Goal: Task Accomplishment & Management: Use online tool/utility

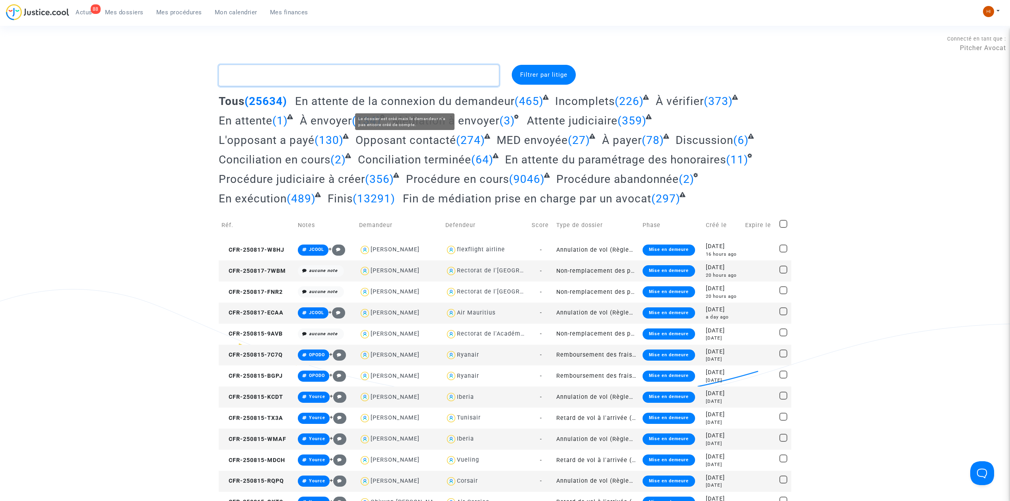
click at [353, 82] on textarea at bounding box center [359, 75] width 280 height 21
paste textarea "BEN ADJMIA"
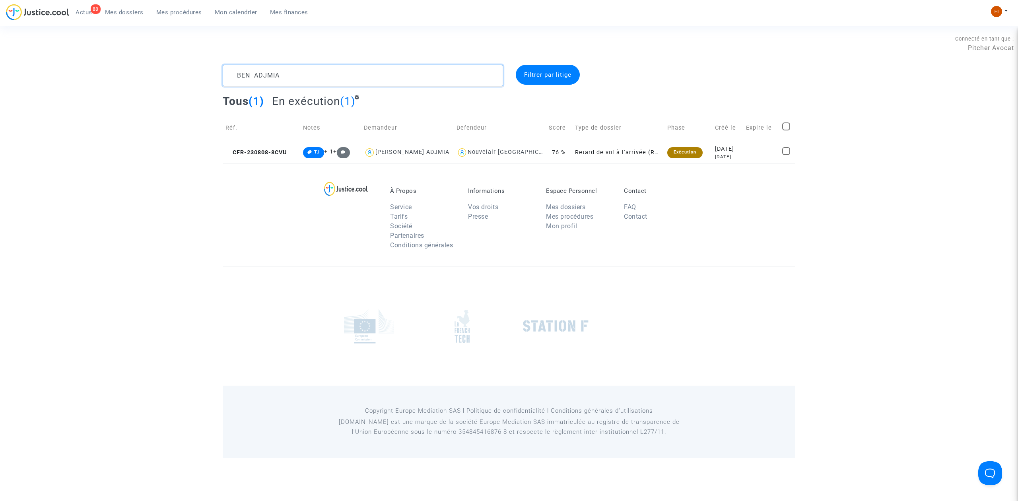
drag, startPoint x: 329, startPoint y: 67, endPoint x: 67, endPoint y: 67, distance: 262.4
click at [67, 67] on div "BEN ADJMIA Filtrer par litige Tous (1) En exécution (1) Réf. Notes Demandeur De…" at bounding box center [509, 114] width 1018 height 98
click at [422, 73] on textarea at bounding box center [363, 75] width 280 height 21
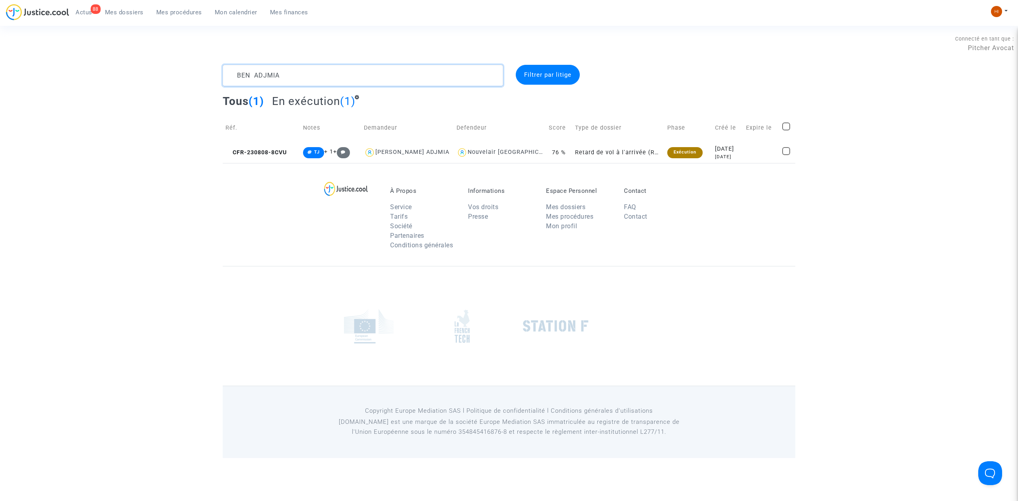
click at [422, 73] on textarea at bounding box center [363, 75] width 280 height 21
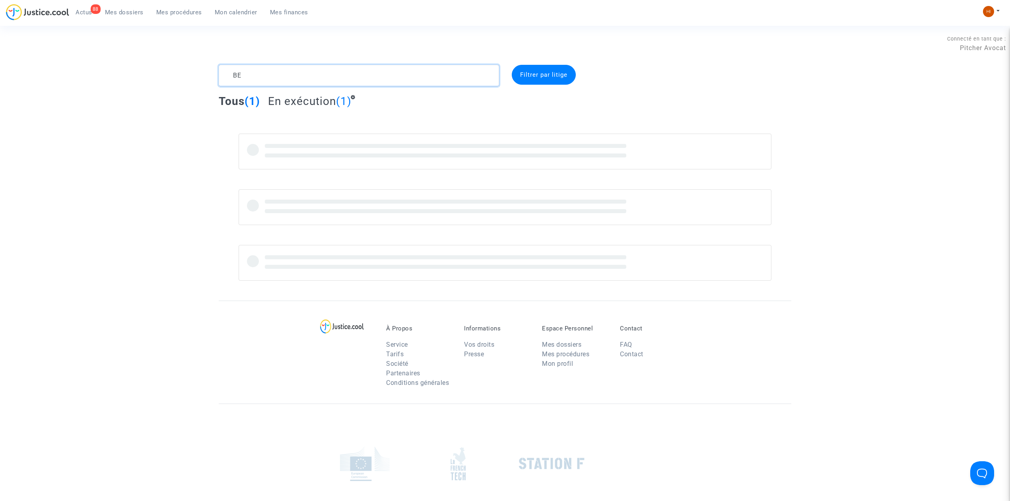
type textarea "B"
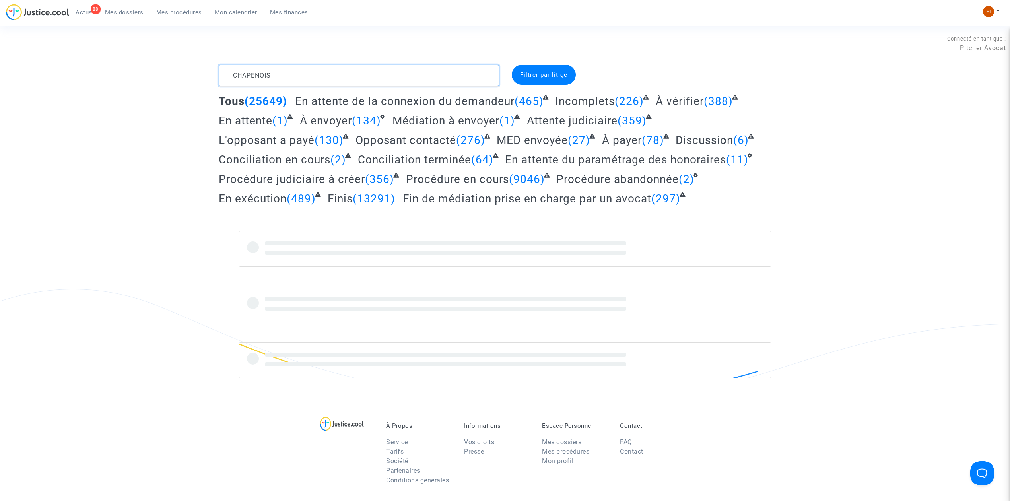
click at [248, 78] on textarea at bounding box center [359, 75] width 280 height 21
type textarea "CHAMPENOIS"
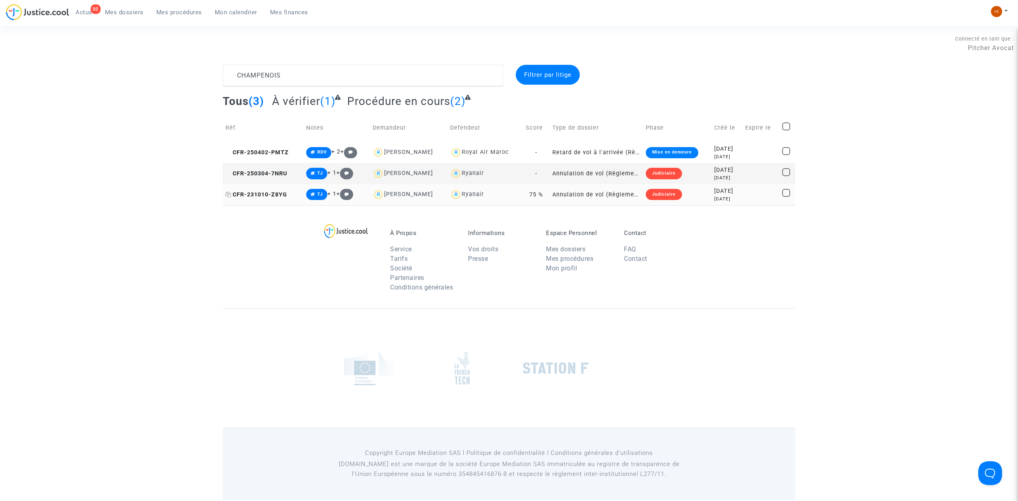
click at [244, 192] on span "CFR-231010-Z8YG" at bounding box center [256, 194] width 62 height 7
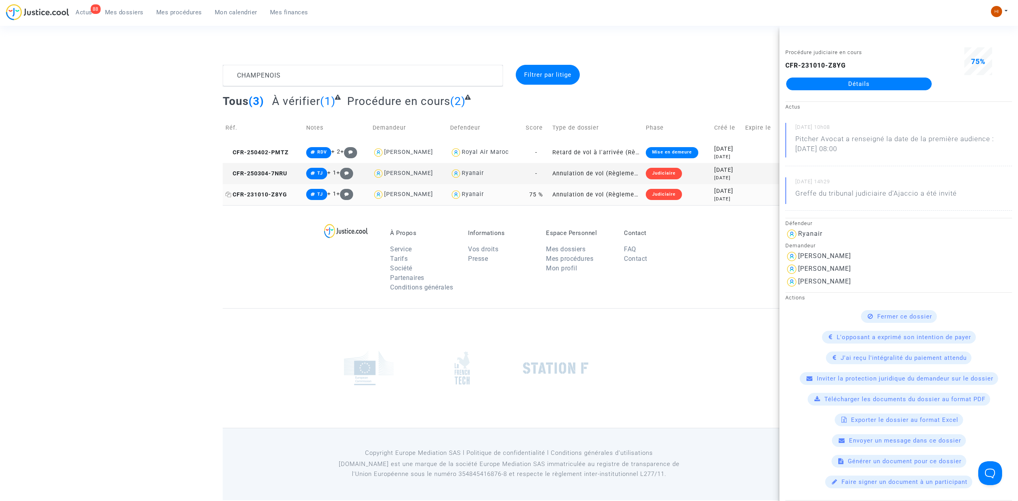
click at [229, 194] on icon at bounding box center [228, 195] width 6 height 6
click at [230, 173] on icon at bounding box center [228, 174] width 6 height 6
click at [254, 189] on td "CFR-231010-Z8YG" at bounding box center [263, 194] width 81 height 21
click at [837, 84] on link "Détails" at bounding box center [859, 84] width 146 height 13
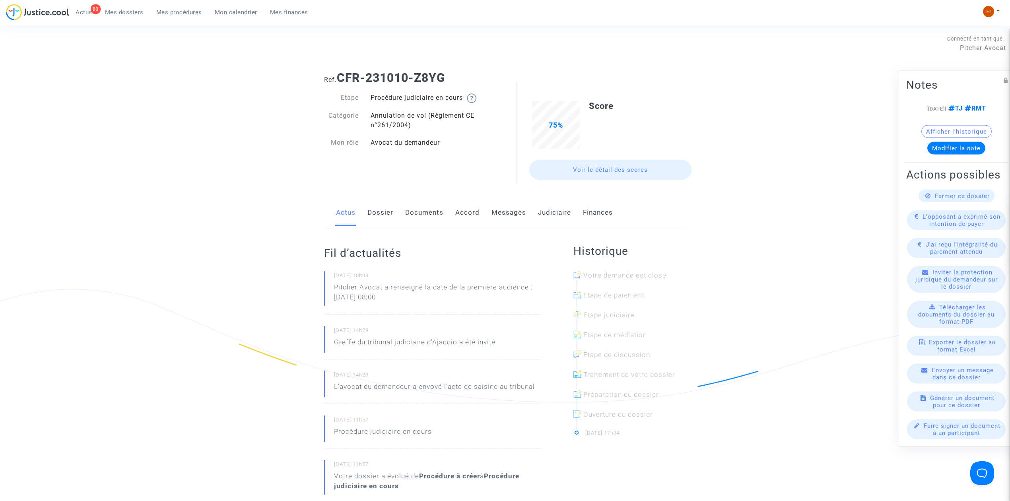
click at [565, 215] on link "Judiciaire" at bounding box center [554, 213] width 33 height 26
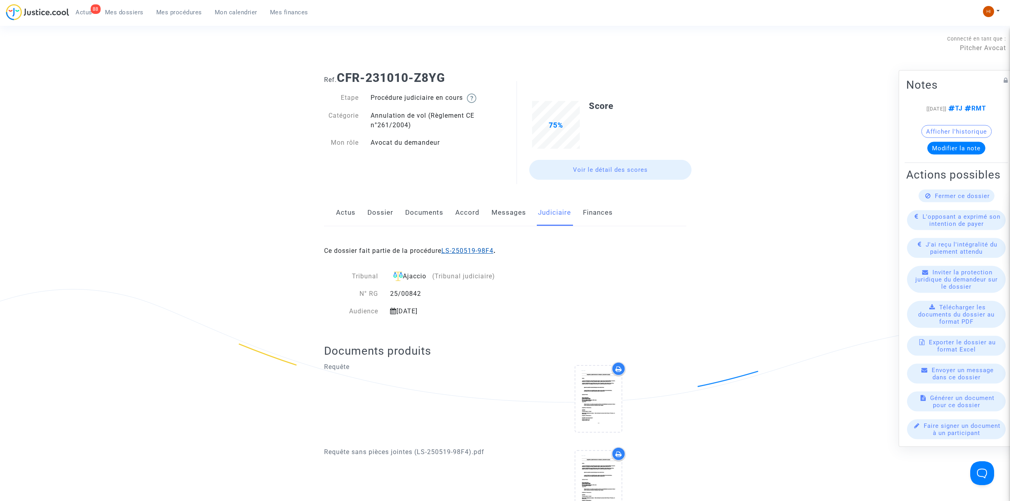
click at [484, 251] on link "LS-250519-98F4" at bounding box center [467, 251] width 52 height 8
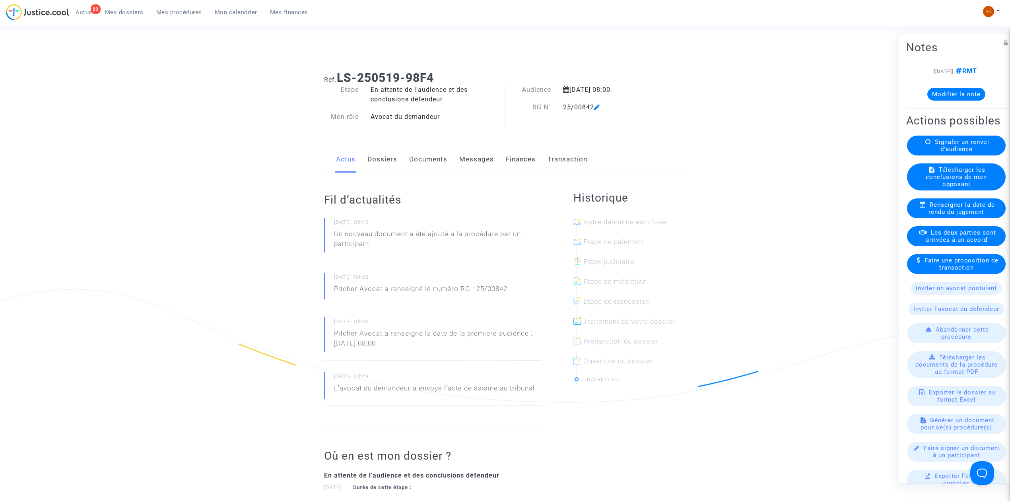
click at [431, 155] on link "Documents" at bounding box center [428, 159] width 38 height 26
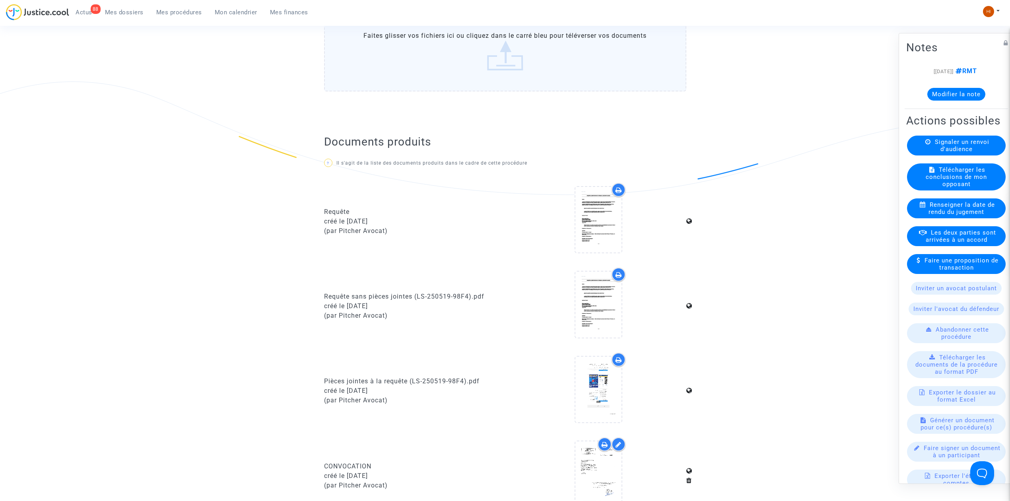
scroll to position [371, 0]
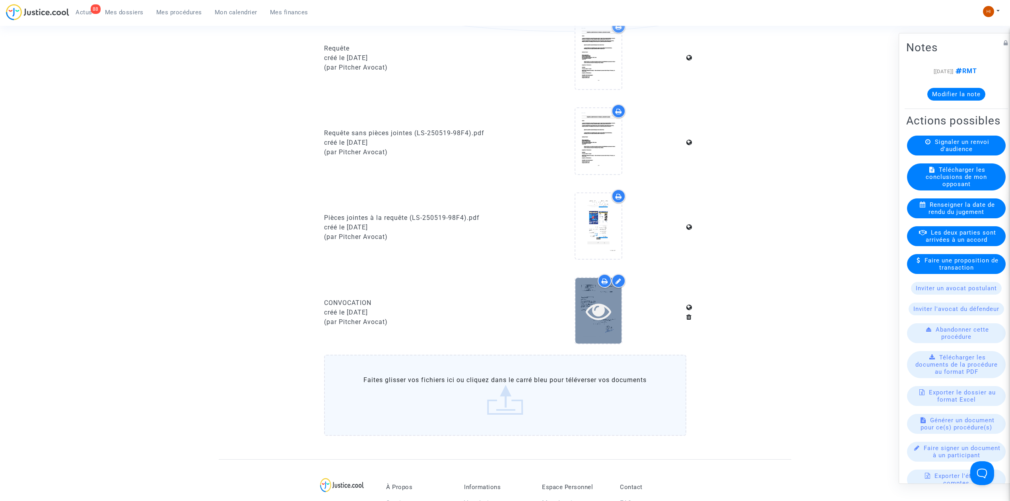
click at [603, 320] on icon at bounding box center [599, 310] width 26 height 25
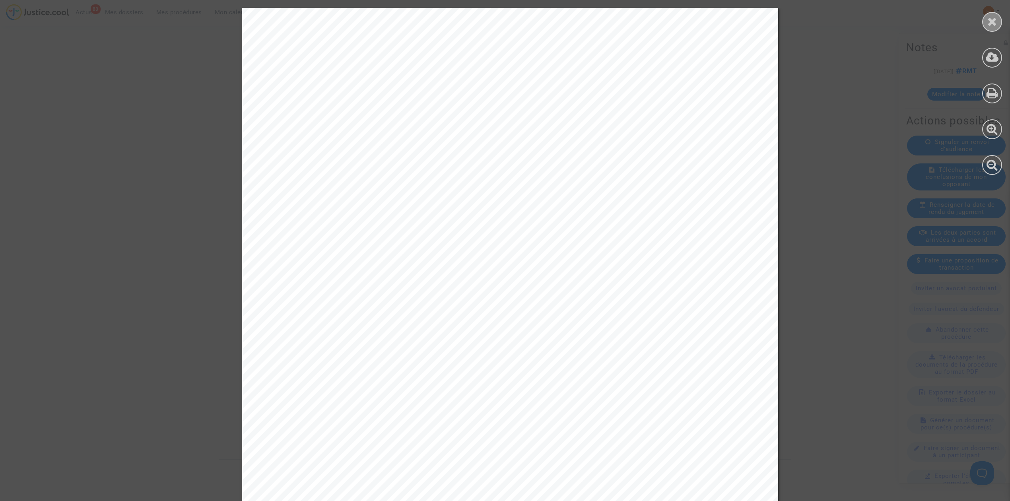
click at [998, 16] on div at bounding box center [992, 22] width 20 height 20
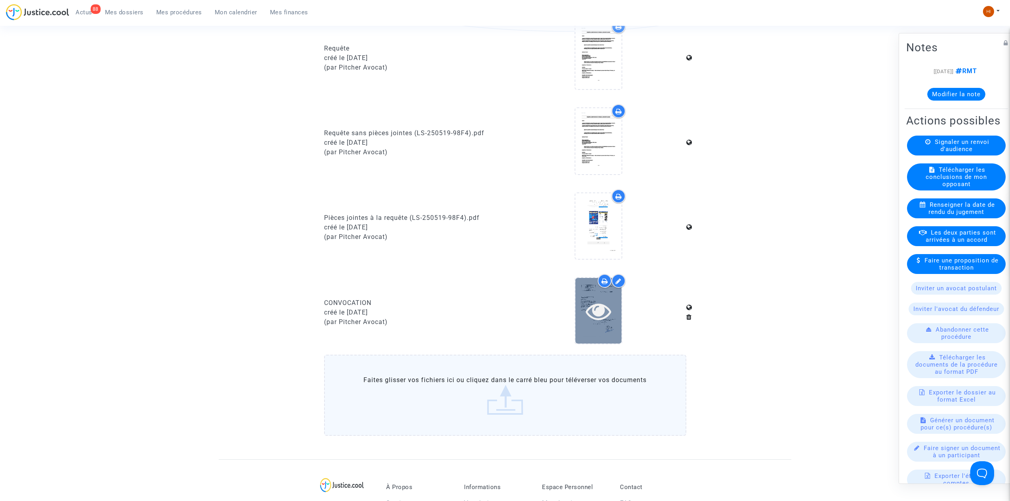
click at [600, 318] on icon at bounding box center [599, 310] width 26 height 25
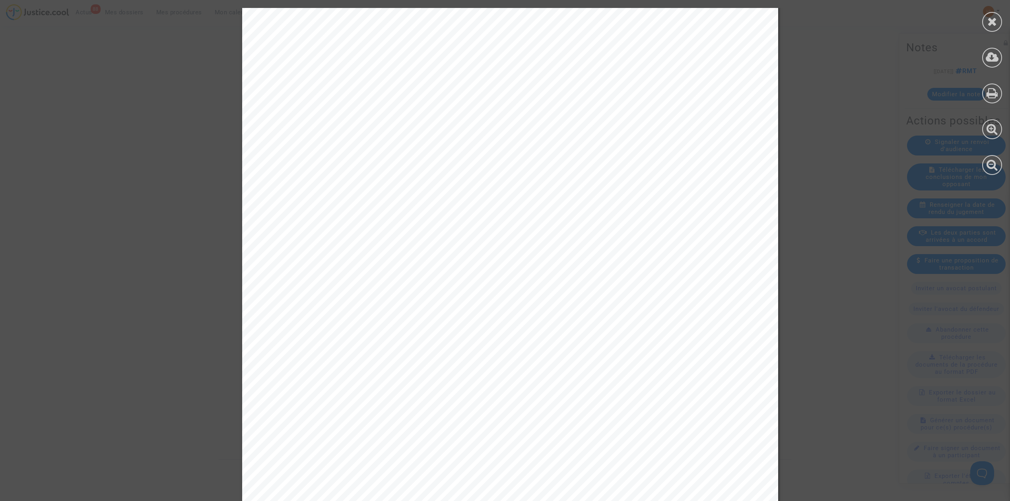
scroll to position [278, 0]
click at [996, 5] on div at bounding box center [992, 91] width 36 height 183
click at [992, 13] on div at bounding box center [992, 22] width 20 height 20
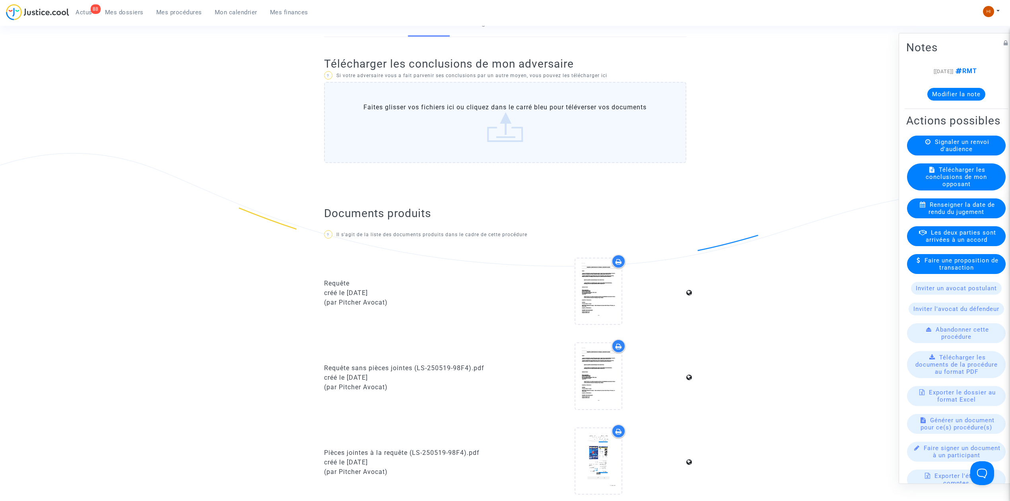
scroll to position [0, 0]
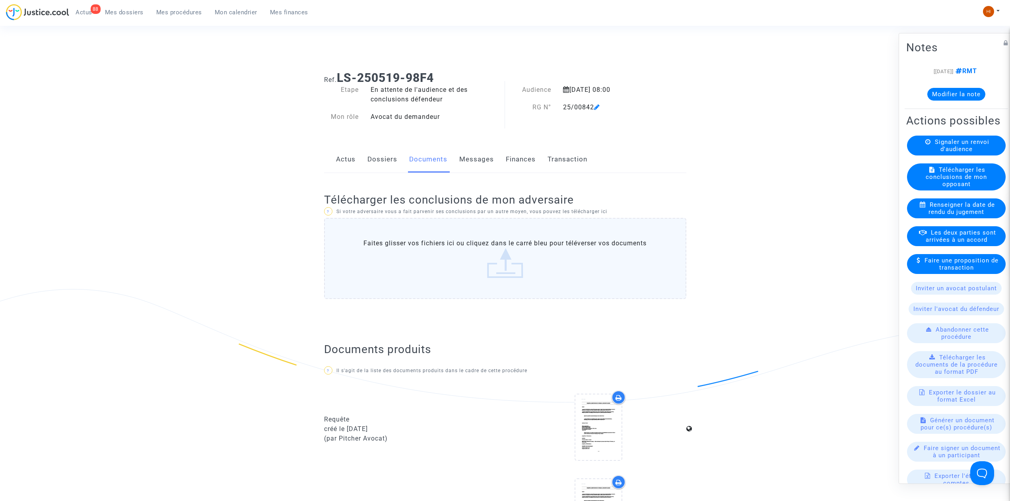
click at [385, 155] on link "Dossiers" at bounding box center [382, 159] width 30 height 26
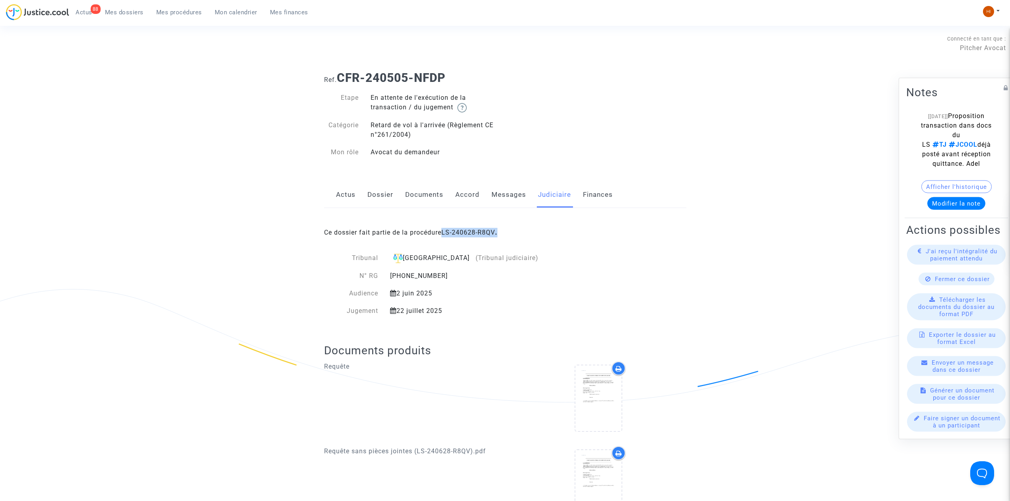
click at [123, 12] on span "Mes dossiers" at bounding box center [124, 12] width 39 height 7
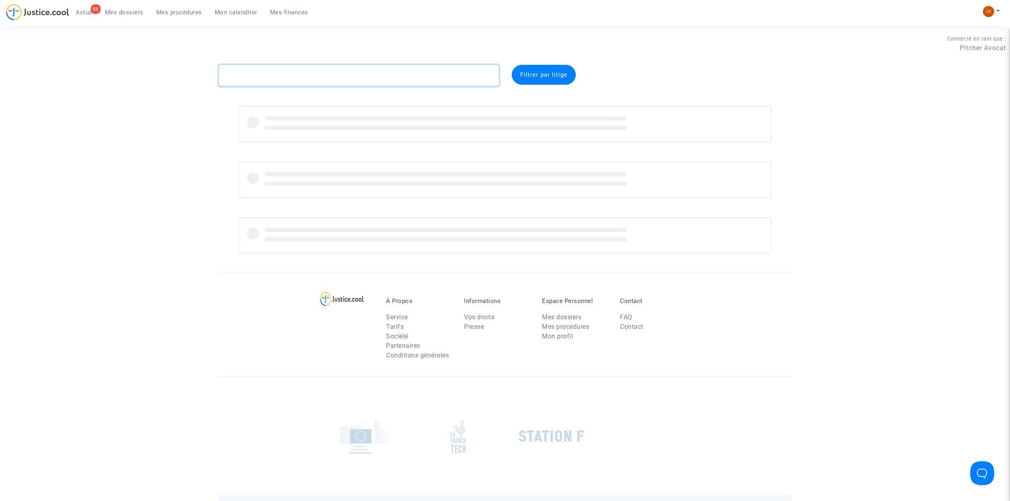
click at [247, 68] on textarea at bounding box center [359, 75] width 280 height 21
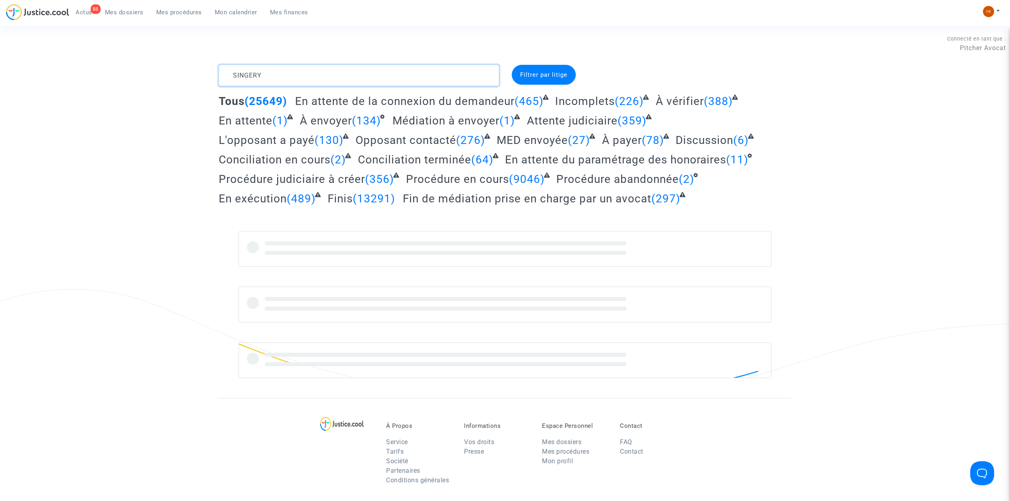
type textarea "SINGERY"
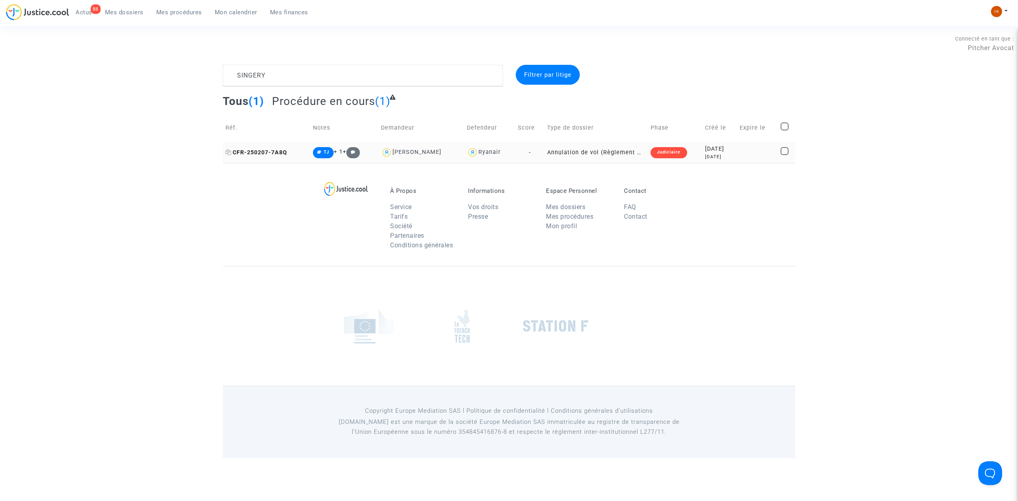
click at [258, 155] on span "CFR-250207-7A8Q" at bounding box center [256, 152] width 62 height 7
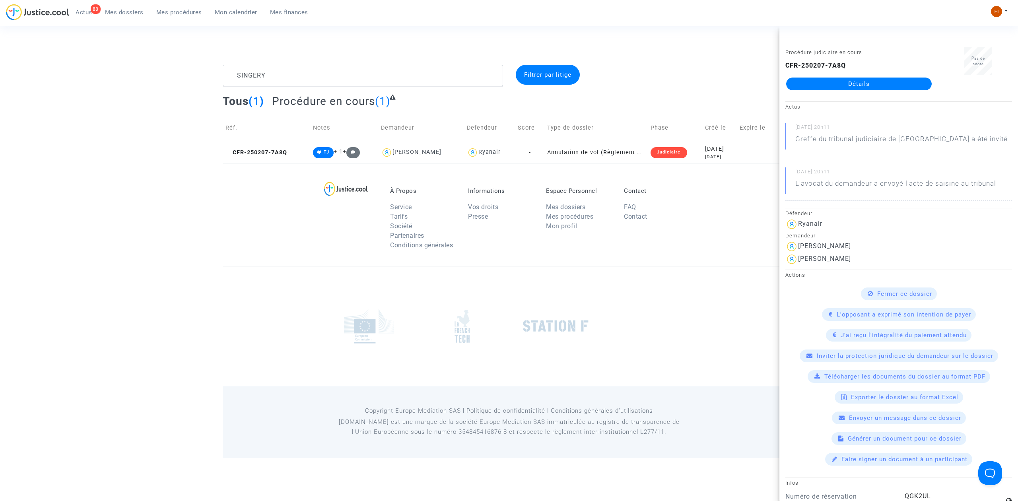
drag, startPoint x: 911, startPoint y: 80, endPoint x: 850, endPoint y: 60, distance: 64.5
click at [911, 80] on link "Détails" at bounding box center [859, 84] width 146 height 13
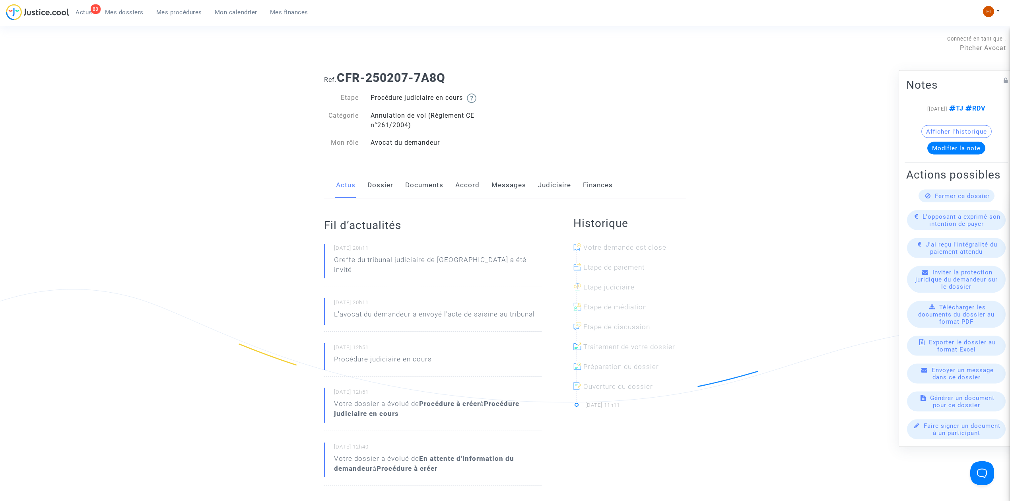
click at [553, 180] on link "Judiciaire" at bounding box center [554, 185] width 33 height 26
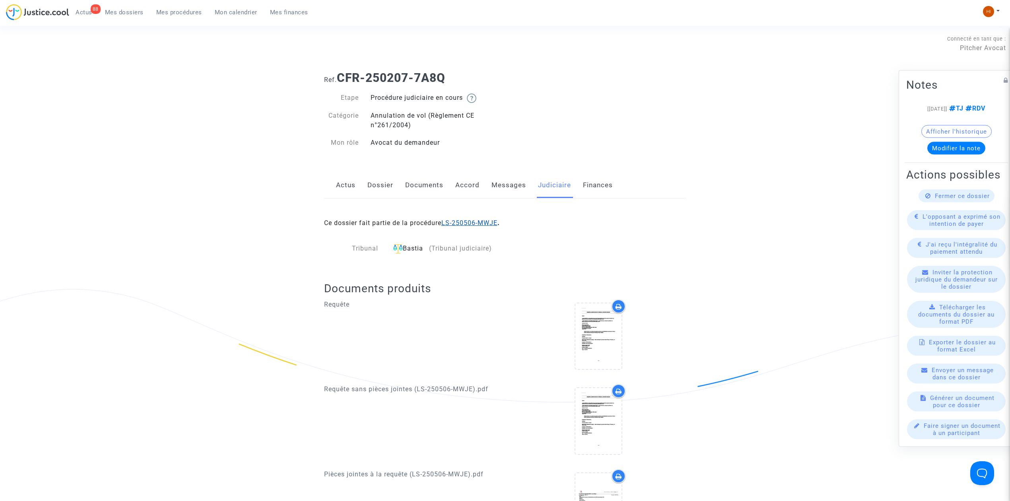
click at [483, 223] on link "LS-250506-MWJE" at bounding box center [469, 223] width 56 height 8
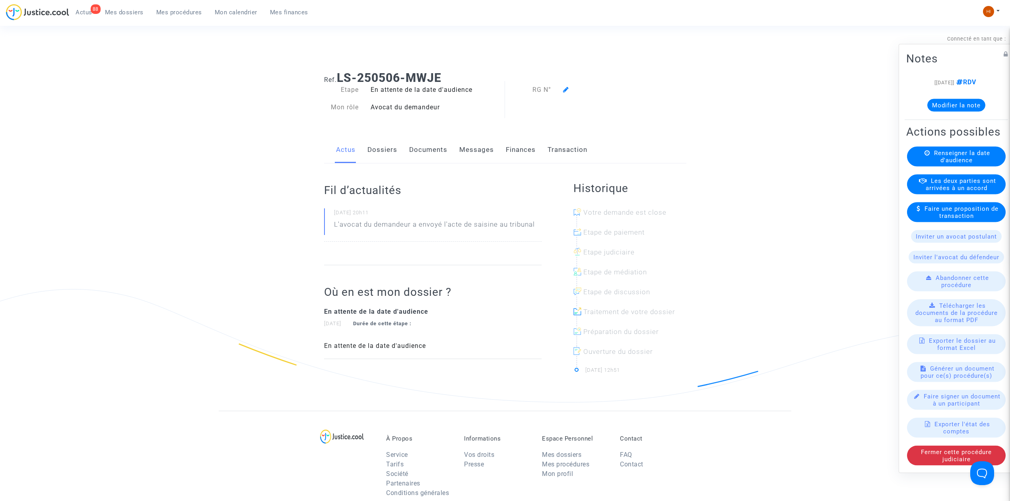
click at [934, 155] on span "Renseigner la date d'audience" at bounding box center [962, 157] width 56 height 14
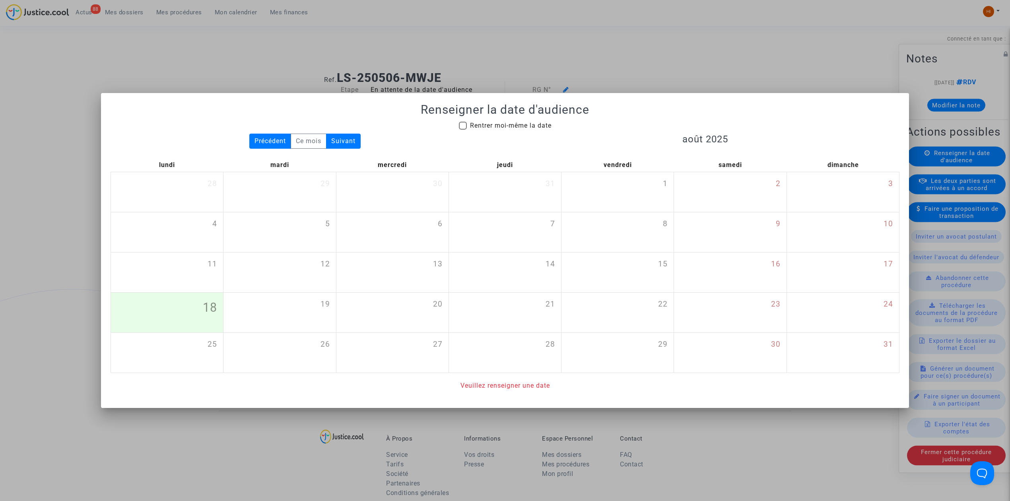
click at [550, 123] on span "Rentrer moi-même la date" at bounding box center [511, 126] width 82 height 8
click at [463, 130] on input "Rentrer moi-même la date" at bounding box center [462, 130] width 0 height 0
checkbox input "true"
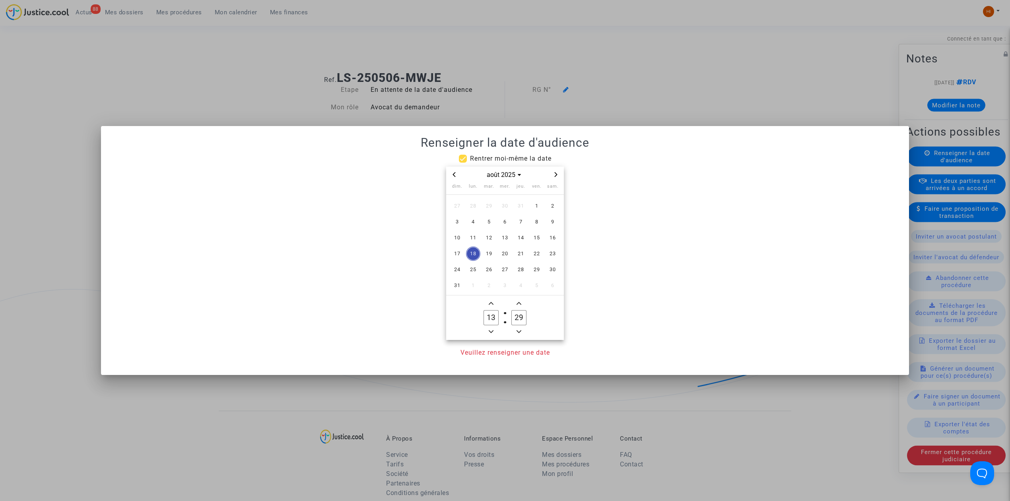
click at [557, 172] on icon "Next month" at bounding box center [555, 174] width 5 height 5
click at [524, 272] on span "27" at bounding box center [521, 269] width 14 height 14
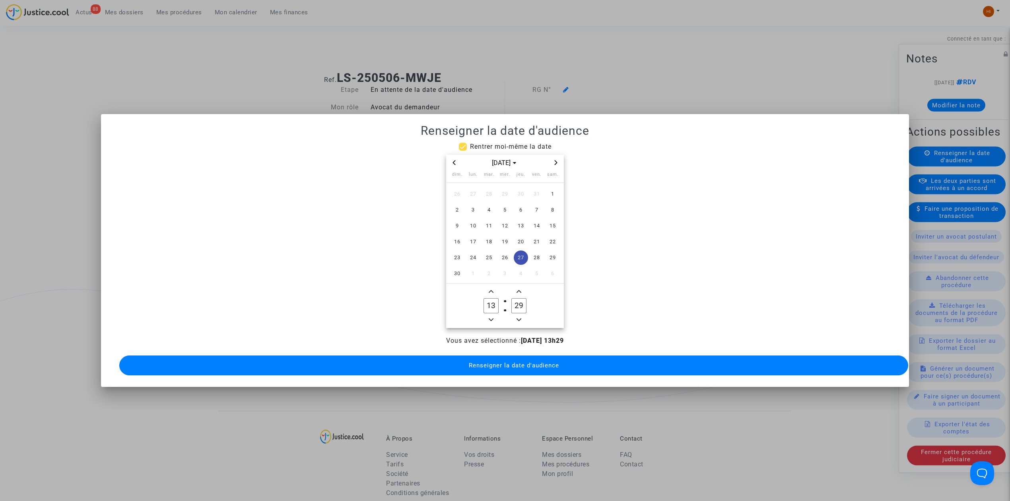
click at [492, 317] on icon "Minus a hour" at bounding box center [491, 319] width 5 height 5
type input "09"
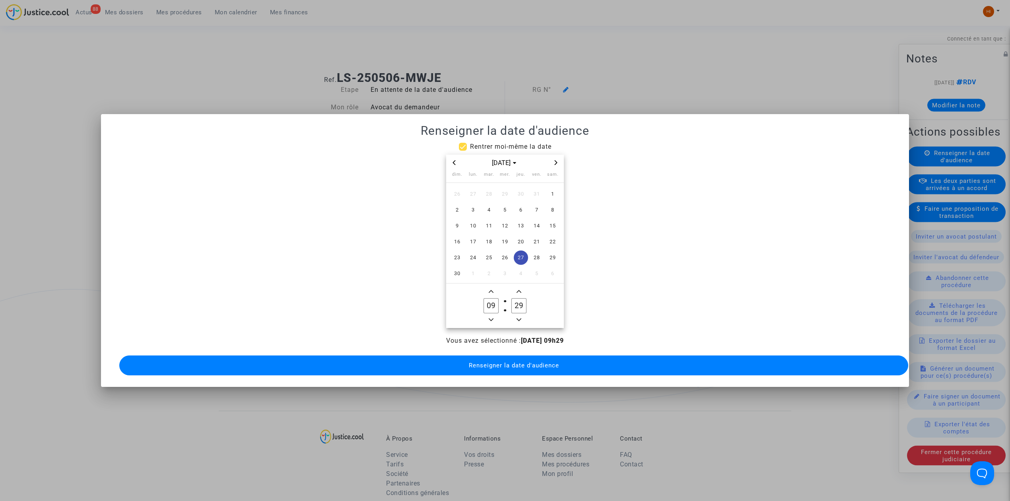
click at [518, 301] on input "29" at bounding box center [518, 305] width 15 height 15
type input "00"
click at [466, 357] on button "Renseigner la date d'audience" at bounding box center [513, 365] width 789 height 20
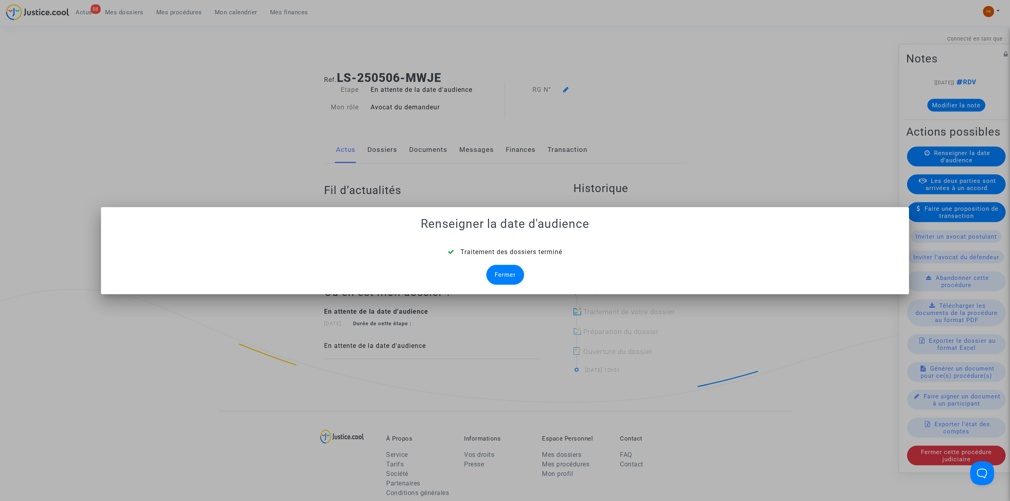
click at [498, 282] on div "Fermer" at bounding box center [505, 275] width 38 height 20
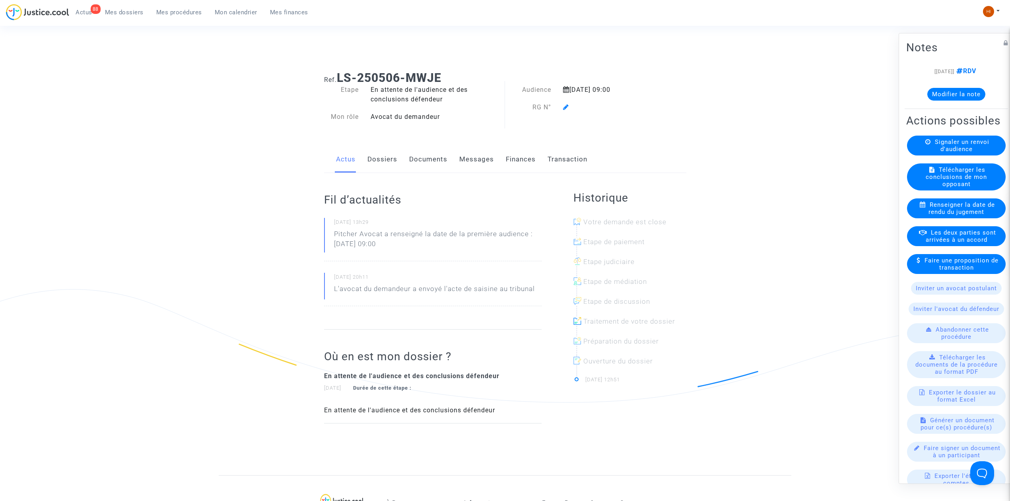
click at [563, 107] on icon at bounding box center [566, 107] width 6 height 6
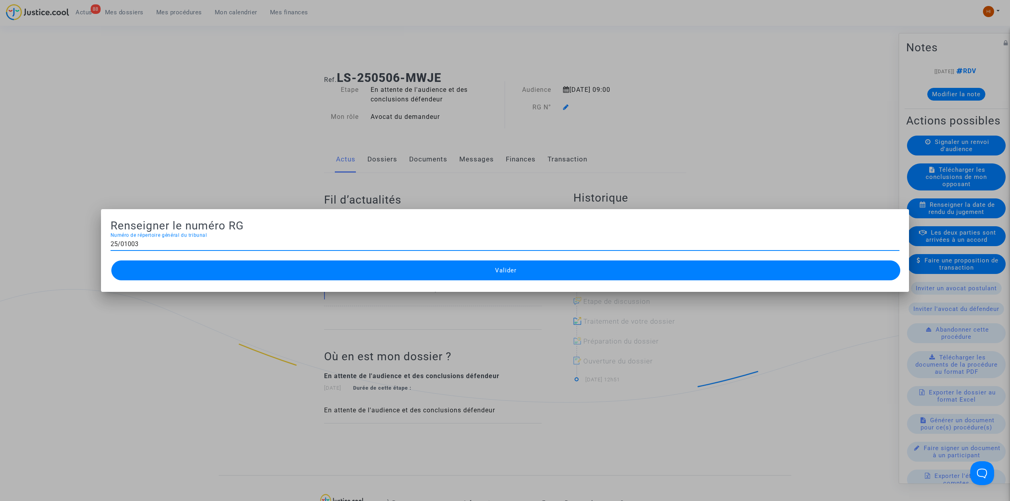
type input "25/01003"
click at [422, 271] on button "Valider" at bounding box center [505, 270] width 789 height 20
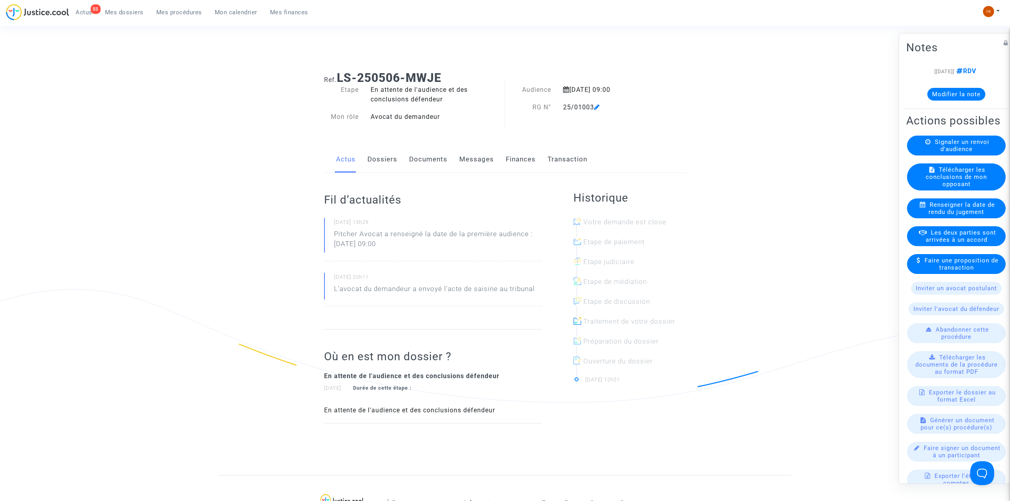
click at [432, 166] on link "Documents" at bounding box center [428, 159] width 38 height 26
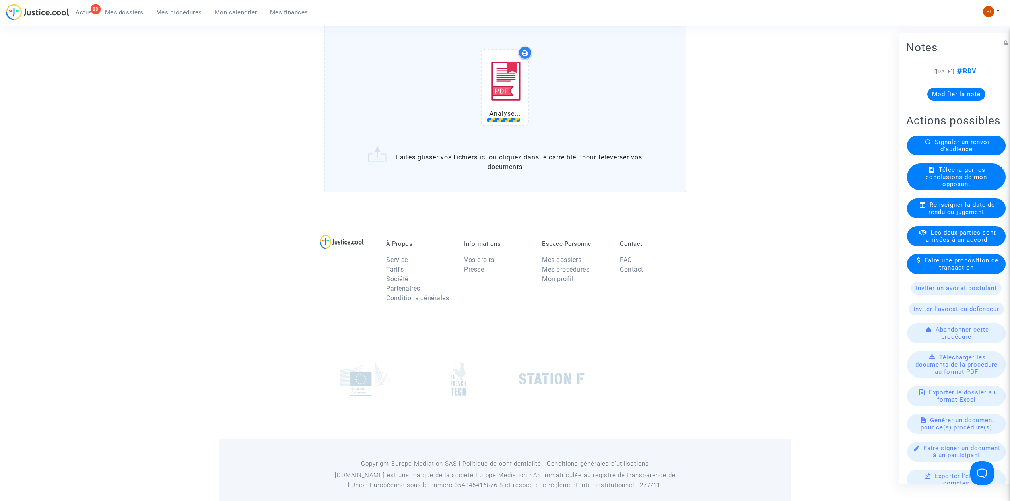
scroll to position [631, 0]
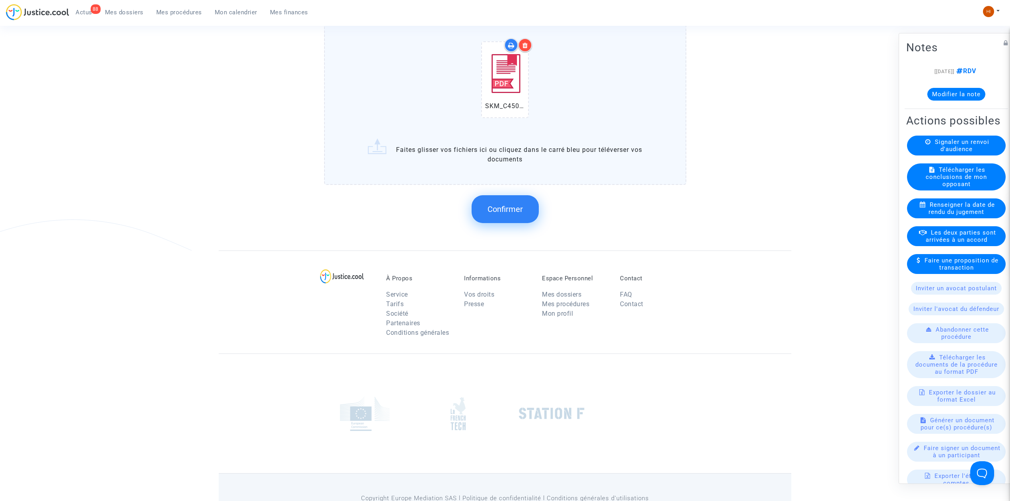
click at [499, 209] on span "Confirmer" at bounding box center [504, 209] width 35 height 10
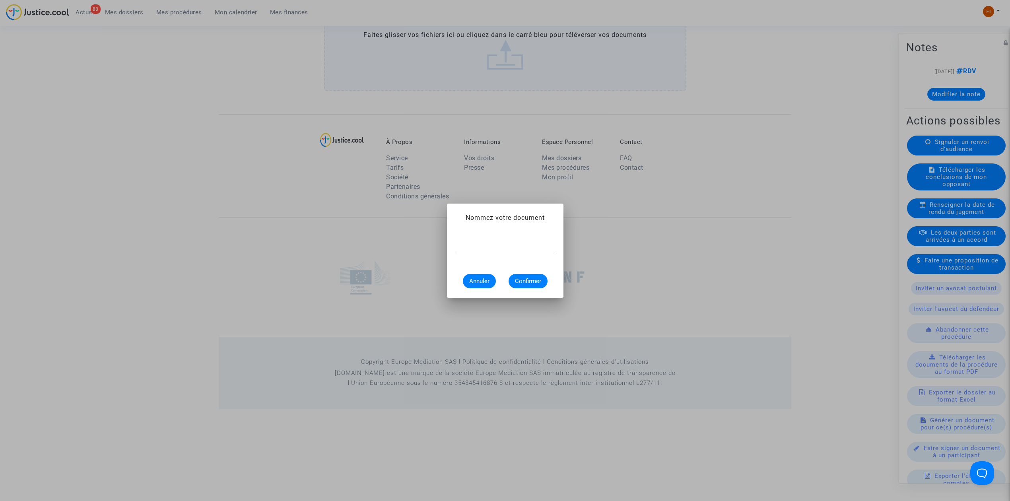
scroll to position [0, 0]
type input "CONVOCATION"
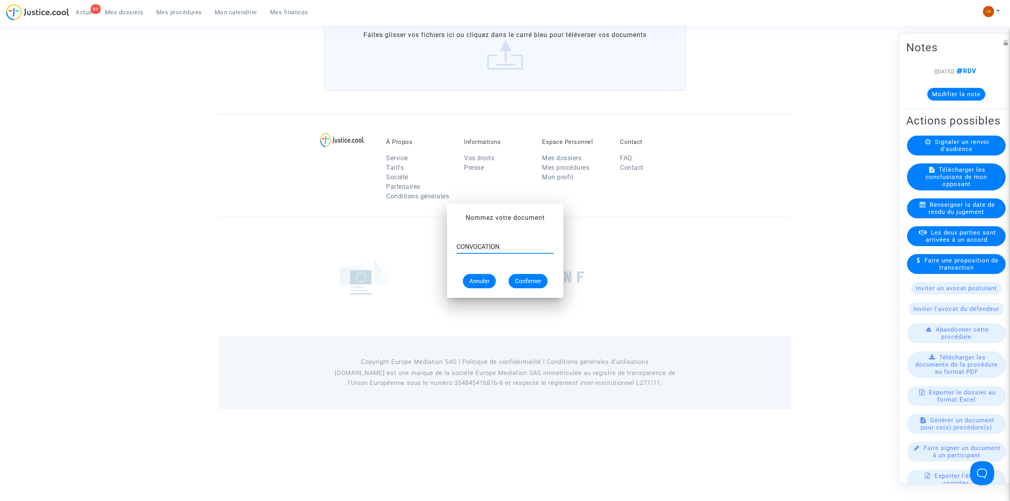
scroll to position [538, 0]
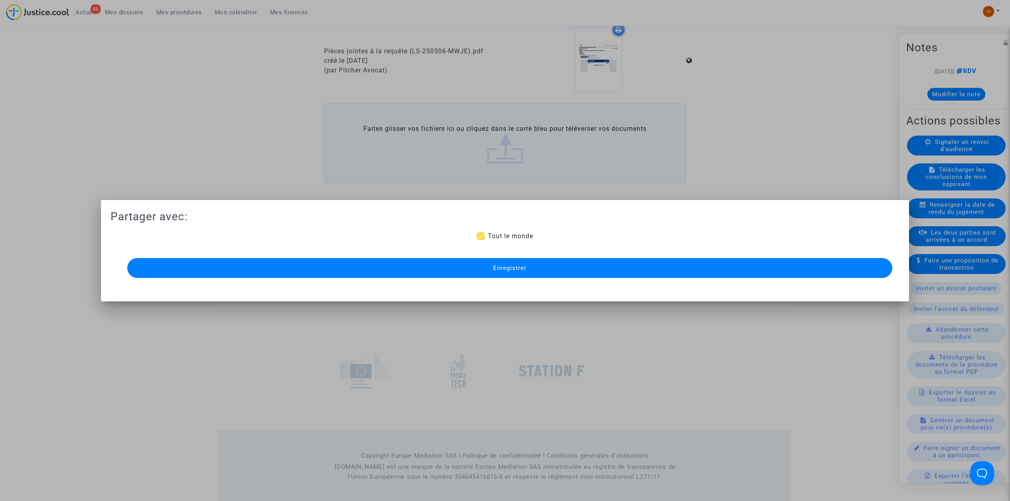
click at [499, 258] on button "Enregistrer" at bounding box center [509, 268] width 765 height 20
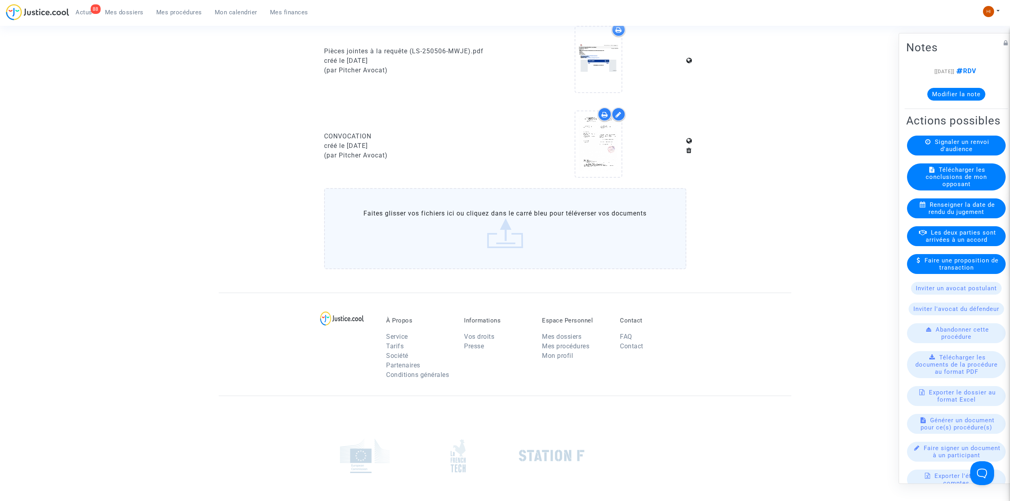
click at [192, 17] on link "Mes procédures" at bounding box center [179, 12] width 58 height 12
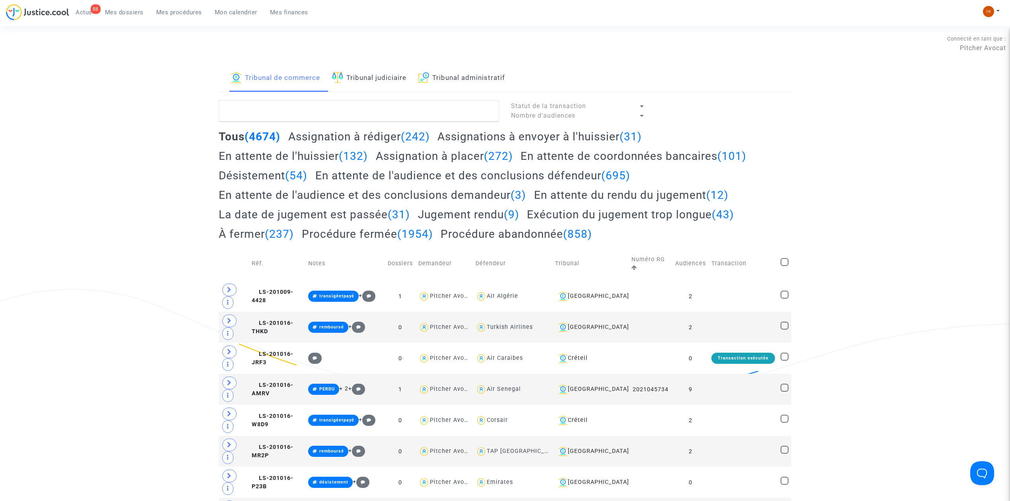
click at [363, 84] on link "Tribunal judiciaire" at bounding box center [369, 78] width 74 height 27
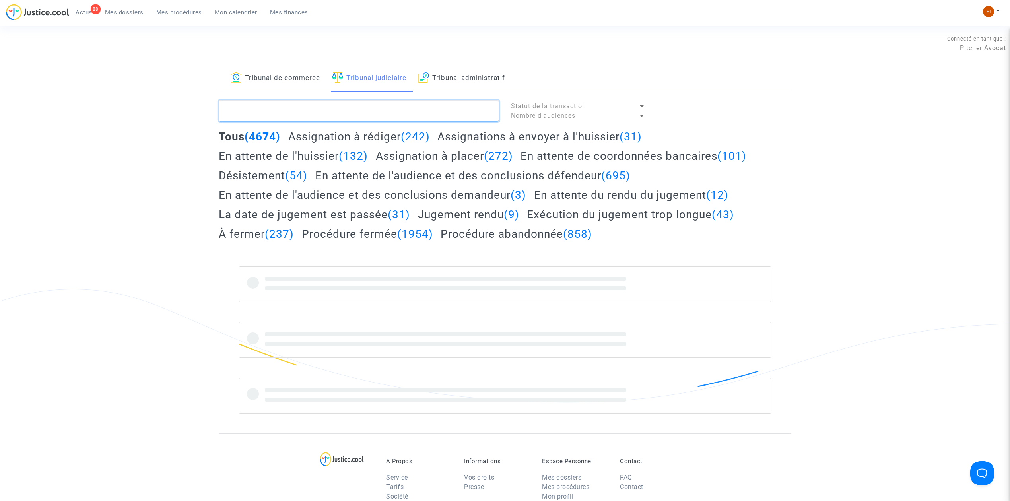
click at [367, 117] on textarea at bounding box center [359, 110] width 280 height 21
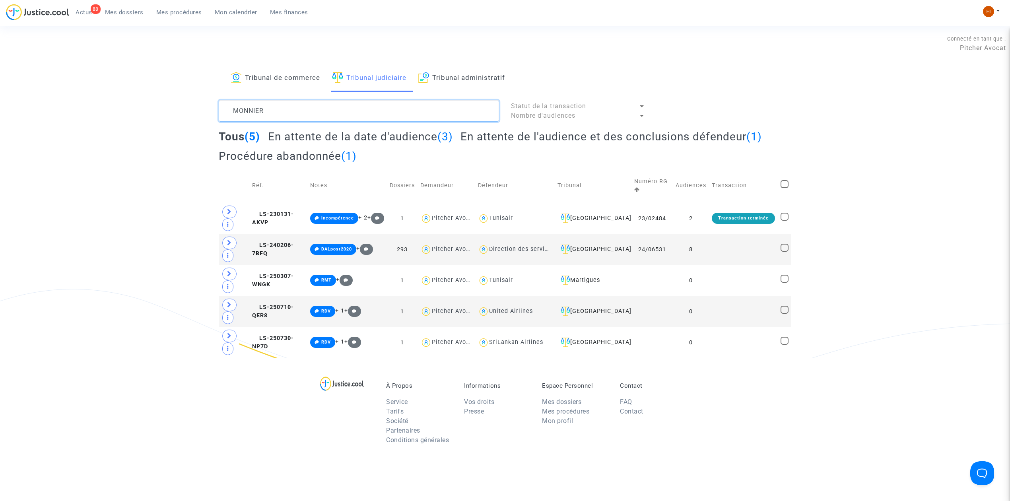
type textarea "MONNIER"
click at [280, 282] on td "LS-250307-WNGK" at bounding box center [278, 280] width 58 height 31
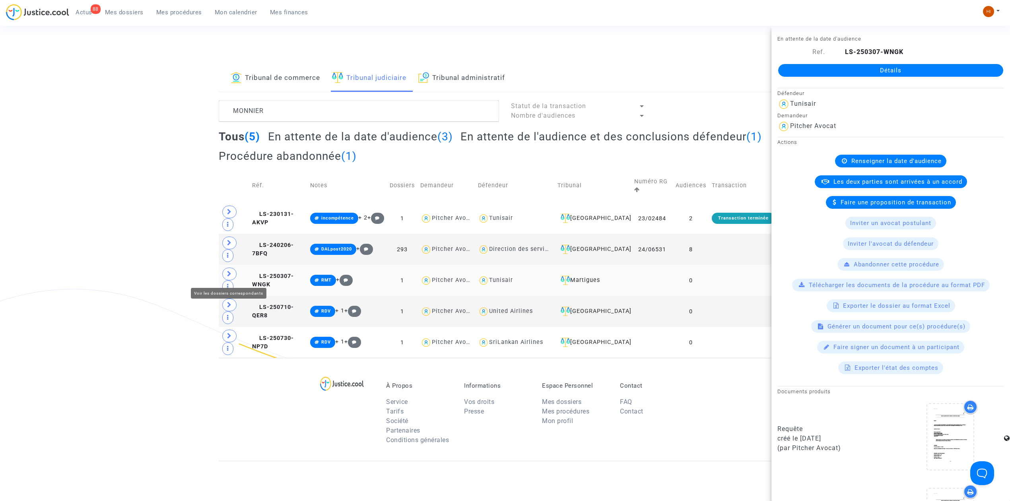
click at [228, 274] on icon at bounding box center [229, 274] width 5 height 6
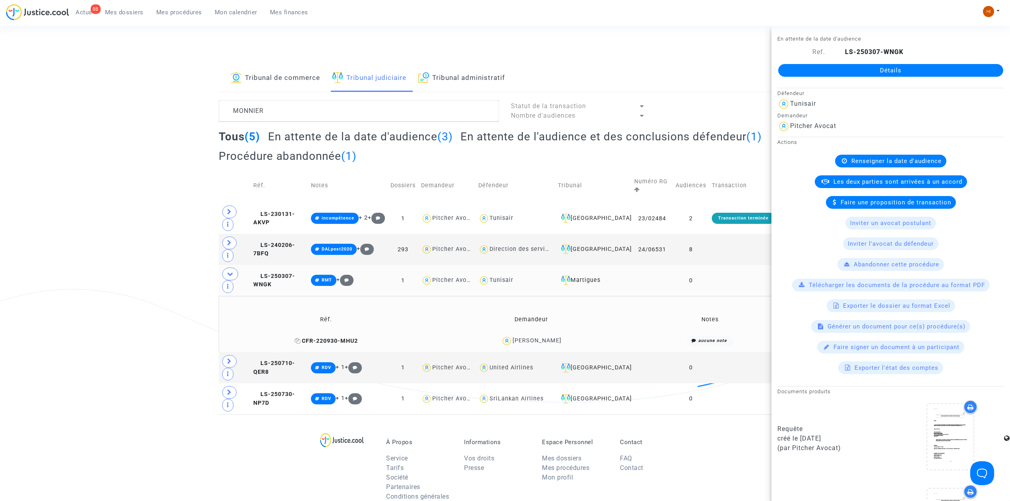
click at [295, 344] on icon at bounding box center [298, 341] width 6 height 6
click at [275, 281] on copy "LS-250307-WNGK" at bounding box center [274, 281] width 42 height 16
click at [936, 66] on link "Détails" at bounding box center [890, 70] width 225 height 13
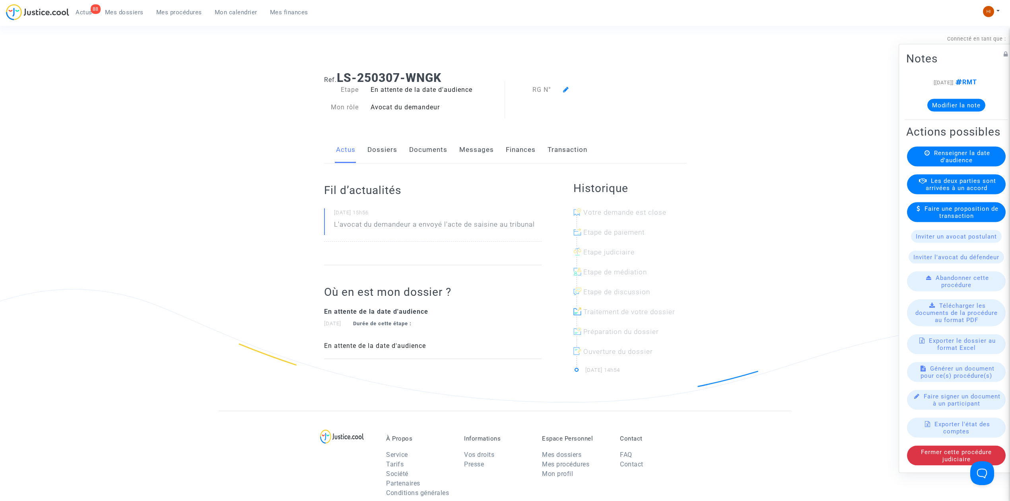
click at [381, 142] on link "Dossiers" at bounding box center [382, 150] width 30 height 26
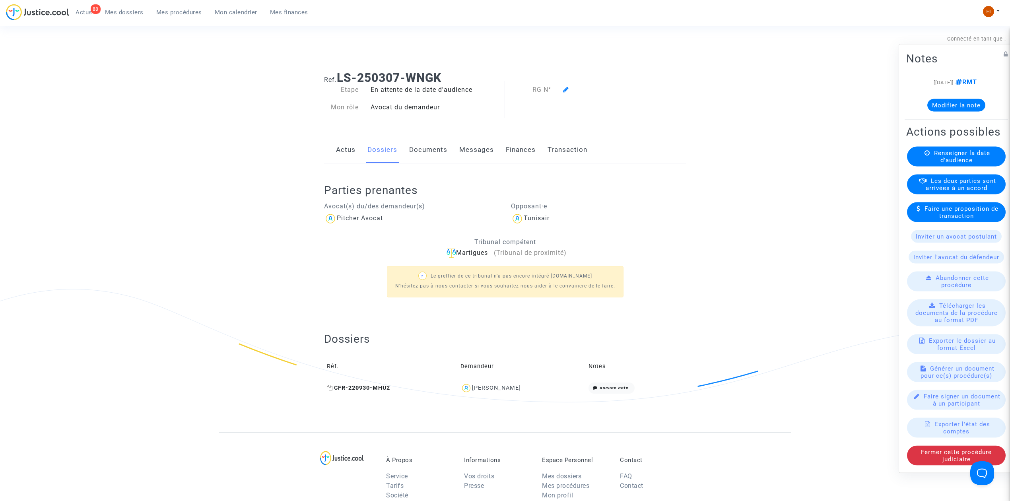
click at [368, 389] on span "CFR-220930-MHU2" at bounding box center [358, 388] width 63 height 7
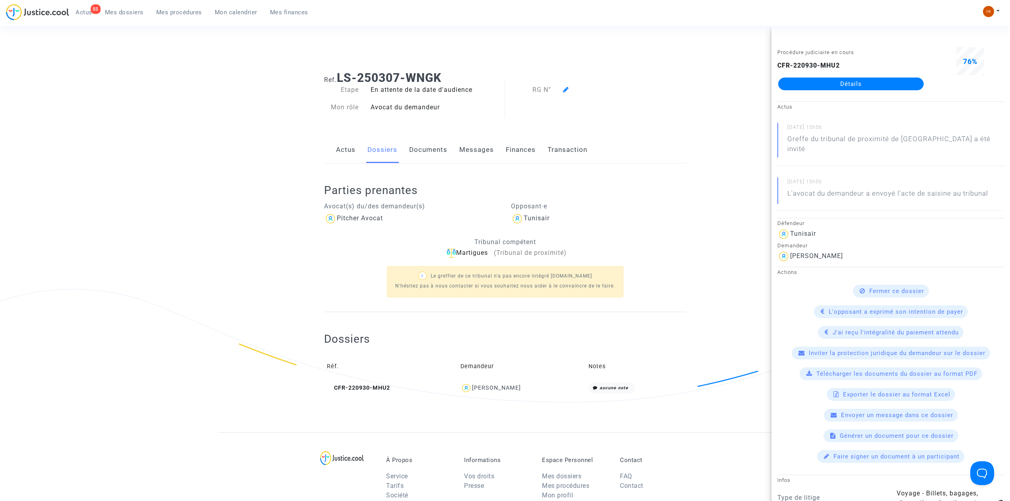
click at [425, 151] on link "Documents" at bounding box center [428, 150] width 38 height 26
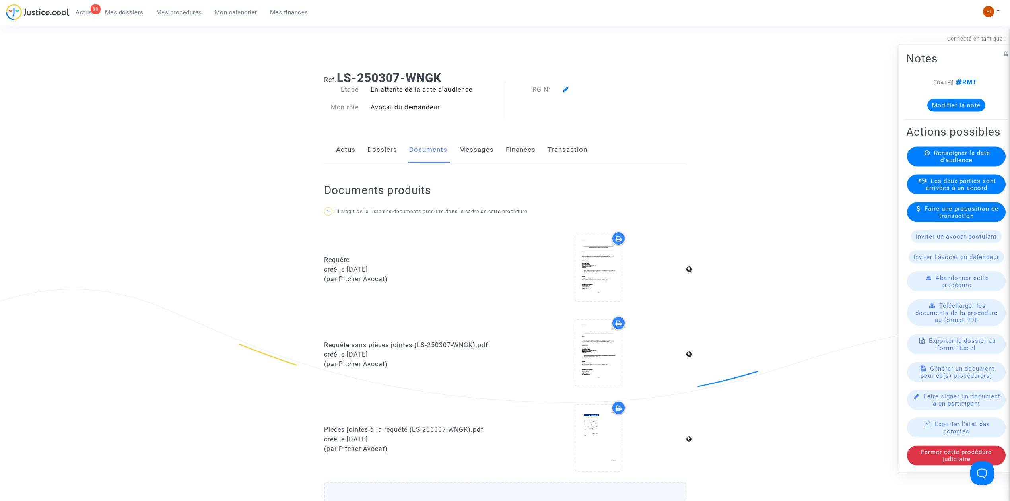
click at [959, 156] on span "Renseigner la date d'audience" at bounding box center [962, 157] width 56 height 14
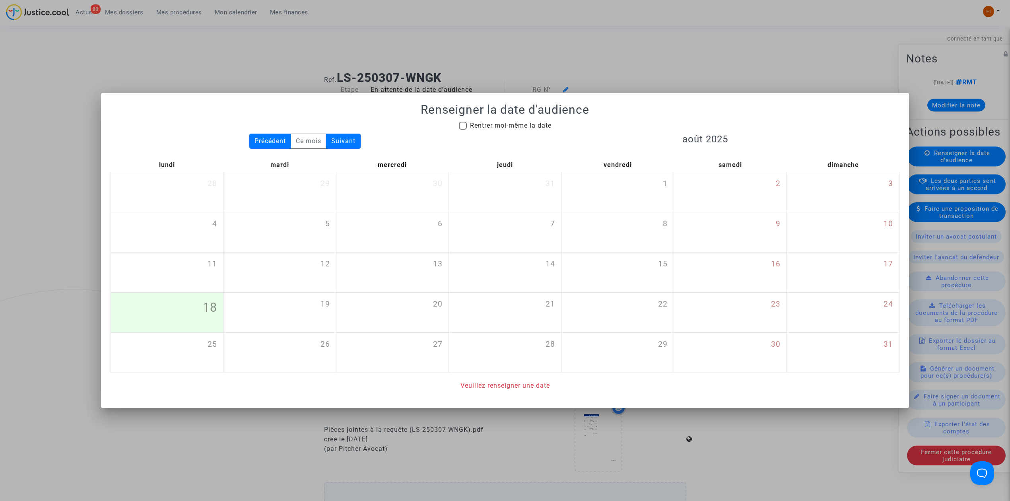
click at [478, 125] on span "Rentrer moi-même la date" at bounding box center [511, 126] width 82 height 8
click at [463, 130] on input "Rentrer moi-même la date" at bounding box center [462, 130] width 0 height 0
checkbox input "true"
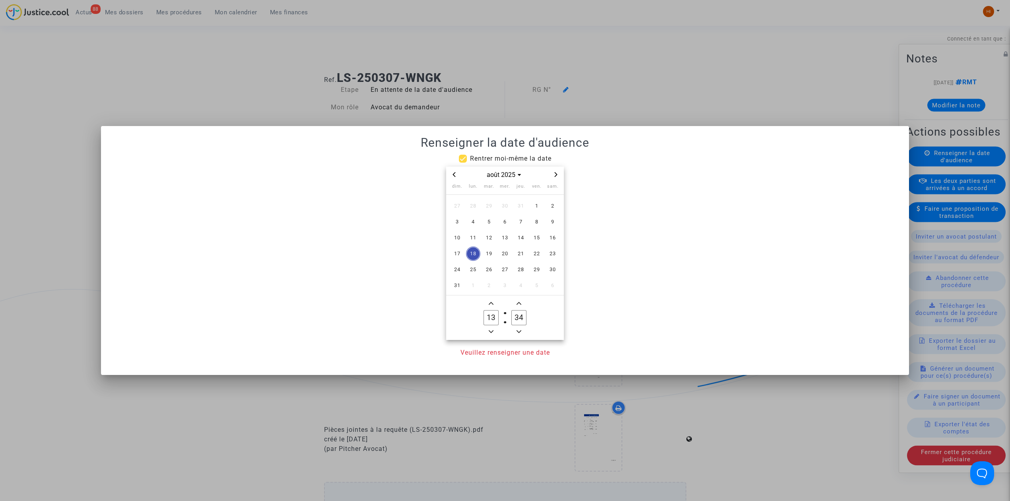
click at [559, 173] on span "Next month" at bounding box center [556, 175] width 10 height 10
click at [470, 272] on span "24" at bounding box center [473, 269] width 14 height 14
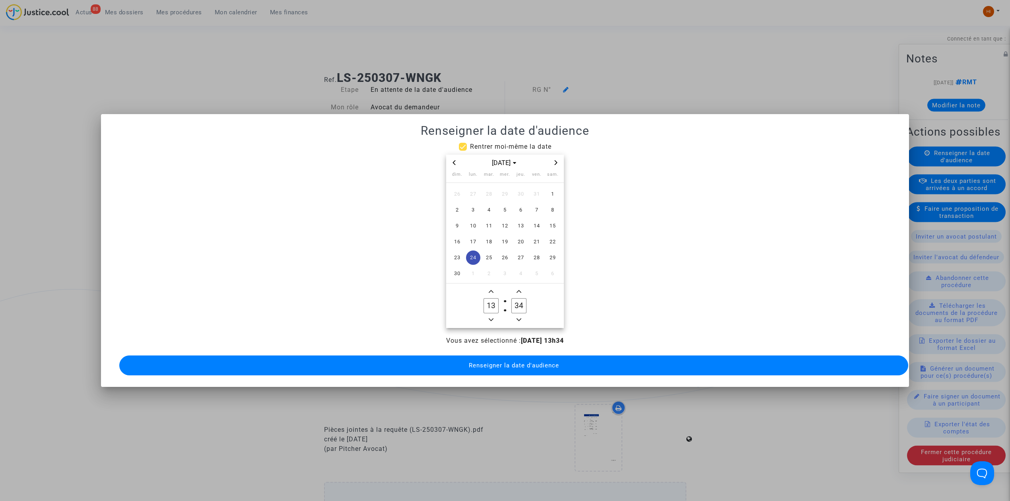
click at [519, 317] on icon "Minus a minute" at bounding box center [519, 319] width 5 height 5
click at [518, 317] on icon "Minus a minute" at bounding box center [519, 319] width 5 height 5
click at [518, 318] on icon "Minus a minute" at bounding box center [519, 319] width 5 height 3
type input "30"
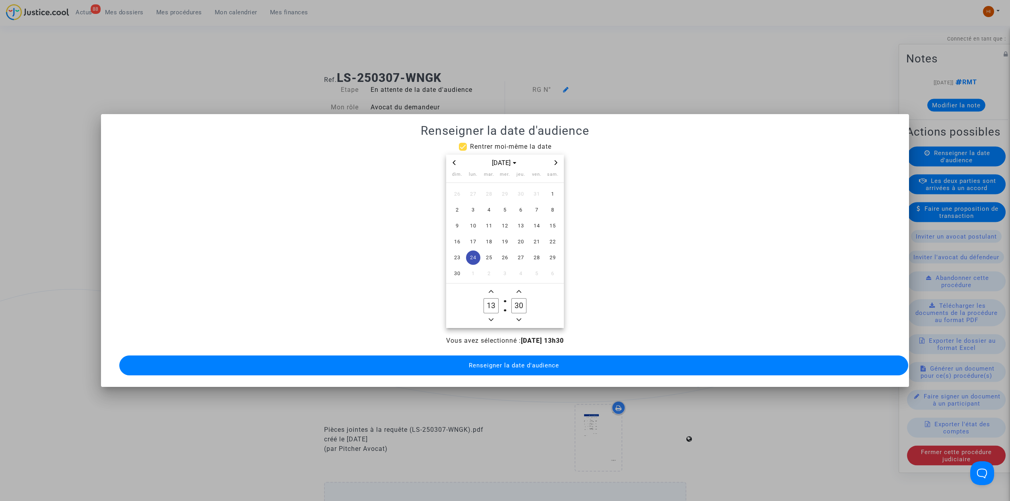
click at [518, 369] on button "Renseigner la date d'audience" at bounding box center [513, 365] width 789 height 20
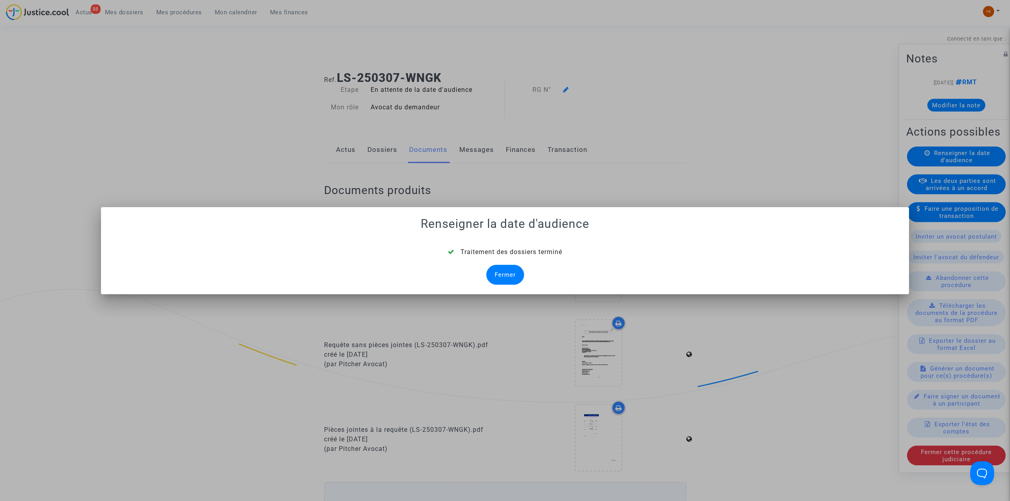
drag, startPoint x: 499, startPoint y: 280, endPoint x: 550, endPoint y: 124, distance: 164.0
click at [511, 252] on div "Traitement des dossiers terminé Fermer" at bounding box center [505, 265] width 789 height 37
click at [517, 272] on div "Fermer" at bounding box center [505, 275] width 38 height 20
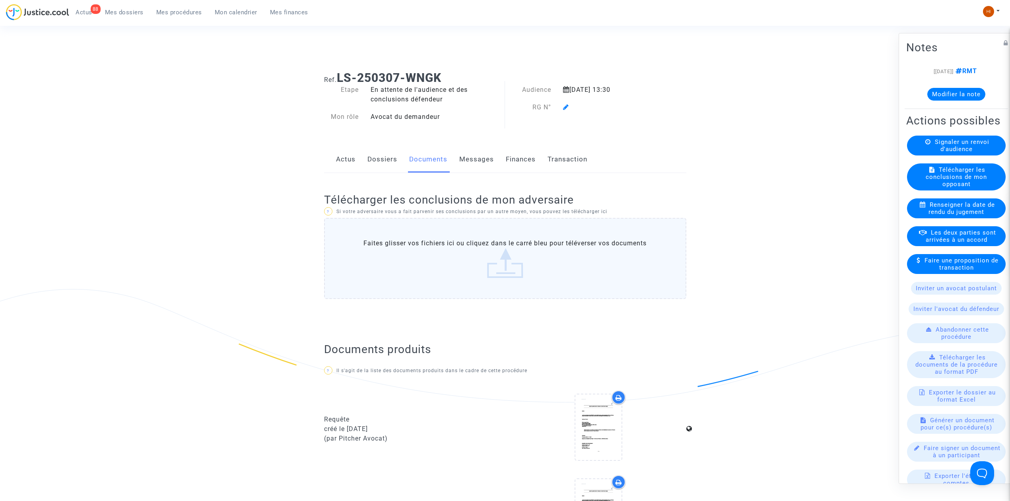
click at [565, 104] on icon at bounding box center [566, 107] width 6 height 6
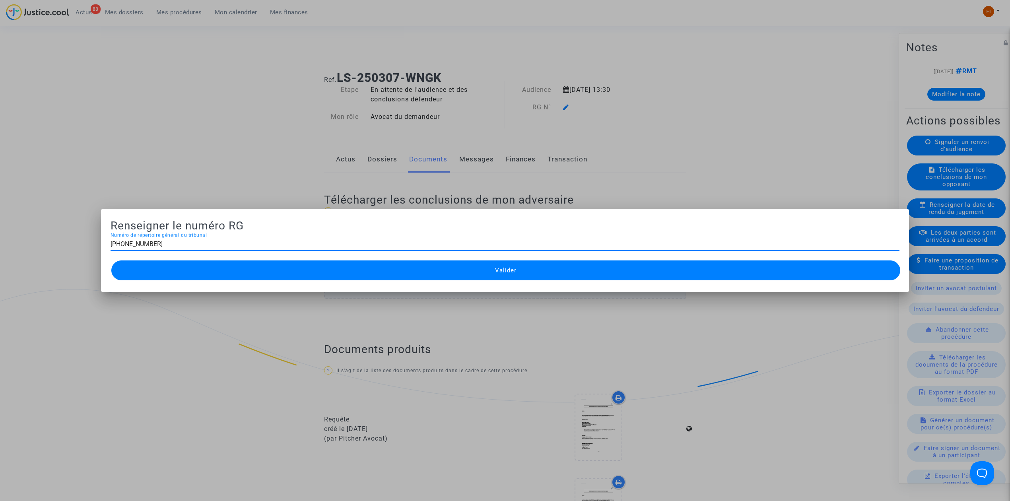
type input "11-25-000595"
click at [678, 276] on button "Valider" at bounding box center [505, 270] width 789 height 20
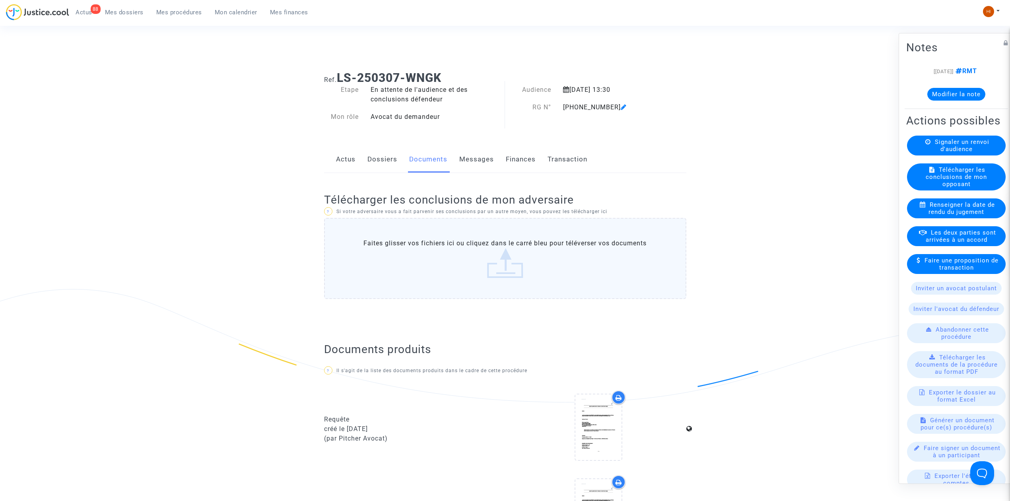
scroll to position [318, 0]
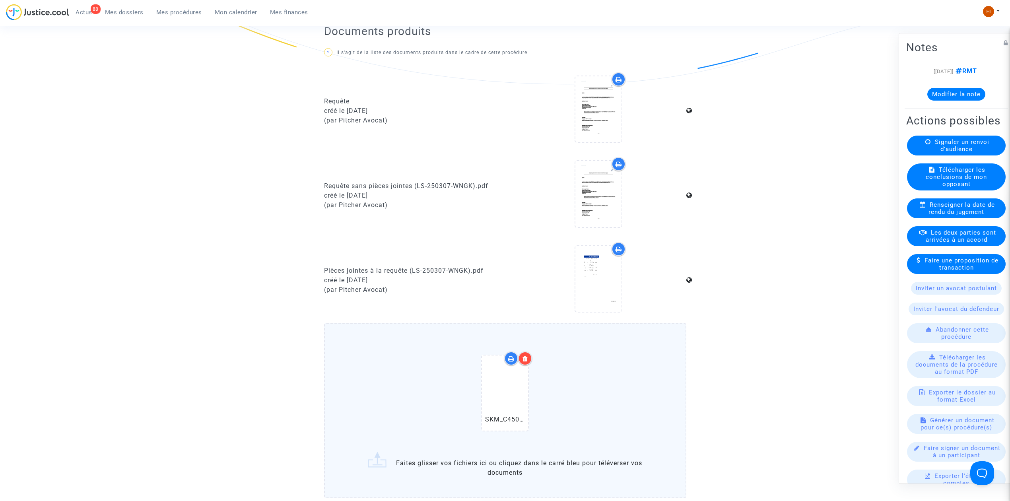
click at [527, 361] on div at bounding box center [525, 359] width 14 height 14
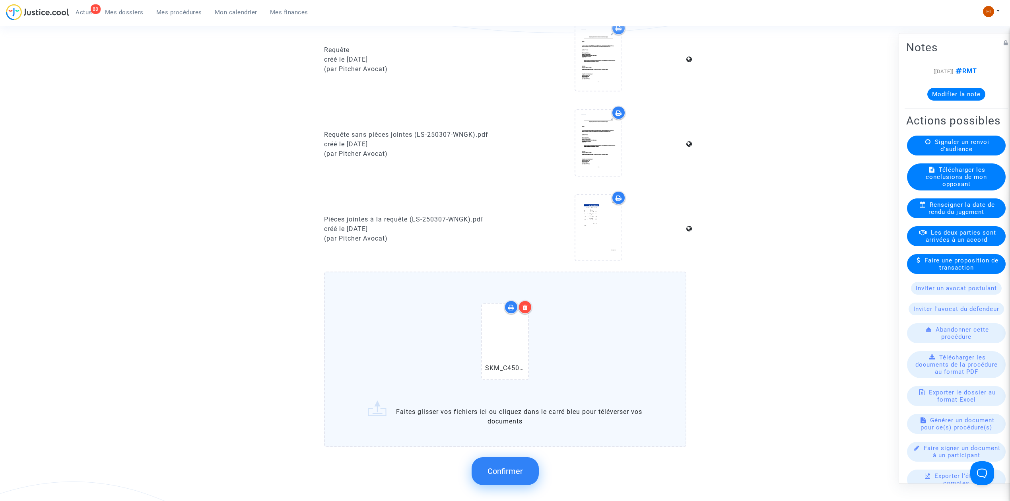
scroll to position [371, 0]
click at [507, 472] on button "Confirmer" at bounding box center [505, 470] width 67 height 28
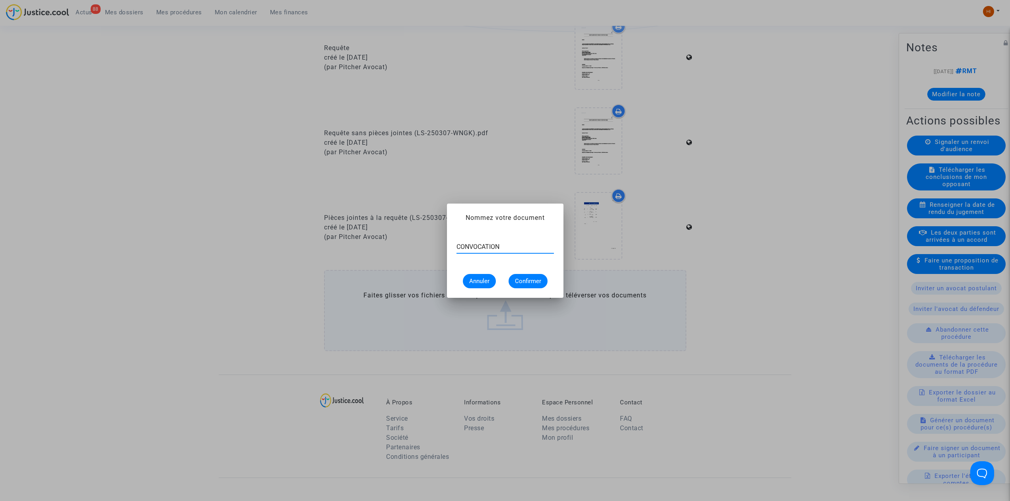
type input "CONVOCATION"
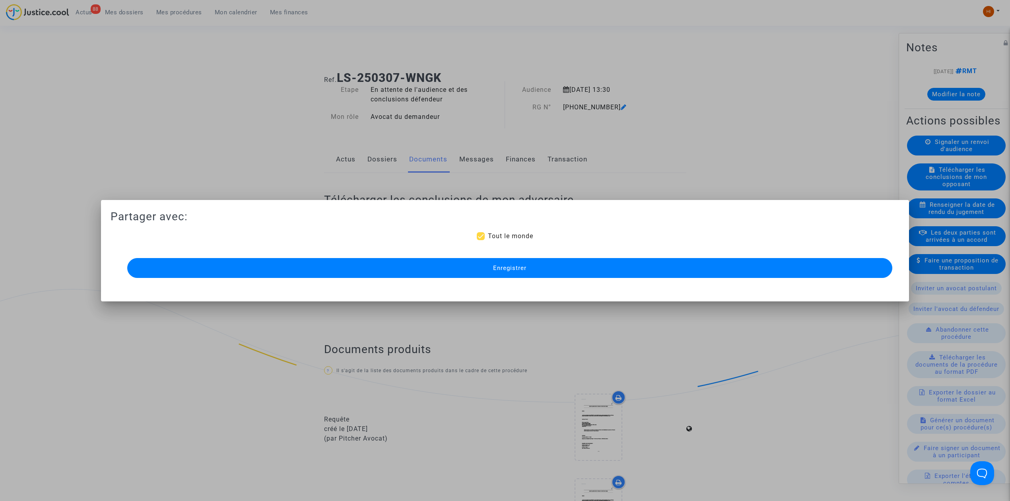
scroll to position [371, 0]
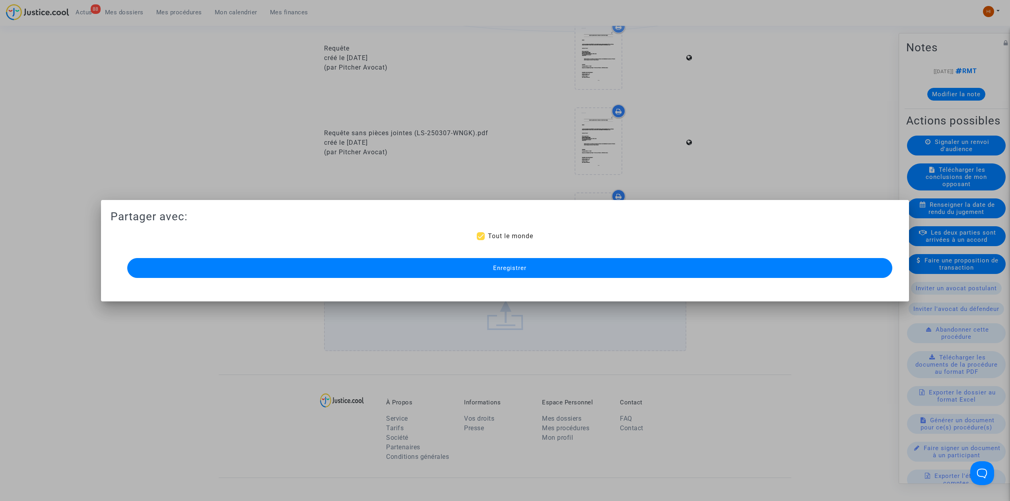
click at [530, 276] on button "Enregistrer" at bounding box center [509, 268] width 765 height 20
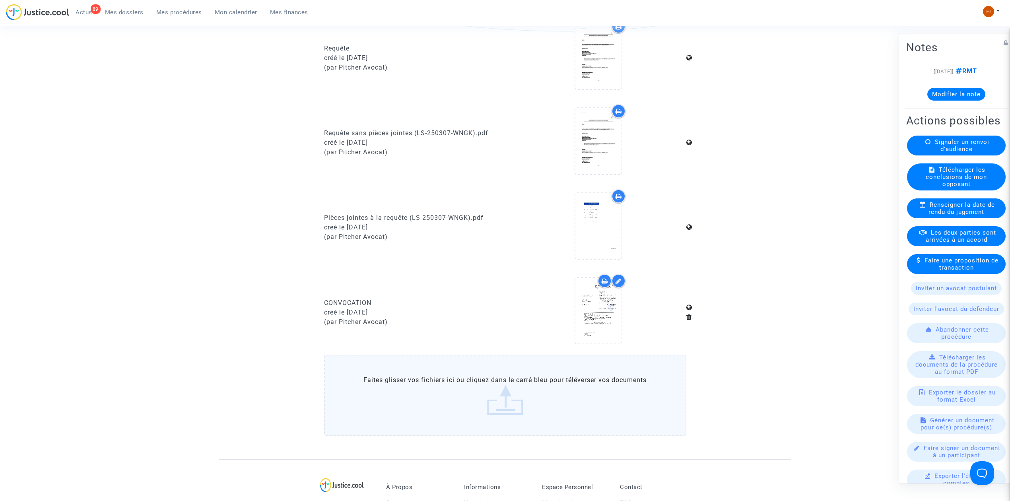
click at [173, 11] on span "Mes procédures" at bounding box center [179, 12] width 46 height 7
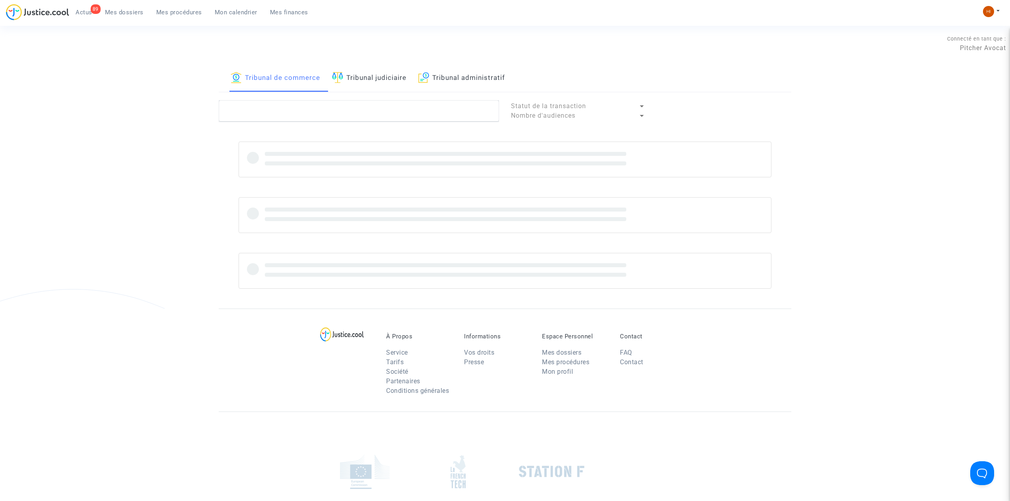
click at [343, 77] on img at bounding box center [337, 77] width 11 height 11
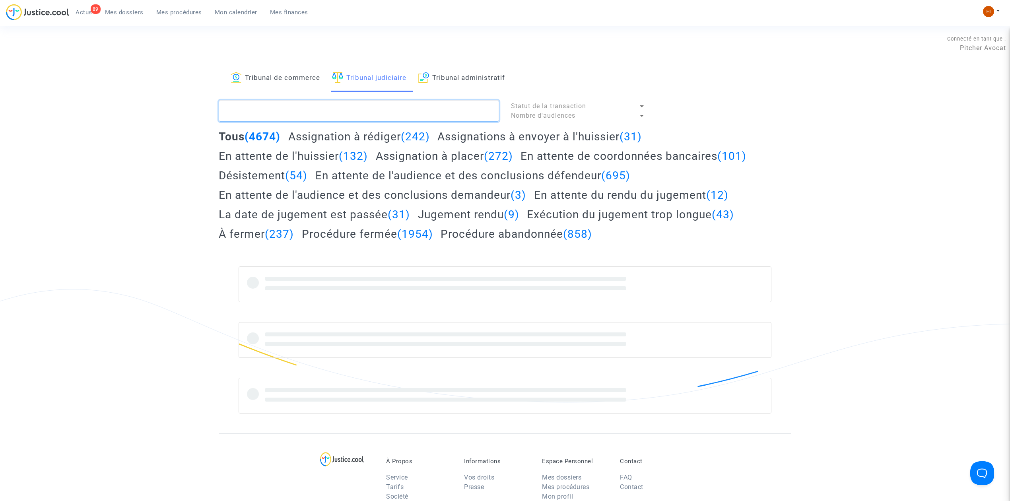
click at [352, 115] on textarea at bounding box center [359, 110] width 280 height 21
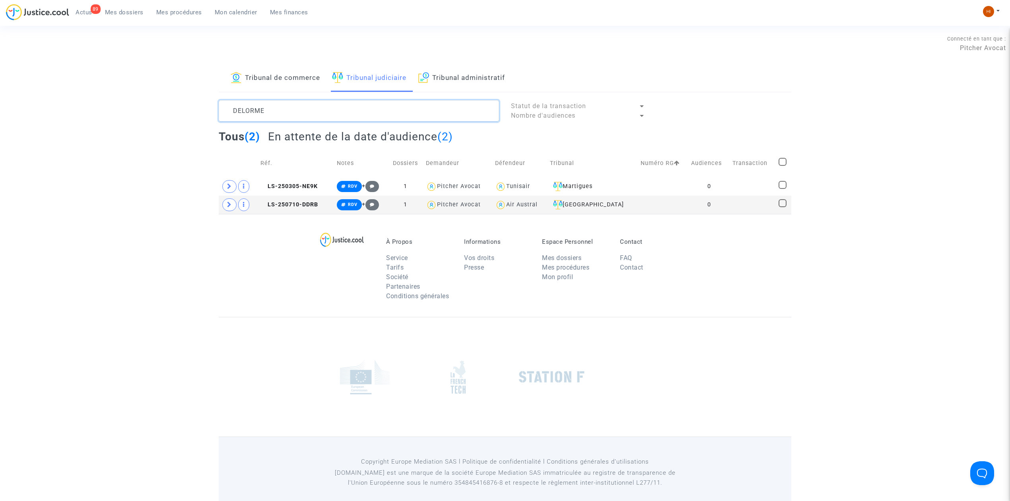
type textarea "DELORME"
drag, startPoint x: 664, startPoint y: 178, endPoint x: 662, endPoint y: 184, distance: 5.7
click at [664, 179] on td at bounding box center [663, 186] width 51 height 18
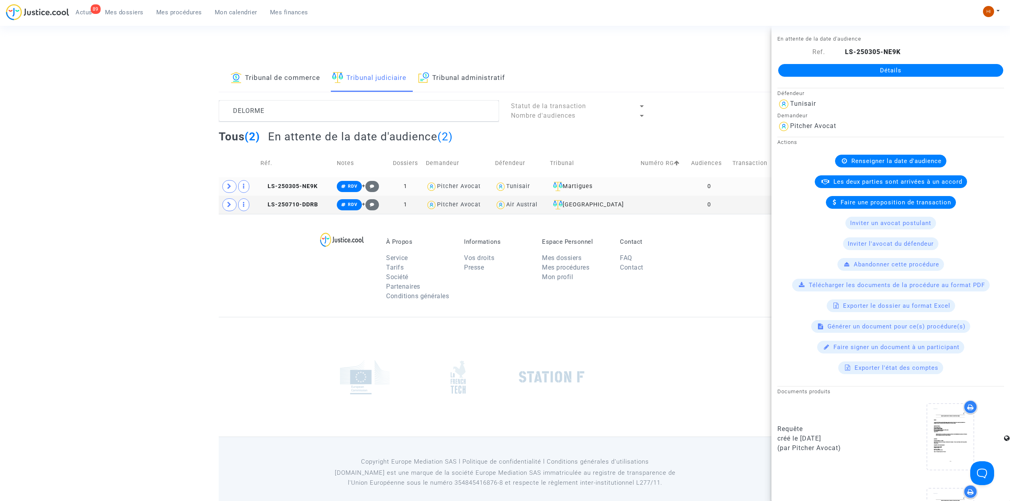
click at [662, 184] on td at bounding box center [663, 186] width 51 height 18
click at [836, 69] on link "Détails" at bounding box center [890, 70] width 225 height 13
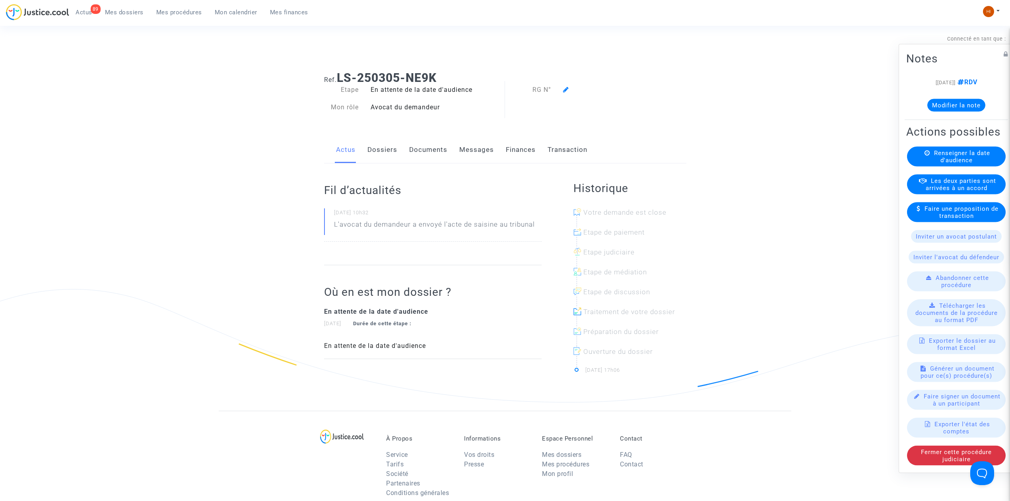
click at [952, 145] on div "Actions possibles Renseigner la date d'audience Les deux parties sont arrivées …" at bounding box center [956, 295] width 103 height 344
click at [944, 155] on span "Renseigner la date d'audience" at bounding box center [962, 157] width 56 height 14
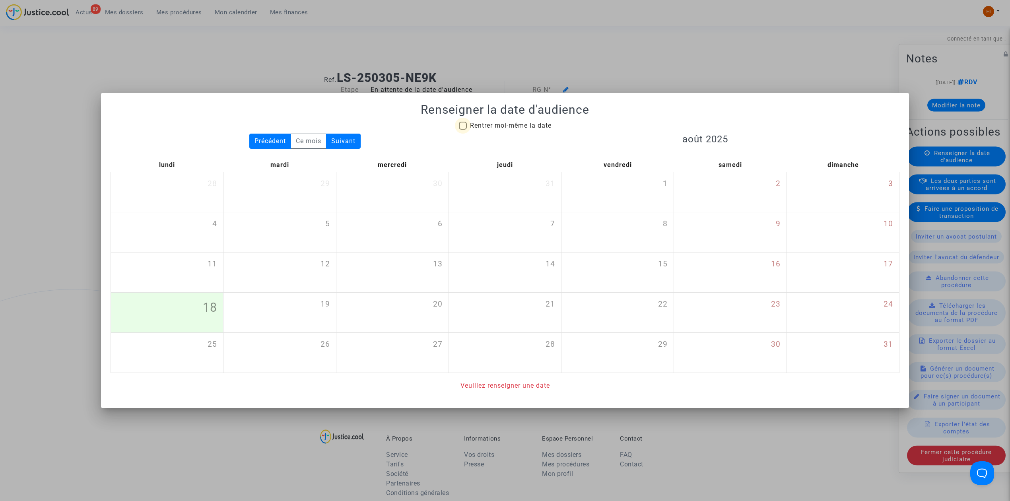
drag, startPoint x: 523, startPoint y: 124, endPoint x: 559, endPoint y: 156, distance: 47.9
click at [522, 124] on span "Rentrer moi-même la date" at bounding box center [511, 126] width 82 height 8
click at [463, 130] on input "Rentrer moi-même la date" at bounding box center [462, 130] width 0 height 0
checkbox input "true"
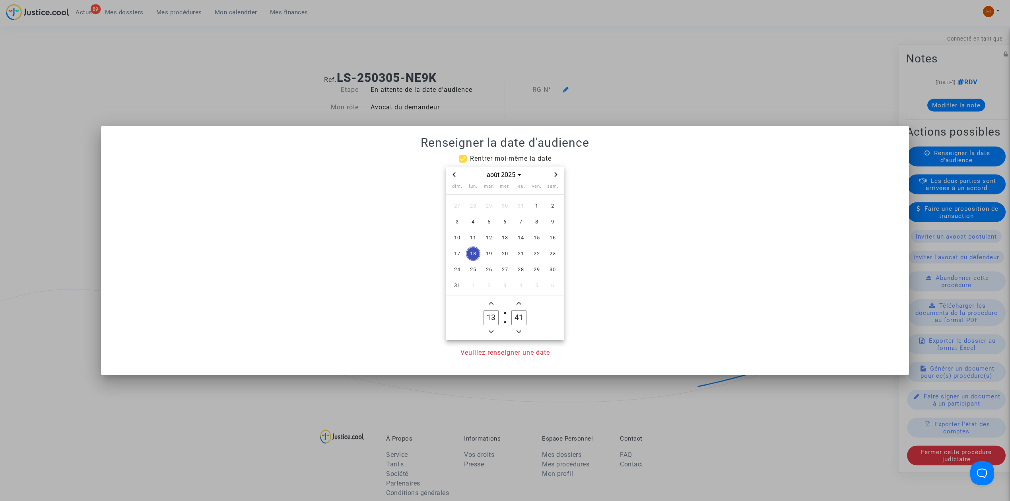
click at [555, 172] on icon "Next month" at bounding box center [556, 174] width 3 height 5
click at [451, 175] on span "Previous month" at bounding box center [454, 175] width 10 height 10
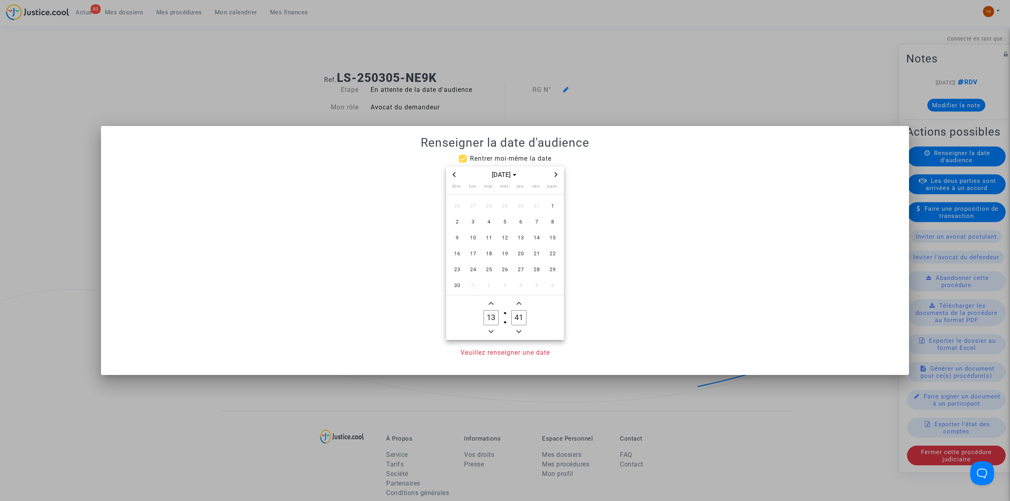
click at [471, 267] on span "24" at bounding box center [473, 269] width 14 height 14
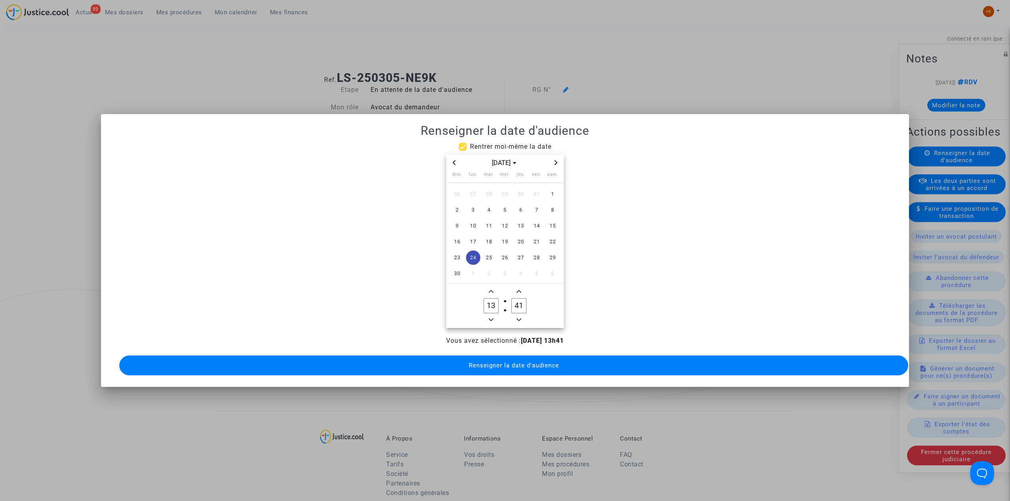
click at [519, 302] on input "41" at bounding box center [518, 305] width 15 height 15
click at [517, 317] on icon "Minus a minute" at bounding box center [519, 319] width 5 height 5
click at [515, 284] on owl-date-time-timer "13 Hour 29 Minute" at bounding box center [505, 306] width 118 height 45
click at [518, 290] on span "Add a minute" at bounding box center [519, 292] width 10 height 10
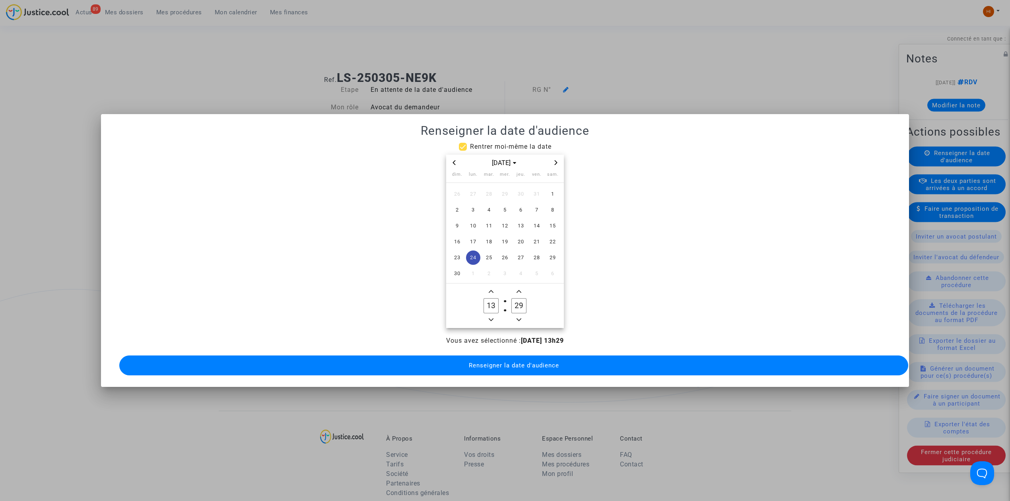
type input "30"
click at [526, 365] on button "Renseigner la date d'audience" at bounding box center [513, 365] width 789 height 20
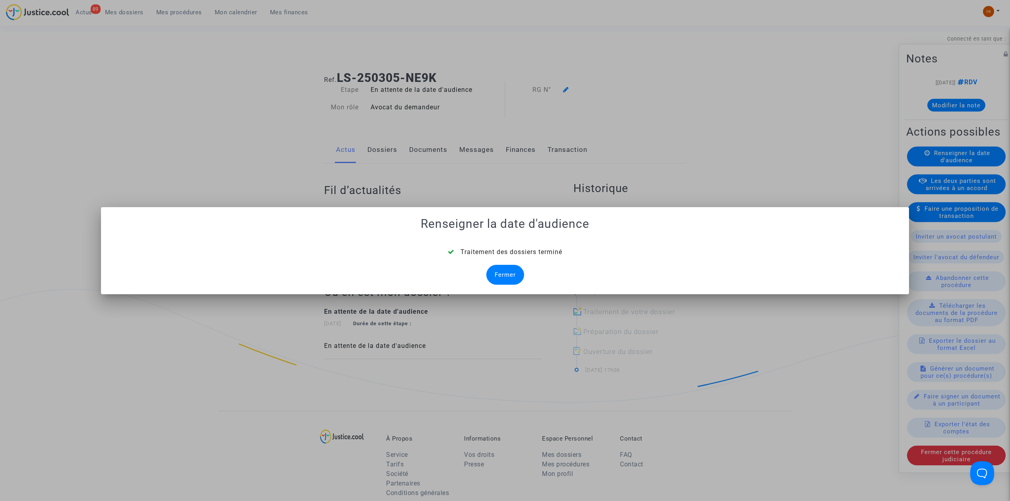
drag, startPoint x: 498, startPoint y: 272, endPoint x: 560, endPoint y: 165, distance: 123.3
click at [500, 272] on div "Fermer" at bounding box center [505, 275] width 38 height 20
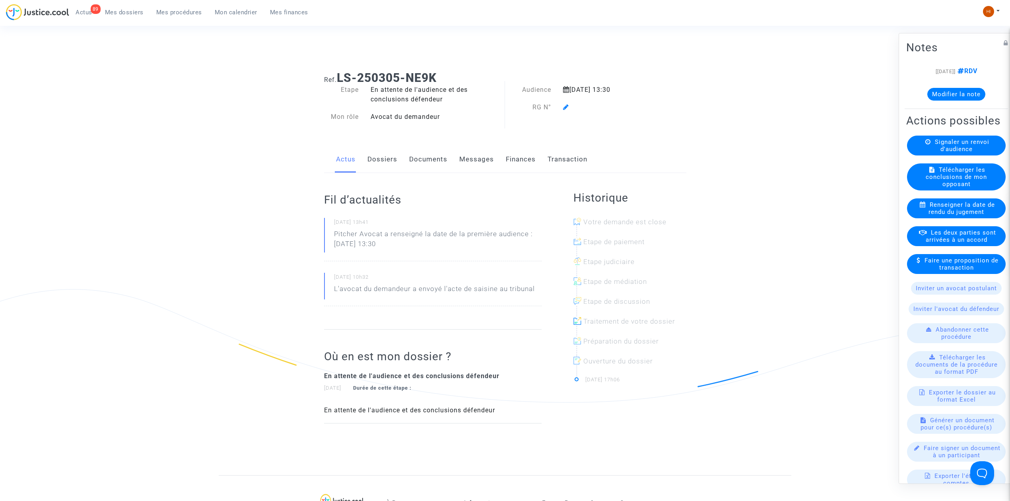
click at [566, 105] on icon at bounding box center [566, 107] width 6 height 6
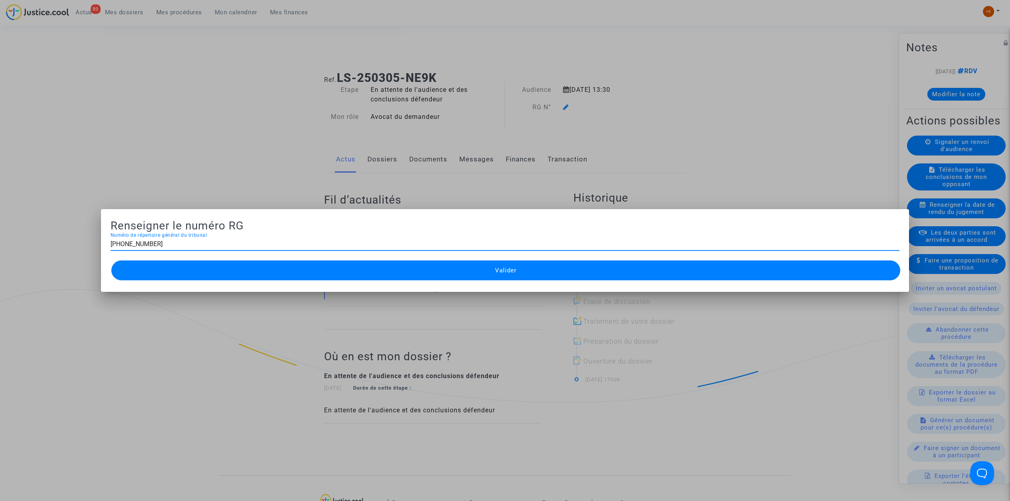
type input "11-25-000561"
click at [408, 271] on button "Valider" at bounding box center [505, 270] width 789 height 20
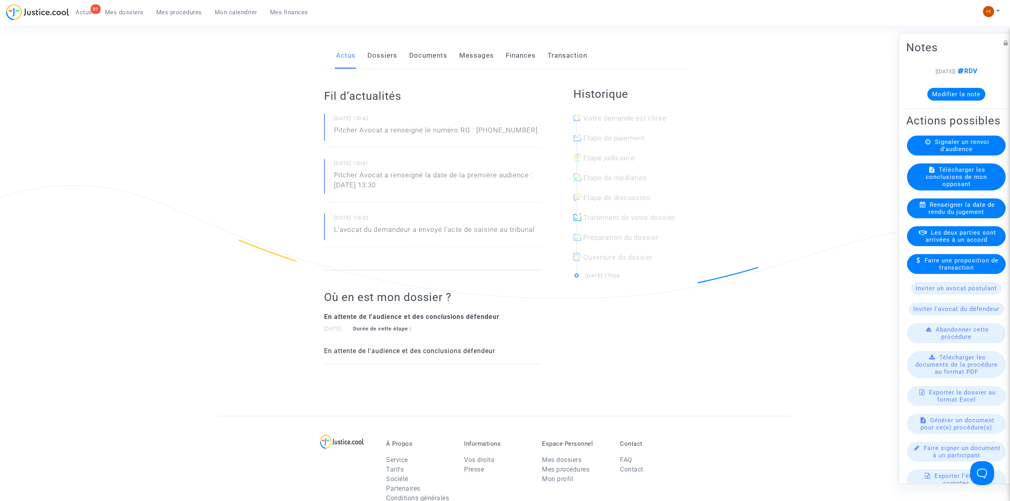
scroll to position [106, 0]
click at [425, 55] on link "Documents" at bounding box center [428, 54] width 38 height 26
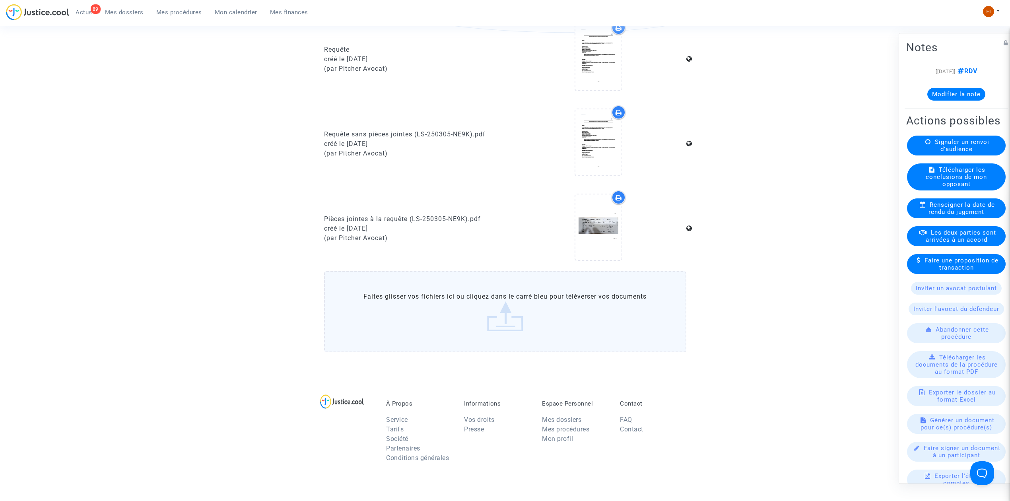
scroll to position [371, 0]
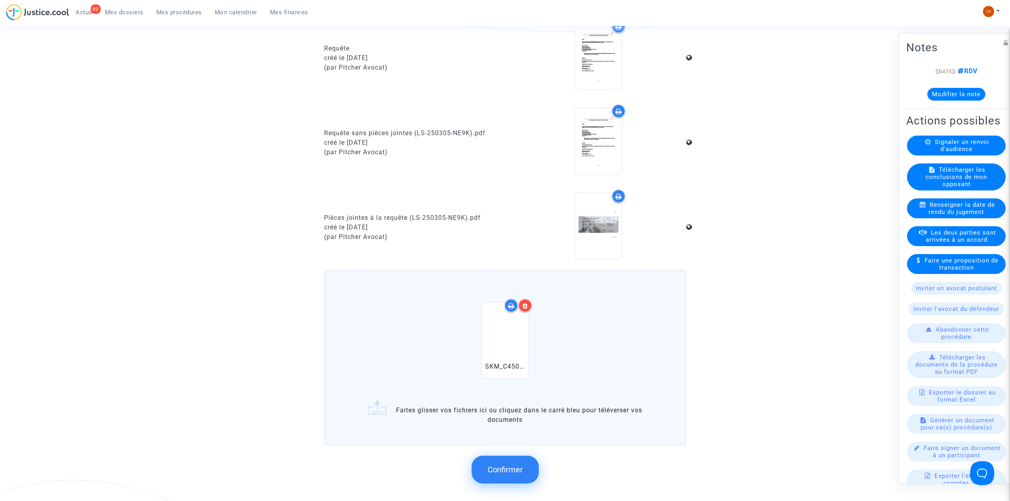
click at [526, 467] on button "Confirmer" at bounding box center [505, 470] width 67 height 28
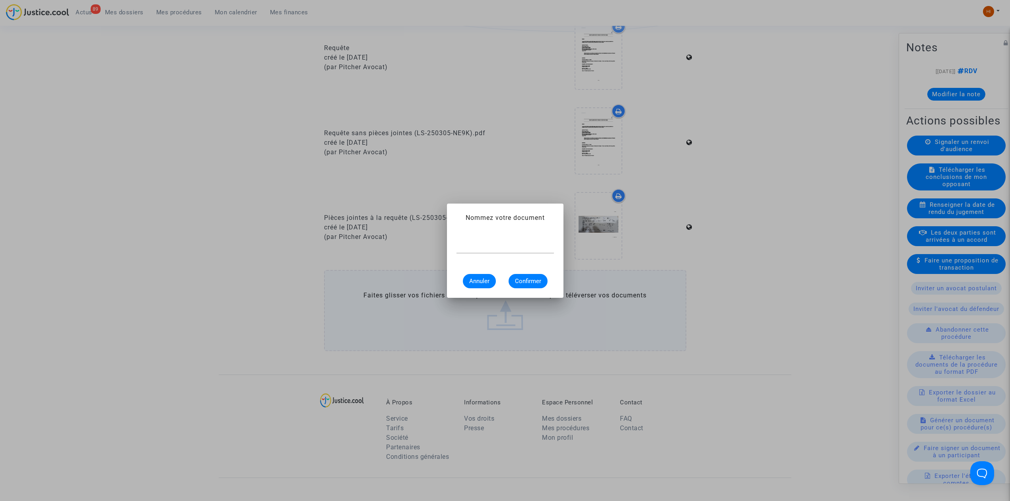
scroll to position [0, 0]
type input "CONVOCATION"
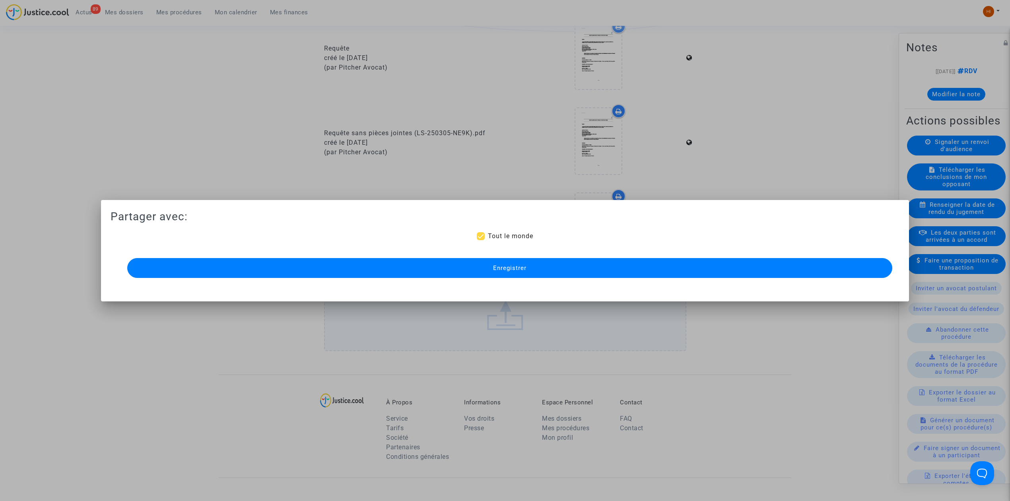
click at [589, 252] on div "Partager avec: Tout le monde Enregistrer" at bounding box center [505, 245] width 789 height 70
click at [584, 272] on button "Enregistrer" at bounding box center [509, 268] width 765 height 20
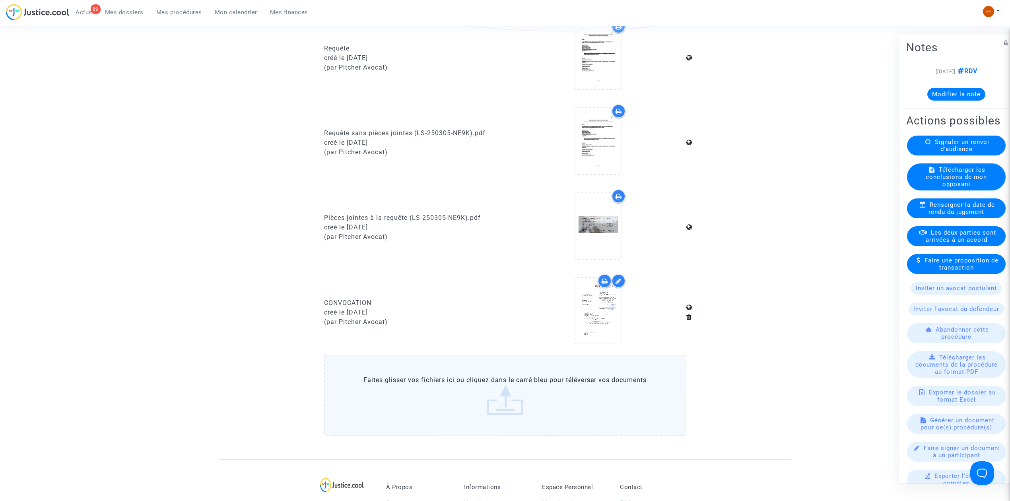
click at [175, 9] on span "Mes procédures" at bounding box center [179, 12] width 46 height 7
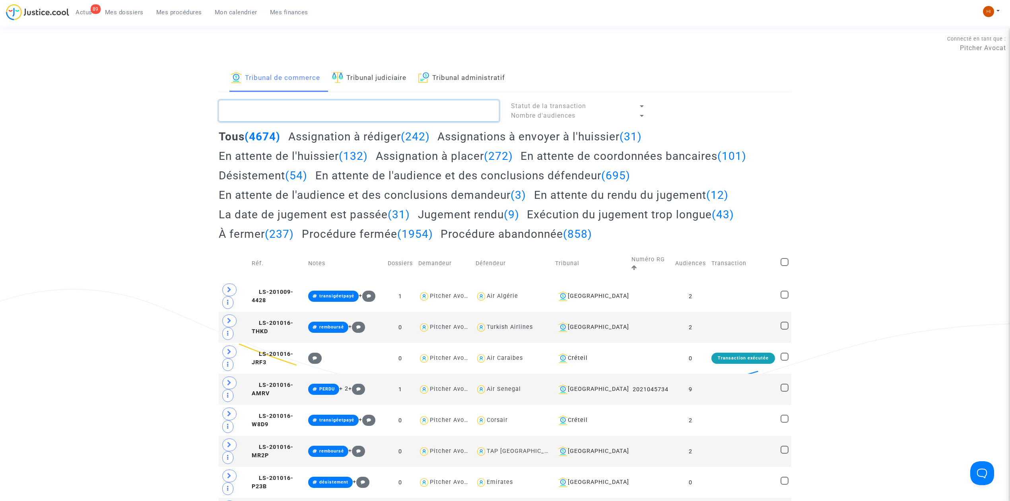
click at [322, 104] on textarea at bounding box center [359, 110] width 280 height 21
click at [391, 88] on link "Tribunal judiciaire" at bounding box center [369, 78] width 74 height 27
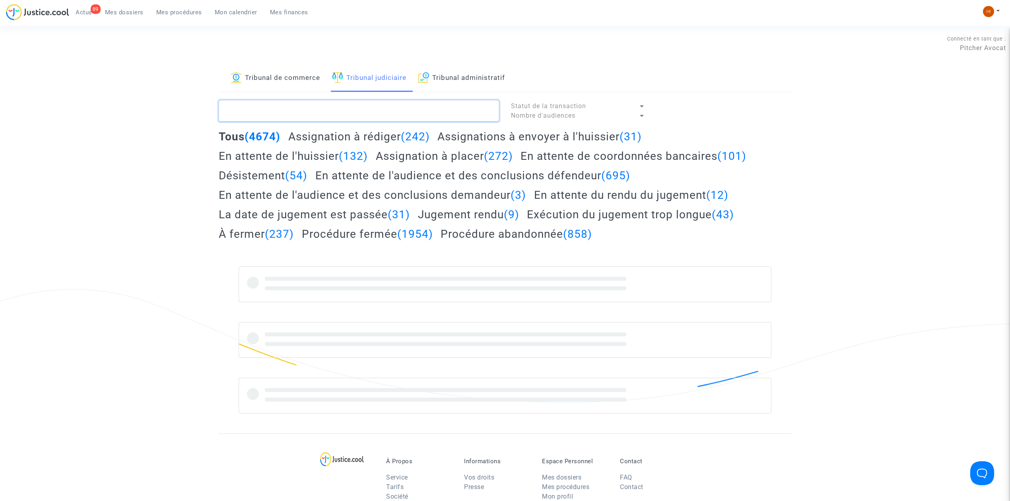
click at [386, 106] on textarea at bounding box center [359, 110] width 280 height 21
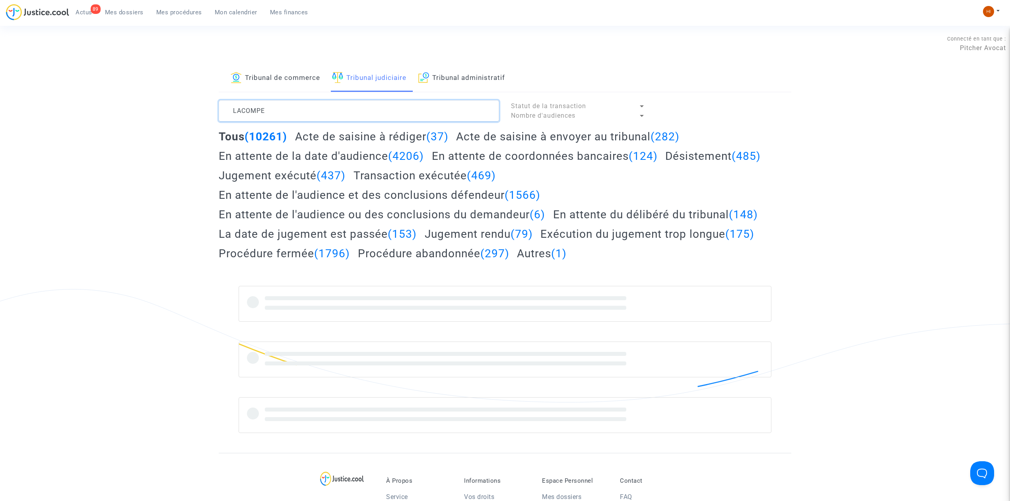
type textarea "LACOMPE"
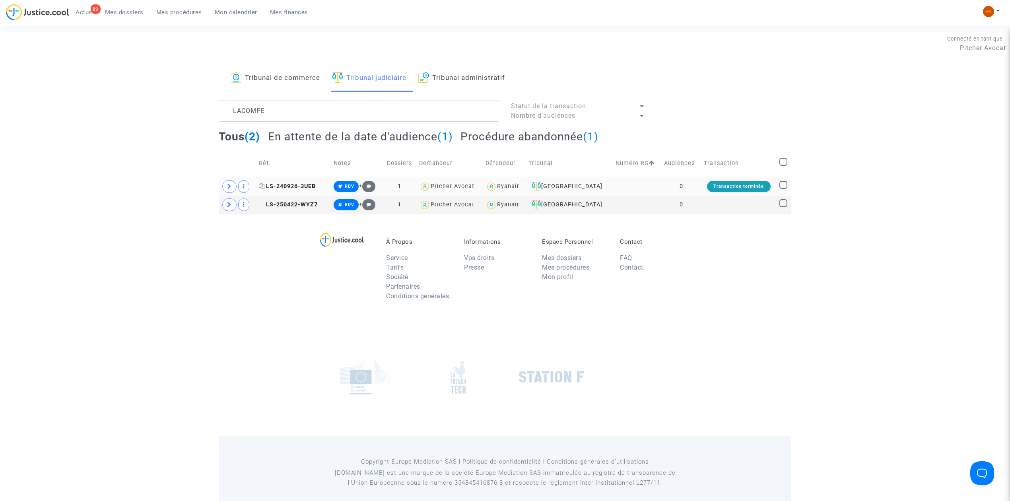
click at [284, 186] on span "LS-240926-3UEB" at bounding box center [287, 186] width 57 height 7
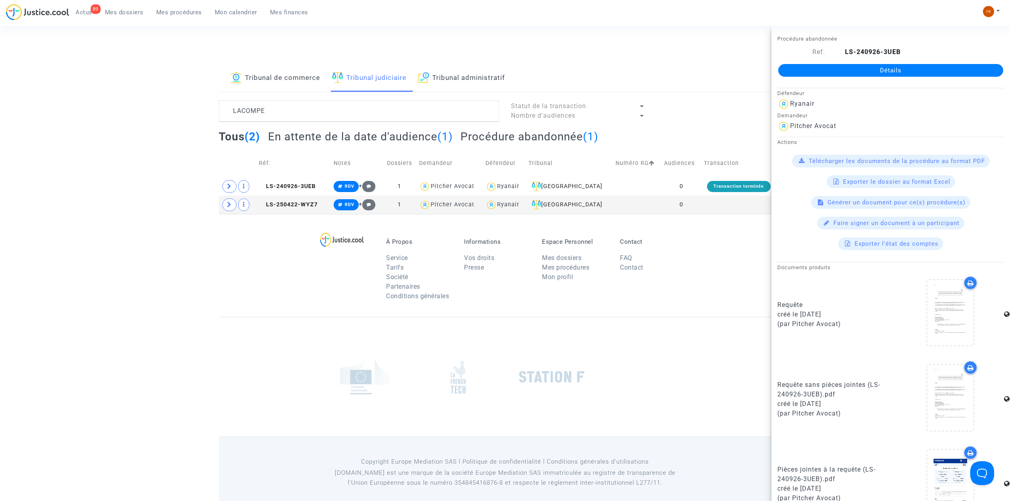
click at [352, 129] on lawsuits-list "LACOMPE Statut de la transaction Nombre d'audiences Tous (2) En attente de la d…" at bounding box center [505, 157] width 573 height 114
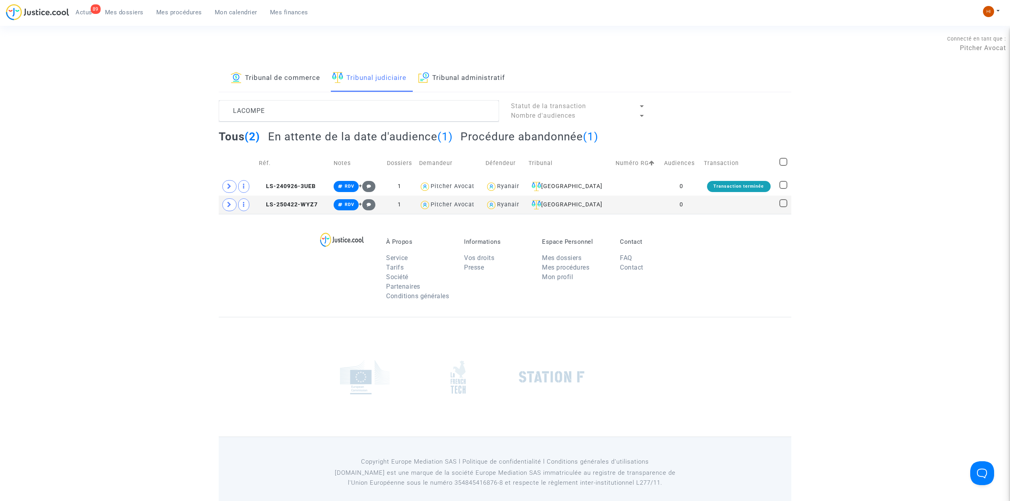
click at [350, 133] on h2 "En attente de la date d'audience (1)" at bounding box center [360, 137] width 185 height 14
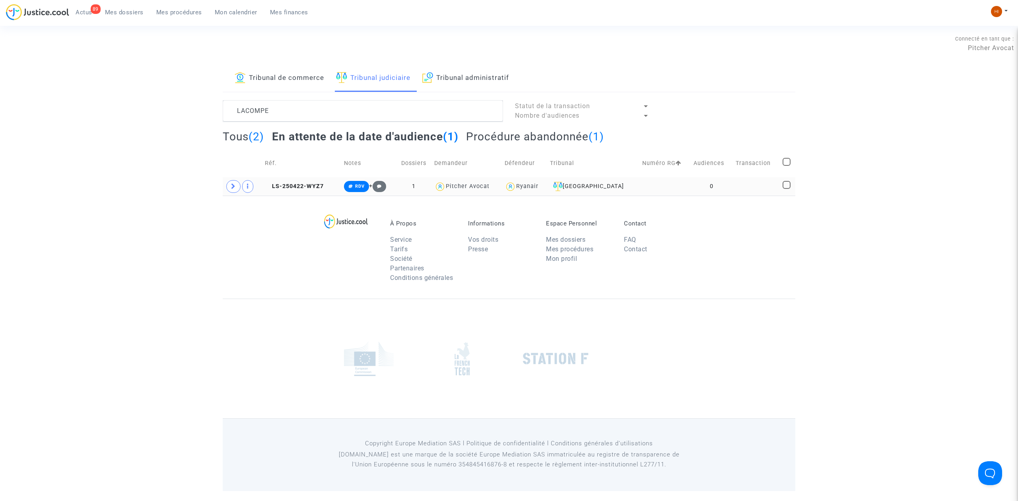
click at [319, 179] on td "LS-250422-WYZ7" at bounding box center [301, 186] width 79 height 18
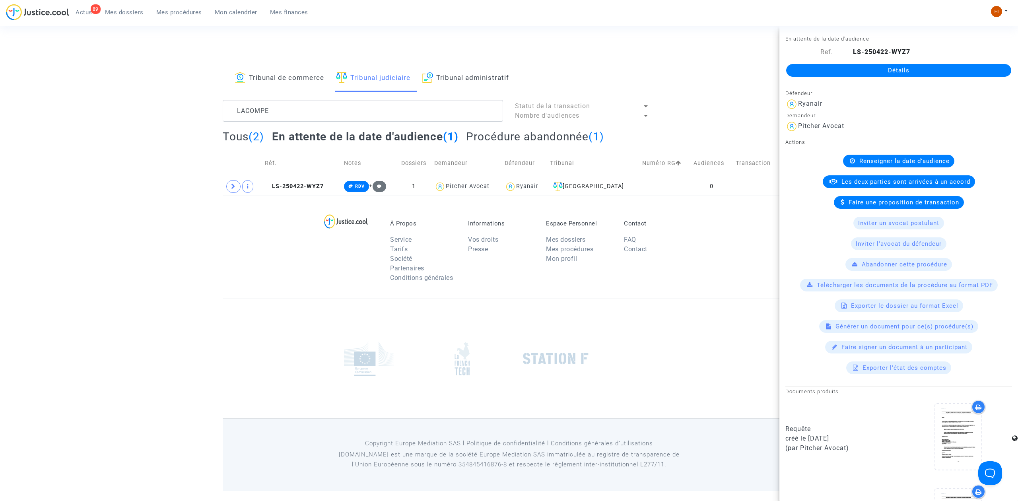
click at [909, 74] on link "Détails" at bounding box center [898, 70] width 225 height 13
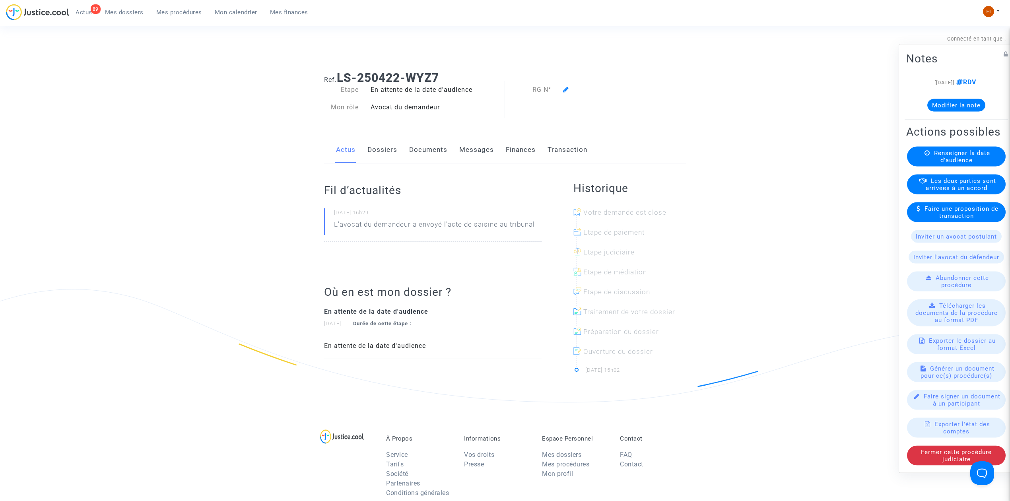
click at [992, 166] on div "Renseigner la date d'audience" at bounding box center [956, 157] width 99 height 20
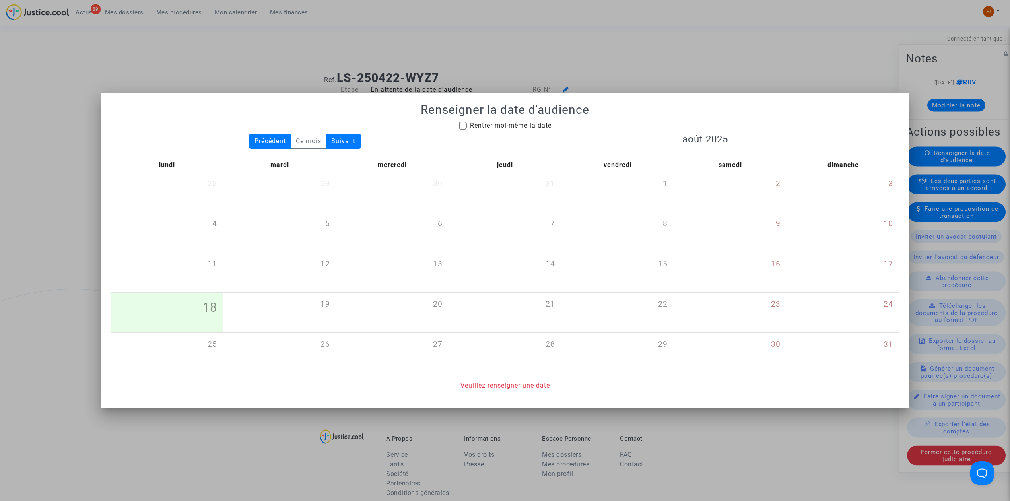
click at [543, 124] on span "Rentrer moi-même la date" at bounding box center [511, 126] width 82 height 8
click at [463, 130] on input "Rentrer moi-même la date" at bounding box center [462, 130] width 0 height 0
checkbox input "true"
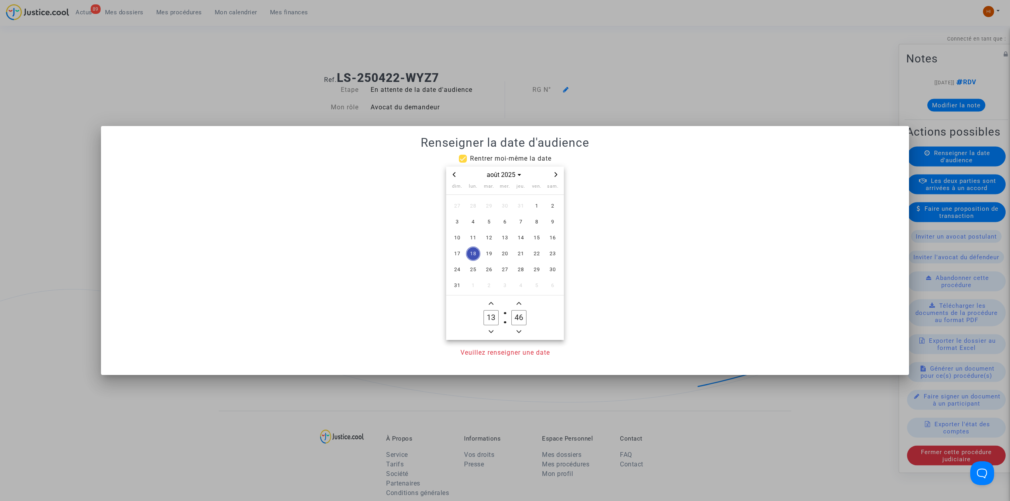
click at [554, 173] on icon "Next month" at bounding box center [555, 174] width 5 height 5
click at [452, 171] on span "Previous month" at bounding box center [454, 175] width 10 height 10
click at [538, 220] on span "10" at bounding box center [537, 222] width 14 height 14
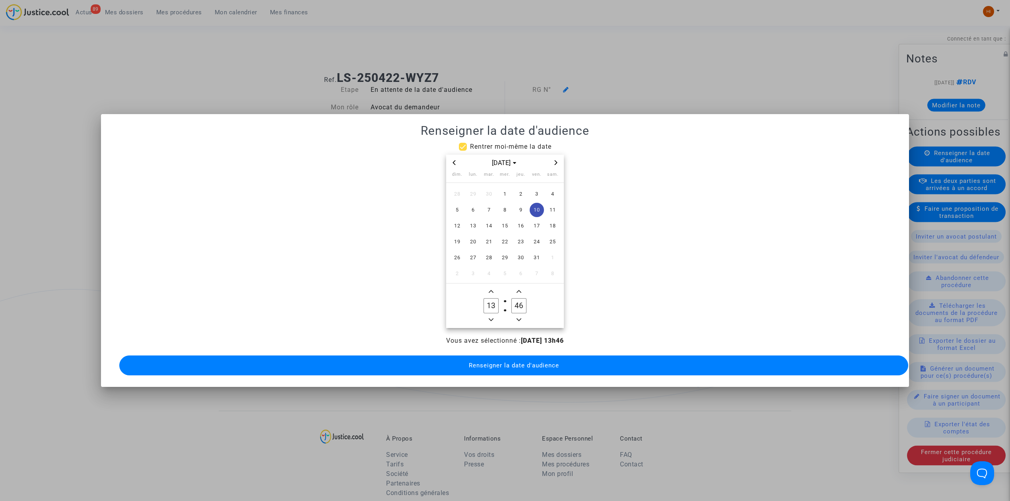
click at [515, 301] on input "46" at bounding box center [518, 305] width 15 height 15
drag, startPoint x: 519, startPoint y: 301, endPoint x: 524, endPoint y: 301, distance: 4.8
click at [524, 301] on input "36" at bounding box center [518, 305] width 15 height 15
click at [519, 303] on input "00" at bounding box center [518, 305] width 15 height 15
type input "30"
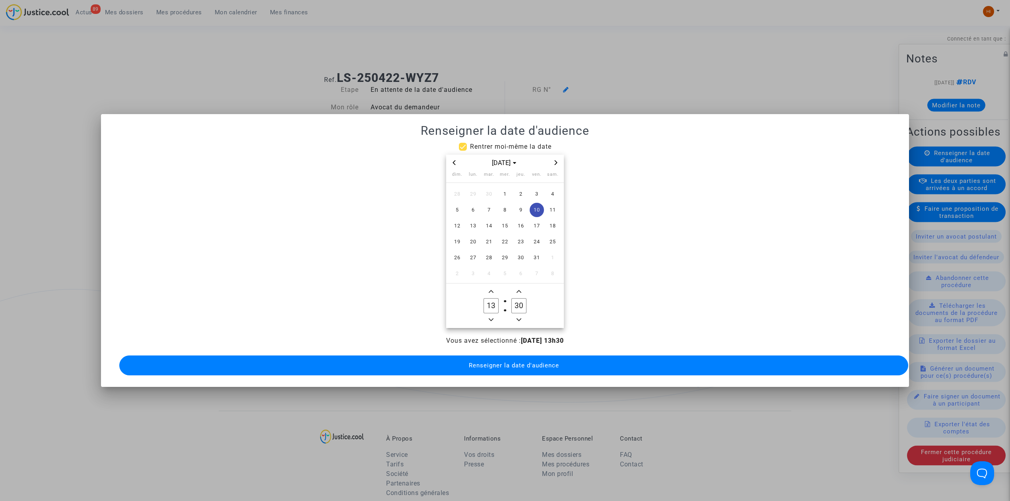
click at [508, 362] on span "Renseigner la date d'audience" at bounding box center [514, 365] width 90 height 7
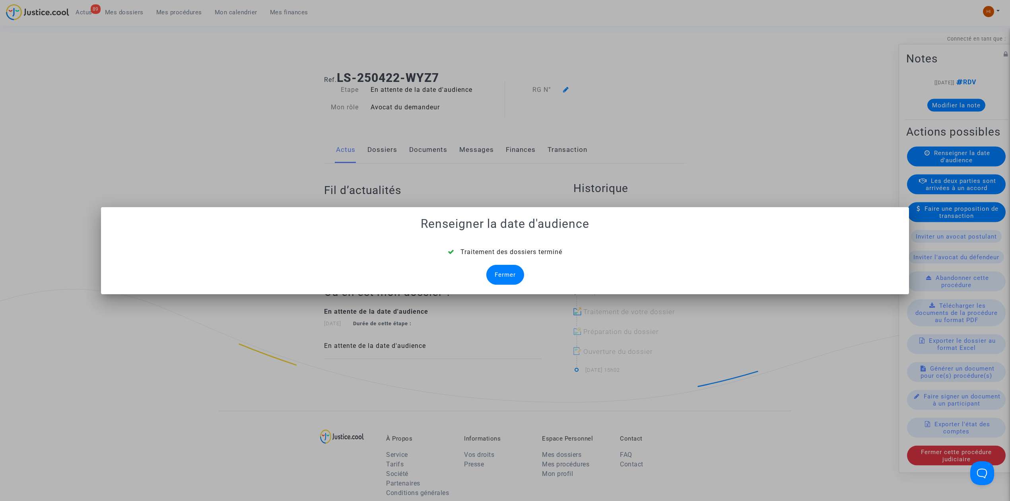
click at [518, 278] on div "Fermer" at bounding box center [505, 275] width 38 height 20
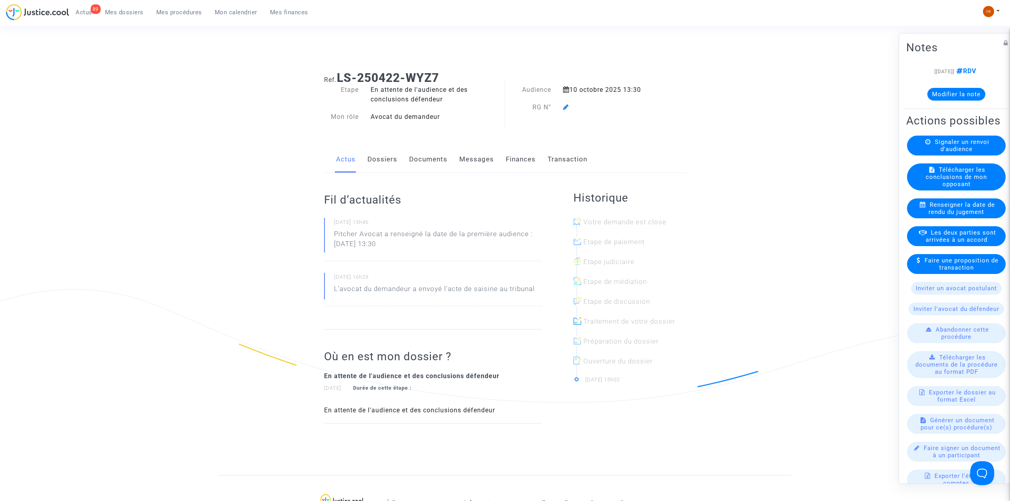
click at [568, 103] on span at bounding box center [566, 84] width 6 height 53
click at [568, 105] on icon at bounding box center [566, 107] width 6 height 6
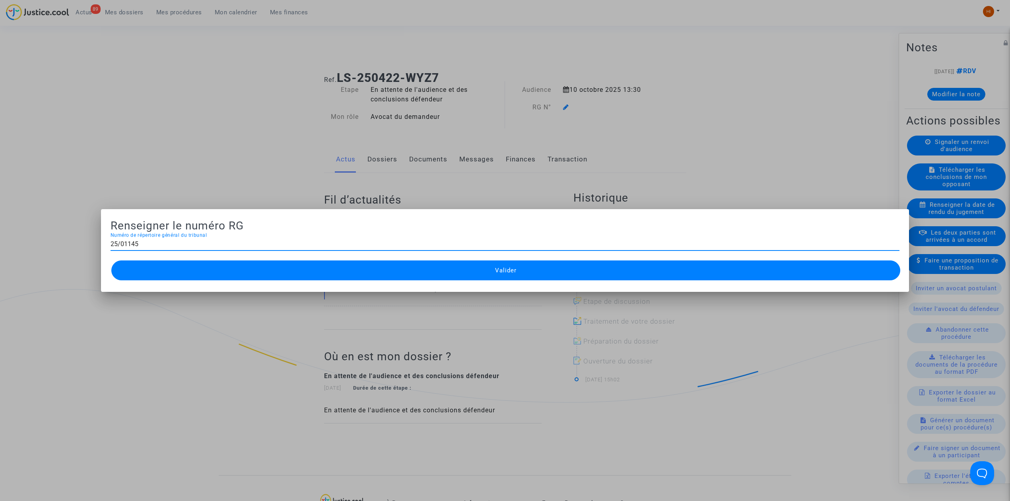
type input "25/01145"
click at [473, 278] on button "Valider" at bounding box center [505, 270] width 789 height 20
click at [480, 266] on button "Valider" at bounding box center [505, 270] width 789 height 20
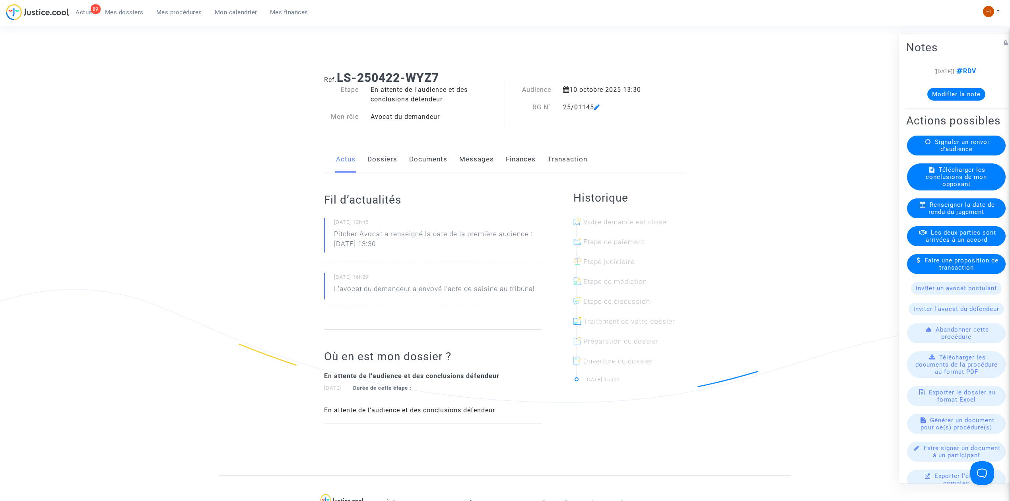
click at [424, 164] on link "Documents" at bounding box center [428, 159] width 38 height 26
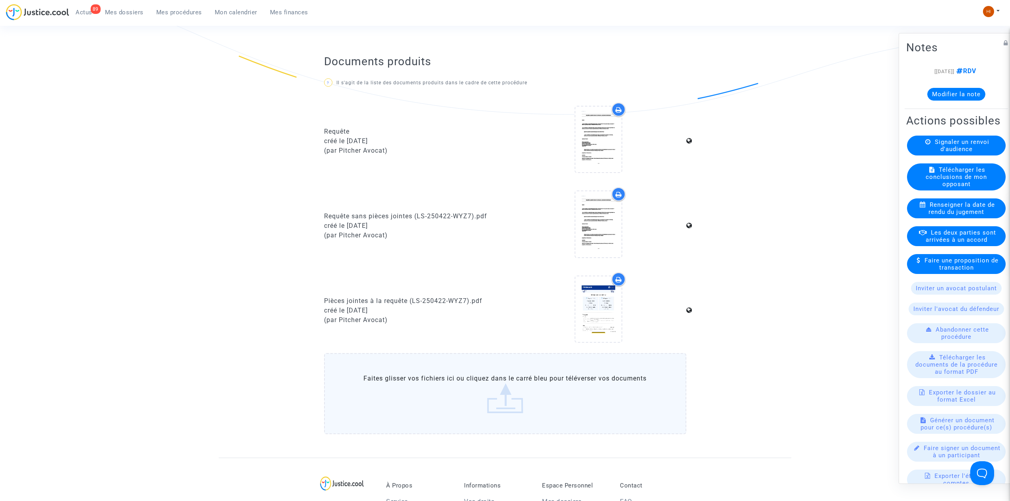
scroll to position [371, 0]
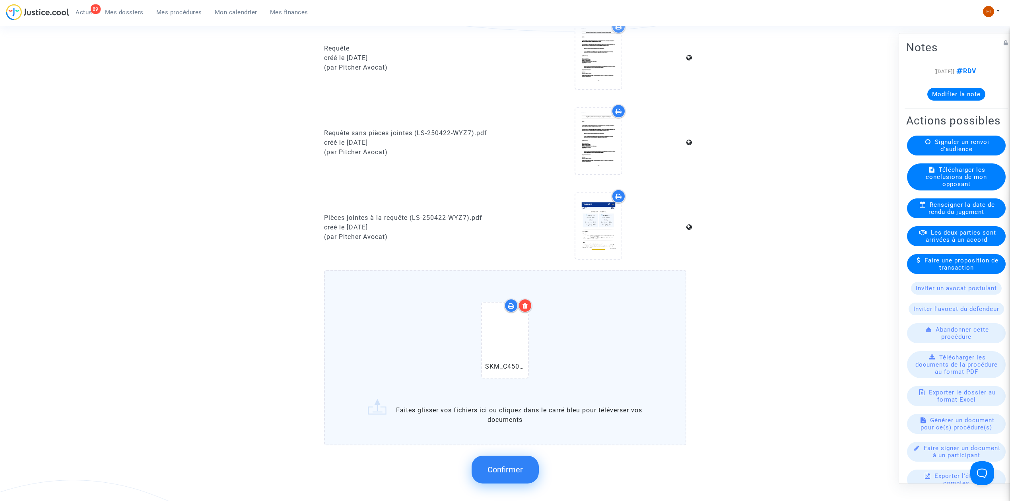
click at [498, 460] on button "Confirmer" at bounding box center [505, 470] width 67 height 28
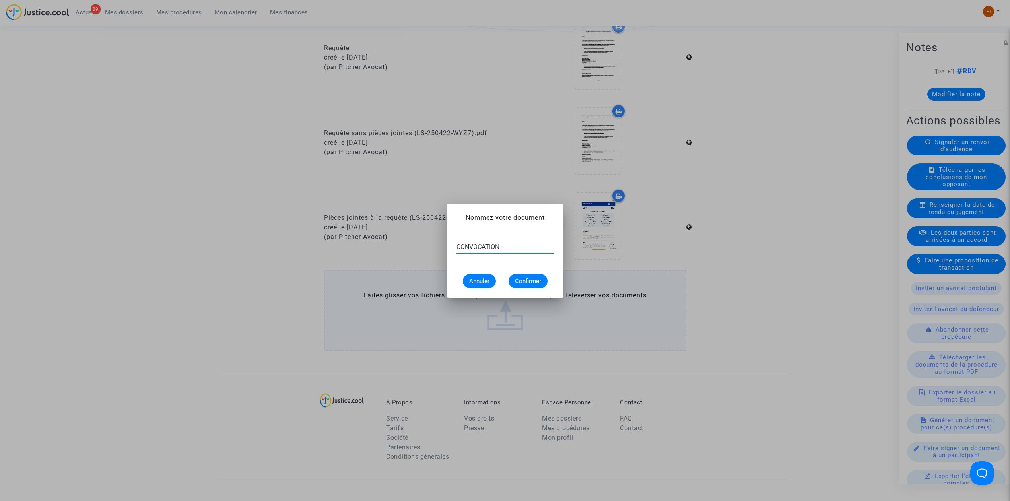
type input "CONVOCATION"
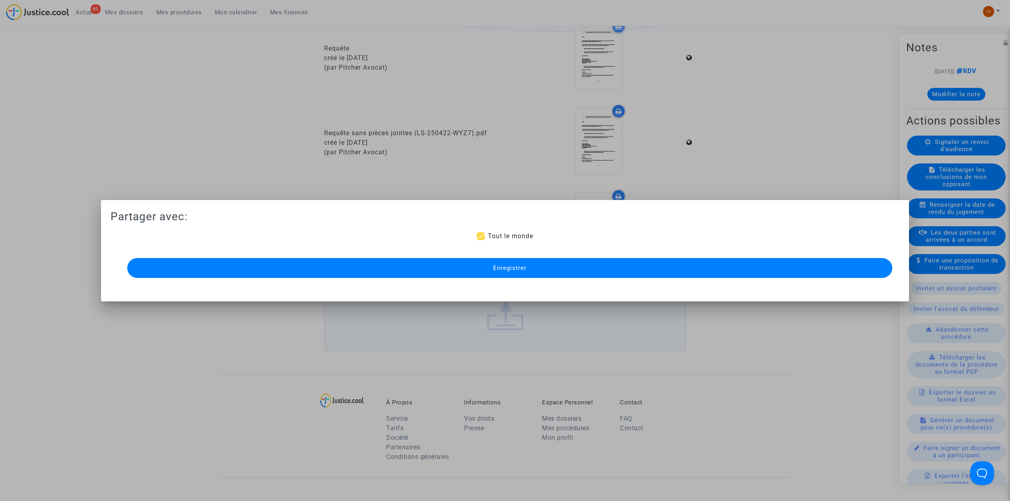
click at [463, 261] on button "Enregistrer" at bounding box center [509, 268] width 765 height 20
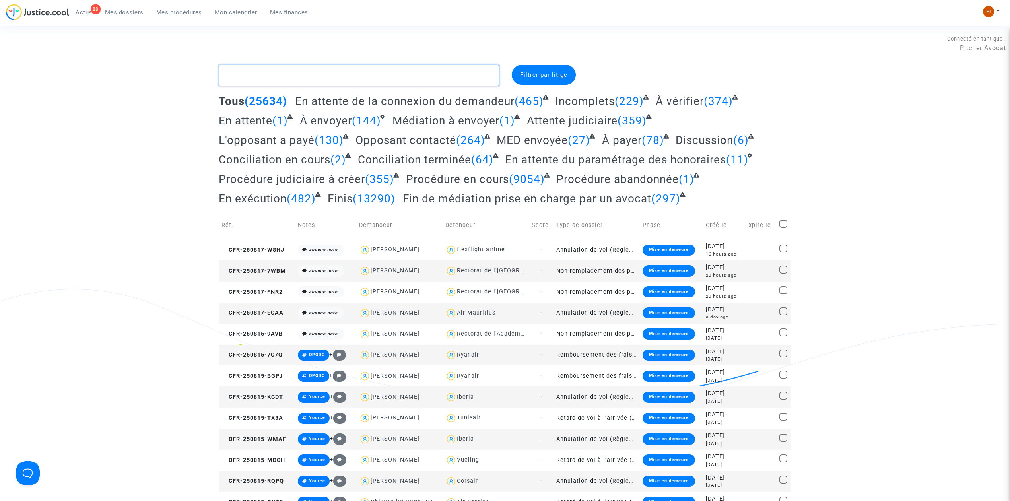
click at [309, 75] on textarea at bounding box center [359, 75] width 280 height 21
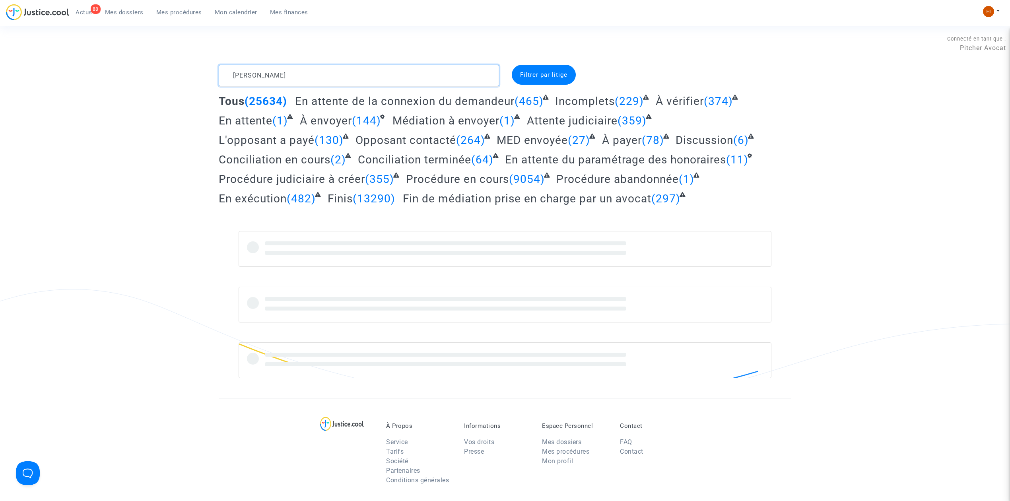
type textarea "HUBERT FANY"
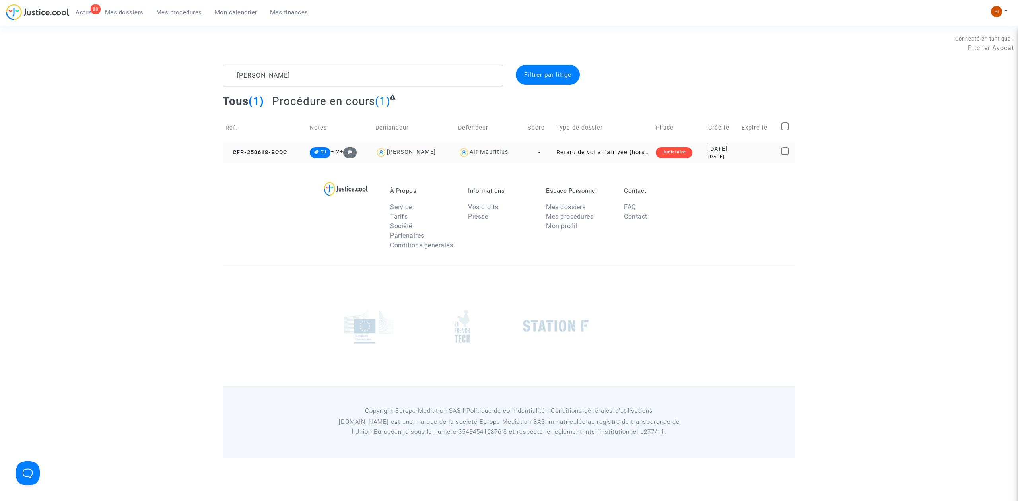
click at [234, 159] on td "CFR-250618-BCDC" at bounding box center [265, 152] width 84 height 21
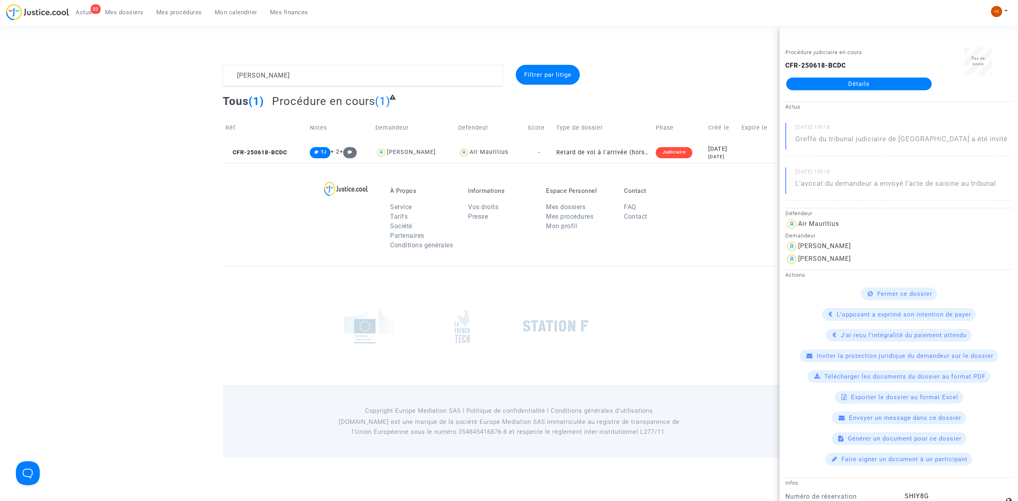
click at [899, 89] on link "Détails" at bounding box center [859, 84] width 146 height 13
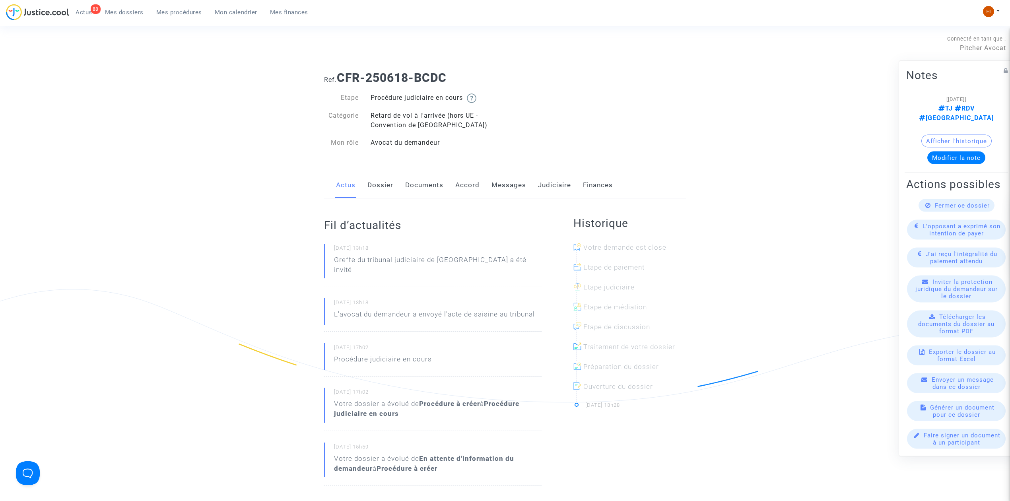
click at [531, 184] on div "Actus Dossier Documents Accord Messages Judiciaire Finances" at bounding box center [505, 185] width 362 height 27
click at [553, 187] on link "Judiciaire" at bounding box center [554, 185] width 33 height 26
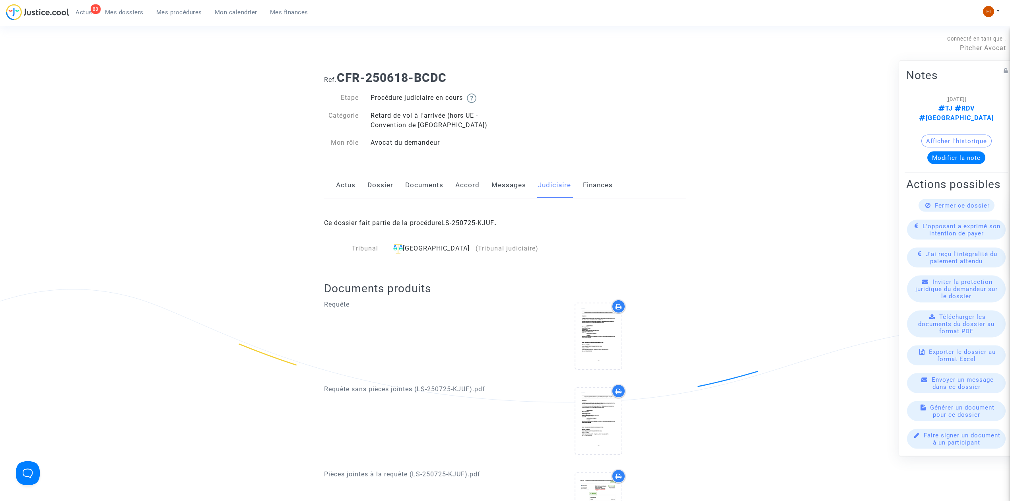
click at [476, 217] on div "Ce dossier fait partie de la procédure LS-250725-KJUF ." at bounding box center [505, 216] width 362 height 37
click at [477, 221] on link "LS-250725-KJUF" at bounding box center [467, 223] width 53 height 8
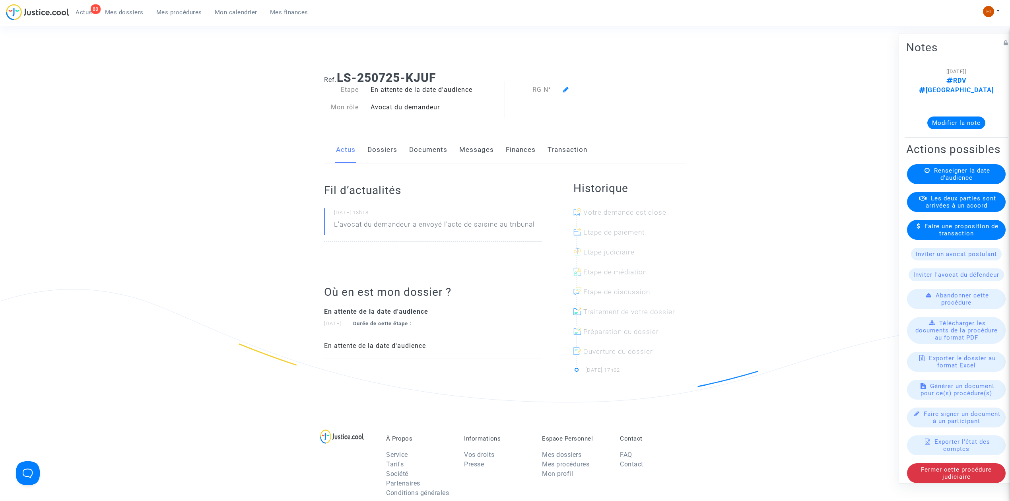
click at [955, 171] on span "Renseigner la date d'audience" at bounding box center [962, 174] width 56 height 14
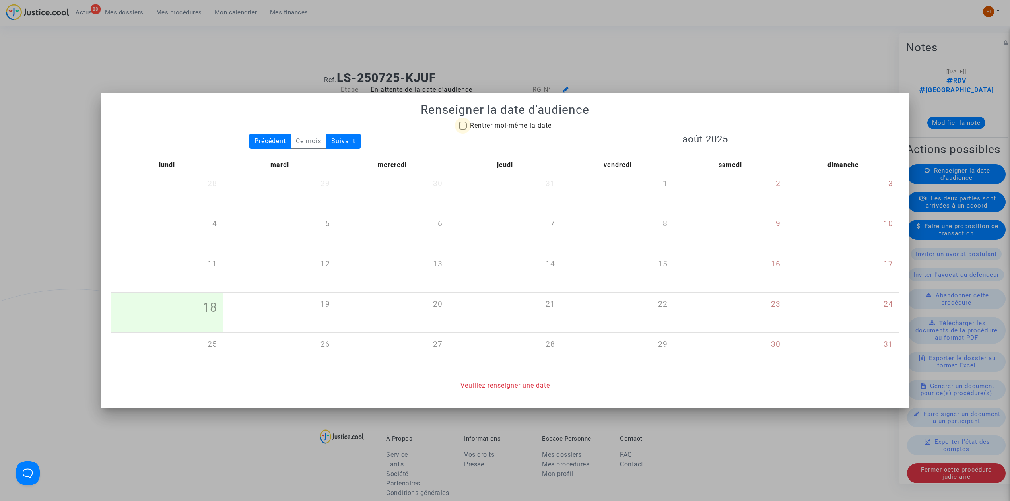
click at [515, 121] on span "Rentrer moi-même la date" at bounding box center [511, 126] width 82 height 10
click at [463, 130] on input "Rentrer moi-même la date" at bounding box center [462, 130] width 0 height 0
checkbox input "true"
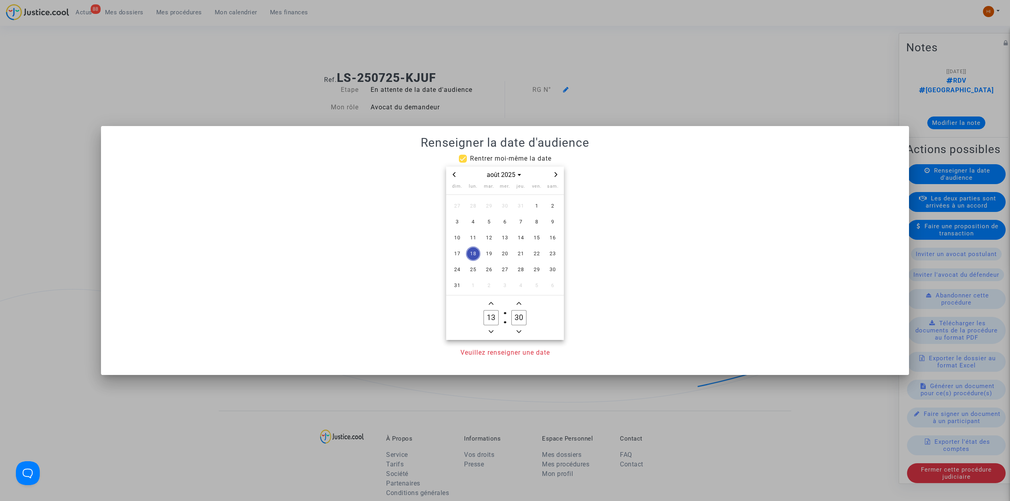
click at [561, 177] on div "août 2025" at bounding box center [505, 175] width 118 height 16
click at [552, 173] on span "Next month" at bounding box center [556, 175] width 10 height 10
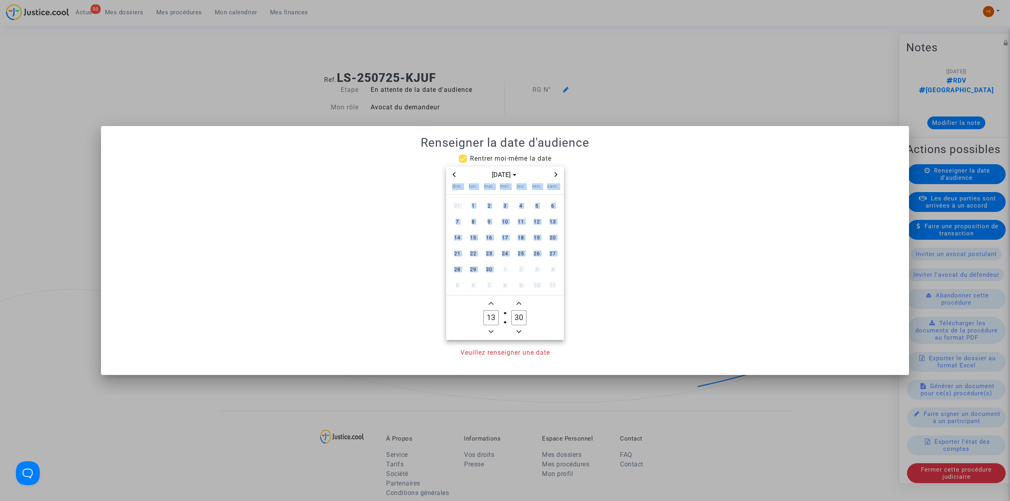
click at [552, 173] on span "Next month" at bounding box center [556, 175] width 10 height 10
click at [560, 168] on div "[DATE]" at bounding box center [505, 175] width 118 height 16
click at [556, 172] on icon "Next month" at bounding box center [555, 174] width 5 height 5
click at [525, 241] on span "13" at bounding box center [521, 238] width 14 height 14
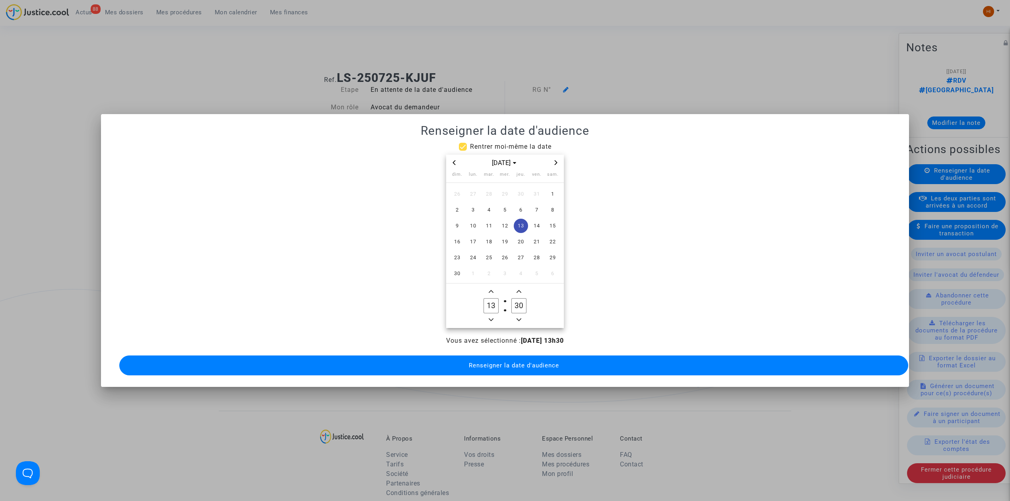
click at [491, 308] on input "13" at bounding box center [491, 305] width 15 height 15
click at [490, 315] on span "Minus a hour" at bounding box center [491, 320] width 10 height 10
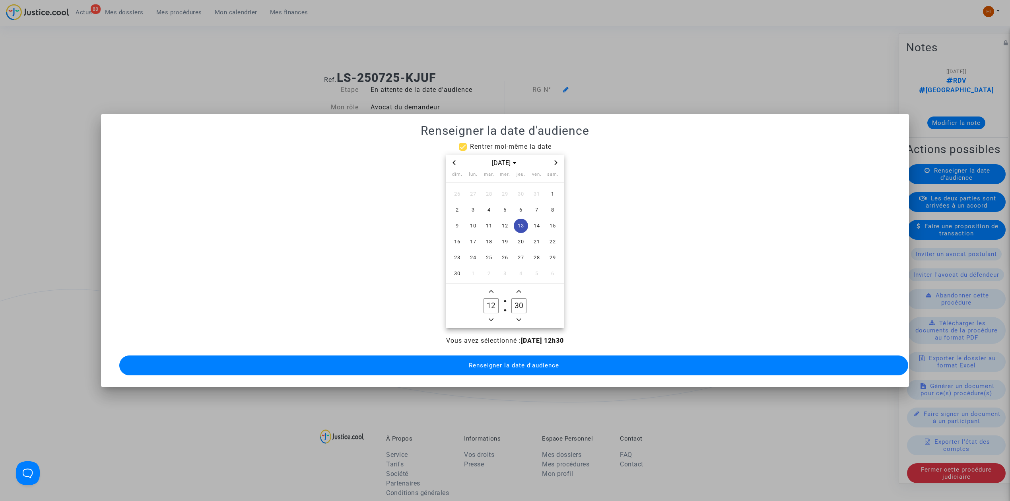
click at [490, 315] on span "Minus a hour" at bounding box center [491, 320] width 10 height 10
type input "09"
click at [519, 298] on input "30" at bounding box center [518, 305] width 15 height 15
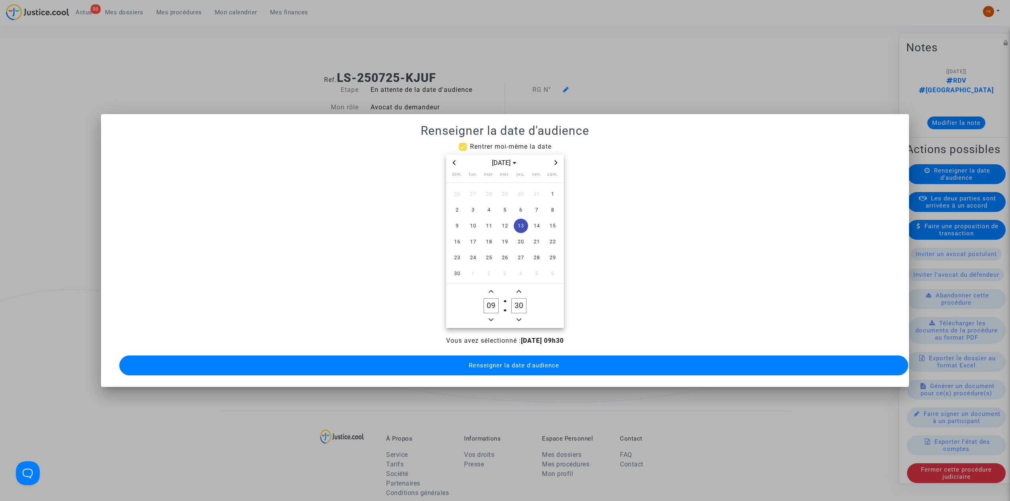
click at [519, 298] on input "30" at bounding box center [518, 305] width 15 height 15
type input "00"
click at [513, 365] on button "Renseigner la date d'audience" at bounding box center [513, 365] width 789 height 20
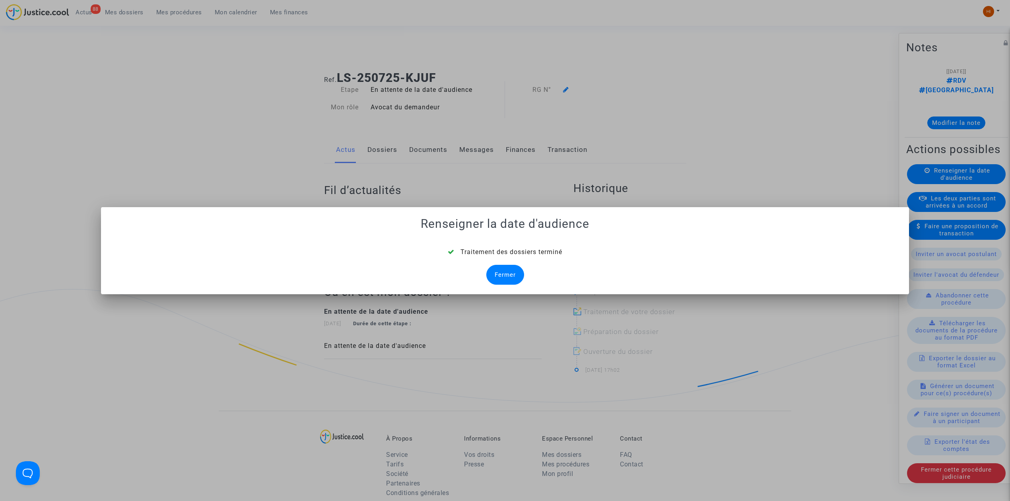
drag, startPoint x: 497, startPoint y: 271, endPoint x: 579, endPoint y: 175, distance: 126.3
click at [497, 271] on div "Fermer" at bounding box center [505, 275] width 38 height 20
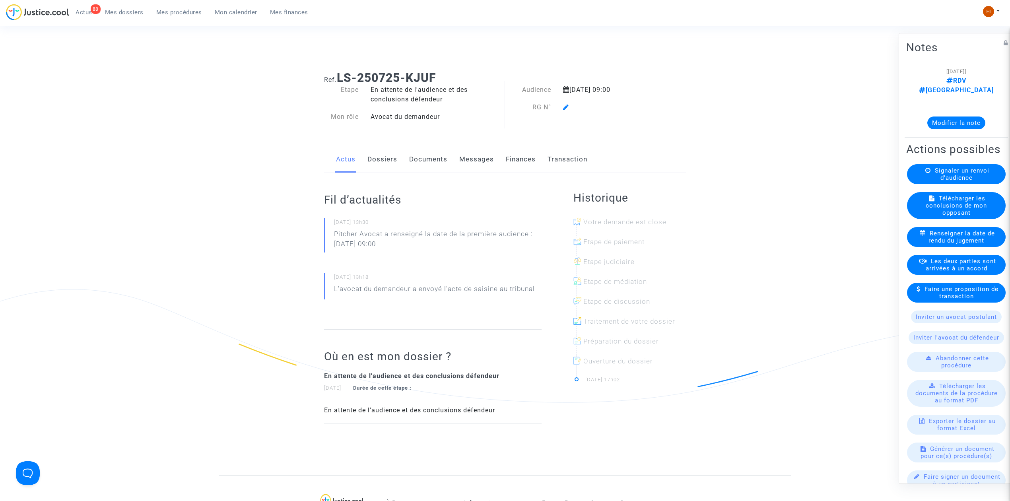
click at [567, 105] on icon at bounding box center [566, 107] width 6 height 6
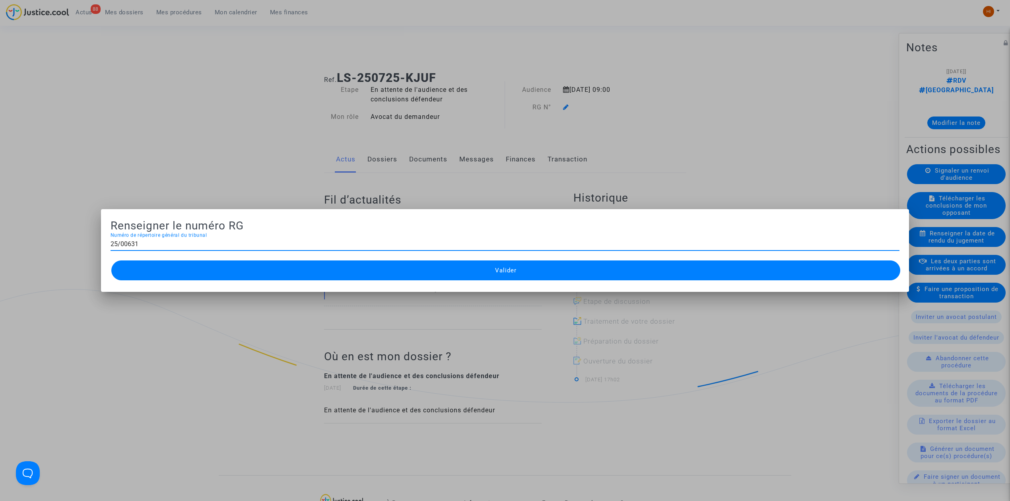
type input "25/00631"
click at [654, 277] on button "Valider" at bounding box center [505, 270] width 789 height 20
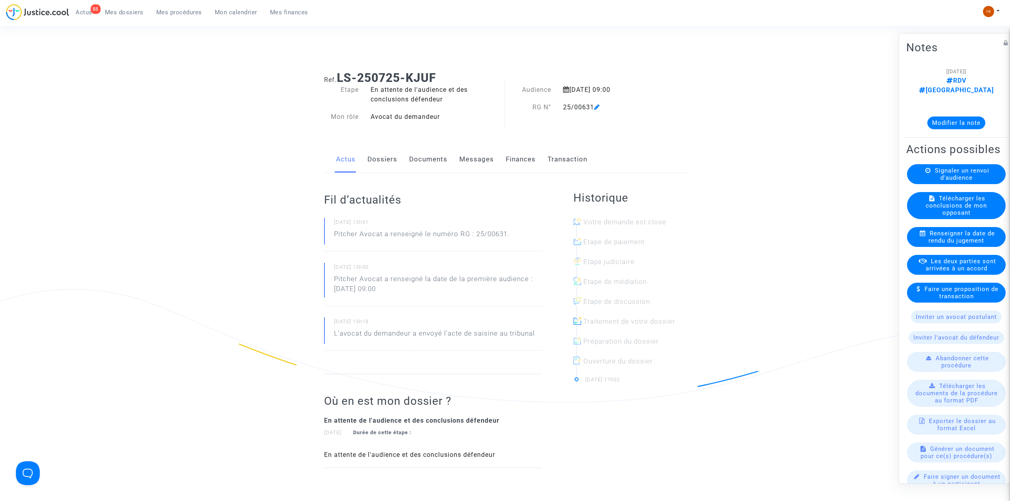
click at [440, 157] on link "Documents" at bounding box center [428, 159] width 38 height 26
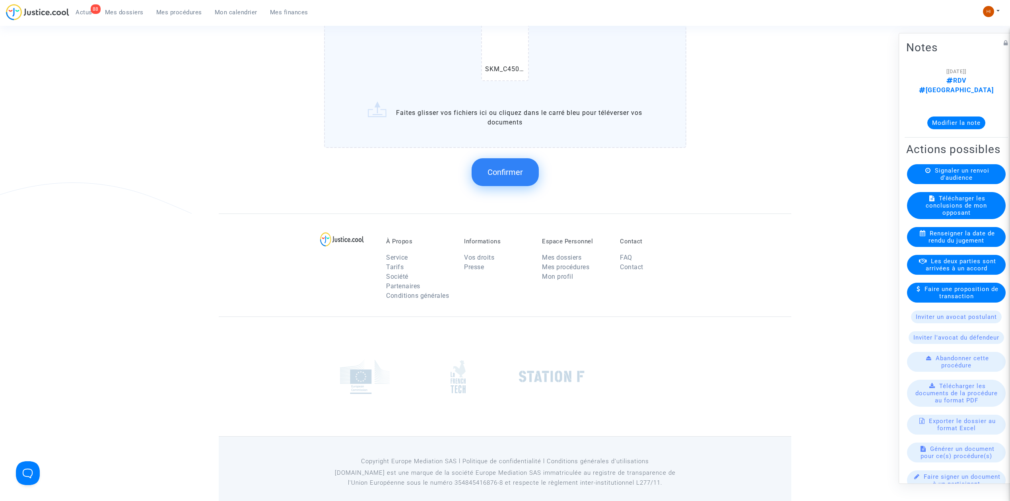
scroll to position [674, 0]
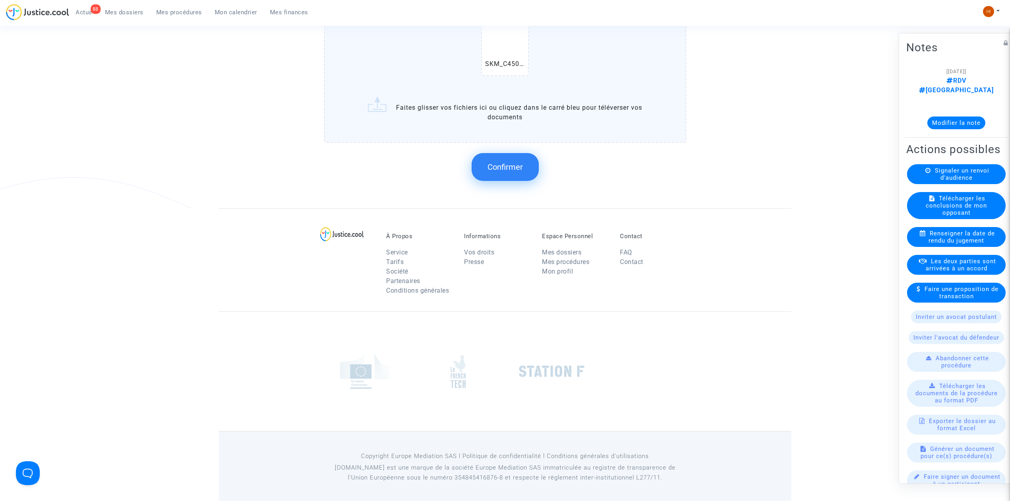
click at [505, 162] on span "Confirmer" at bounding box center [504, 167] width 35 height 10
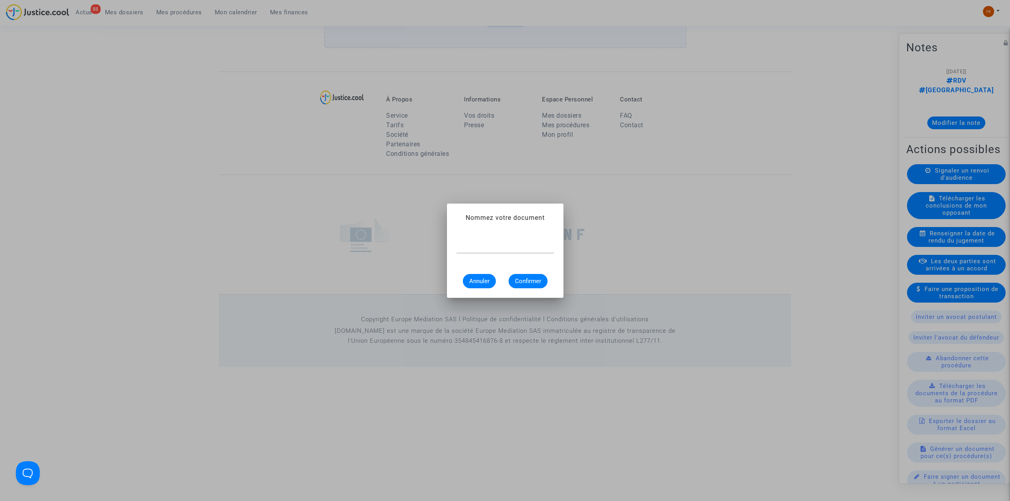
scroll to position [0, 0]
type input "CONVOCATION"
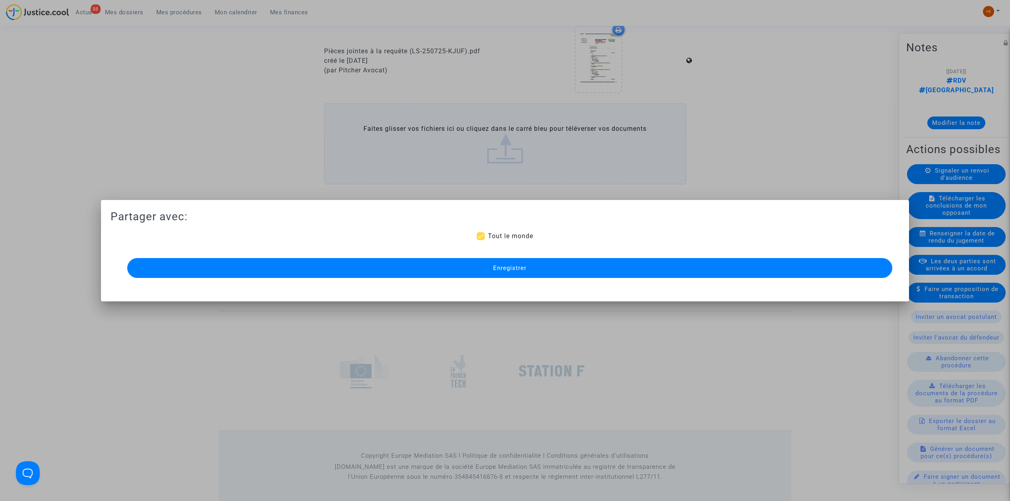
click at [379, 276] on button "Enregistrer" at bounding box center [509, 268] width 765 height 20
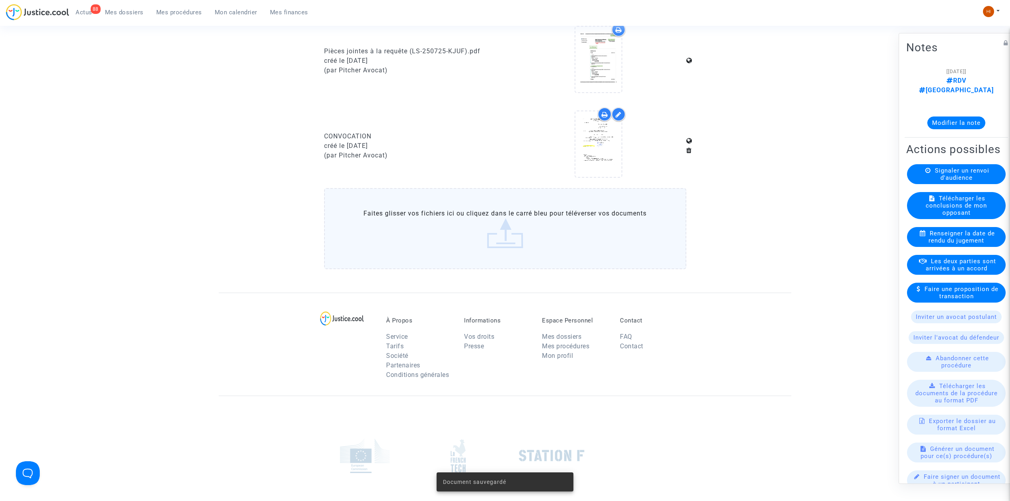
click at [192, 14] on span "Mes procédures" at bounding box center [179, 12] width 46 height 7
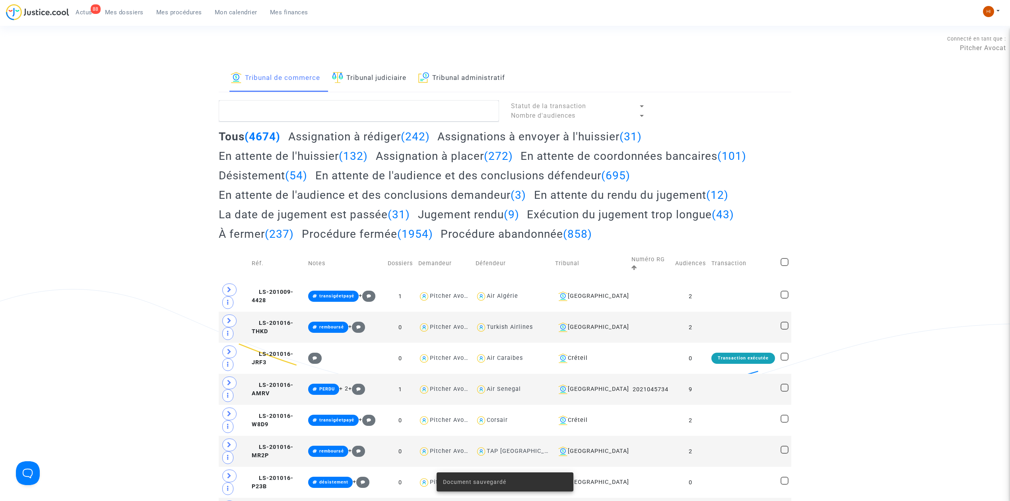
click at [403, 75] on link "Tribunal judiciaire" at bounding box center [369, 78] width 74 height 27
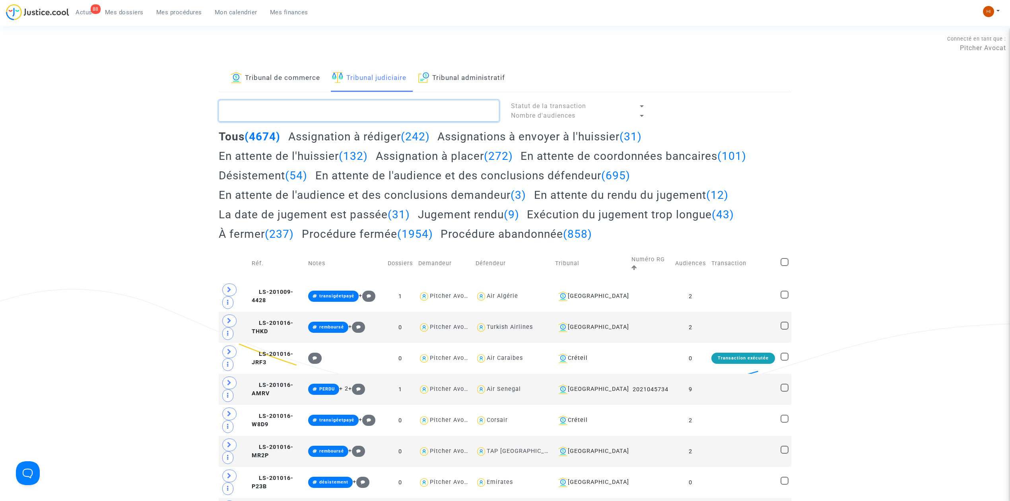
click at [393, 107] on textarea at bounding box center [359, 110] width 280 height 21
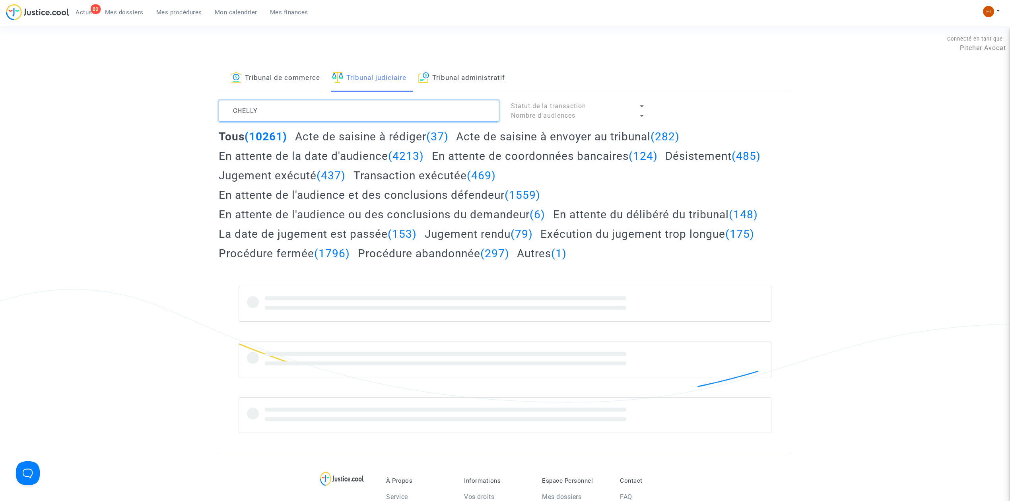
type textarea "CHELLY"
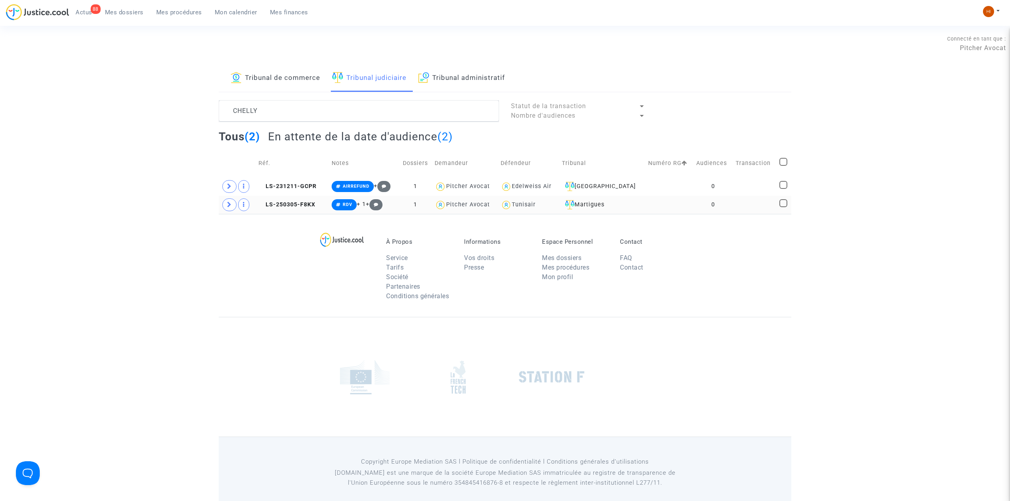
click at [705, 206] on td "0" at bounding box center [712, 205] width 39 height 18
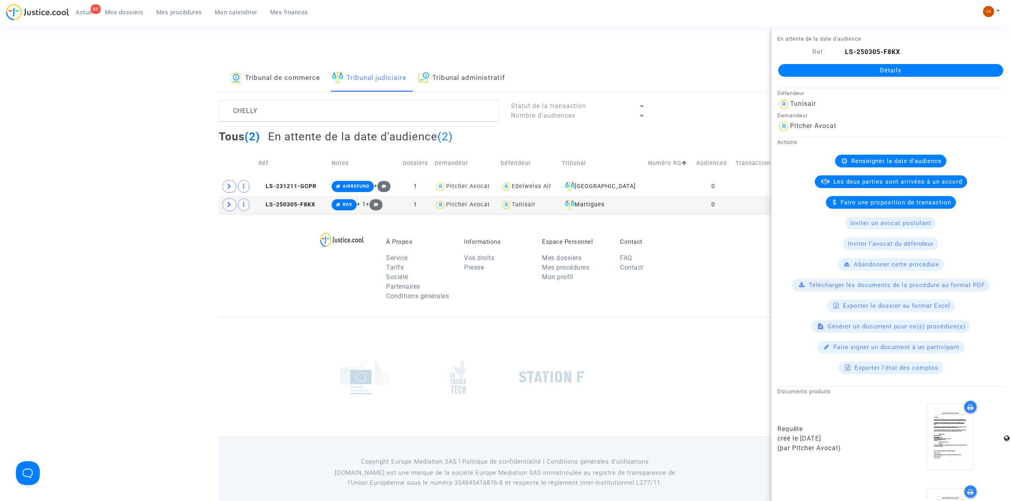
click at [990, 62] on div "Détails" at bounding box center [890, 70] width 239 height 27
click at [982, 72] on link "Détails" at bounding box center [890, 70] width 225 height 13
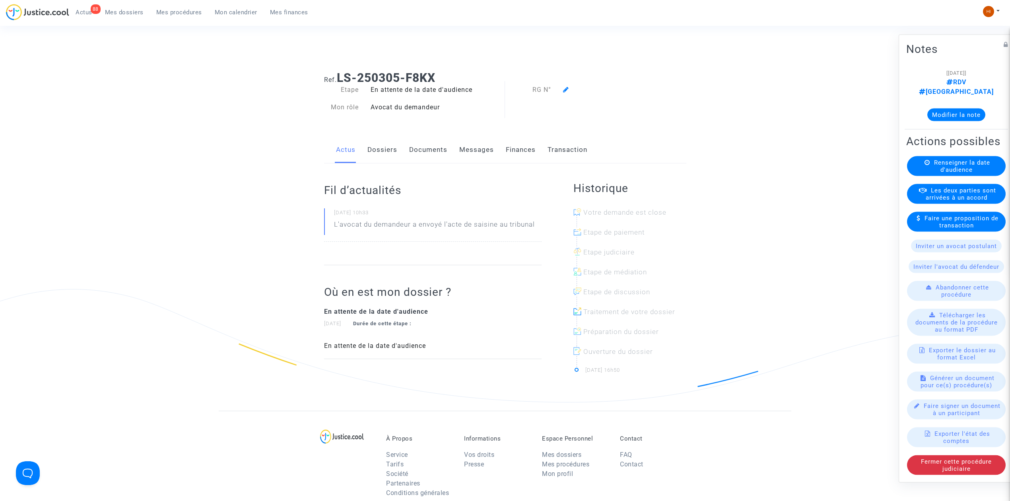
click at [952, 176] on div "Renseigner la date d'audience" at bounding box center [956, 166] width 99 height 20
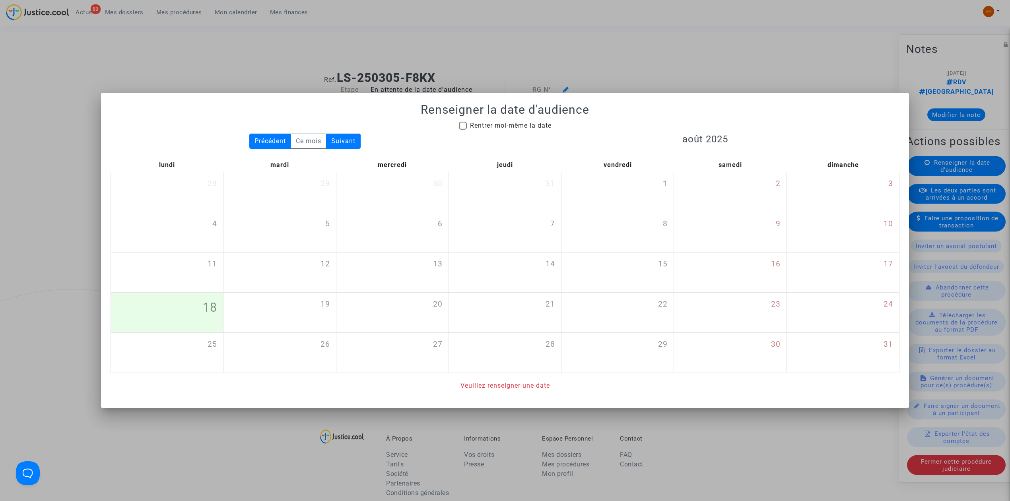
click at [537, 122] on span "Rentrer moi-même la date" at bounding box center [511, 126] width 82 height 8
click at [463, 130] on input "Rentrer moi-même la date" at bounding box center [462, 130] width 0 height 0
checkbox input "true"
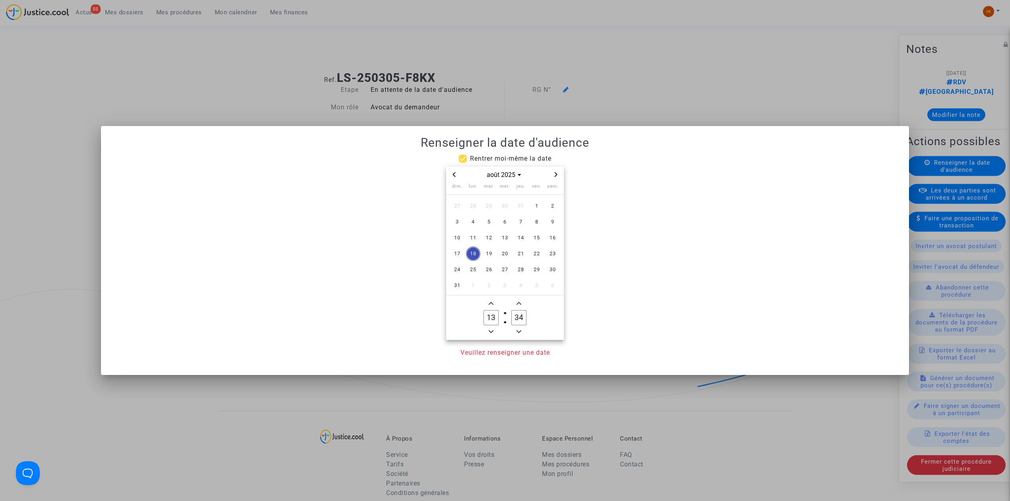
click at [557, 171] on span "Next month" at bounding box center [556, 175] width 10 height 10
click at [474, 271] on span "24" at bounding box center [473, 269] width 14 height 14
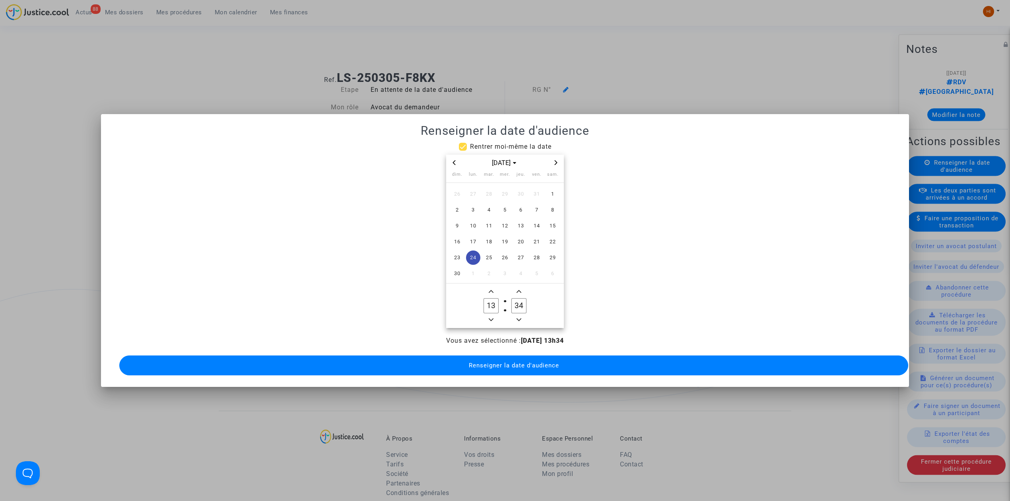
click at [517, 320] on owl-date-time-timer "13 Hour 34 Minute" at bounding box center [505, 306] width 118 height 45
click at [517, 317] on icon "Minus a minute" at bounding box center [519, 319] width 5 height 5
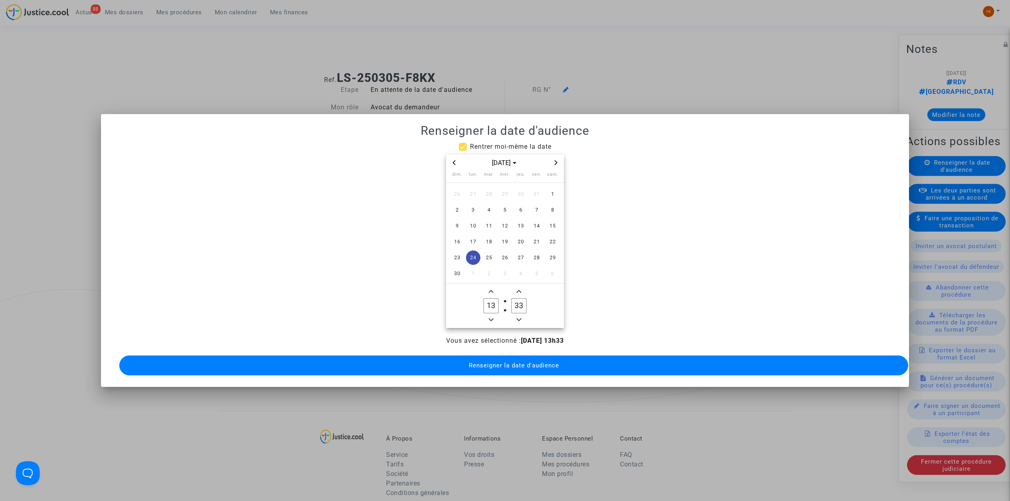
click at [517, 317] on icon "Minus a minute" at bounding box center [519, 319] width 5 height 5
type input "30"
click at [513, 362] on span "Renseigner la date d'audience" at bounding box center [514, 365] width 90 height 7
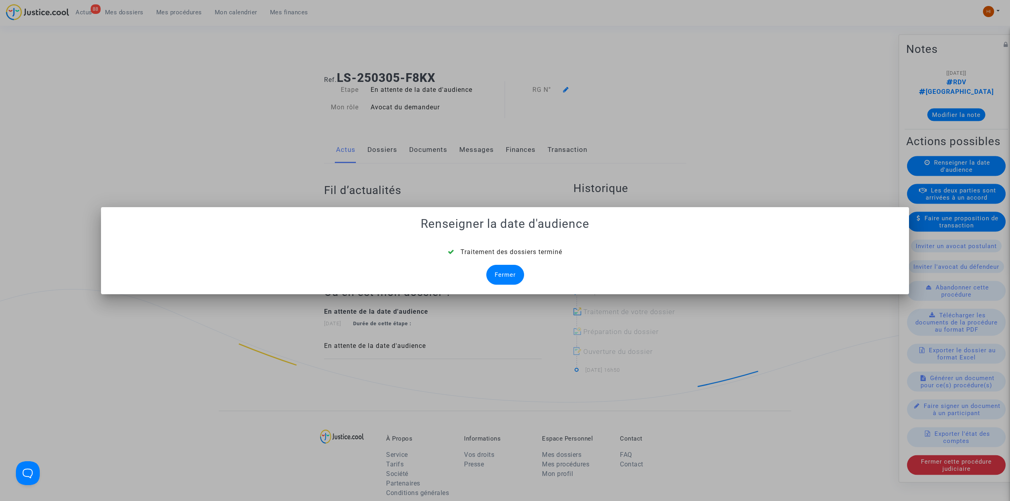
click at [509, 272] on div "Fermer" at bounding box center [505, 275] width 38 height 20
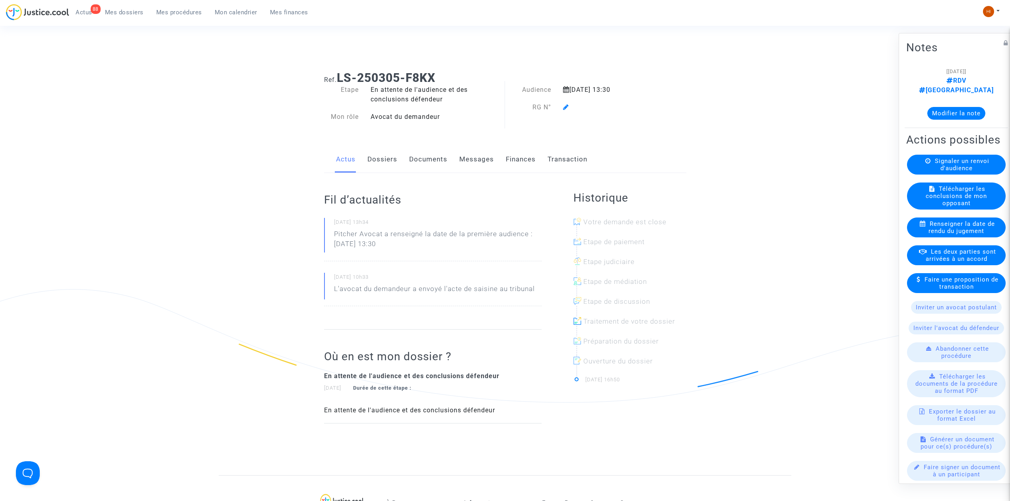
click at [567, 105] on icon at bounding box center [566, 107] width 6 height 6
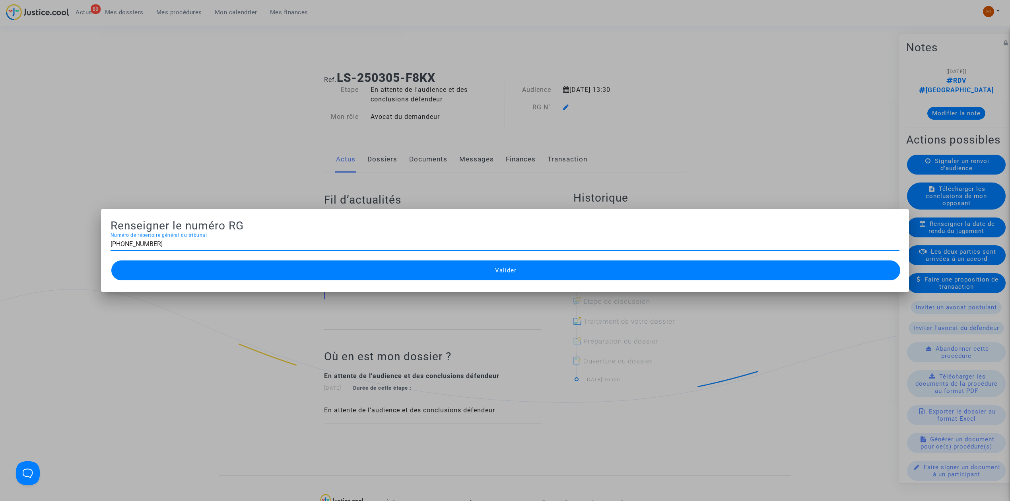
type input "11-25-000580"
click at [711, 274] on button "Valider" at bounding box center [505, 270] width 789 height 20
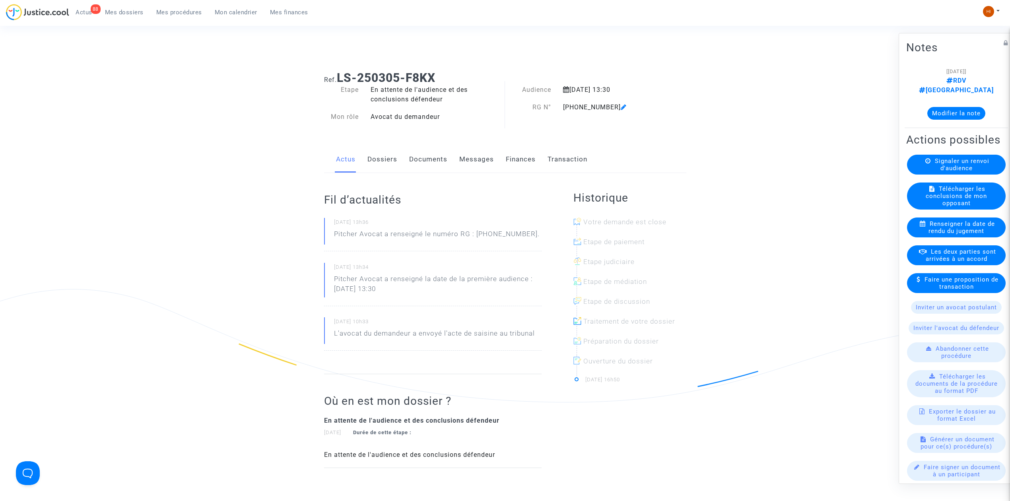
click at [416, 159] on link "Documents" at bounding box center [428, 159] width 38 height 26
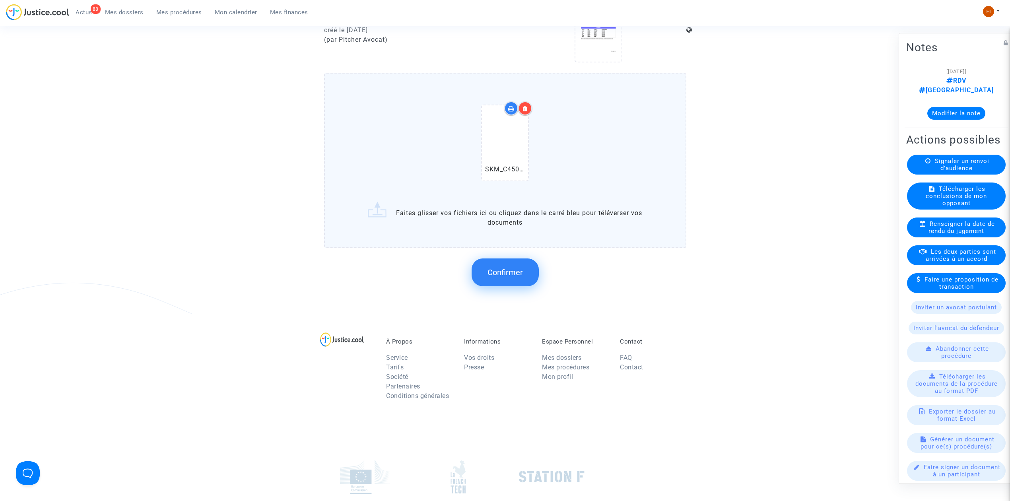
scroll to position [583, 0]
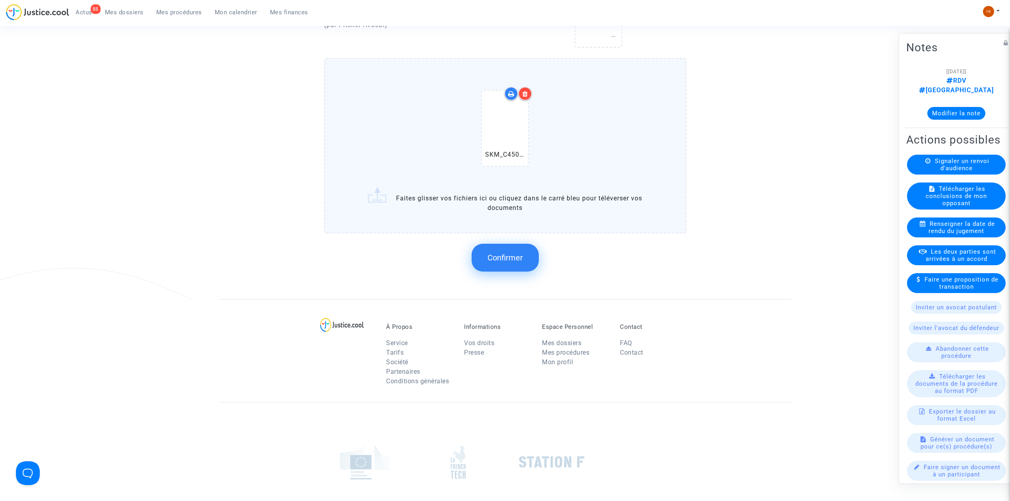
click at [516, 253] on span "Confirmer" at bounding box center [504, 258] width 35 height 10
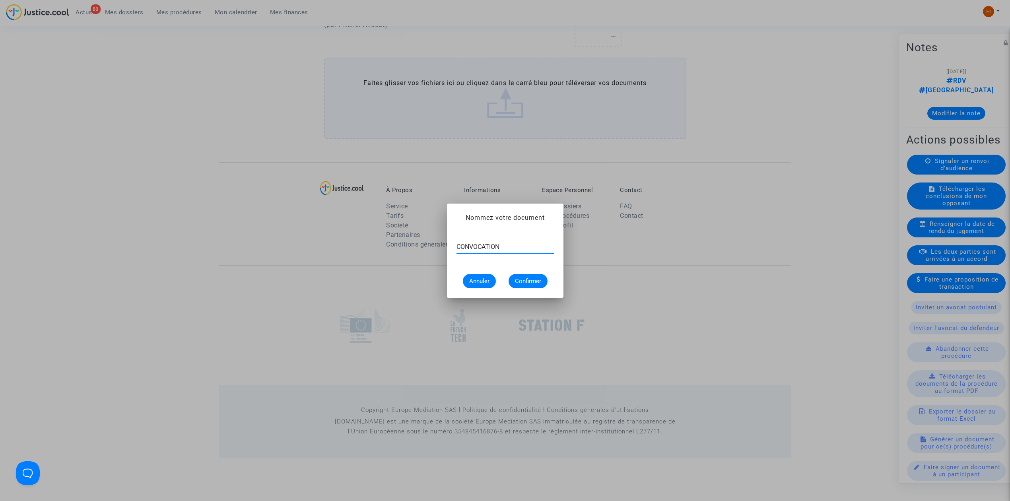
type input "CONVOCATION"
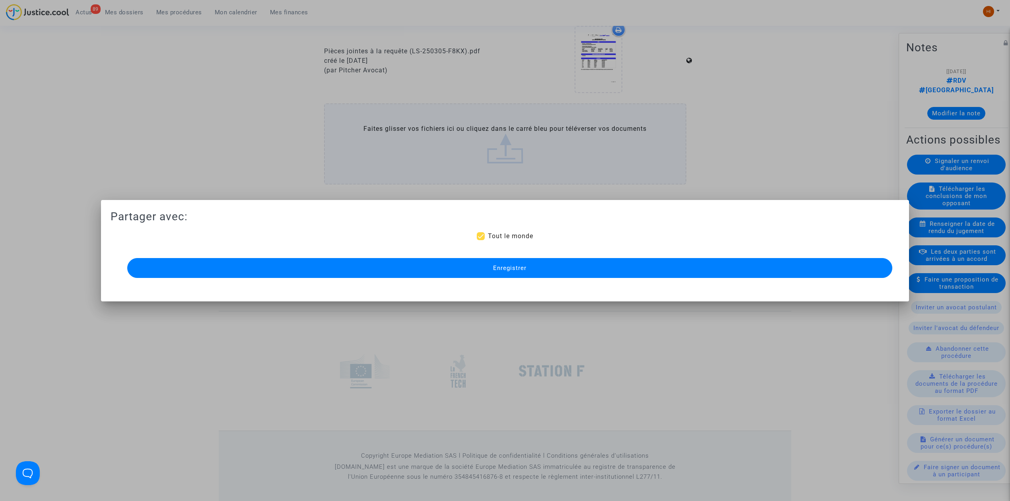
drag, startPoint x: 297, startPoint y: 269, endPoint x: 134, endPoint y: 65, distance: 260.8
click at [297, 269] on button "Enregistrer" at bounding box center [509, 268] width 765 height 20
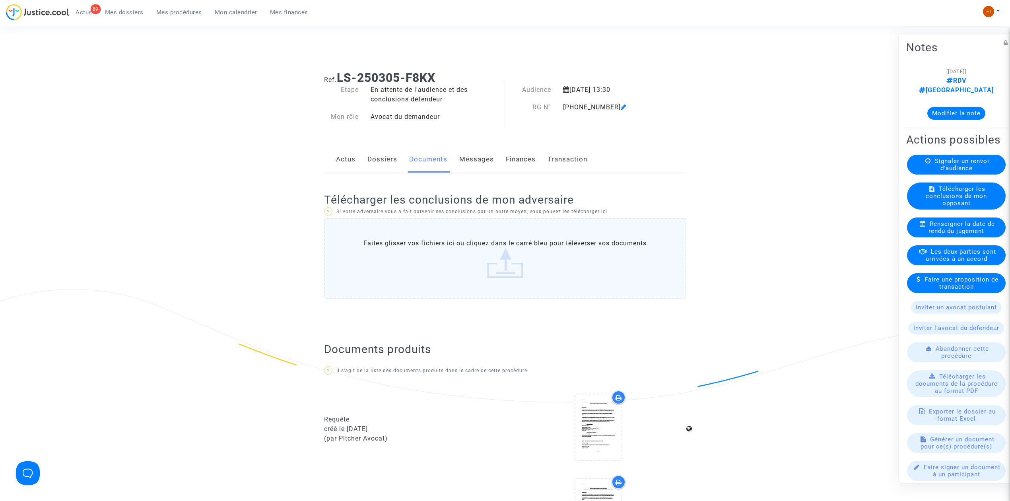
scroll to position [538, 0]
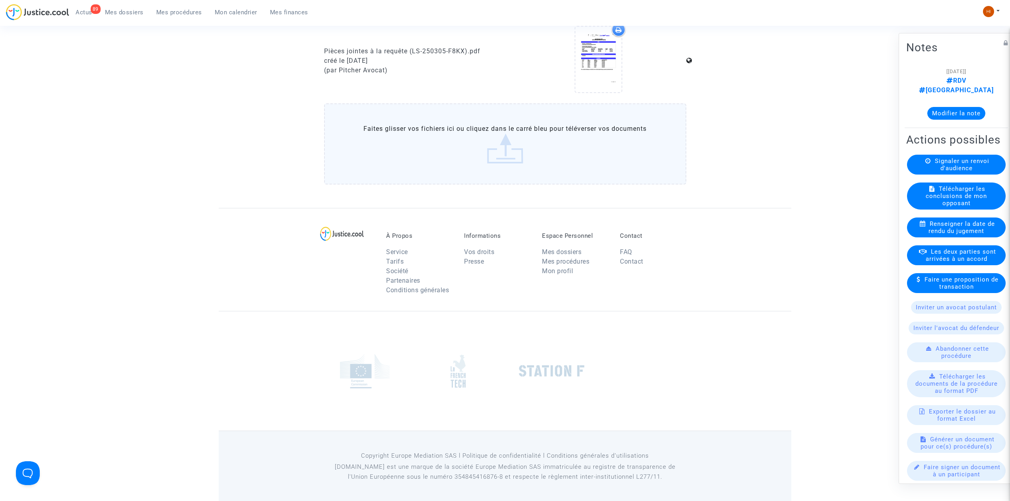
click at [167, 15] on span "Mes procédures" at bounding box center [179, 12] width 46 height 7
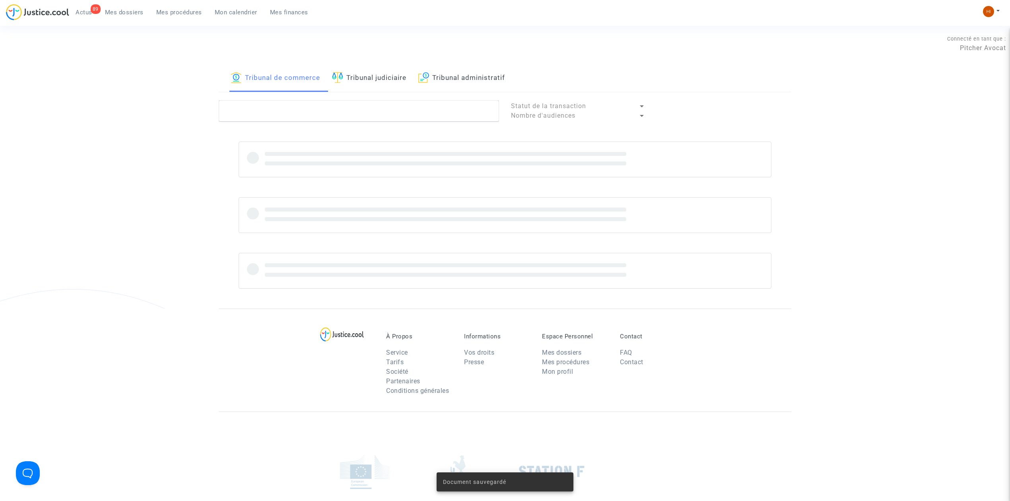
click at [336, 69] on div "Tribunal de commerce Tribunal judiciaire Tribunal administratif" at bounding box center [505, 78] width 573 height 27
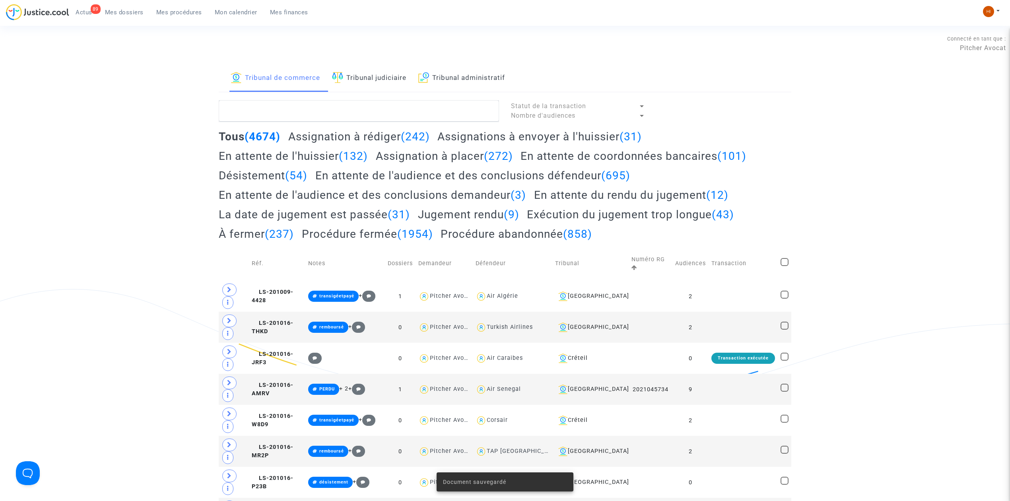
click at [355, 88] on link "Tribunal judiciaire" at bounding box center [369, 78] width 74 height 27
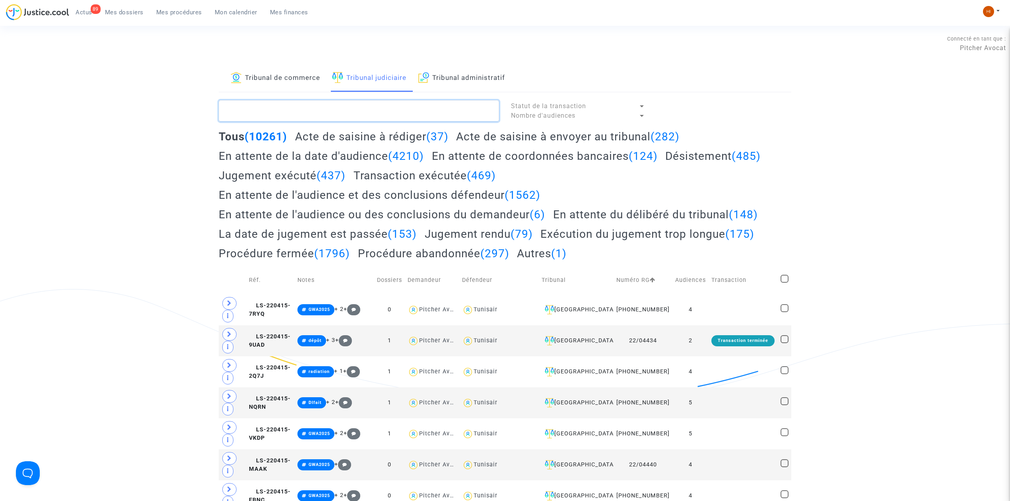
click at [285, 104] on textarea at bounding box center [359, 110] width 280 height 21
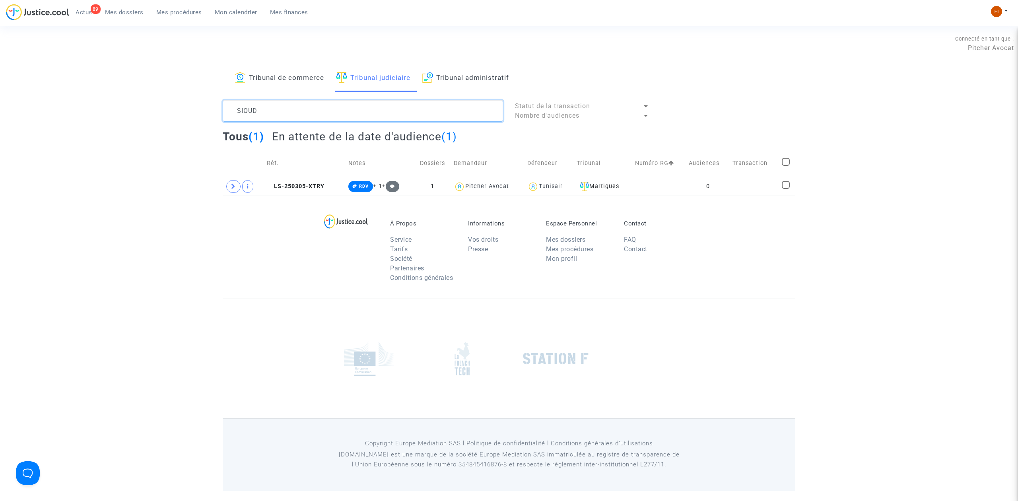
type textarea "SIOUD"
click at [699, 191] on td "0" at bounding box center [708, 186] width 44 height 18
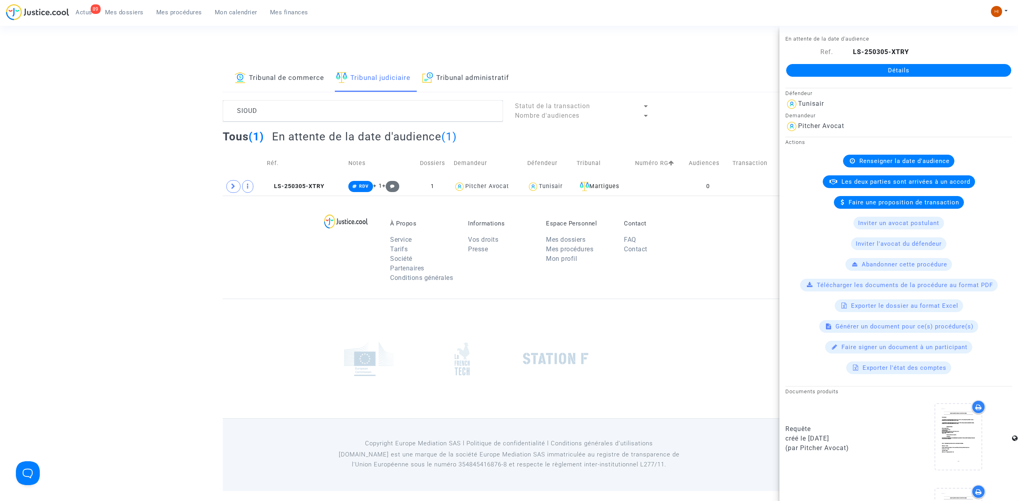
click at [856, 70] on link "Détails" at bounding box center [898, 70] width 225 height 13
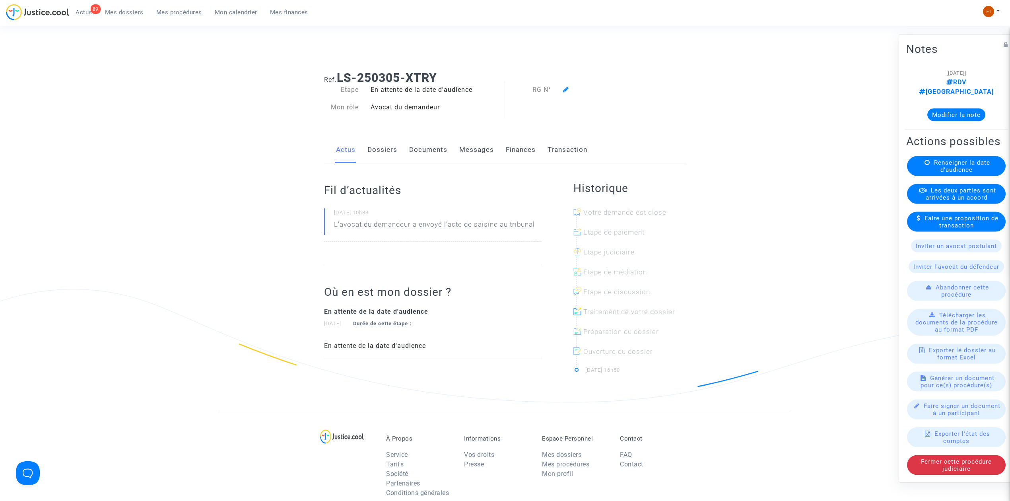
click at [945, 163] on span "Renseigner la date d'audience" at bounding box center [962, 166] width 56 height 14
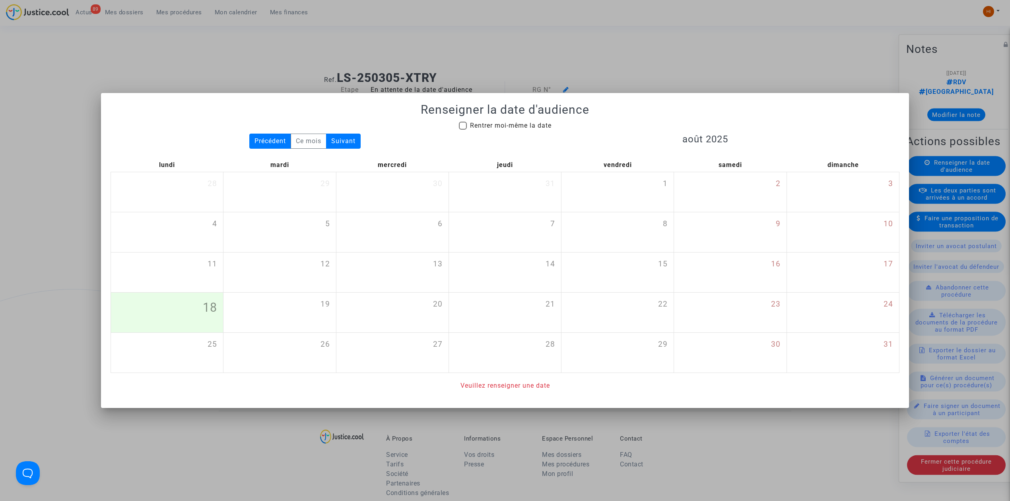
click at [495, 131] on mat-checkbox "Rentrer moi-même la date" at bounding box center [505, 127] width 93 height 13
click at [498, 126] on span "Rentrer moi-même la date" at bounding box center [511, 126] width 82 height 8
click at [463, 130] on input "Rentrer moi-même la date" at bounding box center [462, 130] width 0 height 0
checkbox input "true"
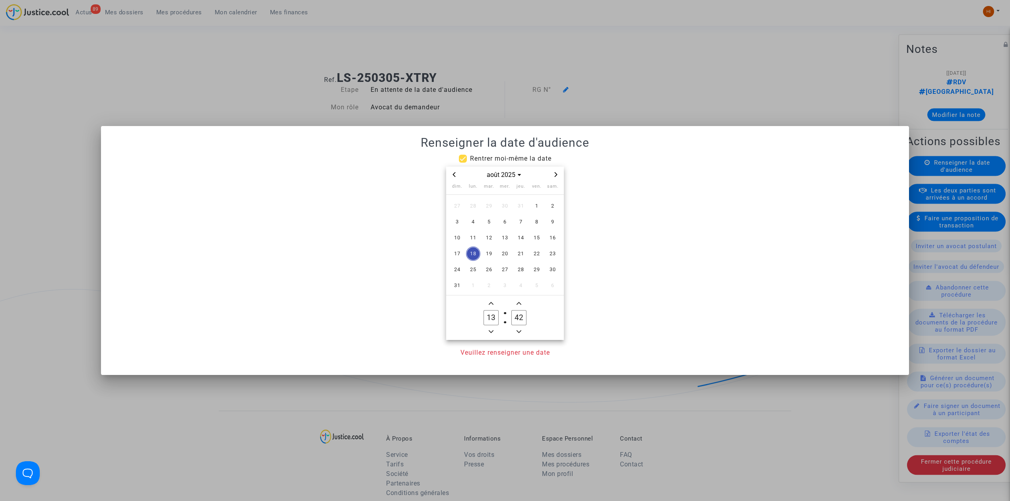
click at [558, 173] on span "Next month" at bounding box center [556, 175] width 10 height 10
click at [472, 273] on span "24" at bounding box center [473, 269] width 14 height 14
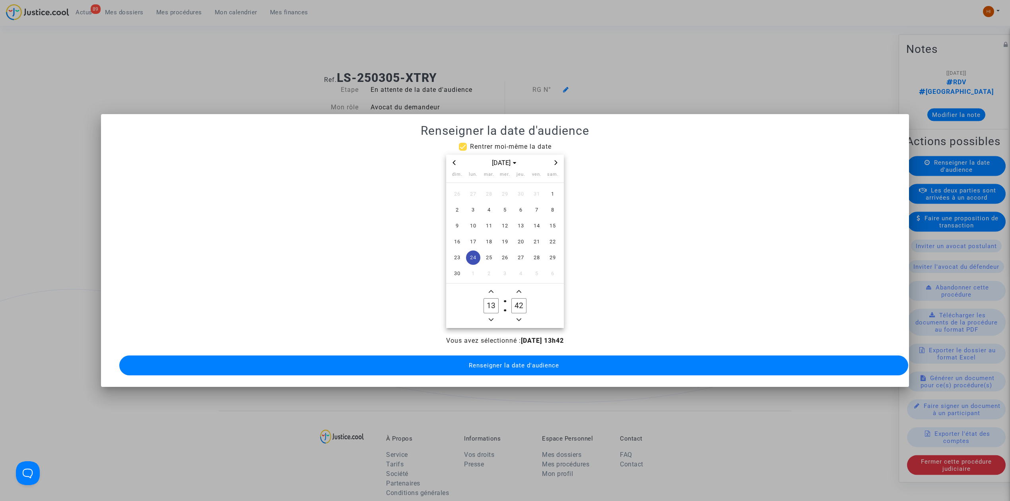
drag, startPoint x: 519, startPoint y: 301, endPoint x: 511, endPoint y: 301, distance: 8.4
click at [511, 301] on input "42" at bounding box center [518, 305] width 15 height 15
click at [513, 316] on owl-date-time-timer-box "32 Minute" at bounding box center [519, 306] width 28 height 38
click at [522, 316] on span "Minus a minute" at bounding box center [519, 320] width 10 height 10
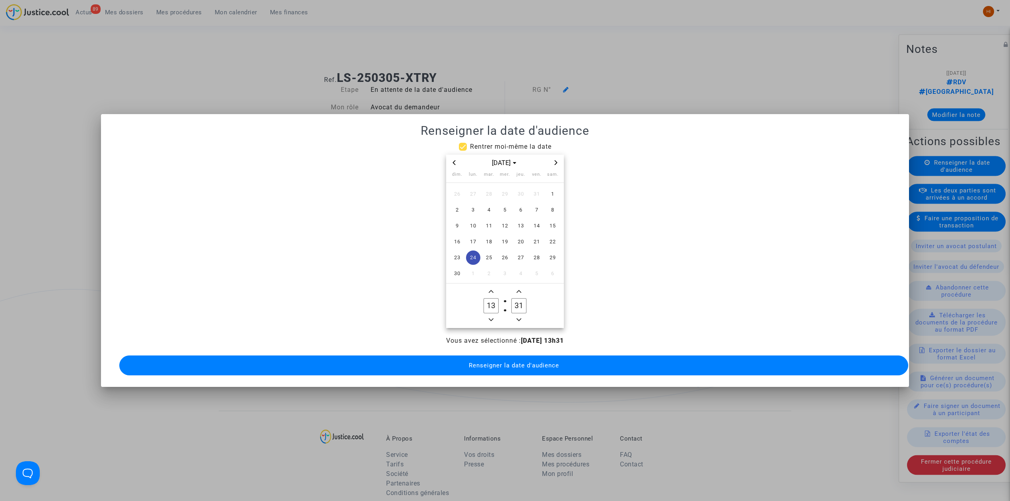
type input "30"
click at [507, 367] on button "Renseigner la date d'audience" at bounding box center [513, 365] width 789 height 20
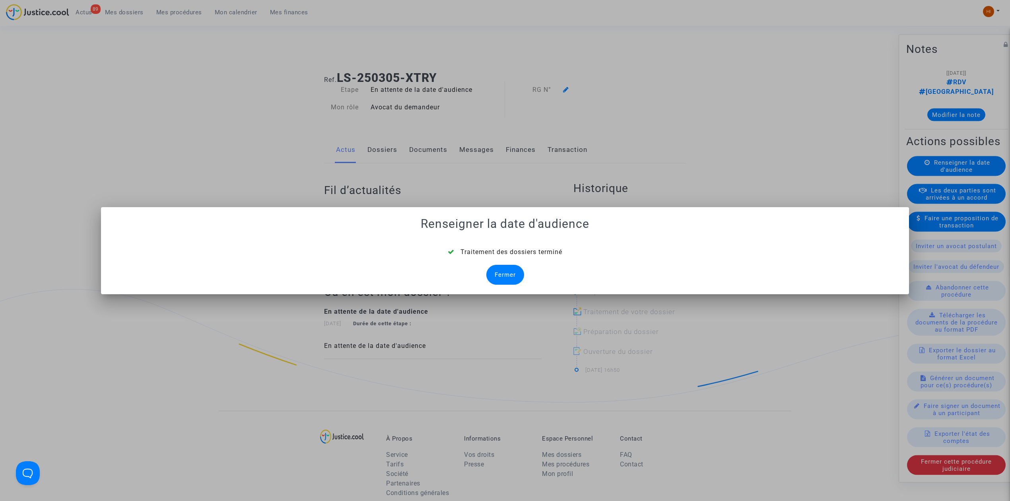
click at [508, 276] on div "Fermer" at bounding box center [505, 275] width 38 height 20
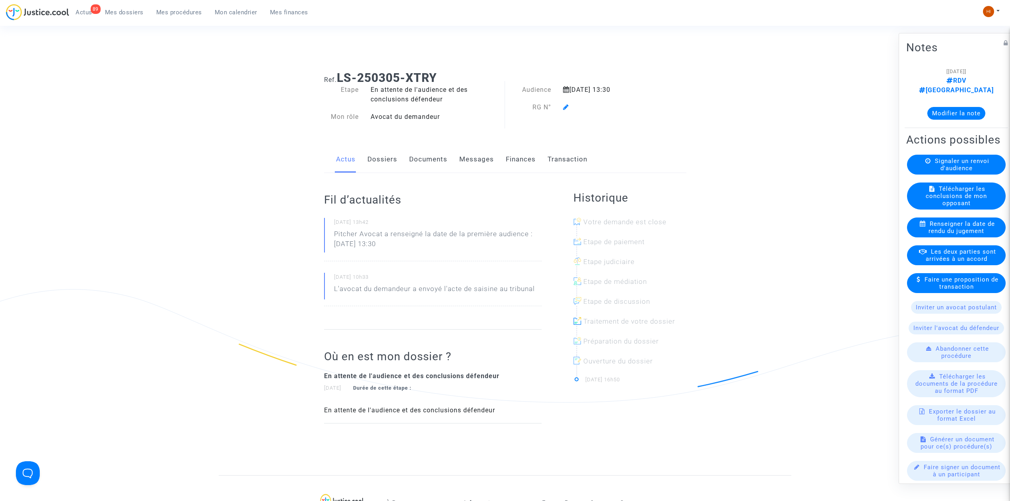
click at [561, 111] on div at bounding box center [609, 108] width 104 height 10
click at [565, 107] on icon at bounding box center [566, 107] width 6 height 6
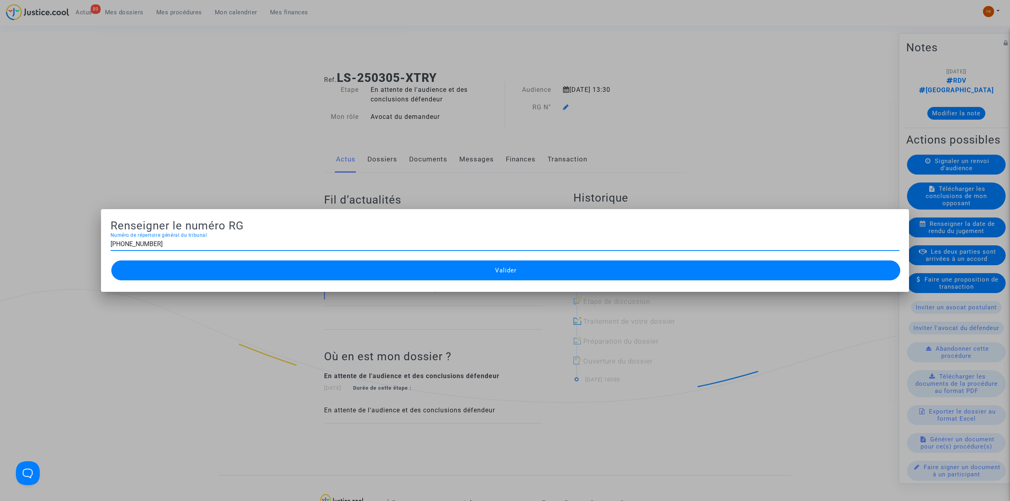
type input "11-25-000589"
click at [557, 274] on button "Valider" at bounding box center [505, 270] width 789 height 20
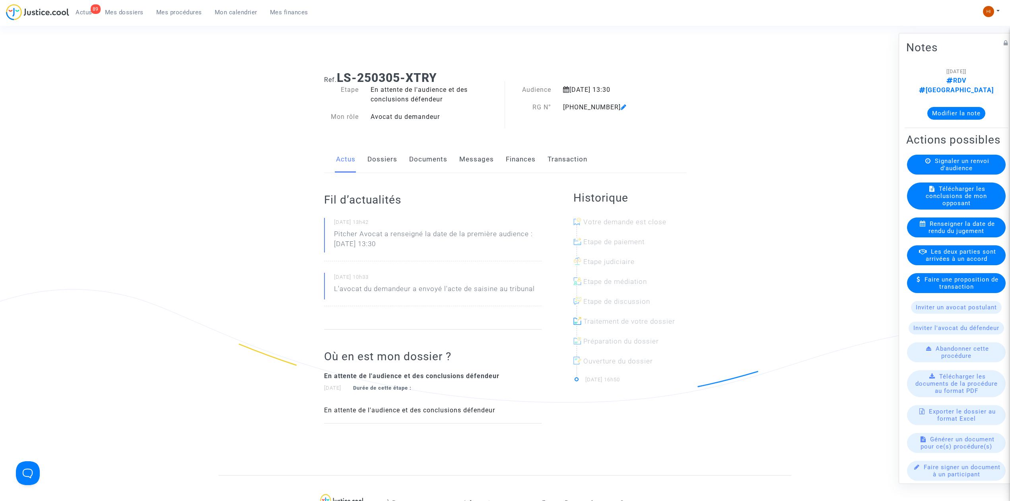
click at [422, 156] on link "Documents" at bounding box center [428, 159] width 38 height 26
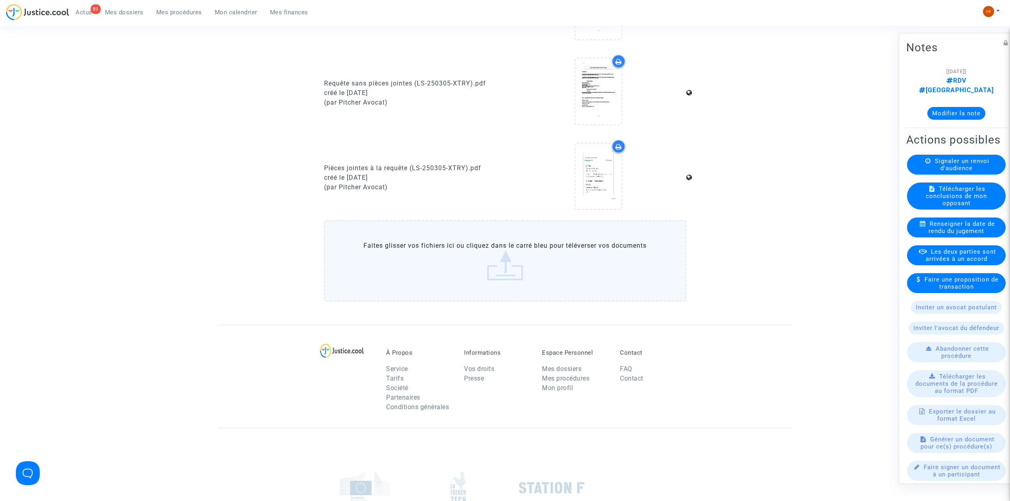
scroll to position [424, 0]
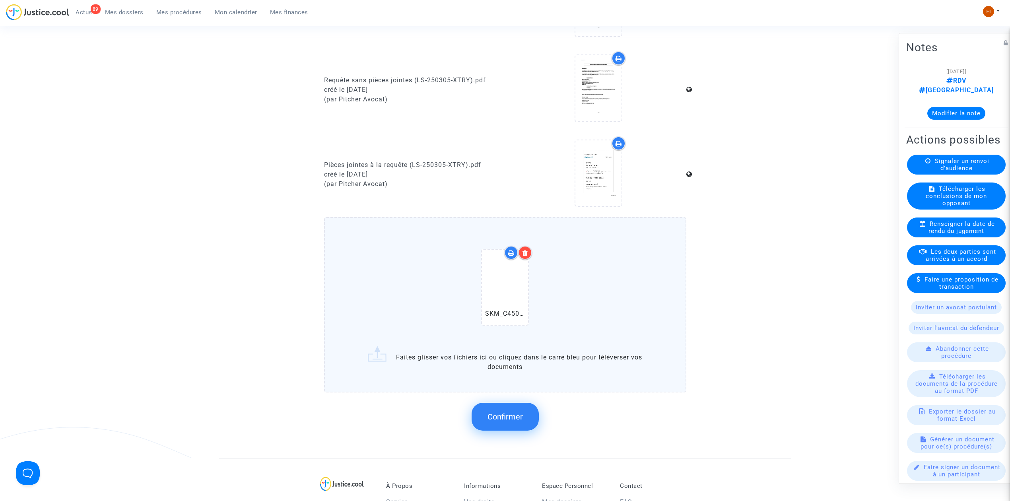
click at [532, 416] on button "Confirmer" at bounding box center [505, 417] width 67 height 28
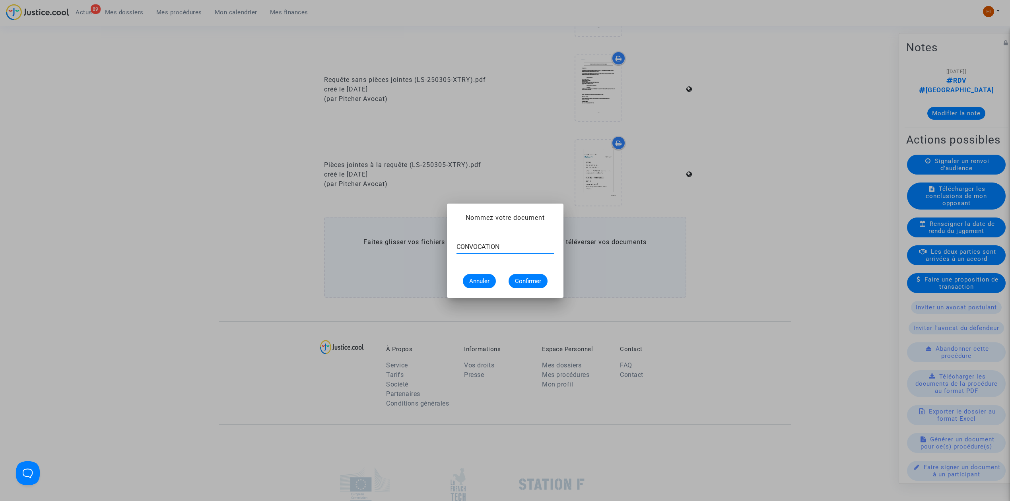
type input "CONVOCATION"
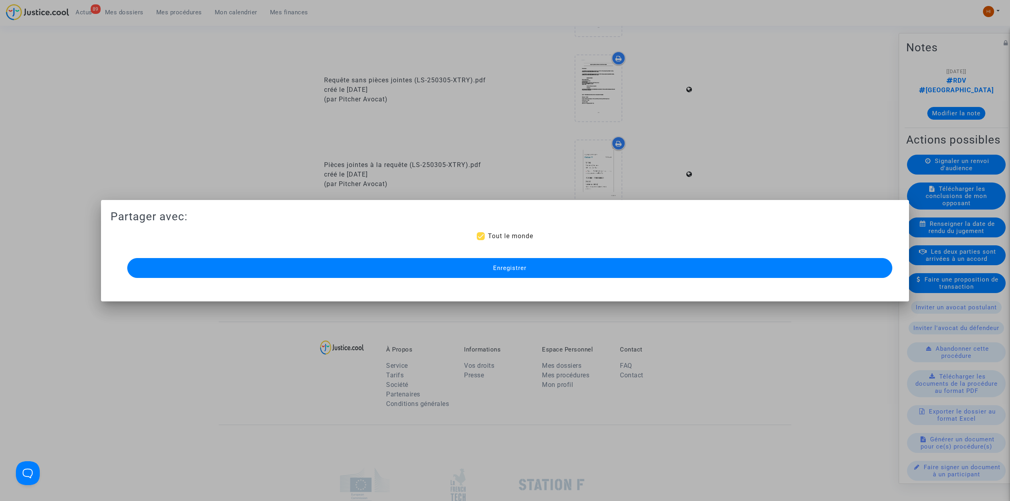
click at [682, 281] on mat-dialog-container "Partager avec: Tout le monde Enregistrer" at bounding box center [505, 250] width 808 height 101
click at [703, 271] on button "Enregistrer" at bounding box center [509, 268] width 765 height 20
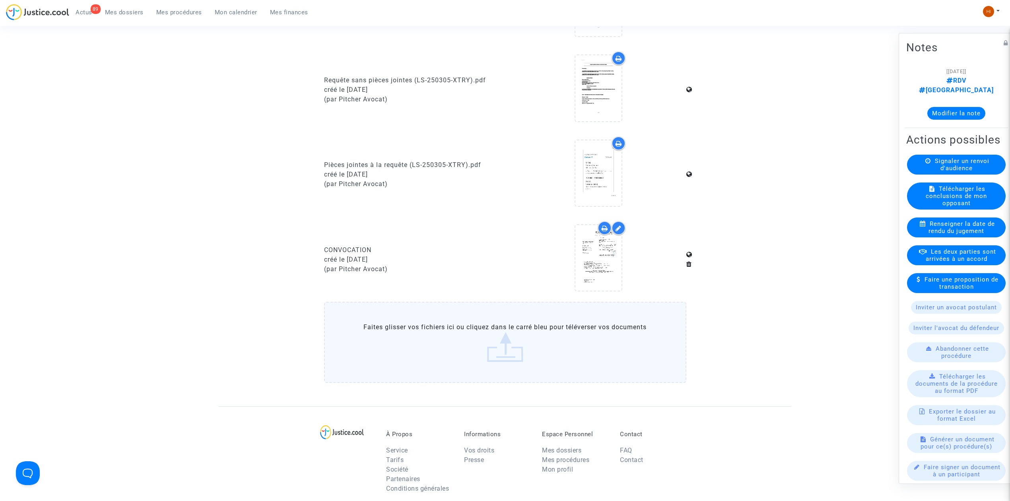
click at [179, 11] on span "Mes procédures" at bounding box center [179, 12] width 46 height 7
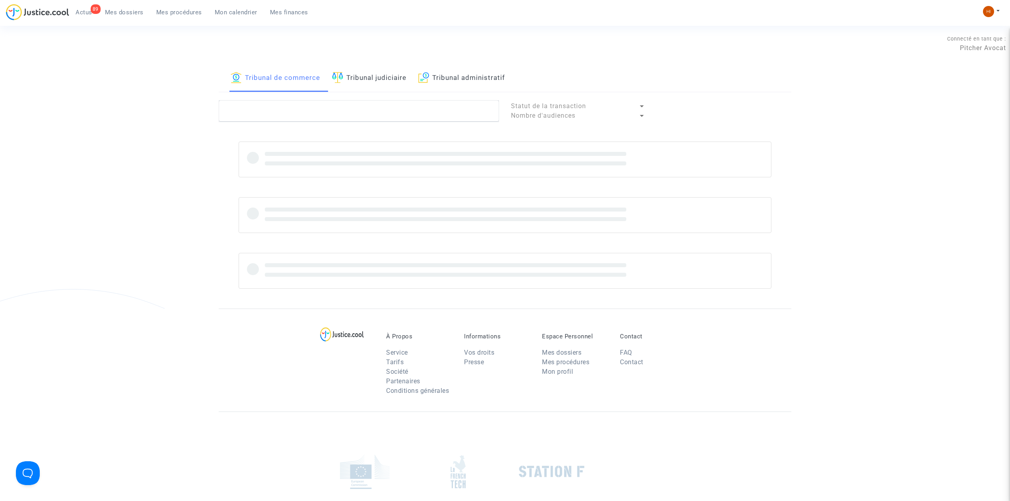
click at [402, 73] on link "Tribunal judiciaire" at bounding box center [369, 78] width 74 height 27
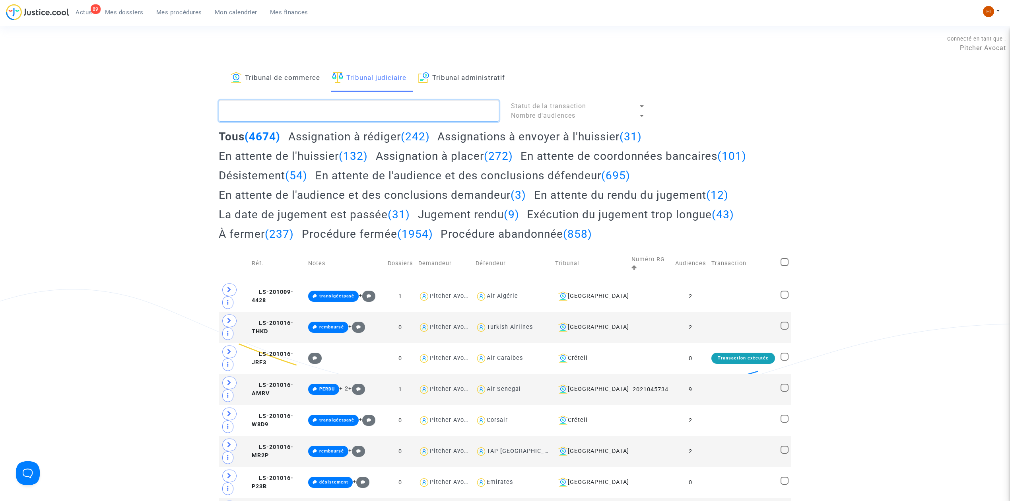
click at [409, 112] on textarea at bounding box center [359, 110] width 280 height 21
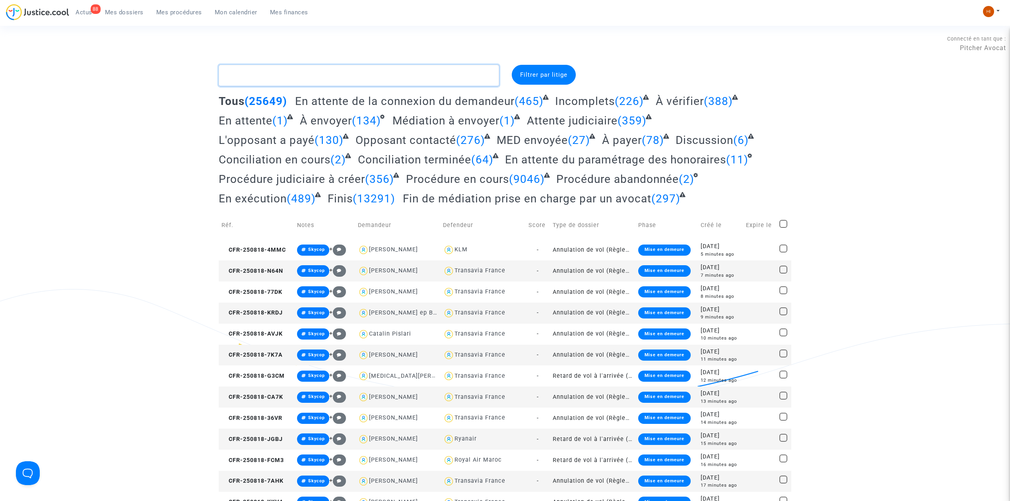
click at [320, 85] on textarea at bounding box center [359, 75] width 280 height 21
click at [325, 77] on textarea at bounding box center [359, 75] width 280 height 21
paste textarea "CFR-250304-7NRU"
type textarea "CFR-250304-7NRU"
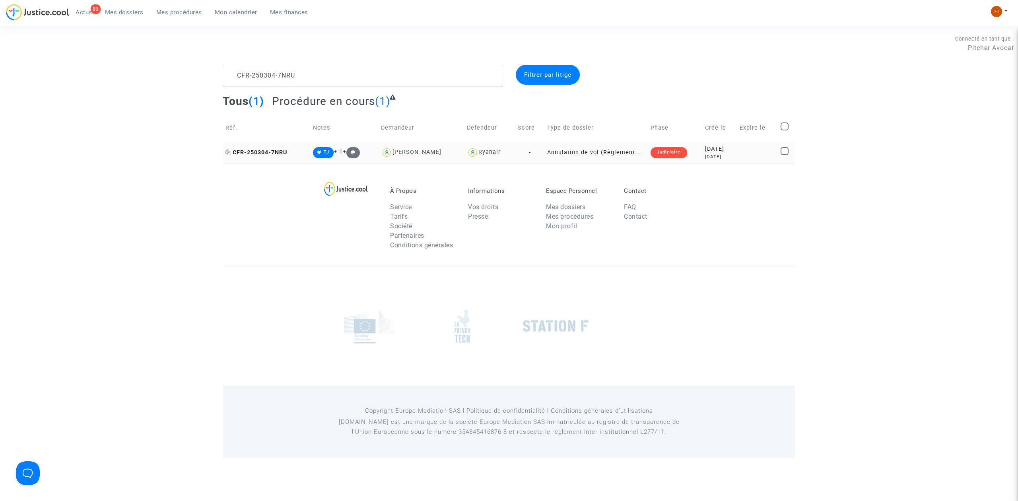
click at [264, 155] on span "CFR-250304-7NRU" at bounding box center [256, 152] width 62 height 7
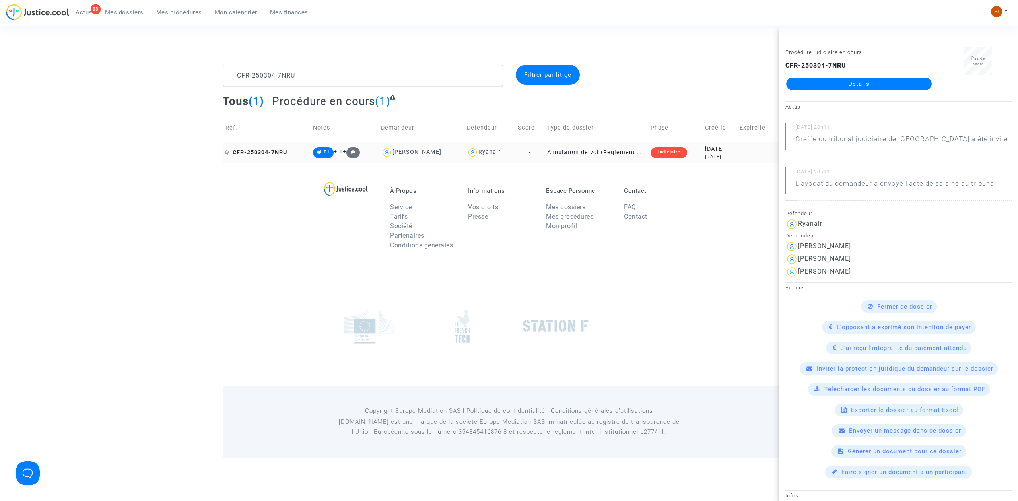
click at [238, 153] on span "CFR-250304-7NRU" at bounding box center [256, 152] width 62 height 7
click at [869, 75] on div "CFR-250304-7NRU Détails" at bounding box center [858, 75] width 147 height 29
click at [869, 80] on link "Détails" at bounding box center [859, 84] width 146 height 13
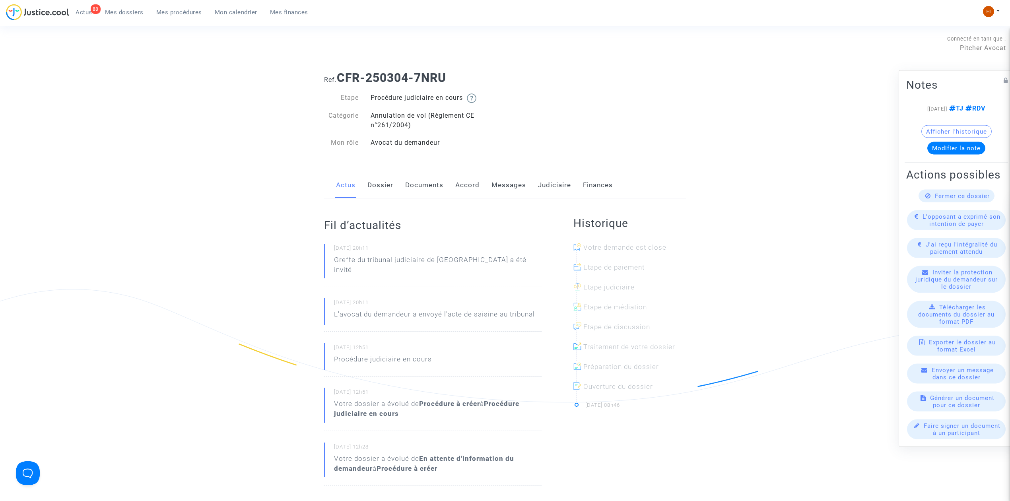
click at [551, 177] on link "Judiciaire" at bounding box center [554, 185] width 33 height 26
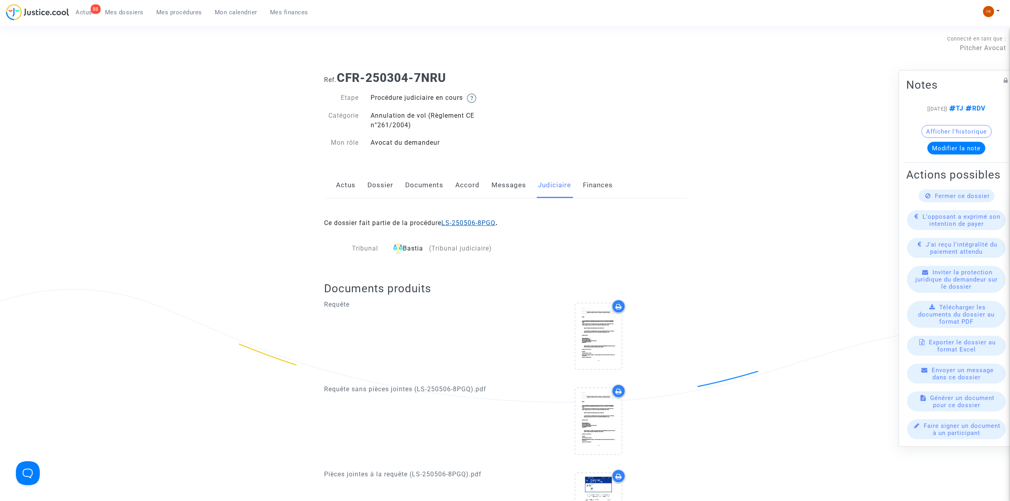
click at [490, 221] on link "LS-250506-8PGQ" at bounding box center [468, 223] width 54 height 8
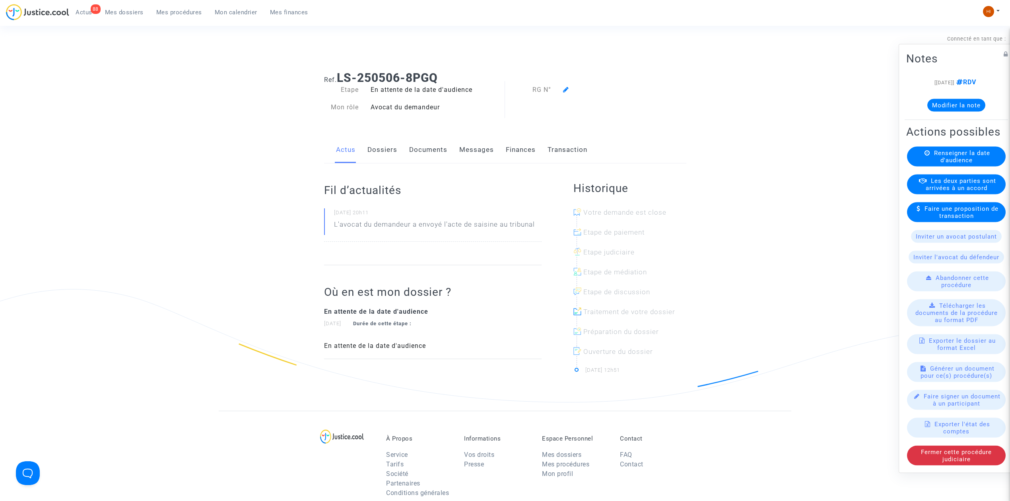
click at [979, 159] on span "Renseigner la date d'audience" at bounding box center [962, 157] width 56 height 14
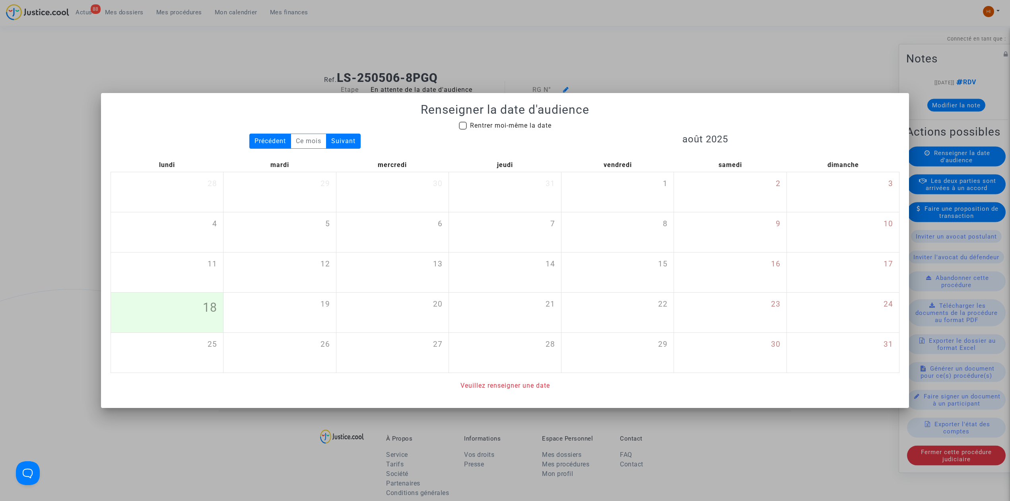
click at [494, 123] on span "Rentrer moi-même la date" at bounding box center [511, 126] width 82 height 8
click at [463, 130] on input "Rentrer moi-même la date" at bounding box center [462, 130] width 0 height 0
checkbox input "true"
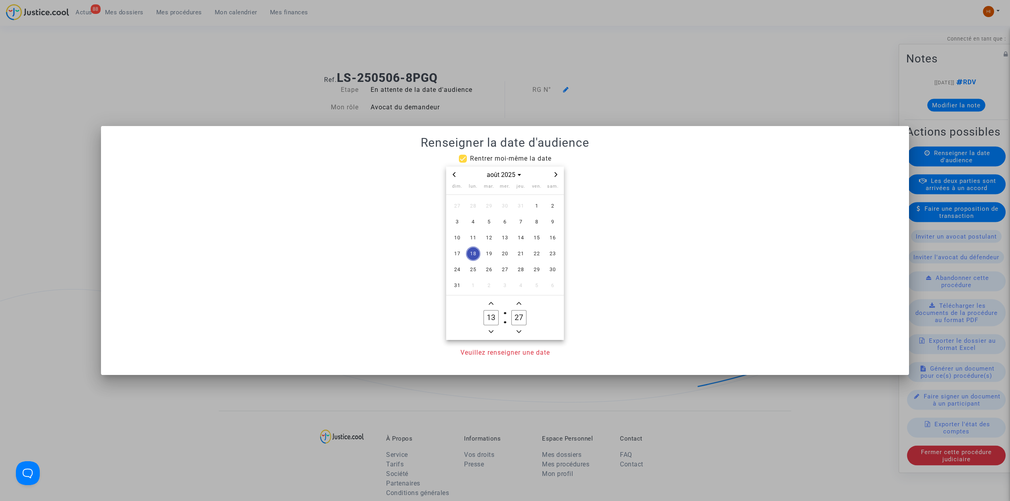
click at [557, 175] on icon "Next month" at bounding box center [555, 174] width 5 height 5
click at [454, 178] on span "Previous month" at bounding box center [454, 175] width 10 height 10
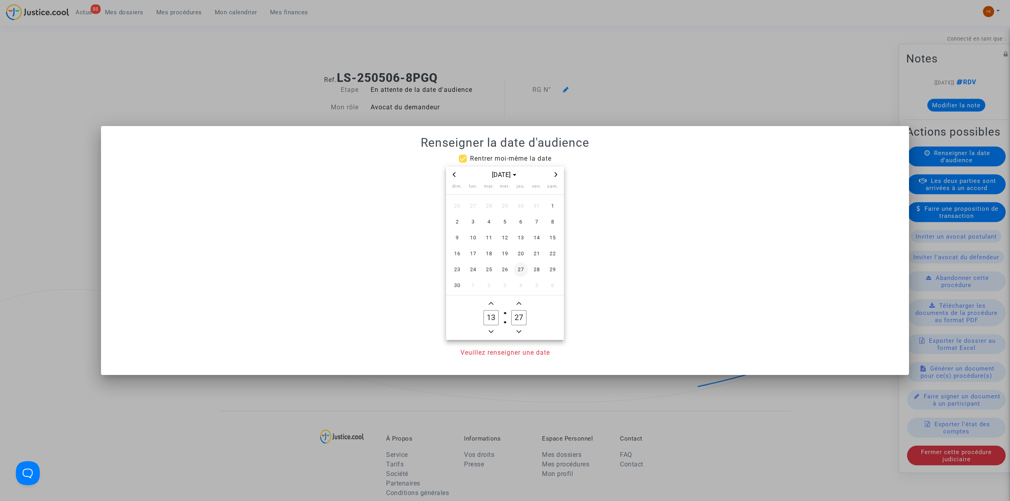
click at [514, 274] on td "27" at bounding box center [521, 270] width 16 height 16
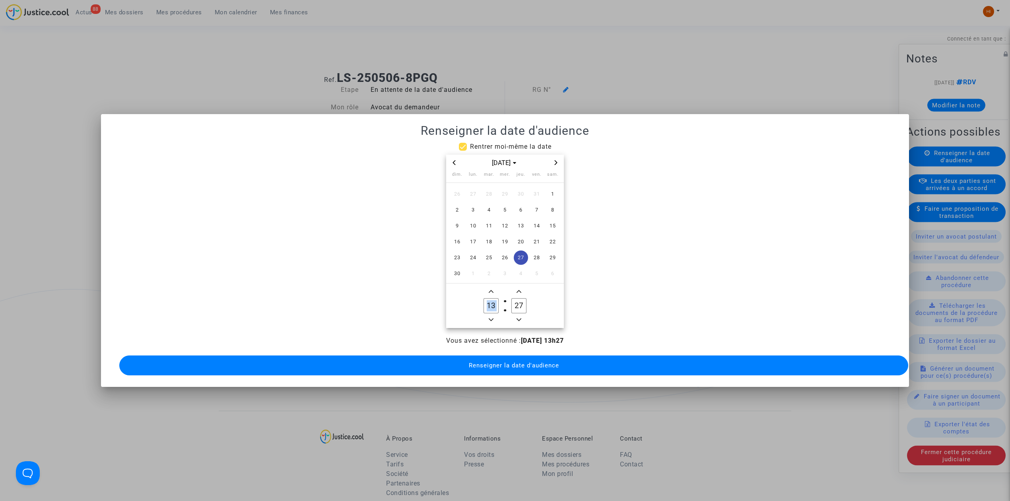
click at [498, 312] on owl-date-time-timer-box "13 Hour" at bounding box center [491, 306] width 28 height 38
click at [496, 312] on owl-date-time-timer-box "13 Hour" at bounding box center [491, 306] width 28 height 38
click at [491, 317] on icon "Minus a hour" at bounding box center [491, 319] width 5 height 5
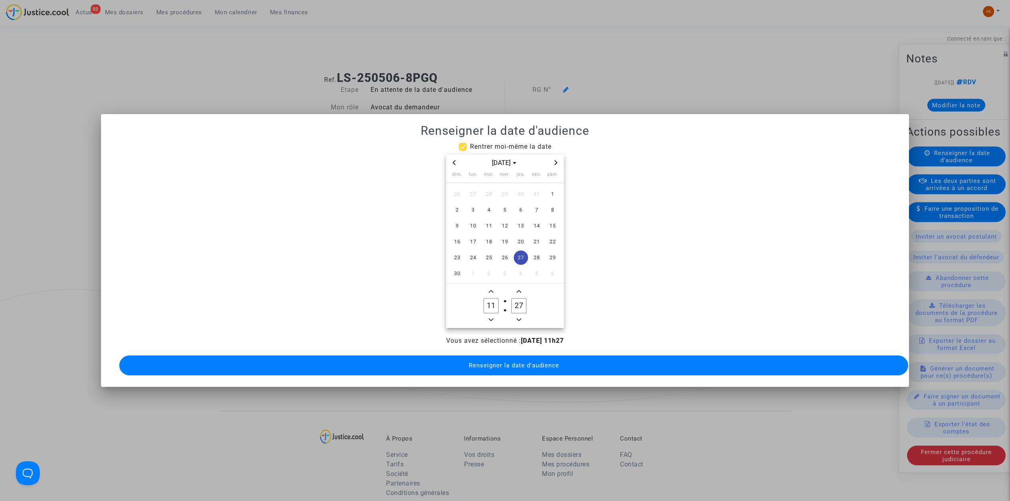
click at [491, 317] on icon "Minus a hour" at bounding box center [491, 319] width 5 height 5
type input "09"
click at [515, 305] on input "27" at bounding box center [518, 305] width 15 height 15
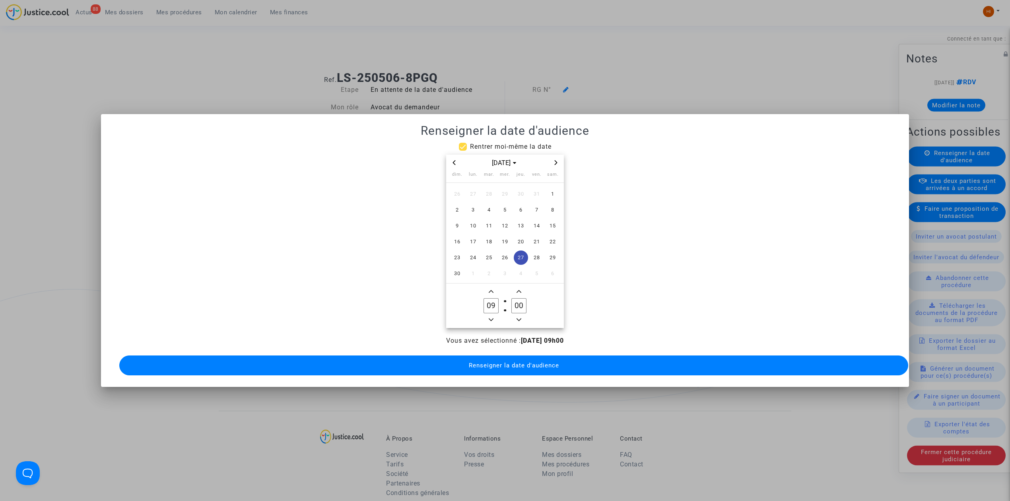
type input "00"
click at [539, 376] on mat-dialog-container "Renseigner la date d'audience Rentrer moi-même la date [DATE] dim. lun. mar. me…" at bounding box center [505, 250] width 808 height 273
click at [540, 362] on span "Renseigner la date d'audience" at bounding box center [514, 365] width 90 height 7
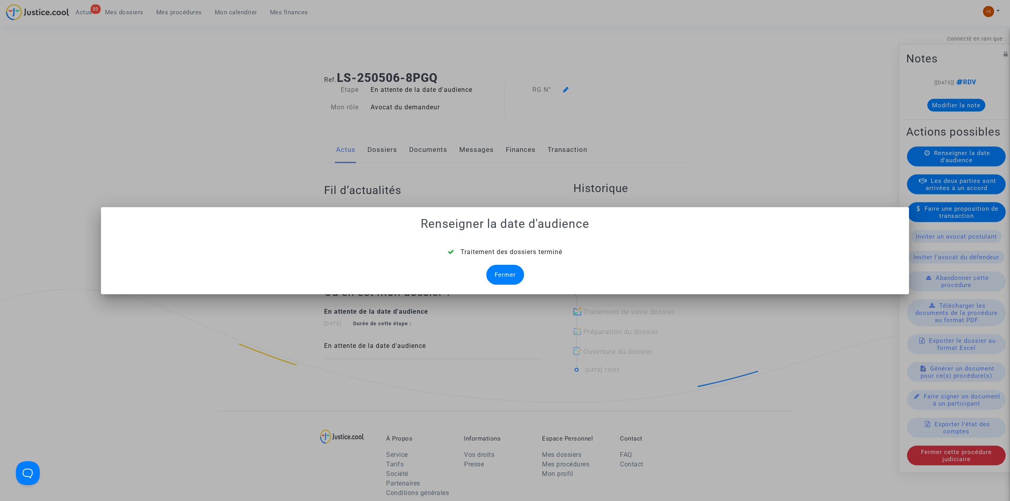
click at [507, 277] on div "Fermer" at bounding box center [505, 275] width 38 height 20
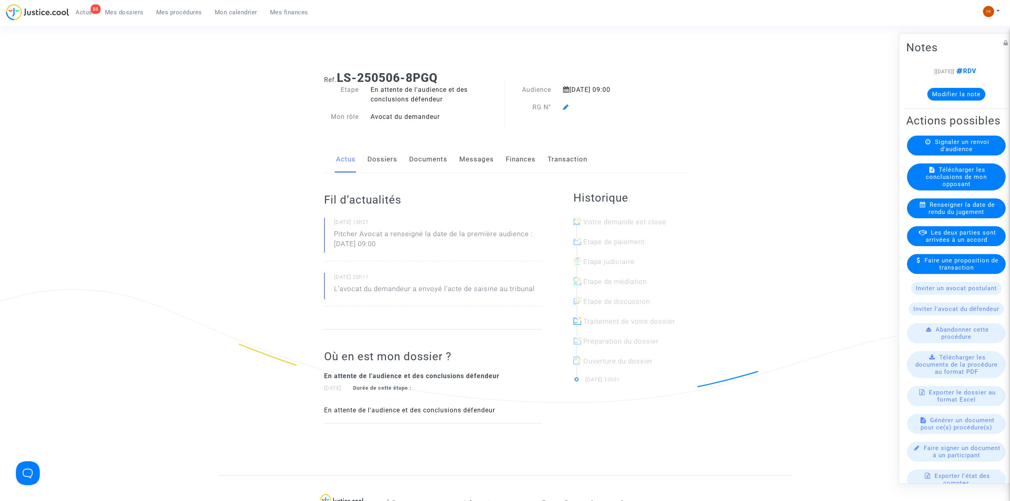
click at [560, 104] on div at bounding box center [609, 108] width 104 height 10
click at [568, 105] on icon at bounding box center [566, 107] width 6 height 6
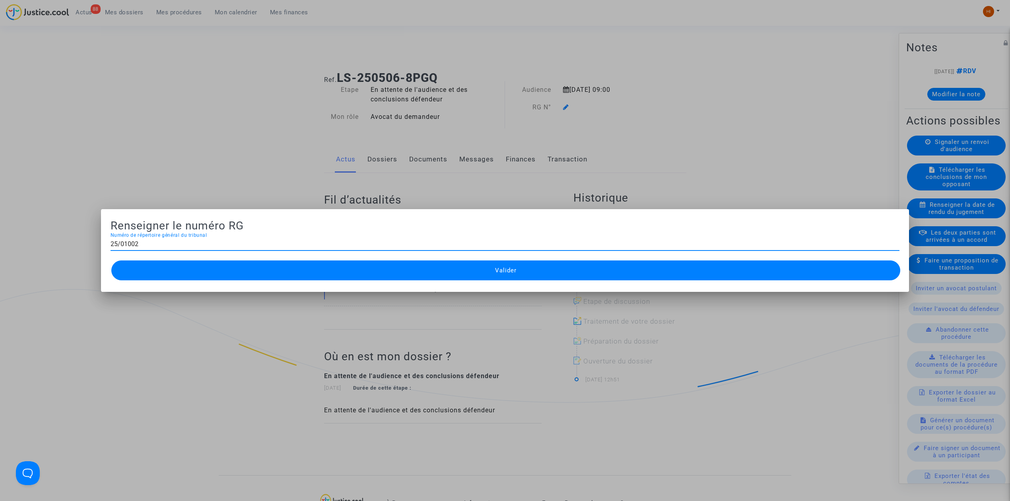
type input "25/01002"
click at [515, 274] on button "Valider" at bounding box center [505, 270] width 789 height 20
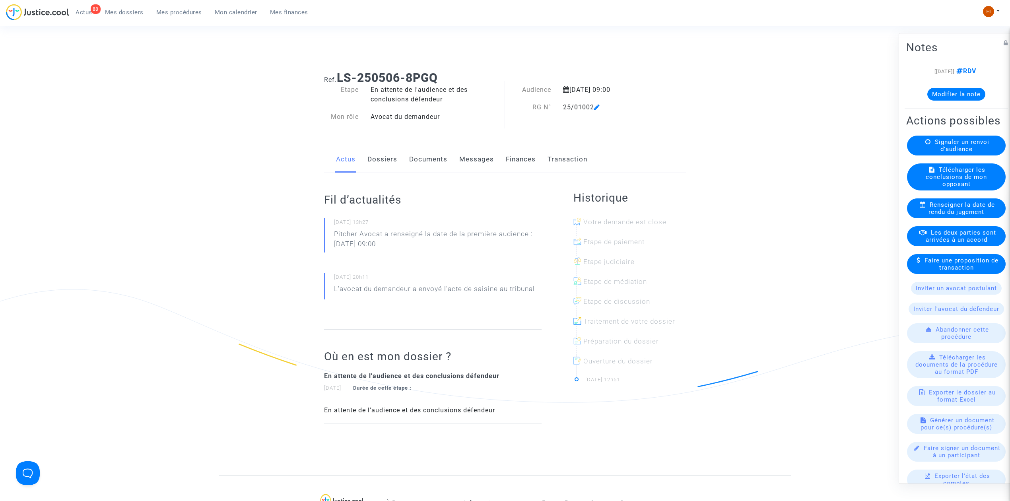
click at [436, 155] on link "Documents" at bounding box center [428, 159] width 38 height 26
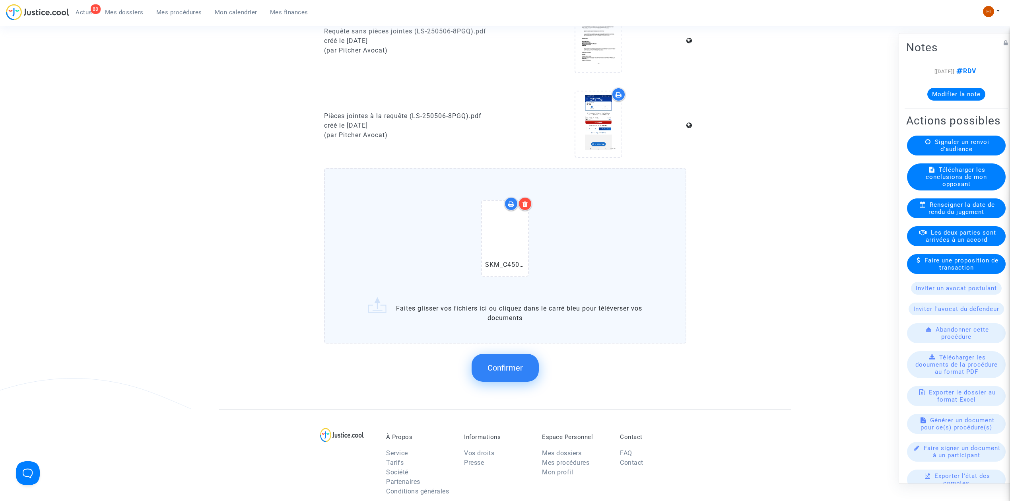
scroll to position [477, 0]
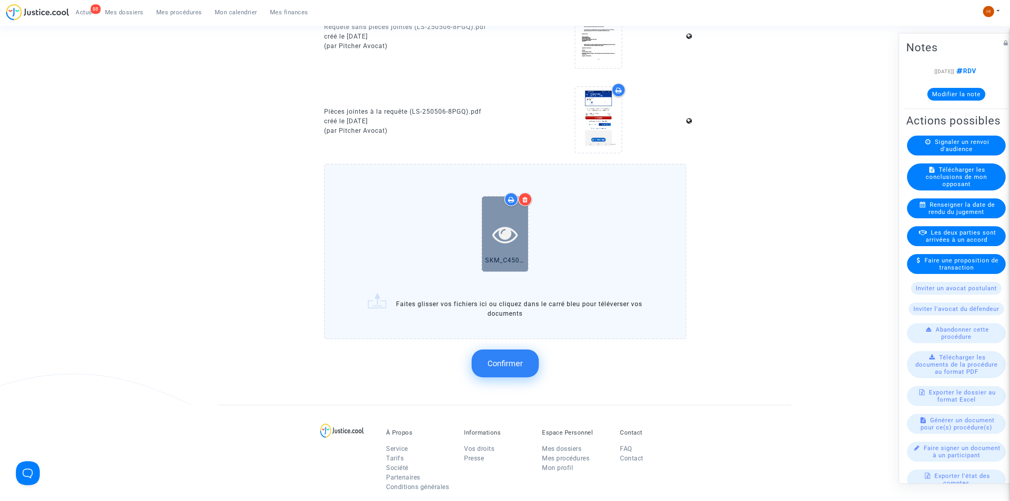
click at [499, 235] on icon at bounding box center [505, 233] width 26 height 25
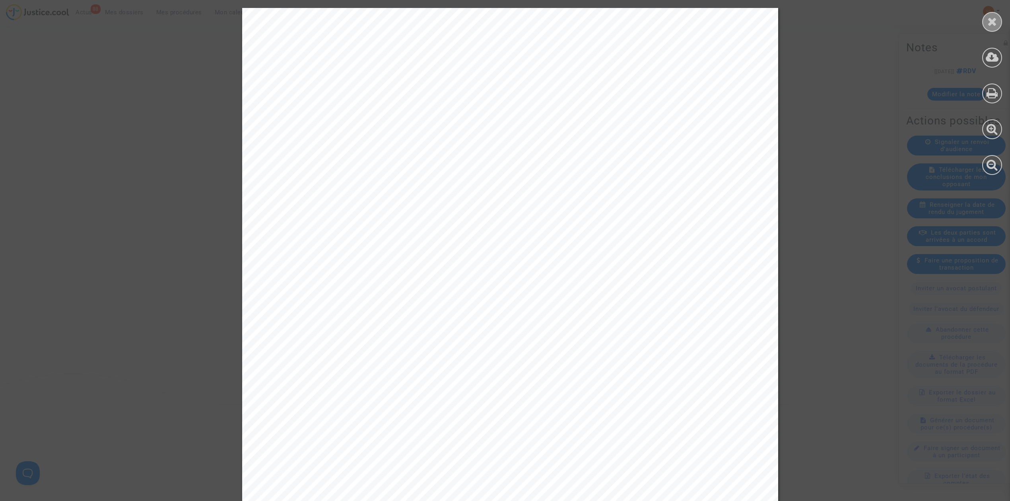
click at [1000, 20] on div at bounding box center [992, 22] width 20 height 20
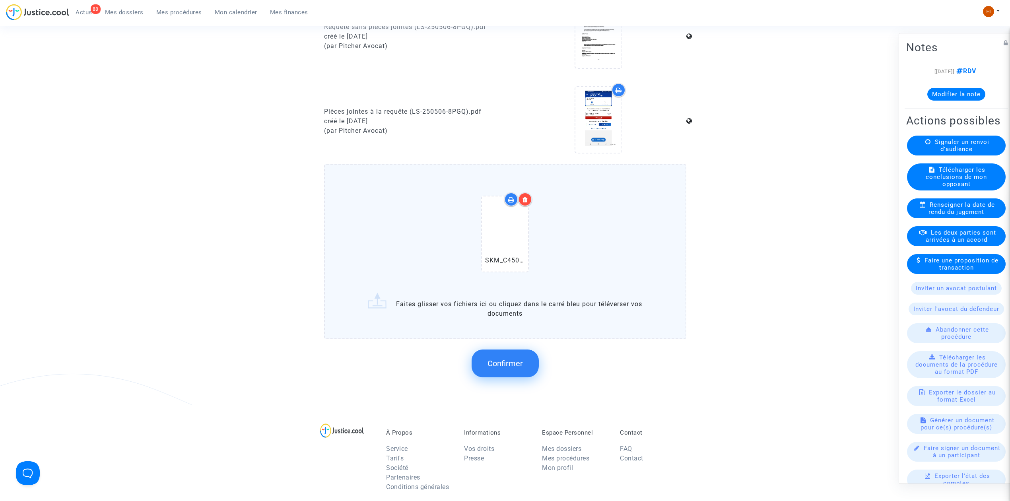
click at [515, 364] on span "Confirmer" at bounding box center [504, 364] width 35 height 10
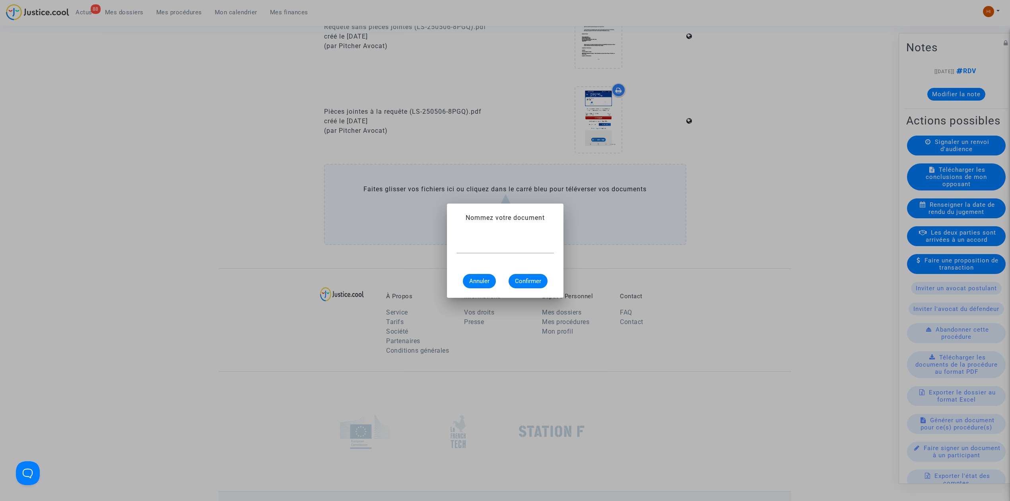
scroll to position [0, 0]
type input "CONVOCATION"
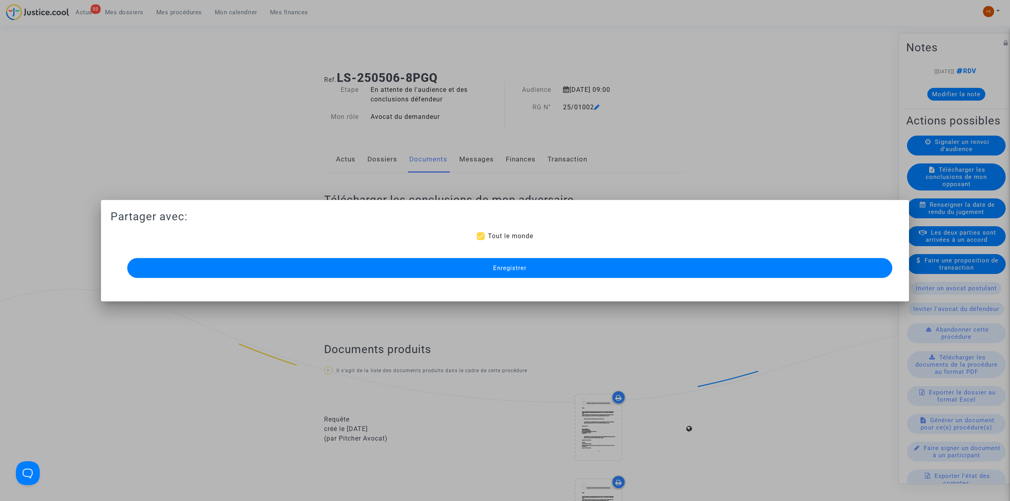
scroll to position [477, 0]
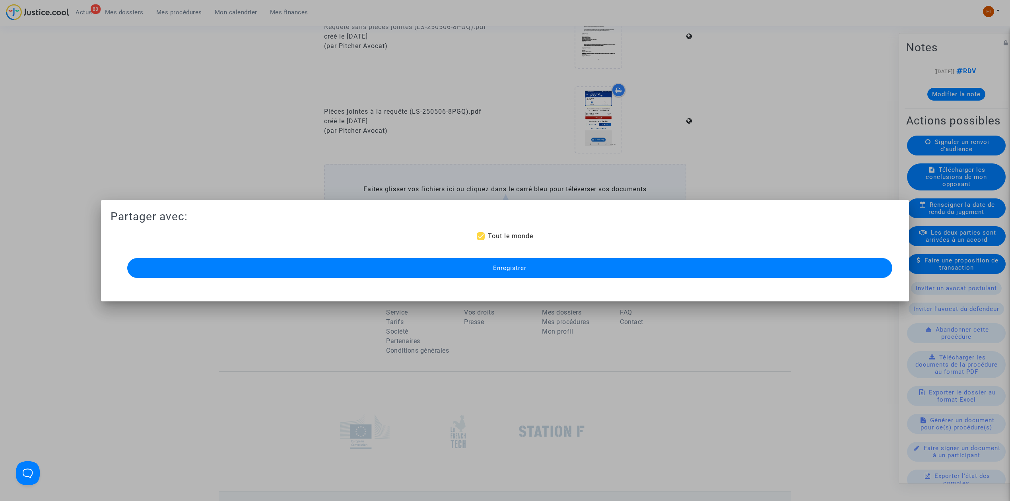
click at [544, 241] on check "Tout le monde" at bounding box center [504, 237] width 773 height 13
click at [542, 260] on button "Enregistrer" at bounding box center [509, 268] width 765 height 20
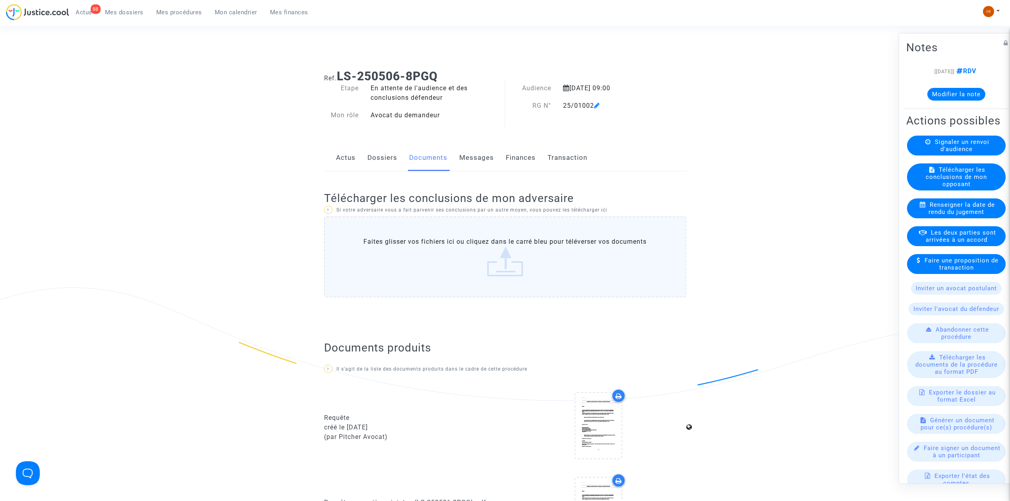
scroll to position [0, 0]
click at [600, 103] on span at bounding box center [597, 84] width 6 height 53
click at [598, 107] on icon at bounding box center [597, 107] width 6 height 6
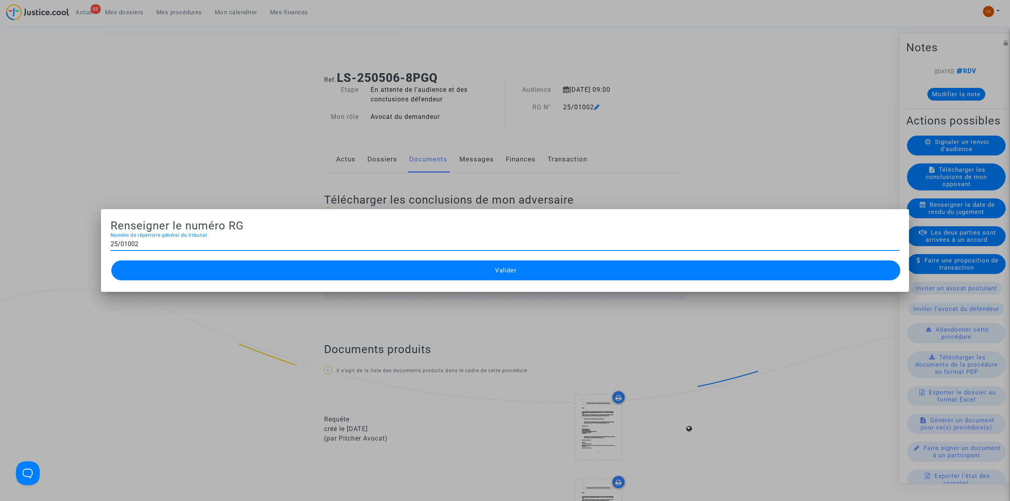
click at [449, 59] on div at bounding box center [505, 250] width 1010 height 501
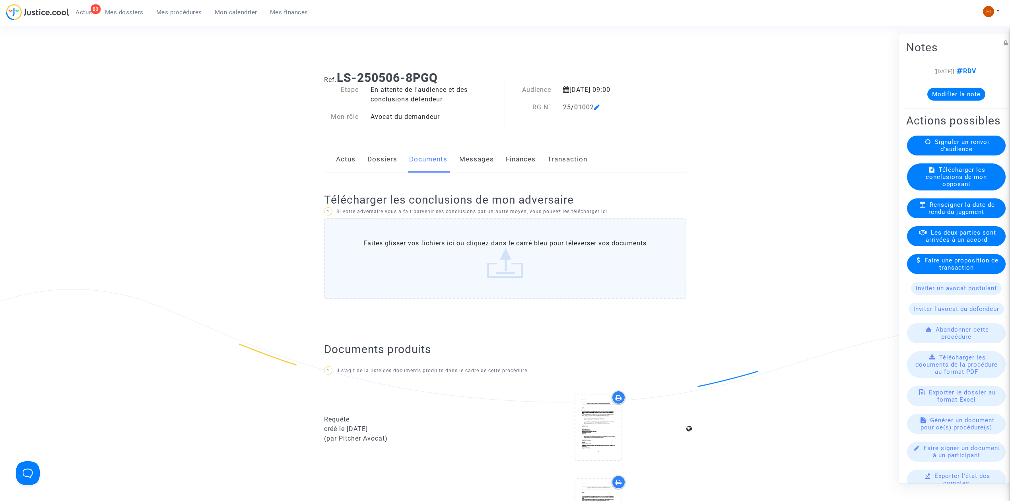
click at [184, 13] on span "Mes procédures" at bounding box center [179, 12] width 46 height 7
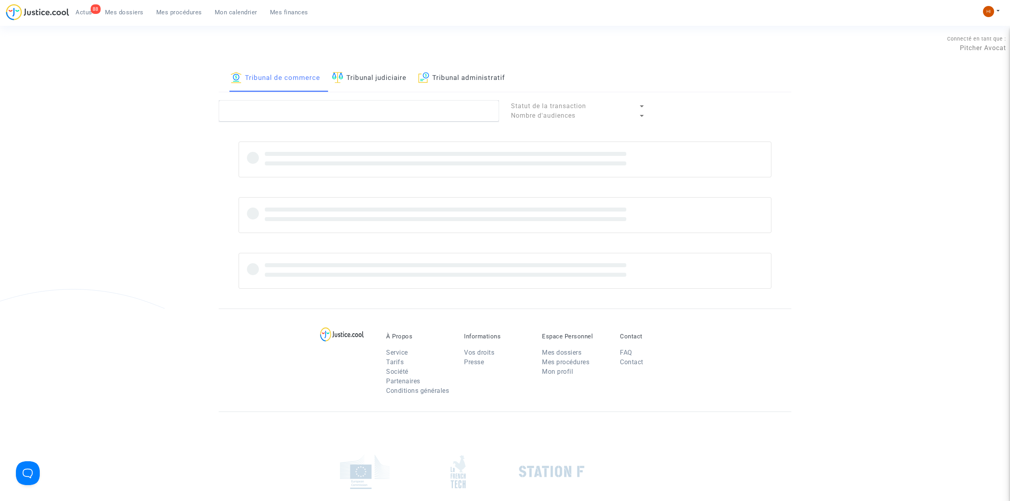
click at [385, 71] on link "Tribunal judiciaire" at bounding box center [369, 78] width 74 height 27
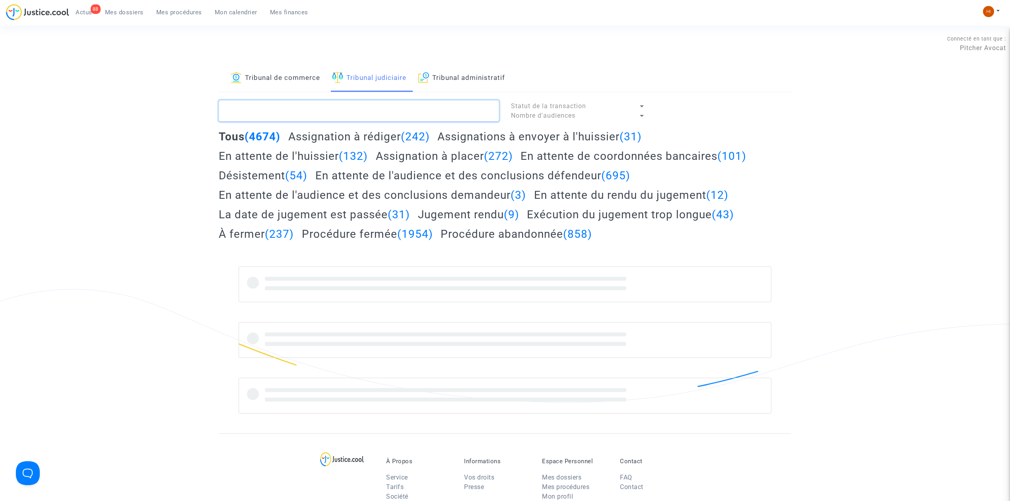
click at [379, 107] on textarea at bounding box center [359, 110] width 280 height 21
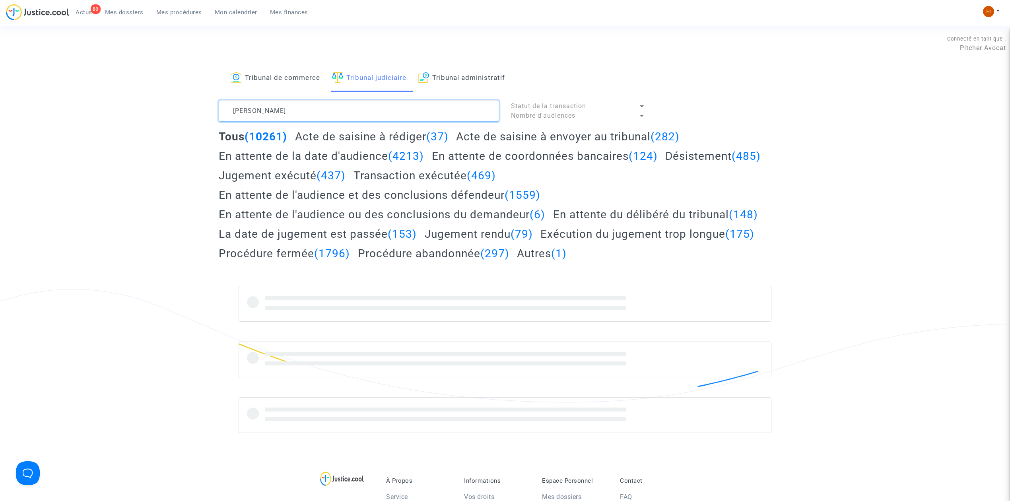
type textarea "[PERSON_NAME]"
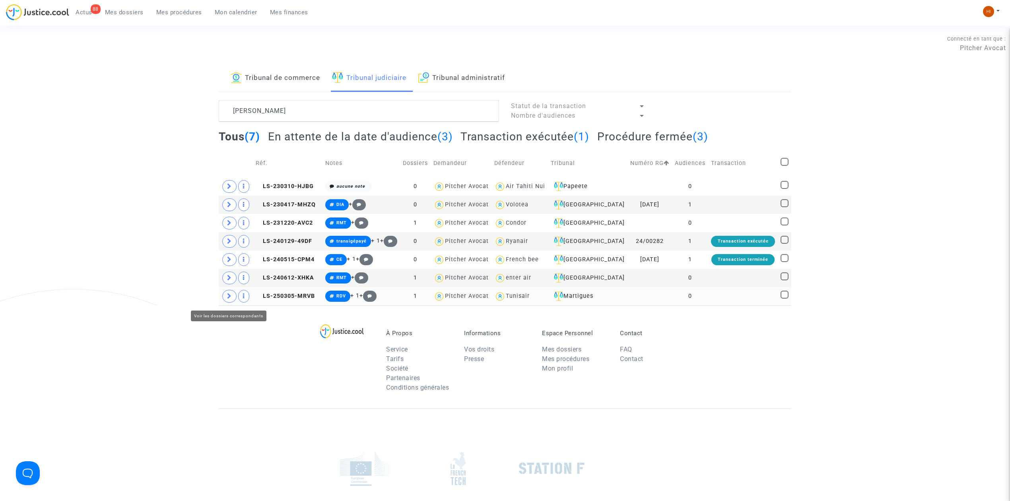
click at [227, 298] on icon at bounding box center [229, 296] width 5 height 6
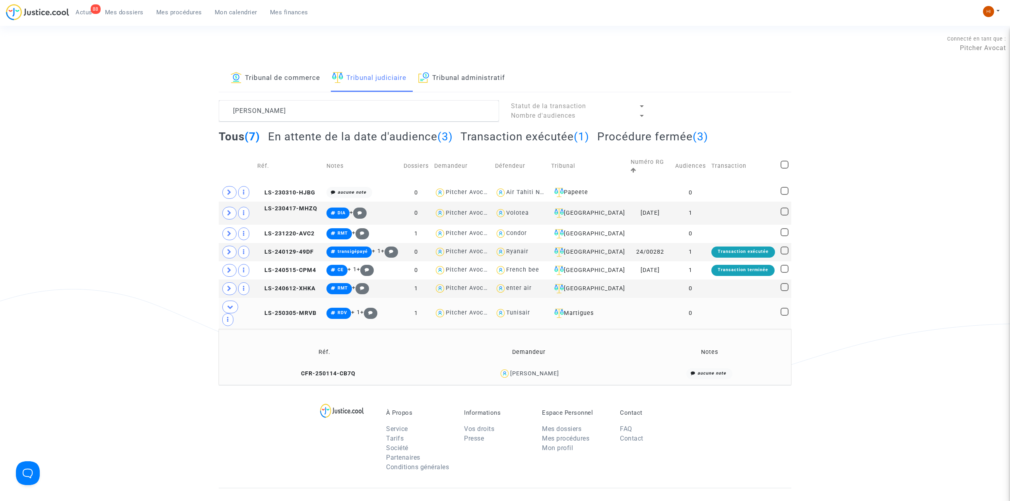
click at [535, 370] on div "[PERSON_NAME]" at bounding box center [534, 373] width 49 height 7
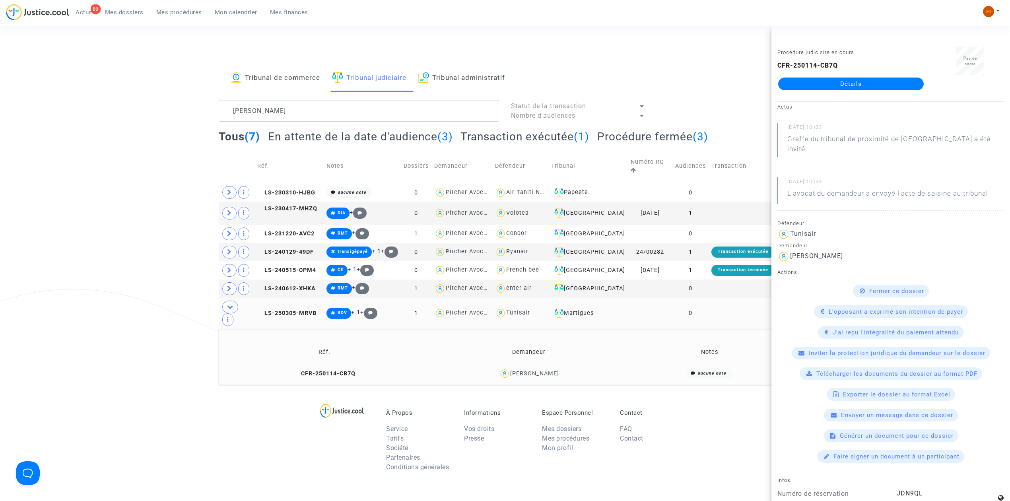
click at [825, 85] on link "Détails" at bounding box center [851, 84] width 146 height 13
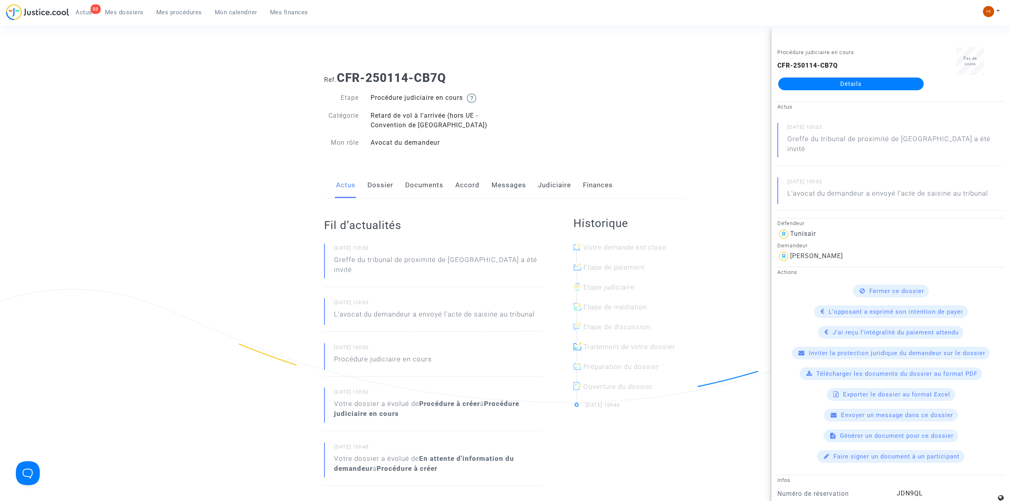
click at [566, 179] on link "Judiciaire" at bounding box center [554, 185] width 33 height 26
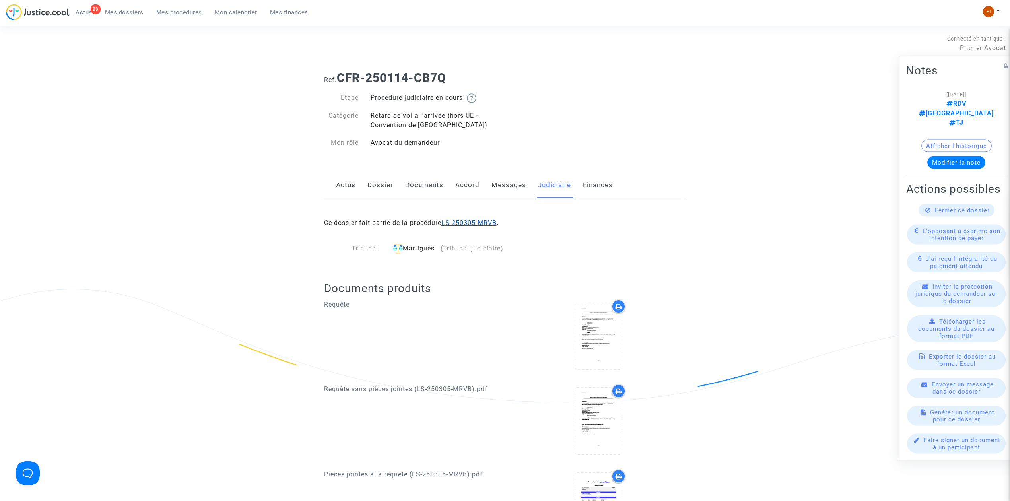
click at [497, 220] on link "LS-250305-MRVB" at bounding box center [468, 223] width 55 height 8
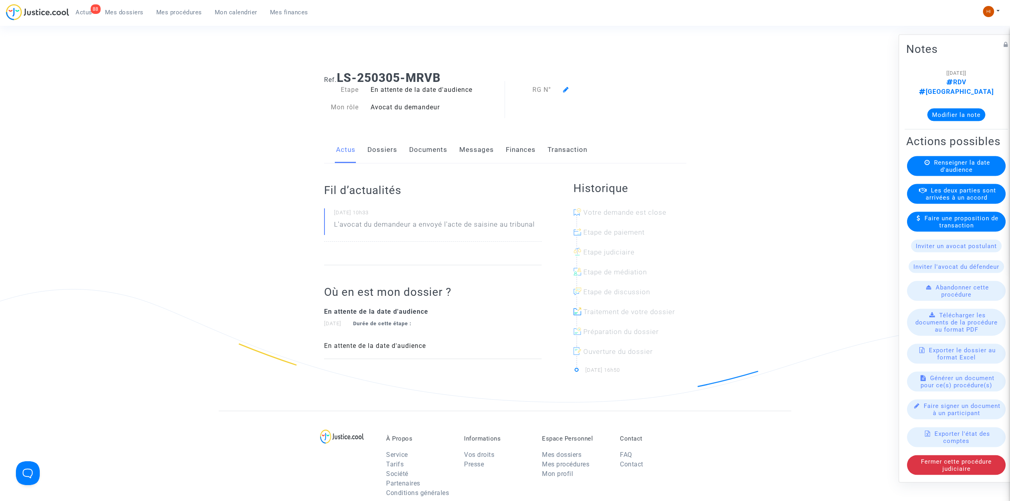
click at [969, 158] on div "Actions possibles Renseigner la date d'audience Les deux parties sont arrivées …" at bounding box center [956, 305] width 103 height 344
click at [969, 166] on span "Renseigner la date d'audience" at bounding box center [962, 166] width 56 height 14
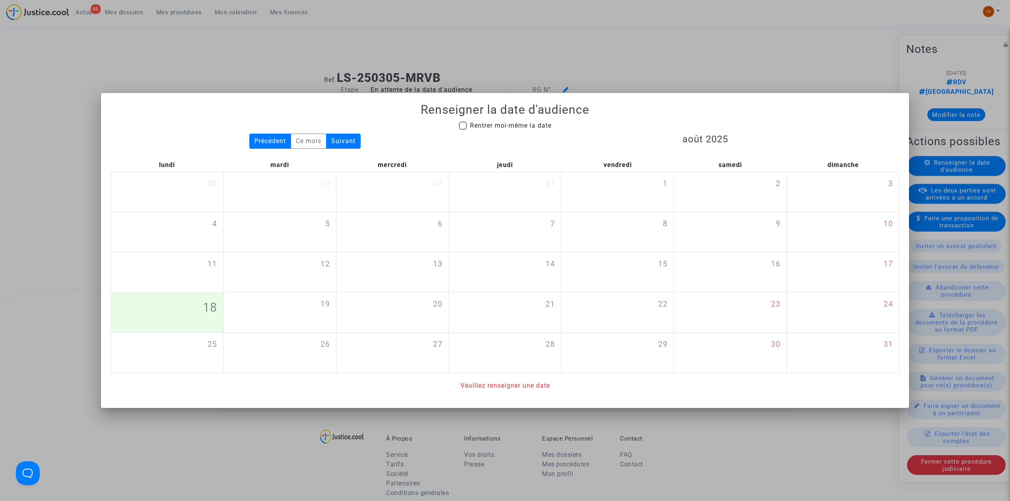
click at [518, 126] on span "Rentrer moi-même la date" at bounding box center [511, 126] width 82 height 8
click at [463, 130] on input "Rentrer moi-même la date" at bounding box center [462, 130] width 0 height 0
checkbox input "true"
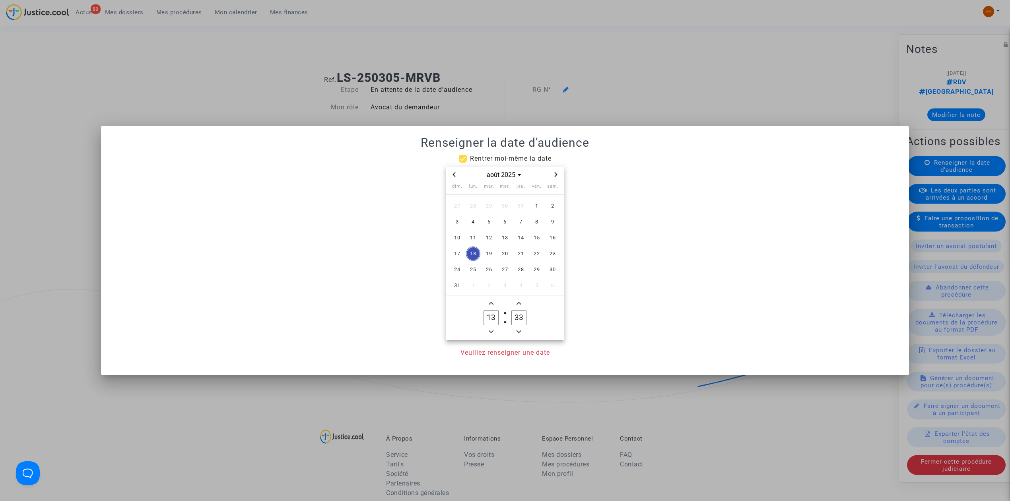
click at [559, 172] on span "Next month" at bounding box center [556, 175] width 10 height 10
click at [454, 174] on icon "Previous month" at bounding box center [454, 174] width 3 height 5
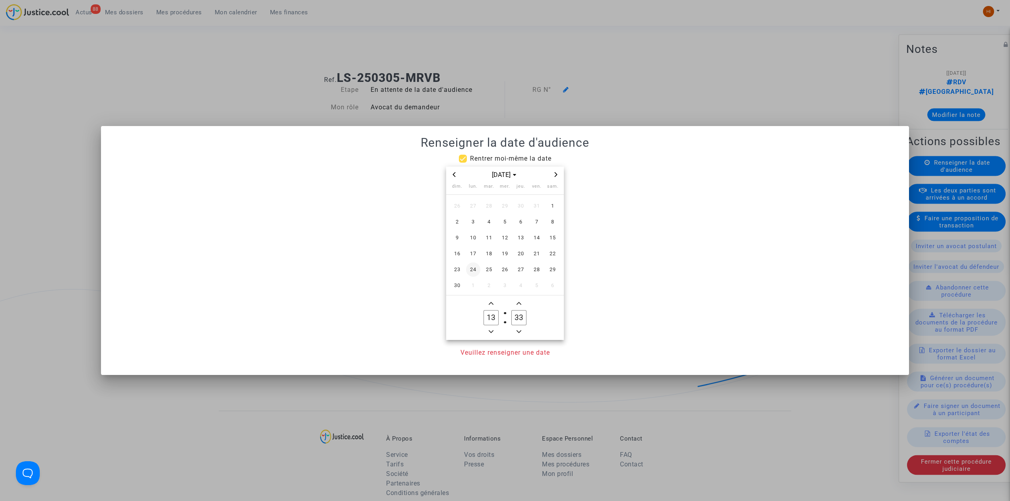
click at [474, 270] on span "24" at bounding box center [473, 269] width 14 height 14
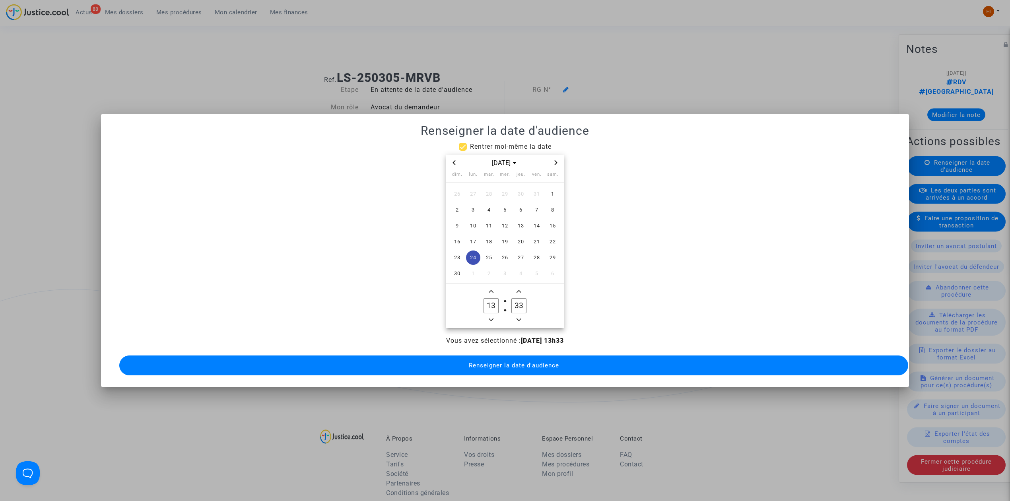
click at [491, 315] on span "Minus a hour" at bounding box center [491, 320] width 10 height 10
click at [492, 315] on span "Minus a hour" at bounding box center [491, 320] width 10 height 10
click at [493, 284] on owl-date-time-timer "09 Hour 33 Minute" at bounding box center [505, 306] width 118 height 45
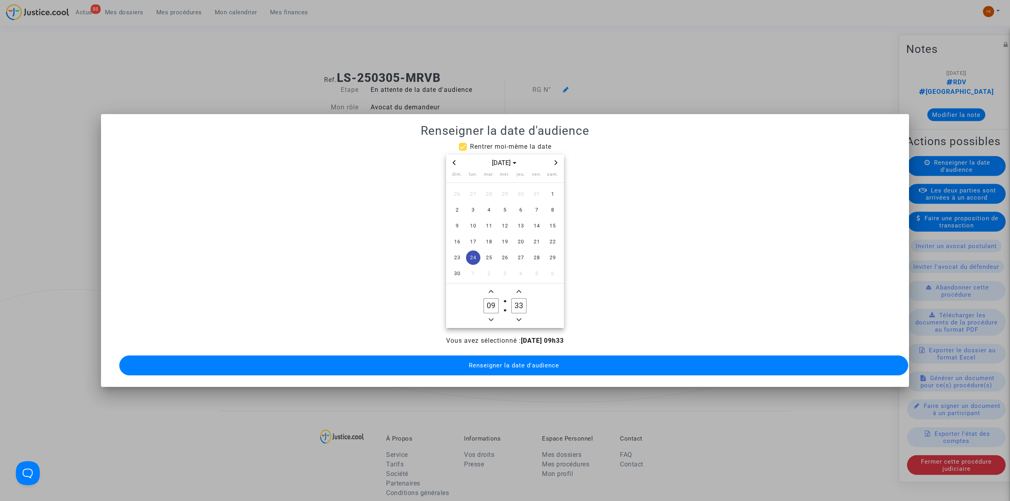
click at [493, 284] on owl-date-time-timer "09 Hour 33 Minute" at bounding box center [505, 306] width 118 height 45
click at [491, 284] on owl-date-time-timer "09 Hour 33 Minute" at bounding box center [505, 306] width 118 height 45
click at [489, 287] on span "Add a hour" at bounding box center [491, 292] width 10 height 10
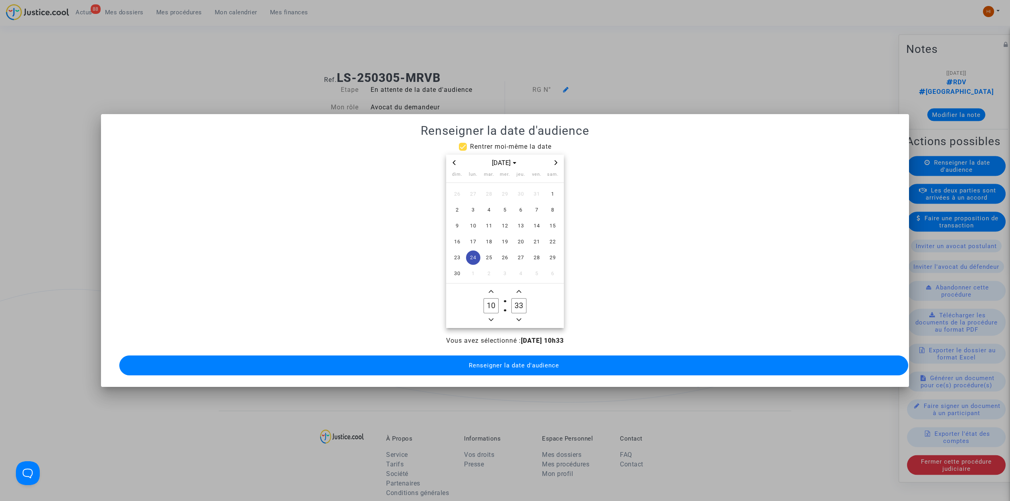
click at [489, 287] on span "Add a hour" at bounding box center [491, 292] width 10 height 10
type input "13"
click at [519, 317] on icon "Minus a minute" at bounding box center [519, 319] width 5 height 5
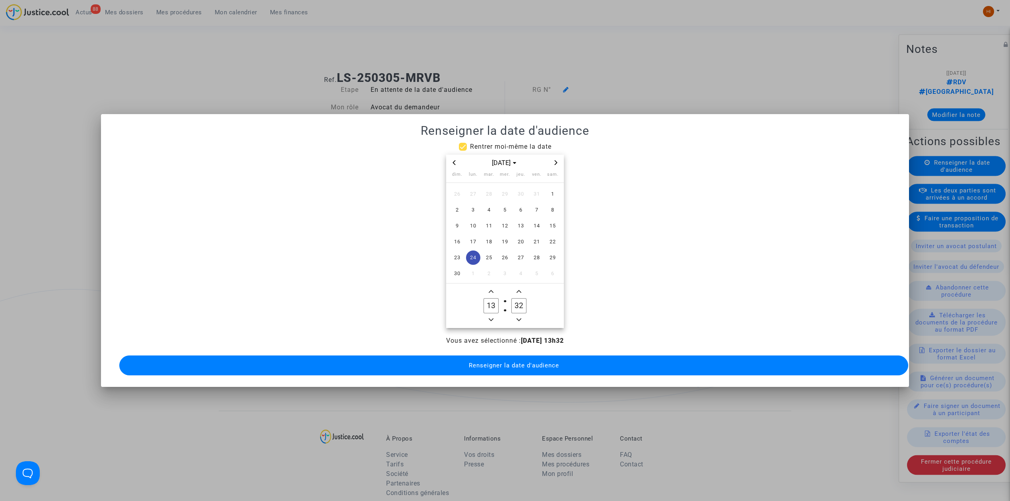
click at [519, 317] on icon "Minus a minute" at bounding box center [519, 319] width 5 height 5
type input "30"
click at [509, 362] on span "Renseigner la date d'audience" at bounding box center [514, 365] width 90 height 7
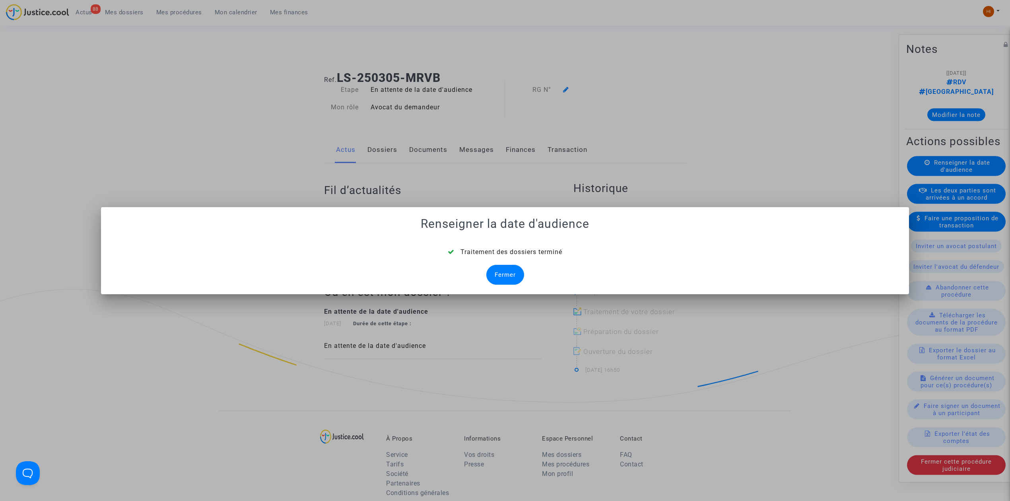
click at [514, 271] on div "Fermer" at bounding box center [505, 275] width 38 height 20
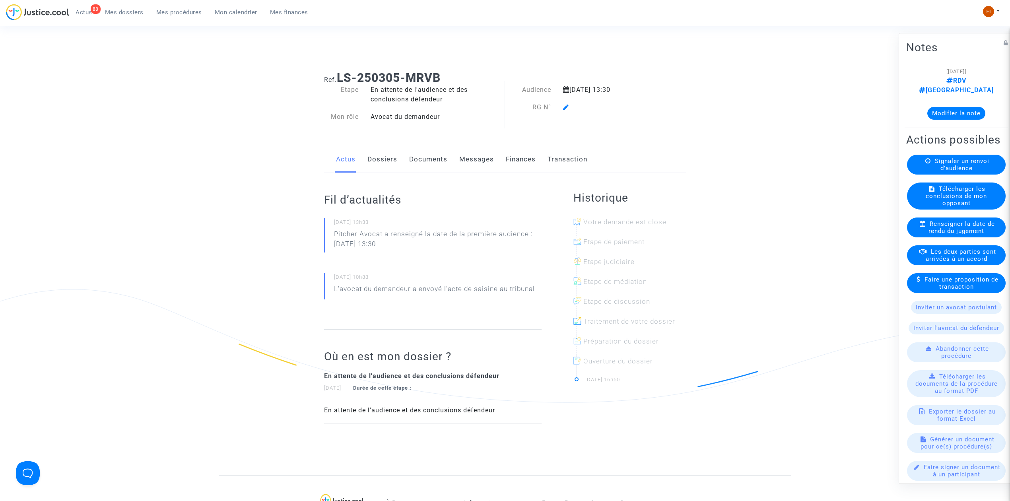
click at [563, 107] on icon at bounding box center [566, 107] width 6 height 6
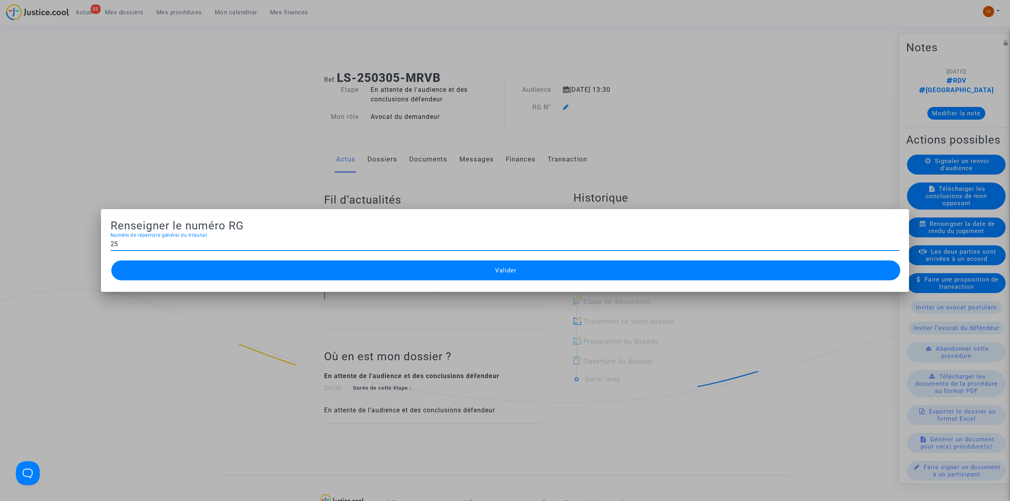
type input "2"
type input "11-25-000582"
click at [359, 260] on button "Valider" at bounding box center [505, 270] width 789 height 20
click at [346, 279] on button "Valider" at bounding box center [505, 270] width 789 height 20
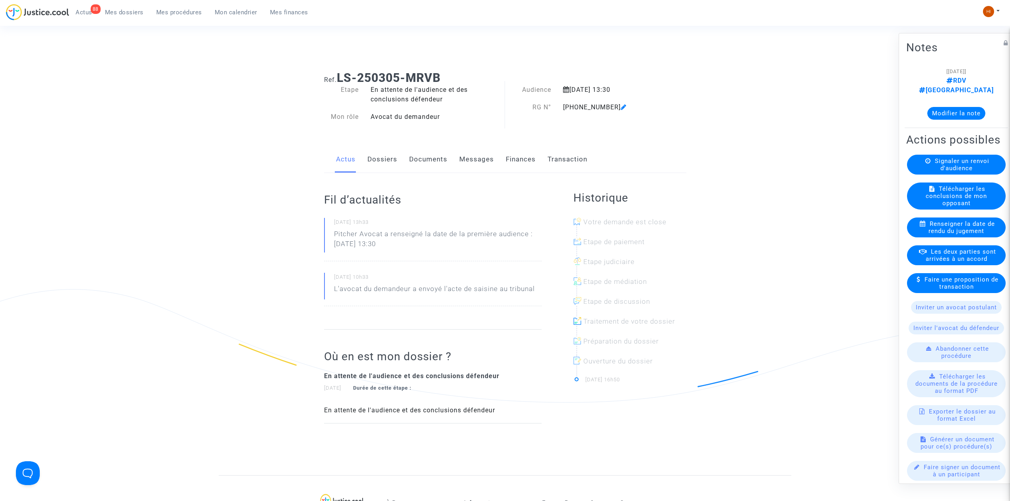
drag, startPoint x: 441, startPoint y: 157, endPoint x: 436, endPoint y: 158, distance: 5.4
click at [441, 157] on link "Documents" at bounding box center [428, 159] width 38 height 26
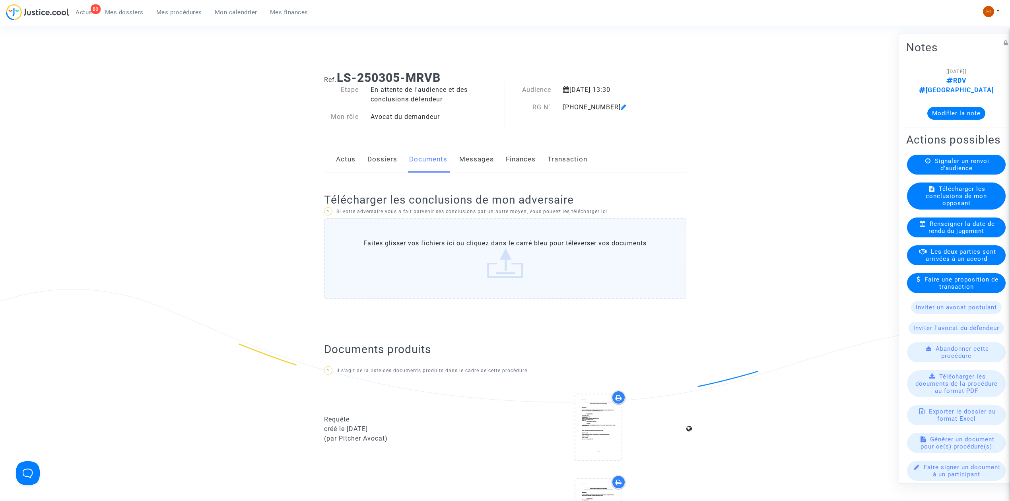
scroll to position [477, 0]
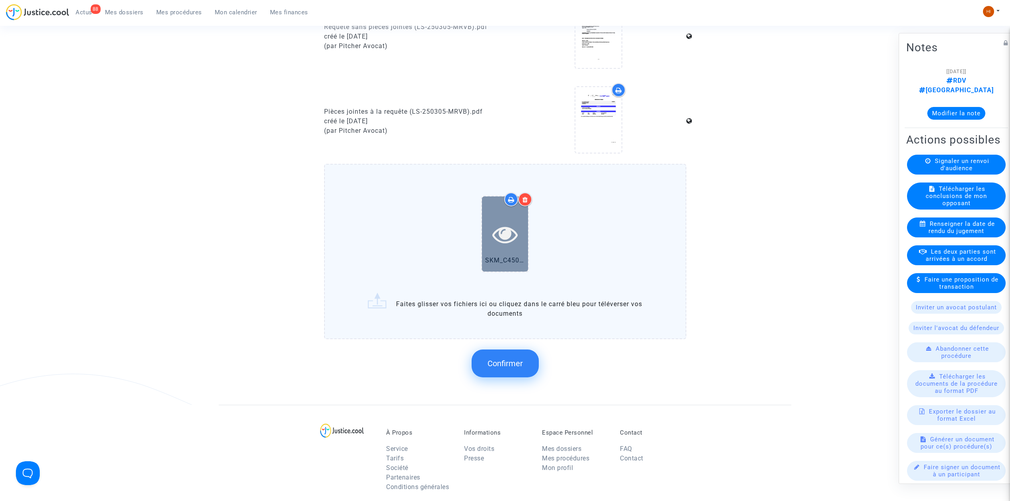
click at [508, 237] on icon at bounding box center [505, 233] width 26 height 25
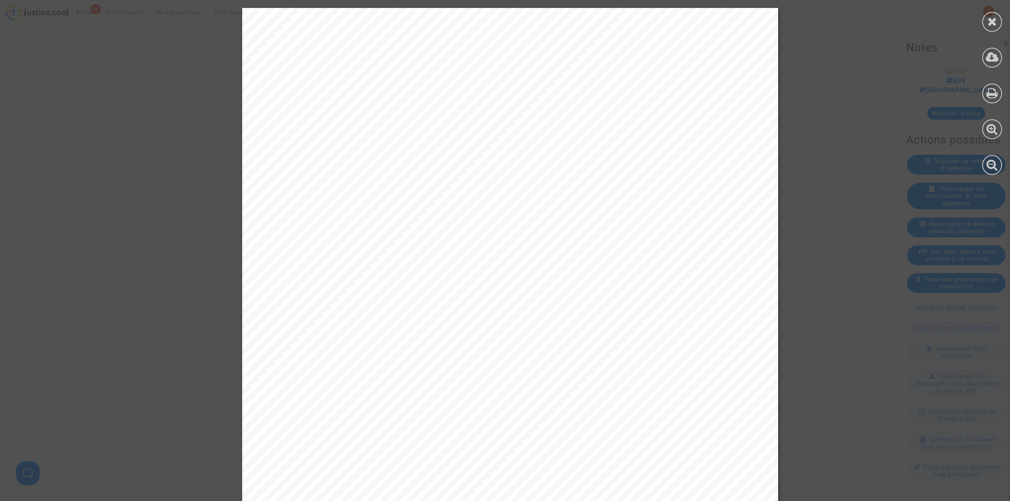
click at [988, 12] on div at bounding box center [992, 91] width 36 height 183
click at [1002, 24] on div at bounding box center [992, 91] width 36 height 183
click at [993, 20] on icon at bounding box center [992, 22] width 10 height 12
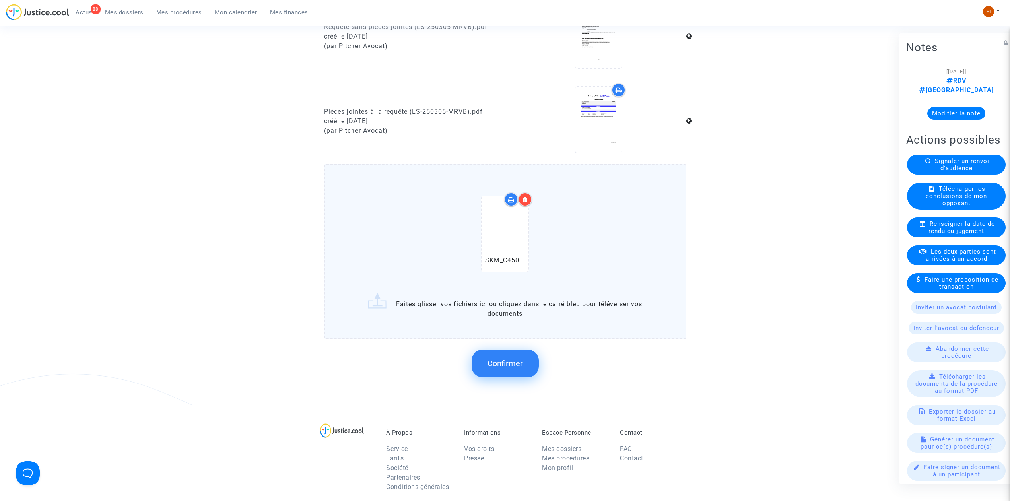
click at [525, 200] on div at bounding box center [525, 199] width 14 height 14
click at [507, 363] on span "Confirmer" at bounding box center [504, 364] width 35 height 10
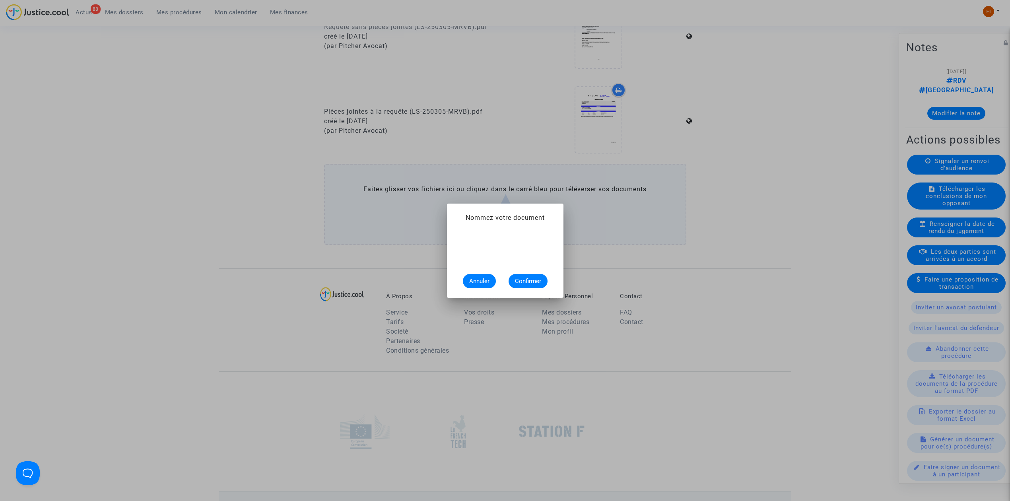
scroll to position [0, 0]
type input "CONVOCATION"
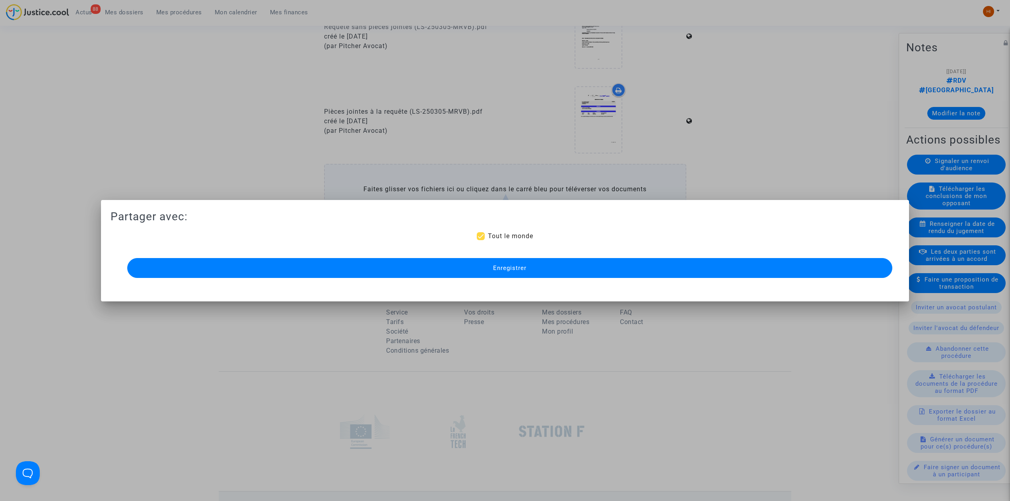
click at [577, 272] on button "Enregistrer" at bounding box center [509, 268] width 765 height 20
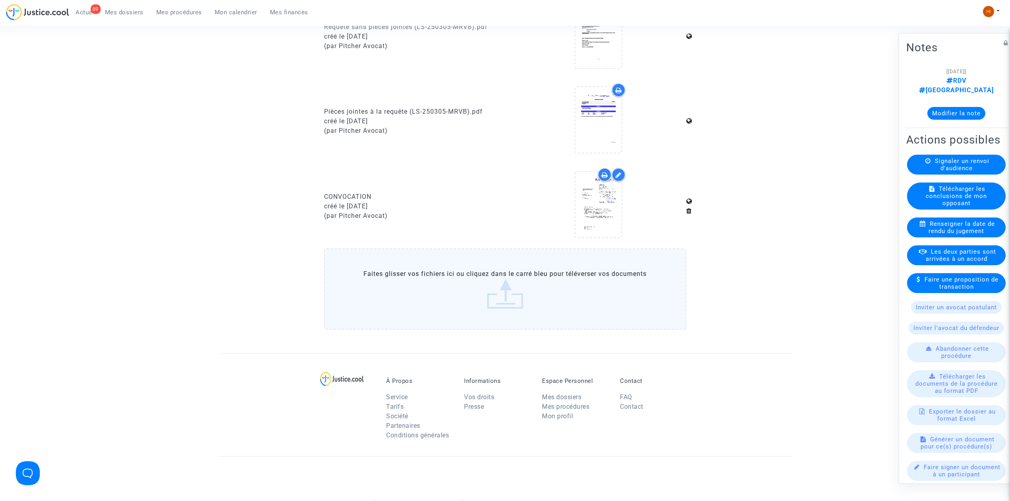
click at [167, 10] on span "Mes procédures" at bounding box center [179, 12] width 46 height 7
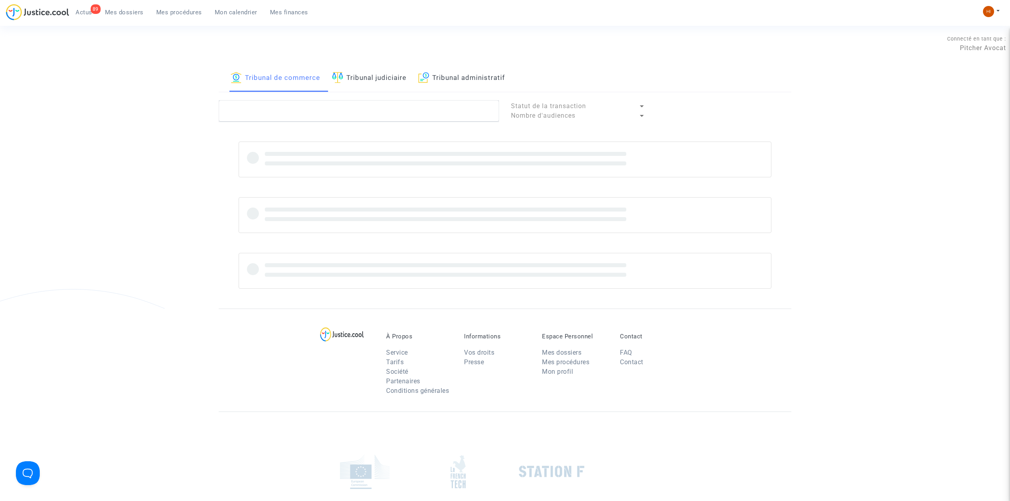
click at [383, 84] on link "Tribunal judiciaire" at bounding box center [369, 78] width 74 height 27
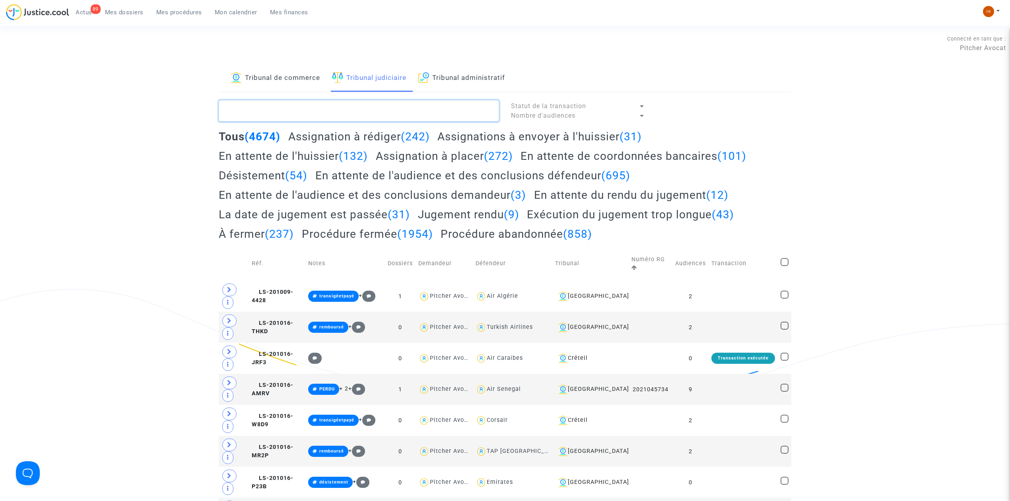
click at [381, 105] on textarea at bounding box center [359, 110] width 280 height 21
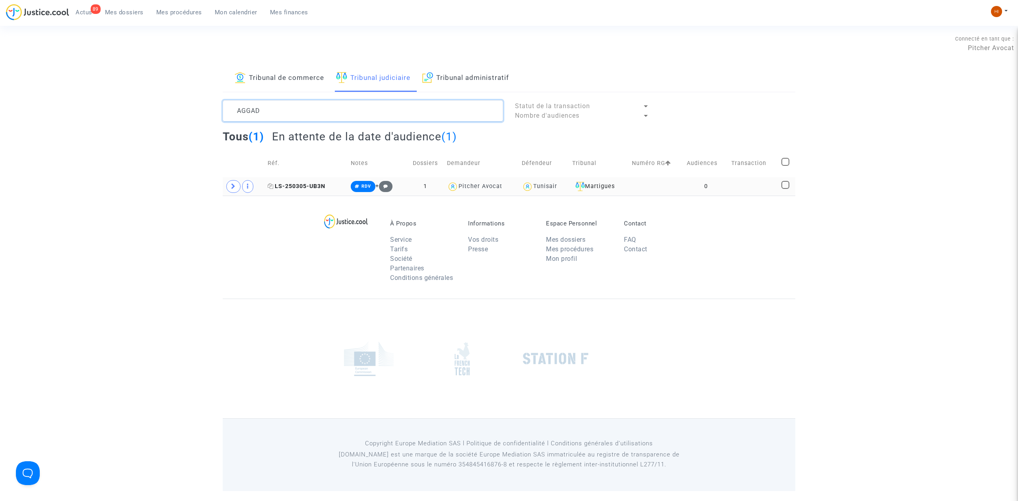
type textarea "AGGAD"
click at [320, 188] on span "LS-250305-UB3N" at bounding box center [297, 186] width 58 height 7
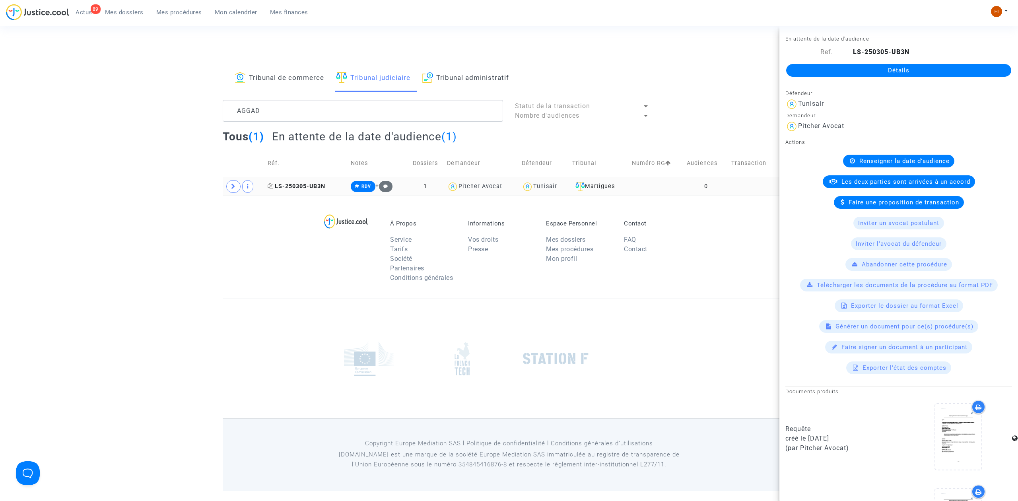
click at [311, 183] on span "LS-250305-UB3N" at bounding box center [297, 186] width 58 height 7
click at [829, 72] on link "Détails" at bounding box center [898, 70] width 225 height 13
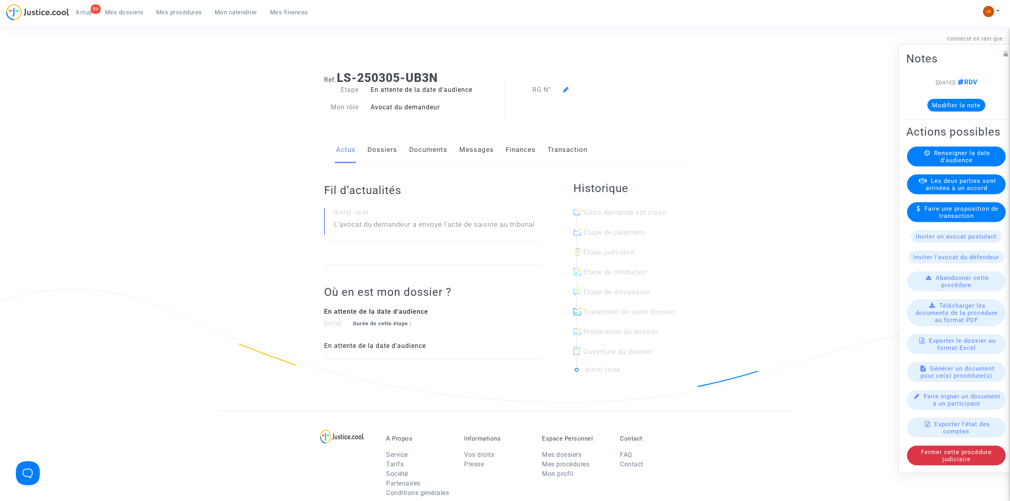
click at [961, 156] on span "Renseigner la date d'audience" at bounding box center [962, 157] width 56 height 14
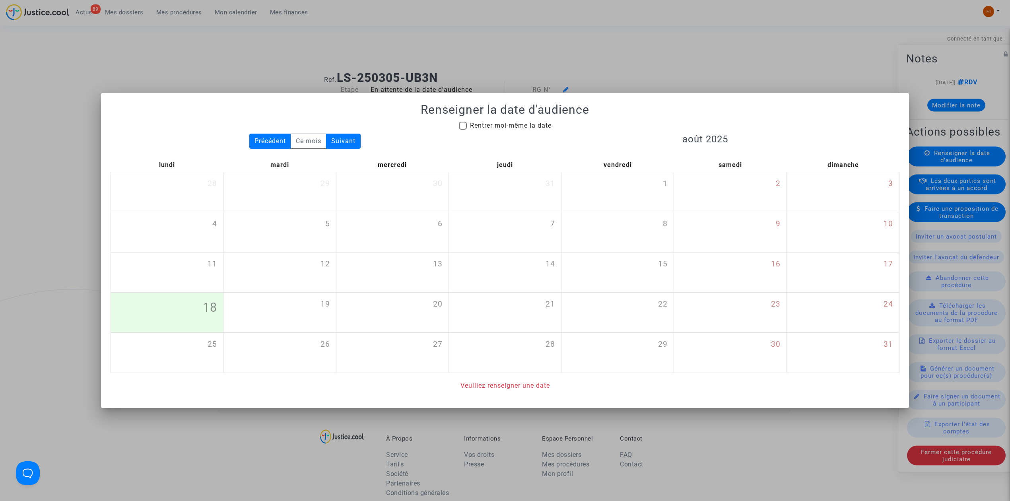
click at [528, 121] on span "Rentrer moi-même la date" at bounding box center [511, 126] width 82 height 10
click at [463, 130] on input "Rentrer moi-même la date" at bounding box center [462, 130] width 0 height 0
checkbox input "true"
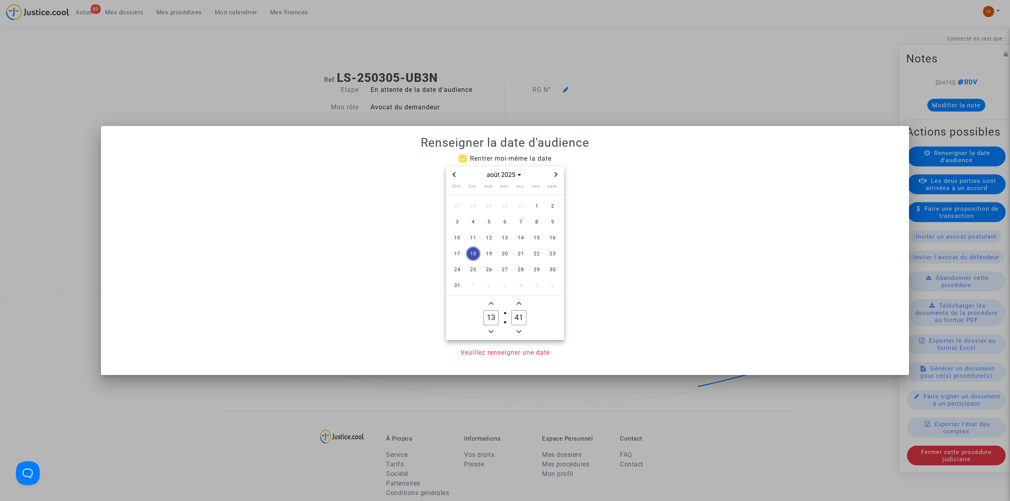
click at [557, 172] on icon "Next month" at bounding box center [555, 174] width 5 height 5
click at [470, 269] on span "24" at bounding box center [473, 269] width 14 height 14
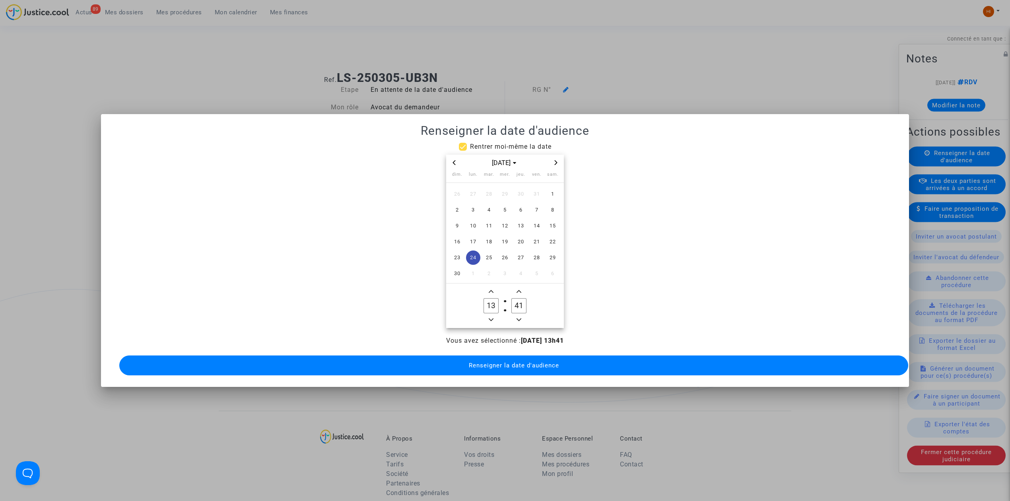
click at [519, 317] on icon "Minus a minute" at bounding box center [519, 319] width 5 height 5
drag, startPoint x: 518, startPoint y: 298, endPoint x: 503, endPoint y: 297, distance: 14.7
click at [505, 297] on owl-date-time-timer-box "40 Minute" at bounding box center [519, 306] width 28 height 38
type input "30"
click at [508, 341] on div "Vous avez sélectionné : 24/11/2025 - 13h30 Renseigner la date d'audience" at bounding box center [505, 356] width 789 height 41
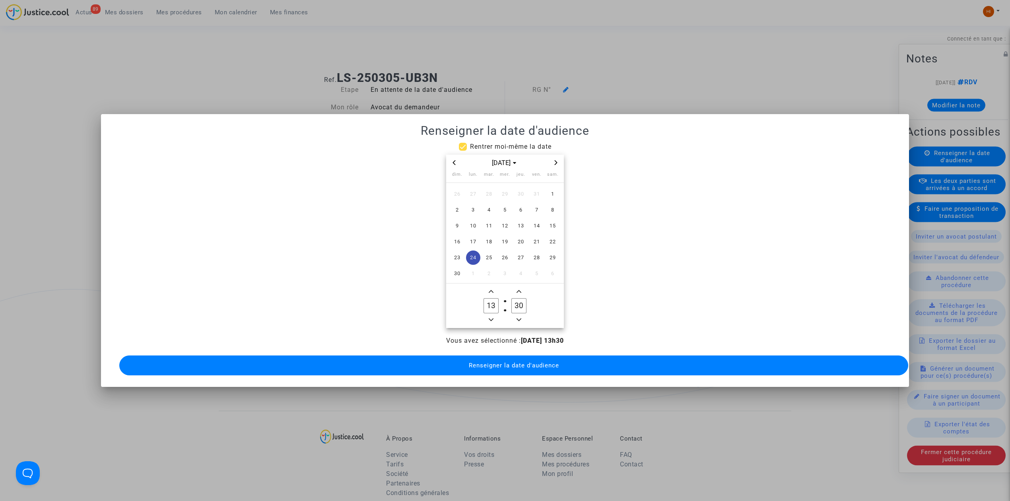
click at [493, 366] on button "Renseigner la date d'audience" at bounding box center [513, 365] width 789 height 20
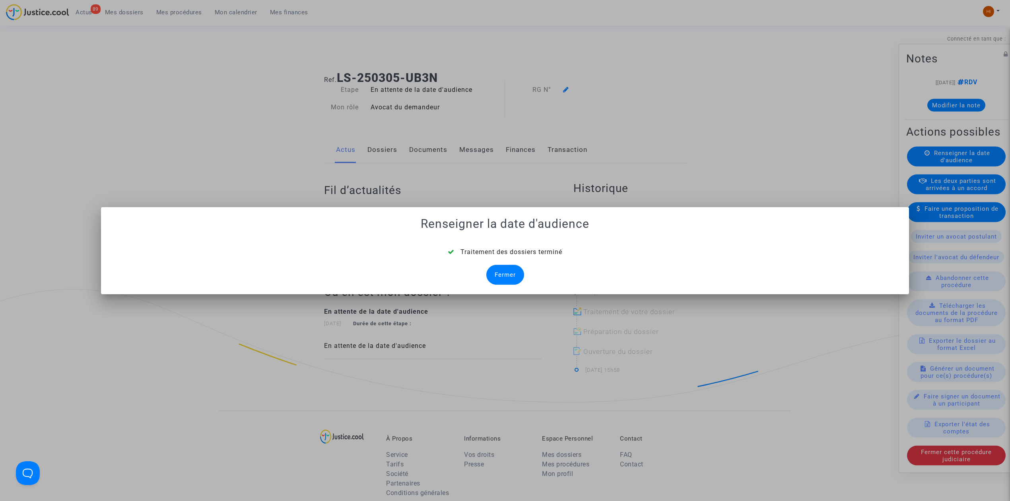
drag, startPoint x: 514, startPoint y: 275, endPoint x: 512, endPoint y: 270, distance: 5.2
click at [514, 275] on div "Fermer" at bounding box center [505, 275] width 38 height 20
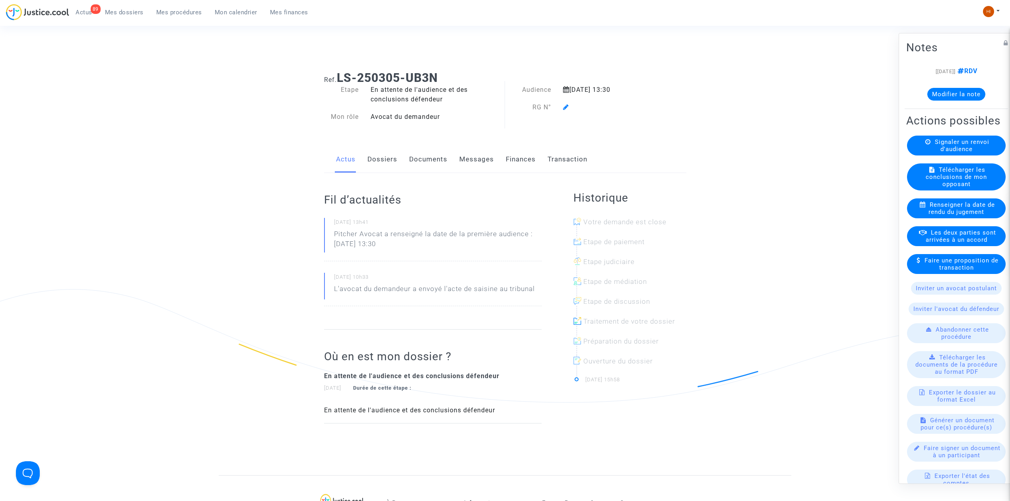
click at [568, 106] on icon at bounding box center [566, 107] width 6 height 6
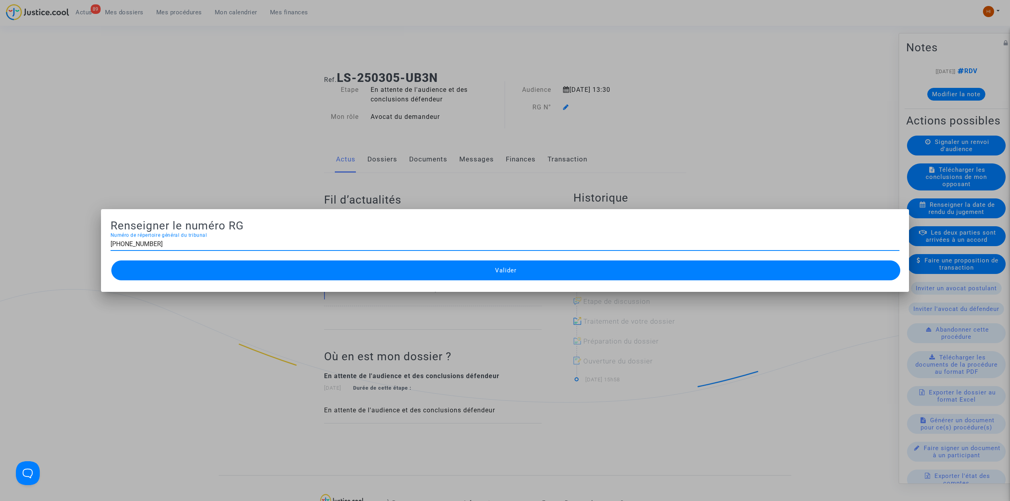
type input "11-25-000572"
click at [505, 272] on span "Valider" at bounding box center [505, 270] width 21 height 7
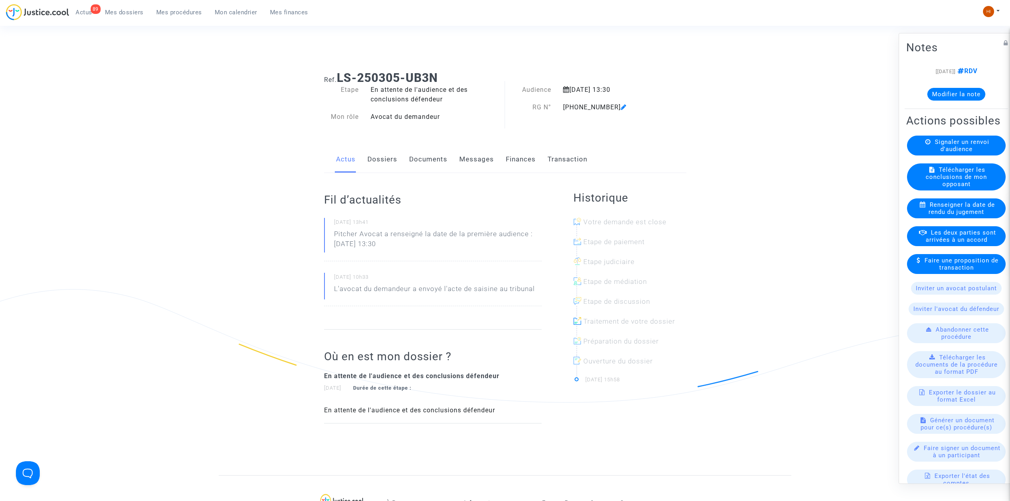
click at [418, 157] on link "Documents" at bounding box center [428, 159] width 38 height 26
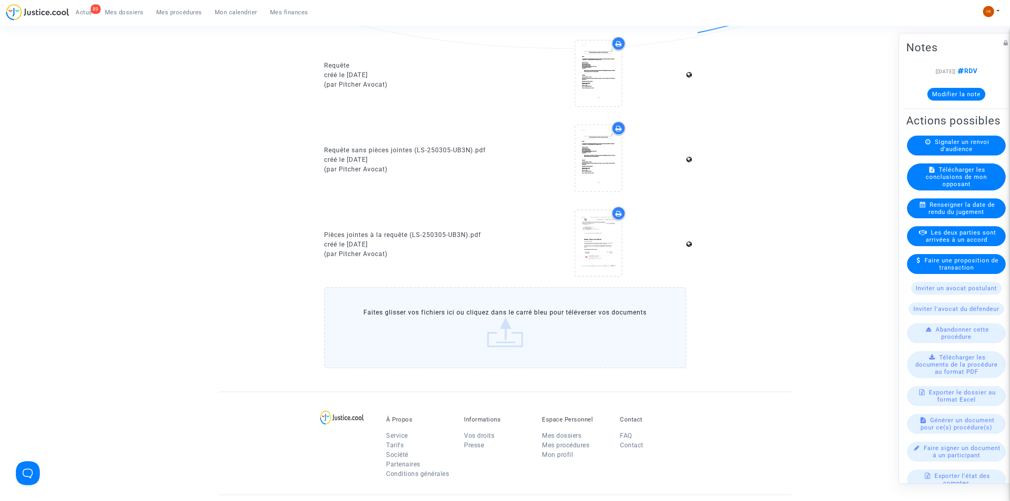
scroll to position [371, 0]
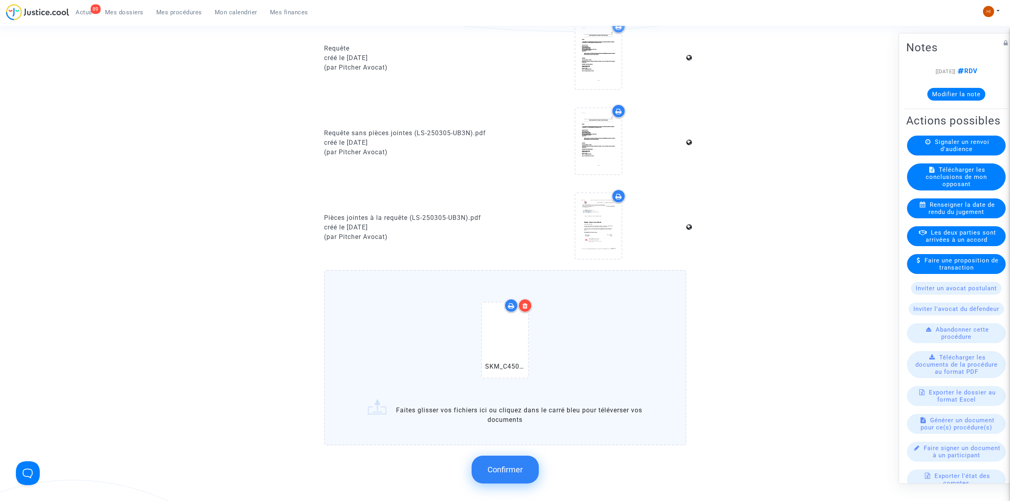
click at [492, 467] on span "Confirmer" at bounding box center [504, 470] width 35 height 10
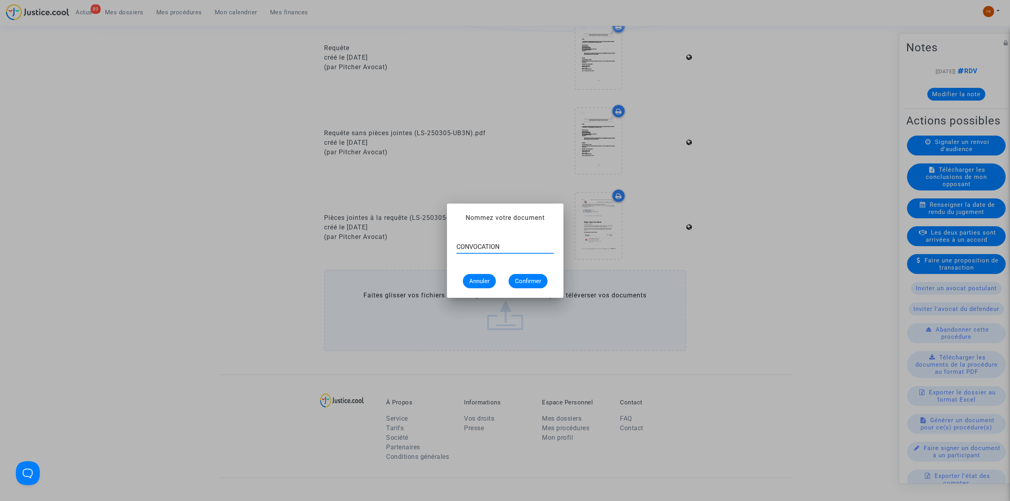
type input "CONVOCATION"
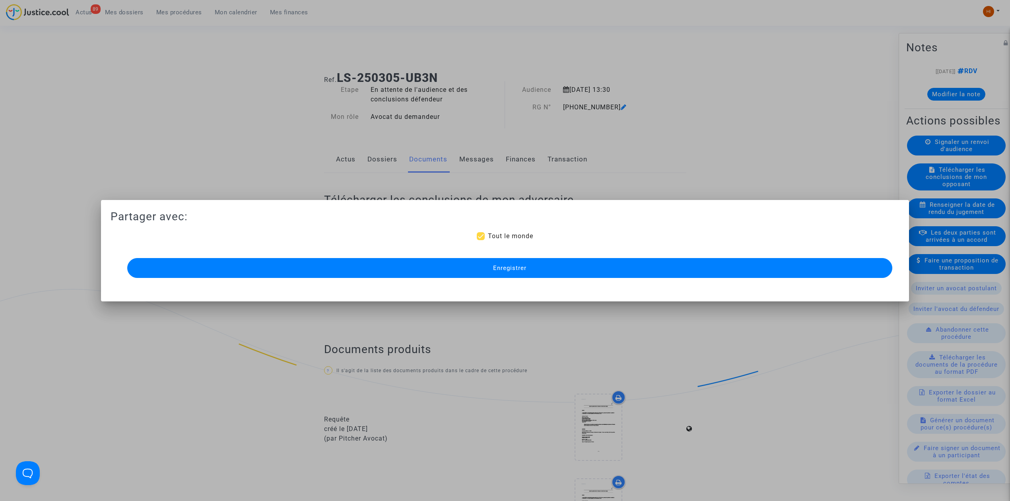
scroll to position [371, 0]
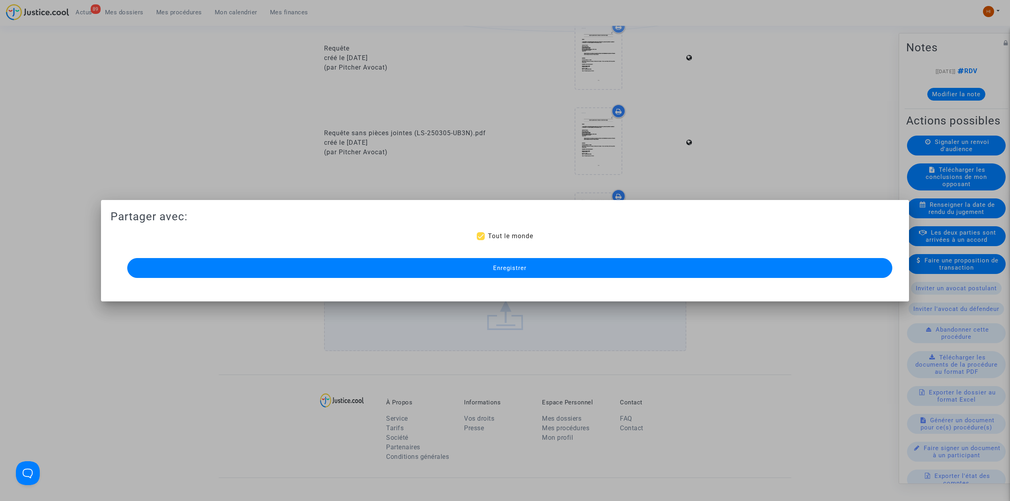
click at [546, 277] on button "Enregistrer" at bounding box center [509, 268] width 765 height 20
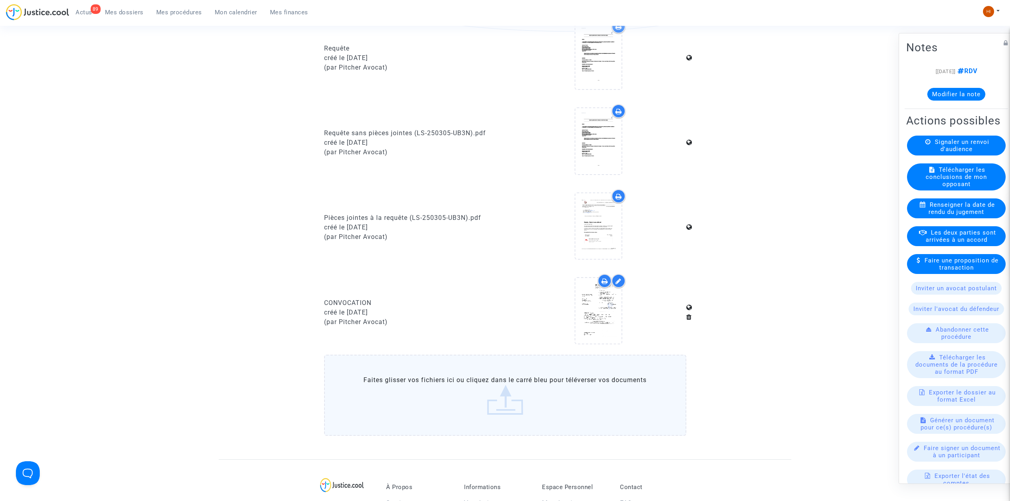
click at [189, 20] on div "89 Actus Mes dossiers Mes procédures Mon calendrier Mes finances" at bounding box center [160, 15] width 309 height 22
click at [193, 14] on span "Mes procédures" at bounding box center [179, 12] width 46 height 7
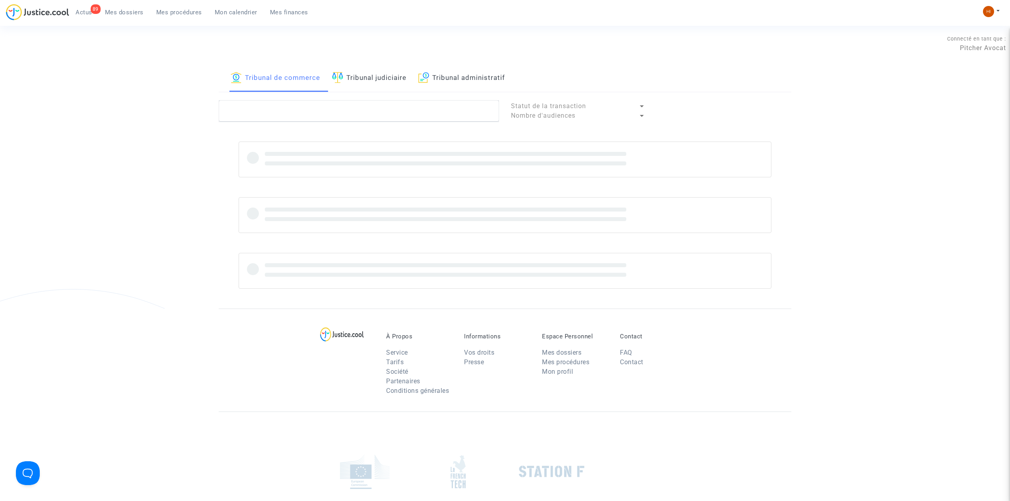
click at [385, 88] on link "Tribunal judiciaire" at bounding box center [369, 78] width 74 height 27
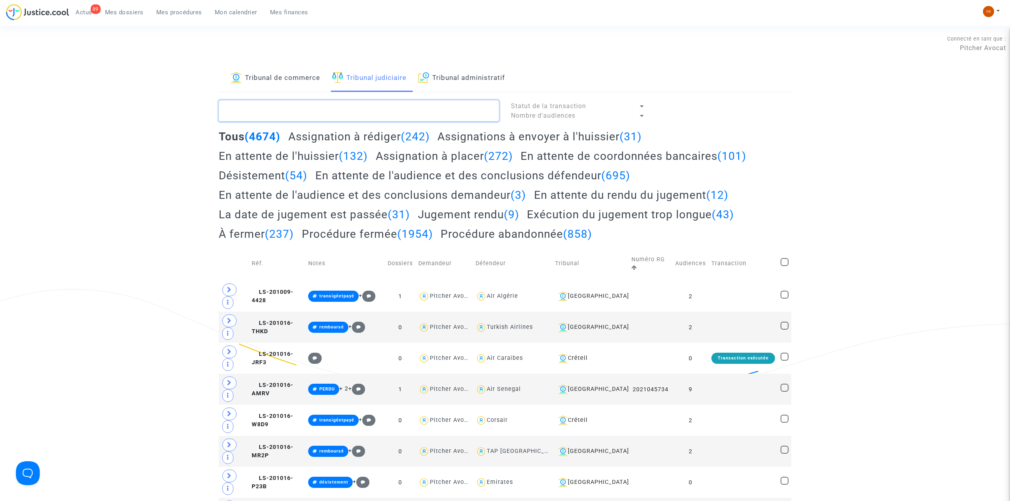
click at [376, 103] on textarea at bounding box center [359, 110] width 280 height 21
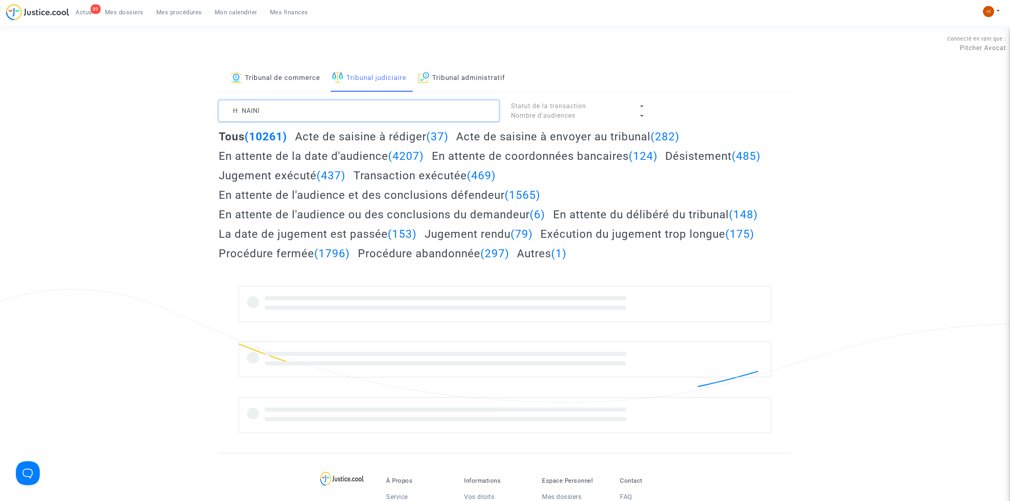
type textarea "H NAINI"
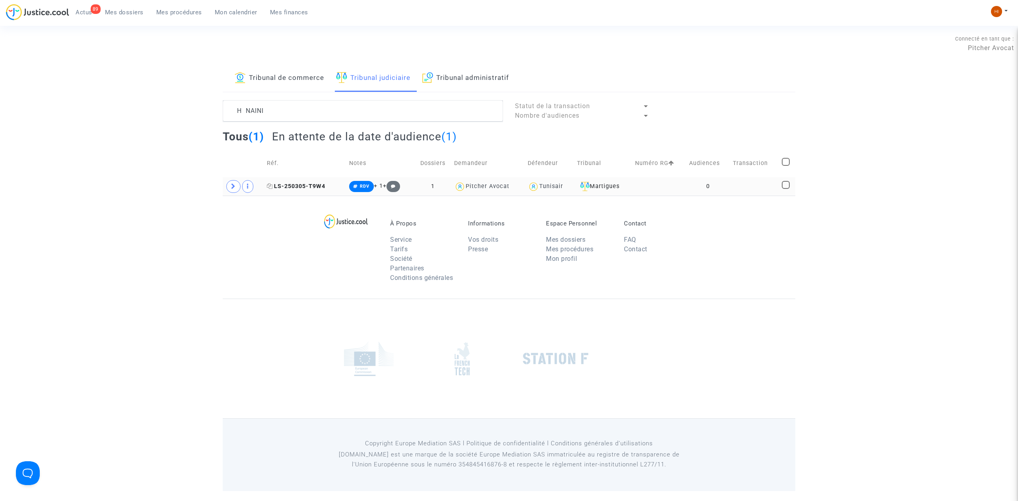
click at [318, 188] on span "LS-250305-T9W4" at bounding box center [296, 186] width 58 height 7
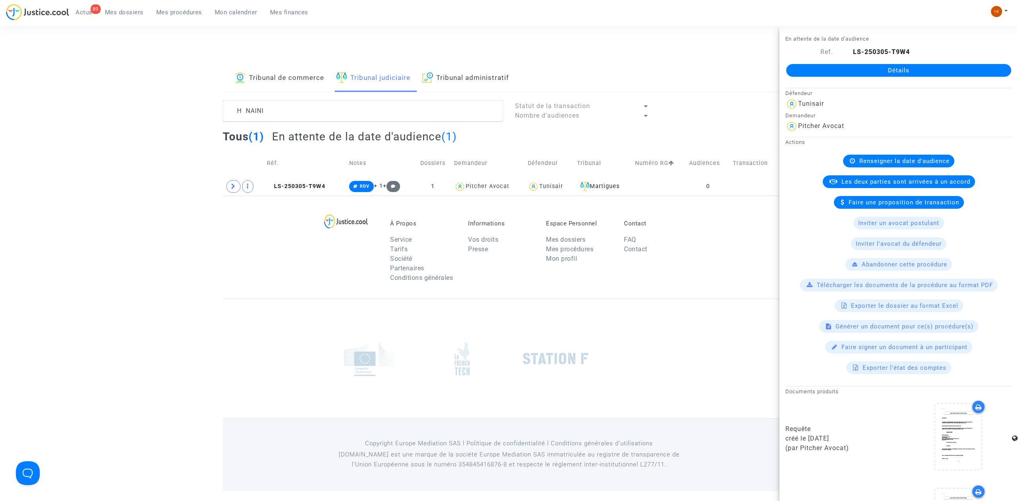
click at [877, 64] on link "Détails" at bounding box center [898, 70] width 225 height 13
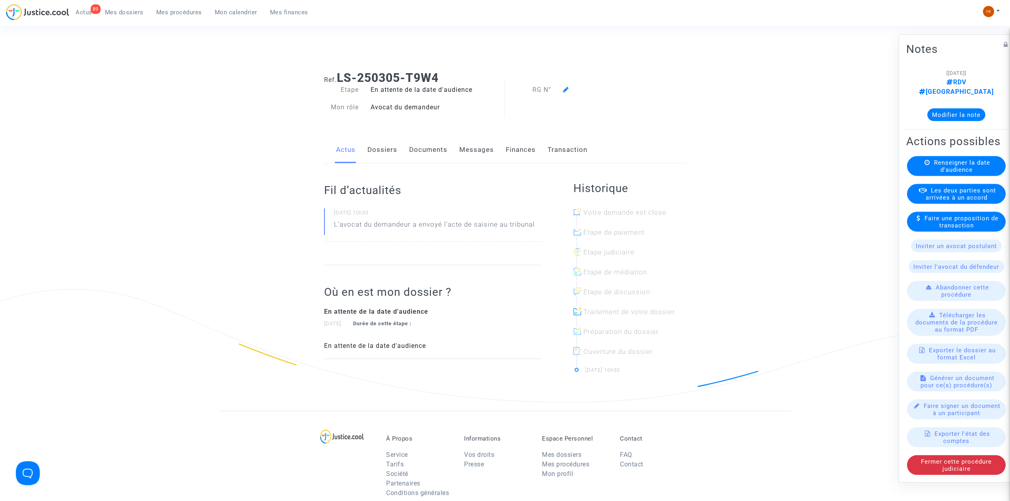
click at [969, 166] on span "Renseigner la date d'audience" at bounding box center [962, 166] width 56 height 14
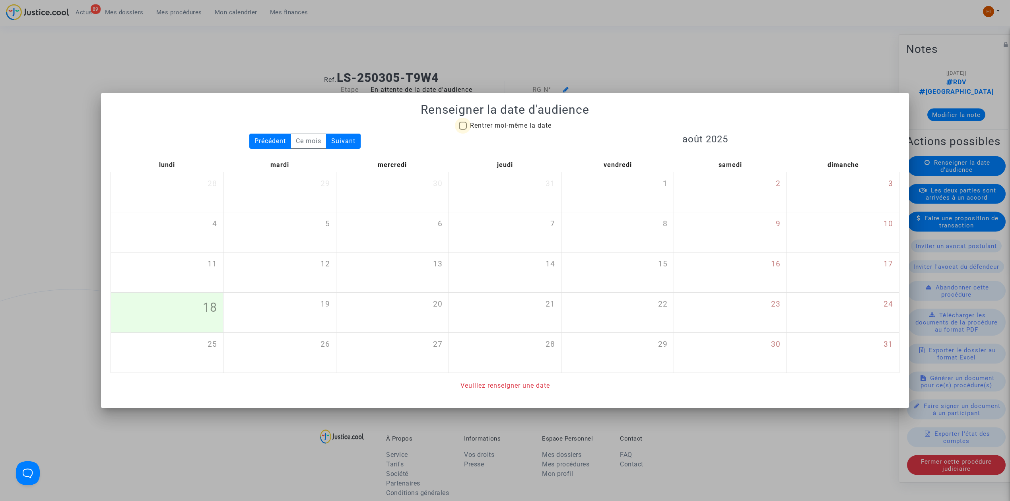
click at [500, 128] on span "Rentrer moi-même la date" at bounding box center [511, 126] width 82 height 8
click at [463, 130] on input "Rentrer moi-même la date" at bounding box center [462, 130] width 0 height 0
checkbox input "true"
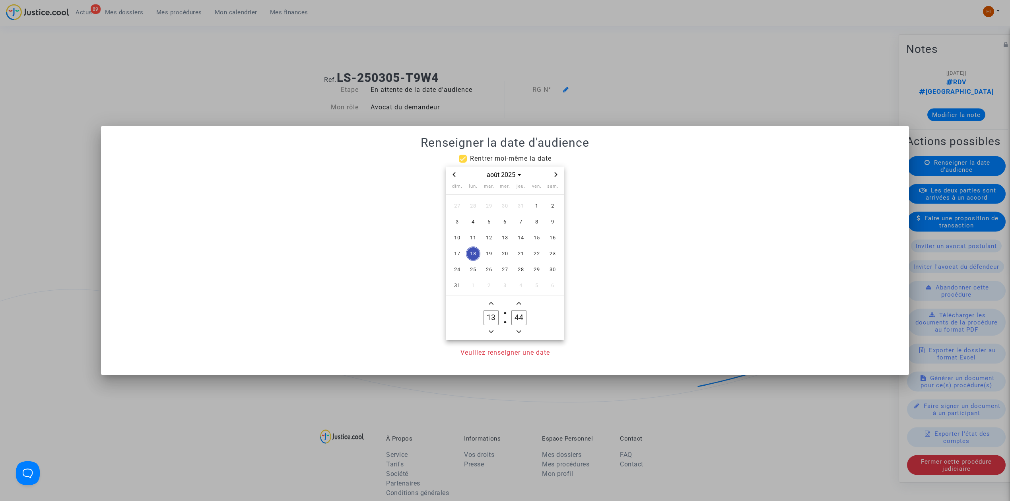
click at [552, 171] on span "Next month" at bounding box center [556, 175] width 10 height 10
drag, startPoint x: 471, startPoint y: 269, endPoint x: 474, endPoint y: 276, distance: 7.1
click at [472, 272] on span "24" at bounding box center [473, 269] width 14 height 14
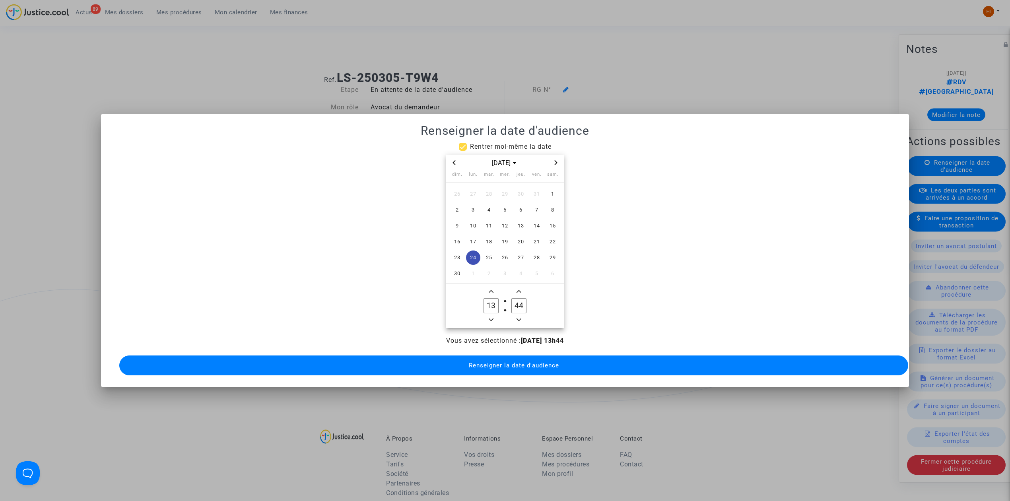
drag, startPoint x: 520, startPoint y: 301, endPoint x: 509, endPoint y: 298, distance: 11.8
click at [509, 298] on label "44 Minute" at bounding box center [519, 306] width 28 height 16
click at [520, 302] on input "34" at bounding box center [518, 305] width 15 height 15
type input "30"
click at [514, 363] on span "Renseigner la date d'audience" at bounding box center [514, 365] width 90 height 7
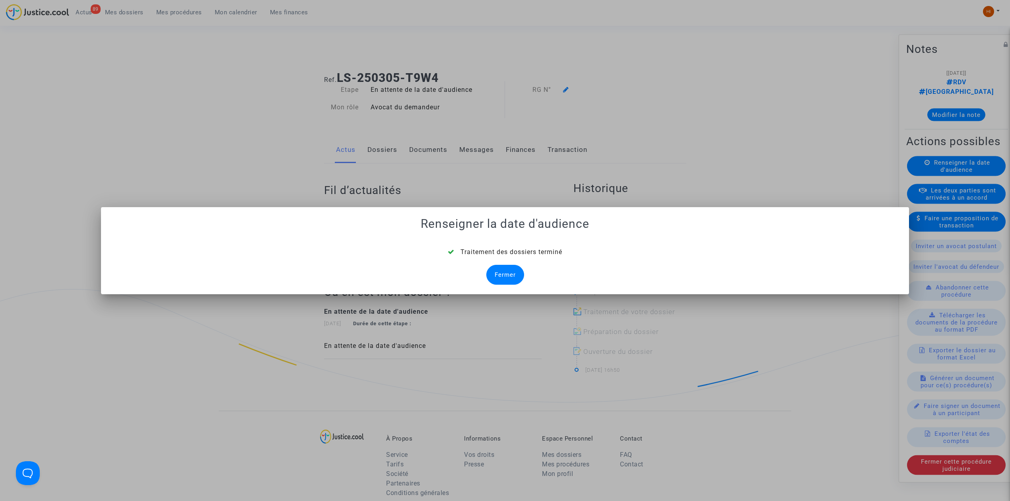
click at [499, 276] on div "Fermer" at bounding box center [505, 275] width 38 height 20
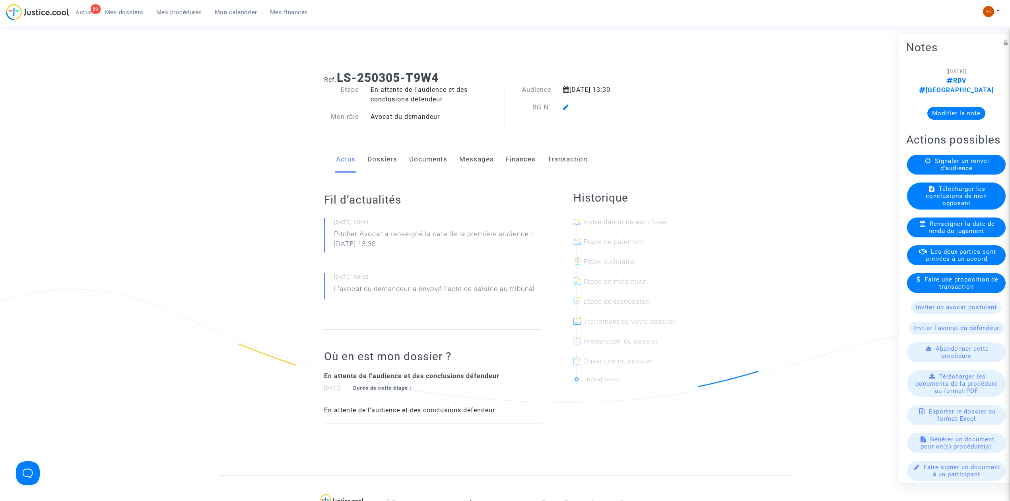
click at [565, 106] on icon at bounding box center [566, 107] width 6 height 6
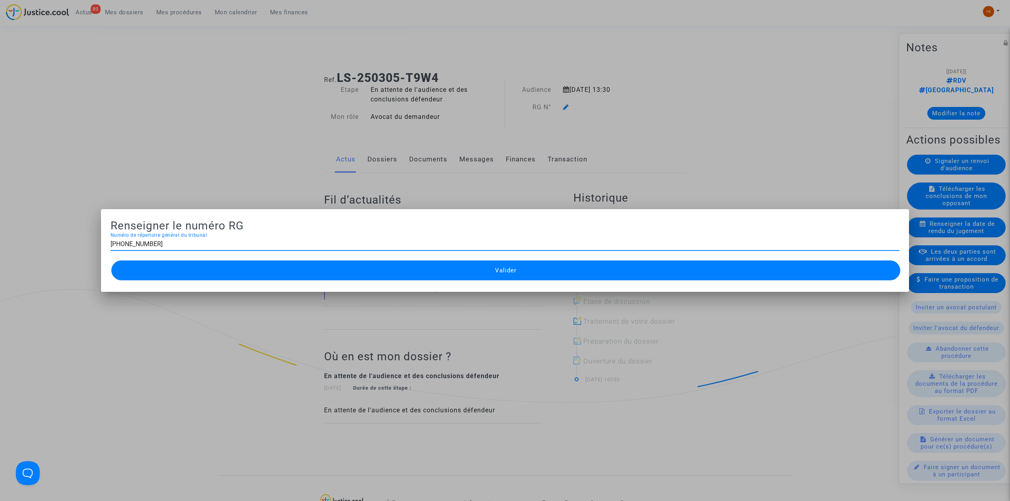
type input "11-25-000588"
click at [497, 274] on span "Valider" at bounding box center [505, 270] width 21 height 7
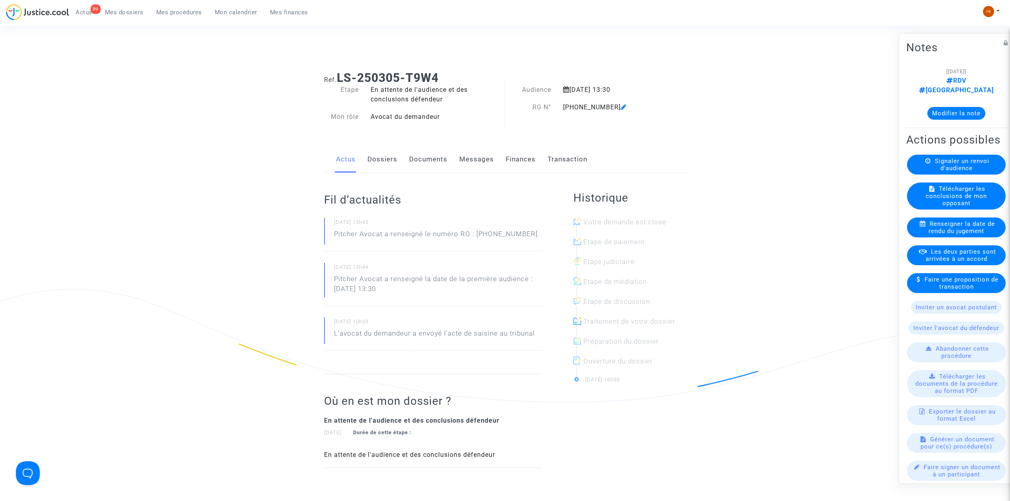
click at [423, 161] on link "Documents" at bounding box center [428, 159] width 38 height 26
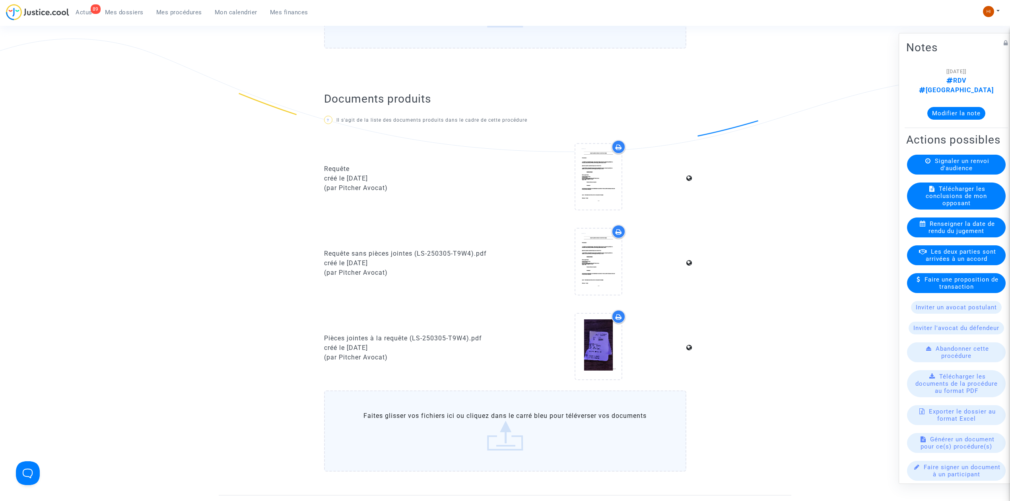
scroll to position [371, 0]
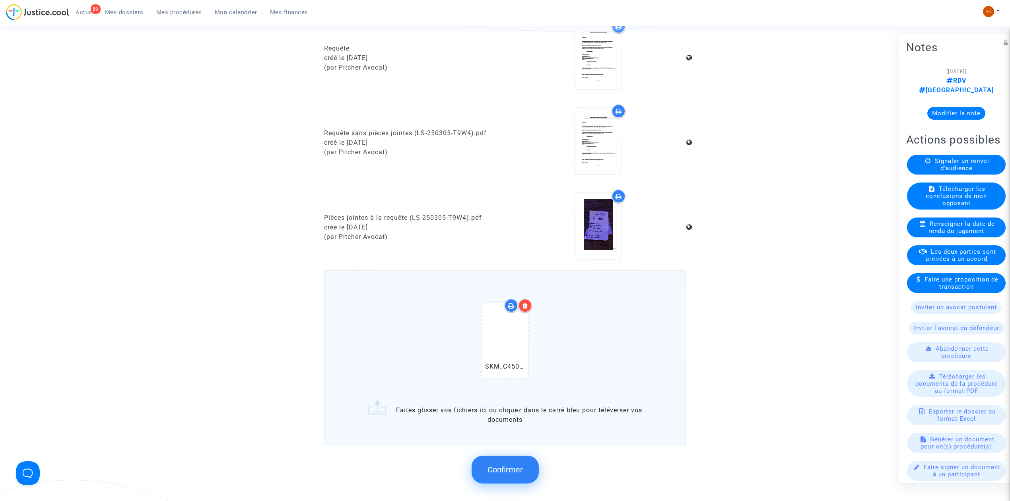
click at [516, 465] on span "Confirmer" at bounding box center [504, 470] width 35 height 10
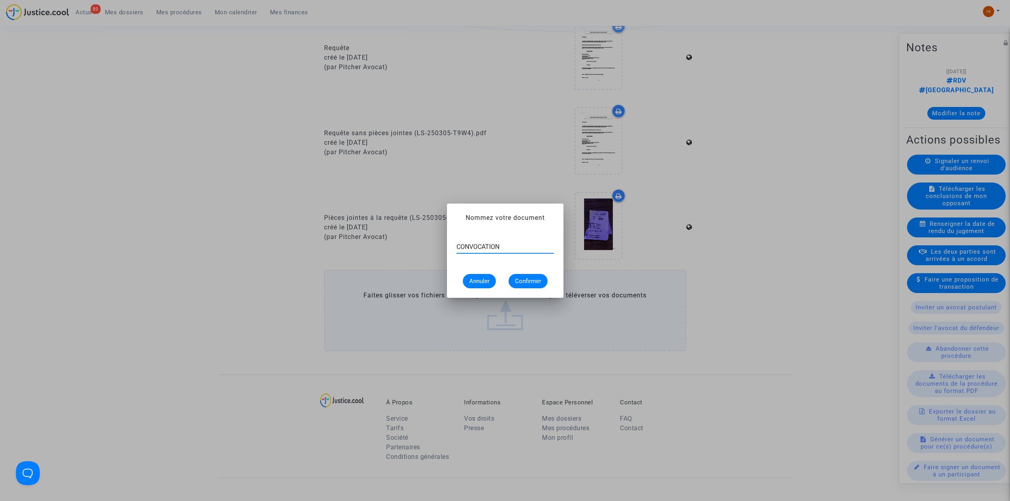
type input "CONVOCATION"
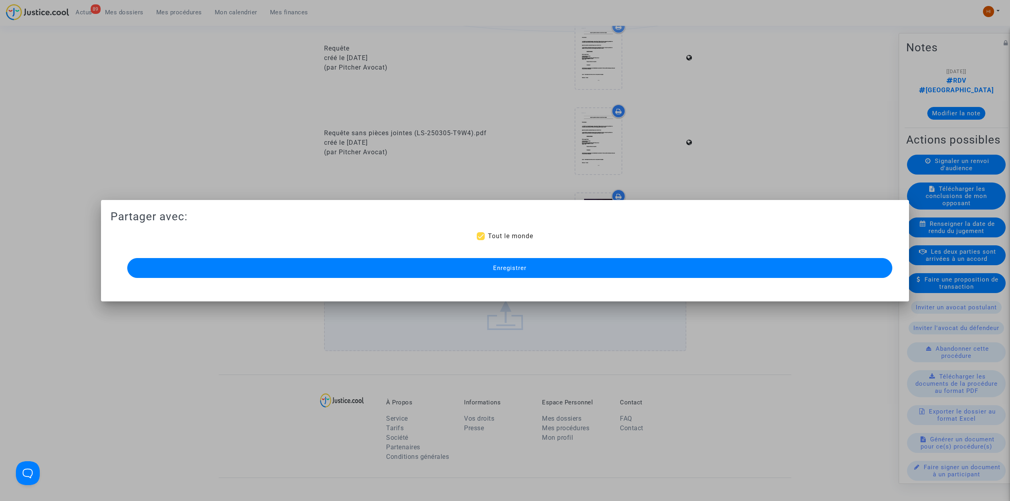
click at [419, 263] on button "Enregistrer" at bounding box center [509, 268] width 765 height 20
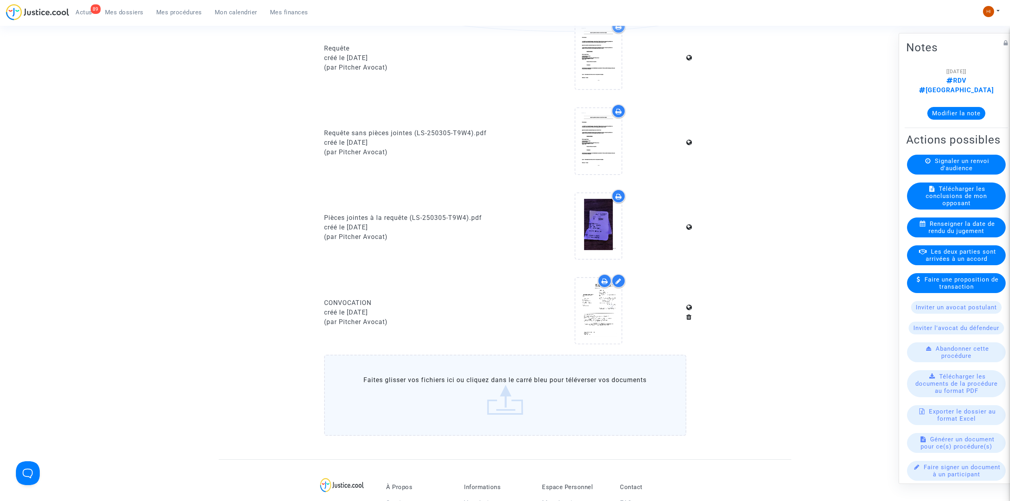
drag, startPoint x: 123, startPoint y: 7, endPoint x: 153, endPoint y: 13, distance: 30.1
click at [123, 7] on link "Mes dossiers" at bounding box center [124, 12] width 51 height 12
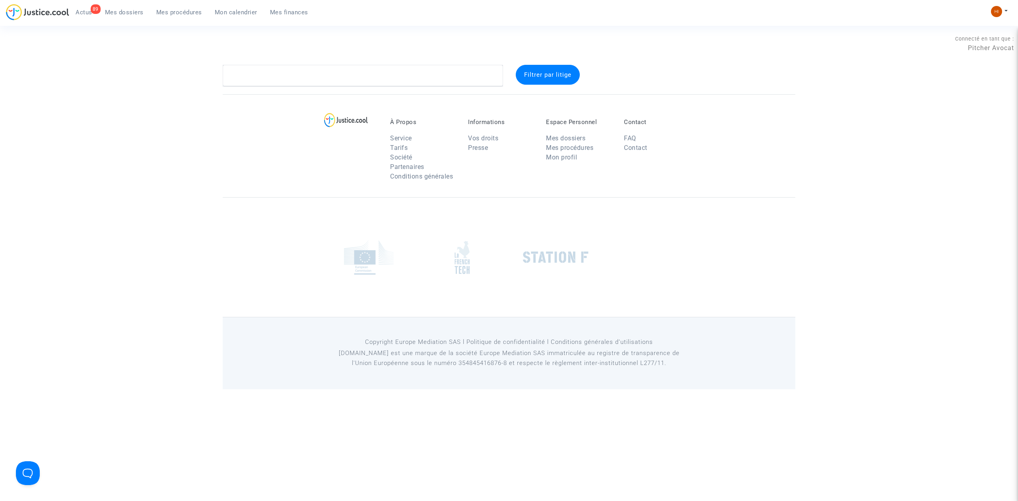
click at [171, 16] on link "Mes procédures" at bounding box center [179, 12] width 58 height 12
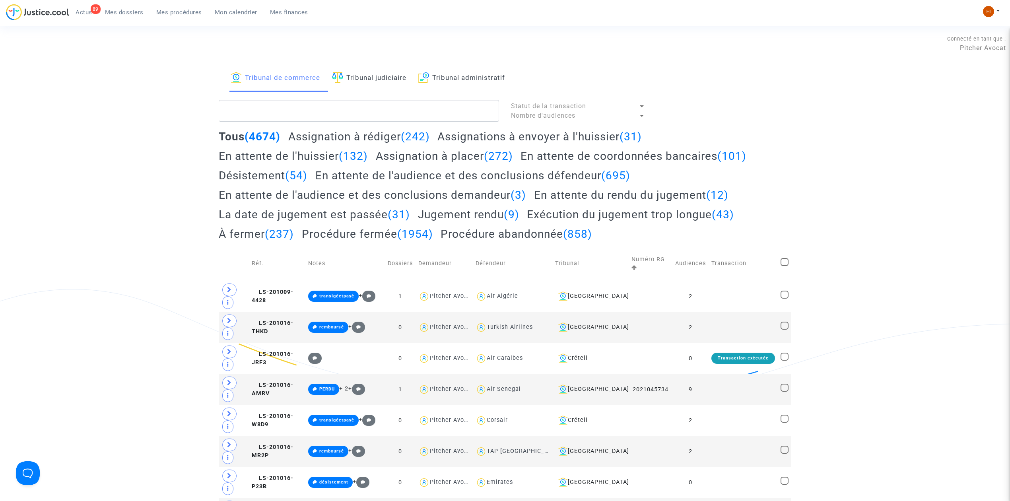
click at [444, 78] on link "Tribunal administratif" at bounding box center [461, 78] width 87 height 27
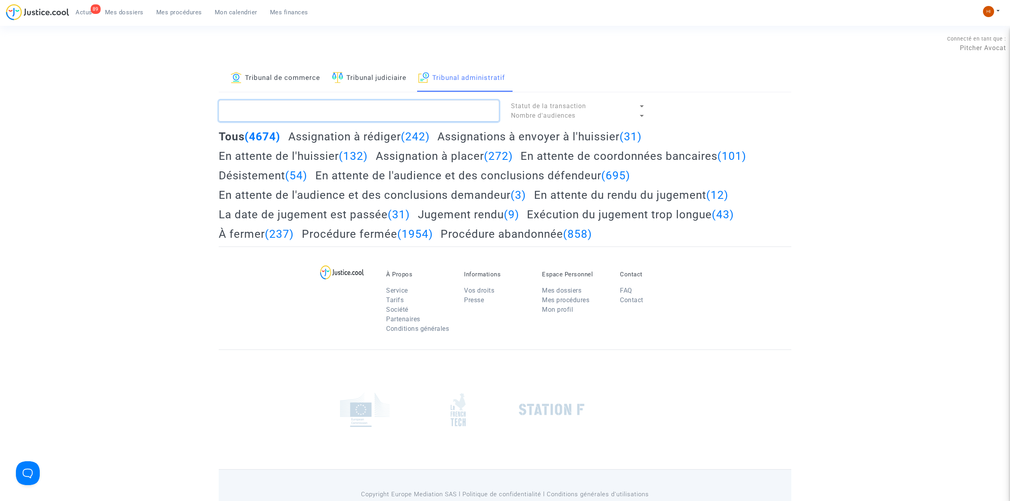
click at [430, 109] on textarea at bounding box center [359, 110] width 280 height 21
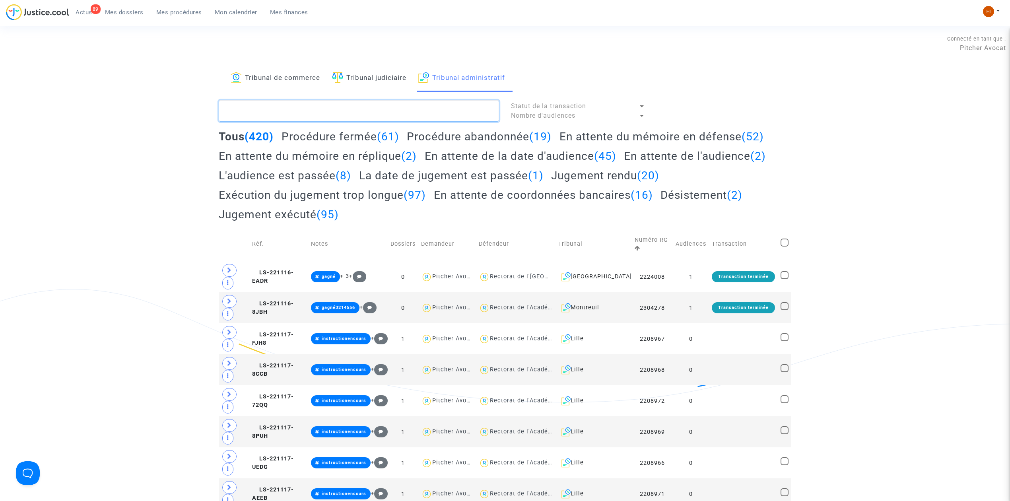
paste textarea "LS-221117-MHGA"
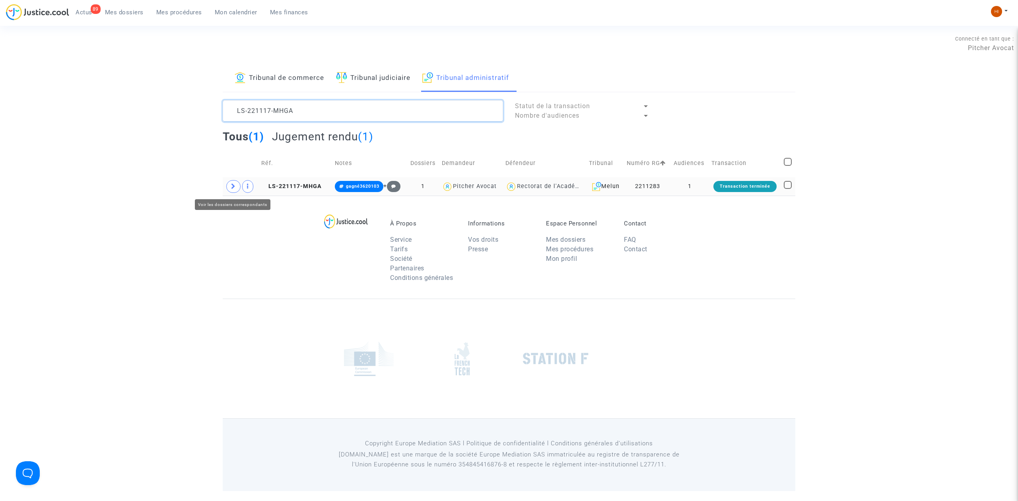
type textarea "LS-221117-MHGA"
click at [231, 185] on icon at bounding box center [233, 186] width 5 height 6
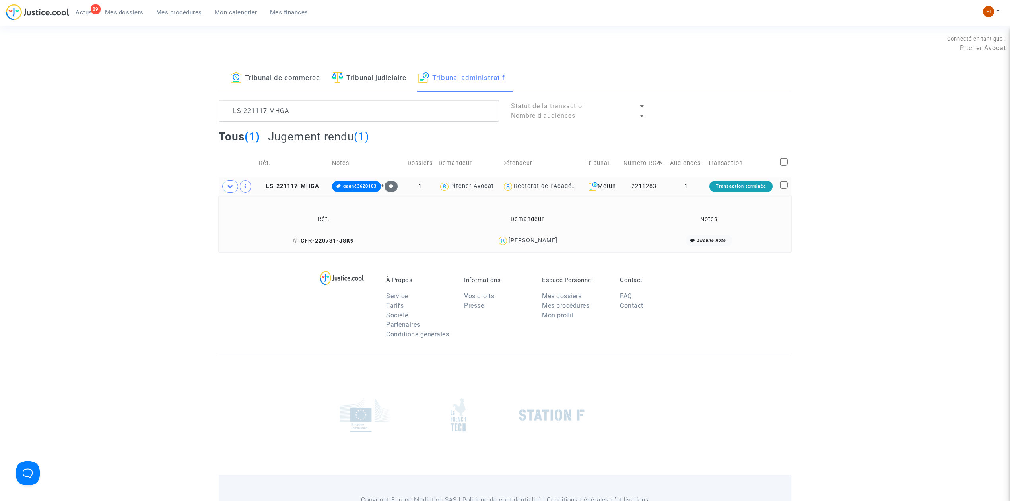
click at [354, 241] on span "CFR-220731-J8K9" at bounding box center [323, 240] width 60 height 7
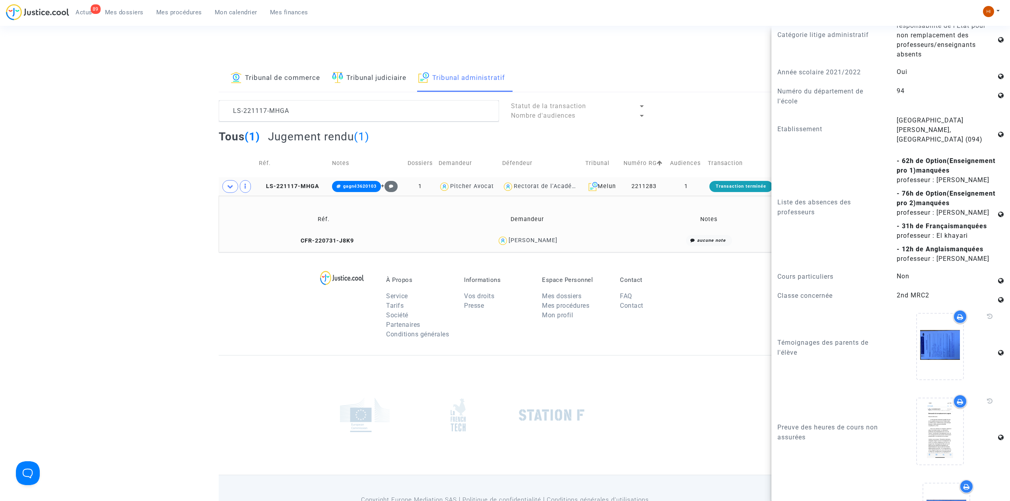
scroll to position [795, 0]
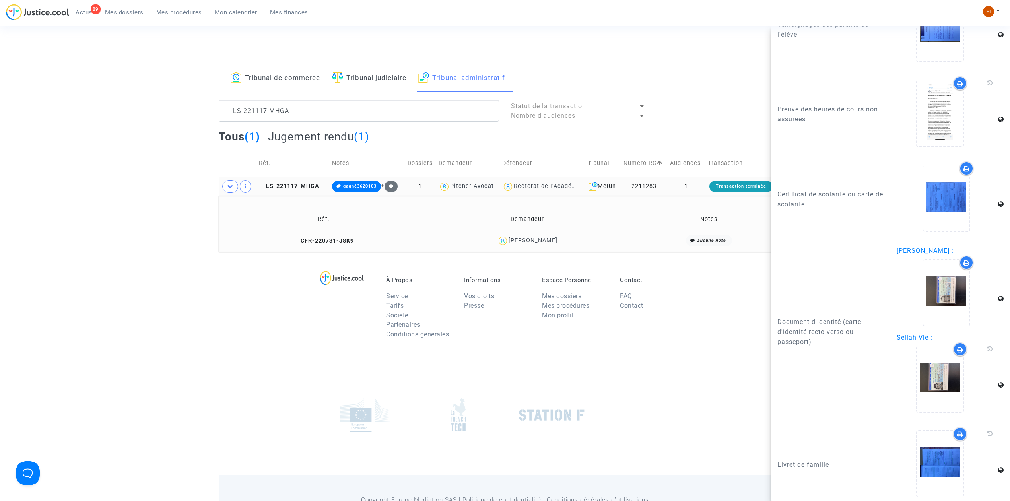
click at [307, 190] on td "LS-221117-MHGA" at bounding box center [292, 186] width 73 height 18
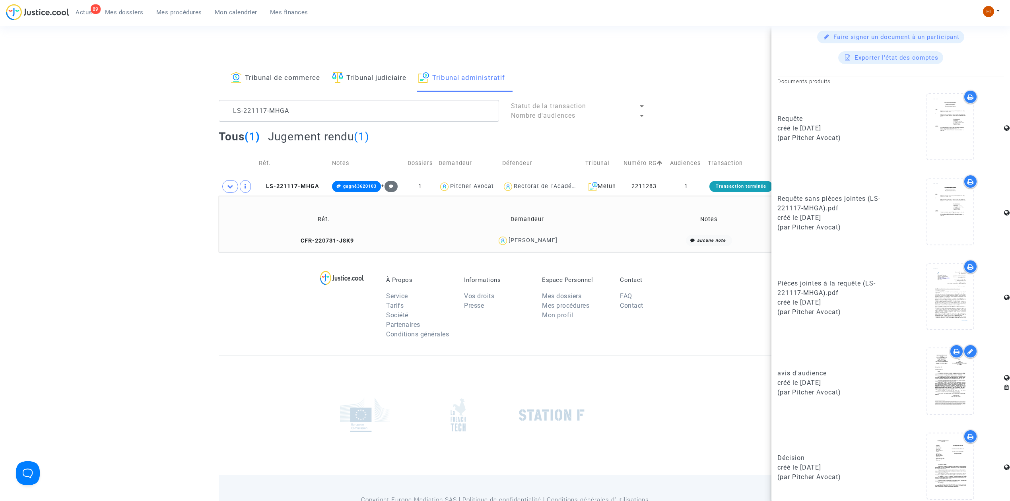
scroll to position [328, 0]
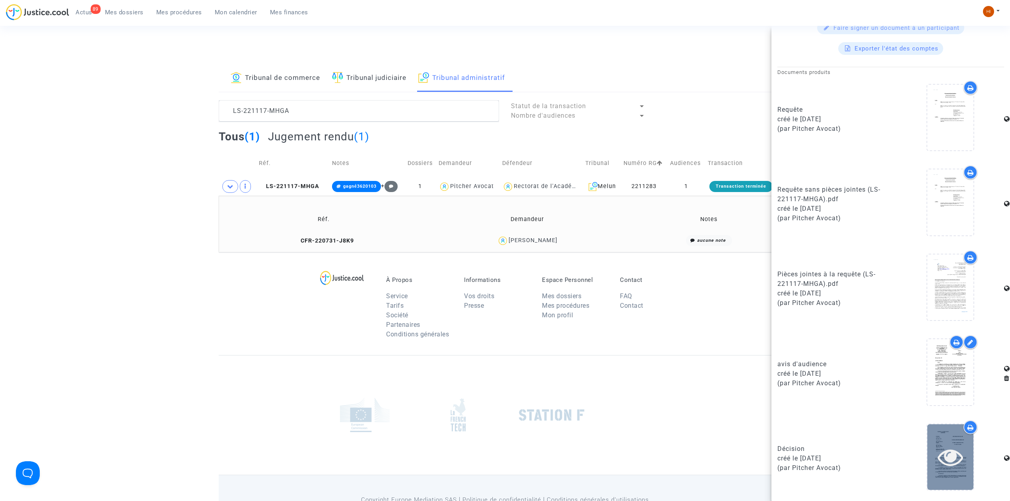
click at [946, 455] on icon at bounding box center [951, 456] width 26 height 25
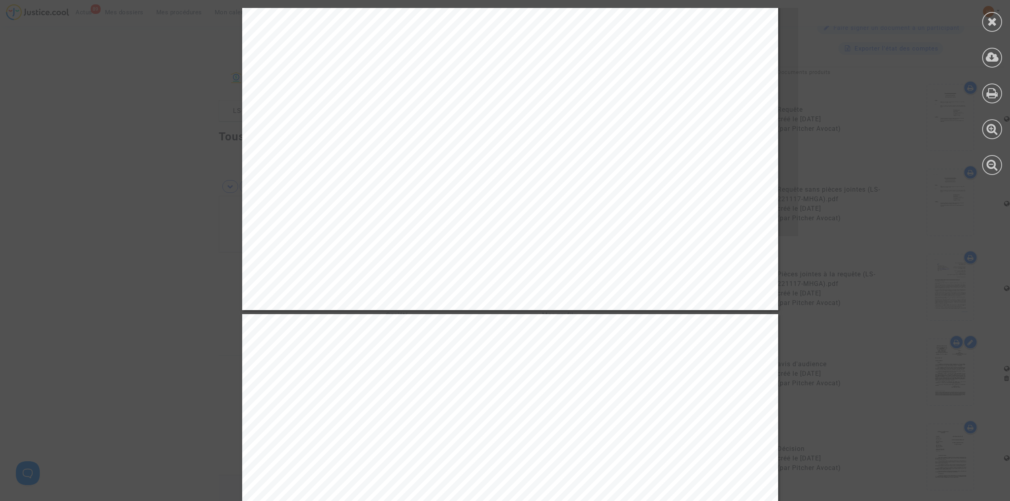
scroll to position [2704, 0]
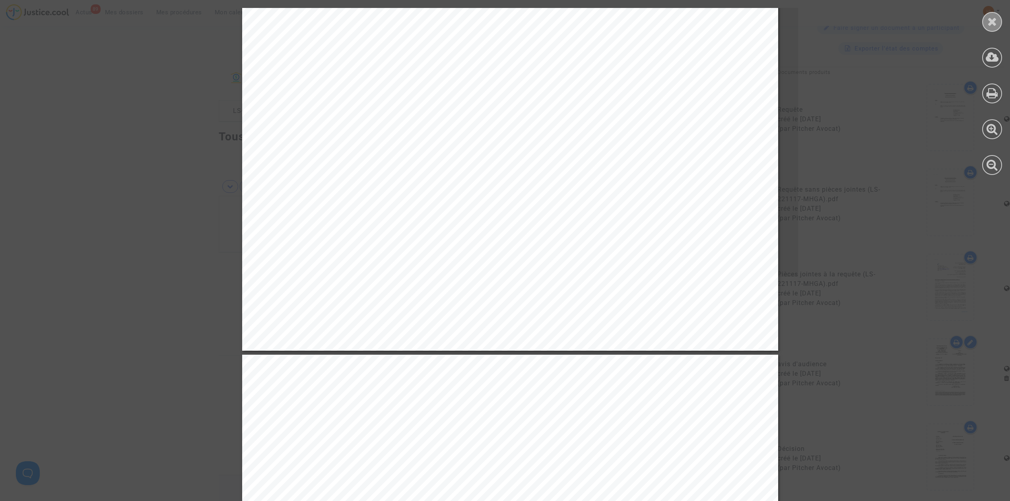
click at [993, 19] on icon at bounding box center [992, 22] width 10 height 12
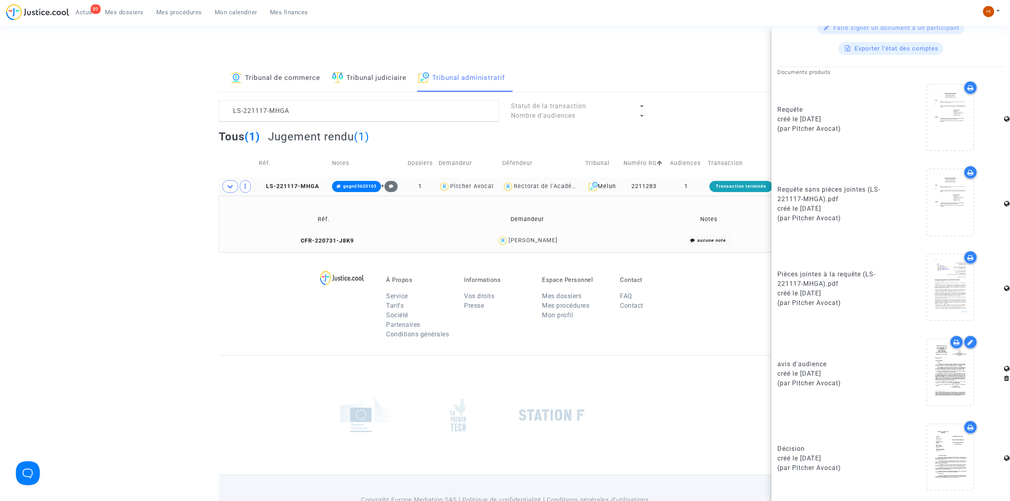
click at [302, 182] on td "LS-221117-MHGA" at bounding box center [292, 186] width 73 height 18
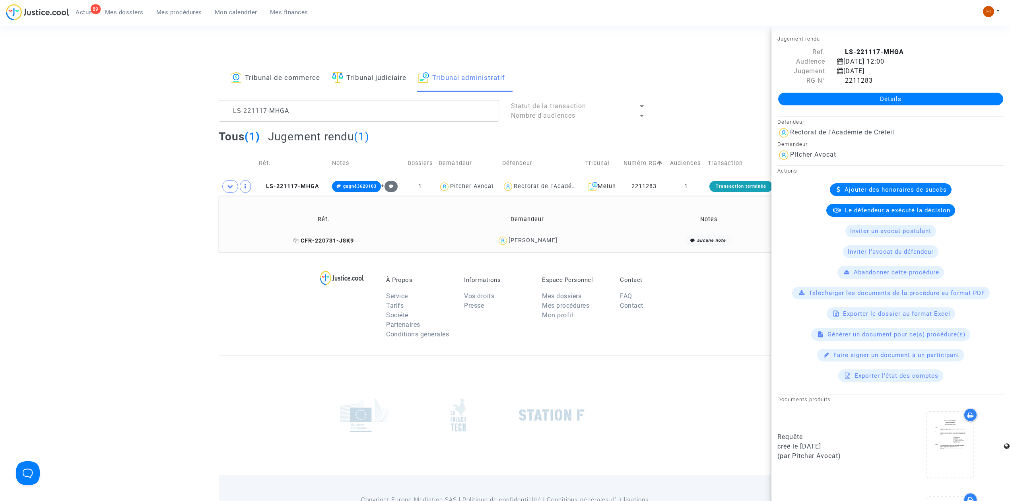
click at [328, 238] on span "CFR-220731-J8K9" at bounding box center [323, 240] width 60 height 7
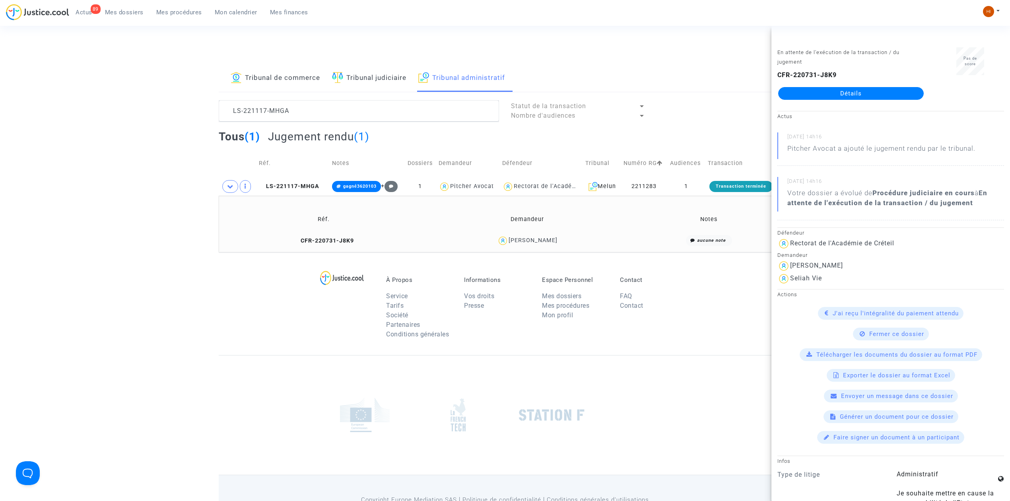
click at [835, 89] on link "Détails" at bounding box center [851, 93] width 146 height 13
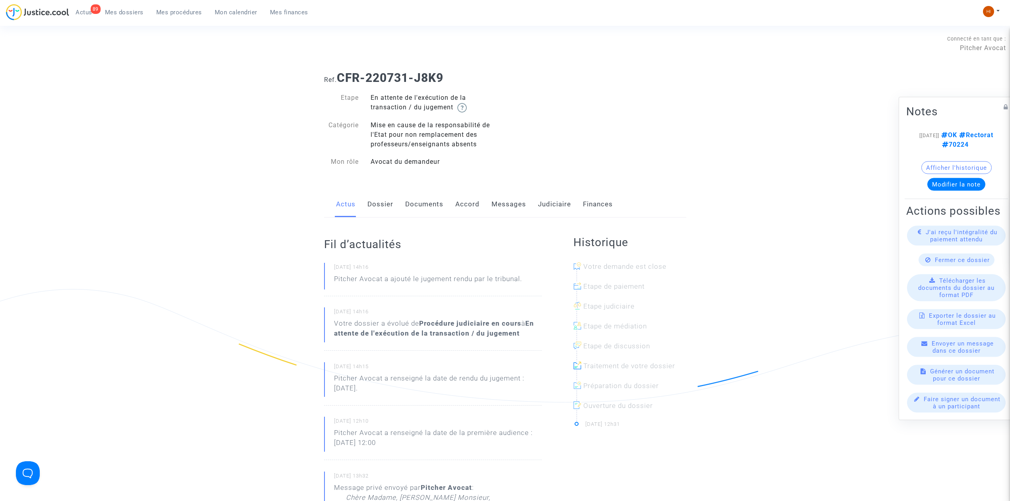
click at [500, 200] on link "Messages" at bounding box center [508, 204] width 35 height 26
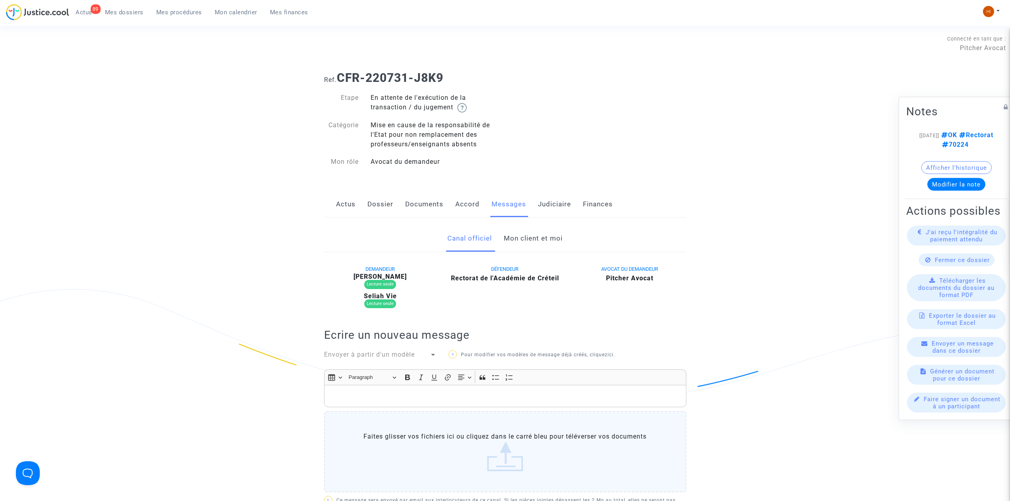
click at [552, 237] on link "Mon client et moi" at bounding box center [533, 238] width 59 height 26
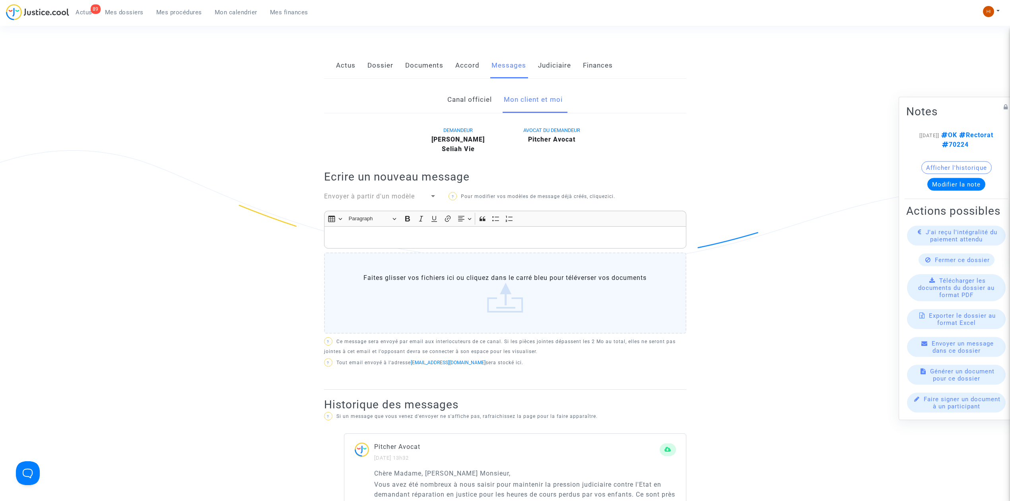
scroll to position [159, 0]
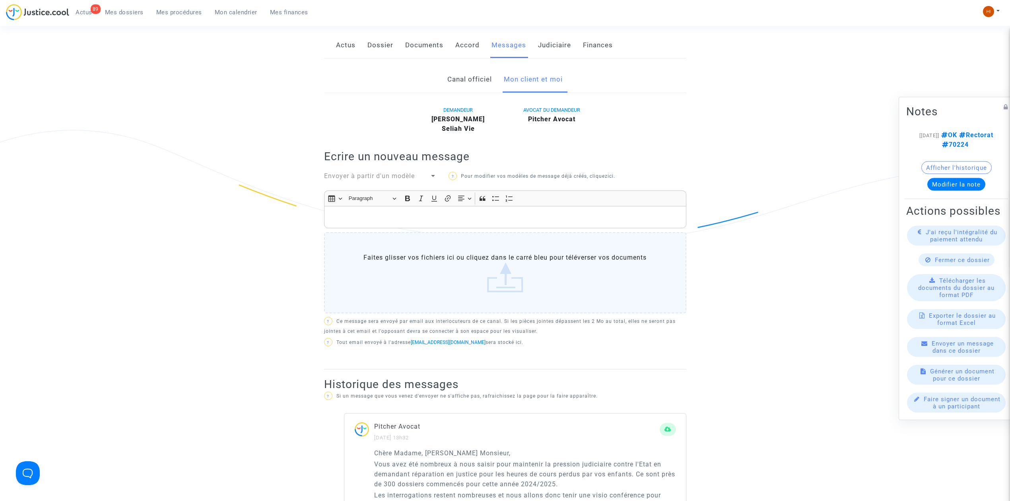
click at [420, 177] on div "Envoyer à partir d'un modèle" at bounding box center [377, 176] width 106 height 10
click at [374, 237] on span "AP OVDP" at bounding box center [380, 233] width 113 height 19
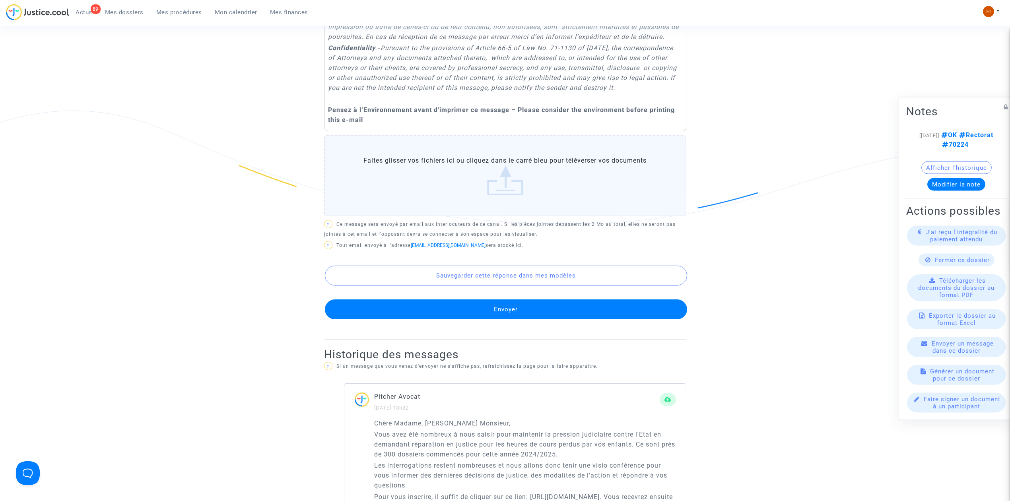
scroll to position [742, 0]
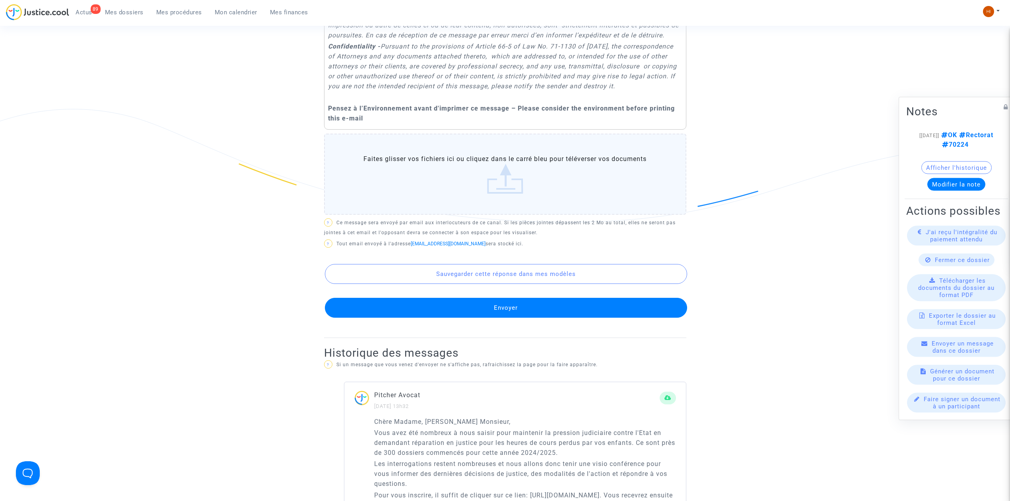
click at [487, 318] on button "Envoyer" at bounding box center [506, 308] width 362 height 20
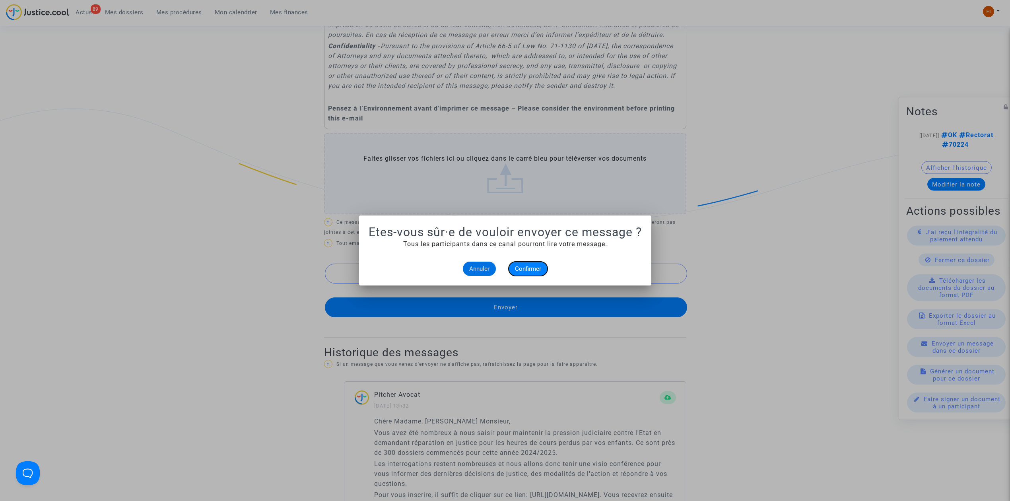
click at [524, 274] on button "Confirmer" at bounding box center [528, 269] width 39 height 14
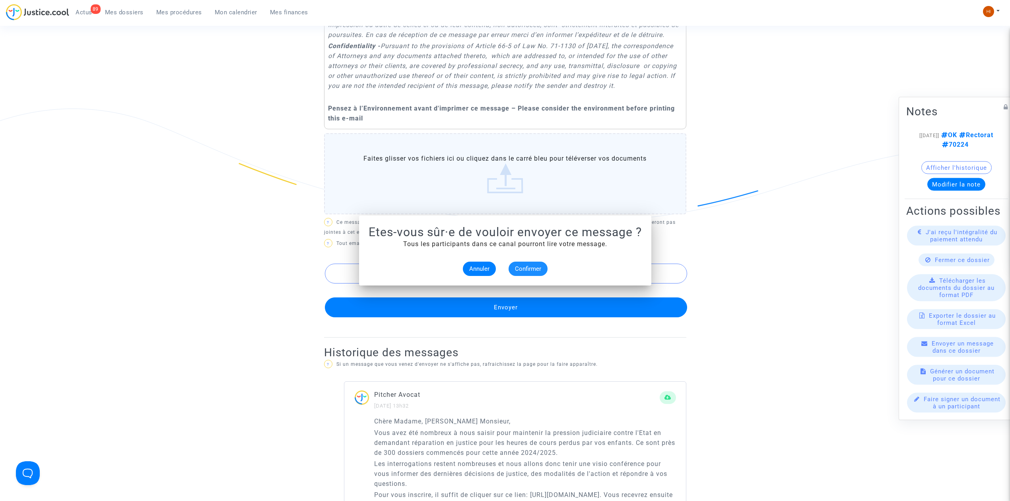
scroll to position [742, 0]
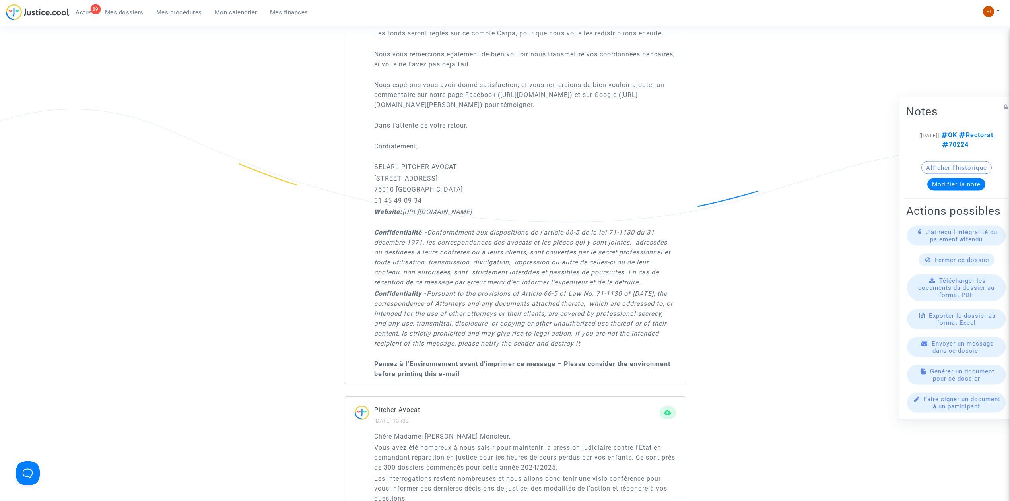
click at [936, 407] on div "Faire signer un document à un participant" at bounding box center [956, 403] width 99 height 20
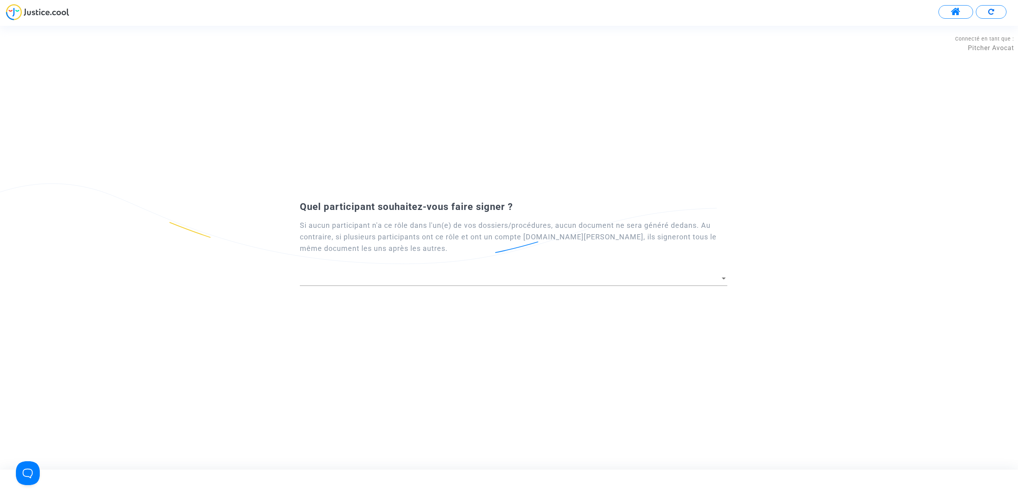
click at [385, 271] on div at bounding box center [513, 276] width 427 height 20
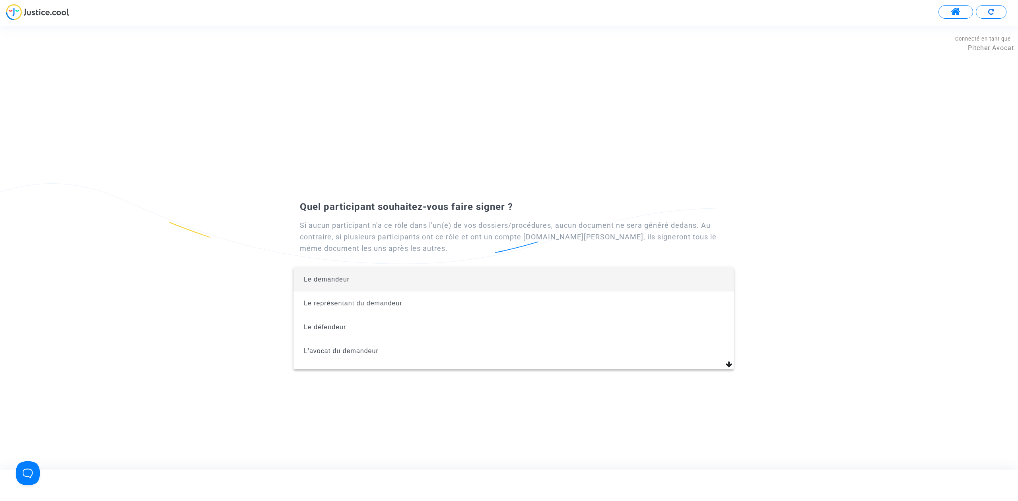
click at [385, 271] on span "Le demandeur" at bounding box center [513, 280] width 427 height 24
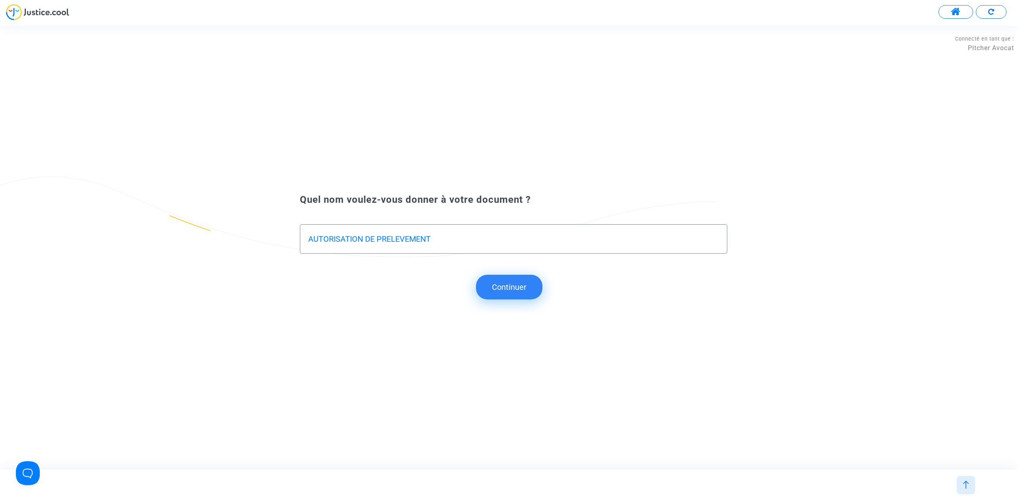
type input "AUTORISATION DE PRELEVEMENT"
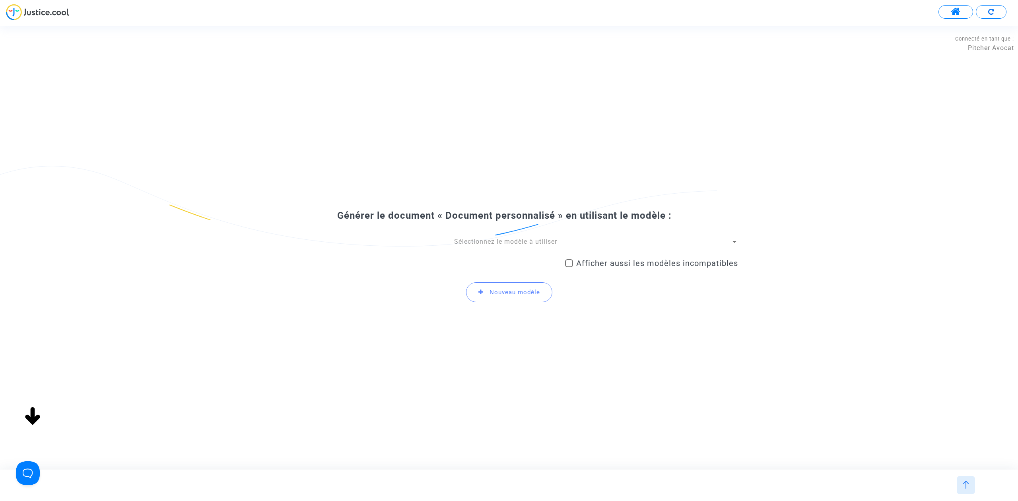
click at [463, 238] on span "Sélectionnez le modèle à utiliser" at bounding box center [505, 242] width 103 height 8
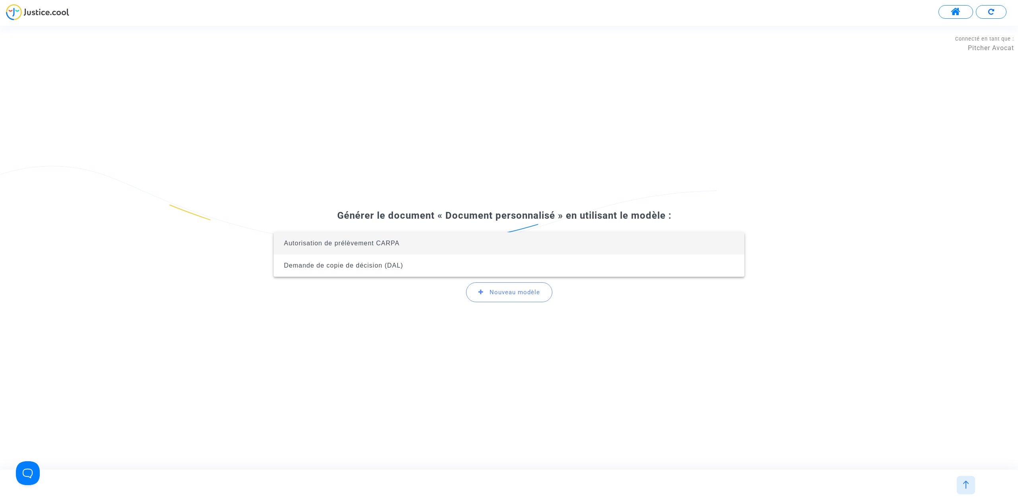
click at [463, 237] on span "Autorisation de prélèvement CARPA" at bounding box center [509, 243] width 458 height 22
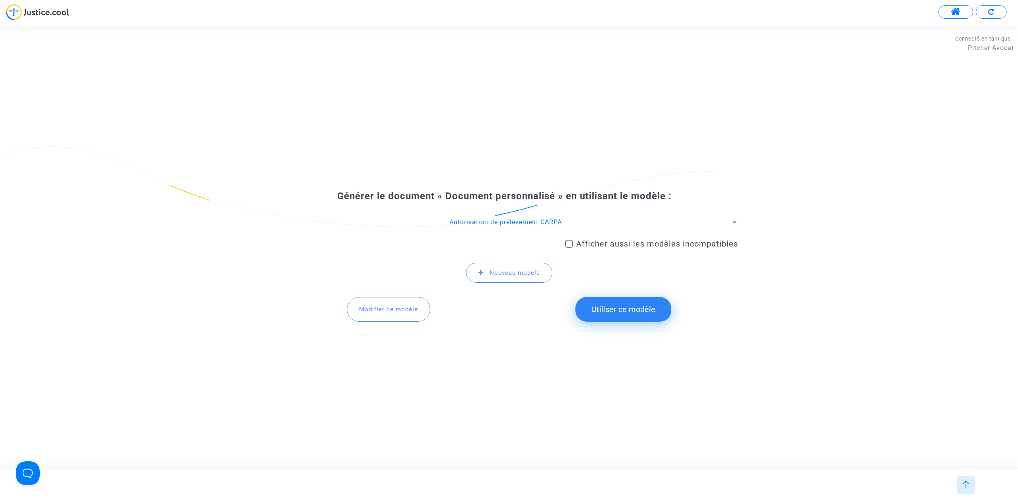
click at [612, 313] on button "Utiliser ce modèle" at bounding box center [623, 309] width 96 height 25
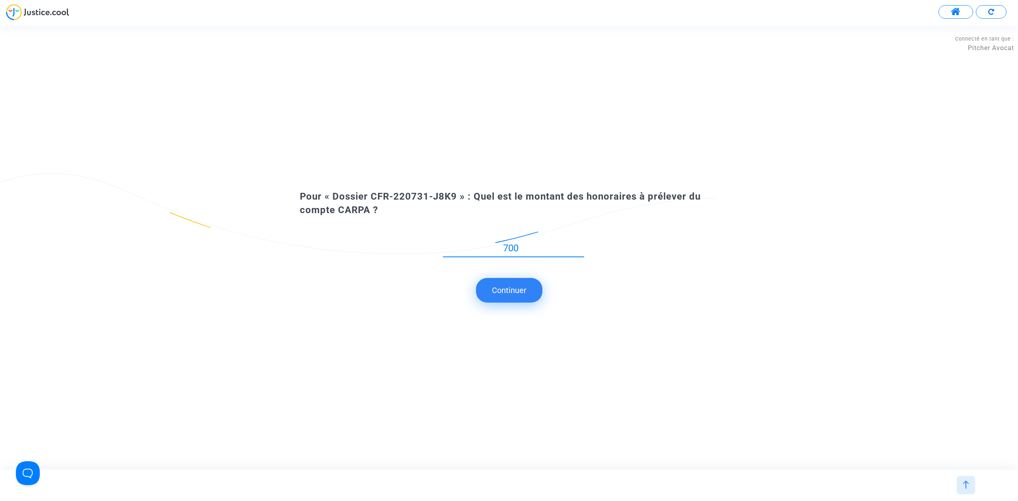
type input "700"
click at [522, 298] on button "Continuer" at bounding box center [509, 290] width 66 height 25
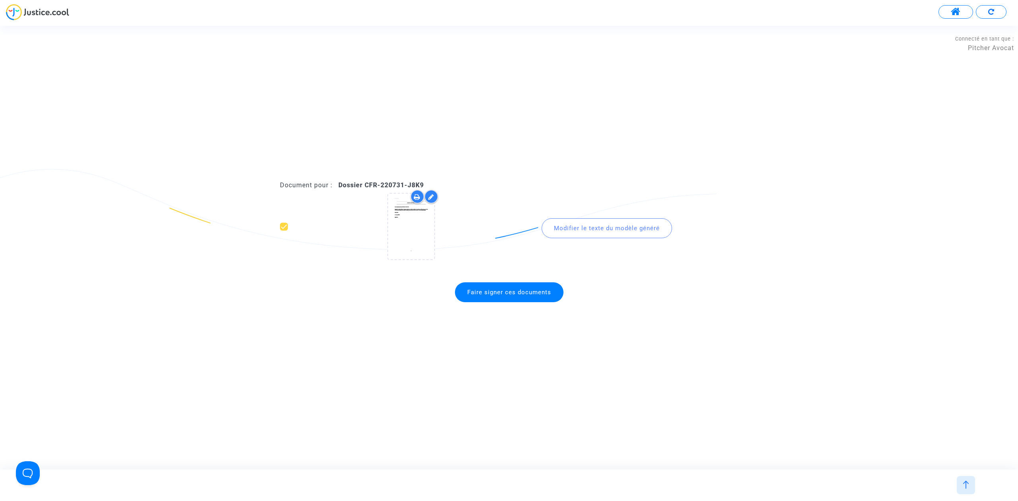
click at [491, 296] on span "Faire signer ces documents" at bounding box center [509, 292] width 109 height 20
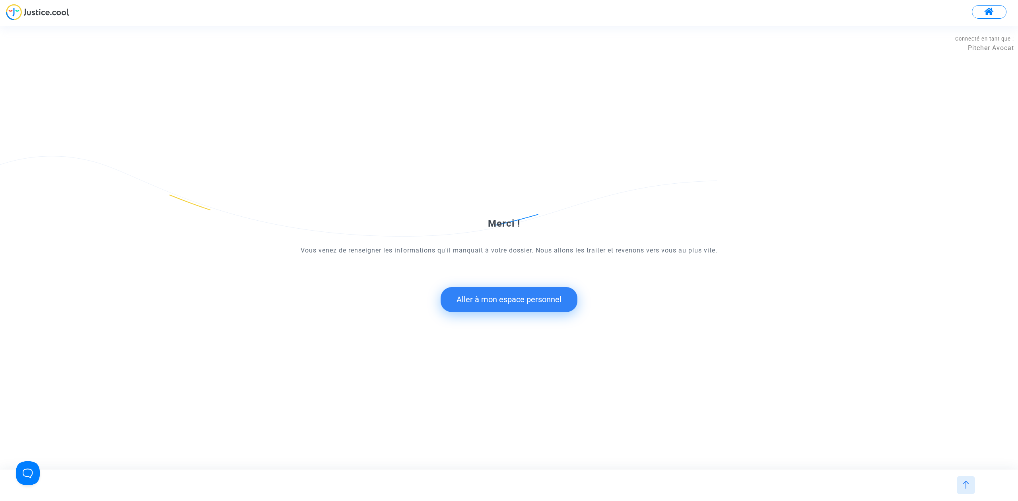
click at [536, 293] on button "Aller à mon espace personnel" at bounding box center [509, 299] width 137 height 25
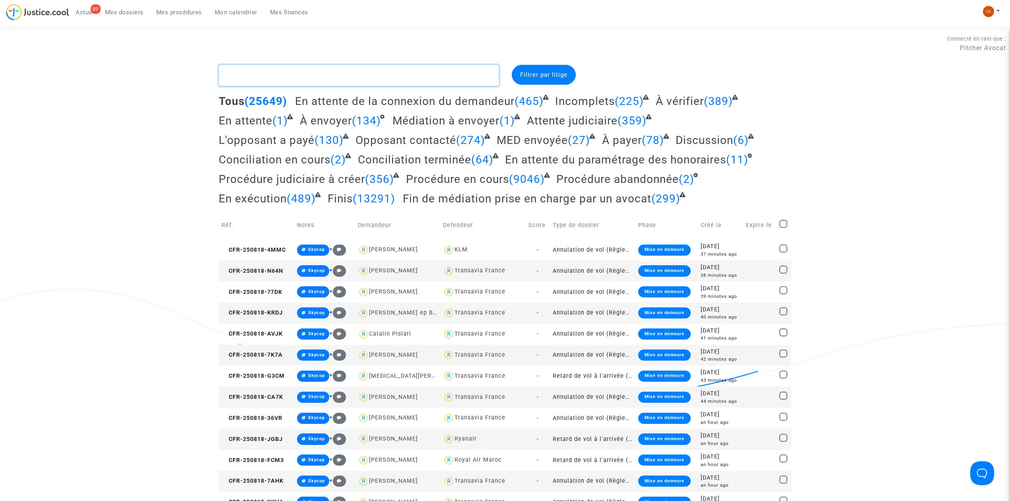
click at [380, 76] on textarea at bounding box center [359, 75] width 280 height 21
paste textarea "LS-221117-BXP4"
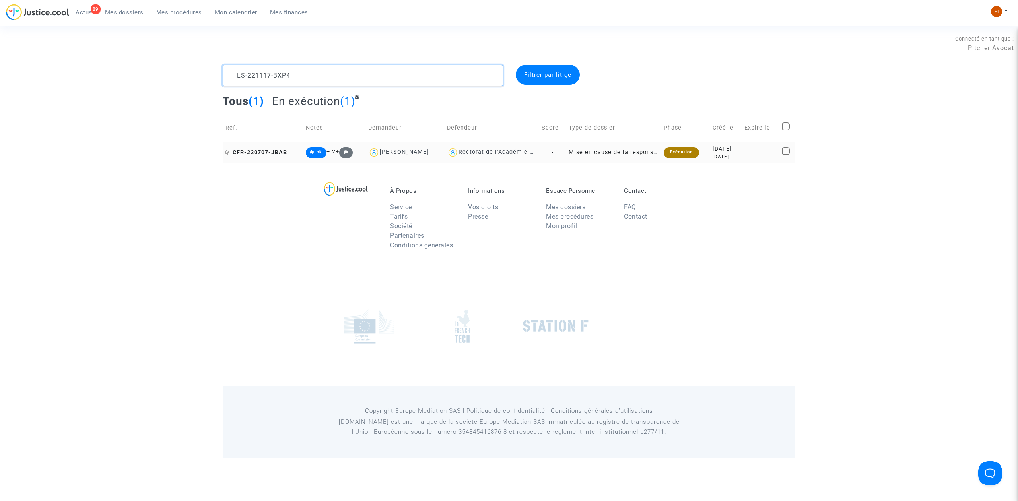
type textarea "LS-221117-BXP4"
click at [282, 153] on span "CFR-220707-JBAB" at bounding box center [256, 152] width 62 height 7
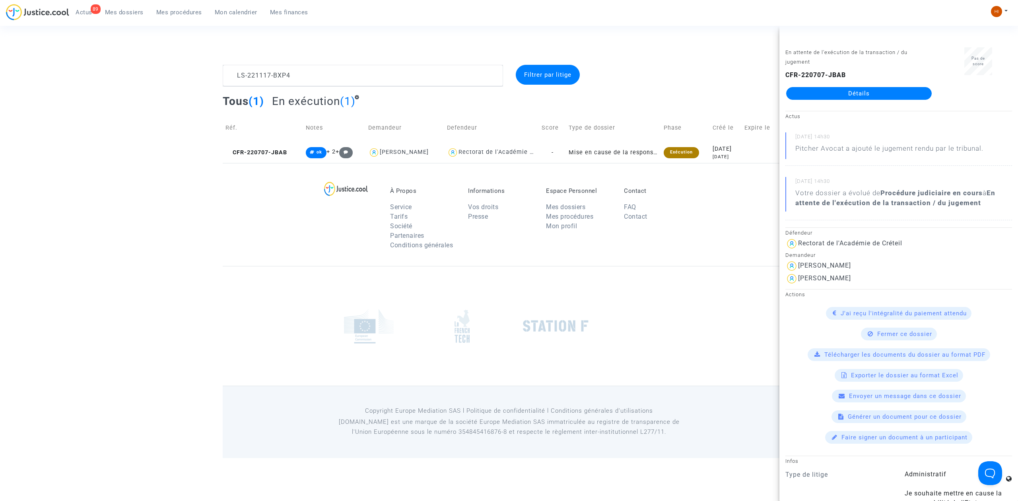
click at [850, 94] on link "Détails" at bounding box center [859, 93] width 146 height 13
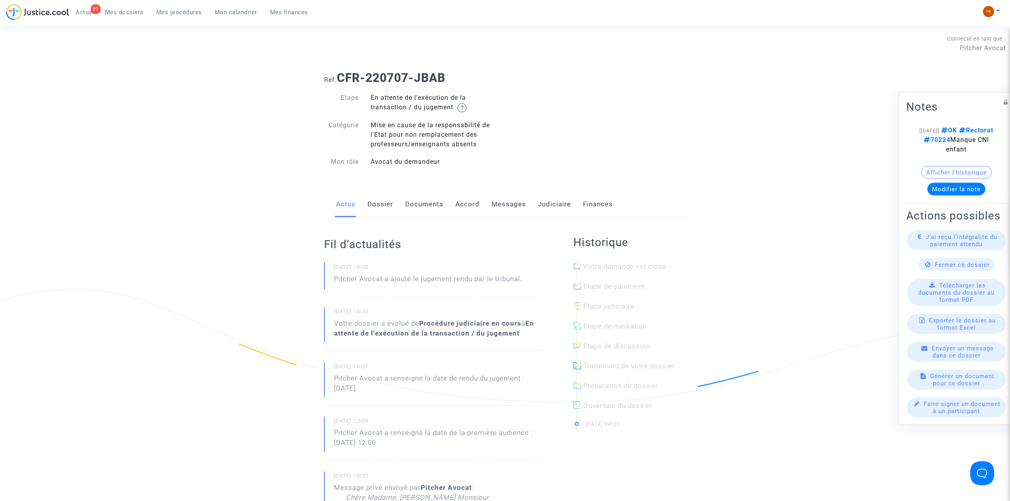
click at [560, 204] on link "Judiciaire" at bounding box center [554, 204] width 33 height 26
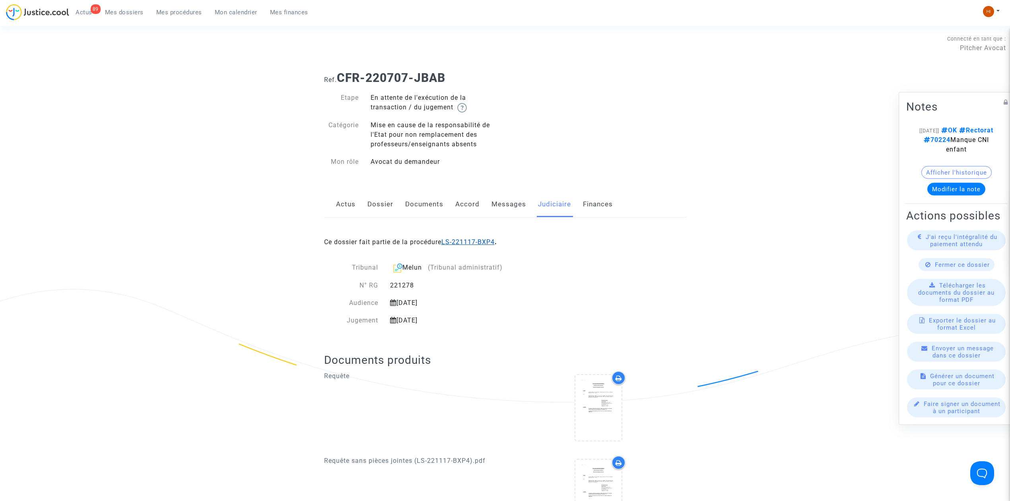
click at [487, 242] on link "LS-221117-BXP4" at bounding box center [467, 242] width 53 height 8
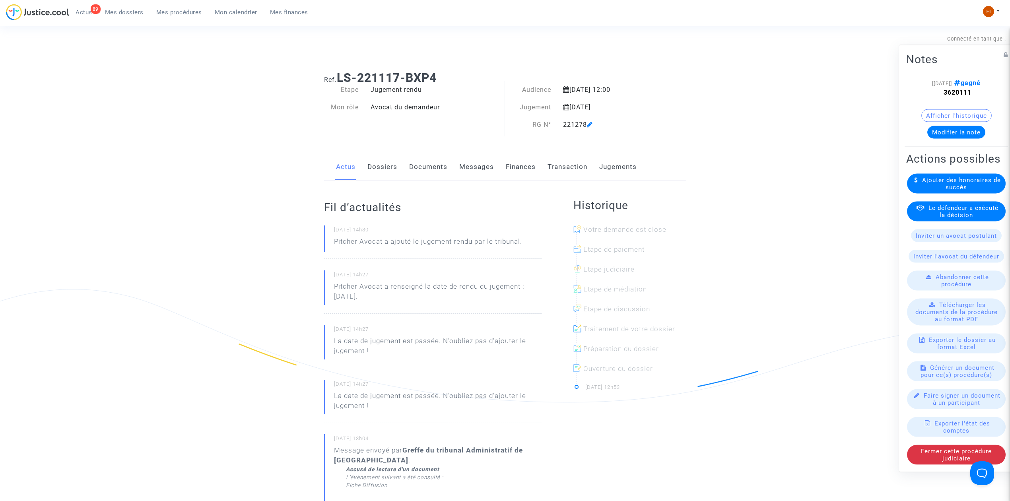
click at [630, 172] on link "Jugements" at bounding box center [617, 167] width 37 height 26
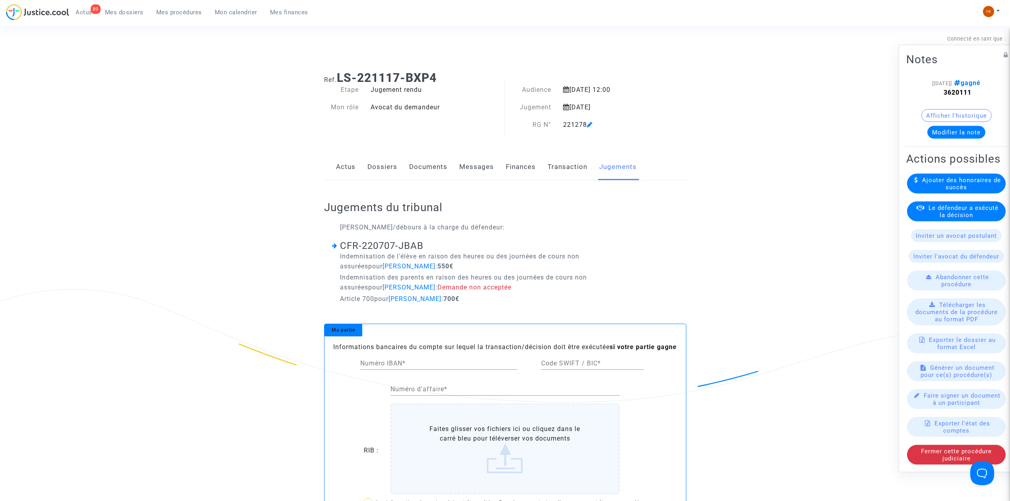
click at [382, 166] on link "Dossiers" at bounding box center [382, 167] width 30 height 26
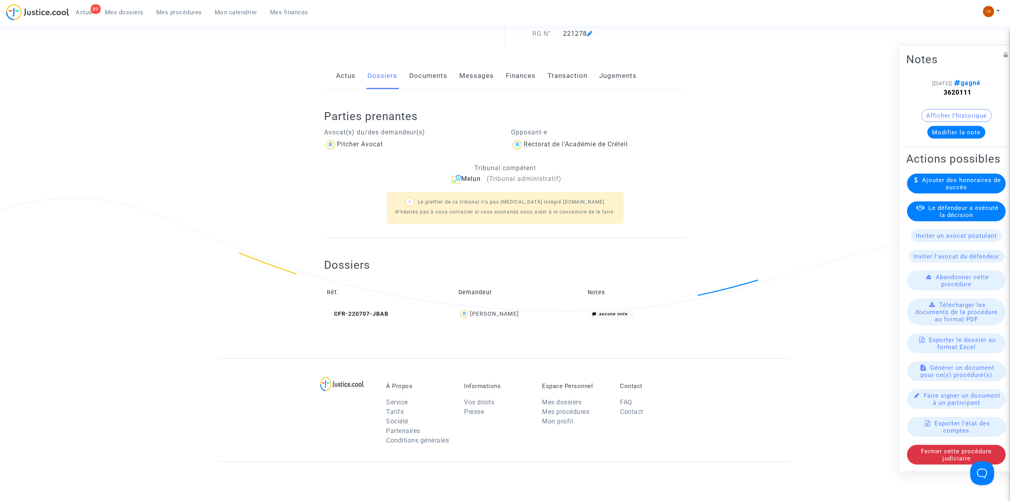
scroll to position [245, 0]
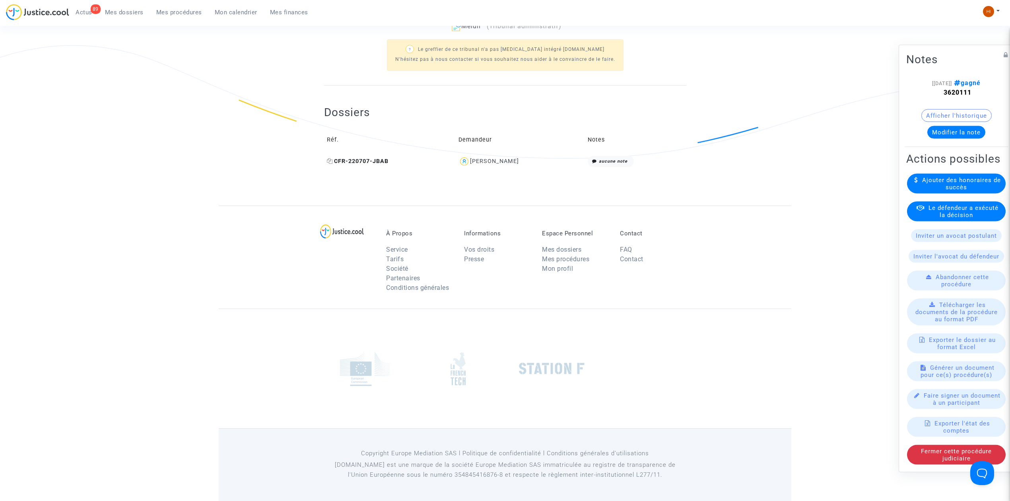
click at [365, 158] on span "CFR-220707-JBAB" at bounding box center [358, 161] width 62 height 7
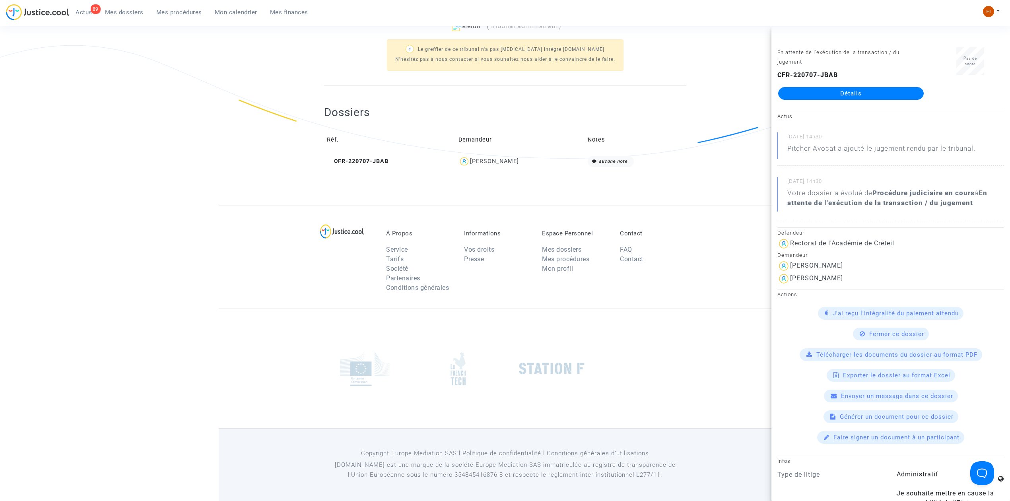
click at [829, 91] on link "Détails" at bounding box center [851, 93] width 146 height 13
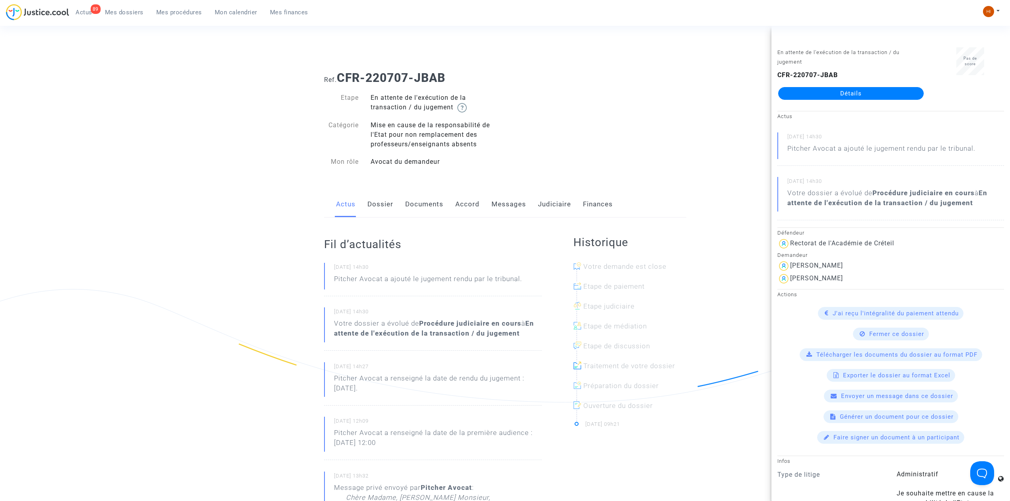
click at [506, 201] on link "Messages" at bounding box center [508, 204] width 35 height 26
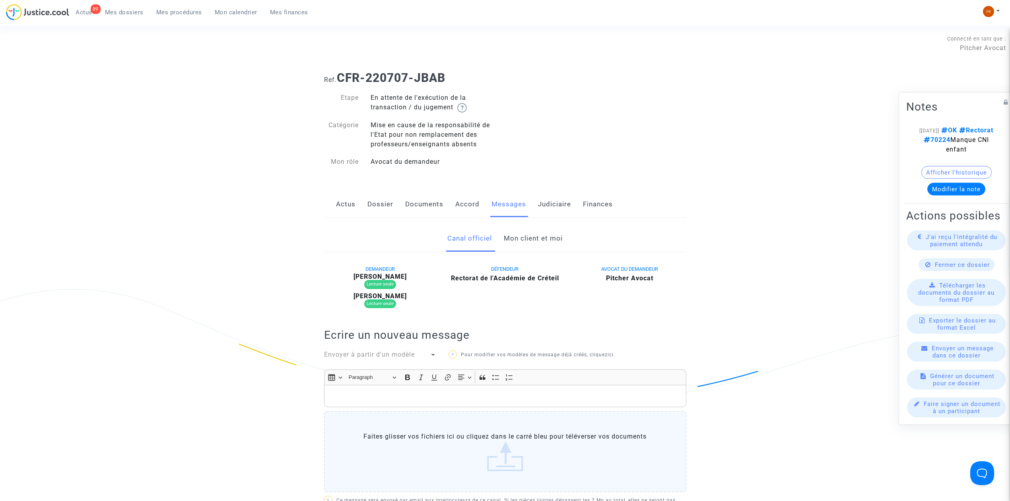
click at [538, 247] on link "Mon client et moi" at bounding box center [533, 238] width 59 height 26
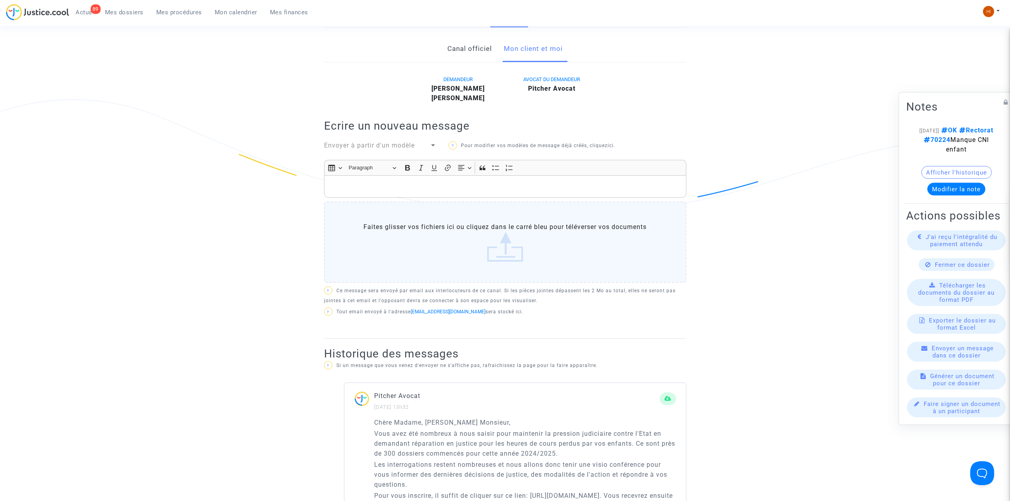
scroll to position [265, 0]
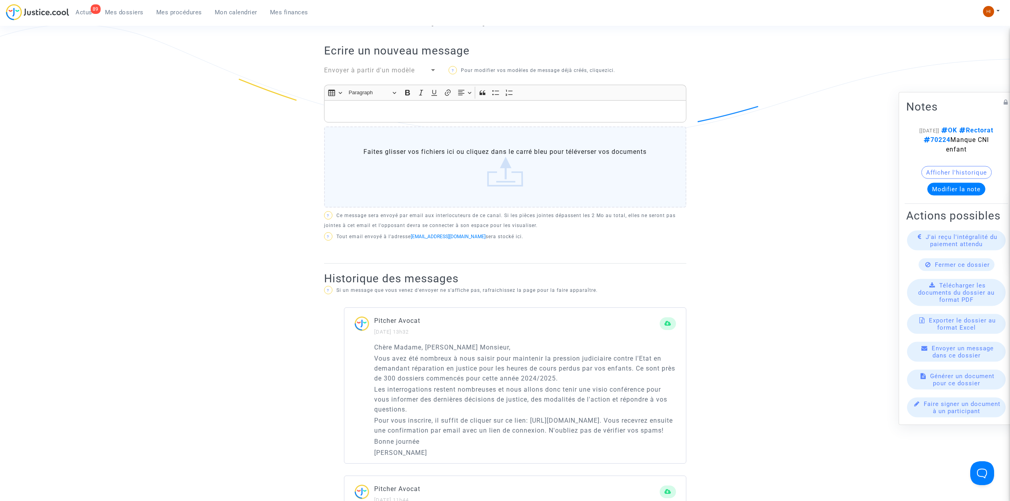
click at [346, 74] on span "Envoyer à partir d'un modèle" at bounding box center [369, 70] width 91 height 8
click at [355, 142] on span "AP OVDP" at bounding box center [380, 148] width 113 height 22
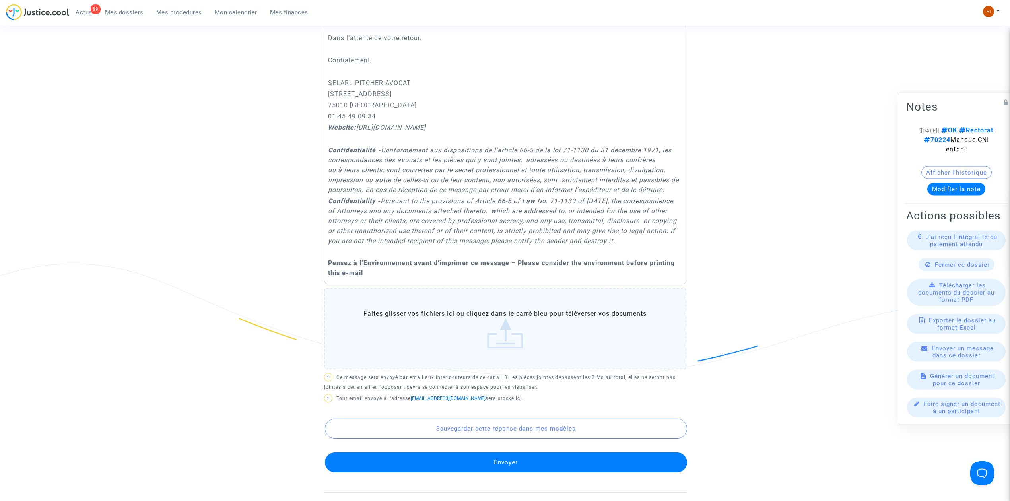
scroll to position [795, 0]
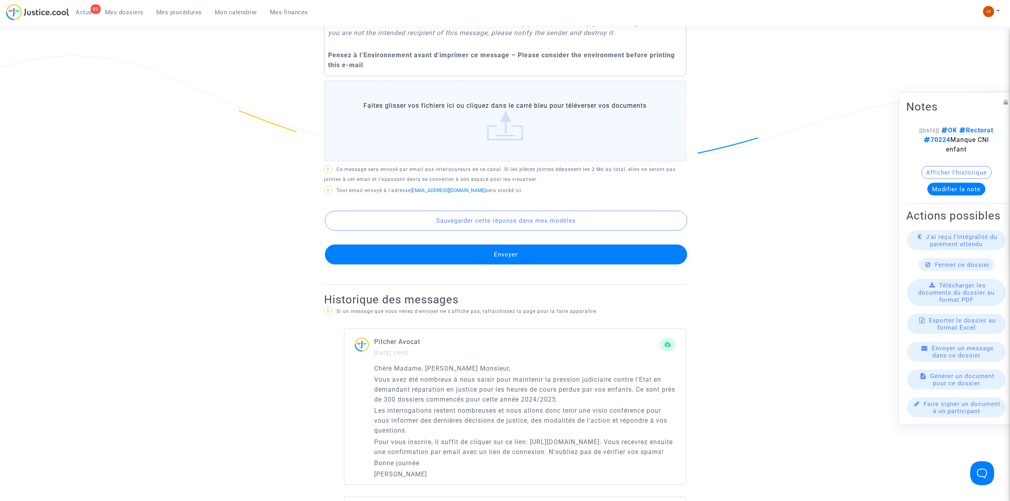
click at [490, 264] on button "Envoyer" at bounding box center [506, 255] width 362 height 20
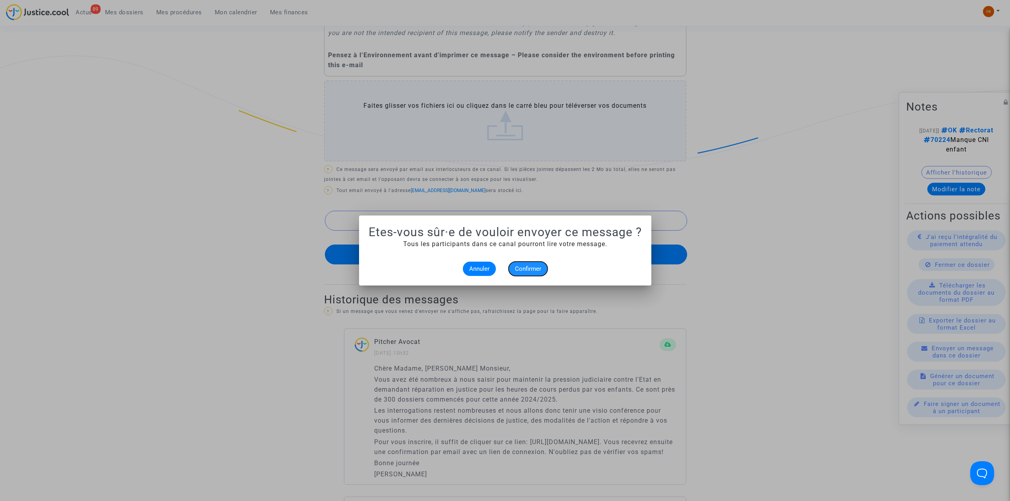
click at [526, 273] on button "Confirmer" at bounding box center [528, 269] width 39 height 14
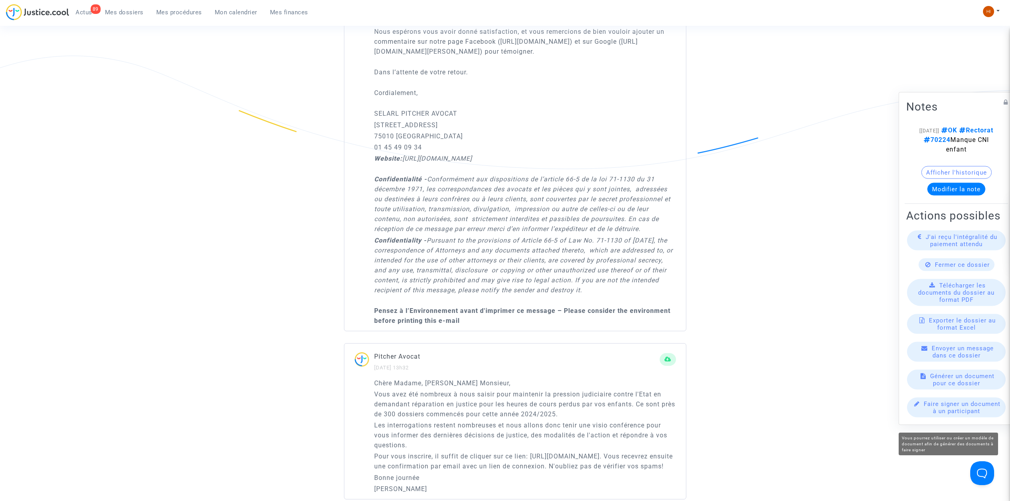
click at [940, 415] on span "Faire signer un document à un participant" at bounding box center [962, 407] width 77 height 14
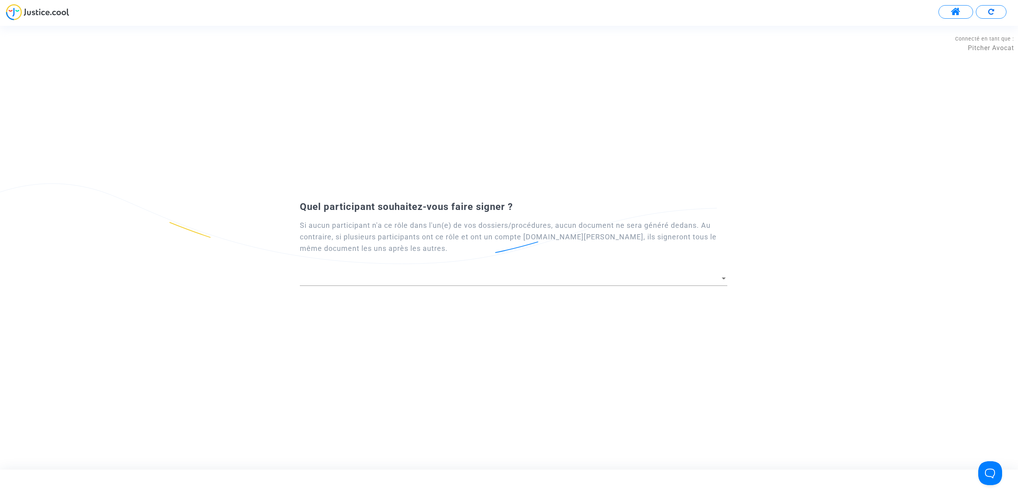
click at [538, 280] on span at bounding box center [510, 279] width 420 height 8
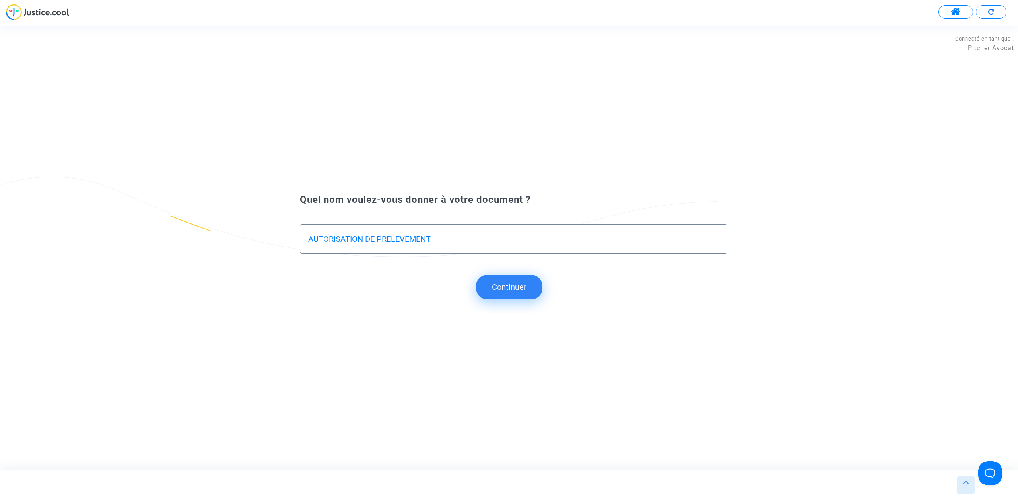
type input "AUTORISATION DE PRELEVEMENT"
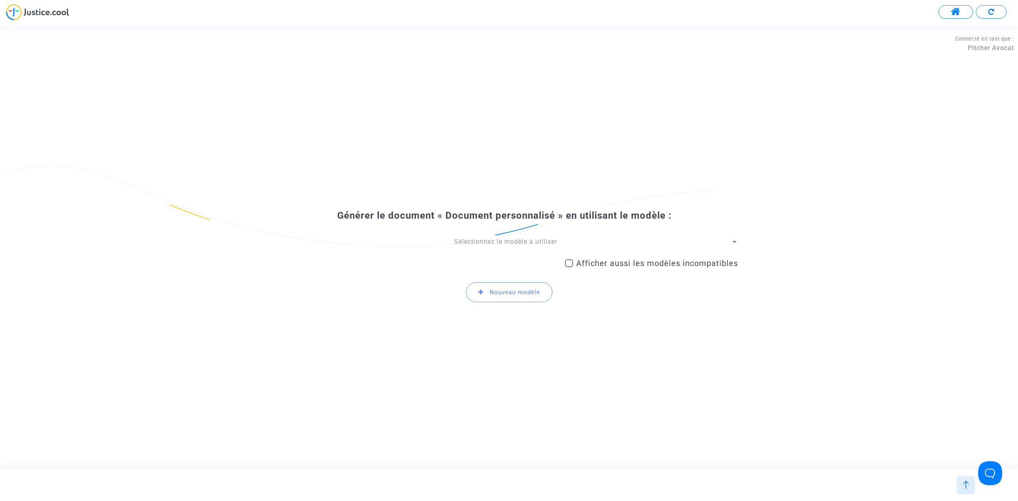
click at [503, 238] on span "Sélectionnez le modèle à utiliser" at bounding box center [505, 242] width 103 height 8
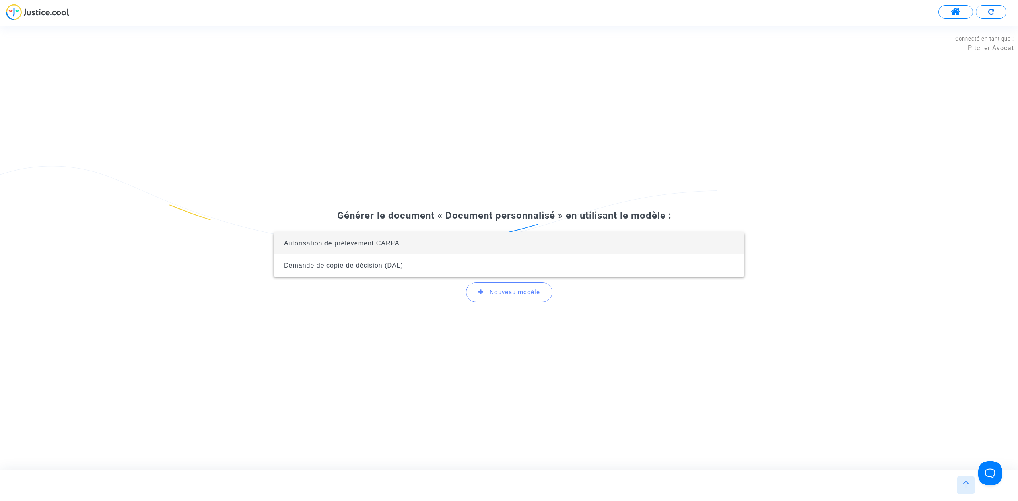
click at [503, 240] on span "Autorisation de prélèvement CARPA" at bounding box center [509, 243] width 458 height 22
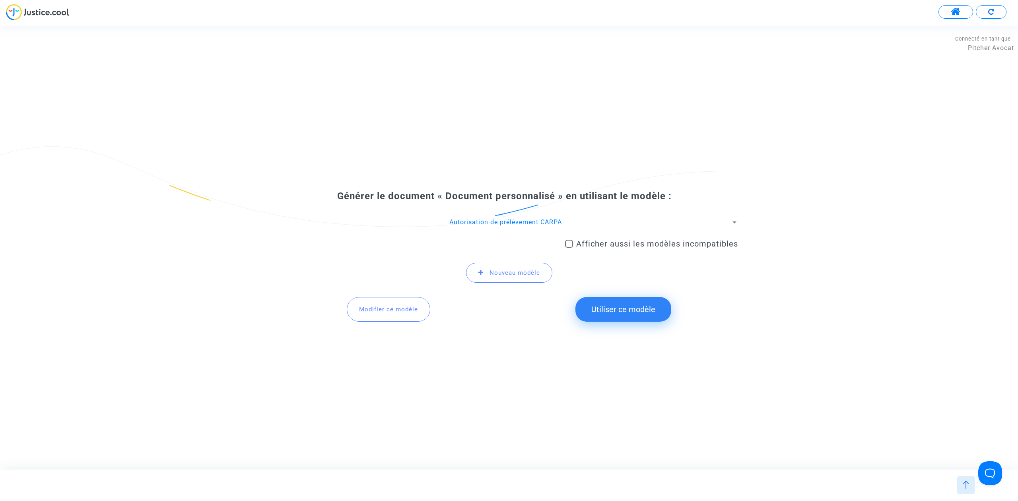
click at [607, 309] on button "Utiliser ce modèle" at bounding box center [623, 309] width 96 height 25
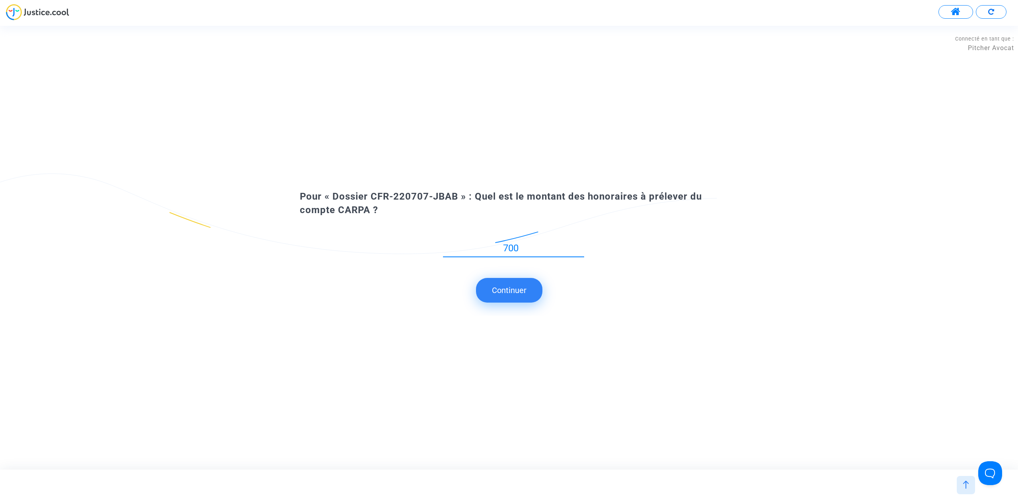
type input "700"
click at [522, 286] on button "Continuer" at bounding box center [509, 290] width 66 height 25
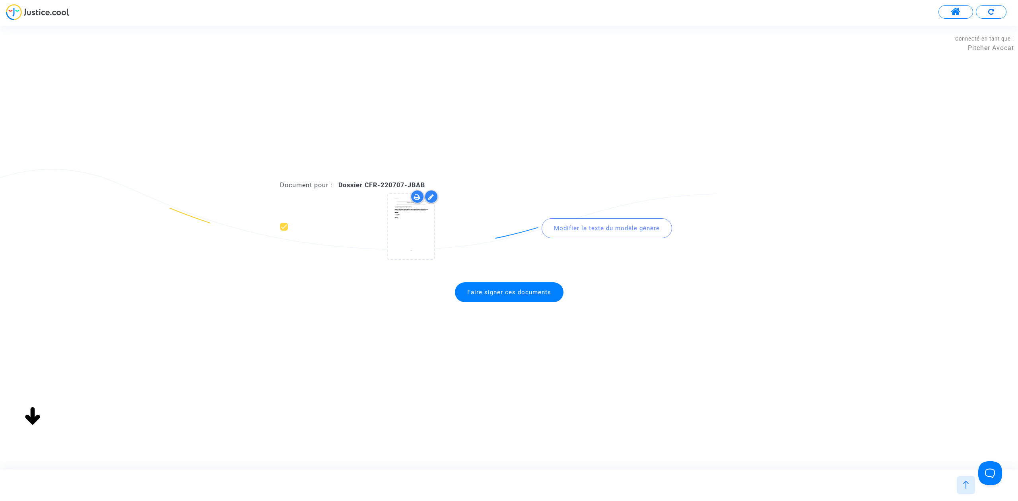
click at [485, 289] on span "Faire signer ces documents" at bounding box center [509, 292] width 84 height 7
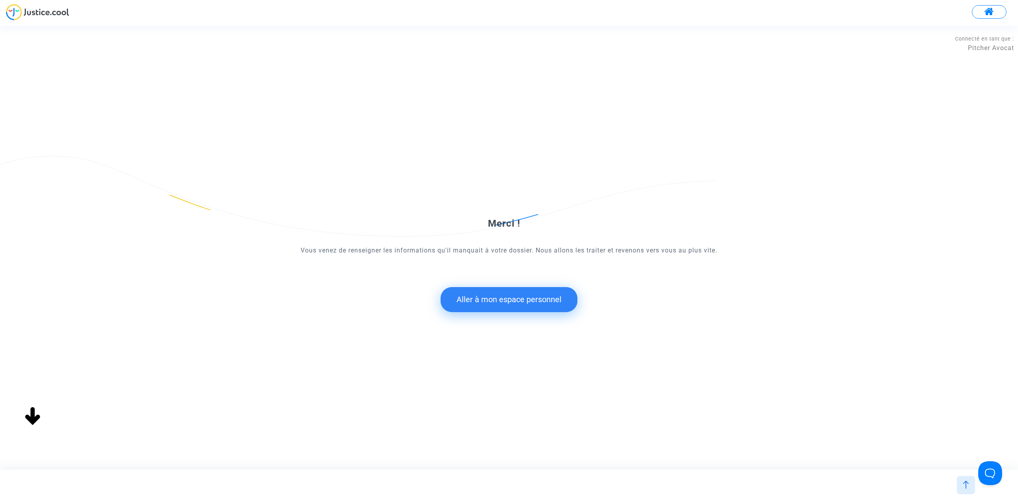
click at [493, 298] on button "Aller à mon espace personnel" at bounding box center [509, 299] width 137 height 25
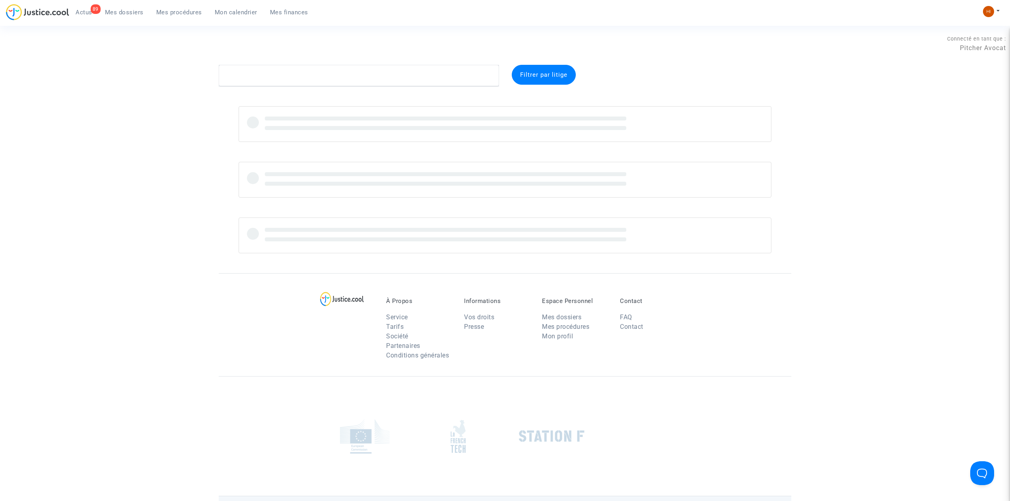
click at [173, 14] on span "Mes procédures" at bounding box center [179, 12] width 46 height 7
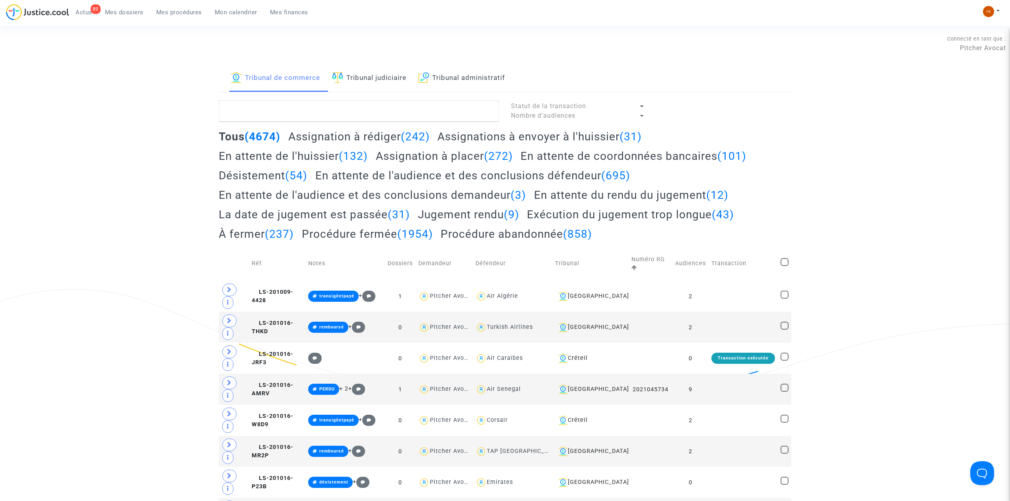
click at [468, 85] on link "Tribunal administratif" at bounding box center [461, 78] width 87 height 27
click at [462, 107] on textarea at bounding box center [359, 110] width 280 height 21
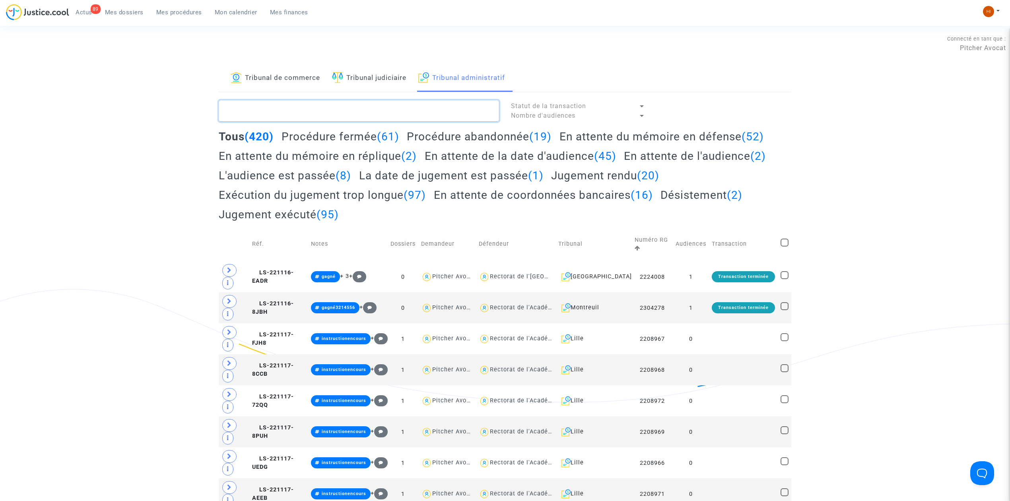
paste textarea "LS-221117-BXP4"
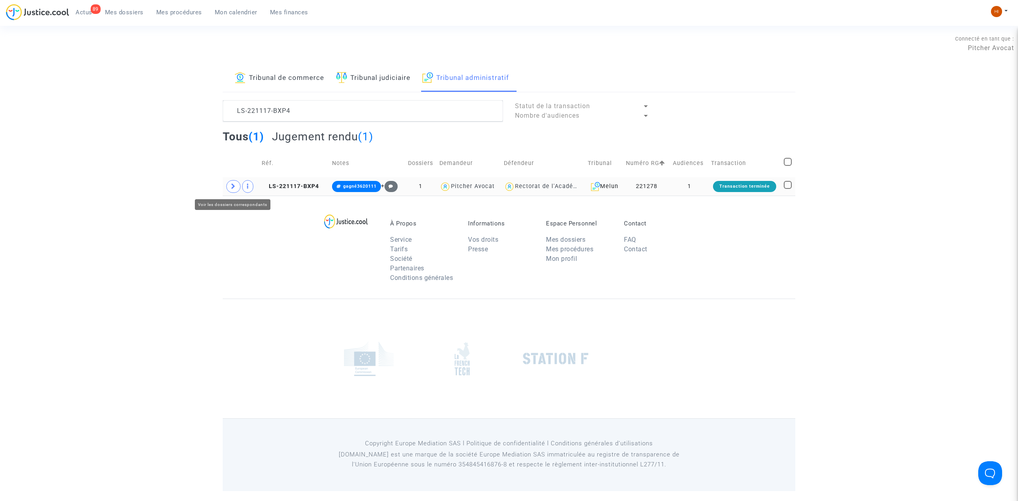
click at [233, 187] on icon at bounding box center [233, 186] width 5 height 6
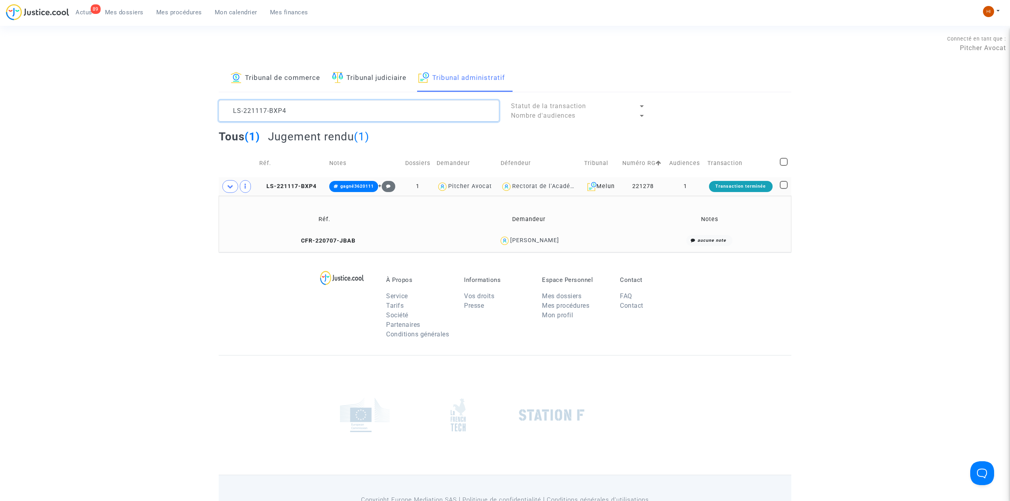
drag, startPoint x: 322, startPoint y: 121, endPoint x: 89, endPoint y: 114, distance: 232.3
click at [97, 116] on div "Tribunal de commerce Tribunal judiciaire Tribunal administratif LS-221117-BXP4 …" at bounding box center [505, 158] width 1010 height 187
paste textarea "QQPG"
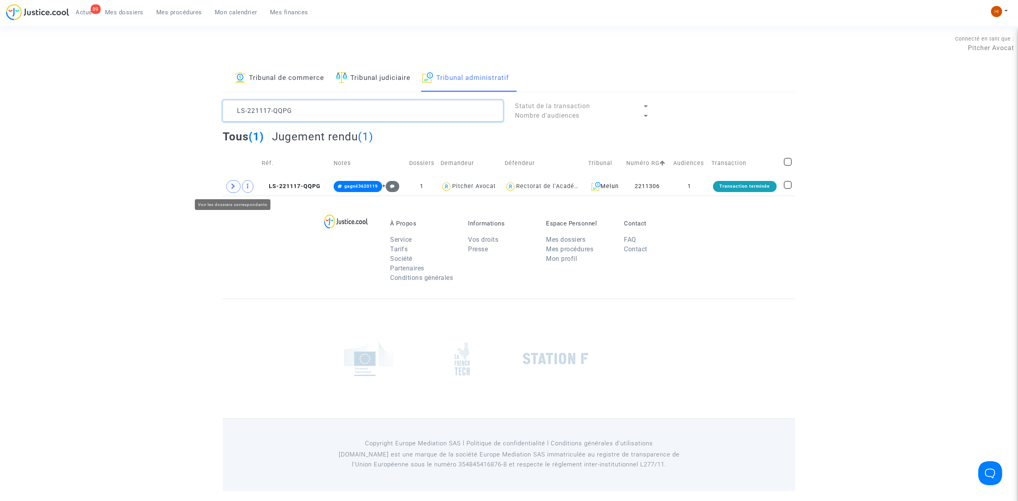
type textarea "LS-221117-QQPG"
click at [233, 196] on div "À Propos Service Tarifs Société Partenaires Conditions générales Informations V…" at bounding box center [509, 247] width 573 height 103
click at [227, 188] on span at bounding box center [233, 186] width 14 height 13
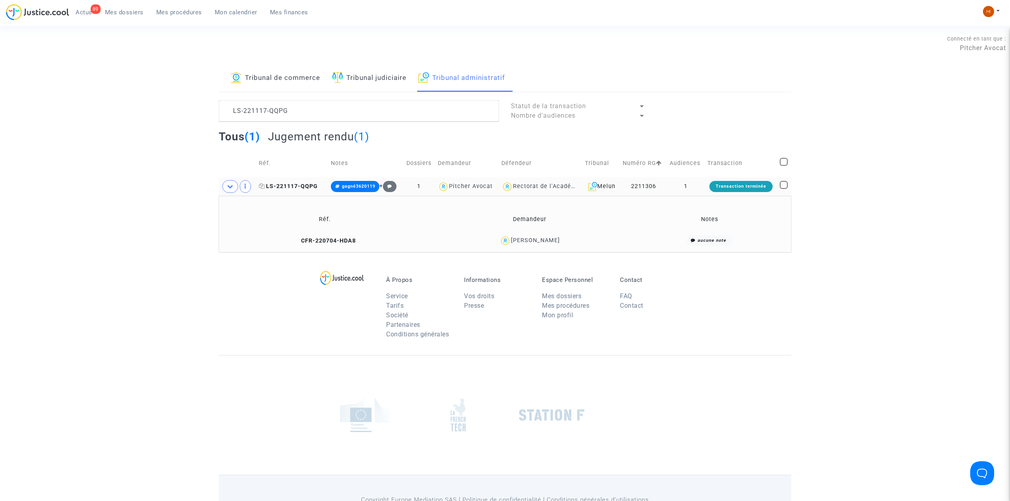
click at [296, 186] on span "LS-221117-QQPG" at bounding box center [288, 186] width 59 height 7
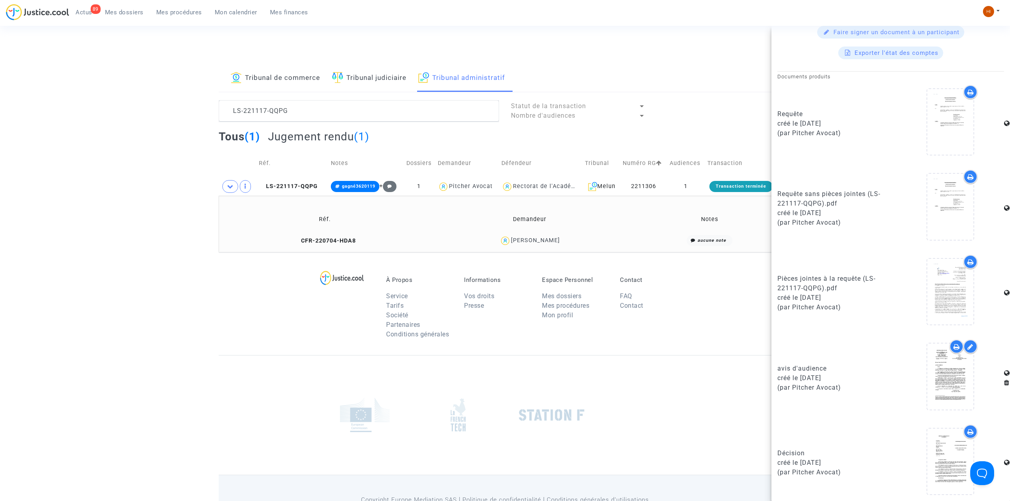
scroll to position [328, 0]
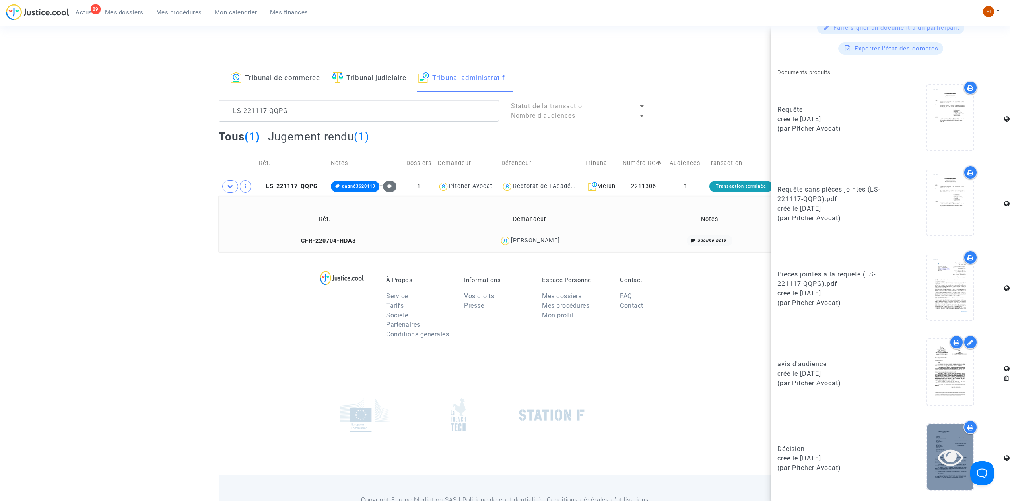
click at [938, 437] on div at bounding box center [950, 457] width 46 height 66
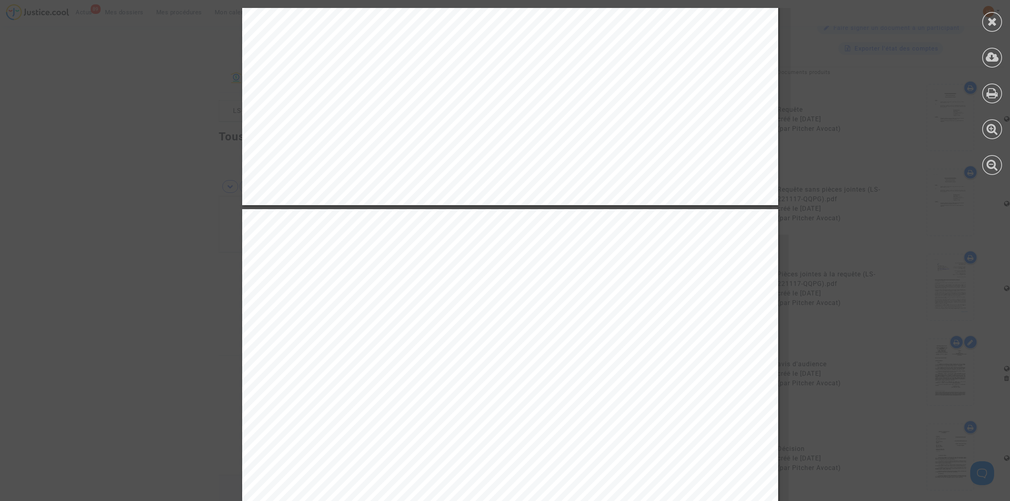
scroll to position [2798, 0]
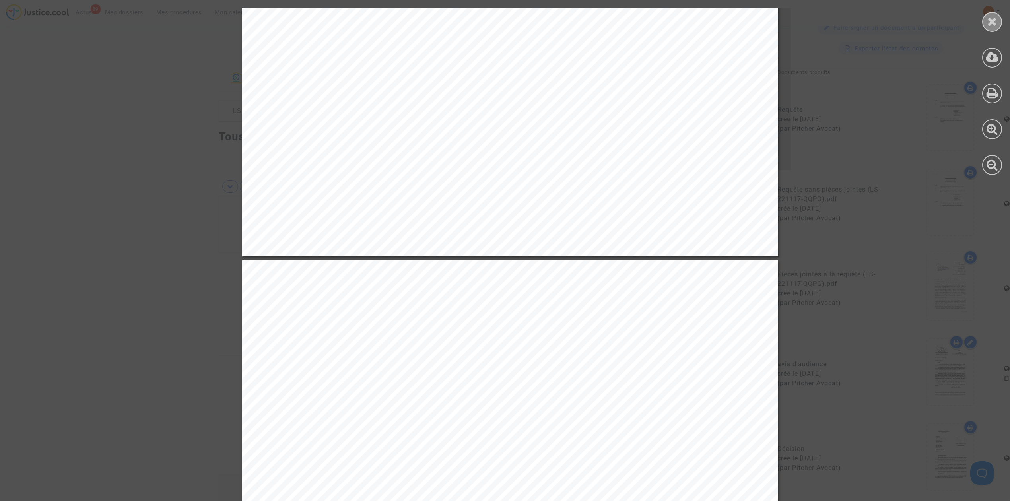
click at [987, 21] on div at bounding box center [992, 22] width 20 height 20
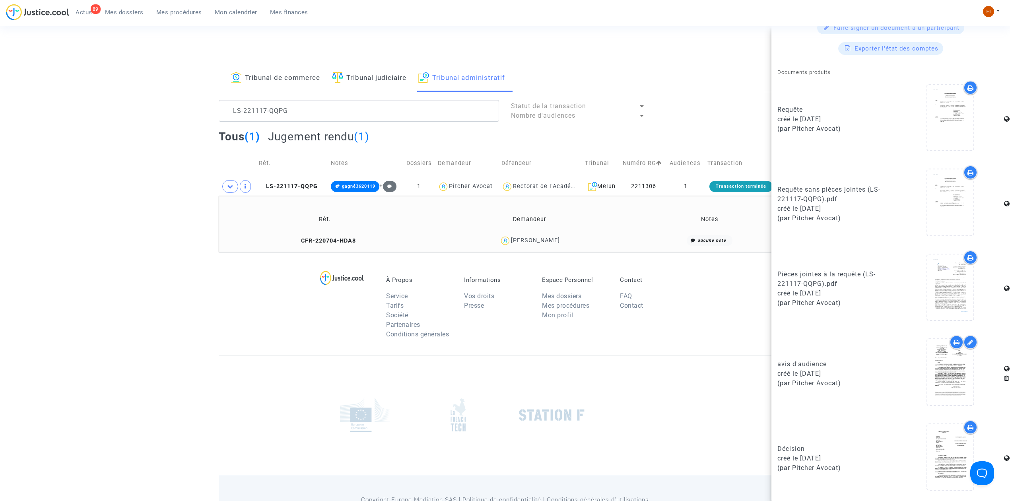
click at [313, 245] on td "CFR-220704-HDA8" at bounding box center [324, 240] width 207 height 17
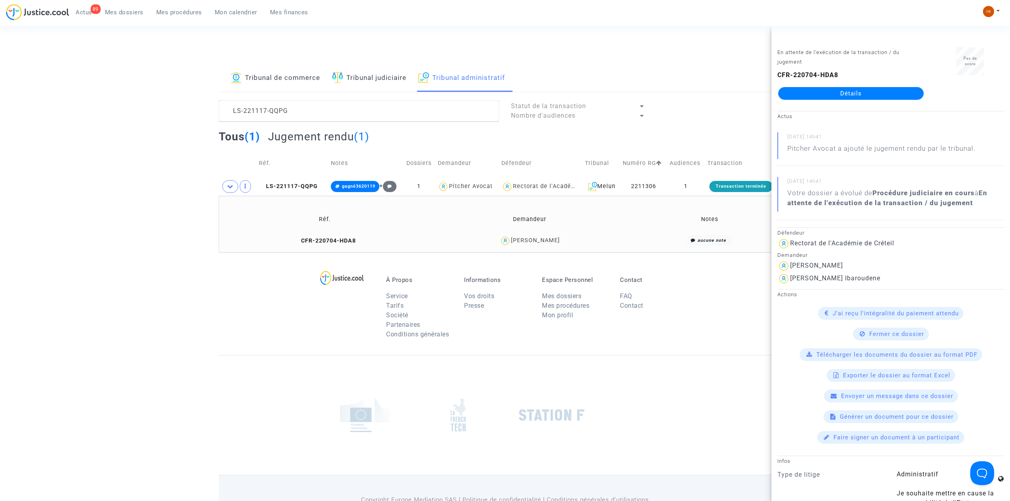
click at [872, 87] on link "Détails" at bounding box center [851, 93] width 146 height 13
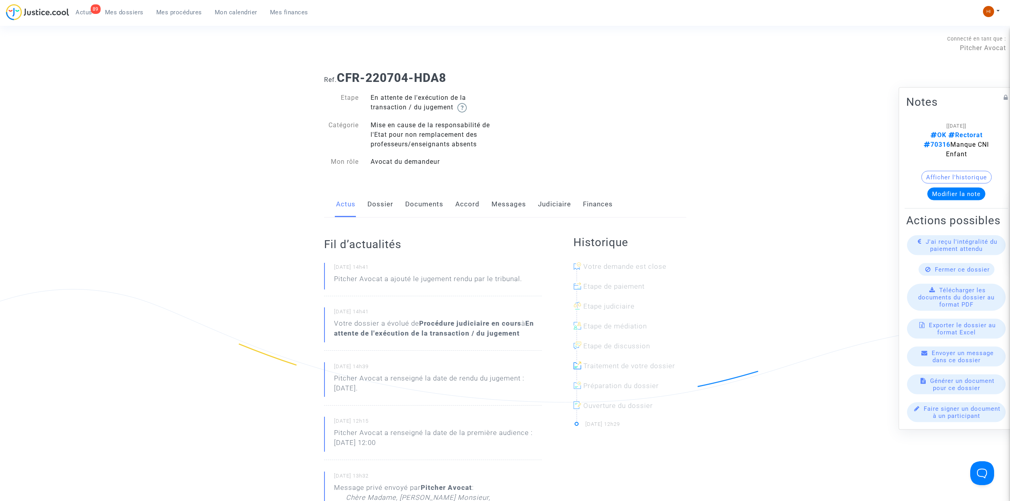
click at [544, 204] on link "Judiciaire" at bounding box center [554, 204] width 33 height 26
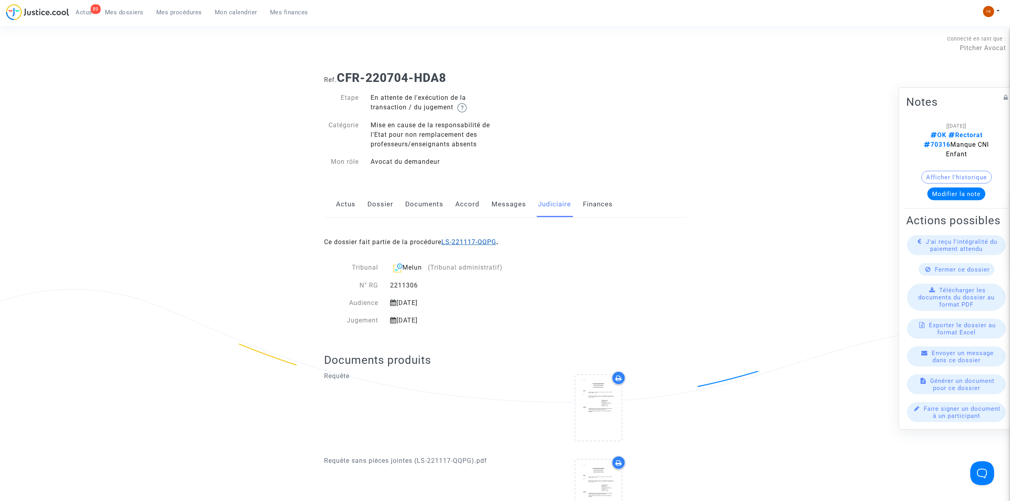
click at [482, 241] on link "LS-221117-QQPG" at bounding box center [468, 242] width 55 height 8
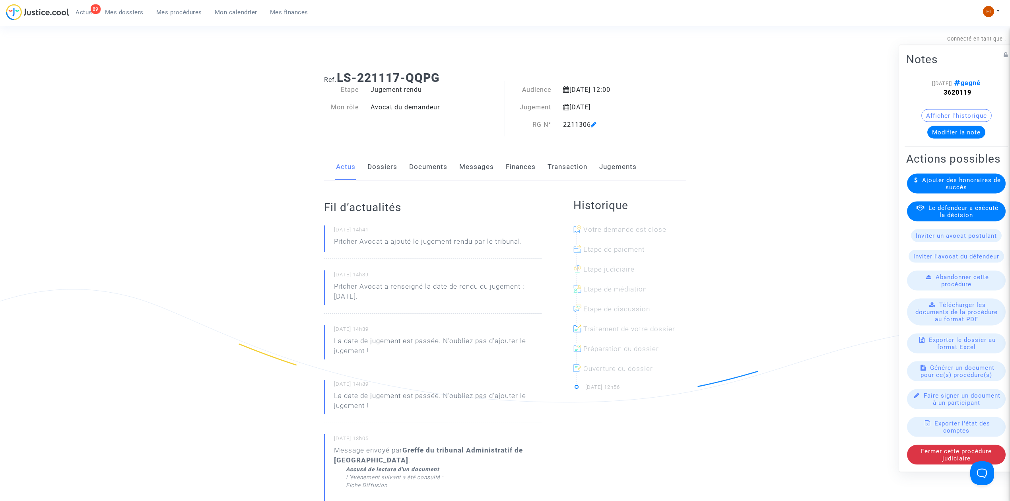
click at [374, 159] on link "Dossiers" at bounding box center [382, 167] width 30 height 26
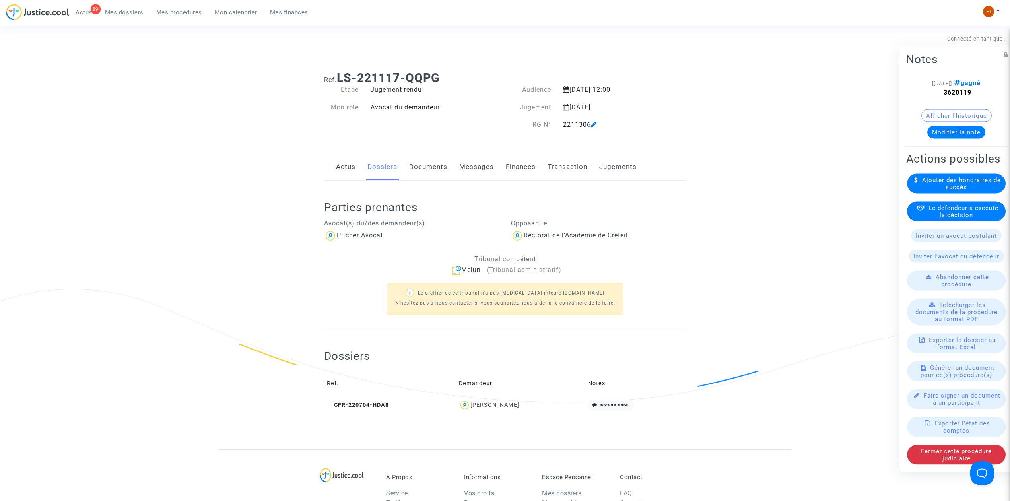
click at [371, 400] on td "CFR-220704-HDA8" at bounding box center [390, 405] width 132 height 17
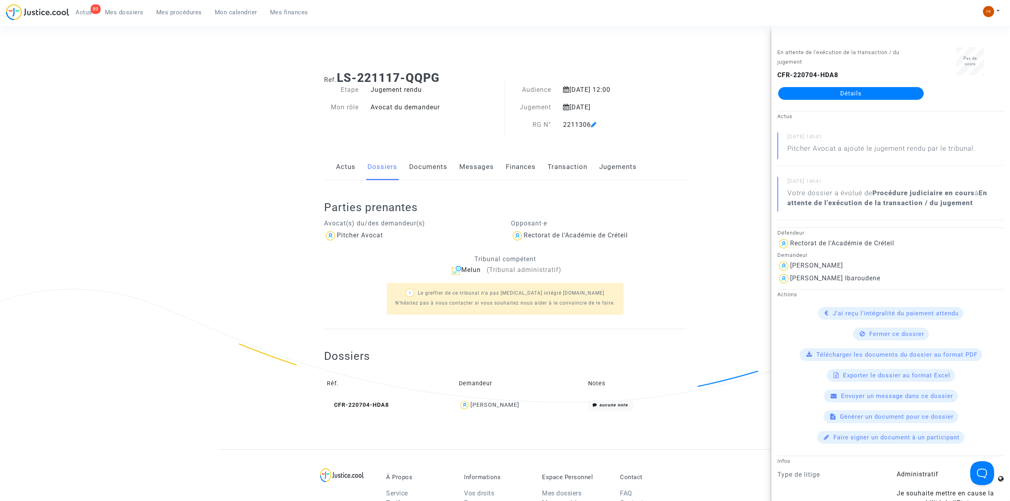
click at [864, 88] on link "Détails" at bounding box center [851, 93] width 146 height 13
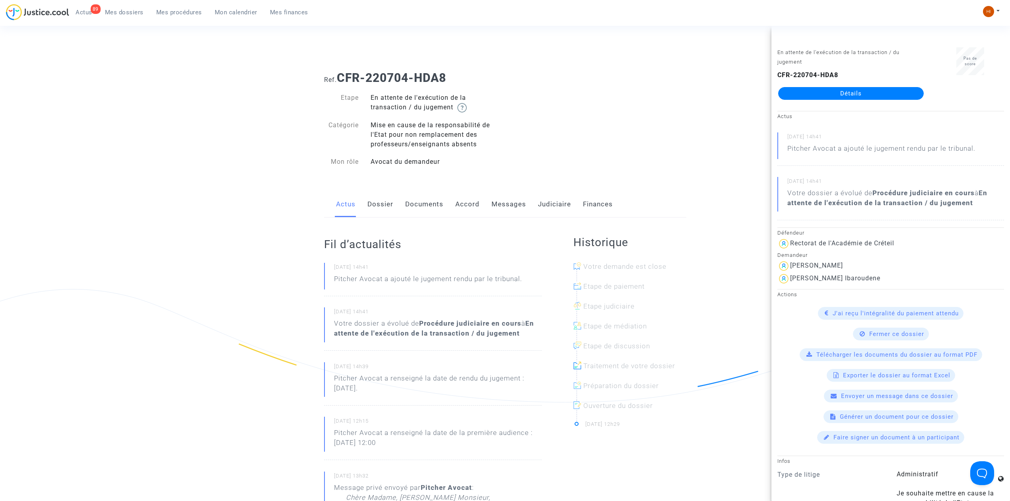
click at [514, 209] on link "Messages" at bounding box center [508, 204] width 35 height 26
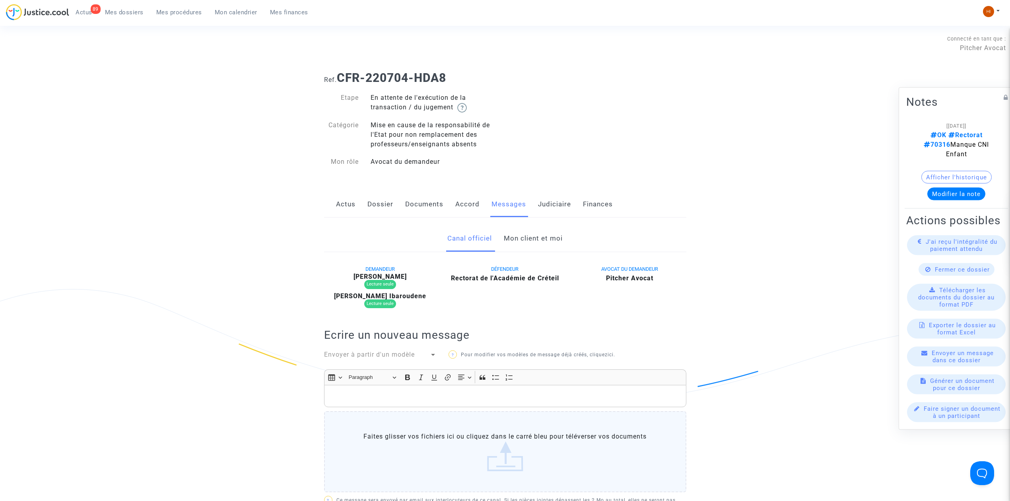
click at [530, 236] on link "Mon client et moi" at bounding box center [533, 238] width 59 height 26
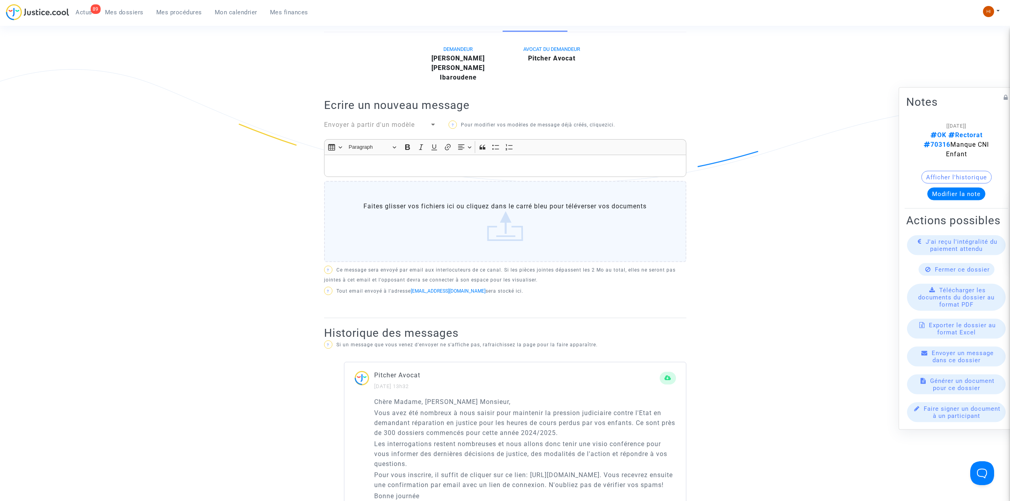
scroll to position [212, 0]
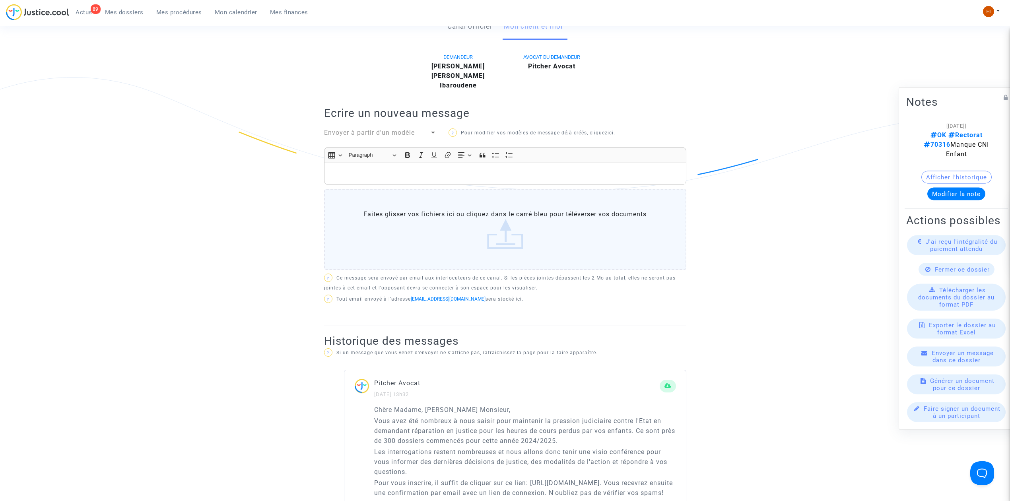
click at [388, 128] on div "Envoyer à partir d'un modèle" at bounding box center [377, 133] width 106 height 10
click at [383, 196] on span "AP OVDP" at bounding box center [380, 201] width 113 height 22
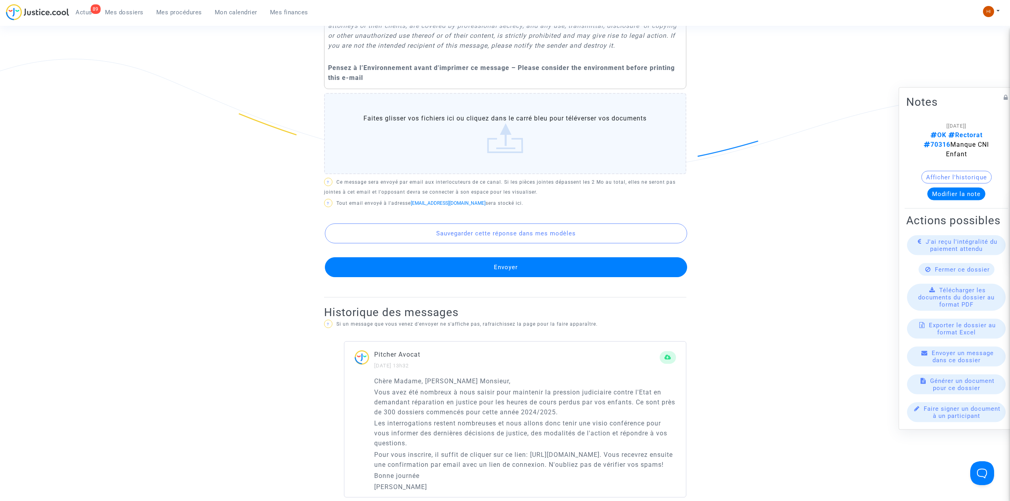
scroll to position [795, 0]
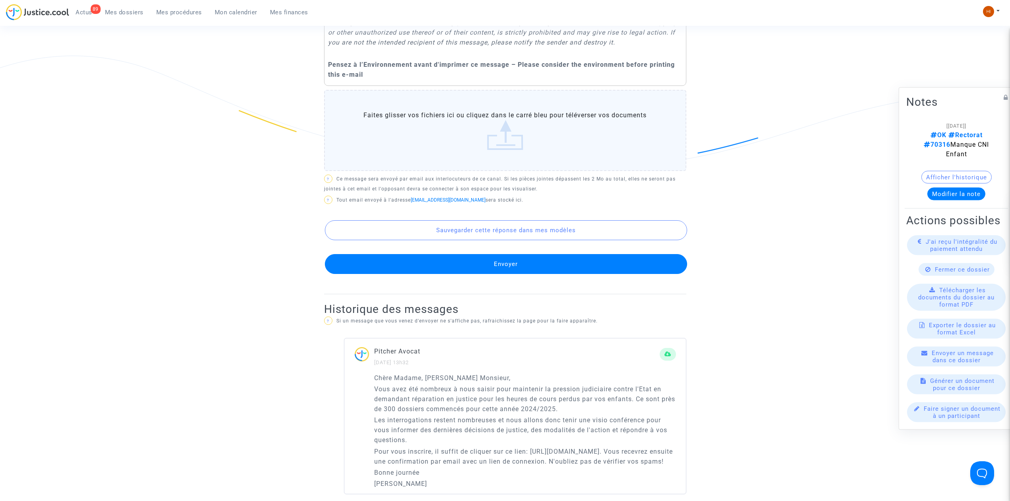
click at [533, 274] on button "Envoyer" at bounding box center [506, 264] width 362 height 20
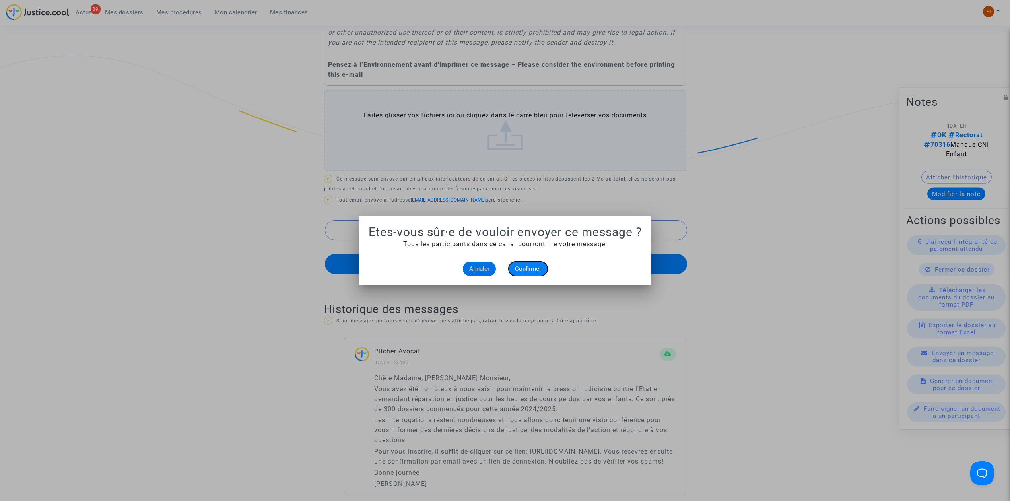
click at [530, 271] on span "Confirmer" at bounding box center [528, 268] width 26 height 7
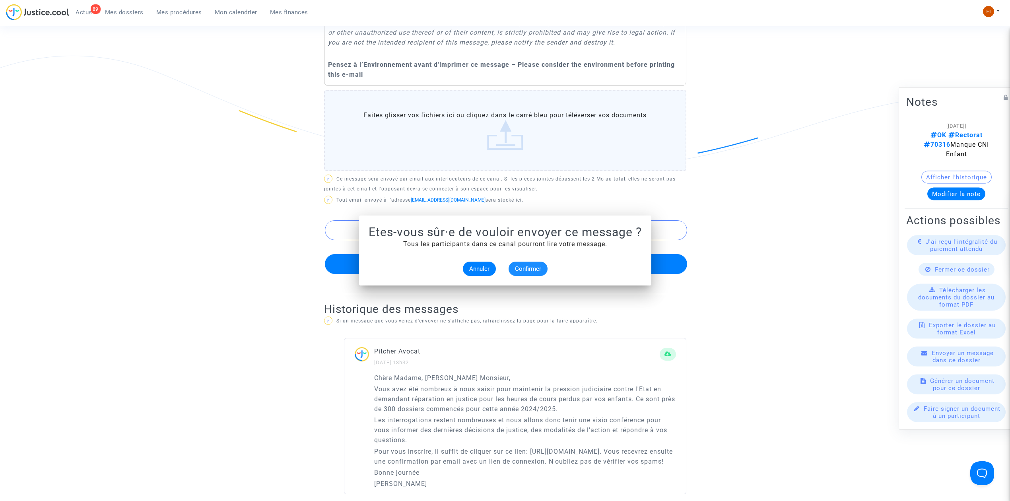
scroll to position [795, 0]
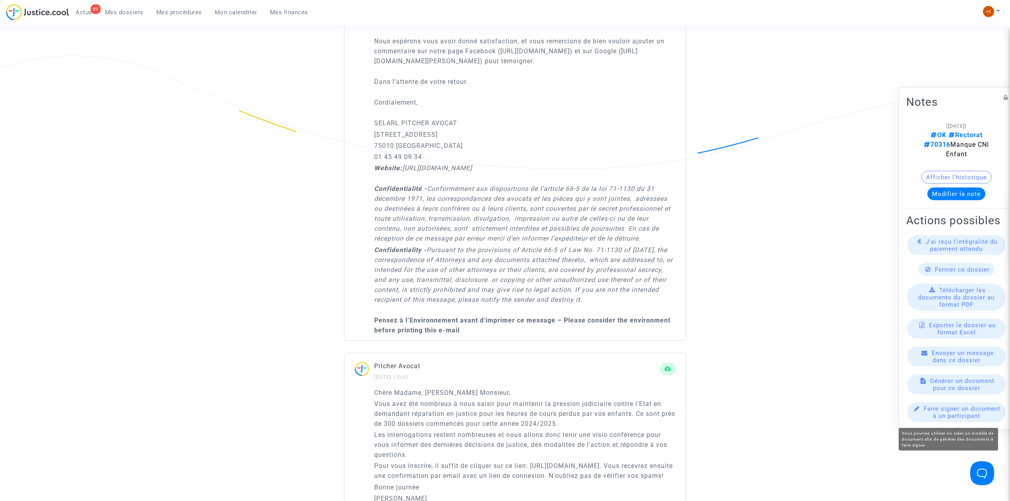
click at [933, 399] on available-action-list "J'ai reçu l'intégralité du paiement attendu Fermer ce dossier Télécharger les d…" at bounding box center [956, 328] width 100 height 187
click at [937, 422] on div "Faire signer un document à un participant" at bounding box center [956, 412] width 99 height 20
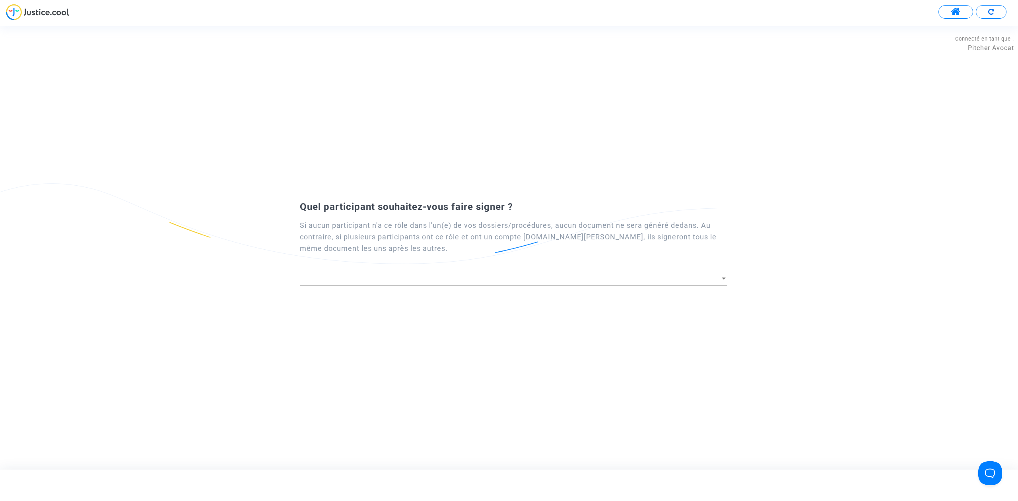
click at [705, 65] on body "Connecté en tant que : Pitcher Avocat Transmission de votre réponse... Quel par…" at bounding box center [509, 32] width 1018 height 65
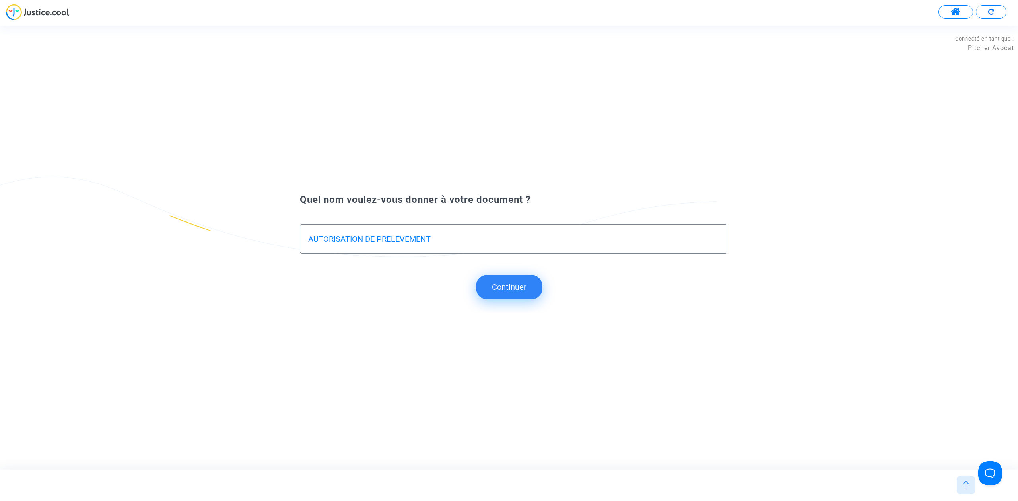
type input "AUTORISATION DE PRELEVEMENT"
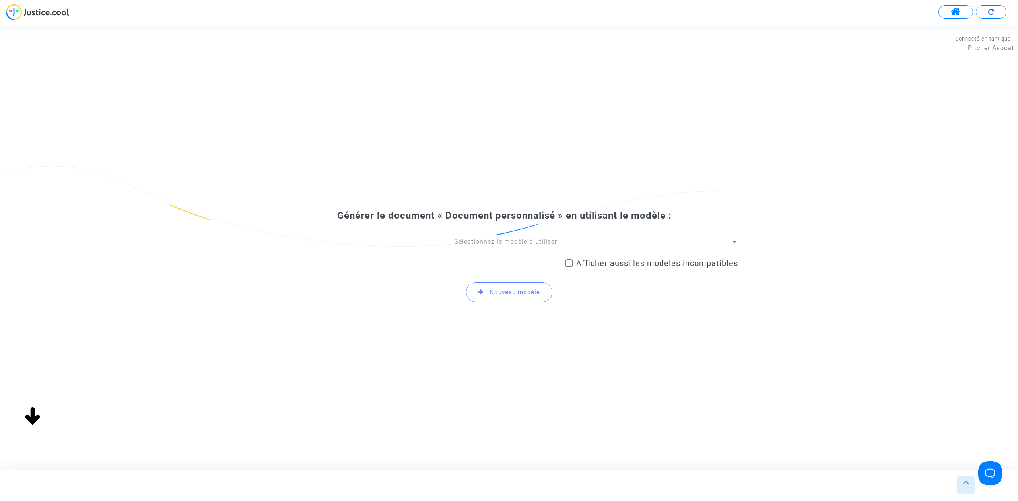
click at [486, 239] on span "Sélectionnez le modèle à utiliser" at bounding box center [505, 242] width 103 height 8
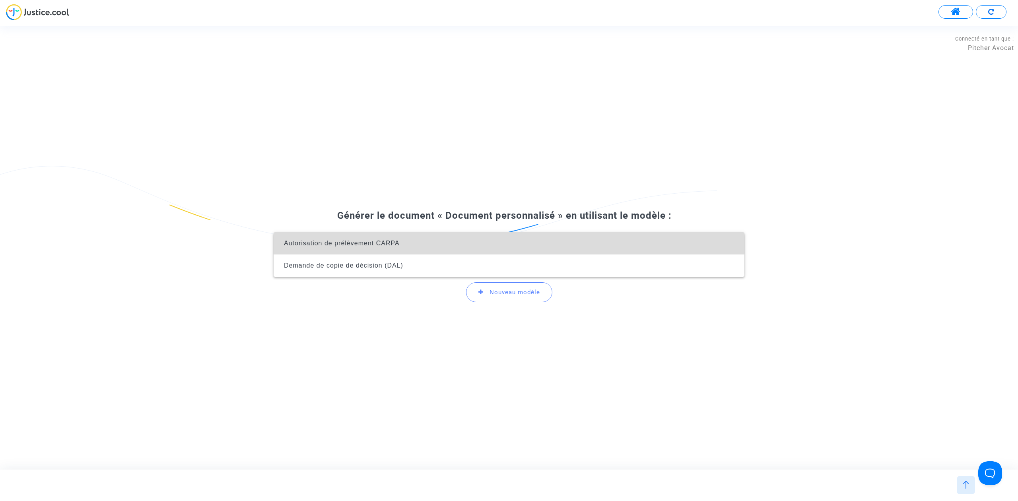
click at [486, 239] on span "Autorisation de prélèvement CARPA" at bounding box center [509, 243] width 458 height 22
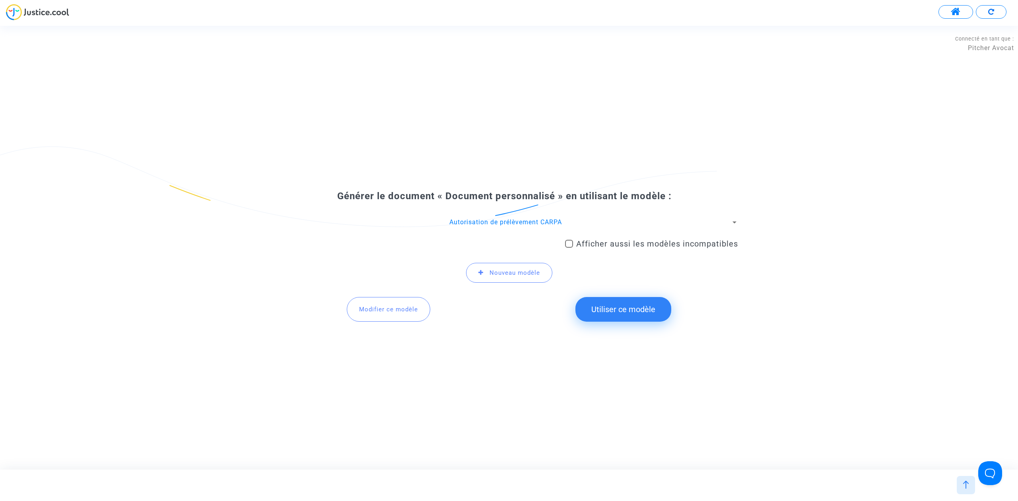
click at [640, 314] on button "Utiliser ce modèle" at bounding box center [623, 309] width 96 height 25
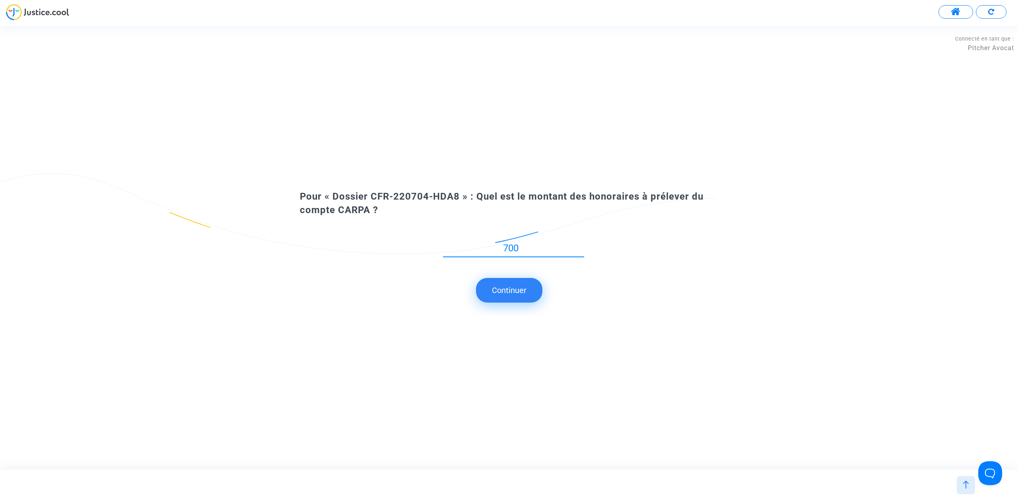
type input "700"
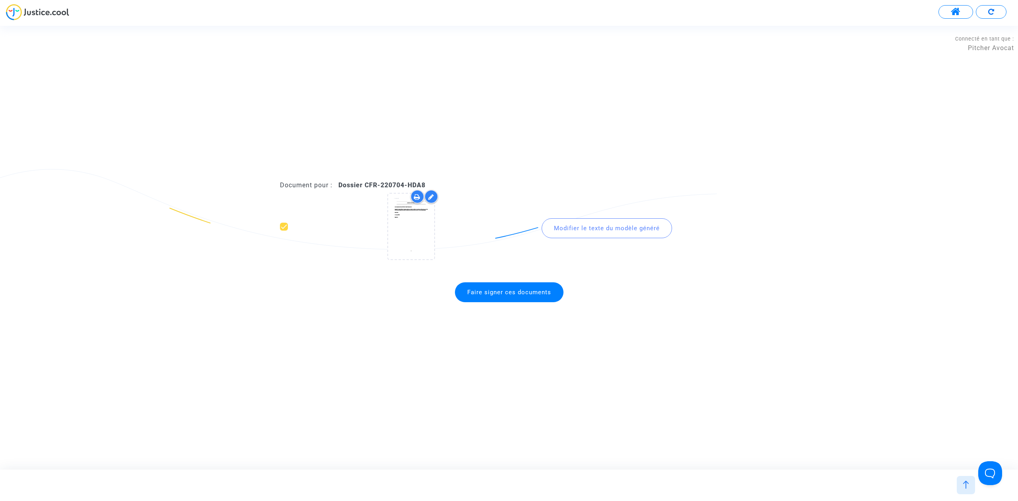
click at [546, 299] on span "Faire signer ces documents" at bounding box center [509, 292] width 109 height 20
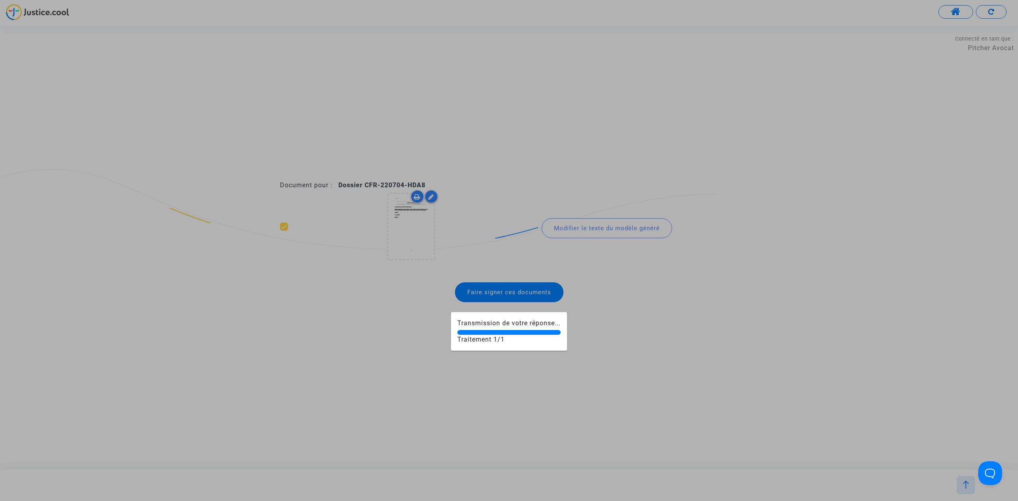
click at [544, 292] on div at bounding box center [509, 250] width 1018 height 501
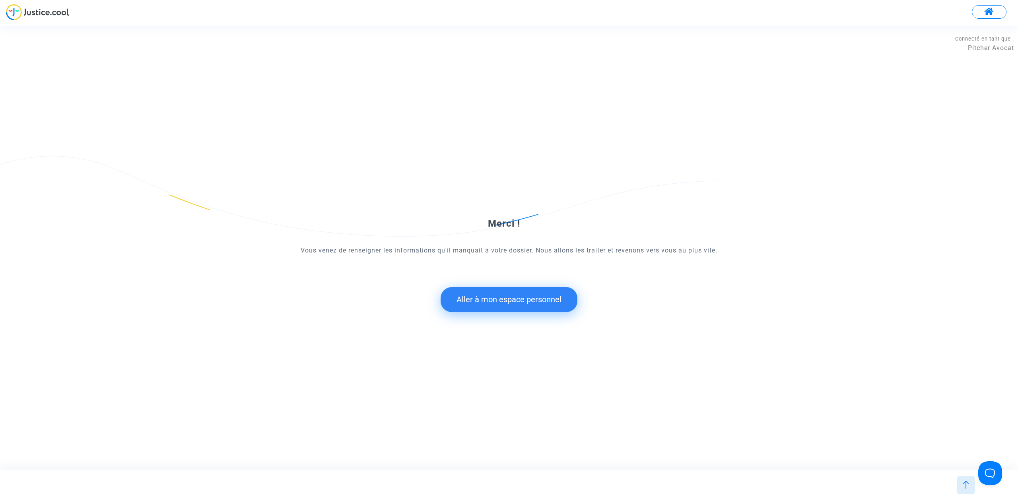
click at [516, 295] on button "Aller à mon espace personnel" at bounding box center [509, 299] width 137 height 25
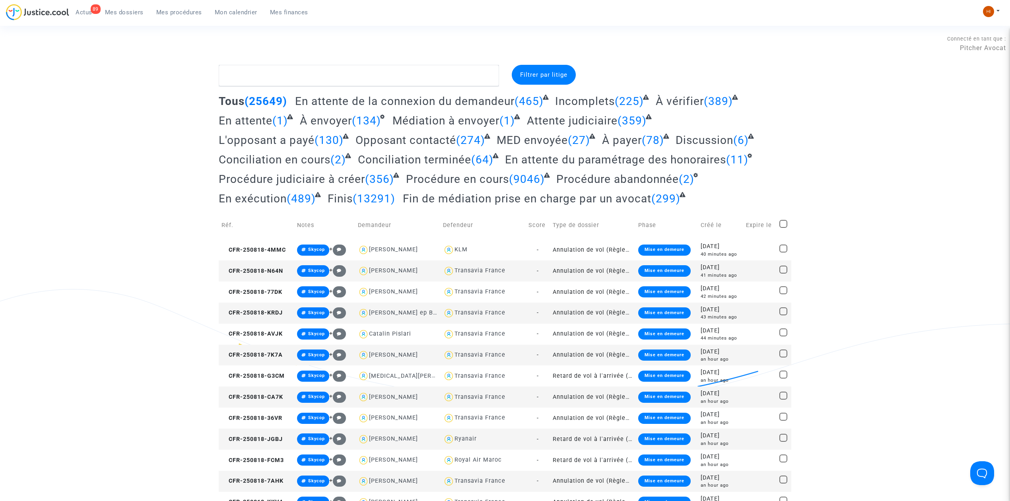
drag, startPoint x: 181, startPoint y: 5, endPoint x: 191, endPoint y: 18, distance: 16.1
click at [181, 5] on ul "89 Actus Mes dossiers Mes procédures Mon calendrier Mes finances" at bounding box center [191, 11] width 245 height 14
click at [192, 18] on link "Mes procédures" at bounding box center [179, 12] width 58 height 12
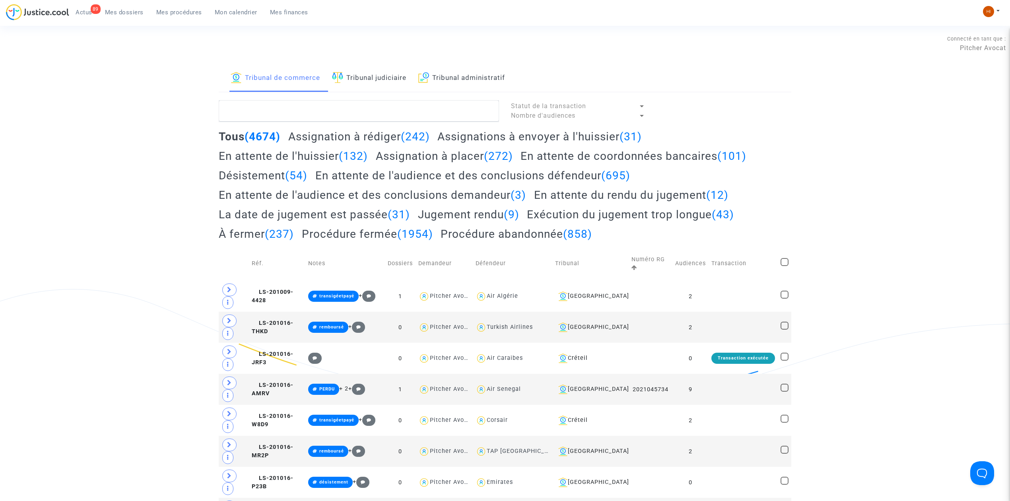
click at [491, 75] on link "Tribunal administratif" at bounding box center [461, 78] width 87 height 27
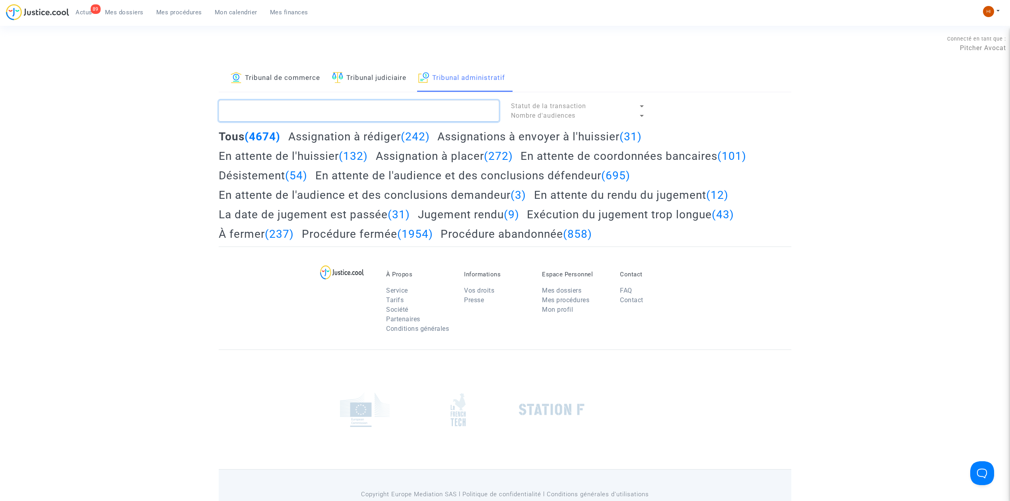
click at [473, 105] on textarea at bounding box center [359, 110] width 280 height 21
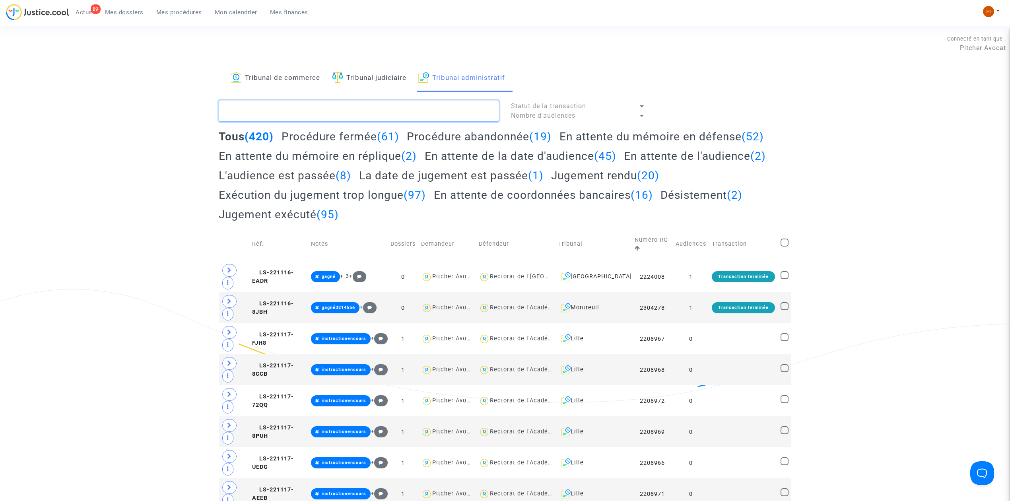
paste textarea "LS-221117-M3V6"
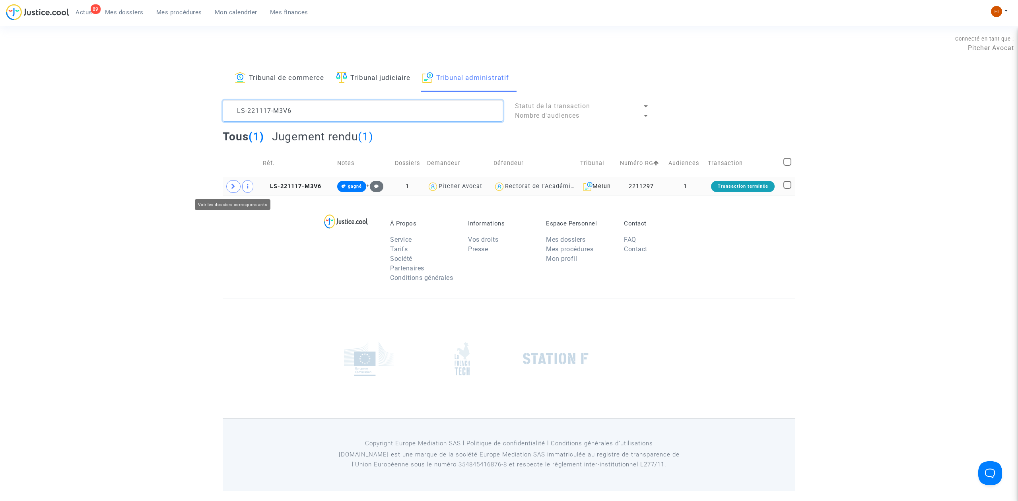
type textarea "LS-221117-M3V6"
click at [235, 188] on icon at bounding box center [233, 186] width 5 height 6
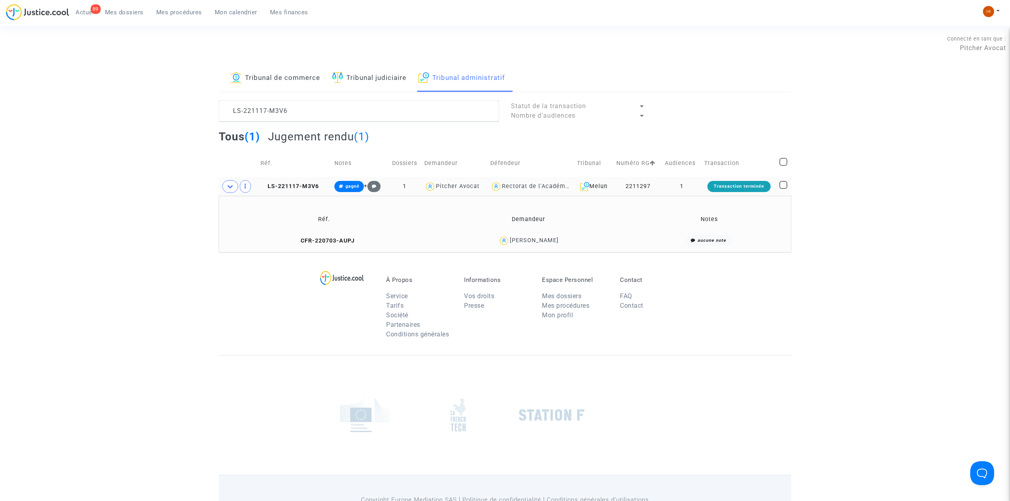
click at [291, 181] on td "LS-221117-M3V6" at bounding box center [295, 186] width 74 height 18
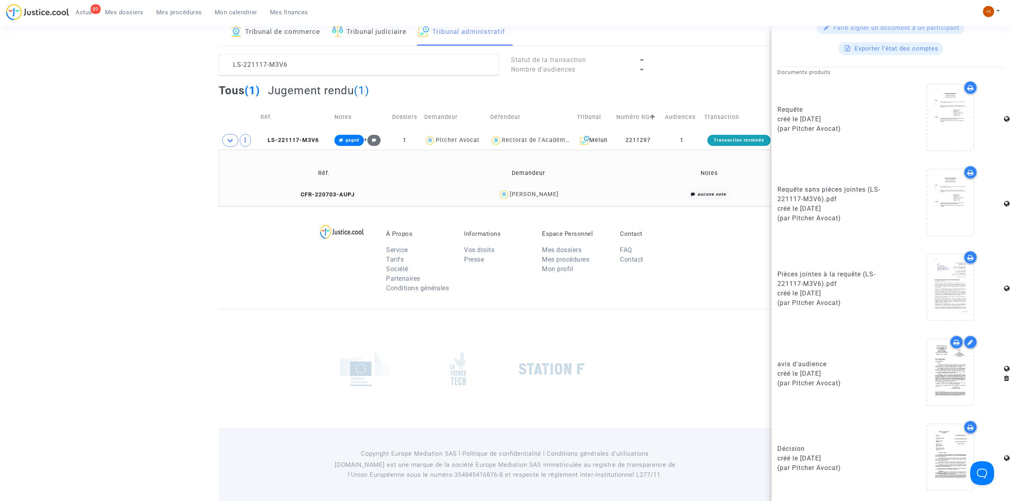
scroll to position [47, 0]
click at [941, 462] on icon at bounding box center [951, 456] width 26 height 25
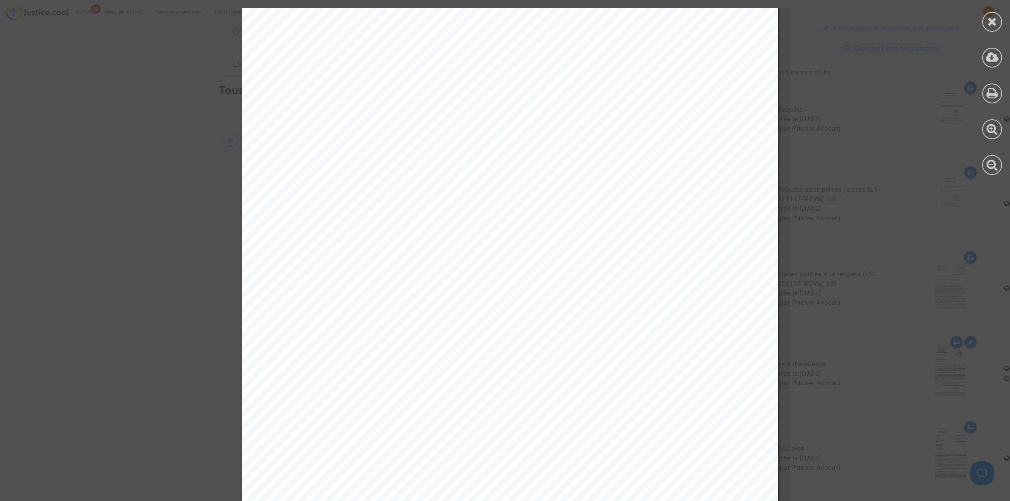
scroll to position [2353, 0]
click at [989, 16] on icon at bounding box center [992, 22] width 10 height 12
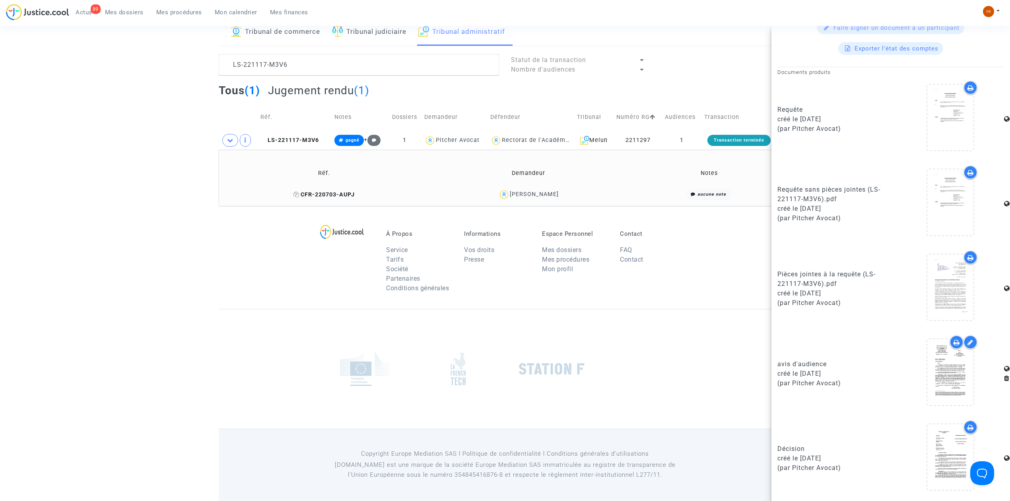
click at [308, 196] on span "CFR-220703-AUPJ" at bounding box center [323, 194] width 61 height 7
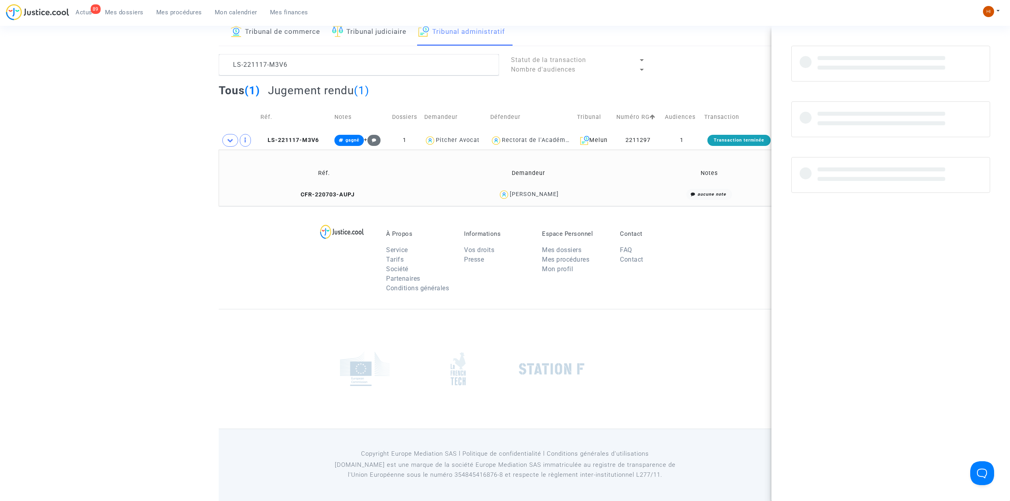
scroll to position [0, 0]
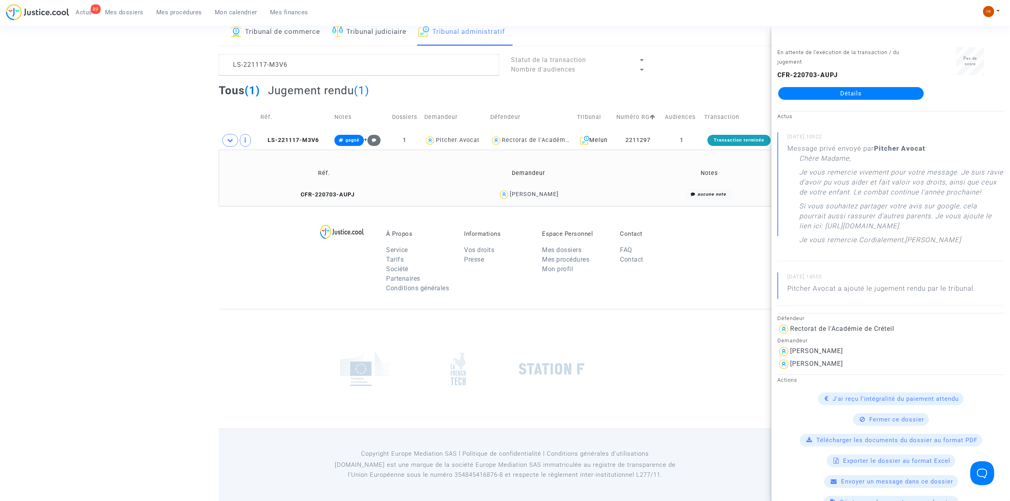
click at [837, 93] on link "Détails" at bounding box center [851, 93] width 146 height 13
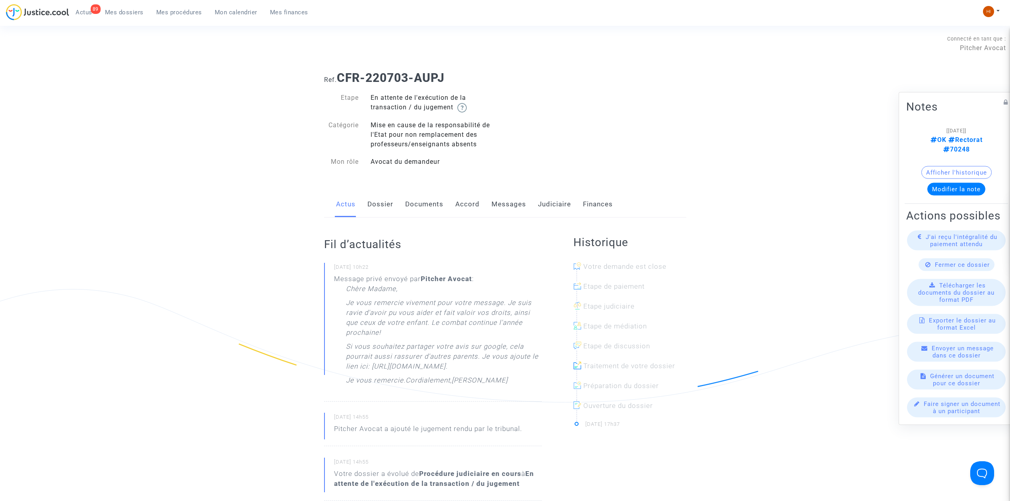
click at [504, 208] on link "Messages" at bounding box center [508, 204] width 35 height 26
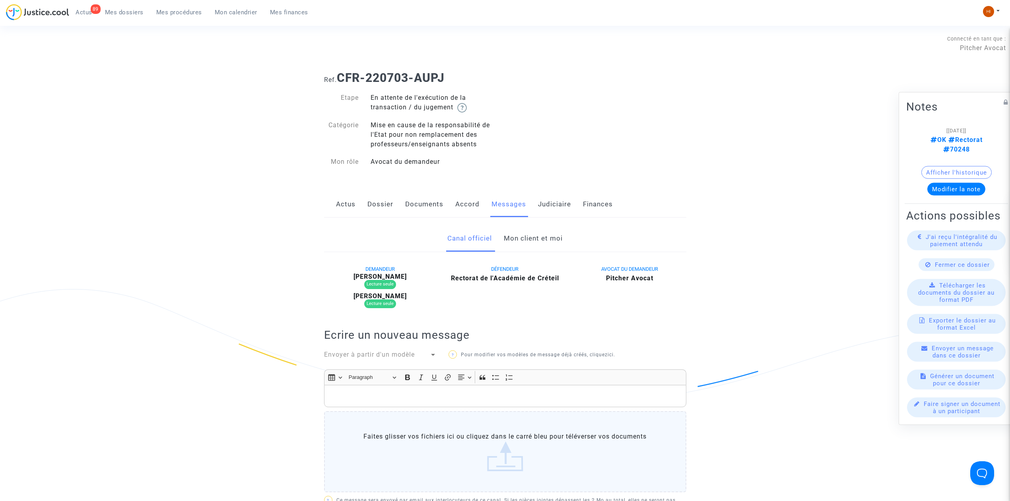
click at [541, 245] on link "Mon client et moi" at bounding box center [533, 238] width 59 height 26
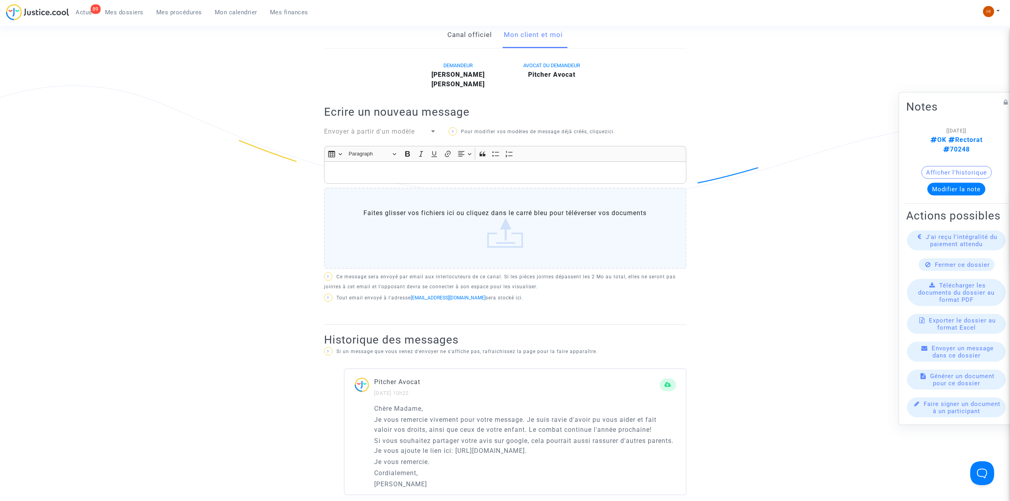
scroll to position [212, 0]
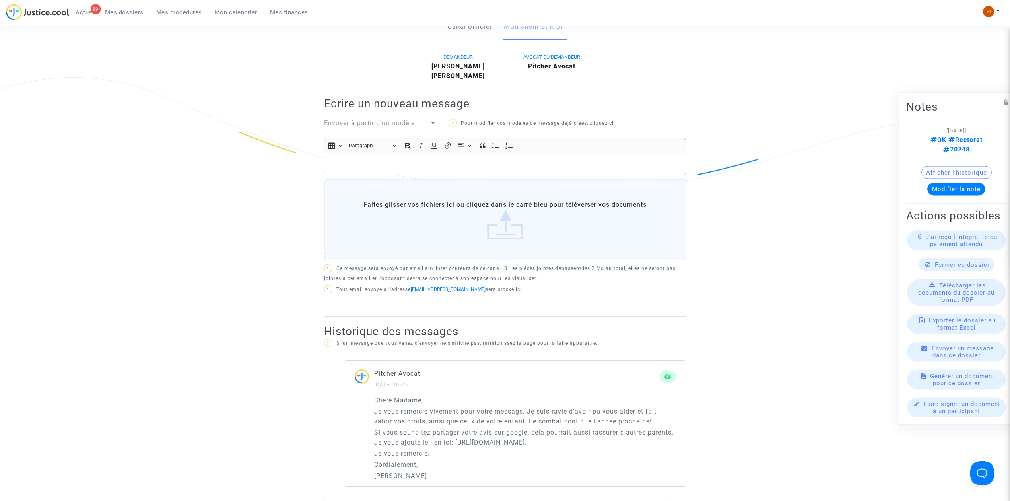
click at [383, 120] on span "Envoyer à partir d'un modèle" at bounding box center [369, 123] width 91 height 8
click at [381, 188] on span "AP OVDP" at bounding box center [380, 192] width 113 height 22
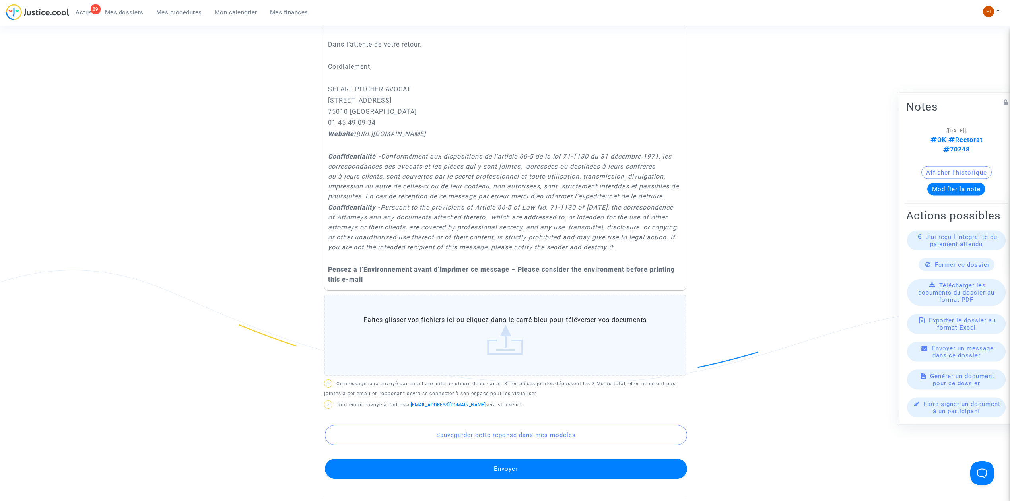
scroll to position [795, 0]
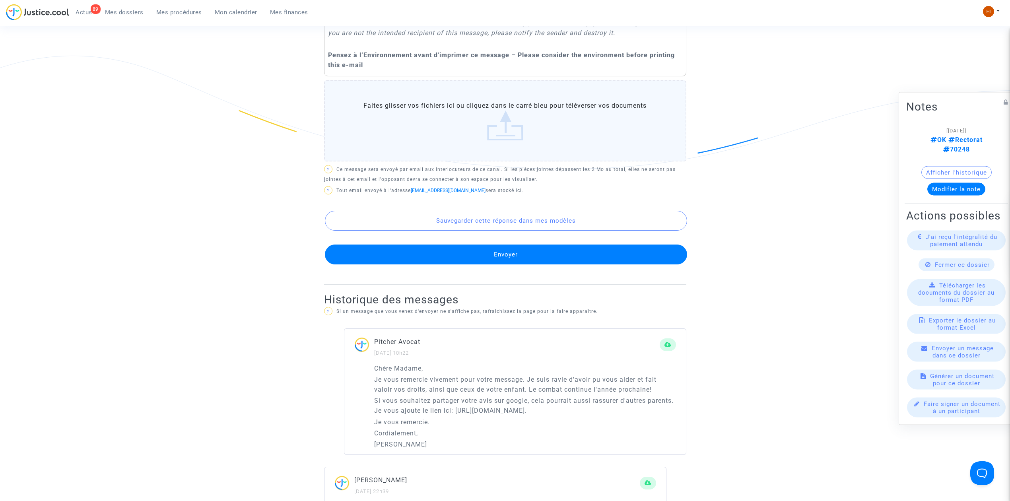
click at [527, 264] on button "Envoyer" at bounding box center [506, 255] width 362 height 20
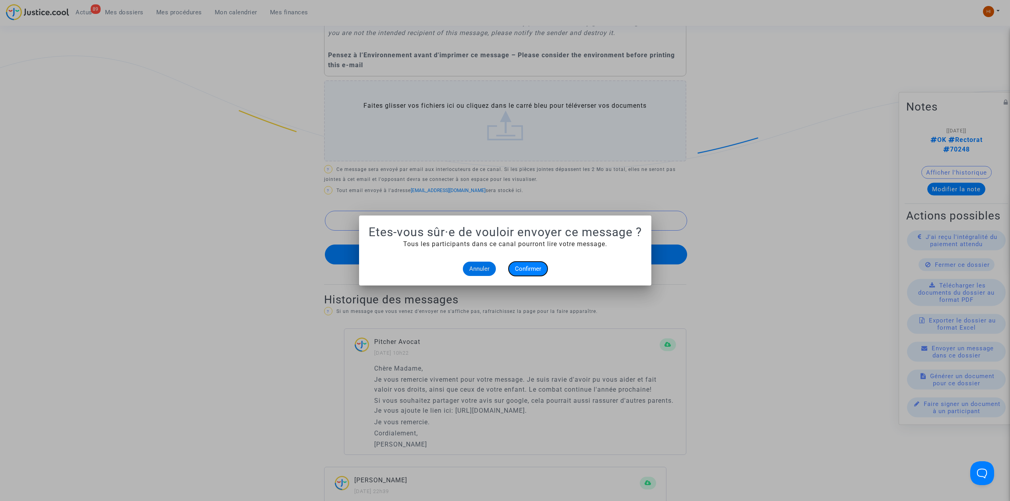
click at [541, 264] on button "Confirmer" at bounding box center [528, 269] width 39 height 14
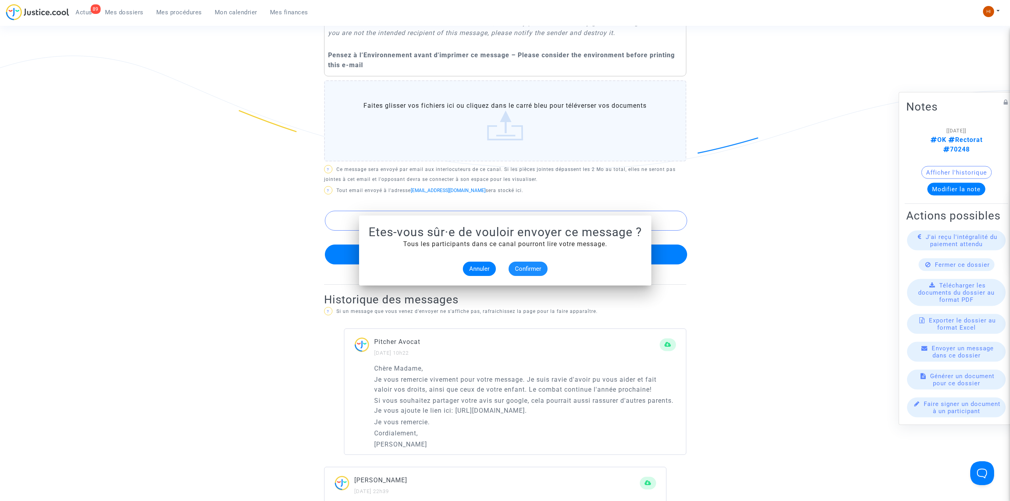
scroll to position [795, 0]
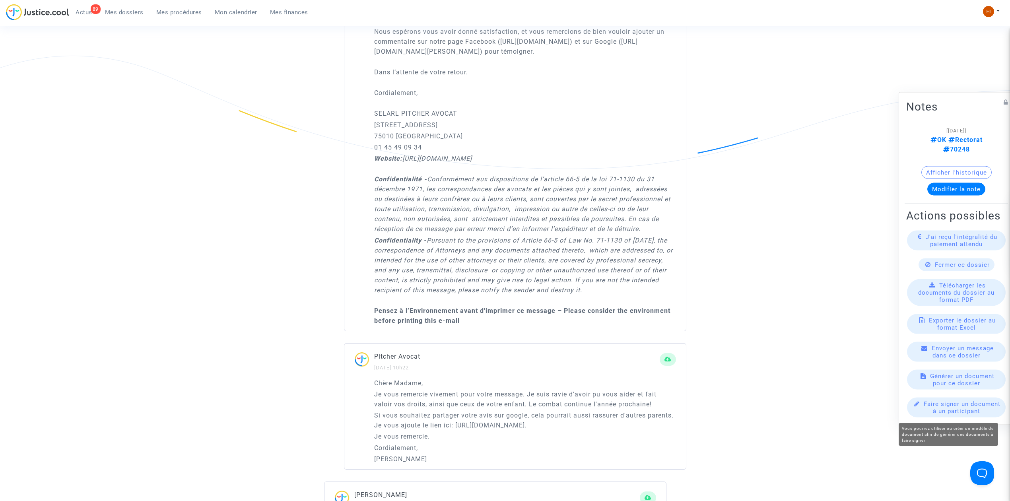
click at [966, 408] on span "Faire signer un document à un participant" at bounding box center [962, 407] width 77 height 14
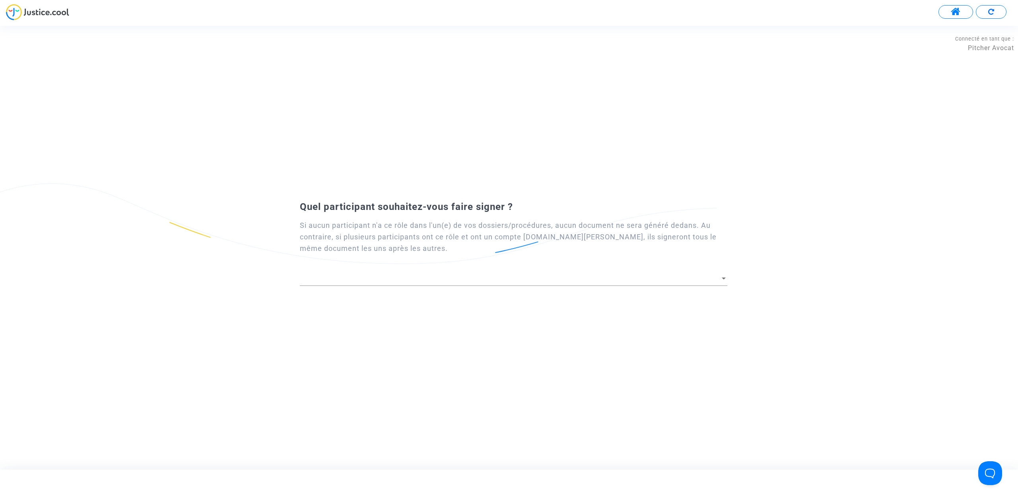
click at [495, 269] on div at bounding box center [513, 276] width 427 height 20
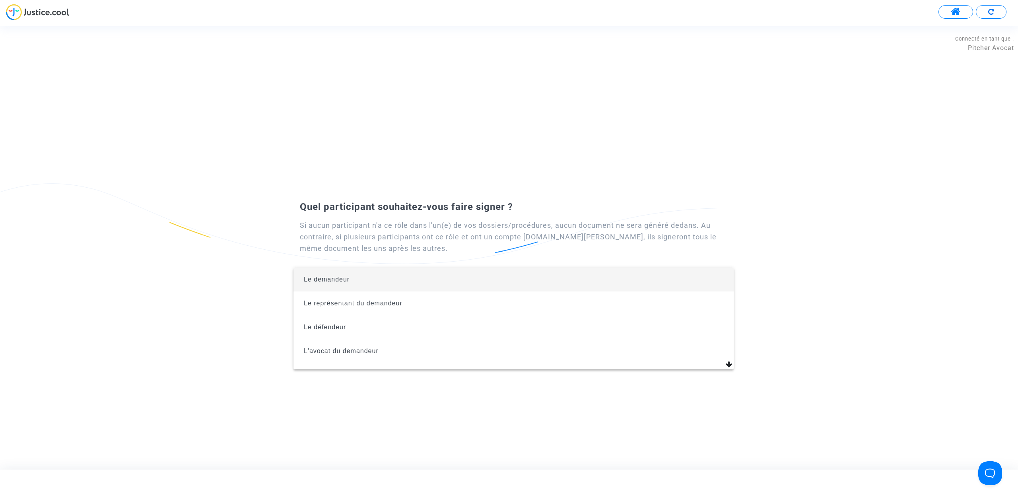
click at [495, 269] on span "Le demandeur" at bounding box center [513, 280] width 427 height 24
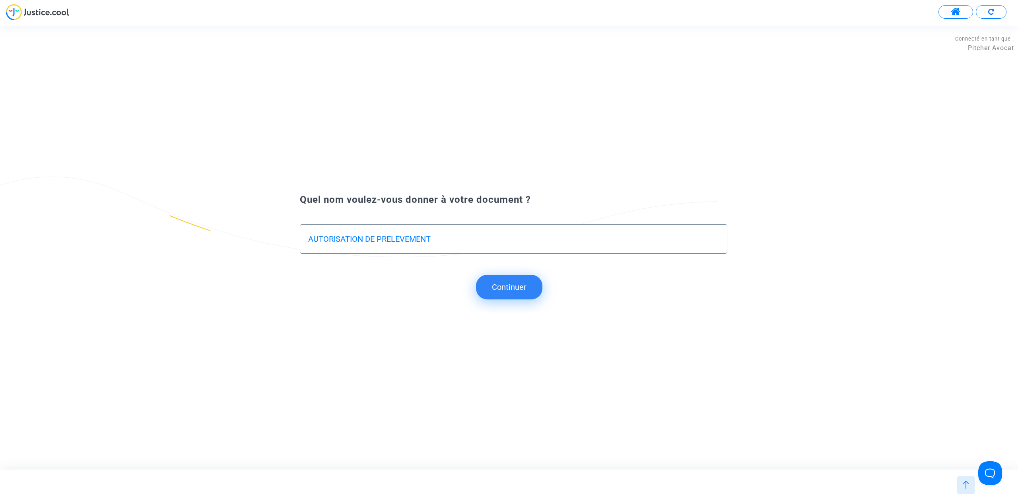
type input "AUTORISATION DE PRELEVEMENT"
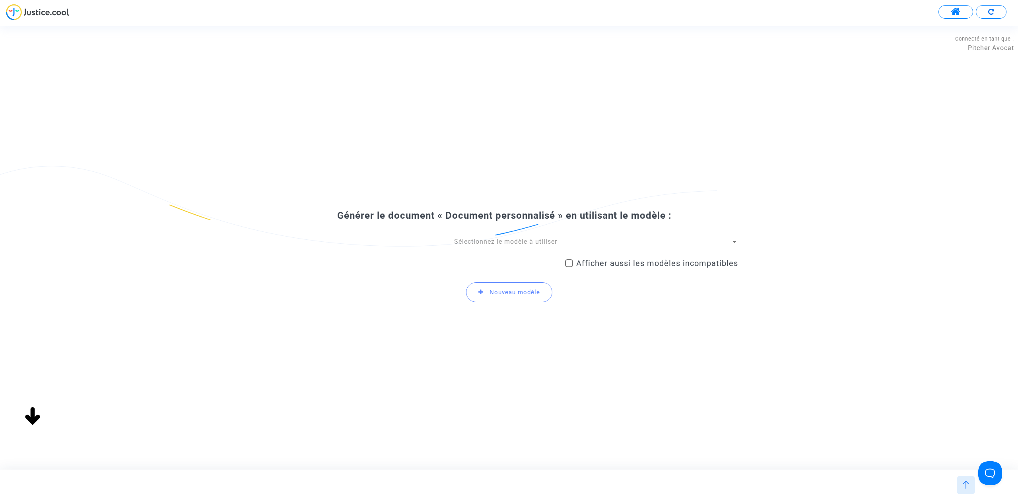
click at [507, 247] on div "Sélectionnez le modèle à utiliser Afficher aussi les modèles incompatibles Nouv…" at bounding box center [509, 273] width 458 height 72
click at [512, 235] on div "Générer le document « Document personnalisé » en utilisant le modèle : Sélectio…" at bounding box center [509, 259] width 458 height 99
click at [513, 240] on span "Sélectionnez le modèle à utiliser" at bounding box center [505, 242] width 103 height 8
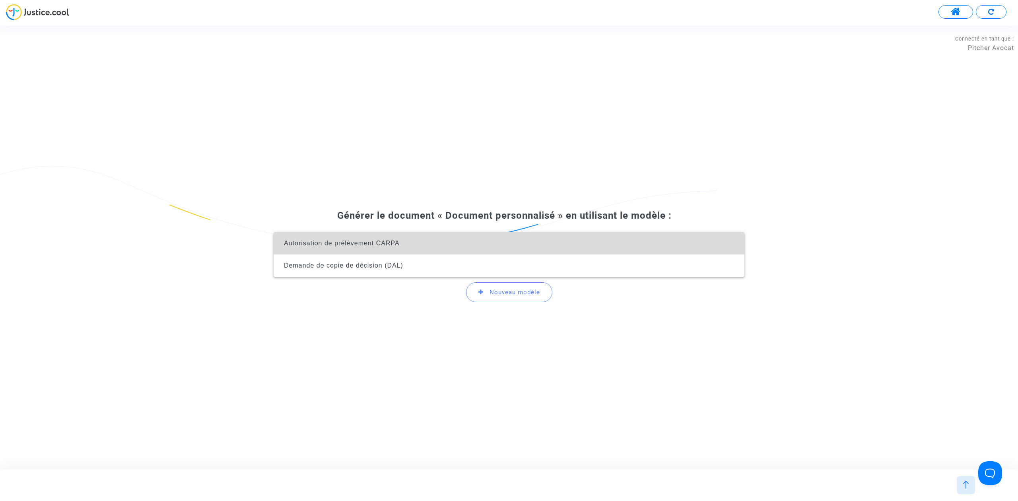
click at [513, 240] on span "Autorisation de prélèvement CARPA" at bounding box center [509, 243] width 458 height 22
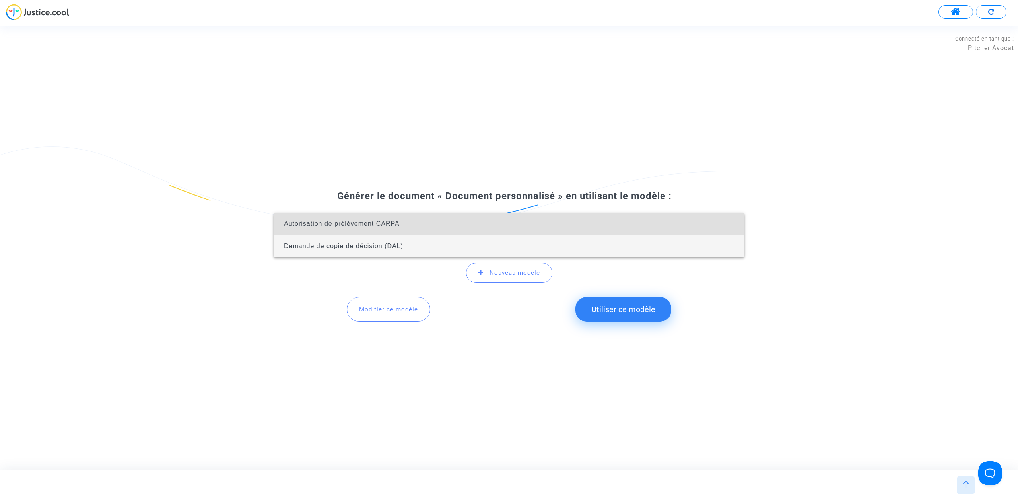
click at [513, 240] on span "Demande de copie de décision (DAL)" at bounding box center [509, 246] width 458 height 22
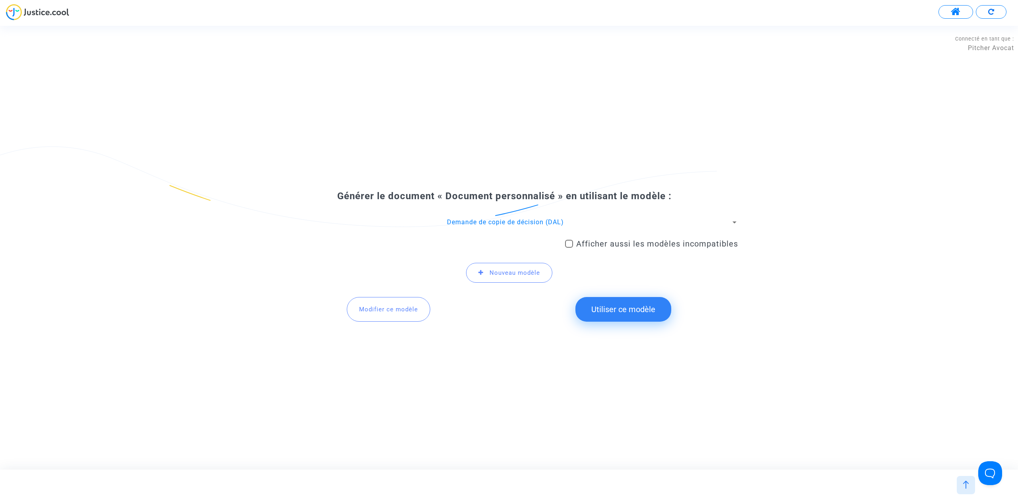
click at [526, 218] on div "Demande de copie de décision (DAL)" at bounding box center [505, 222] width 451 height 9
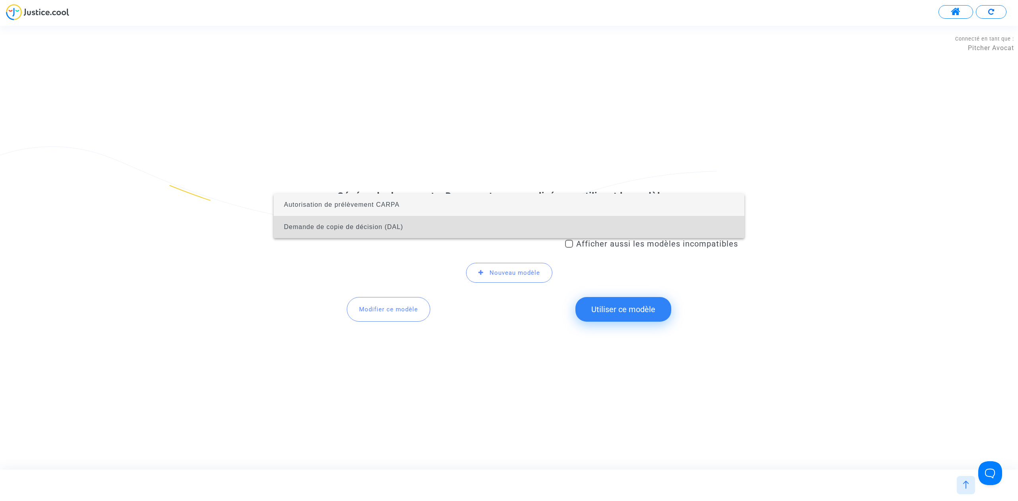
click at [526, 204] on span "Autorisation de prélèvement CARPA" at bounding box center [509, 205] width 458 height 22
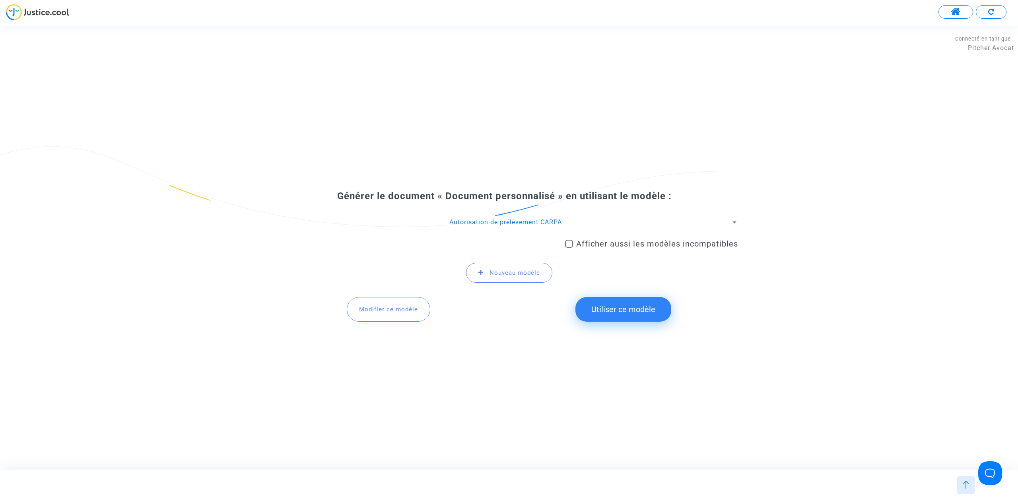
click at [604, 304] on button "Utiliser ce modèle" at bounding box center [623, 309] width 96 height 25
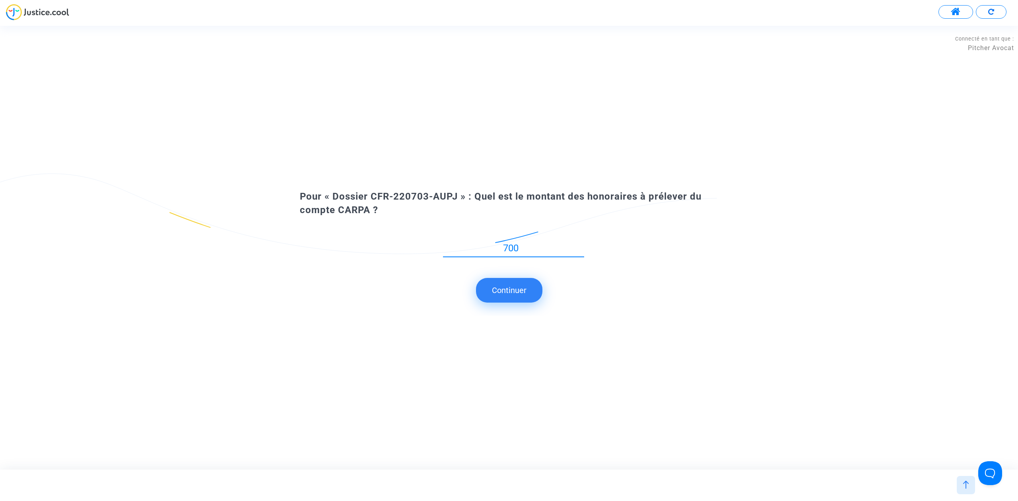
type input "700"
click at [511, 279] on button "Continuer" at bounding box center [509, 290] width 66 height 25
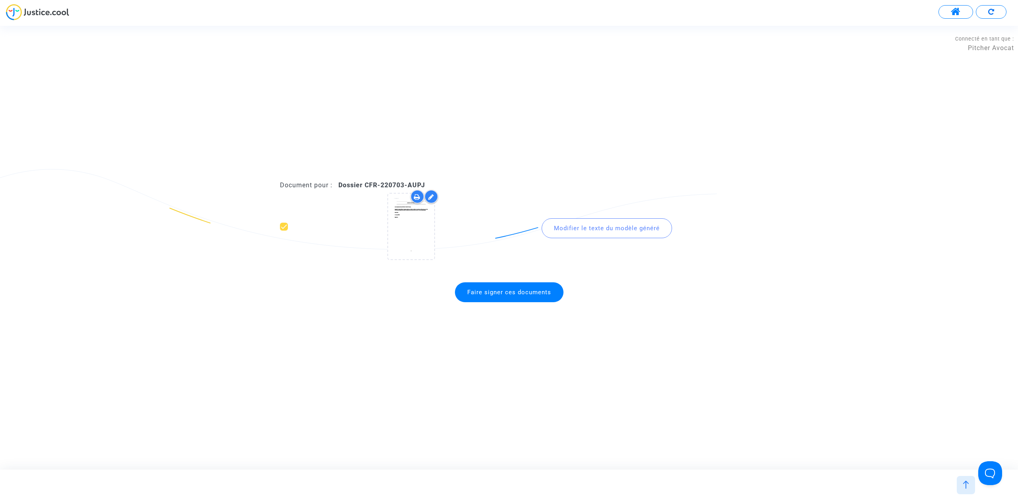
click at [503, 295] on span "Faire signer ces documents" at bounding box center [509, 292] width 84 height 7
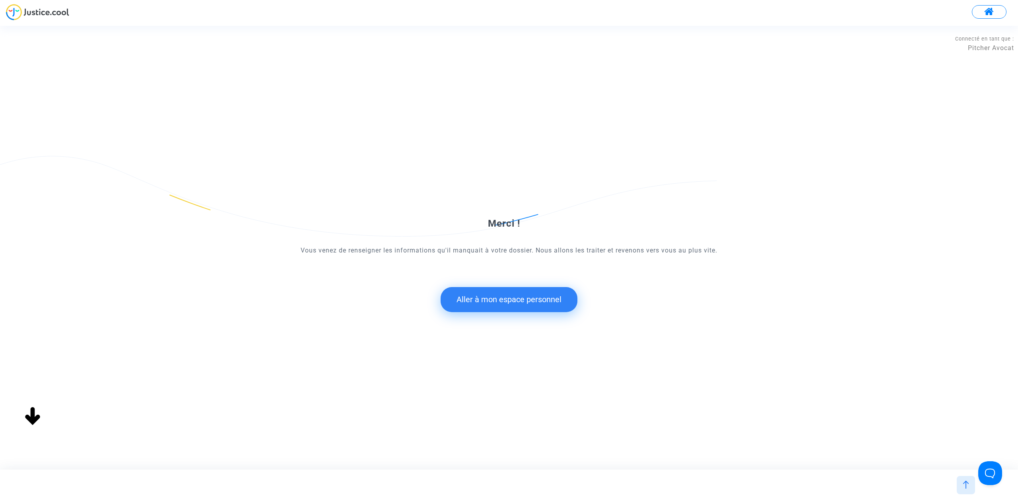
click at [510, 285] on form "Merci ! Vous venez de renseigner les informations qu'il manquait à votre dossie…" at bounding box center [509, 240] width 458 height 144
click at [508, 297] on button "Aller à mon espace personnel" at bounding box center [509, 299] width 137 height 25
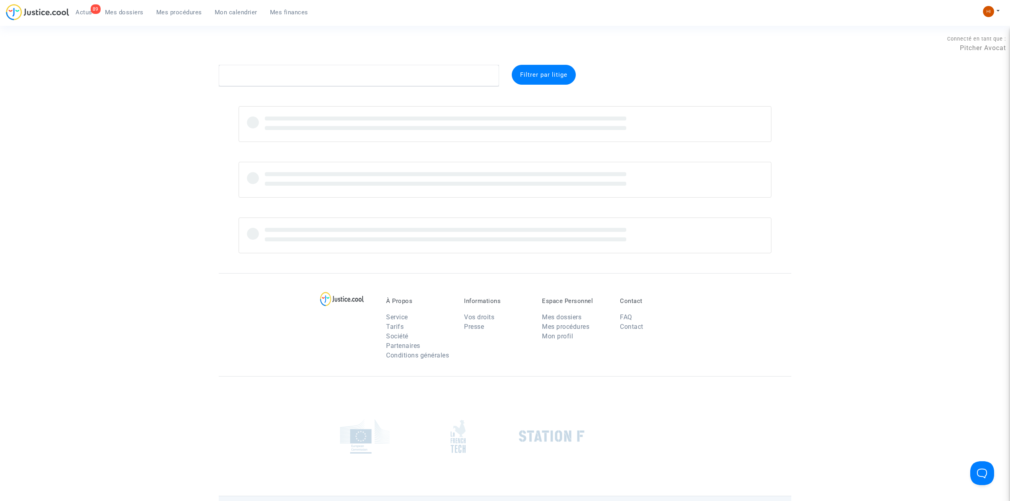
click at [181, 18] on div "89 Actus Mes dossiers Mes procédures Mon calendrier Mes finances" at bounding box center [160, 15] width 309 height 22
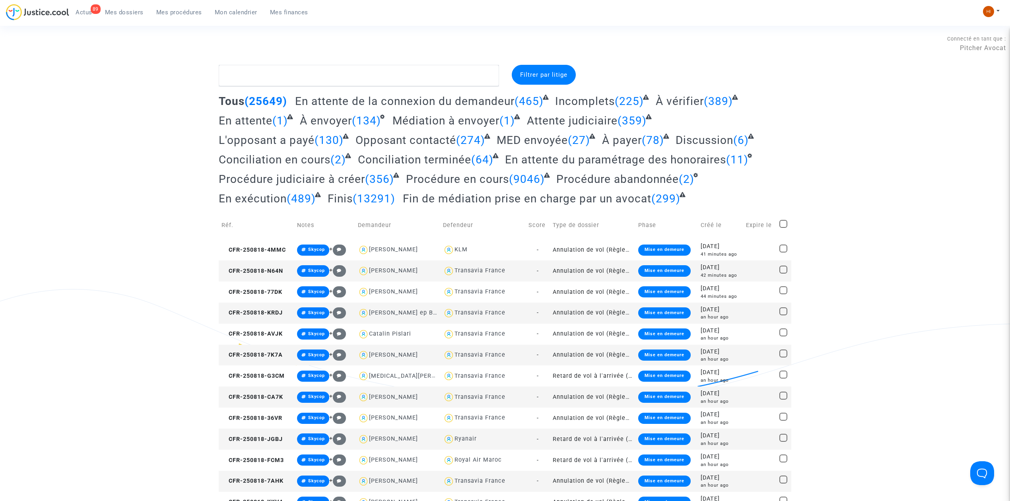
click at [189, 9] on span "Mes procédures" at bounding box center [179, 12] width 46 height 7
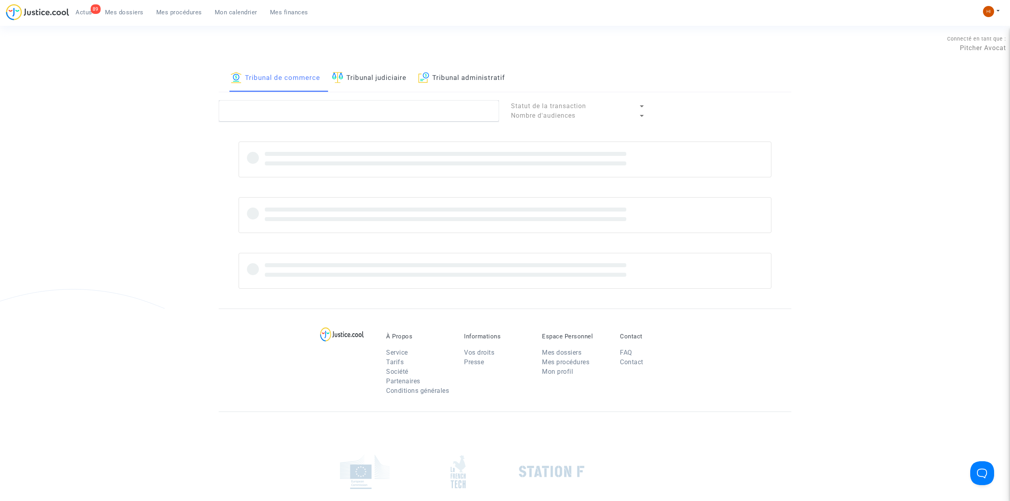
click at [484, 83] on link "Tribunal administratif" at bounding box center [461, 78] width 87 height 27
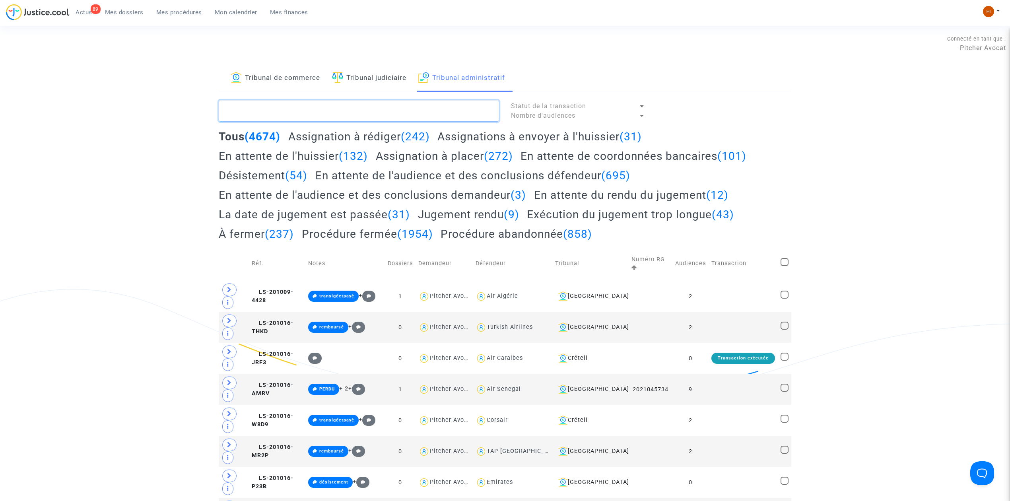
click at [443, 115] on textarea at bounding box center [359, 110] width 280 height 21
paste textarea "LS-221117-83QD"
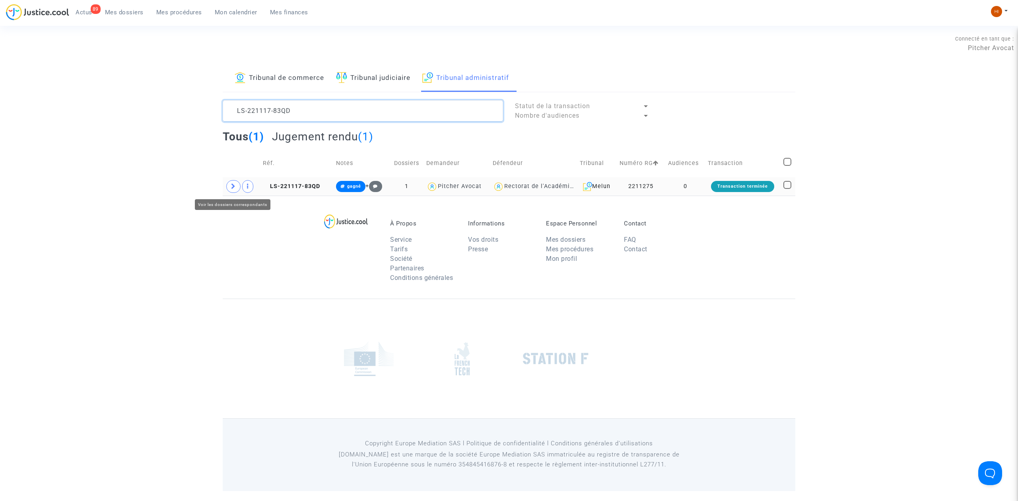
type textarea "LS-221117-83QD"
click at [231, 187] on icon at bounding box center [233, 186] width 5 height 6
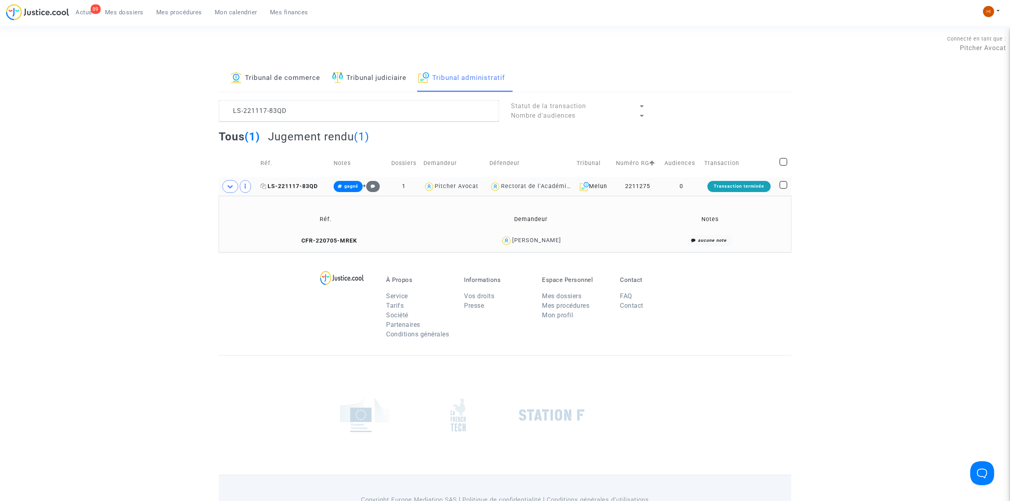
click at [298, 180] on td "LS-221117-83QD" at bounding box center [294, 186] width 73 height 18
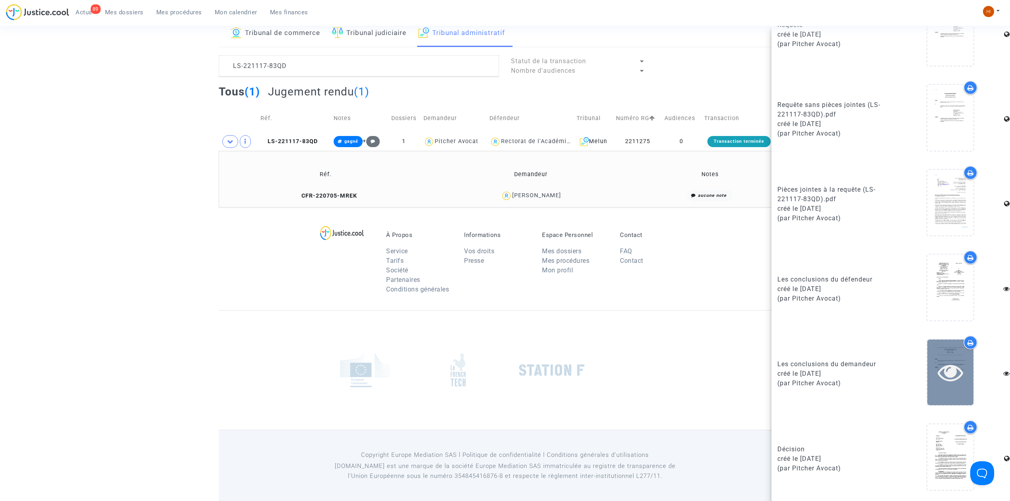
scroll to position [47, 0]
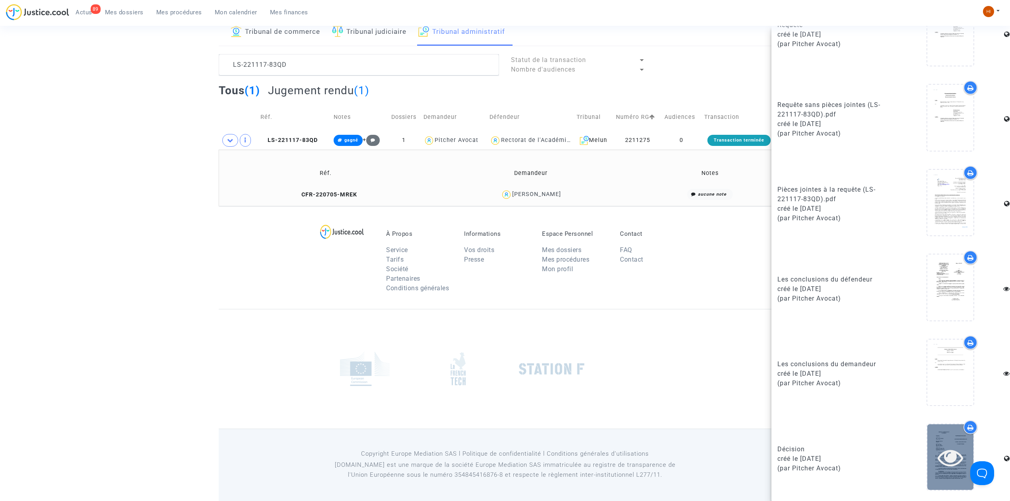
click at [950, 458] on icon at bounding box center [951, 457] width 26 height 25
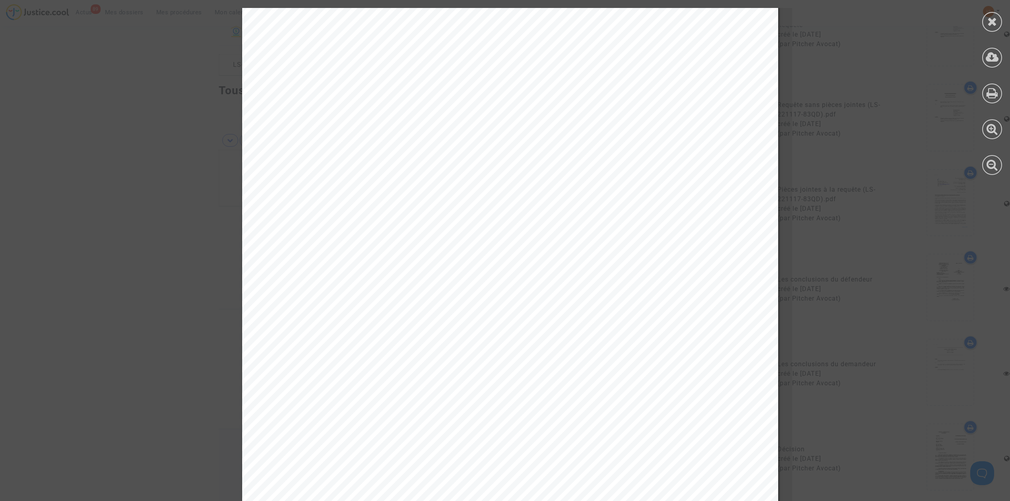
scroll to position [2459, 0]
click at [996, 14] on div at bounding box center [992, 22] width 20 height 20
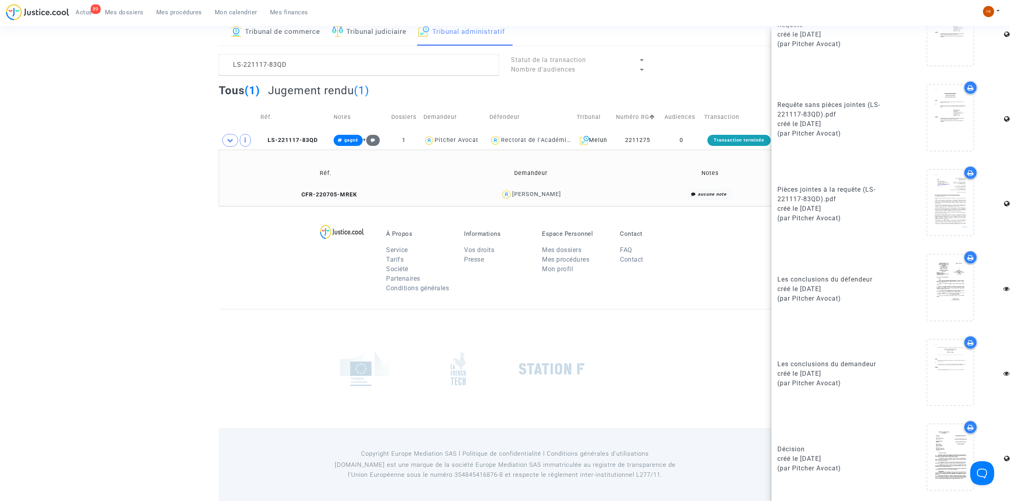
click at [217, 242] on footerbar "À Propos Service Tarifs Société Partenaires Conditions générales Informations V…" at bounding box center [505, 353] width 1010 height 295
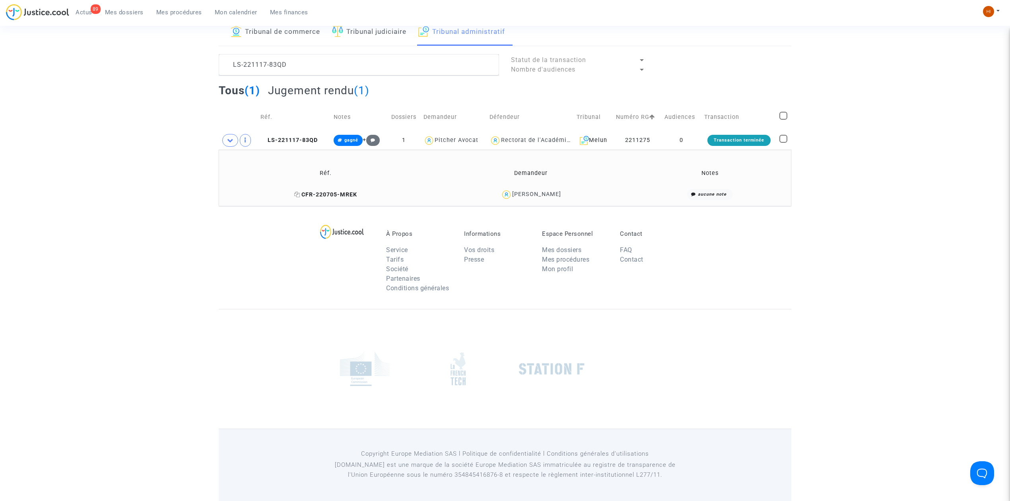
click at [339, 191] on span "CFR-220705-MREK" at bounding box center [325, 194] width 63 height 7
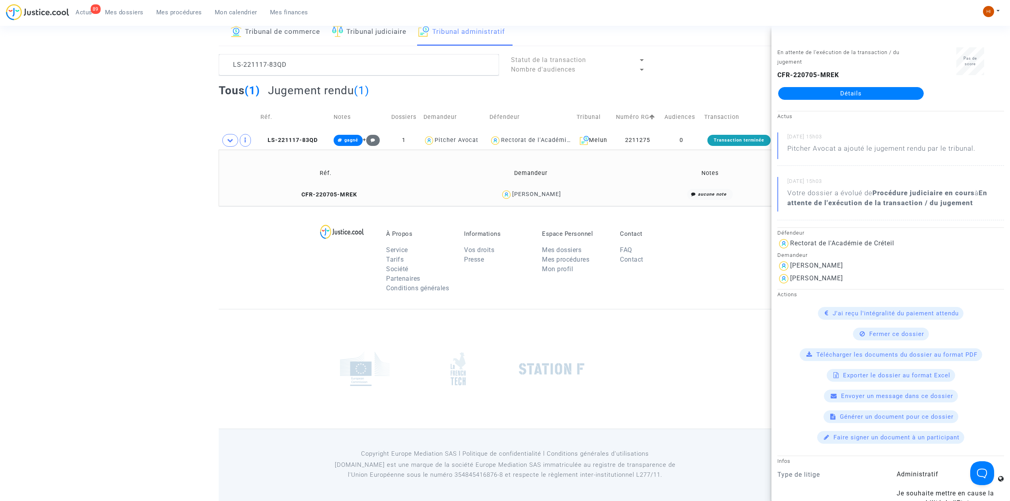
click at [872, 93] on link "Détails" at bounding box center [851, 93] width 146 height 13
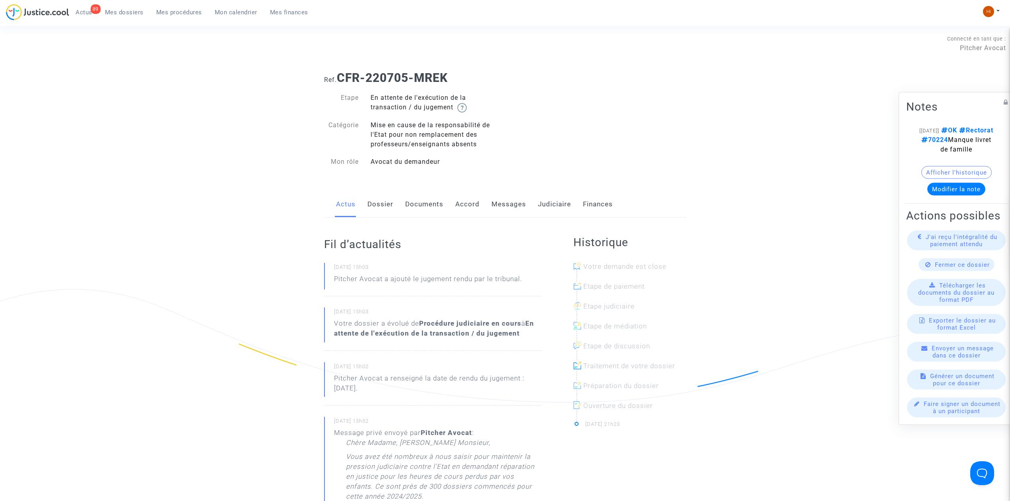
click at [508, 212] on link "Messages" at bounding box center [508, 204] width 35 height 26
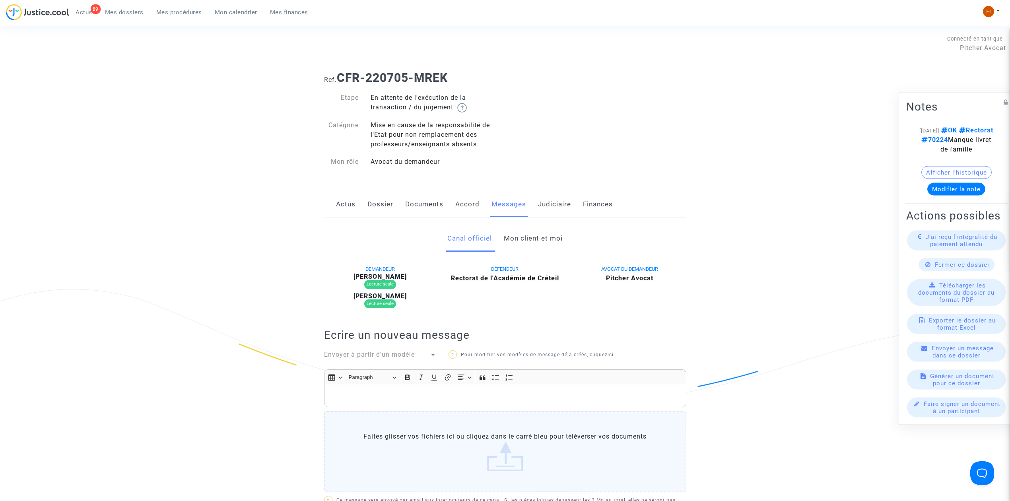
click at [544, 233] on link "Mon client et moi" at bounding box center [533, 238] width 59 height 26
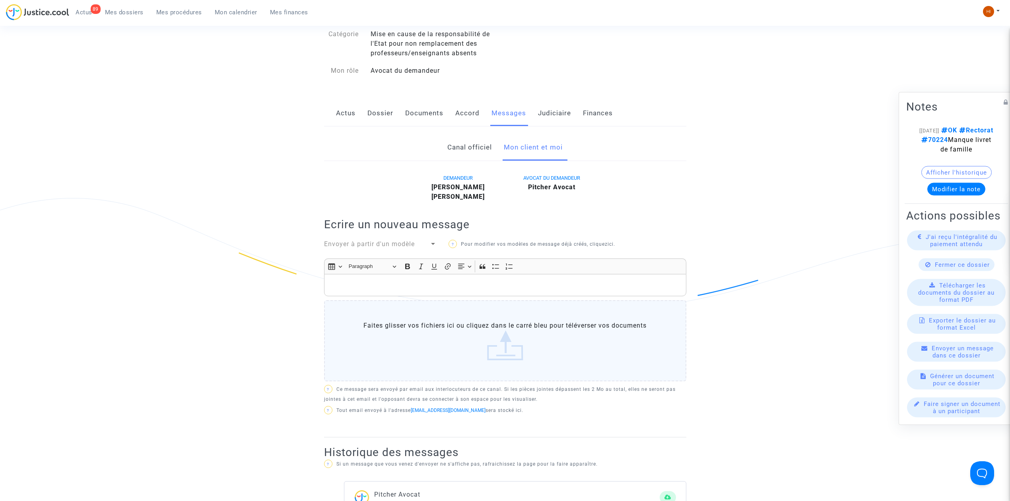
scroll to position [106, 0]
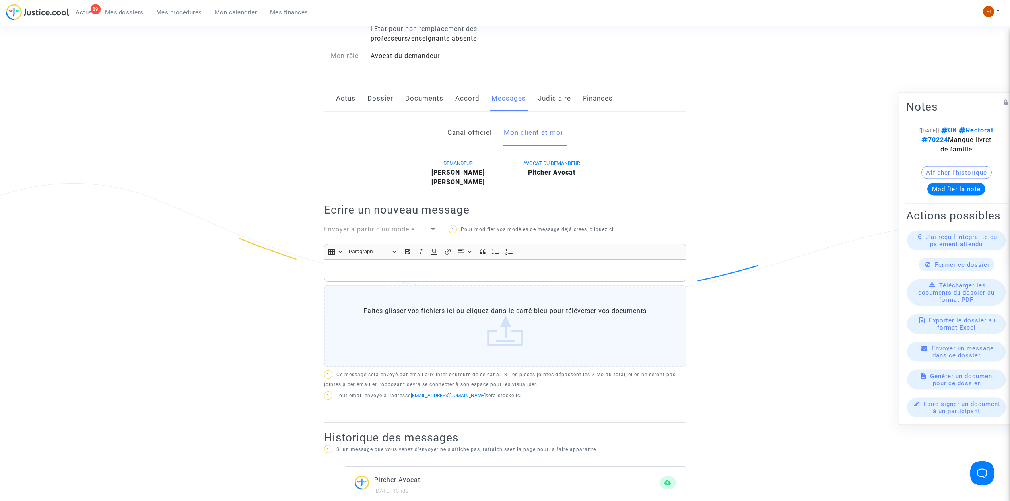
click at [379, 227] on span "Envoyer à partir d'un modèle" at bounding box center [369, 229] width 91 height 8
click at [381, 289] on span "AP OVDP" at bounding box center [380, 298] width 113 height 22
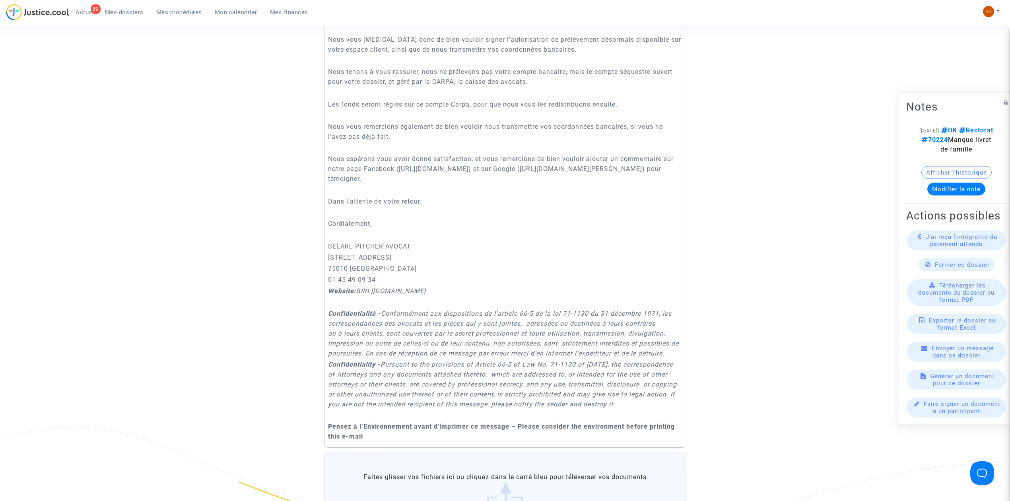
scroll to position [742, 0]
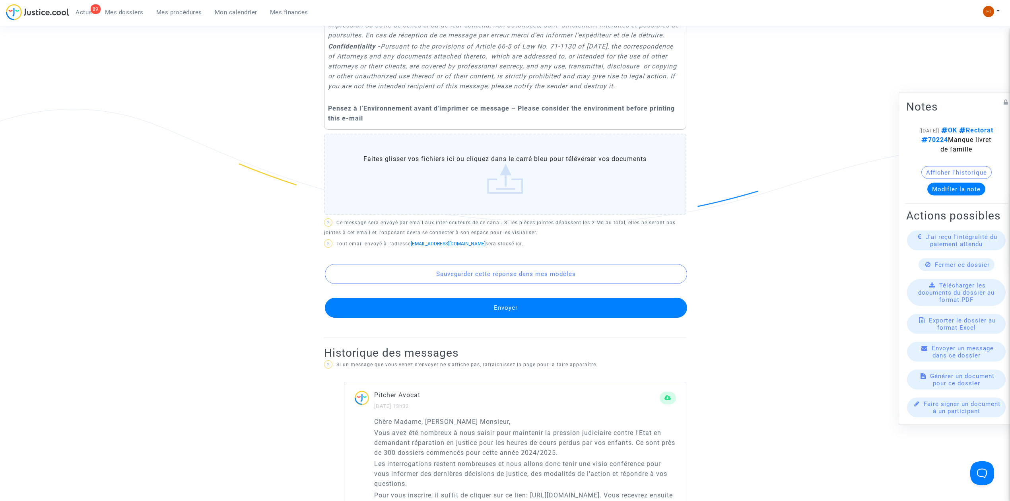
click at [473, 318] on button "Envoyer" at bounding box center [506, 308] width 362 height 20
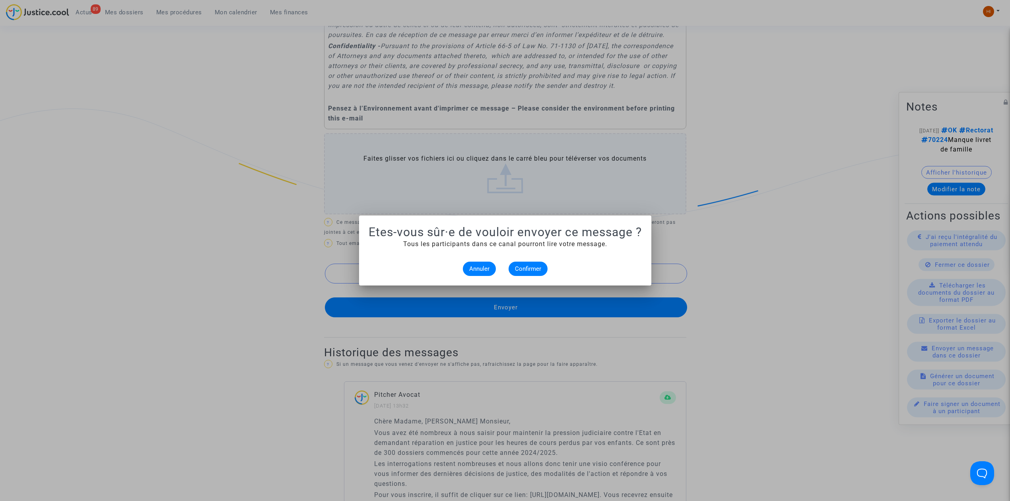
scroll to position [0, 0]
click at [527, 259] on alert-dialogs "Etes-vous sûr·e de vouloir envoyer ce message ? Tous les participants dans ce c…" at bounding box center [505, 250] width 273 height 51
click at [536, 266] on span "Confirmer" at bounding box center [528, 268] width 26 height 7
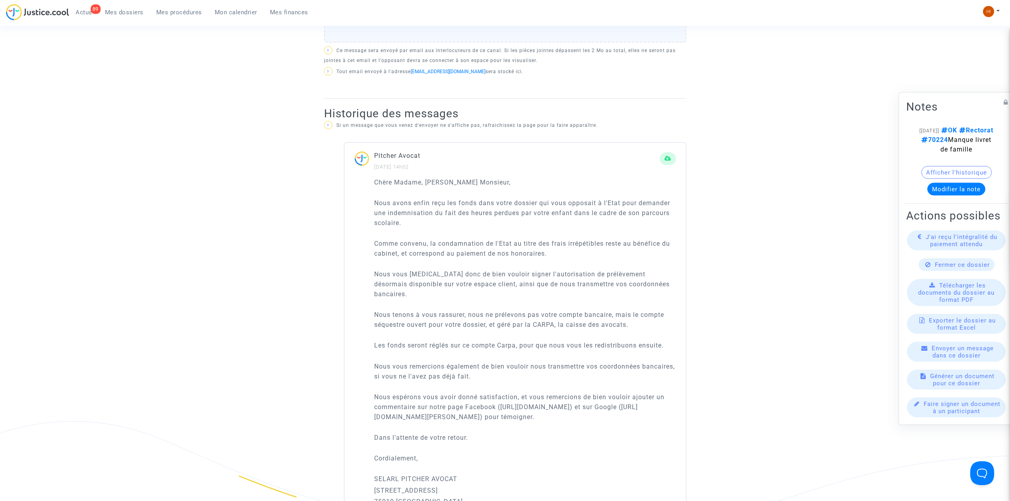
scroll to position [424, 0]
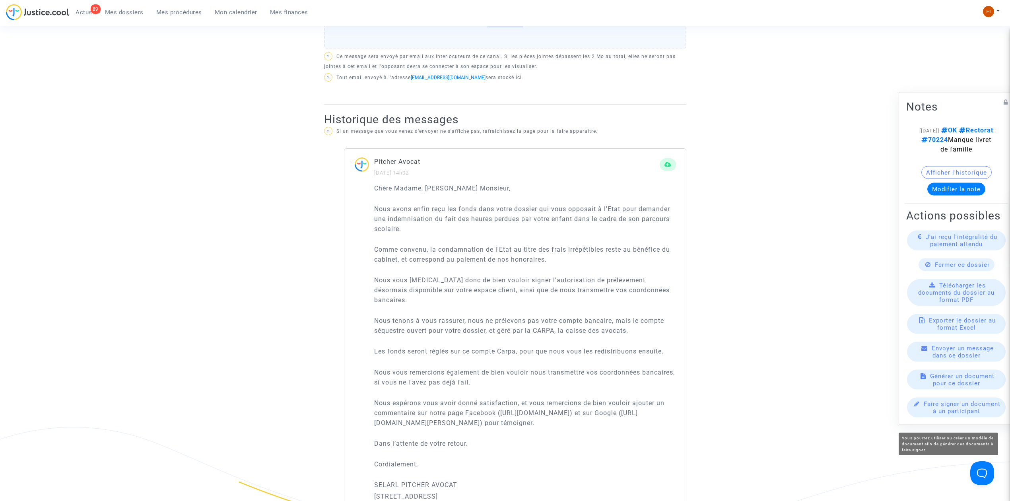
click at [940, 415] on span "Faire signer un document à un participant" at bounding box center [962, 407] width 77 height 14
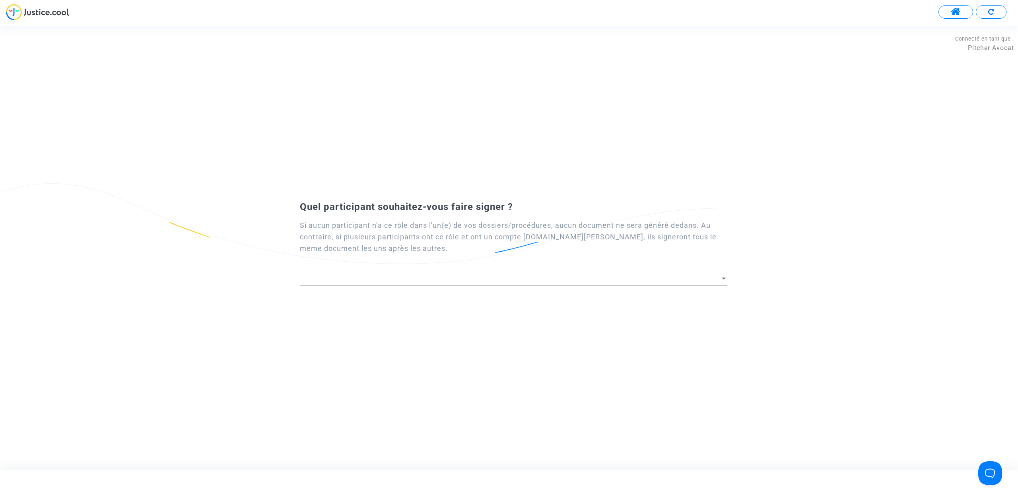
click at [468, 267] on div at bounding box center [513, 276] width 427 height 20
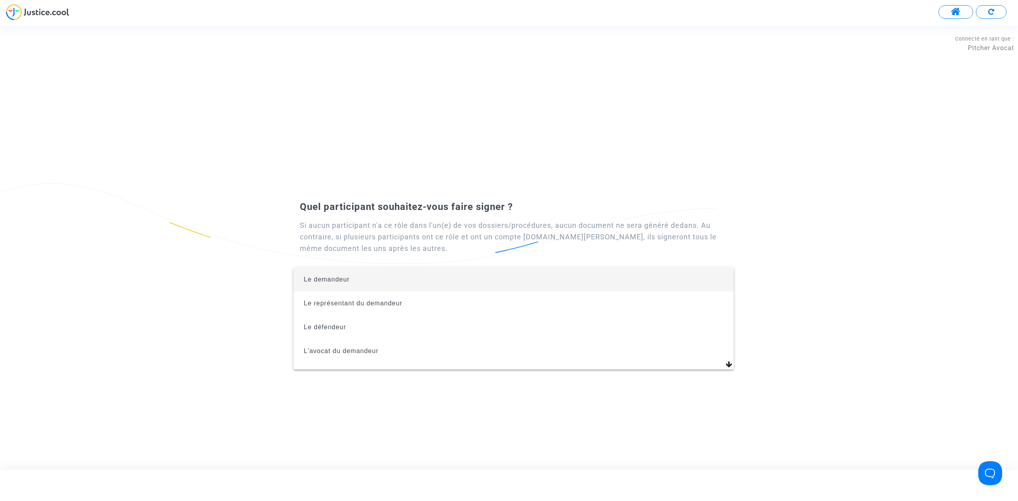
click at [471, 266] on div at bounding box center [509, 250] width 1018 height 501
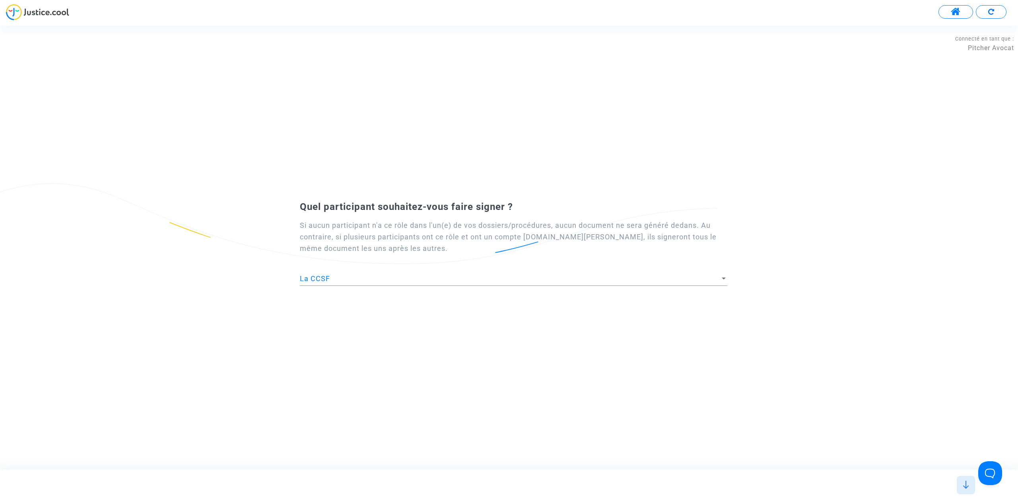
click at [476, 274] on div "La CCSF" at bounding box center [513, 276] width 427 height 20
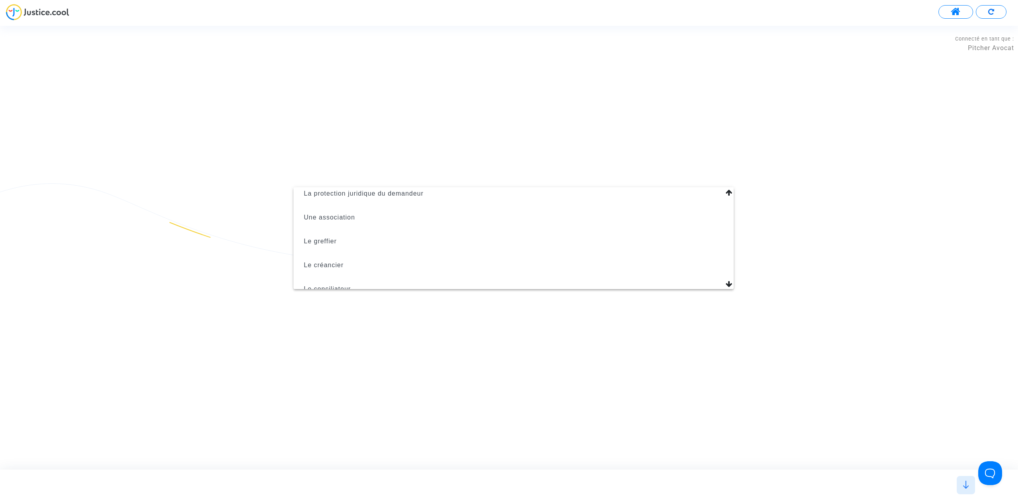
scroll to position [0, 0]
click at [470, 206] on span "Le demandeur" at bounding box center [513, 199] width 427 height 24
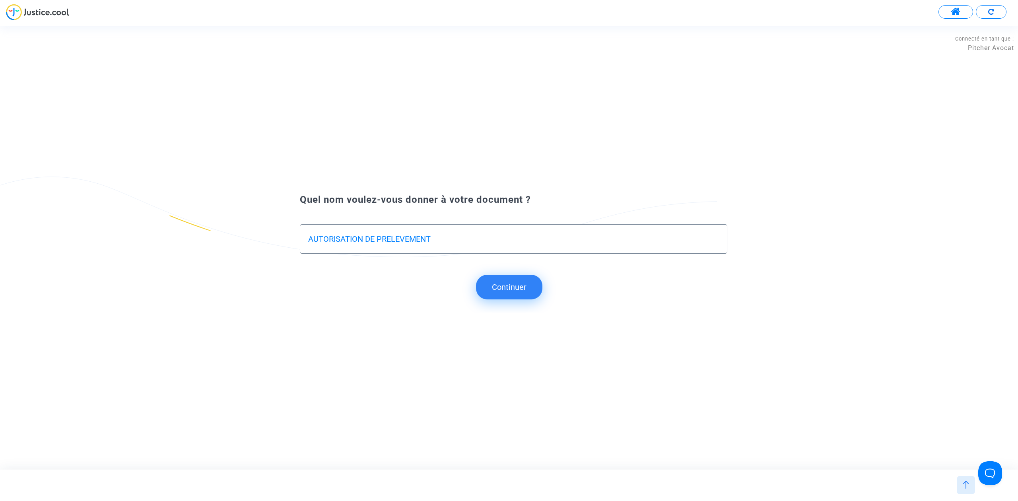
type input "AUTORISATION DE PRELEVEMENT"
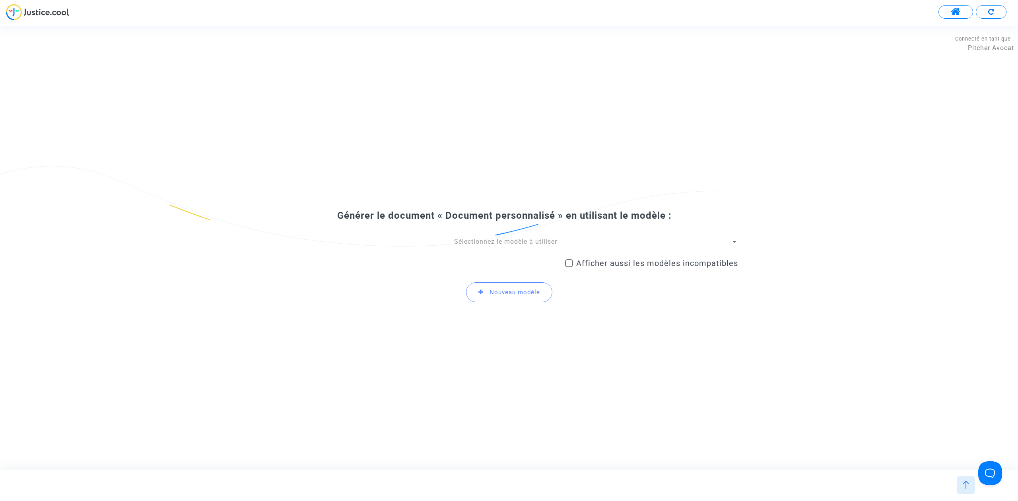
click at [517, 243] on span "Sélectionnez le modèle à utiliser" at bounding box center [505, 242] width 103 height 8
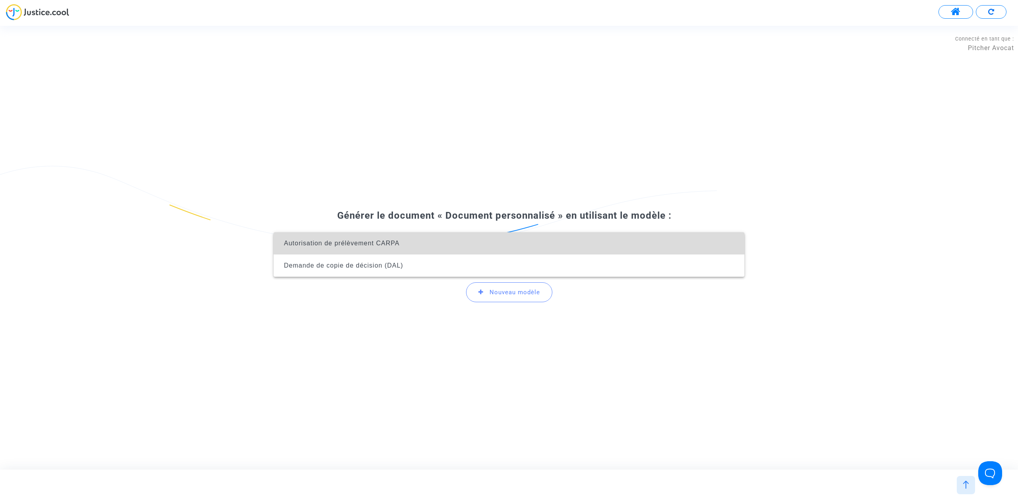
click at [517, 243] on span "Autorisation de prélèvement CARPA" at bounding box center [509, 243] width 458 height 22
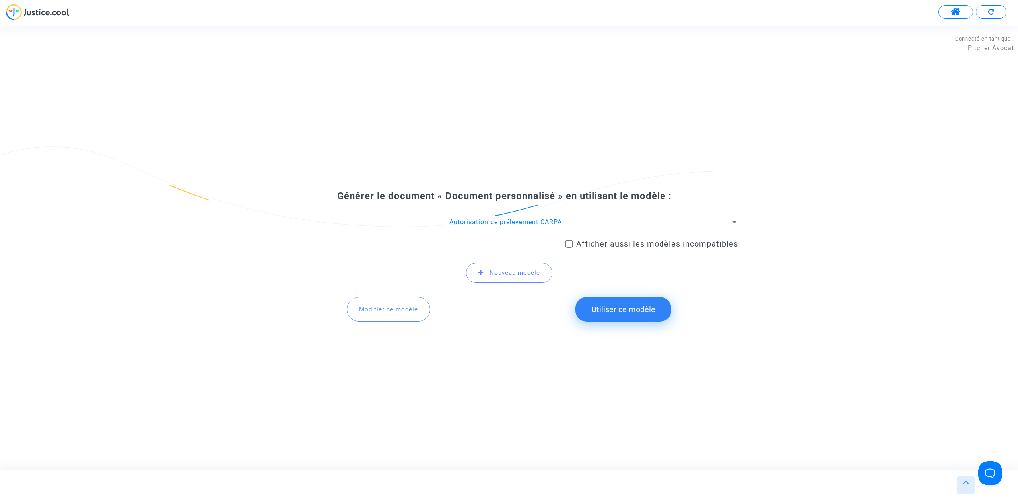
click at [607, 299] on button "Utiliser ce modèle" at bounding box center [623, 309] width 96 height 25
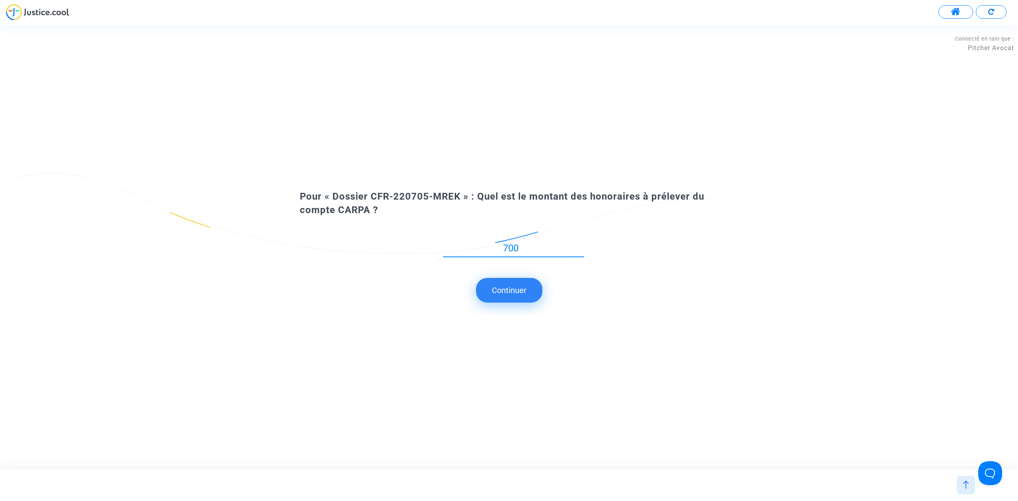
type input "700"
click at [512, 290] on button "Continuer" at bounding box center [509, 290] width 66 height 25
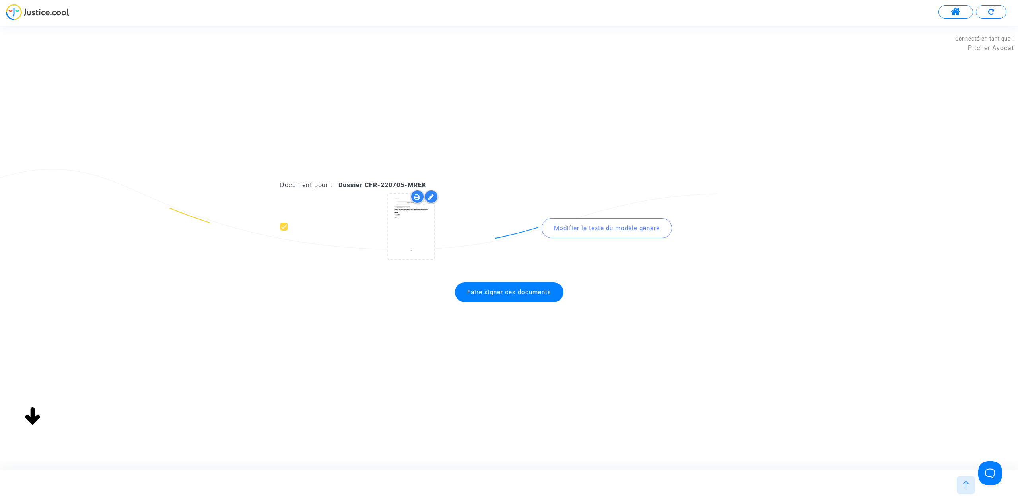
click at [511, 296] on span "Faire signer ces documents" at bounding box center [509, 292] width 109 height 20
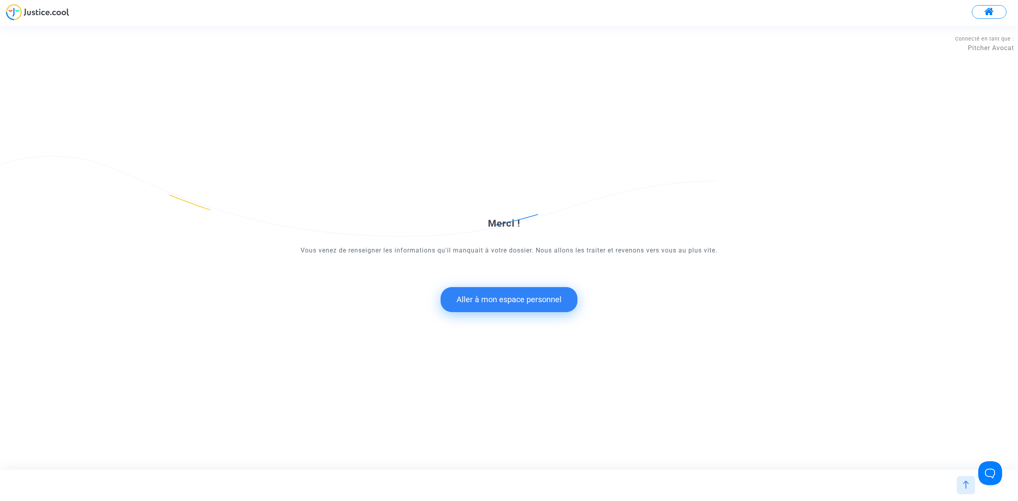
click at [508, 290] on button "Aller à mon espace personnel" at bounding box center [509, 299] width 137 height 25
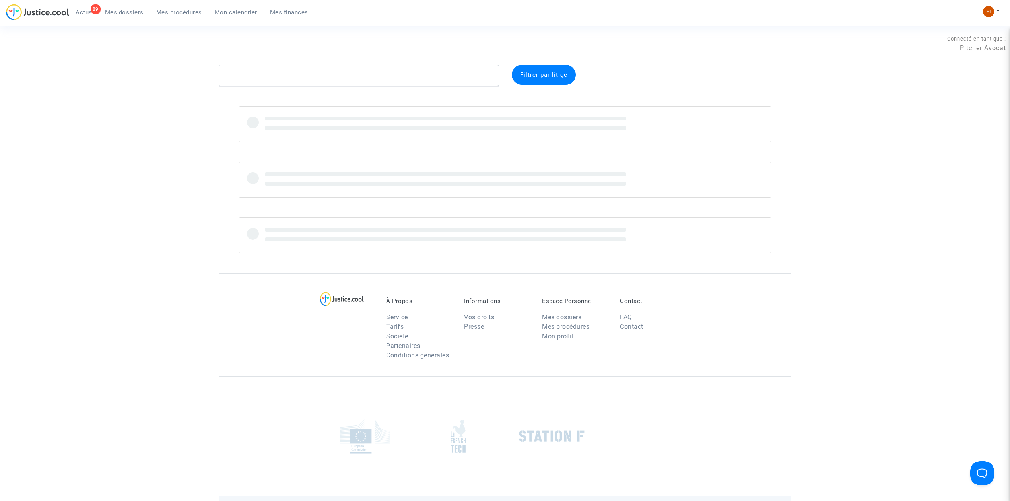
click at [188, 10] on span "Mes procédures" at bounding box center [179, 12] width 46 height 7
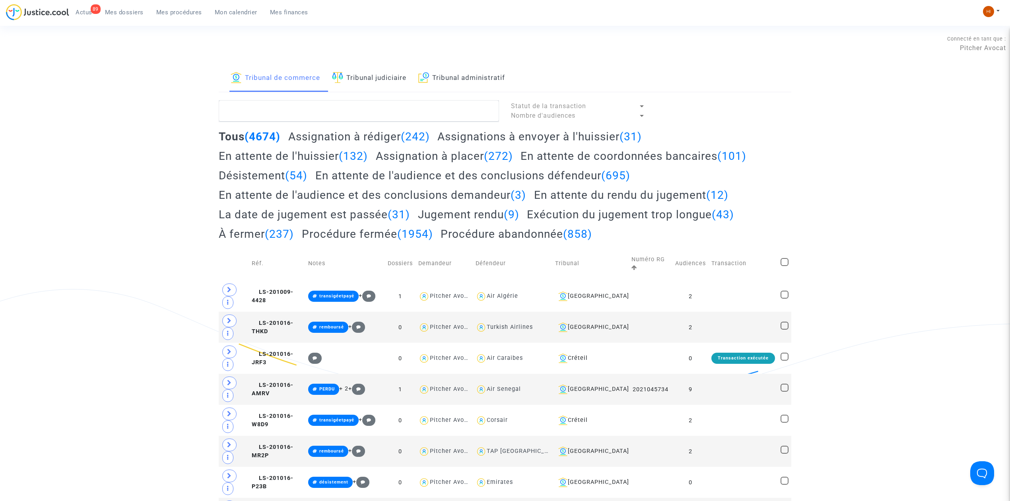
click at [483, 83] on link "Tribunal administratif" at bounding box center [461, 78] width 87 height 27
click at [433, 117] on textarea at bounding box center [359, 110] width 280 height 21
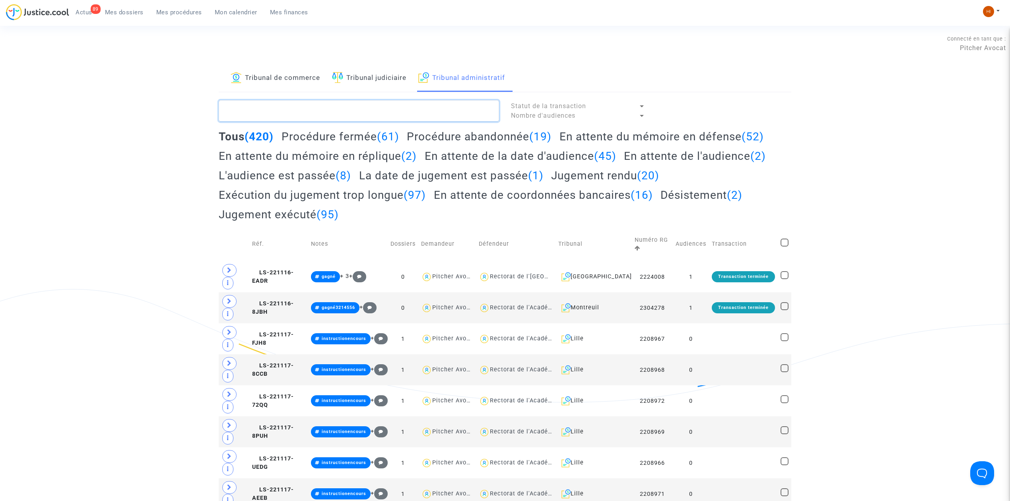
paste textarea "LS-221117-83QD"
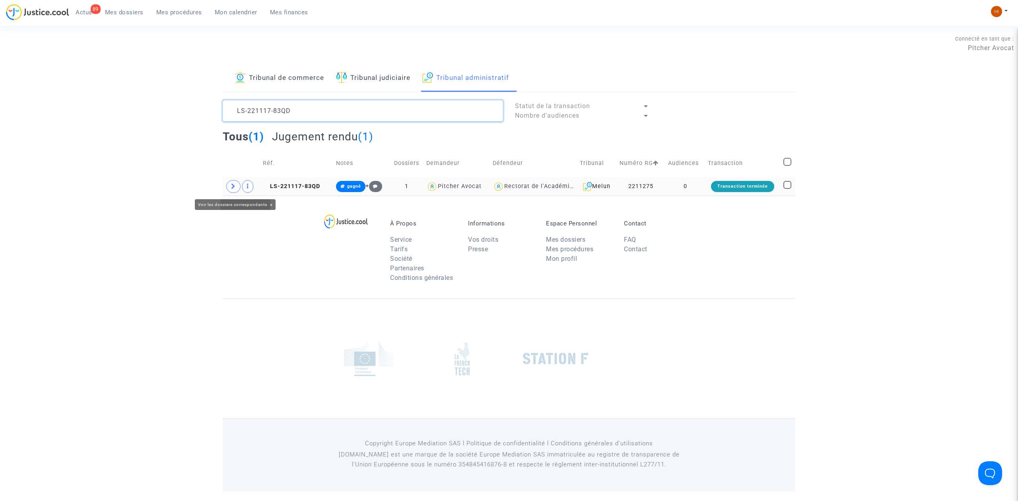
type textarea "LS-221117-83QD"
click at [229, 185] on span at bounding box center [233, 186] width 14 height 13
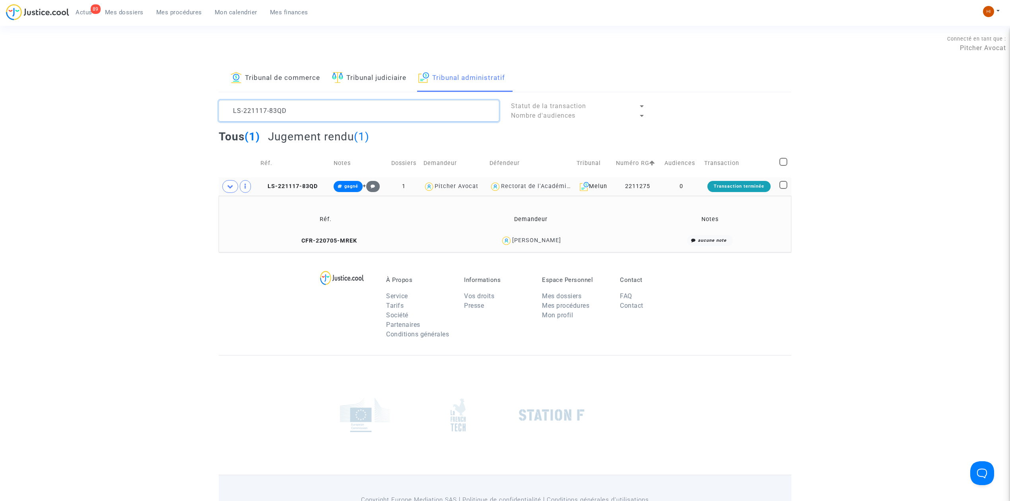
drag, startPoint x: 349, startPoint y: 107, endPoint x: 104, endPoint y: 93, distance: 245.8
click at [104, 93] on div "Tribunal de commerce Tribunal judiciaire Tribunal administratif LS-221117-83QD …" at bounding box center [505, 158] width 1010 height 187
click at [379, 74] on link "Tribunal judiciaire" at bounding box center [369, 78] width 74 height 27
click at [378, 96] on div "Tribunal de commerce Tribunal judiciaire Tribunal administratif Statut de la tr…" at bounding box center [505, 158] width 573 height 187
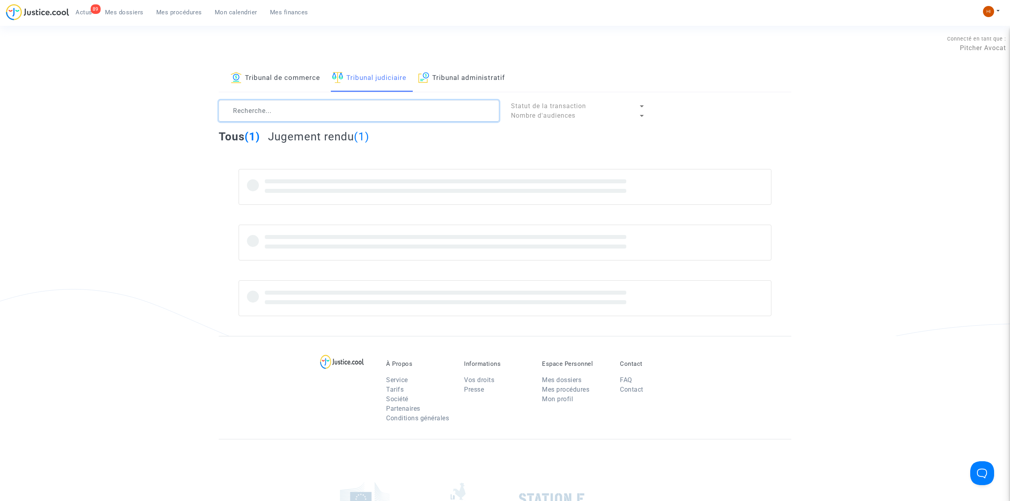
click at [353, 113] on textarea at bounding box center [359, 110] width 280 height 21
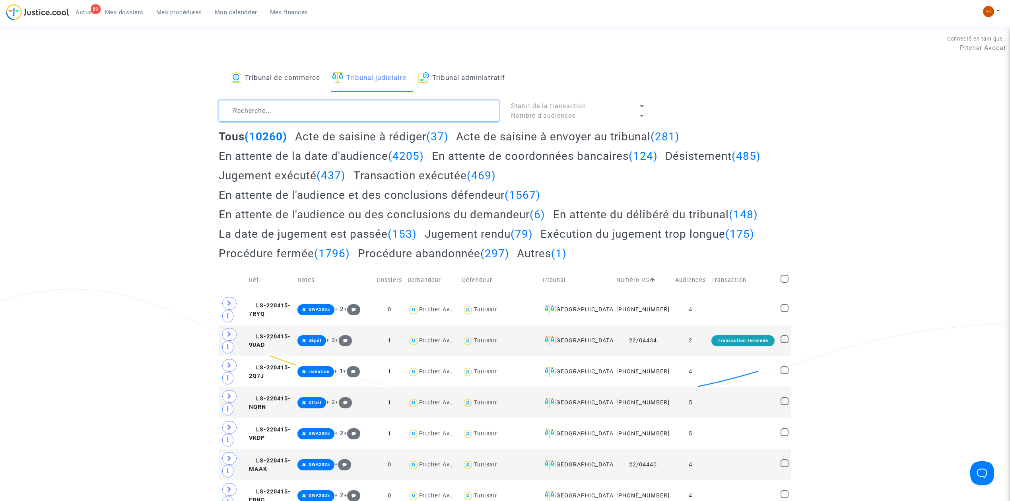
paste textarea "LS-220809-NNRF"
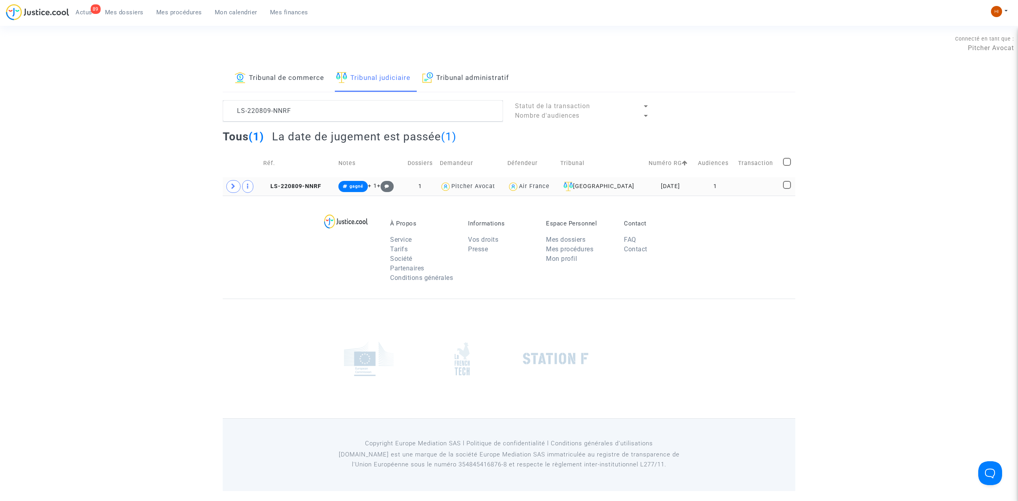
click at [241, 185] on td at bounding box center [242, 186] width 38 height 18
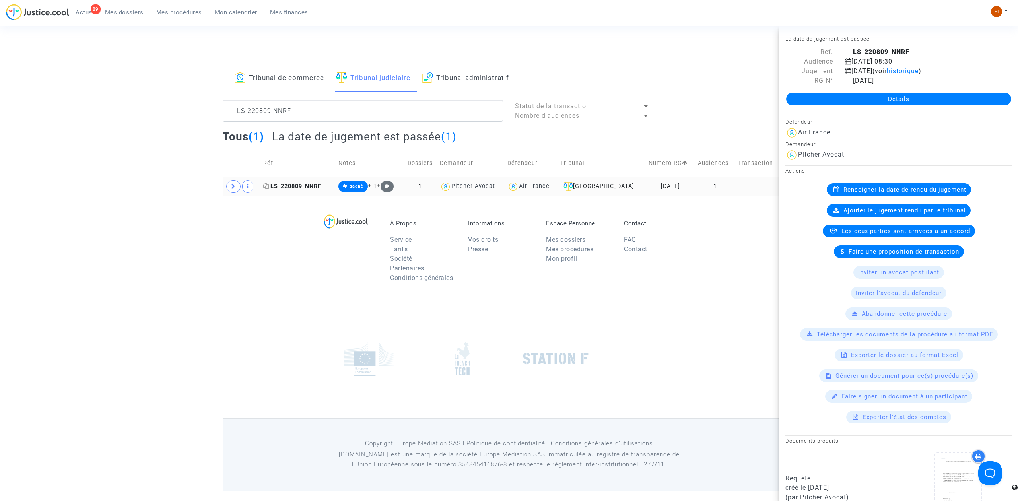
click at [294, 185] on span "LS-220809-NNRF" at bounding box center [292, 186] width 58 height 7
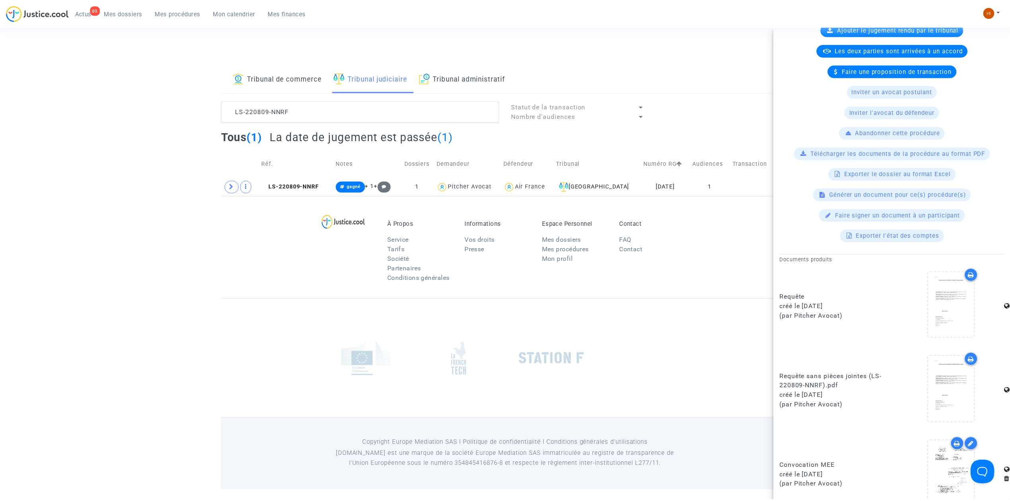
scroll to position [179, 0]
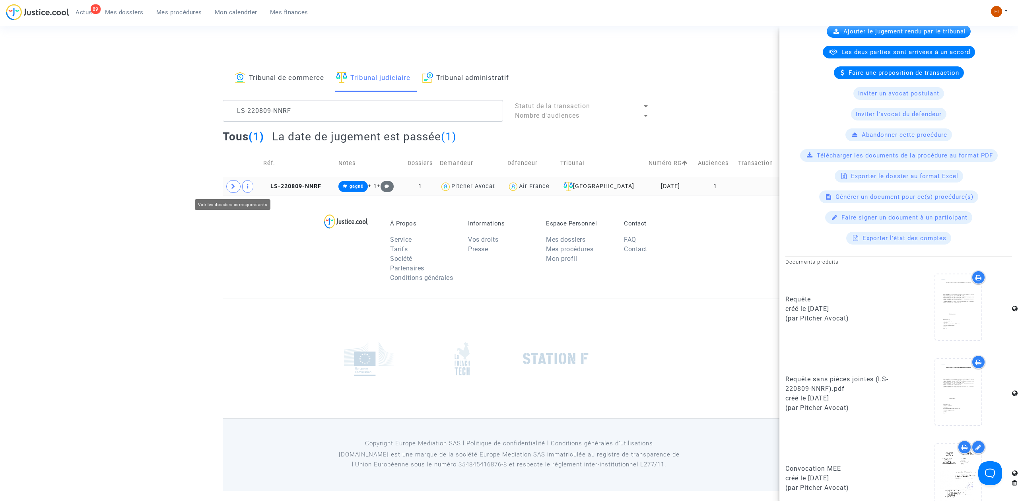
click at [238, 189] on span at bounding box center [233, 186] width 14 height 13
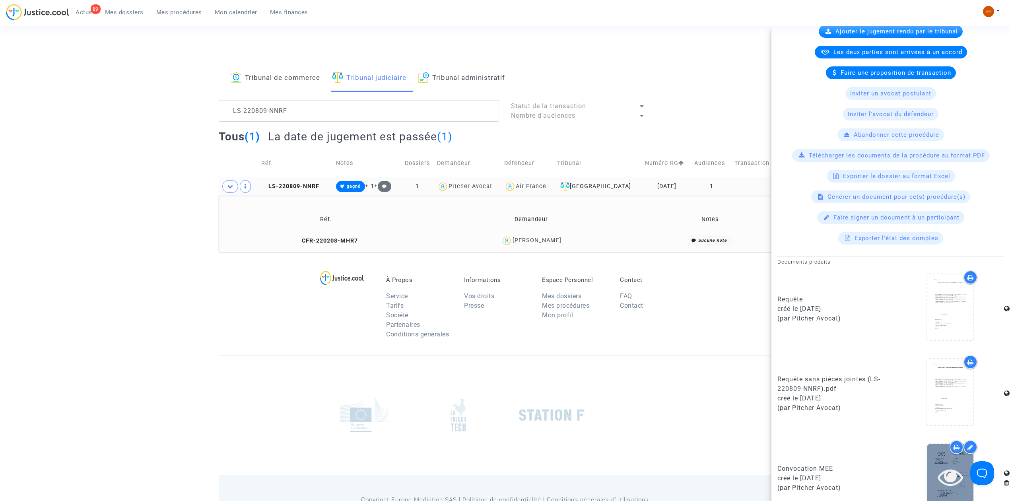
click at [953, 470] on icon at bounding box center [951, 476] width 26 height 25
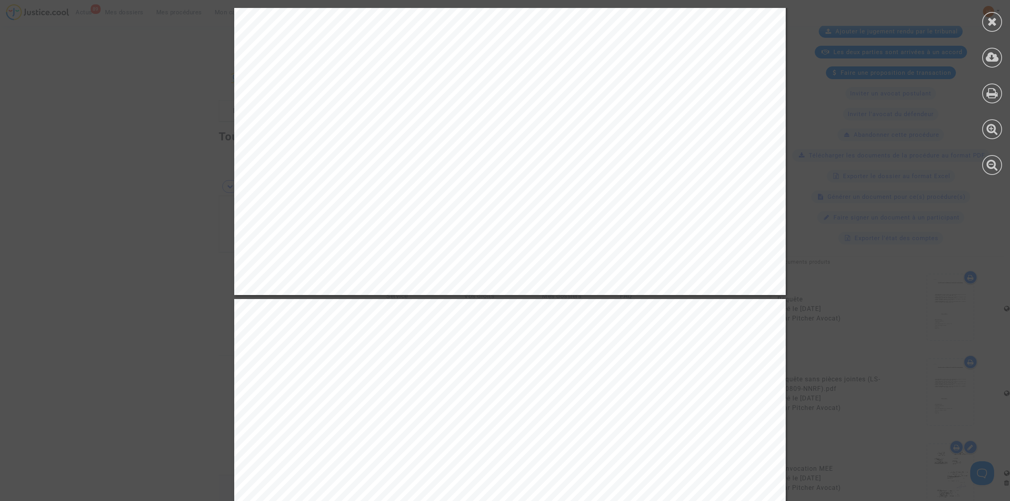
scroll to position [636, 0]
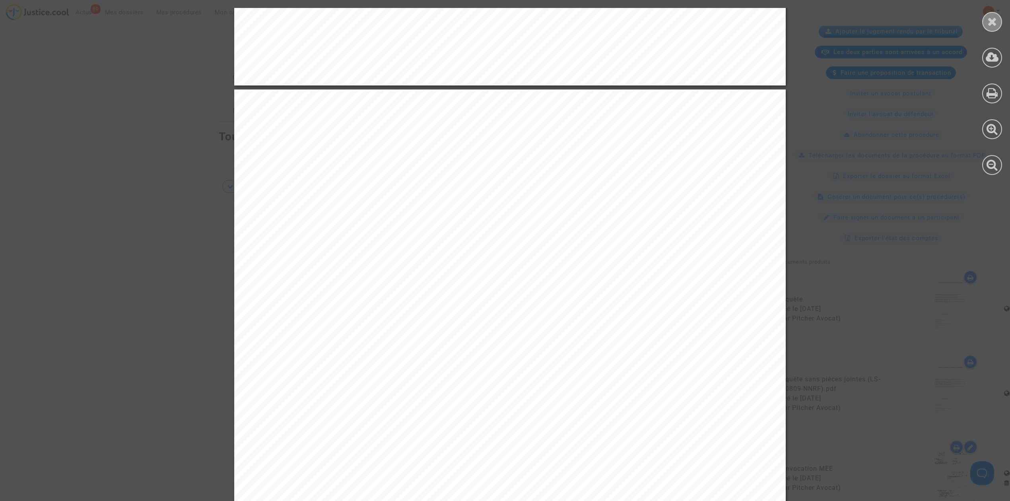
click at [991, 27] on div at bounding box center [992, 22] width 20 height 20
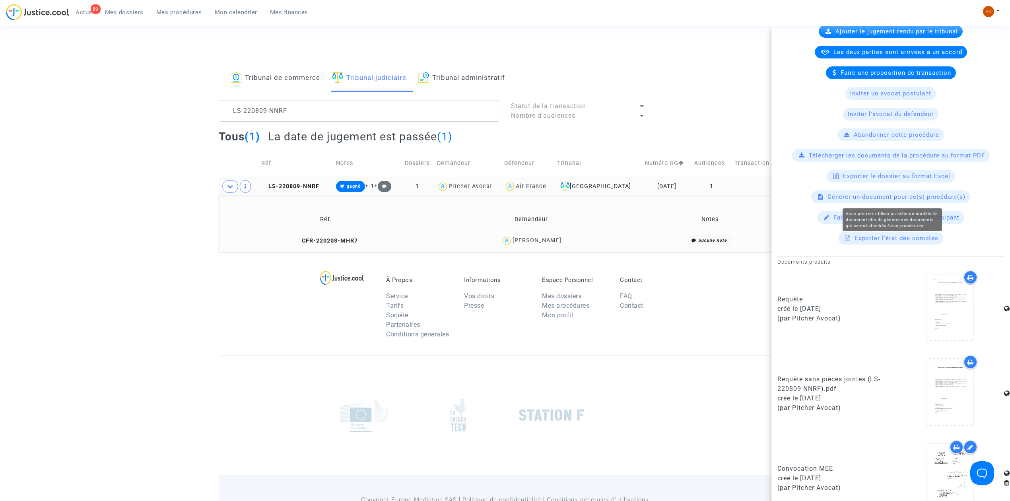
scroll to position [0, 0]
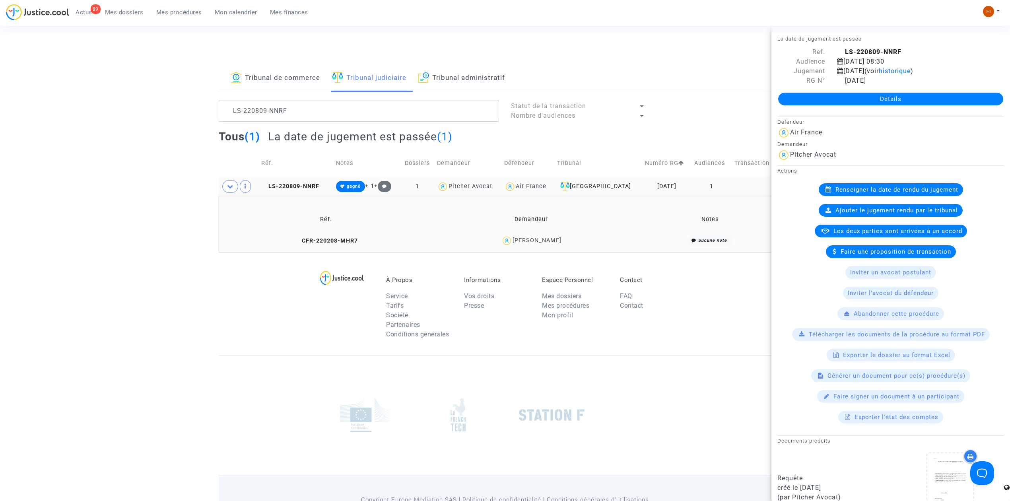
click at [328, 245] on td "CFR-220208-MHR7" at bounding box center [326, 240] width 210 height 17
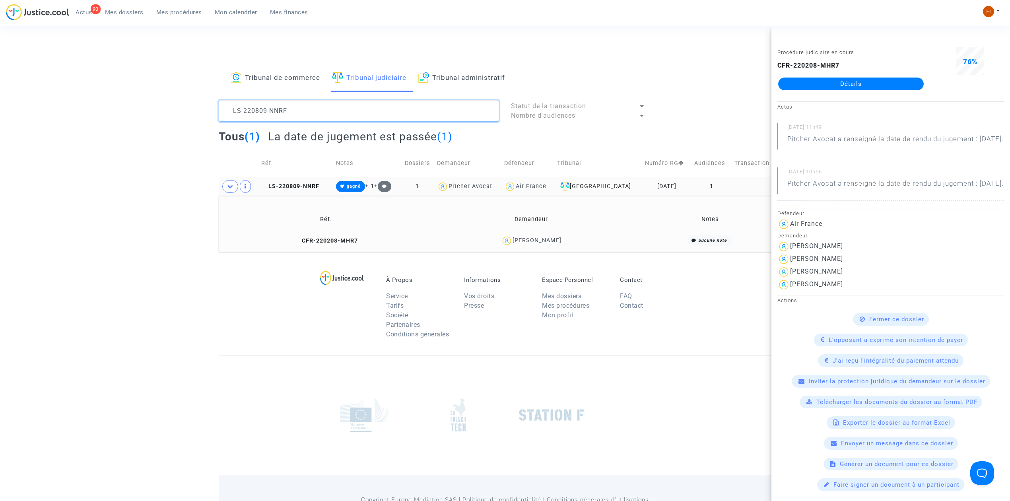
drag, startPoint x: 359, startPoint y: 112, endPoint x: 146, endPoint y: 109, distance: 213.2
click at [0, 34] on html "90 Actus Mes dossiers Mes procédures Mon calendrier Mes finances Mon profil Cha…" at bounding box center [505, 273] width 1010 height 547
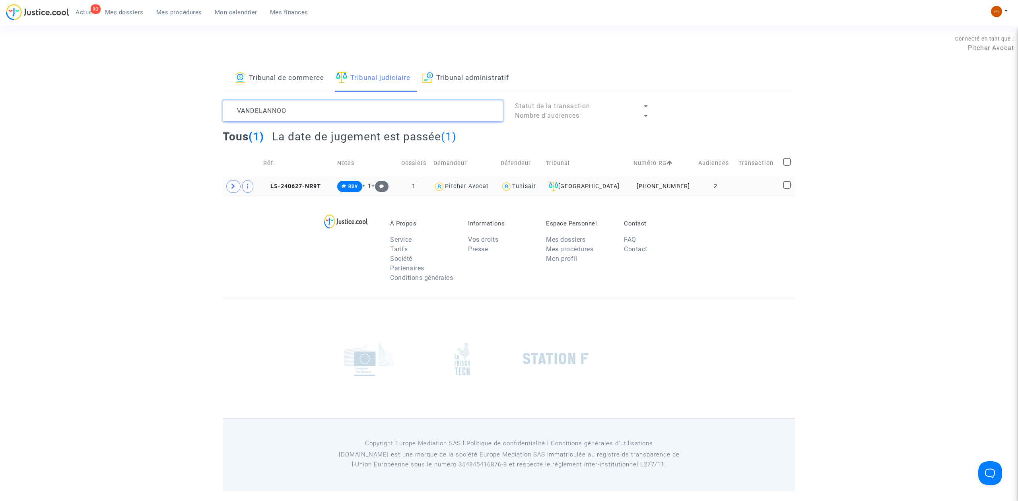
type textarea "VANDELANNOO"
click at [235, 193] on span at bounding box center [233, 186] width 14 height 13
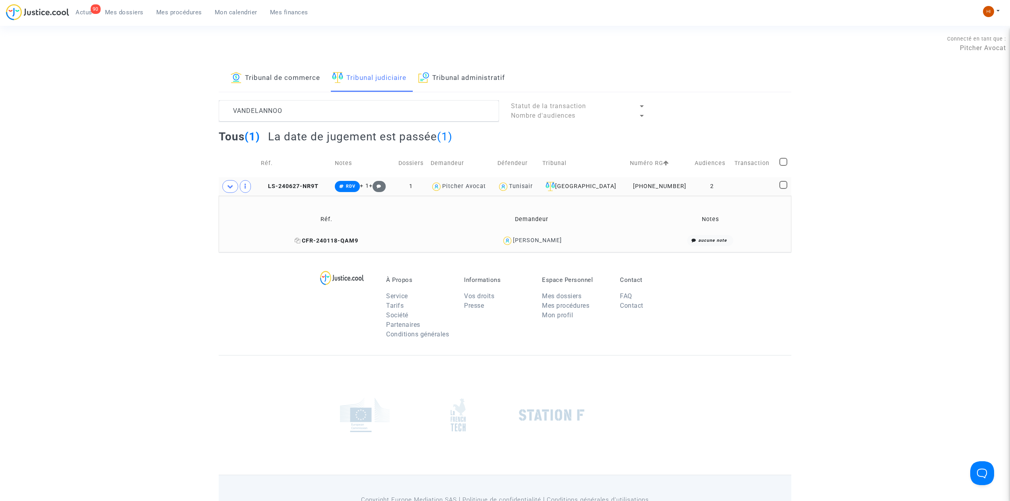
click at [324, 239] on span "CFR-240118-QAM9" at bounding box center [327, 240] width 64 height 7
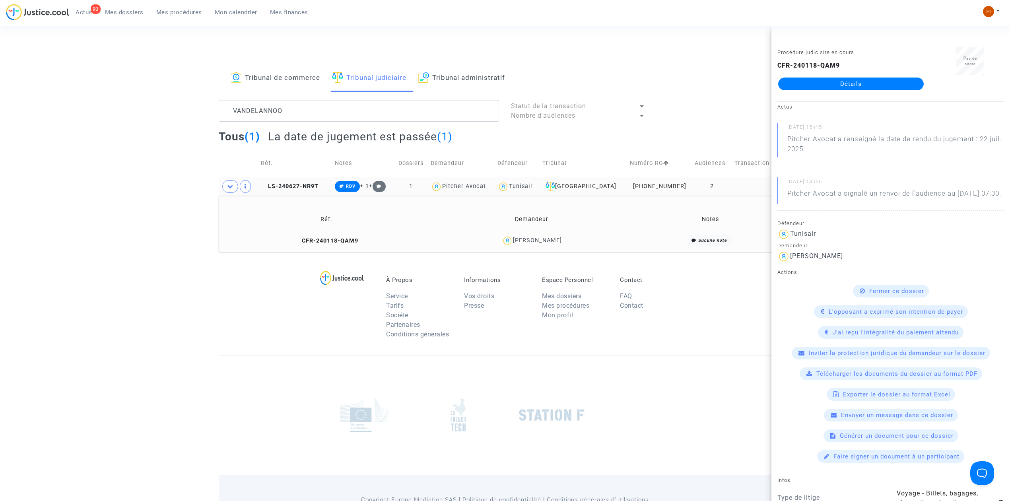
click at [860, 88] on link "Détails" at bounding box center [851, 84] width 146 height 13
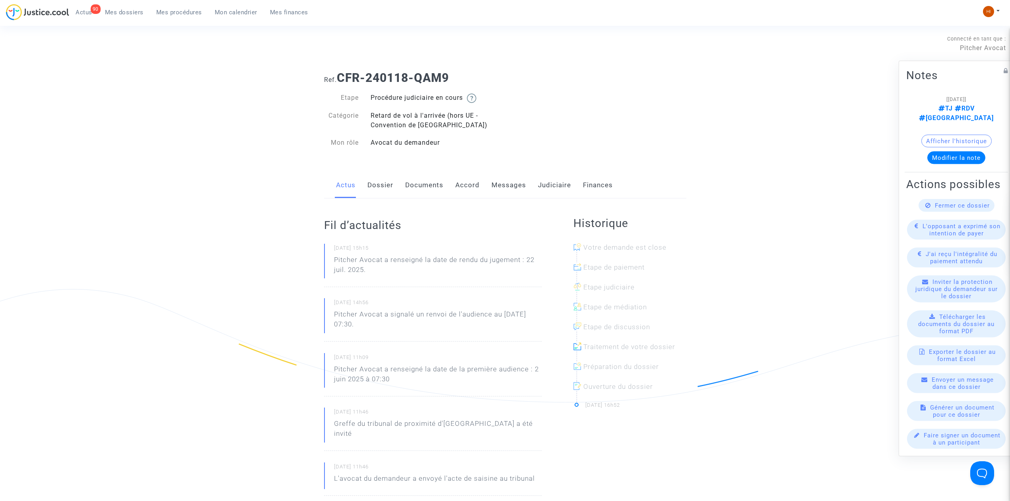
click at [384, 188] on link "Dossier" at bounding box center [380, 185] width 26 height 26
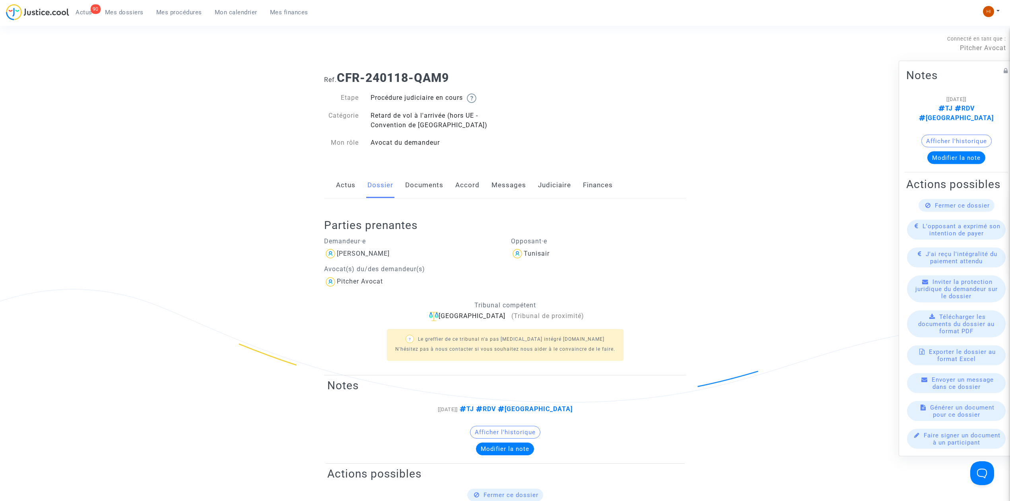
click at [562, 186] on link "Judiciaire" at bounding box center [554, 185] width 33 height 26
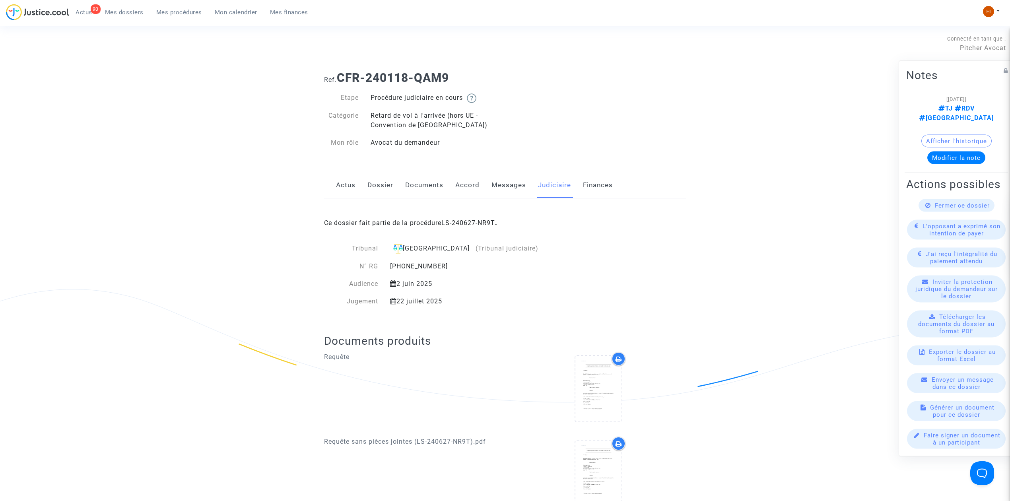
click at [476, 217] on div "Ce dossier fait partie de la procédure LS-240627-NR9T ." at bounding box center [505, 216] width 362 height 37
click at [475, 223] on link "LS-240627-NR9T" at bounding box center [468, 223] width 54 height 8
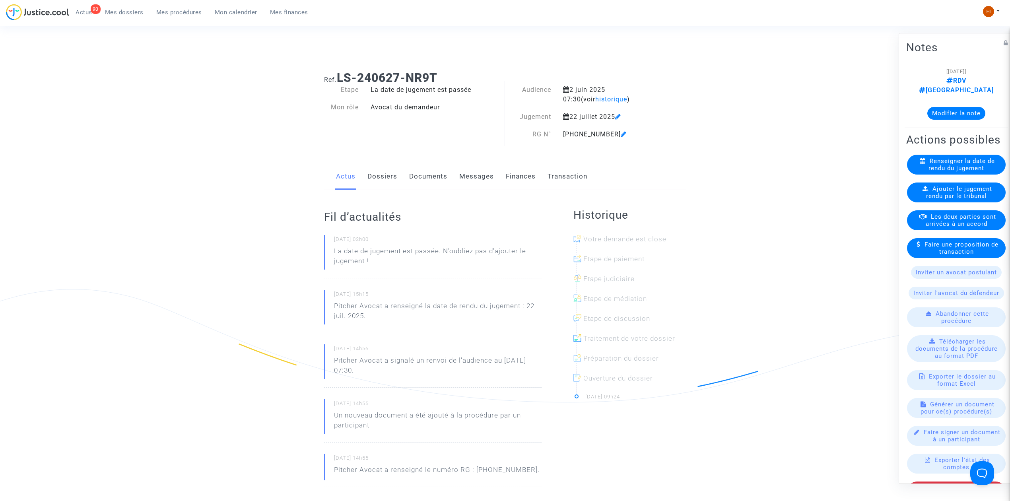
click at [421, 174] on link "Documents" at bounding box center [428, 176] width 38 height 26
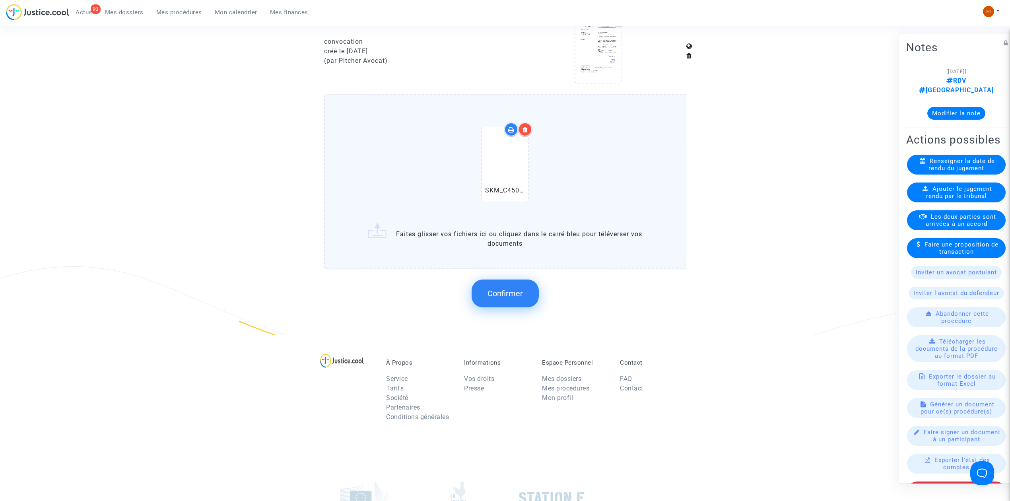
scroll to position [615, 0]
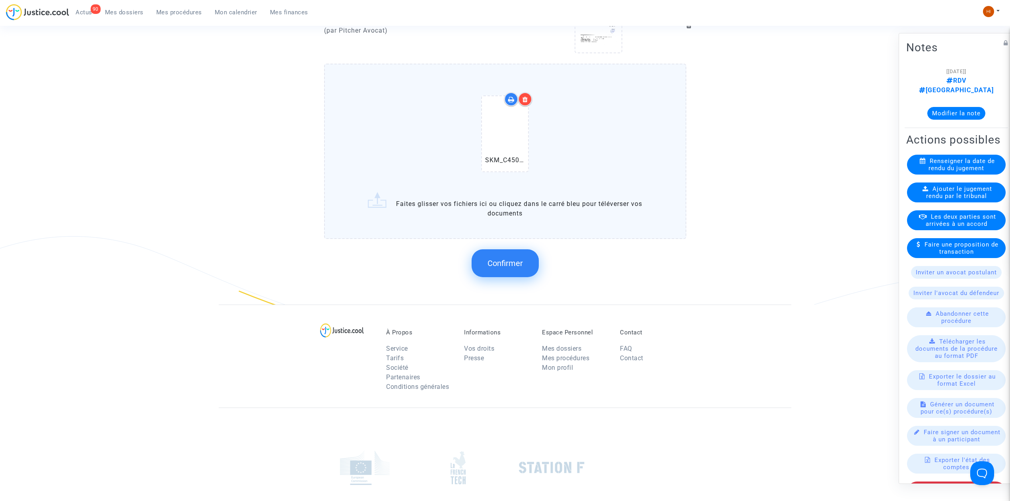
click at [525, 258] on button "Confirmer" at bounding box center [505, 263] width 67 height 28
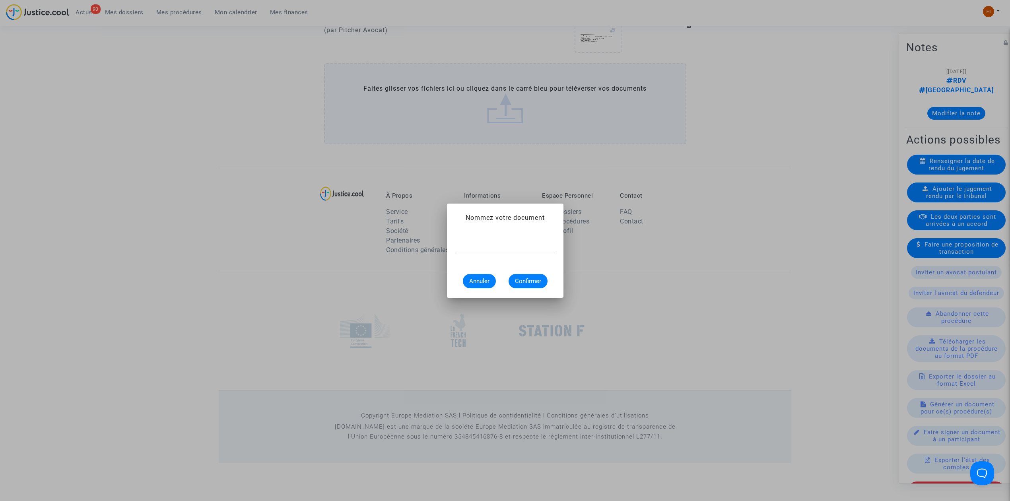
scroll to position [0, 0]
type input "D"
type input "JUGEMENT D'INCOMPETENCE"
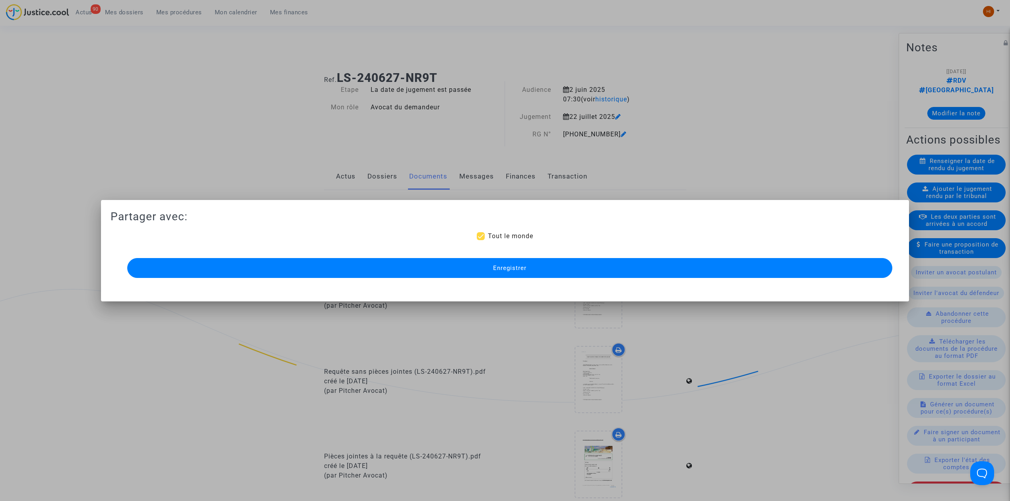
scroll to position [574, 0]
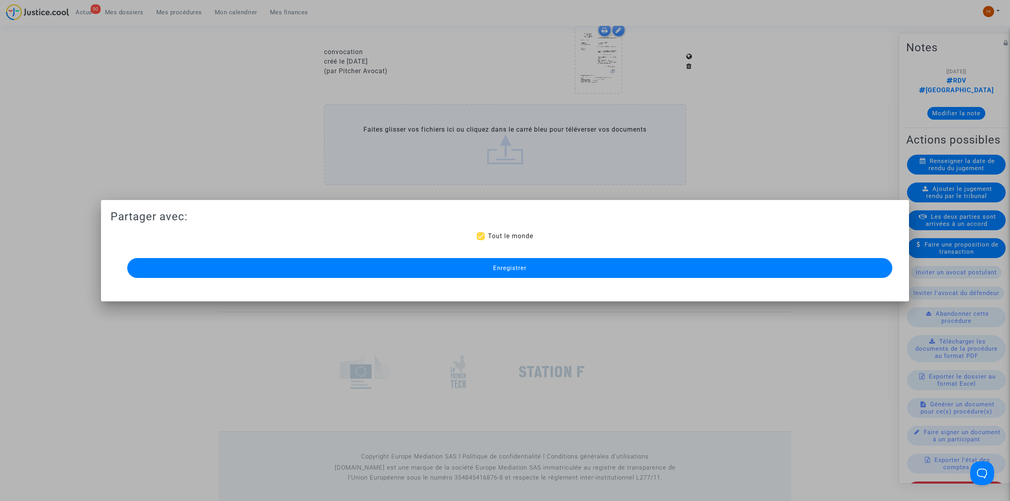
click at [551, 260] on button "Enregistrer" at bounding box center [509, 268] width 765 height 20
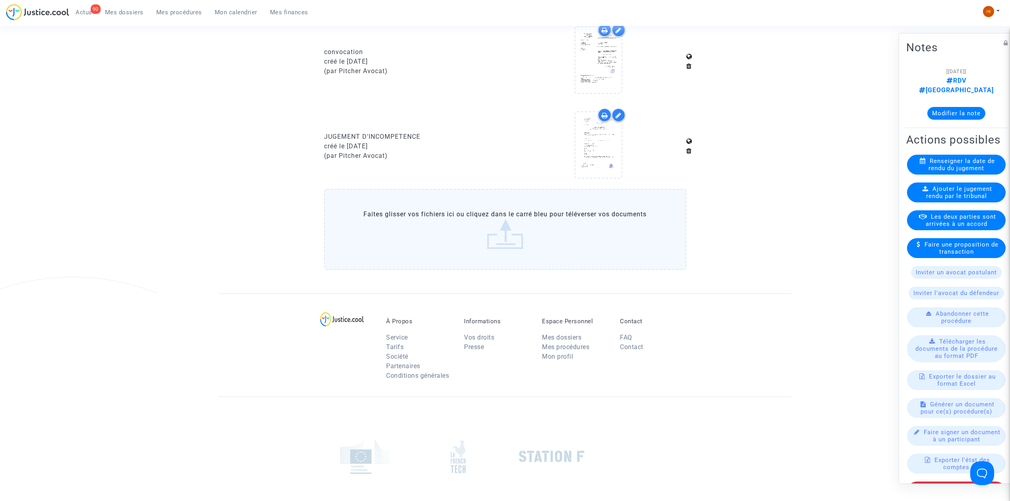
click at [966, 107] on button "Modifier la note" at bounding box center [956, 113] width 58 height 13
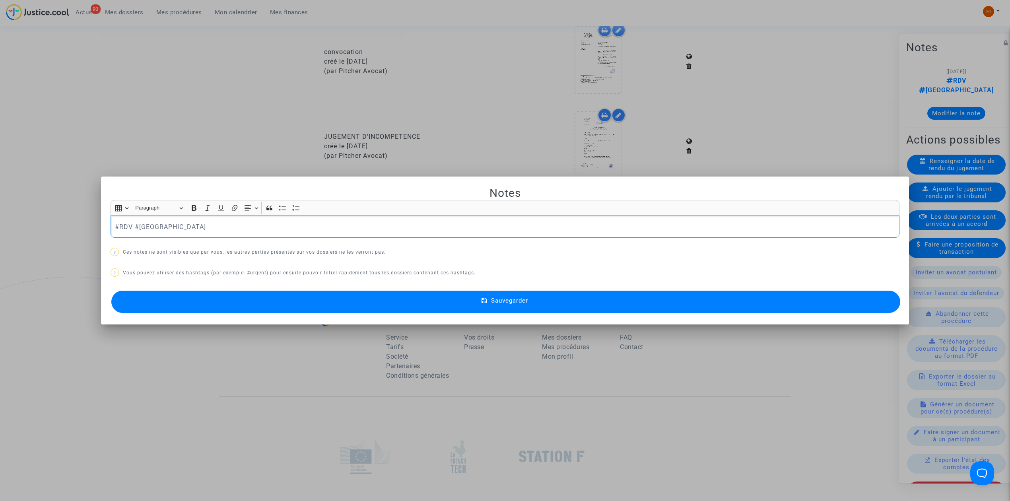
scroll to position [0, 0]
click at [253, 318] on mat-dialog-container "Notes Rich Text Editor Insert table Insert table Heading Paragraph Paragraph He…" at bounding box center [505, 251] width 808 height 148
click at [395, 306] on button "Sauvegarder" at bounding box center [505, 302] width 789 height 22
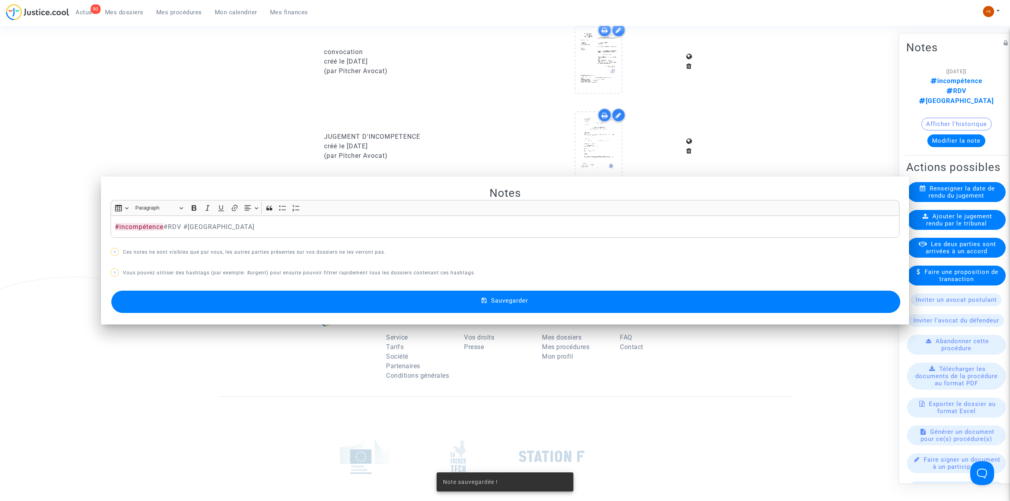
scroll to position [574, 0]
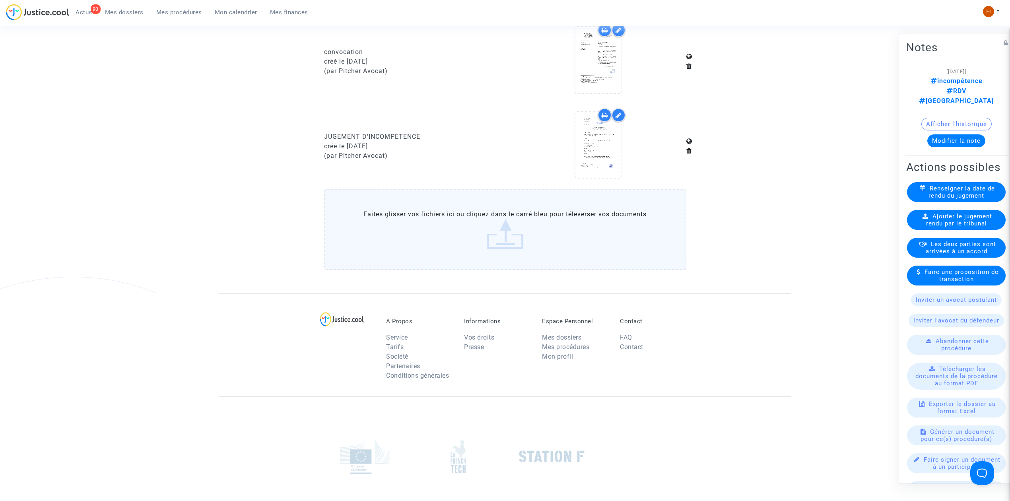
click at [936, 134] on button "Modifier la note" at bounding box center [956, 140] width 58 height 13
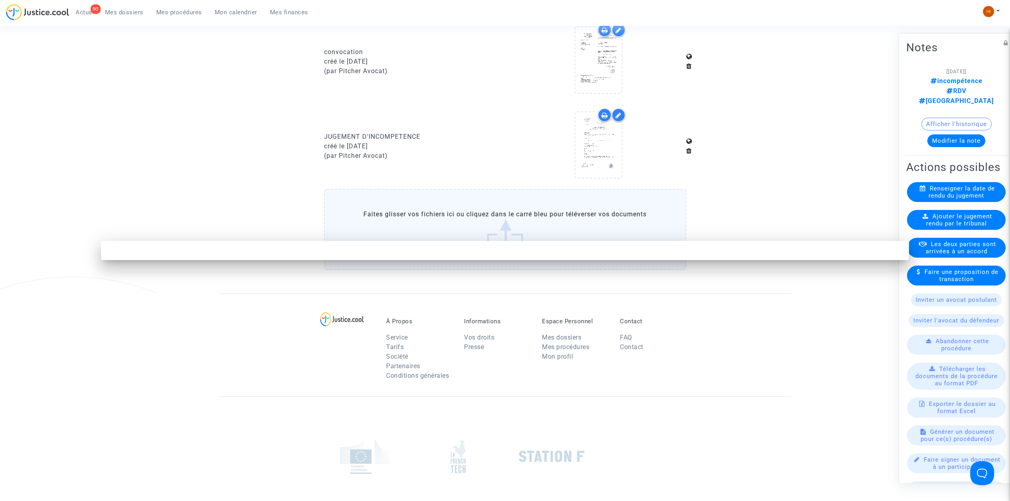
scroll to position [0, 0]
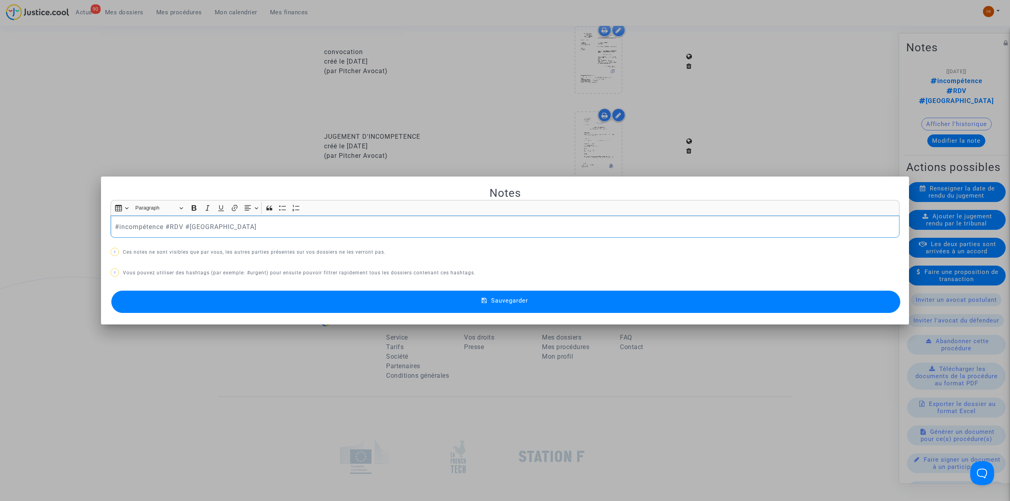
click at [317, 228] on p "#incompétence #RDV #Montreal" at bounding box center [505, 227] width 781 height 10
click at [328, 115] on div at bounding box center [505, 250] width 1010 height 501
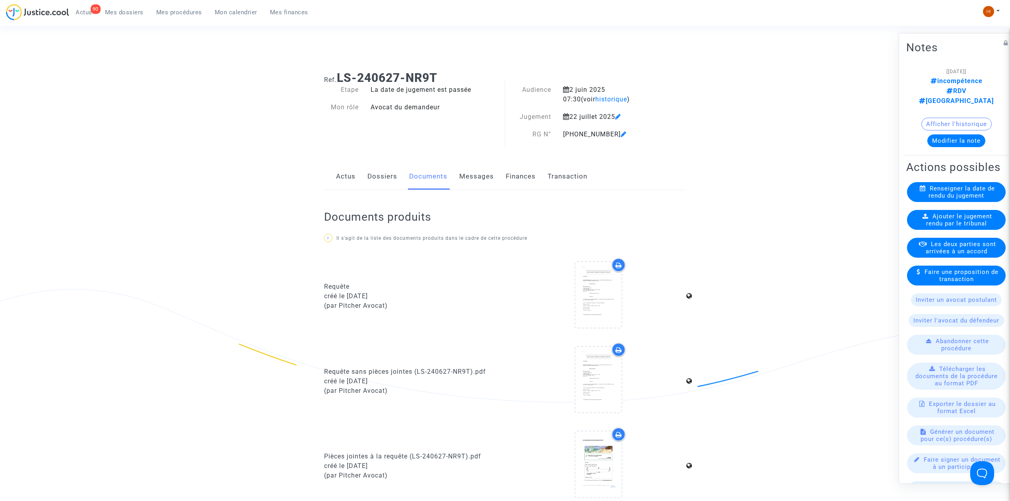
drag, startPoint x: 449, startPoint y: 80, endPoint x: 340, endPoint y: 82, distance: 109.4
click at [340, 82] on h1 "Ref. LS-240627-NR9T" at bounding box center [505, 78] width 362 height 14
copy b "LS-240627-NR9T"
click at [131, 7] on link "Mes dossiers" at bounding box center [124, 12] width 51 height 12
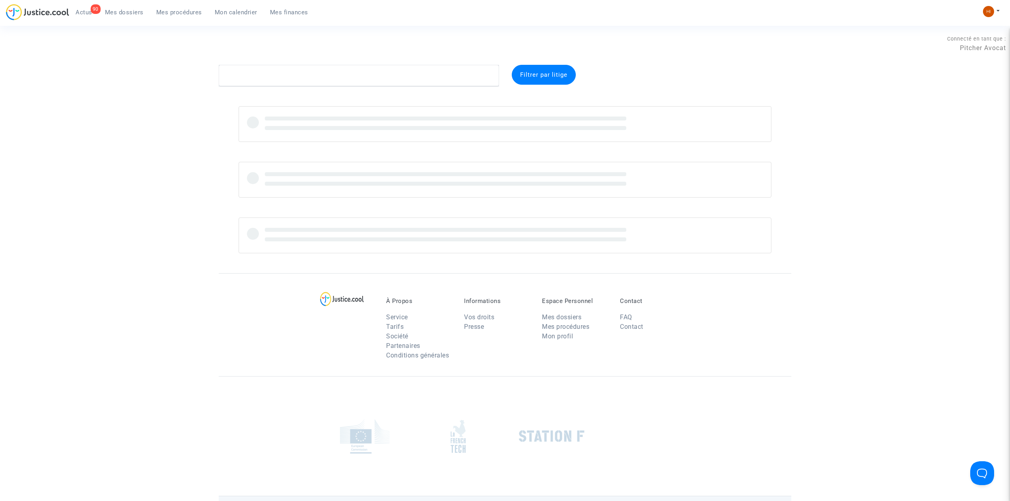
click at [186, 17] on link "Mes procédures" at bounding box center [179, 12] width 58 height 12
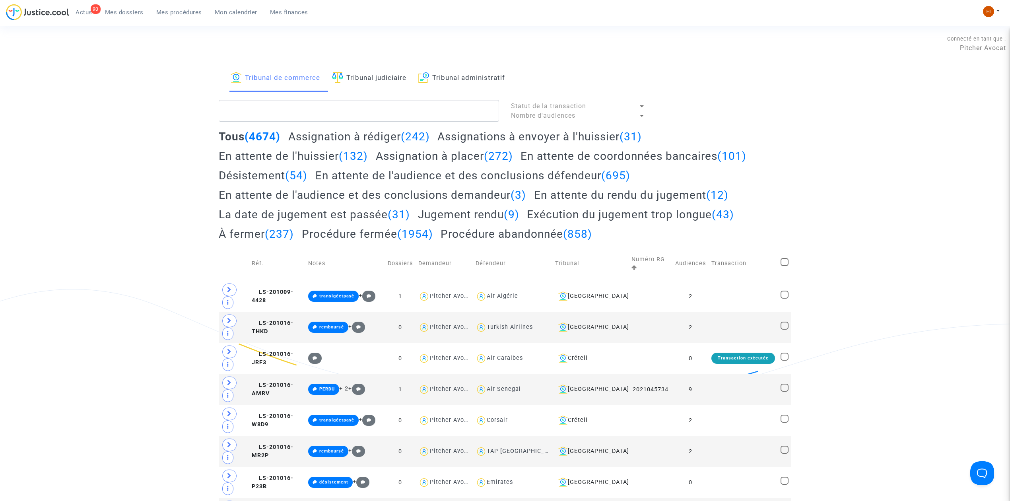
click at [382, 79] on link "Tribunal judiciaire" at bounding box center [369, 78] width 74 height 27
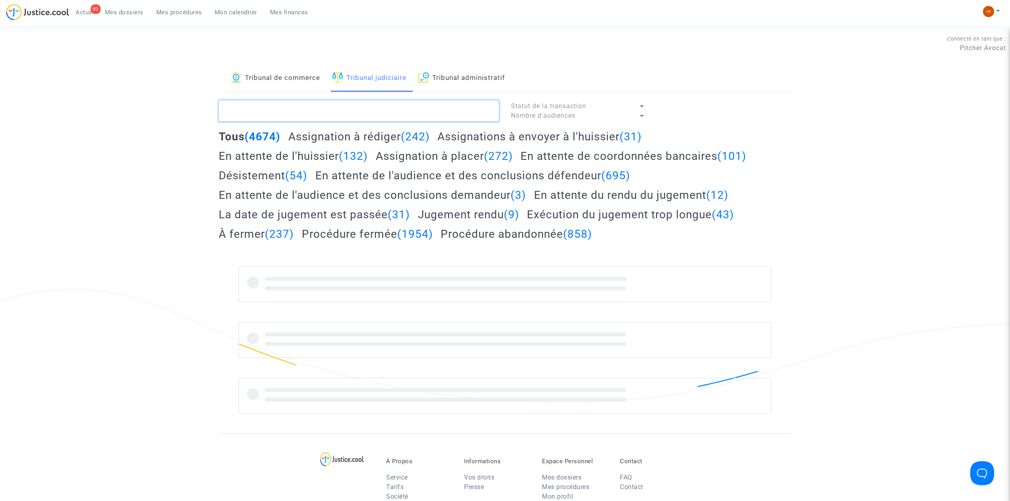
click at [376, 113] on textarea at bounding box center [359, 110] width 280 height 21
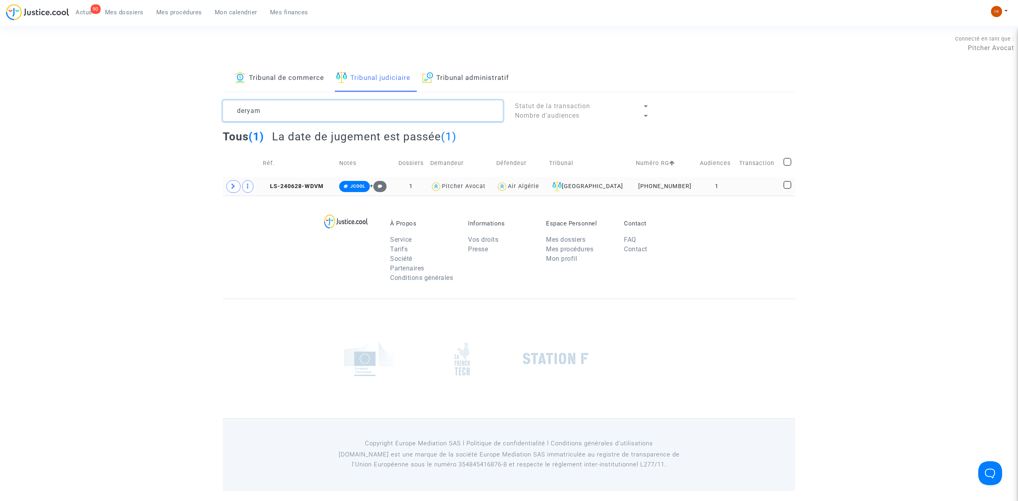
type textarea "deryam"
click at [285, 182] on td "LS-240628-WDVM" at bounding box center [298, 186] width 77 height 18
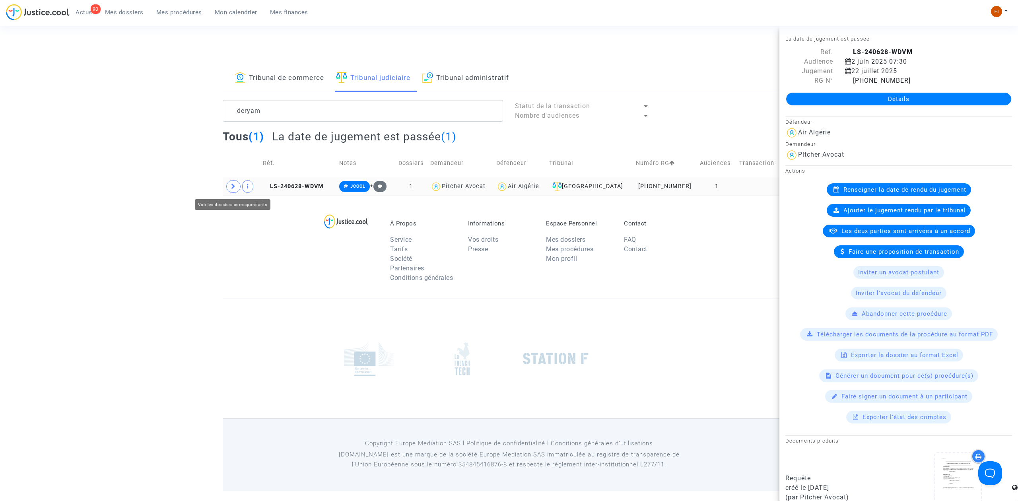
drag, startPoint x: 234, startPoint y: 185, endPoint x: 294, endPoint y: 196, distance: 61.3
click at [234, 185] on icon at bounding box center [233, 186] width 5 height 6
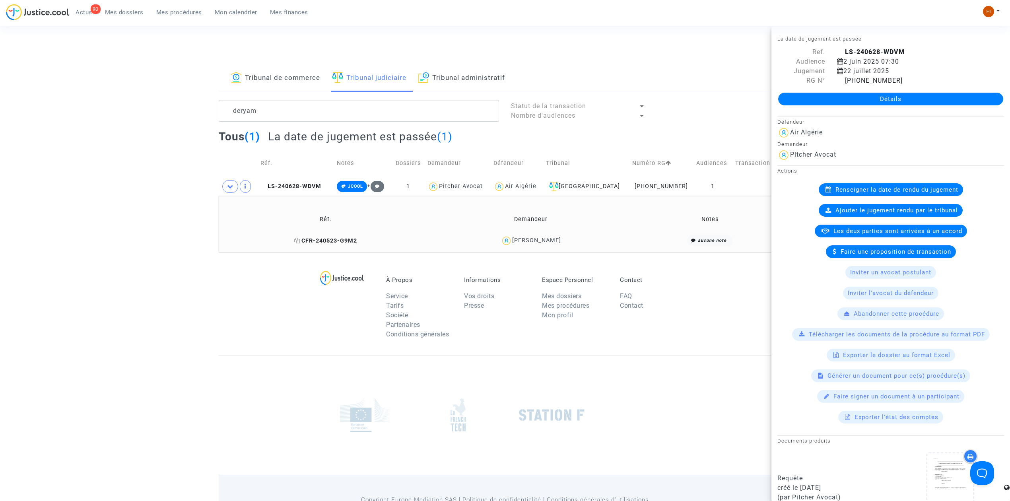
click at [336, 237] on span "CFR-240523-G9M2" at bounding box center [325, 240] width 63 height 7
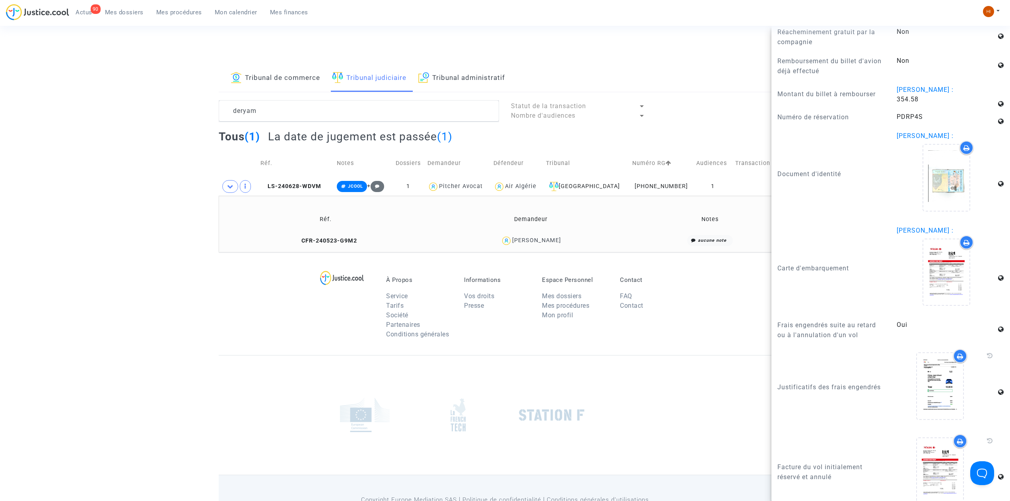
scroll to position [848, 0]
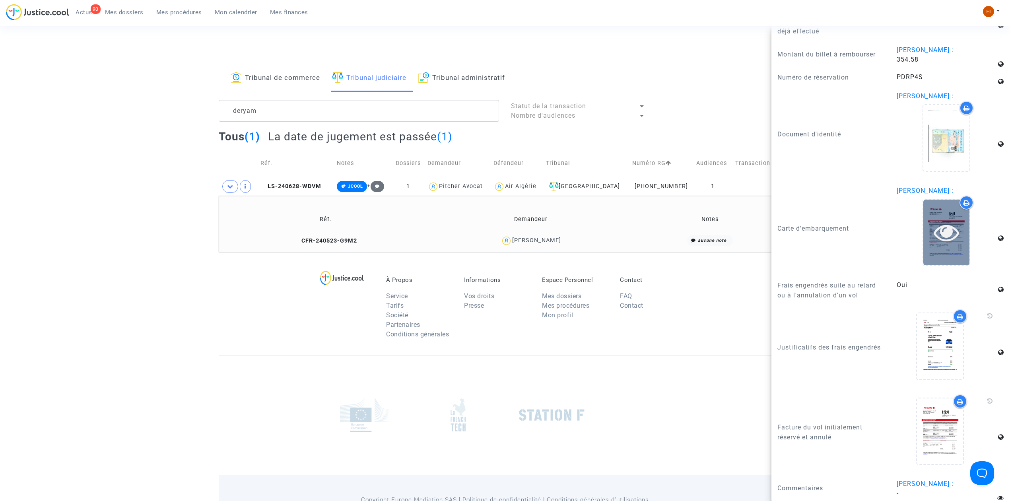
click at [936, 224] on icon at bounding box center [947, 231] width 26 height 25
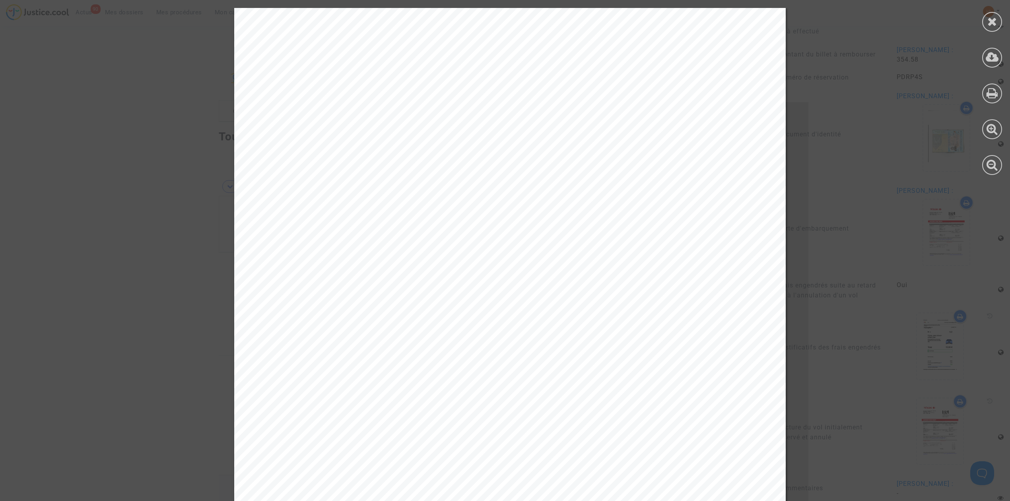
scroll to position [53, 0]
click at [997, 14] on div at bounding box center [992, 22] width 20 height 20
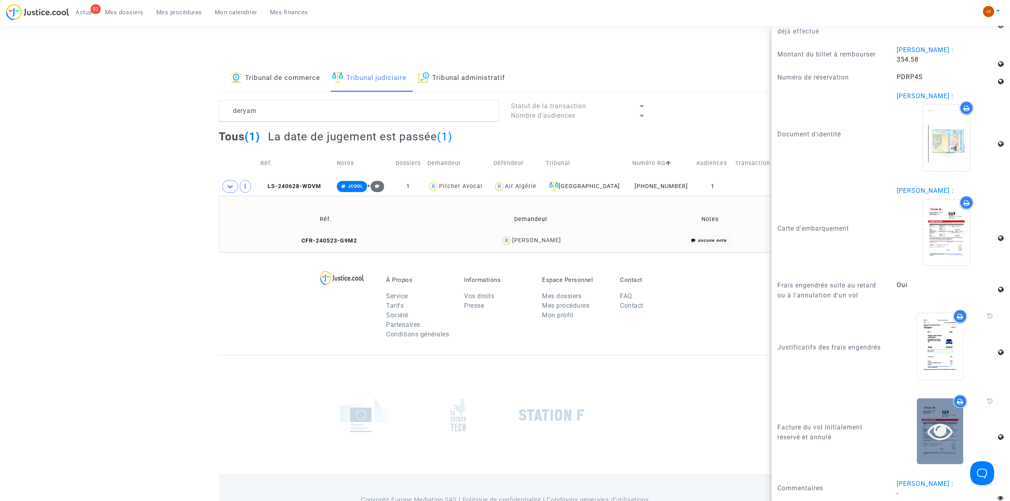
click at [927, 441] on icon at bounding box center [940, 430] width 26 height 25
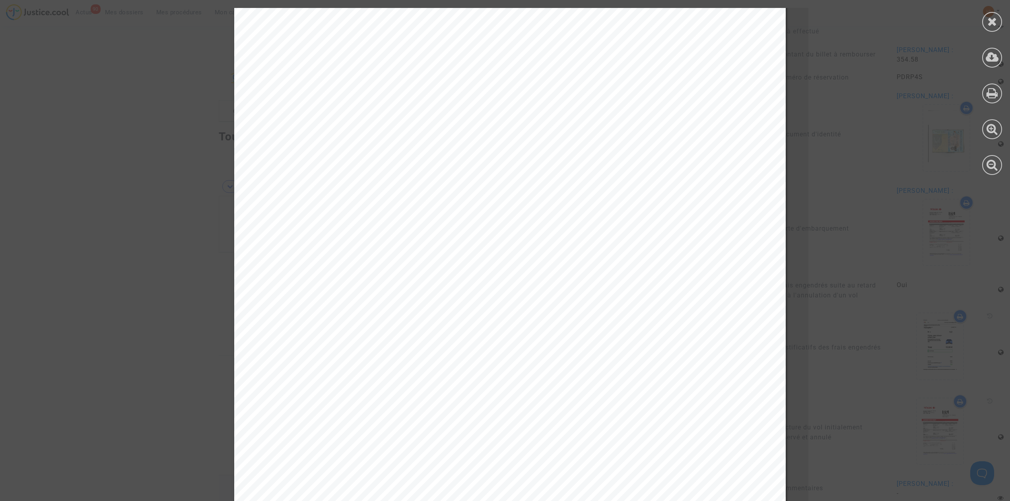
scroll to position [371, 0]
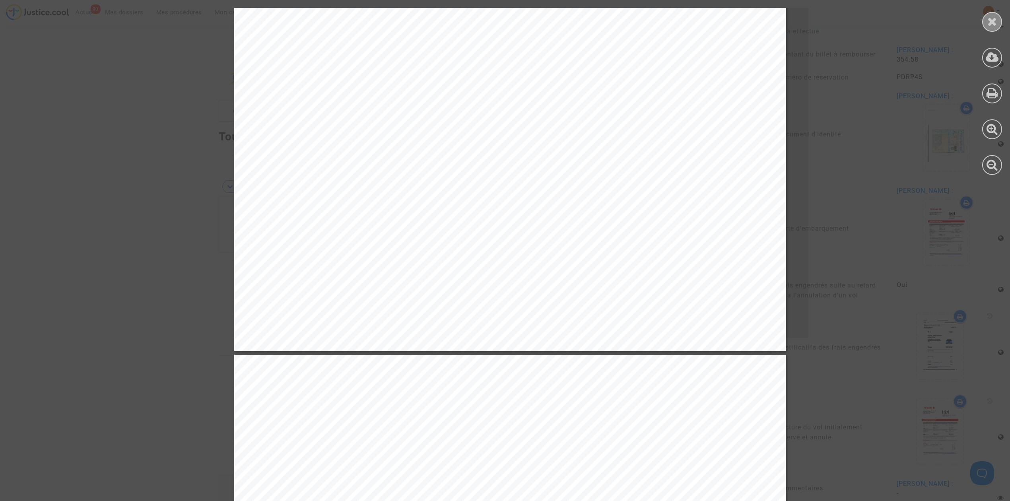
click at [999, 18] on div at bounding box center [992, 22] width 20 height 20
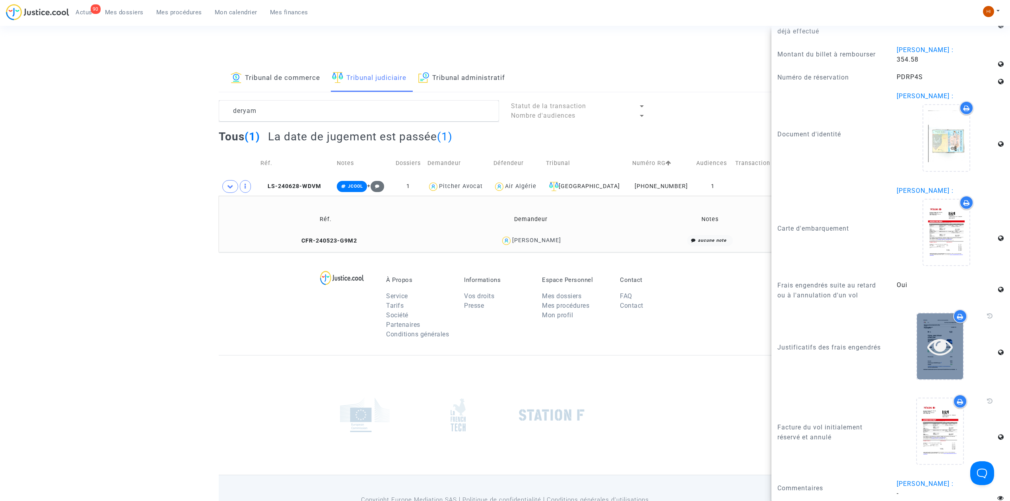
click at [929, 356] on icon at bounding box center [940, 346] width 26 height 25
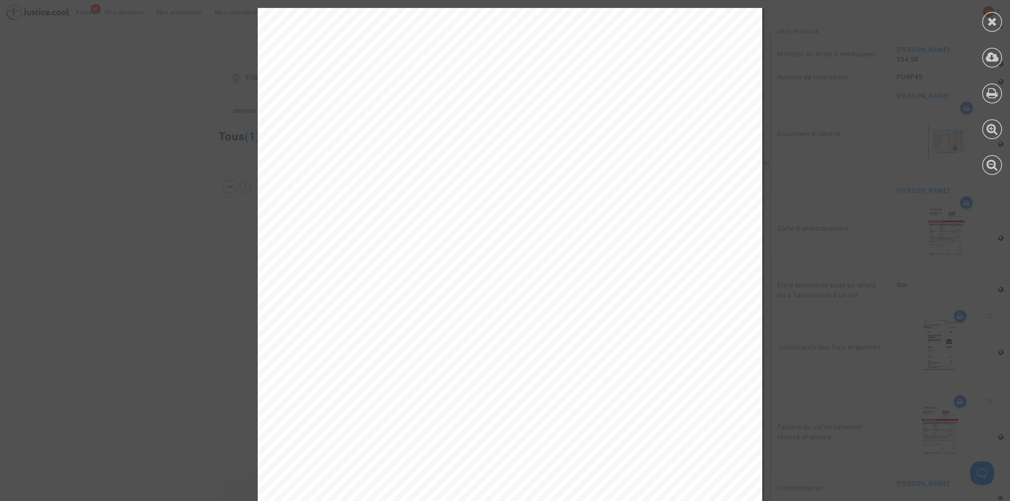
scroll to position [0, 0]
click at [991, 20] on icon at bounding box center [992, 22] width 10 height 12
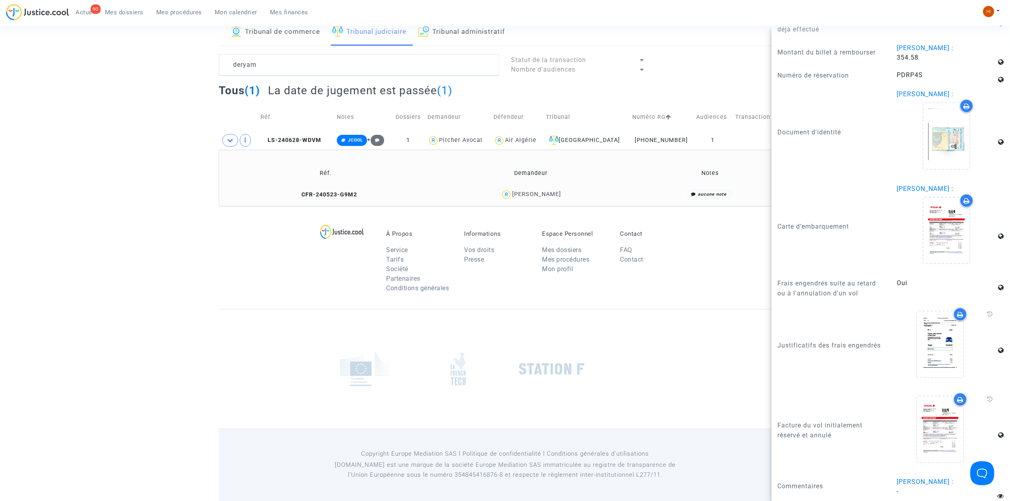
scroll to position [47, 0]
click at [296, 134] on td "LS-240628-WDVM" at bounding box center [296, 140] width 76 height 18
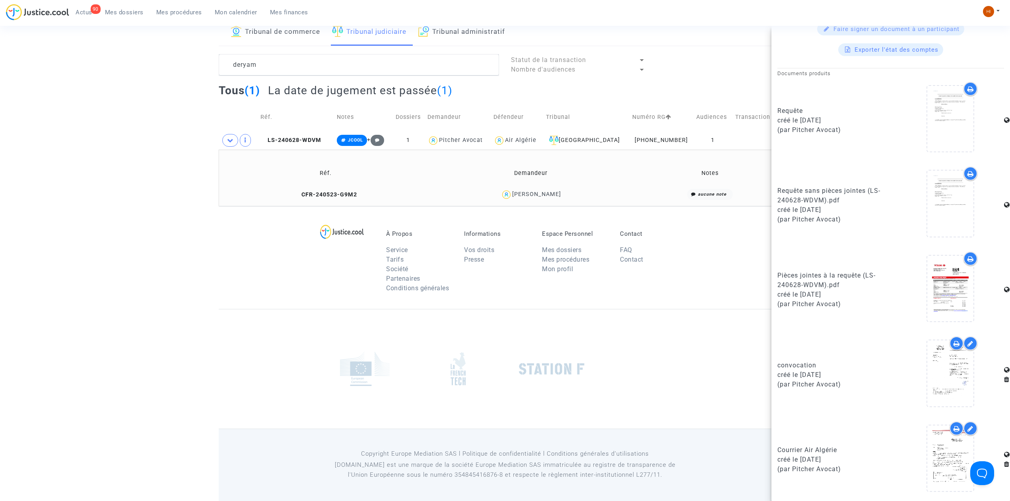
scroll to position [369, 0]
click at [945, 474] on div at bounding box center [950, 457] width 46 height 66
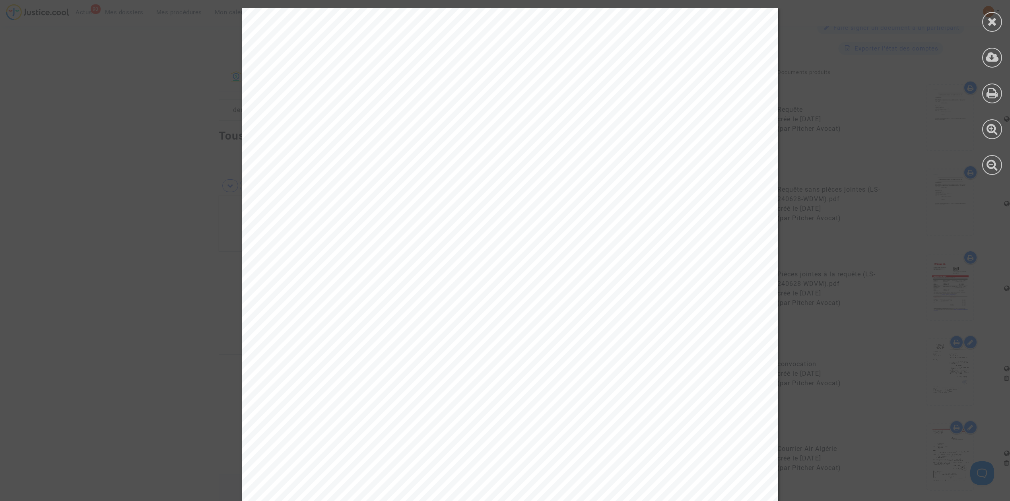
scroll to position [0, 0]
click at [988, 16] on icon at bounding box center [992, 22] width 10 height 12
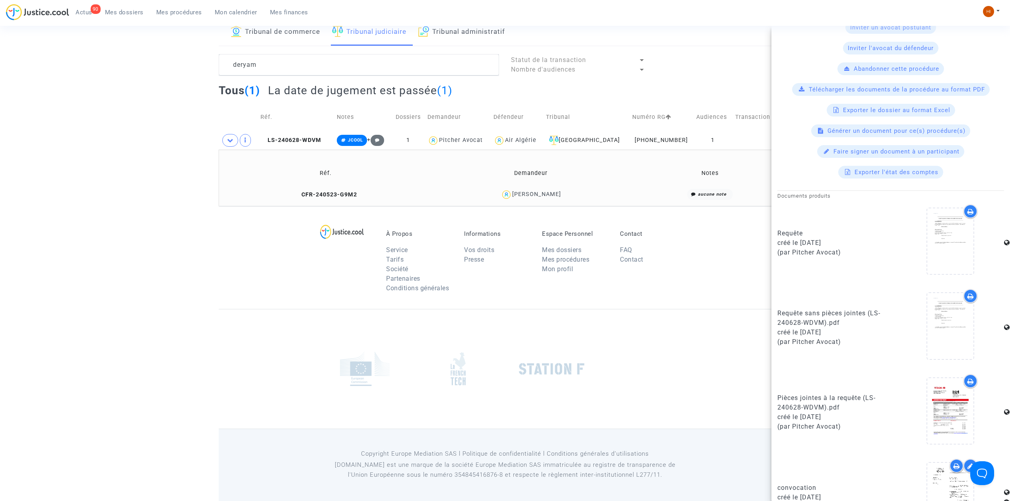
scroll to position [210, 0]
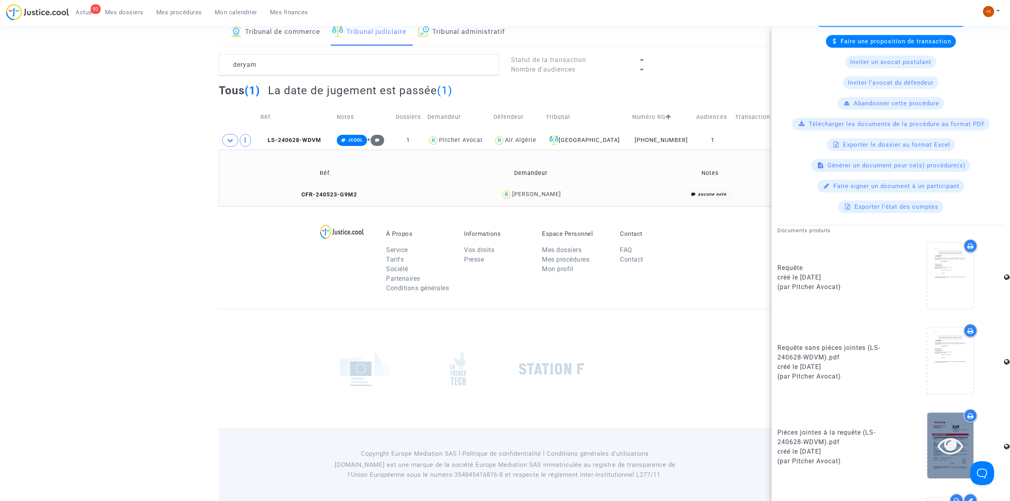
click at [949, 452] on icon at bounding box center [951, 445] width 26 height 25
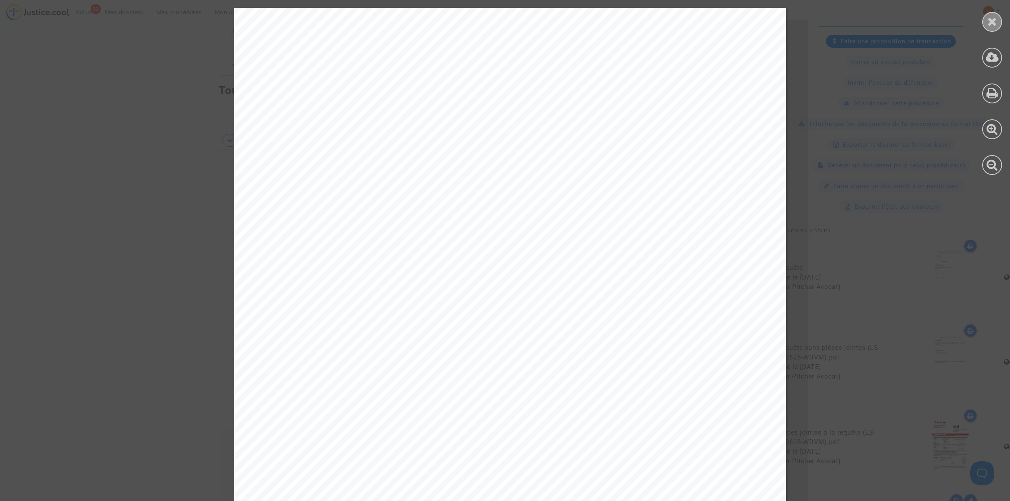
click at [1000, 26] on div at bounding box center [992, 22] width 20 height 20
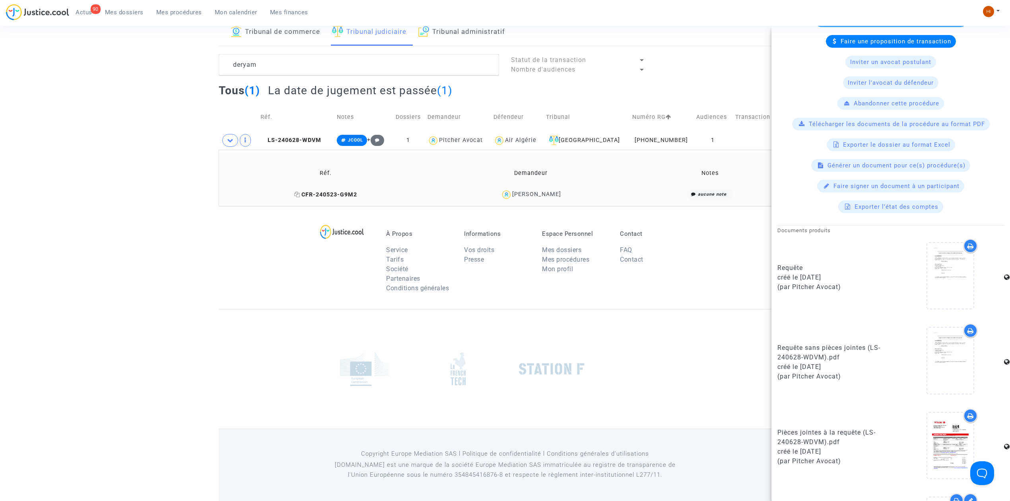
click at [331, 191] on span "CFR-240523-G9M2" at bounding box center [325, 194] width 63 height 7
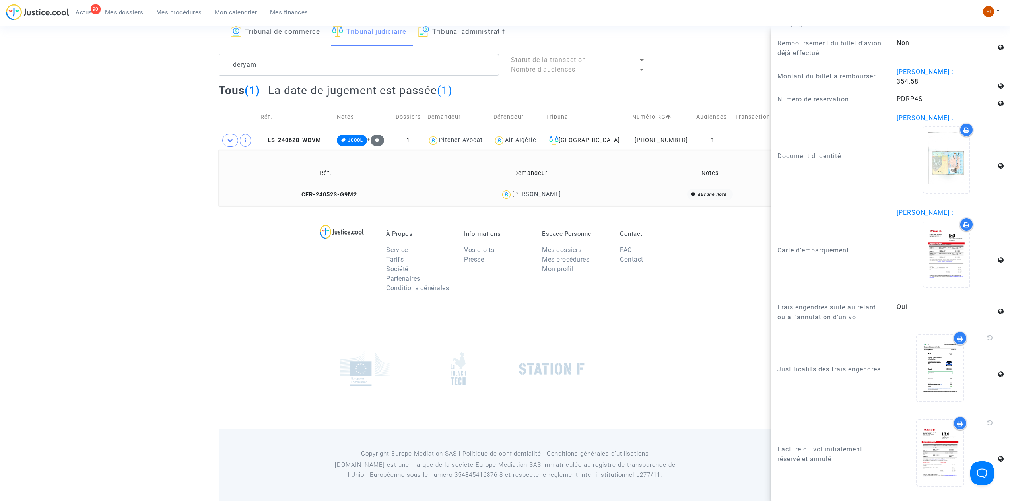
scroll to position [851, 0]
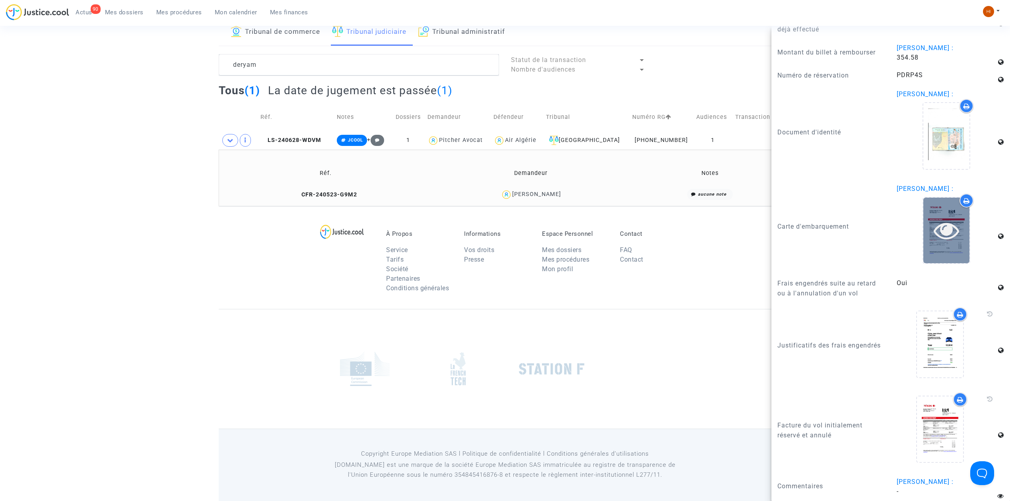
click at [934, 226] on icon at bounding box center [947, 230] width 26 height 25
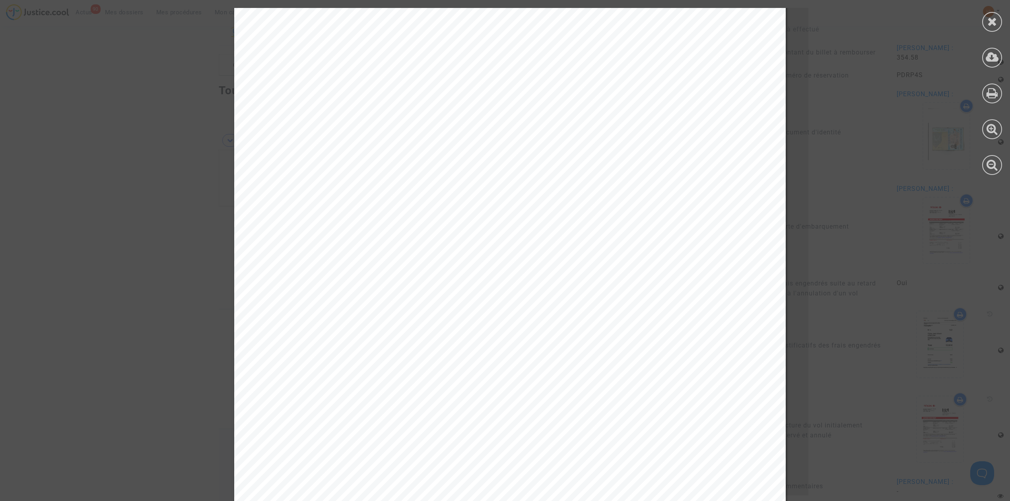
scroll to position [212, 0]
click at [991, 19] on icon at bounding box center [992, 22] width 10 height 12
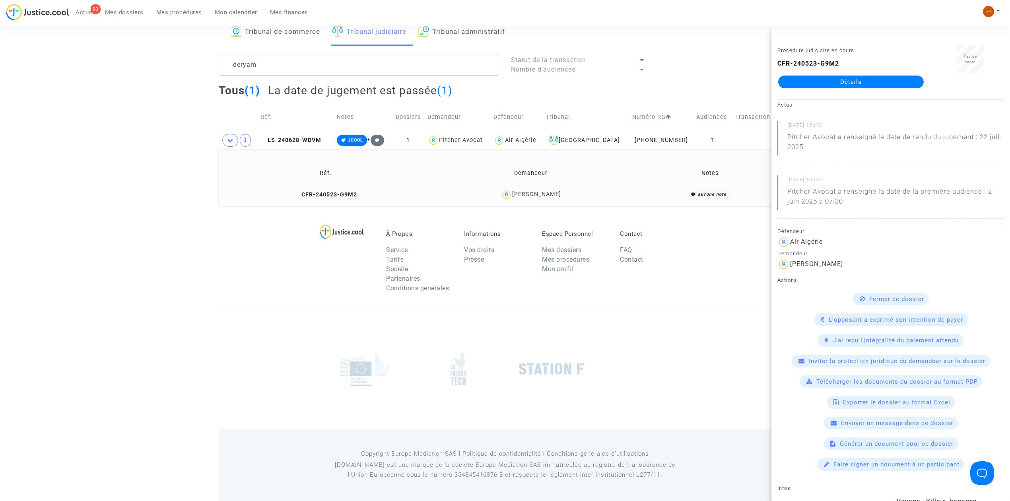
scroll to position [0, 0]
click at [298, 137] on span "LS-240628-WDVM" at bounding box center [290, 140] width 61 height 7
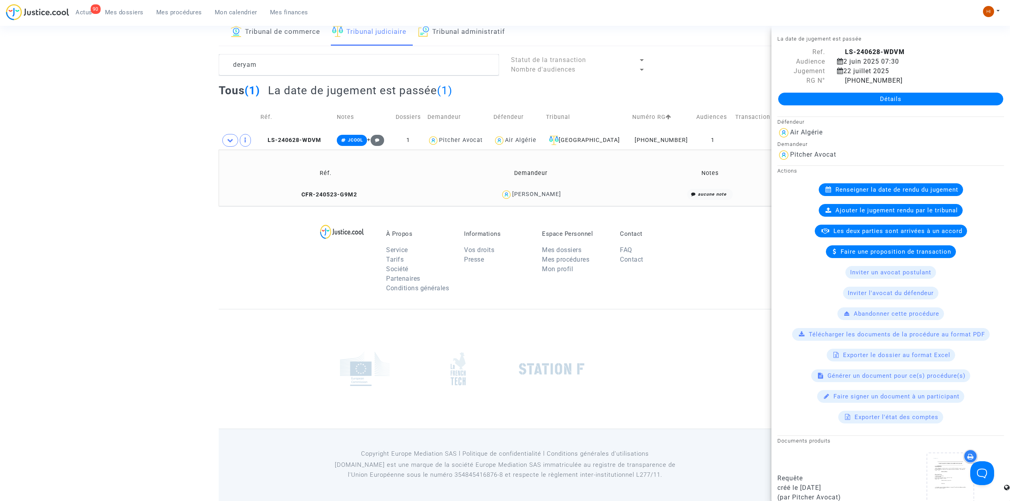
click at [914, 95] on link "Détails" at bounding box center [890, 99] width 225 height 13
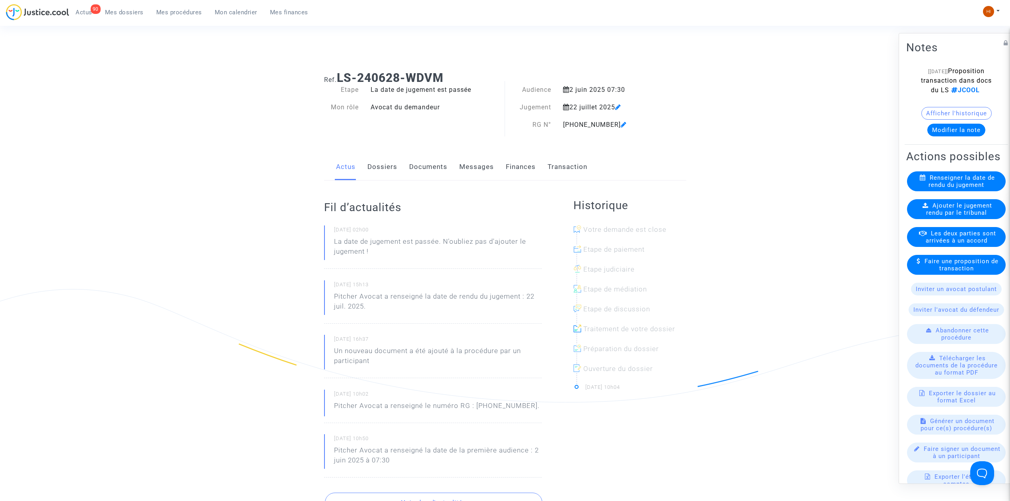
click at [414, 164] on link "Documents" at bounding box center [428, 167] width 38 height 26
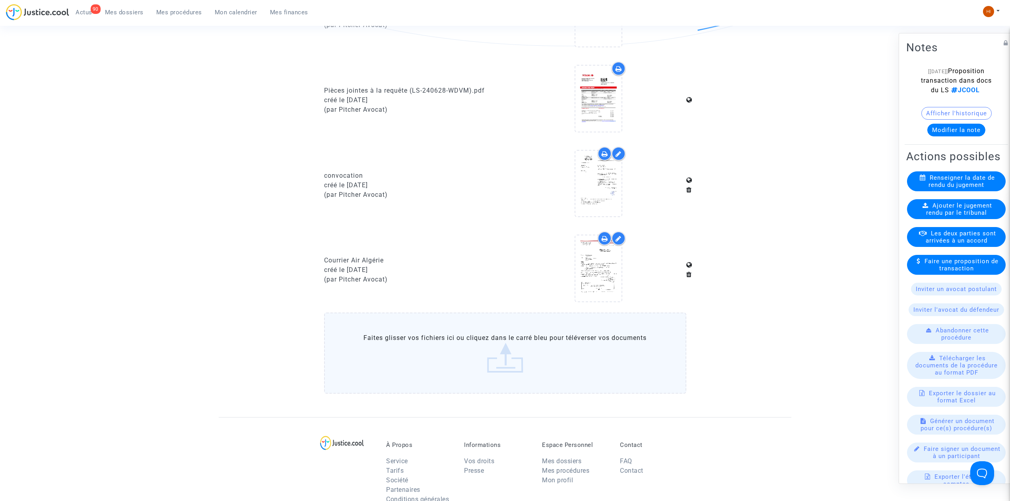
scroll to position [371, 0]
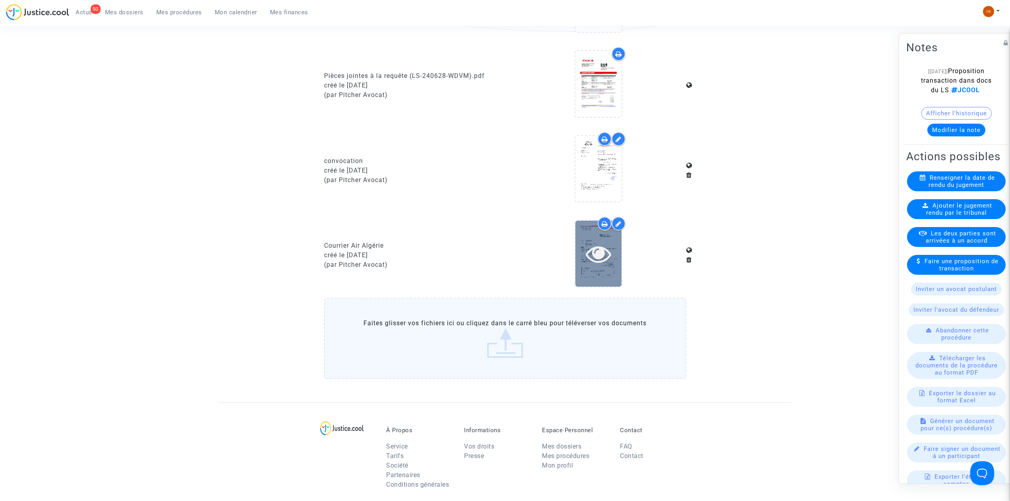
click at [589, 260] on icon at bounding box center [599, 253] width 26 height 25
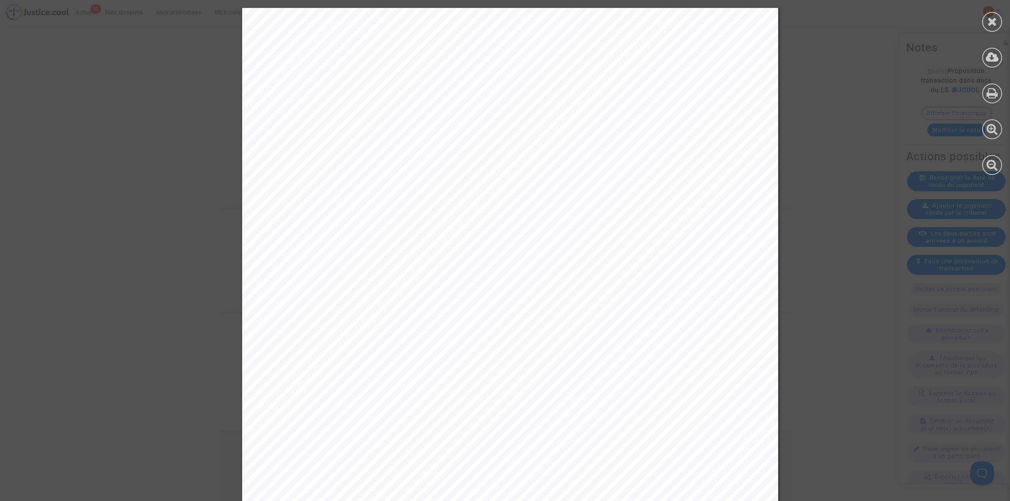
scroll to position [278, 0]
click at [993, 26] on icon at bounding box center [992, 22] width 10 height 12
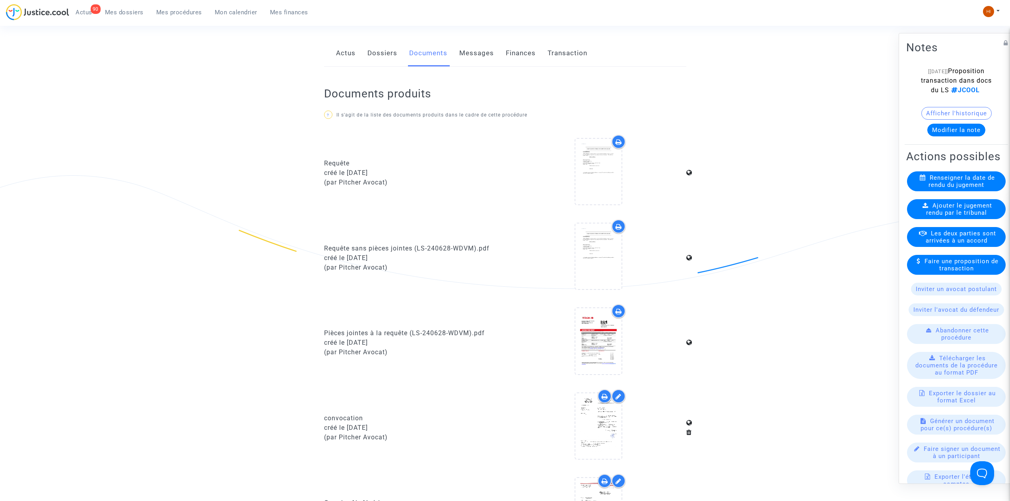
scroll to position [0, 0]
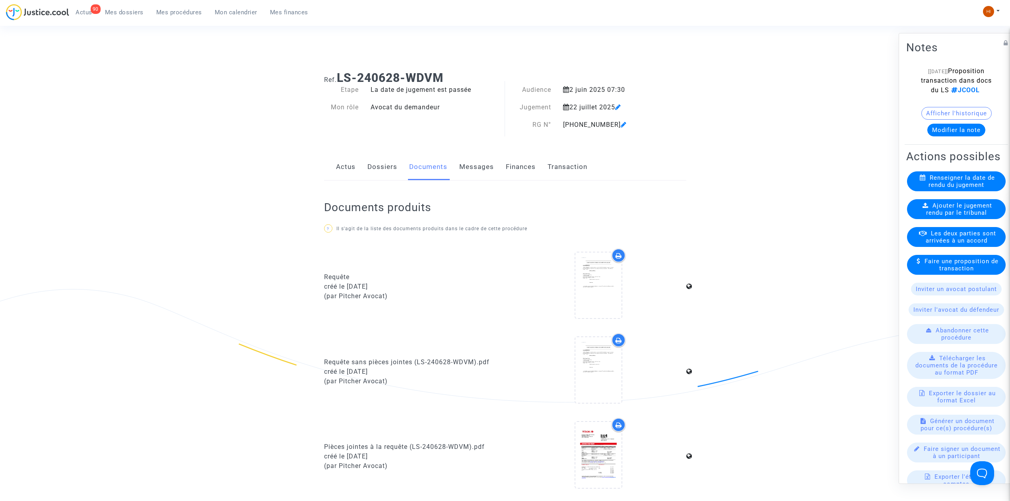
click at [387, 167] on link "Dossiers" at bounding box center [382, 167] width 30 height 26
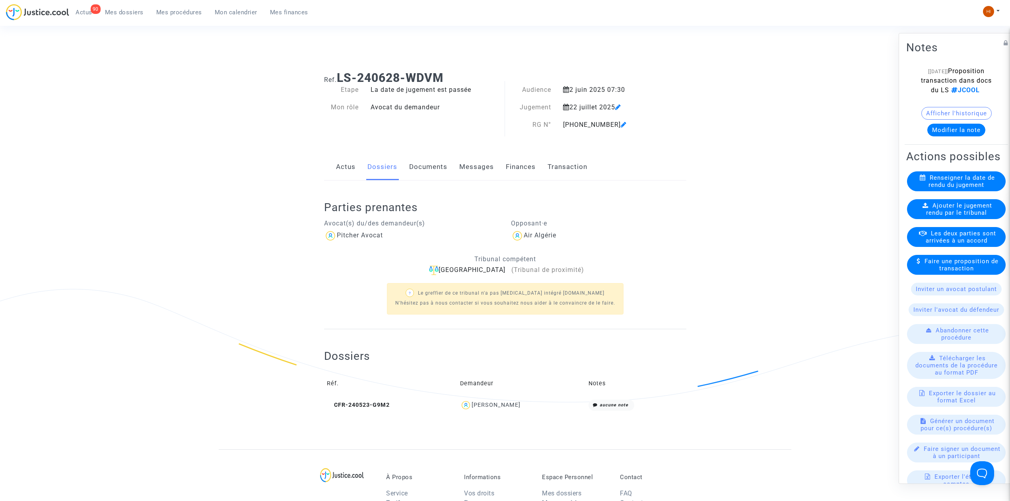
click at [412, 161] on link "Documents" at bounding box center [428, 167] width 38 height 26
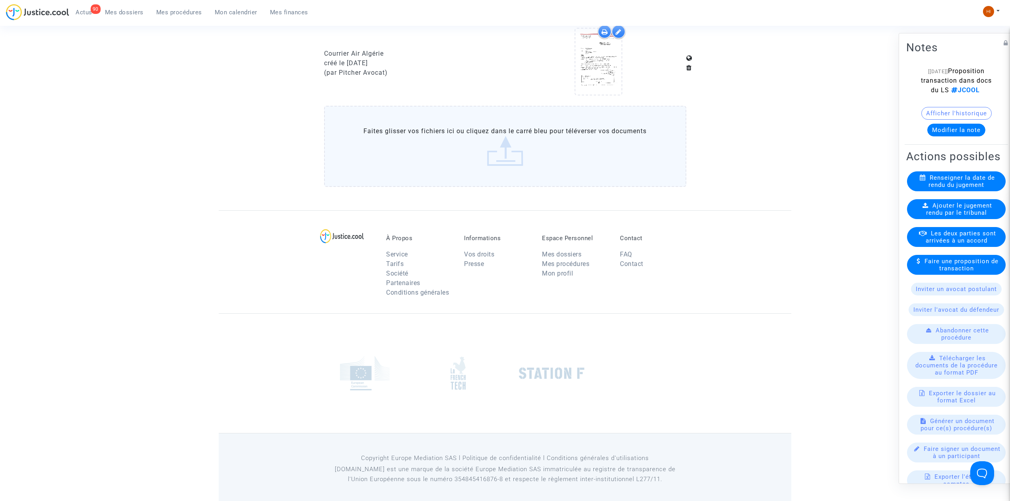
scroll to position [565, 0]
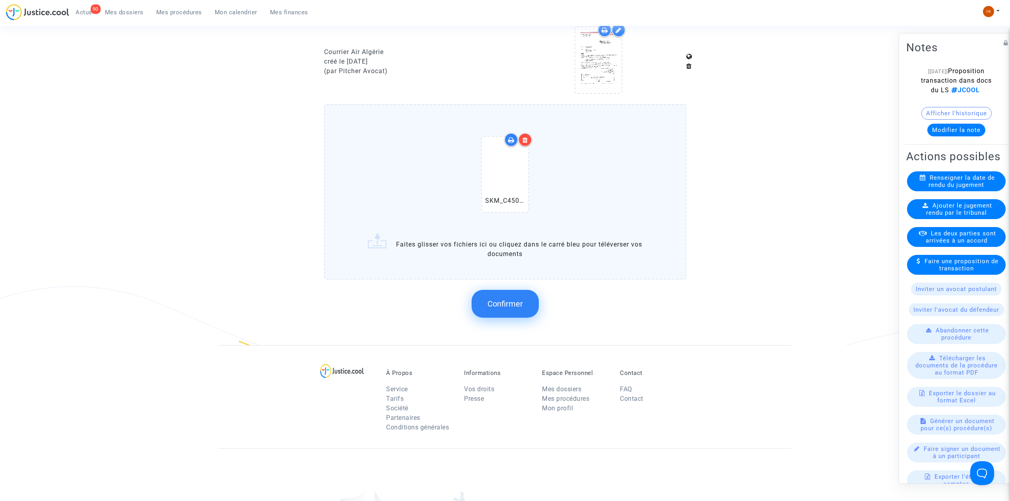
click at [526, 307] on button "Confirmer" at bounding box center [505, 304] width 67 height 28
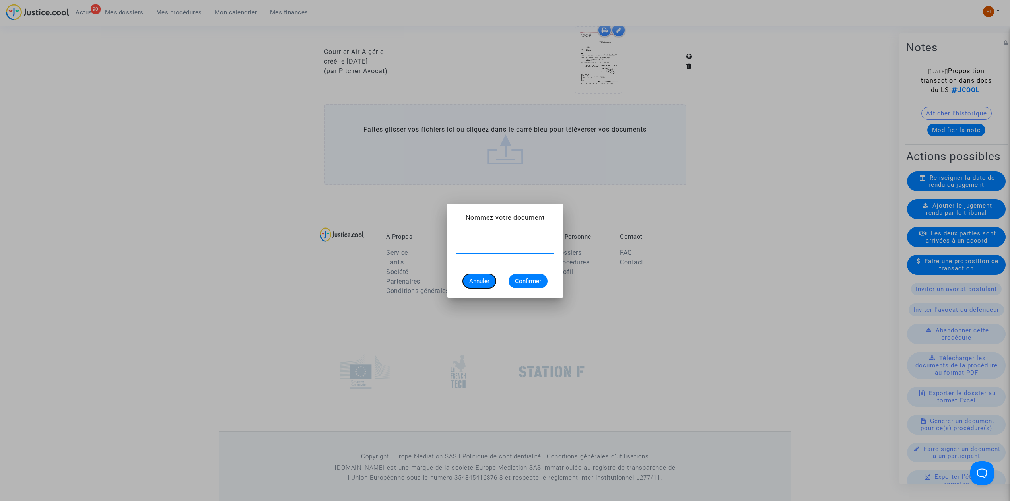
click at [474, 278] on span "Annuler" at bounding box center [479, 281] width 20 height 7
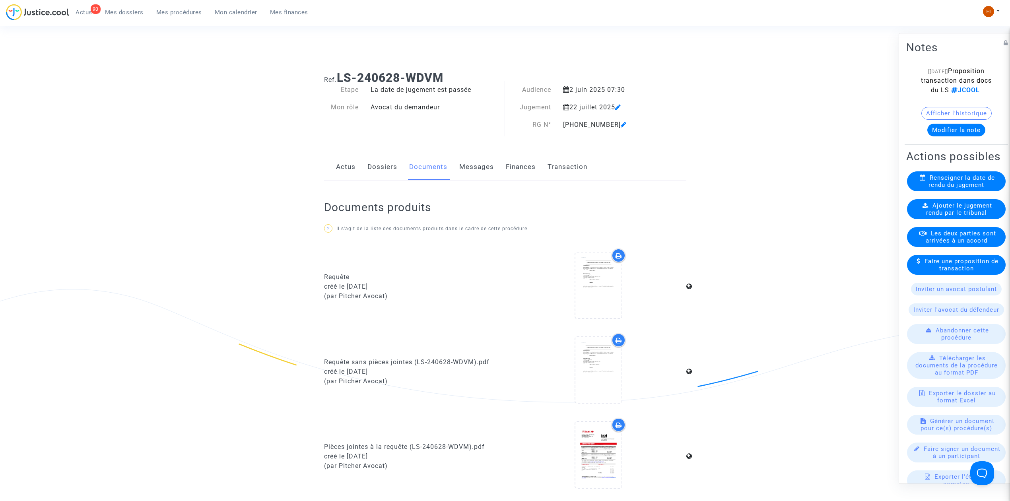
scroll to position [565, 0]
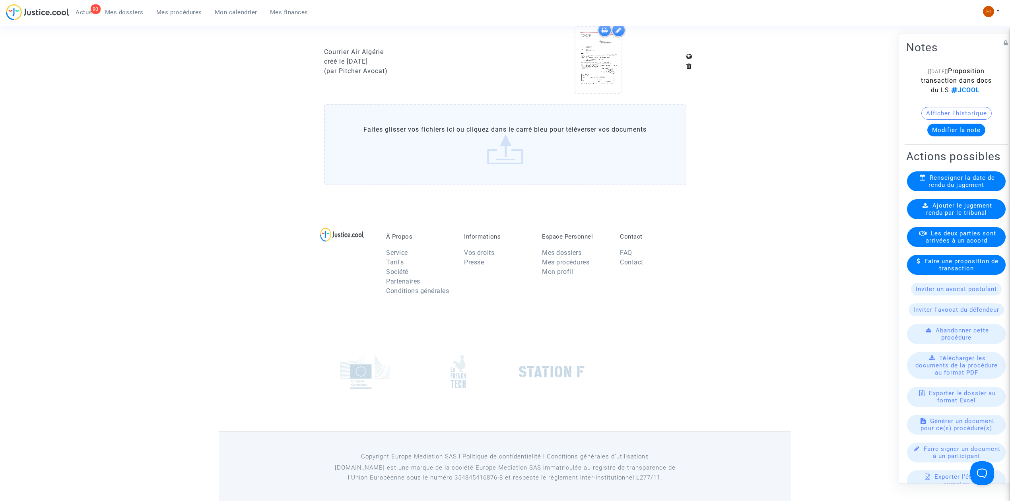
click at [915, 219] on div "Ajouter le jugement rendu par le tribunal" at bounding box center [956, 209] width 99 height 20
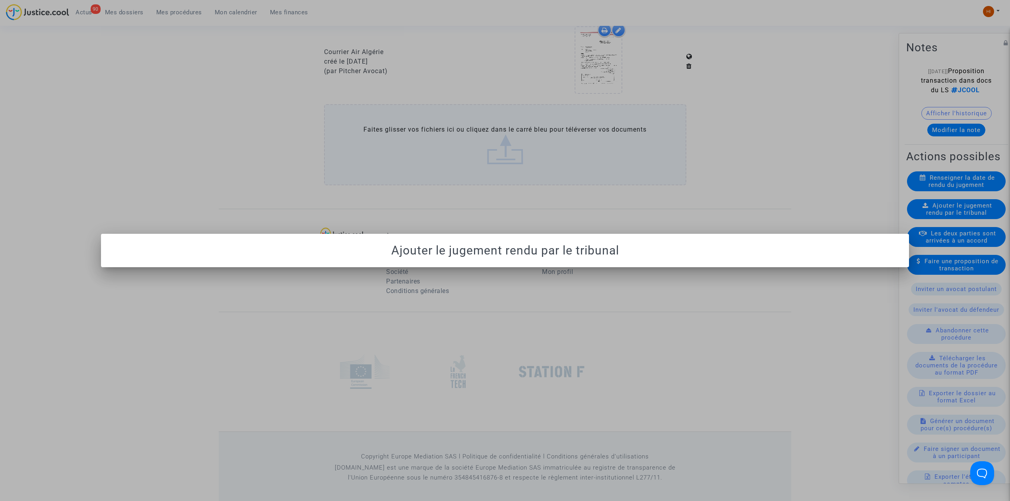
scroll to position [0, 0]
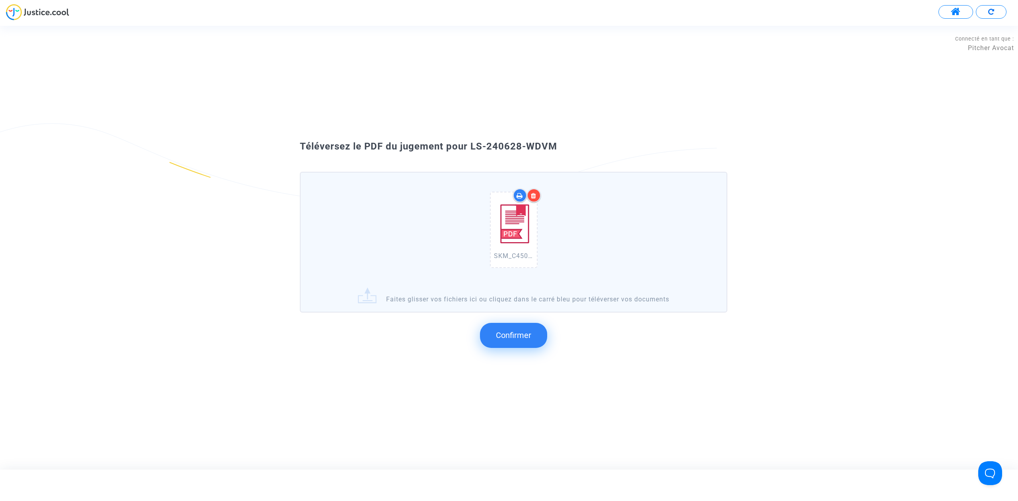
drag, startPoint x: 589, startPoint y: 172, endPoint x: 468, endPoint y: 150, distance: 122.8
click at [468, 150] on div "Téléversez le PDF du jugement pour LS-240628-WDVM" at bounding box center [509, 147] width 458 height 14
copy span "LS-240628-WDVM"
click at [518, 344] on button "Confirmer" at bounding box center [513, 335] width 67 height 25
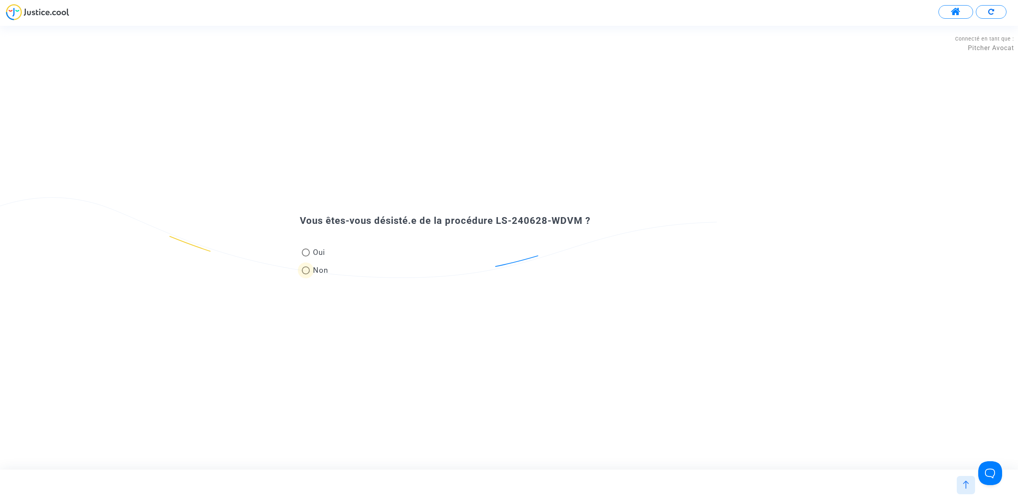
click at [317, 274] on span "Non" at bounding box center [319, 270] width 19 height 11
click at [306, 274] on input "Non" at bounding box center [305, 274] width 0 height 0
radio input "true"
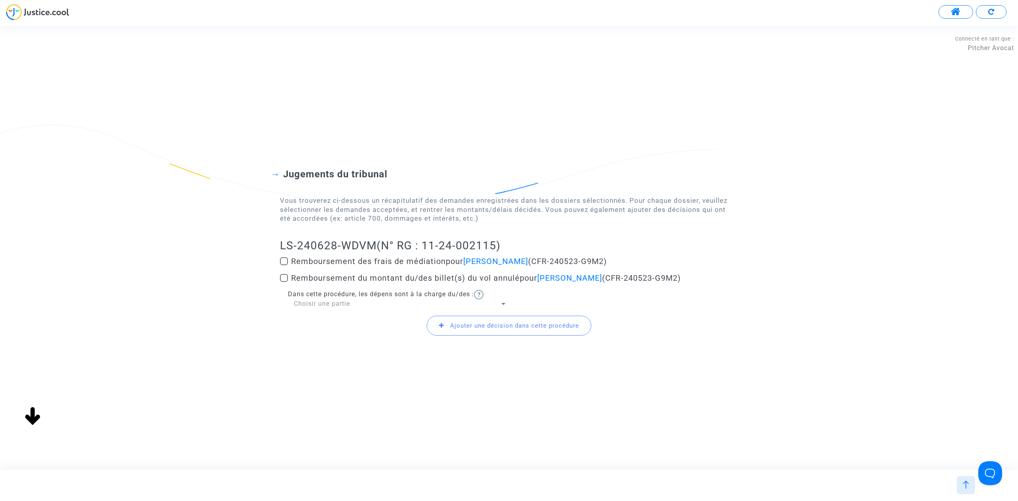
click at [352, 309] on div "Ajouter une décision dans cette procédure" at bounding box center [509, 326] width 458 height 34
click at [358, 303] on div "Choisir une partie" at bounding box center [397, 303] width 206 height 9
click at [358, 304] on span "Demandeur(s)" at bounding box center [400, 303] width 213 height 19
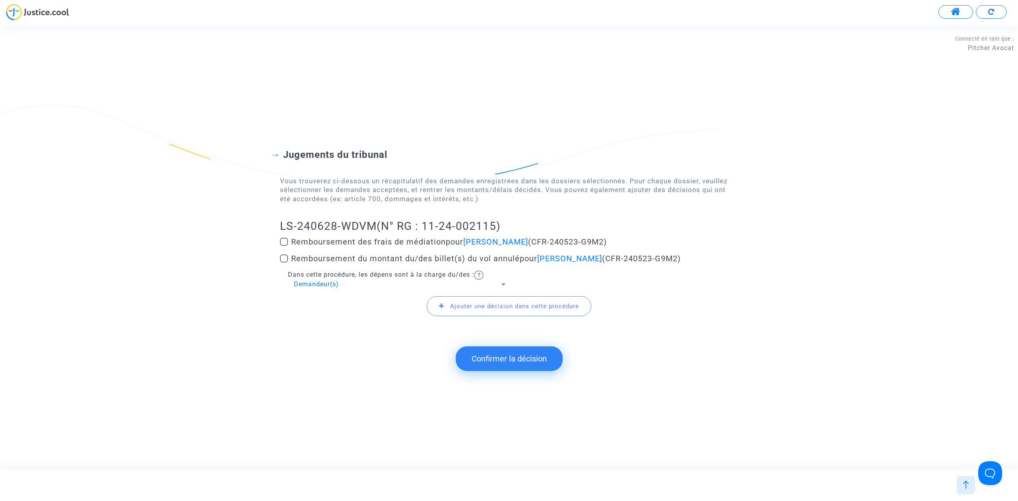
drag, startPoint x: 277, startPoint y: 222, endPoint x: 374, endPoint y: 221, distance: 97.0
click at [374, 221] on div "Jugements du tribunal Vous trouverez ci-dessous un récapitulatif des demandes e…" at bounding box center [509, 228] width 1018 height 222
copy h2 "LS-240628-WDVM"
click at [533, 359] on button "Confirmer la décision" at bounding box center [509, 358] width 107 height 25
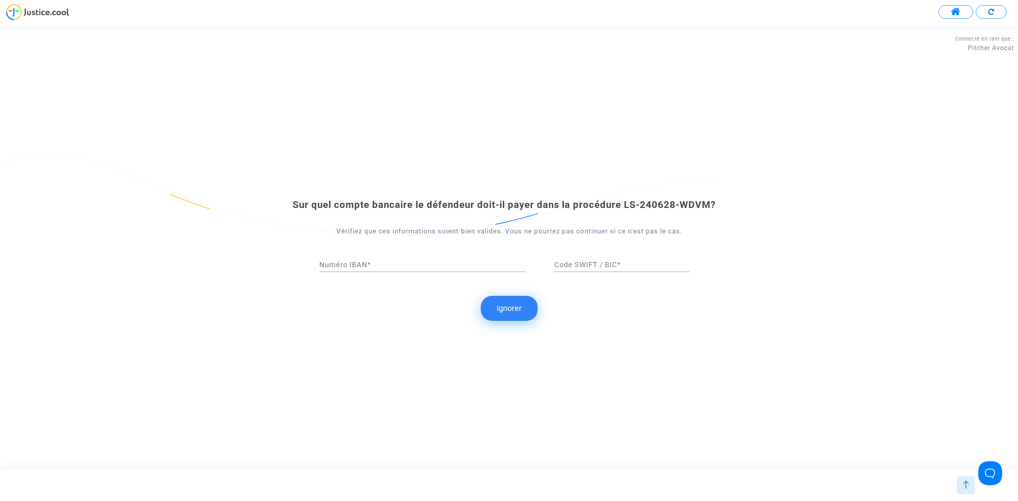
drag, startPoint x: 520, startPoint y: 308, endPoint x: 458, endPoint y: 283, distance: 66.7
click at [520, 308] on button "Ignorer" at bounding box center [509, 308] width 57 height 25
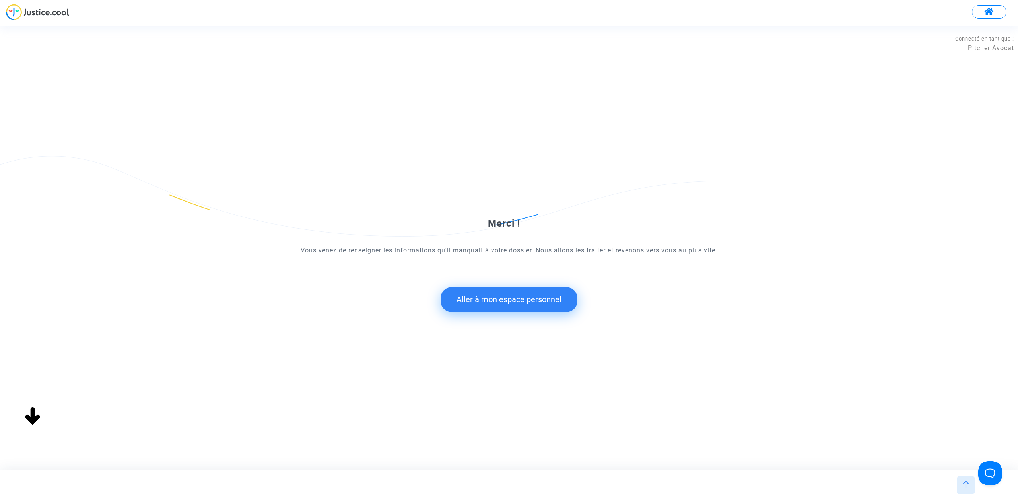
click at [509, 299] on button "Aller à mon espace personnel" at bounding box center [509, 299] width 137 height 25
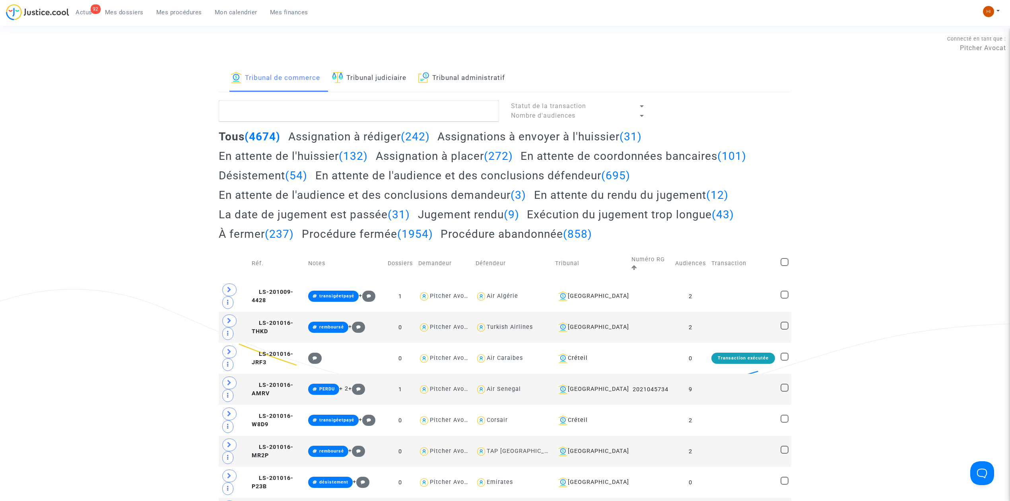
click at [383, 83] on link "Tribunal judiciaire" at bounding box center [369, 78] width 74 height 27
click at [380, 112] on textarea at bounding box center [359, 110] width 280 height 21
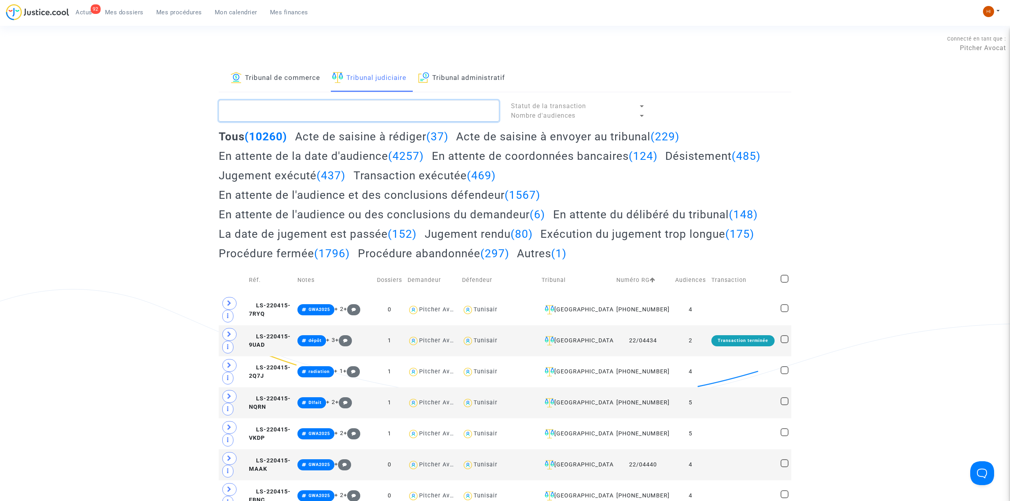
paste textarea "LS-240628-WDVM"
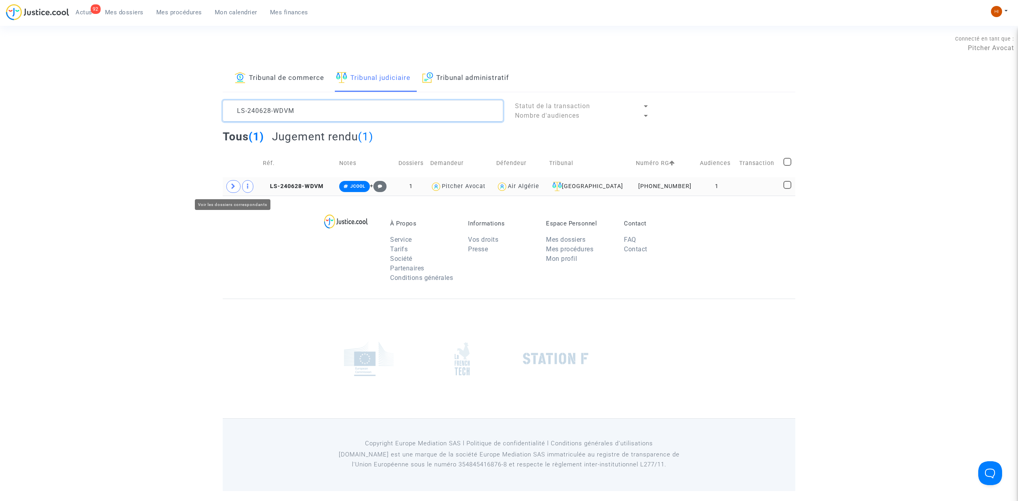
type textarea "LS-240628-WDVM"
click at [237, 192] on span at bounding box center [233, 186] width 14 height 13
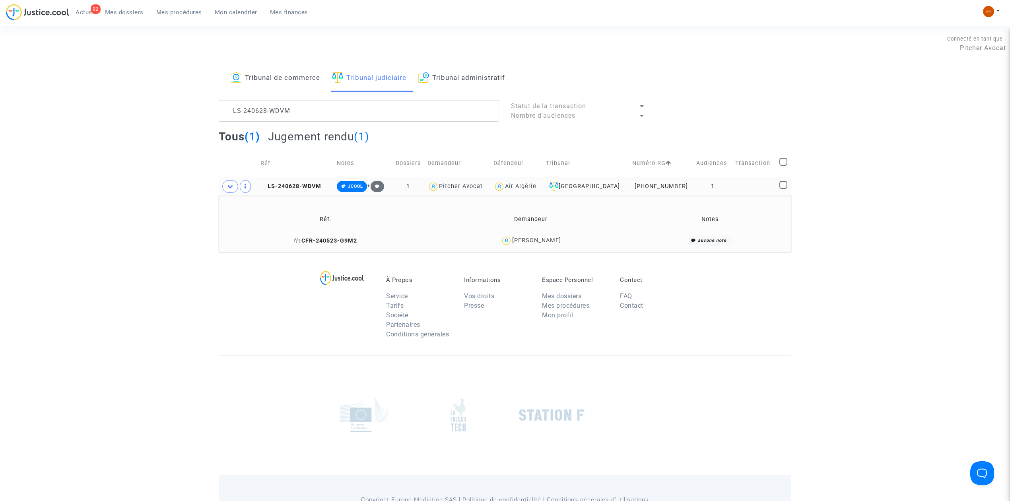
click at [335, 240] on span "CFR-240523-G9M2" at bounding box center [325, 240] width 63 height 7
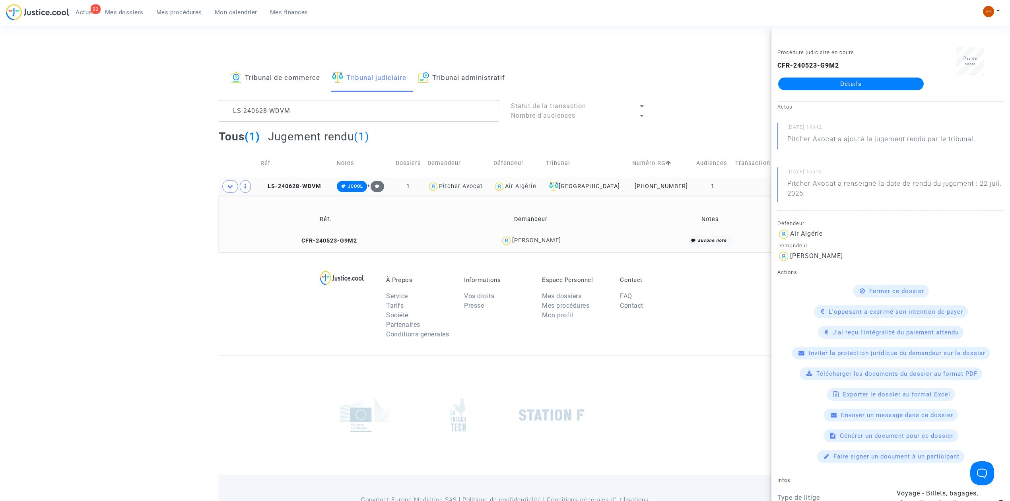
click at [870, 76] on div "CFR-240523-G9M2 Détails" at bounding box center [850, 75] width 147 height 29
click at [869, 82] on link "Détails" at bounding box center [851, 84] width 146 height 13
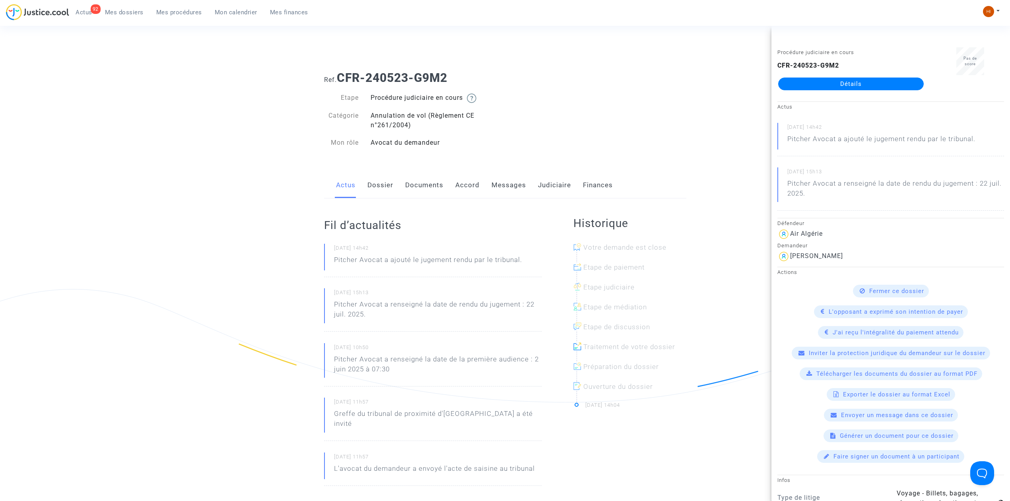
click at [511, 188] on link "Messages" at bounding box center [508, 185] width 35 height 26
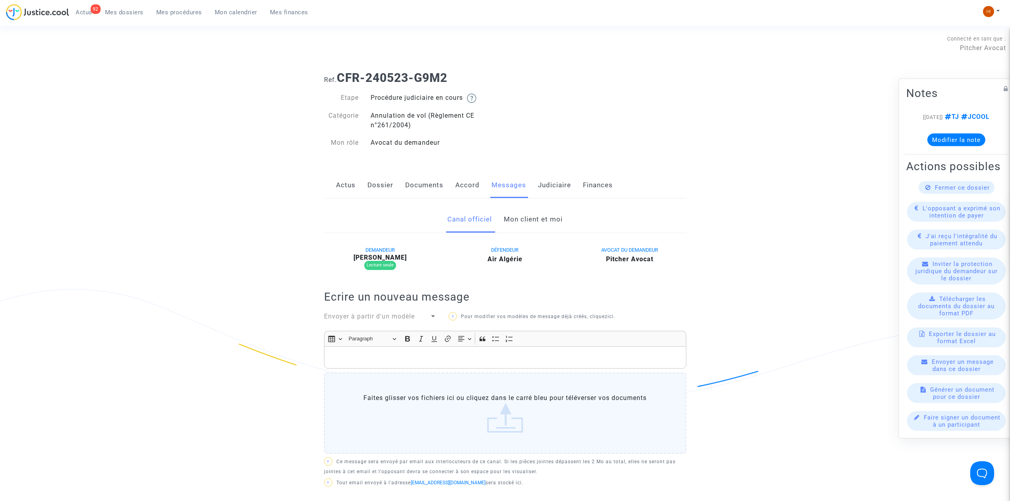
click at [542, 217] on link "Mon client et moi" at bounding box center [533, 219] width 59 height 26
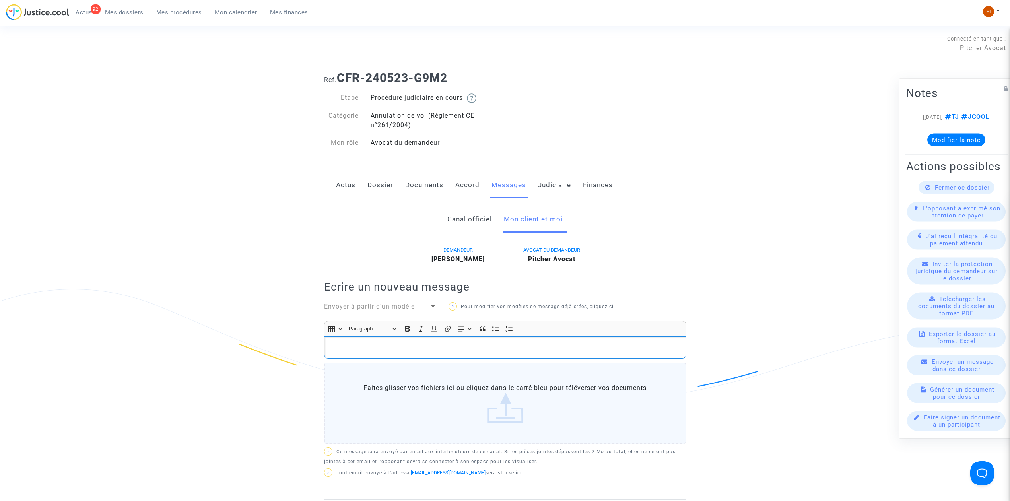
click at [409, 350] on p "Rich Text Editor, main" at bounding box center [505, 348] width 354 height 10
click at [477, 355] on div "Rich Text Editor, main" at bounding box center [505, 347] width 362 height 22
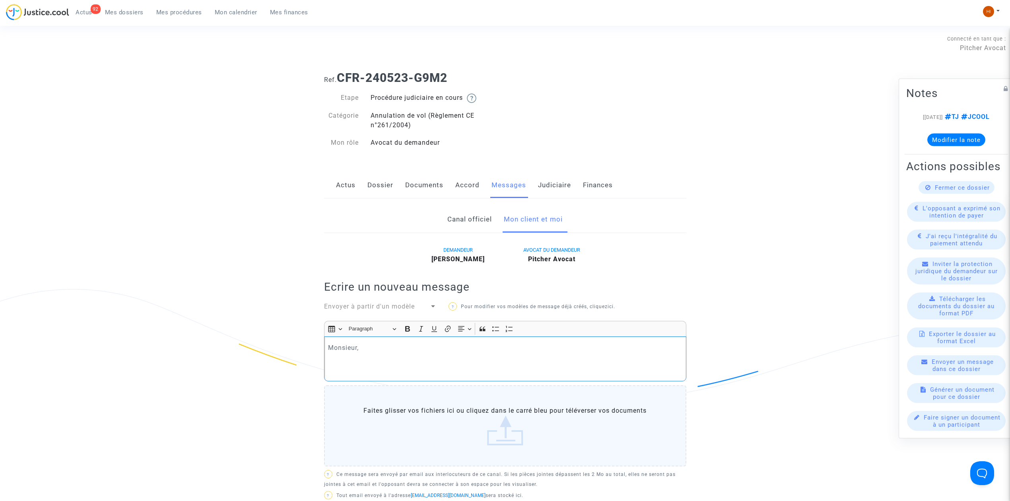
click at [429, 360] on p "Rich Text Editor, main" at bounding box center [505, 359] width 354 height 10
click at [432, 353] on p "Monsieur," at bounding box center [505, 348] width 354 height 10
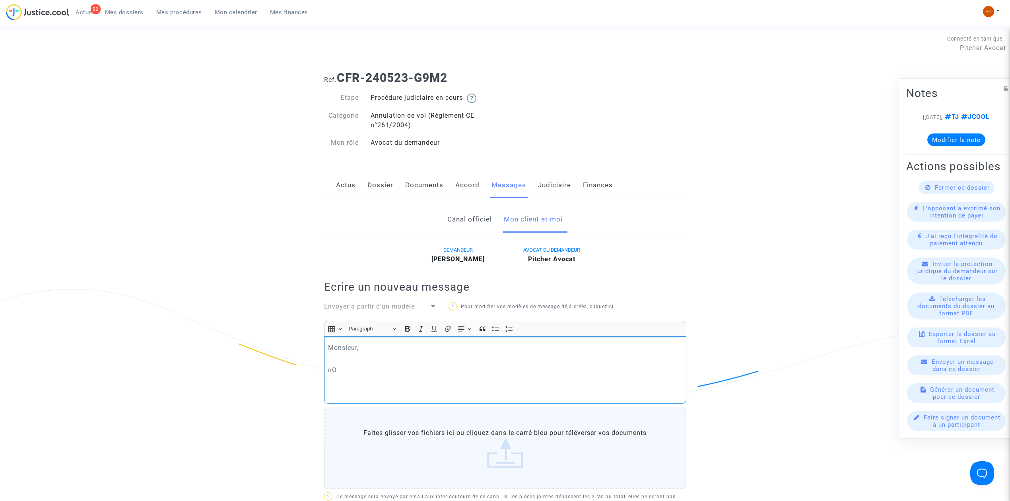
drag, startPoint x: 468, startPoint y: 377, endPoint x: 313, endPoint y: 344, distance: 159.3
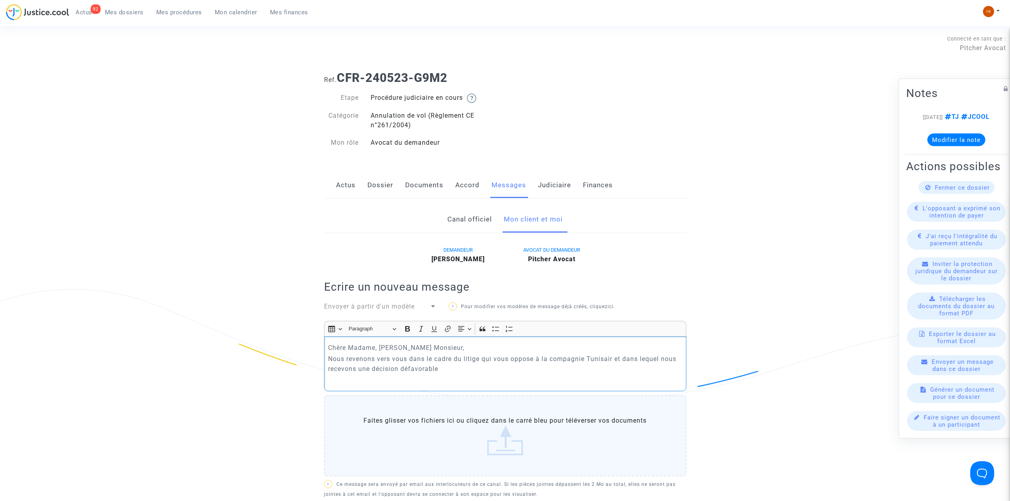
drag, startPoint x: 379, startPoint y: 349, endPoint x: 145, endPoint y: 309, distance: 236.8
click at [602, 360] on p "Nous revenons vers vous dans le cadre du litige qui vous oppose à la compagnie …" at bounding box center [505, 364] width 354 height 20
drag, startPoint x: 616, startPoint y: 361, endPoint x: 589, endPoint y: 359, distance: 27.1
click at [589, 359] on p "Nous revenons vers vous dans le cadre du litige qui vous oppose à la compagnie …" at bounding box center [505, 364] width 354 height 20
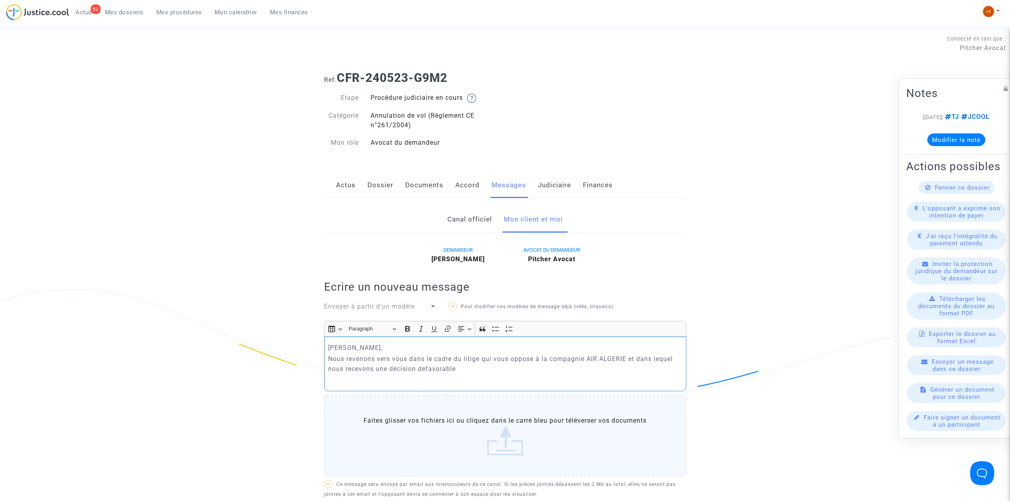
click at [434, 381] on p "Rich Text Editor, main" at bounding box center [505, 380] width 354 height 10
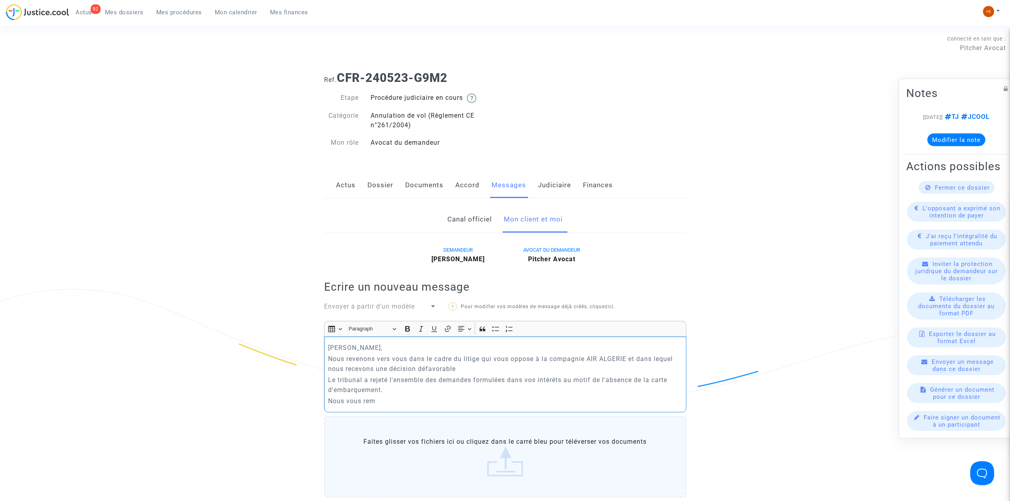
drag, startPoint x: 389, startPoint y: 403, endPoint x: 297, endPoint y: 406, distance: 92.3
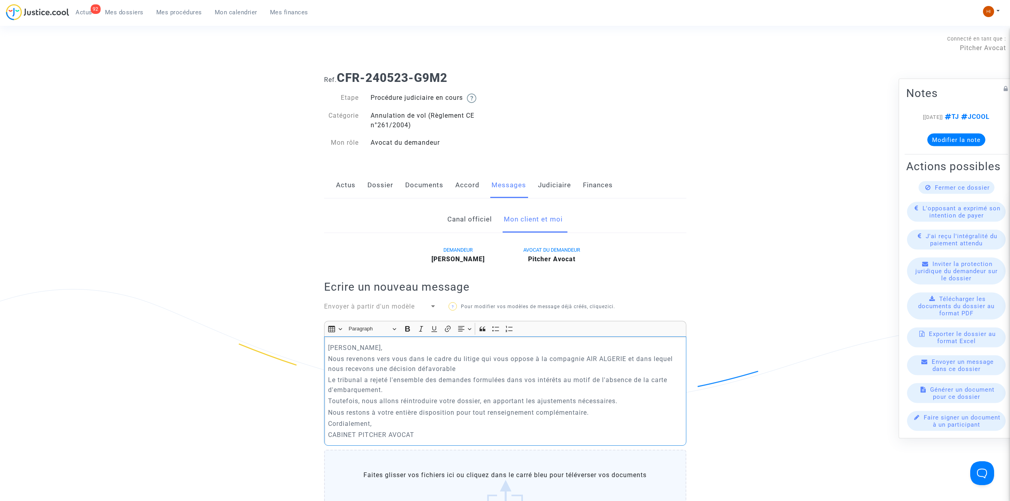
click at [386, 395] on p "Le tribunal a rejeté l'ensemble des demandes formulées dans vos intérêts au mot…" at bounding box center [505, 385] width 354 height 20
click at [649, 402] on p "Toutefois, nous allons réintroduire votre dossier, en apportant les ajustements…" at bounding box center [505, 401] width 354 height 10
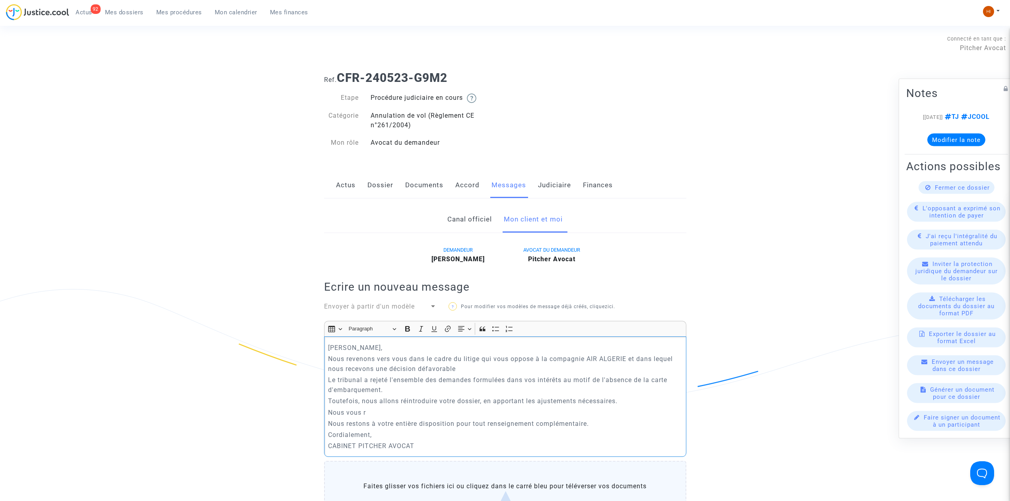
click at [433, 414] on p "Nous vous r" at bounding box center [505, 413] width 354 height 10
click at [436, 414] on p "Nous vous remercions de bien ovuloir nous la communiquer dans" at bounding box center [505, 413] width 354 height 10
click at [554, 412] on p "Nous vous remercions de bien vouloir nous la communiquer dans" at bounding box center [505, 413] width 354 height 10
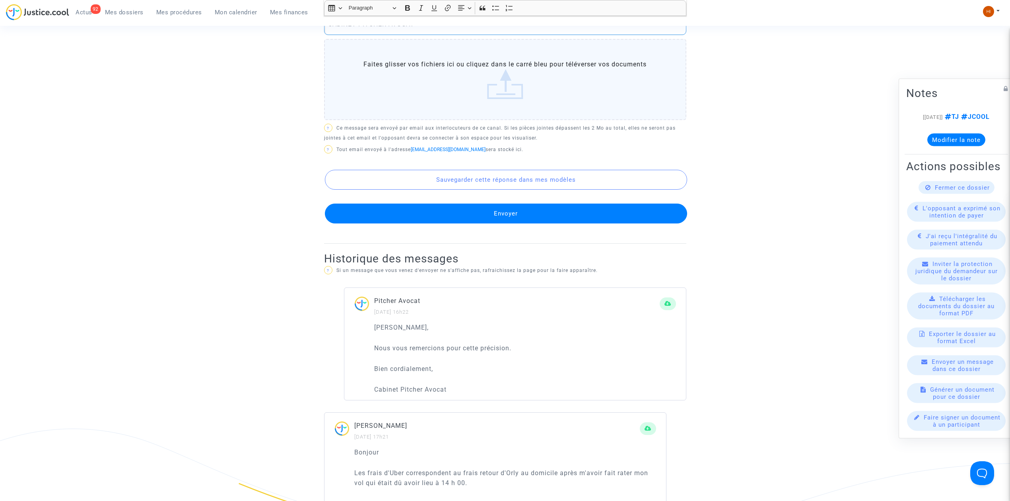
scroll to position [424, 0]
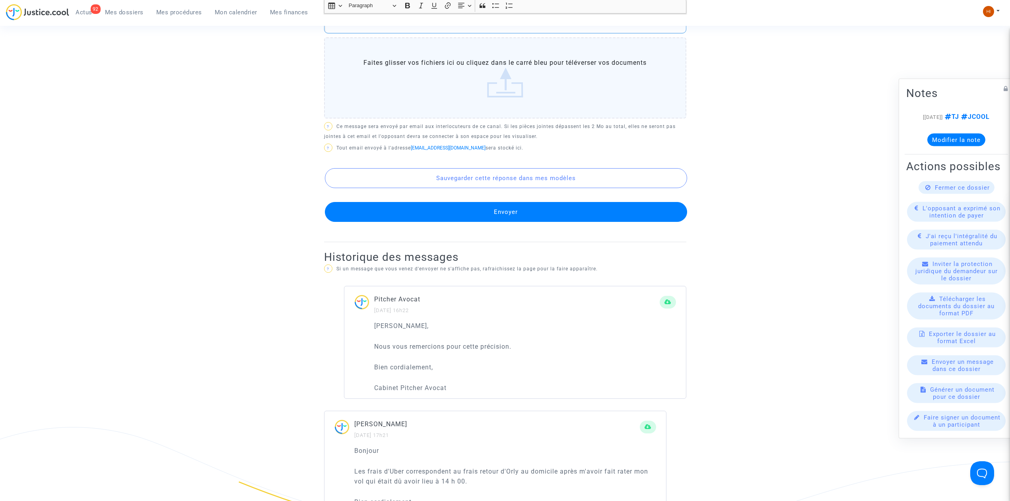
click at [613, 212] on button "Envoyer" at bounding box center [506, 212] width 362 height 20
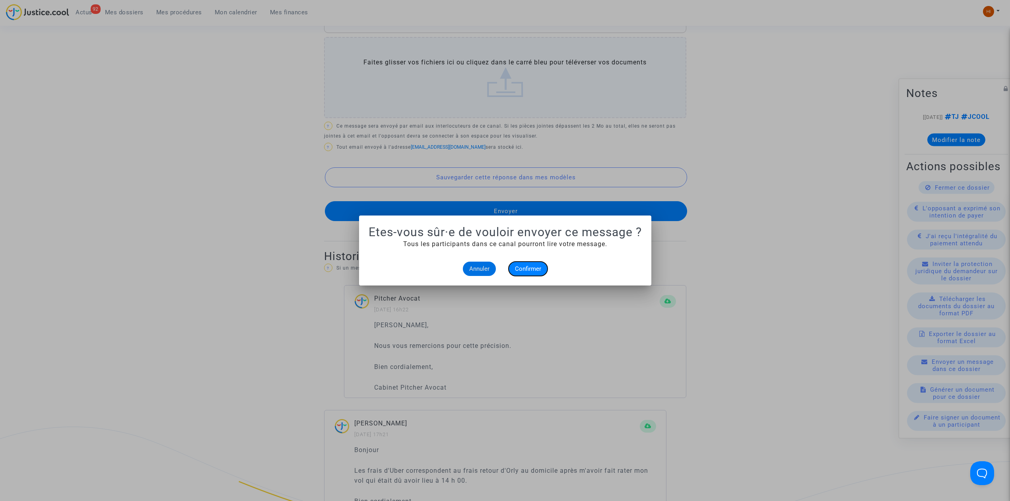
click at [538, 263] on button "Confirmer" at bounding box center [528, 269] width 39 height 14
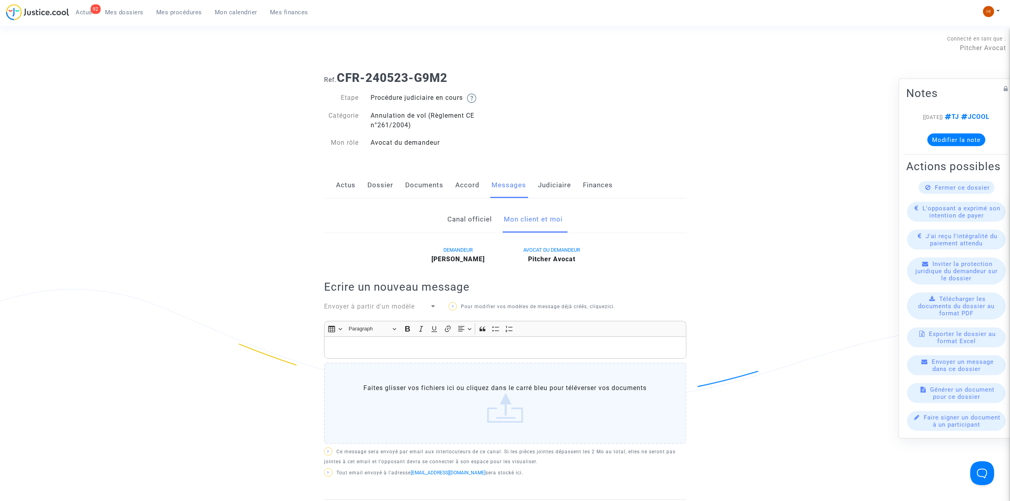
drag, startPoint x: 459, startPoint y: 80, endPoint x: 339, endPoint y: 80, distance: 120.1
click at [339, 80] on h1 "Ref. CFR-240523-G9M2" at bounding box center [505, 78] width 362 height 14
copy b "CFR-240523-G9M2"
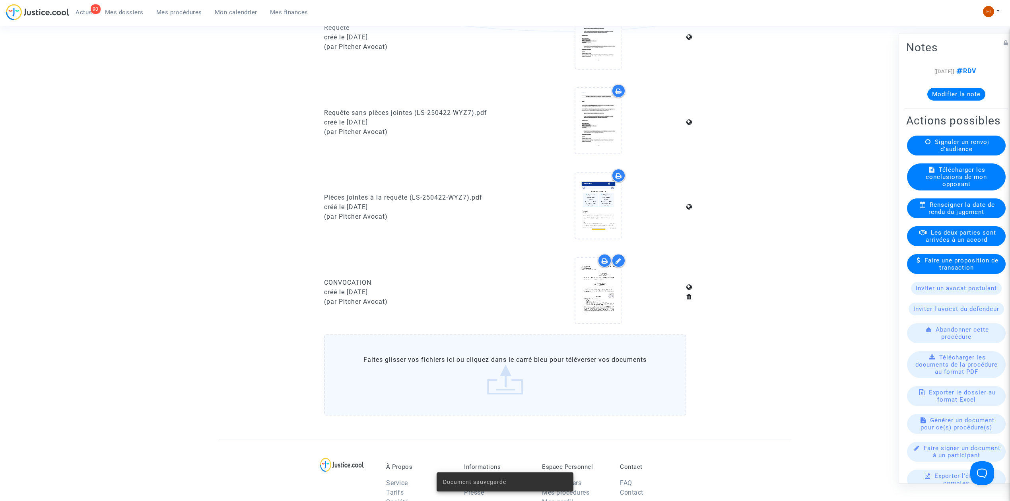
click at [950, 87] on note-viewer "[[DATE]] RDV Modifier la note" at bounding box center [956, 83] width 100 height 34
click at [947, 99] on button "Modifier la note" at bounding box center [956, 94] width 58 height 13
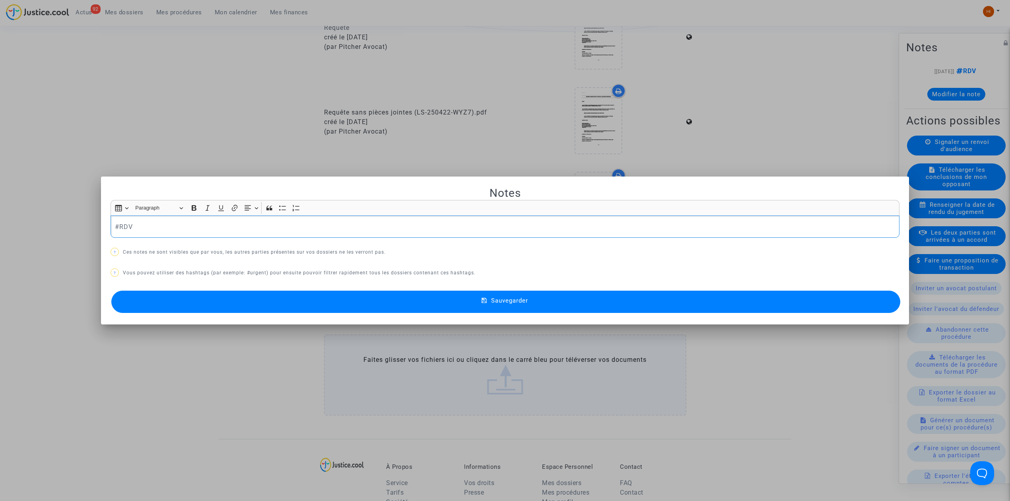
click at [143, 77] on div at bounding box center [505, 250] width 1010 height 501
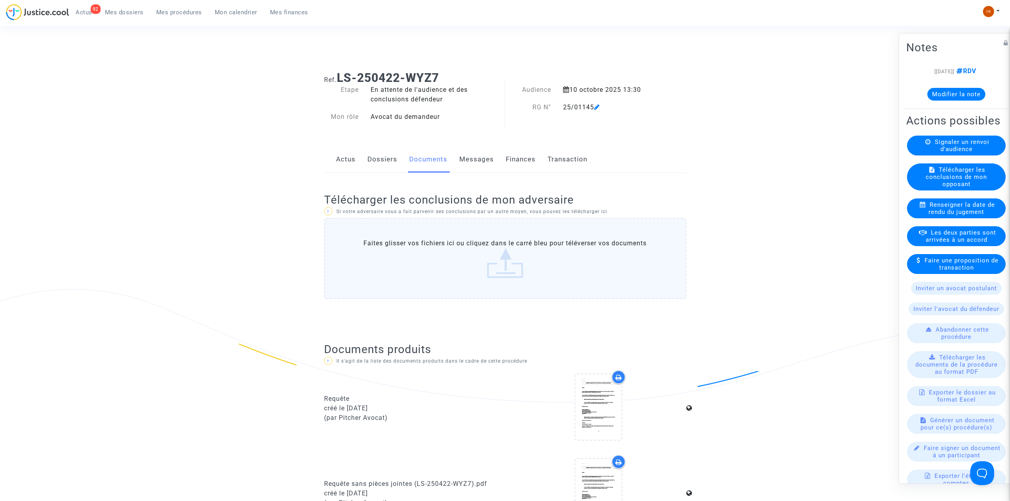
scroll to position [371, 0]
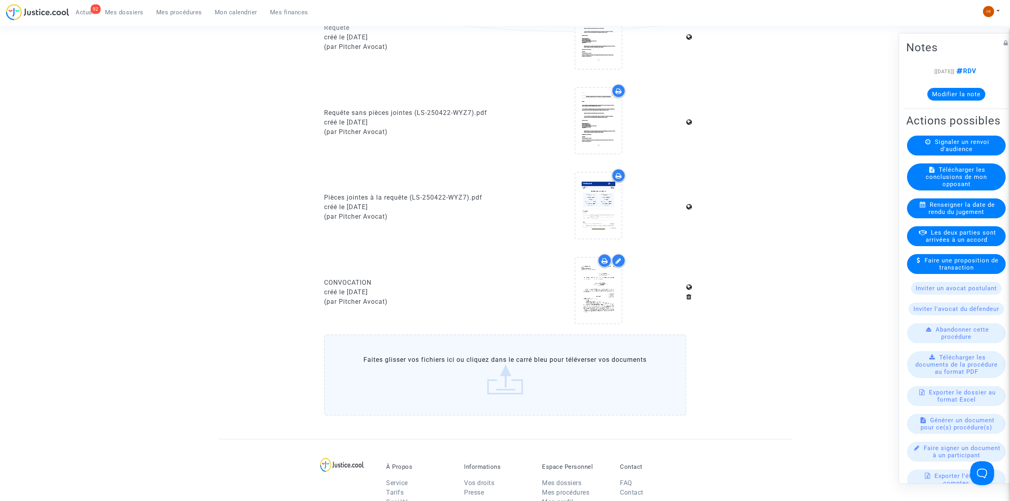
click at [126, 9] on span "Mes dossiers" at bounding box center [124, 12] width 39 height 7
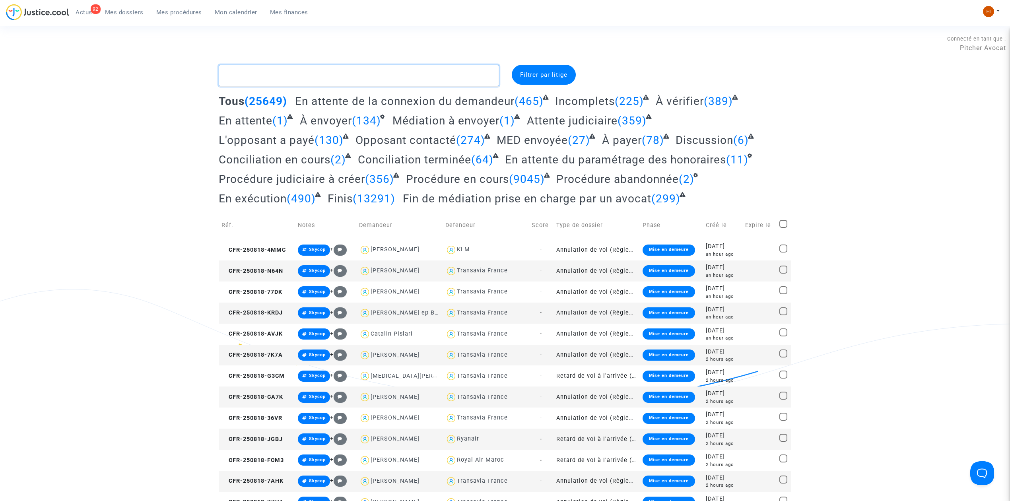
drag, startPoint x: 316, startPoint y: 78, endPoint x: 321, endPoint y: 71, distance: 9.4
click at [316, 78] on textarea at bounding box center [359, 75] width 280 height 21
paste textarea "CFR-240527-Q7KE"
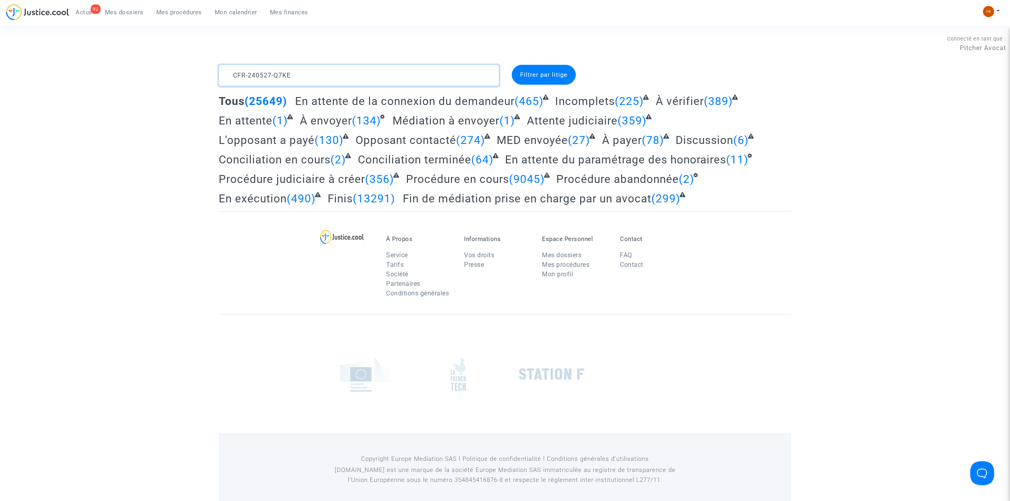
click at [322, 70] on textarea at bounding box center [359, 75] width 280 height 21
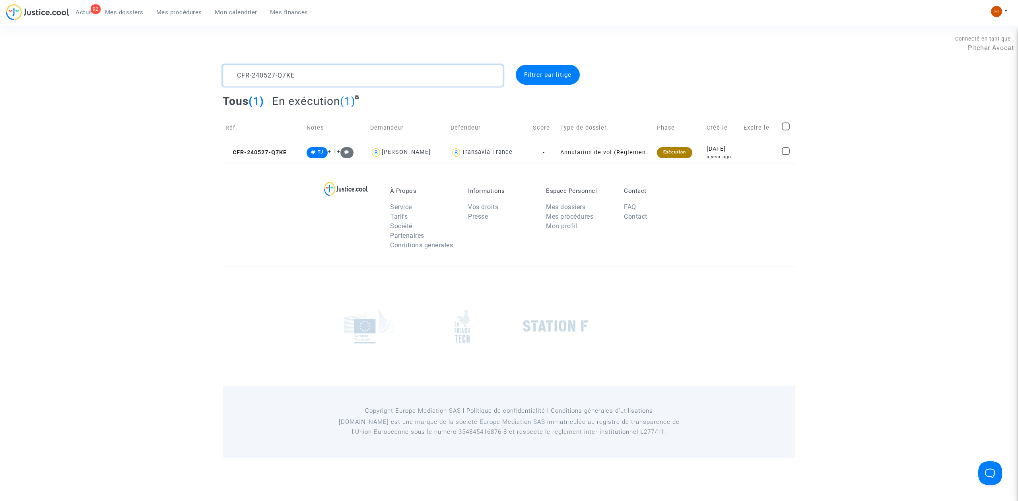
drag, startPoint x: 347, startPoint y: 75, endPoint x: 167, endPoint y: 56, distance: 180.3
click at [167, 56] on section "Connecté en tant que : Pitcher Avocat CFR-240527-Q7KE Filtrer par litige Tous (…" at bounding box center [509, 229] width 1018 height 458
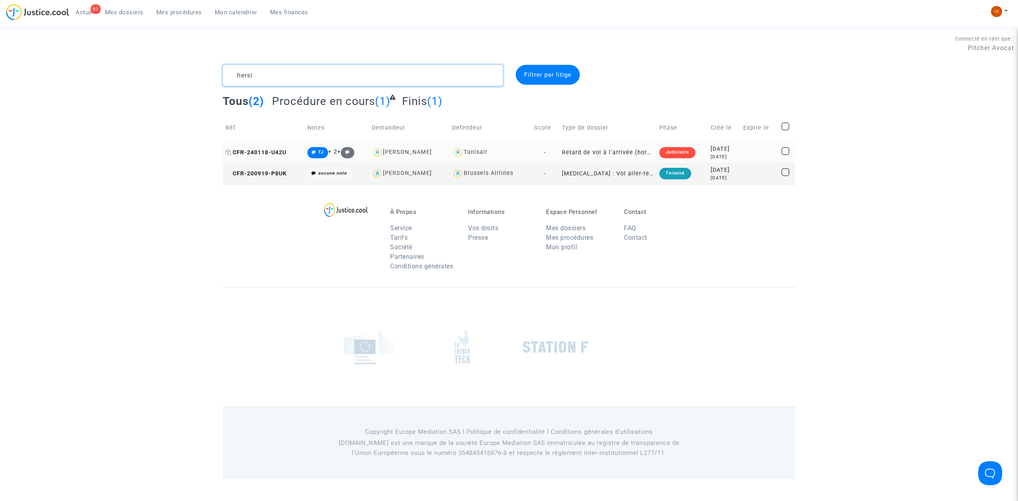
type textarea "hersi"
click at [277, 150] on span "CFR-240118-U42U" at bounding box center [255, 152] width 61 height 7
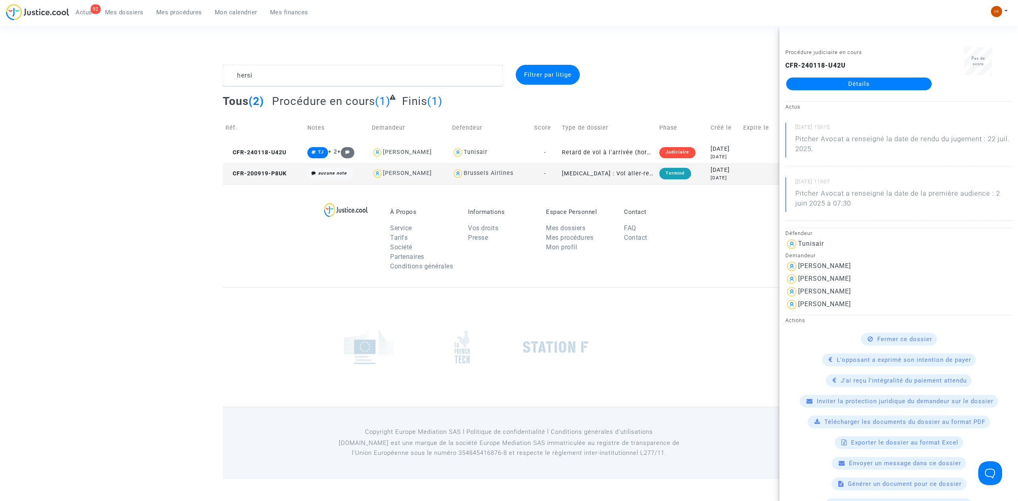
click at [844, 77] on div "CFR-240118-U42U Détails" at bounding box center [858, 75] width 147 height 29
click at [268, 151] on span "CFR-240118-U42U" at bounding box center [255, 152] width 61 height 7
click at [861, 82] on link "Détails" at bounding box center [859, 84] width 146 height 13
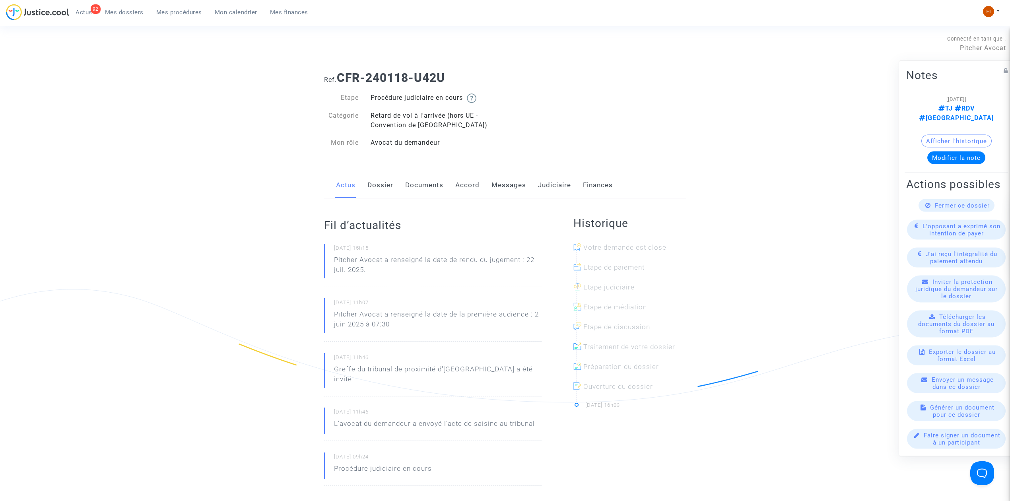
click at [400, 185] on div "Actus Dossier Documents Accord Messages Judiciaire Finances" at bounding box center [505, 185] width 362 height 27
click at [381, 180] on link "Dossier" at bounding box center [380, 185] width 26 height 26
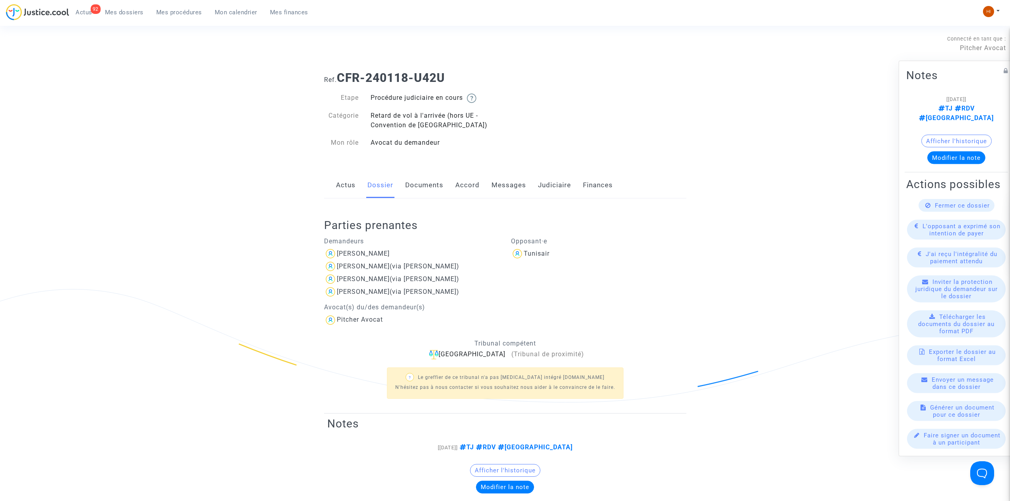
click at [420, 183] on link "Documents" at bounding box center [424, 185] width 38 height 26
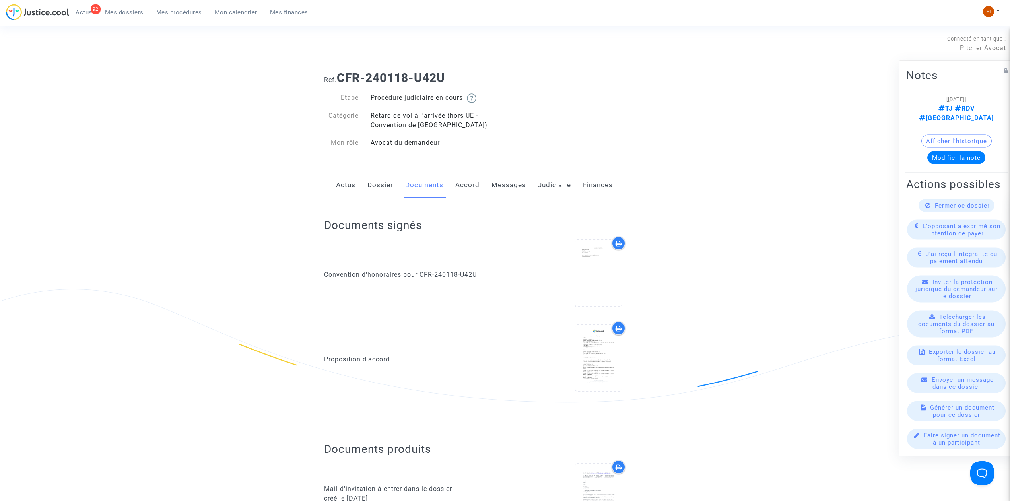
click at [561, 184] on link "Judiciaire" at bounding box center [554, 185] width 33 height 26
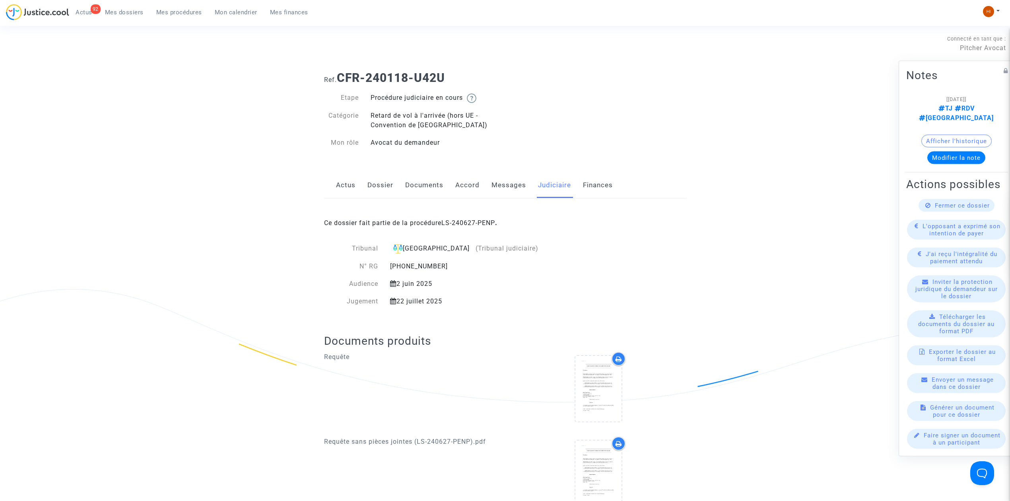
click at [392, 182] on link "Dossier" at bounding box center [380, 185] width 26 height 26
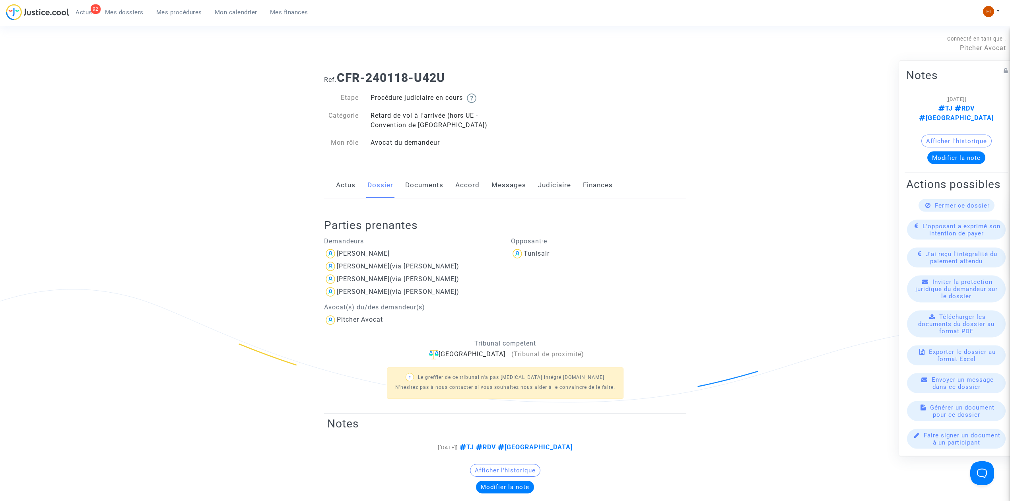
click at [342, 185] on link "Actus" at bounding box center [345, 185] width 19 height 26
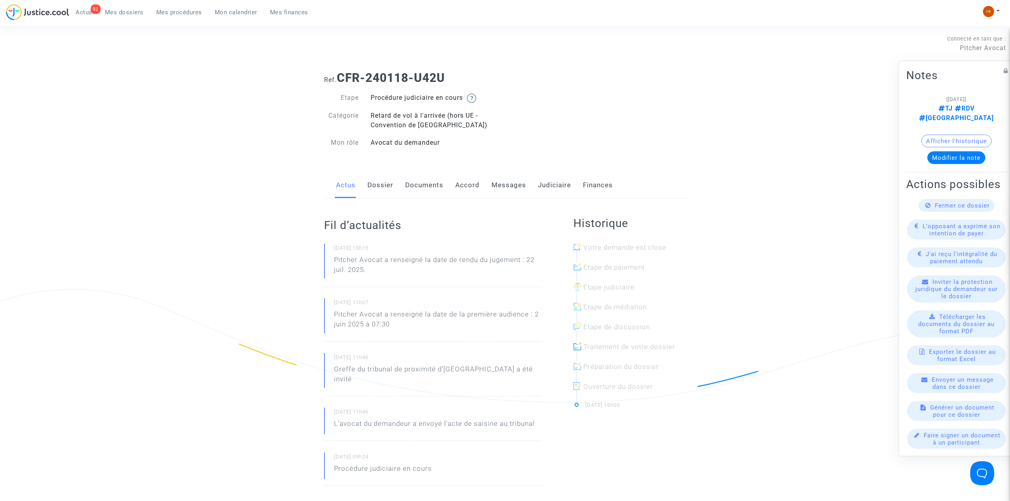
click at [375, 190] on link "Dossier" at bounding box center [380, 185] width 26 height 26
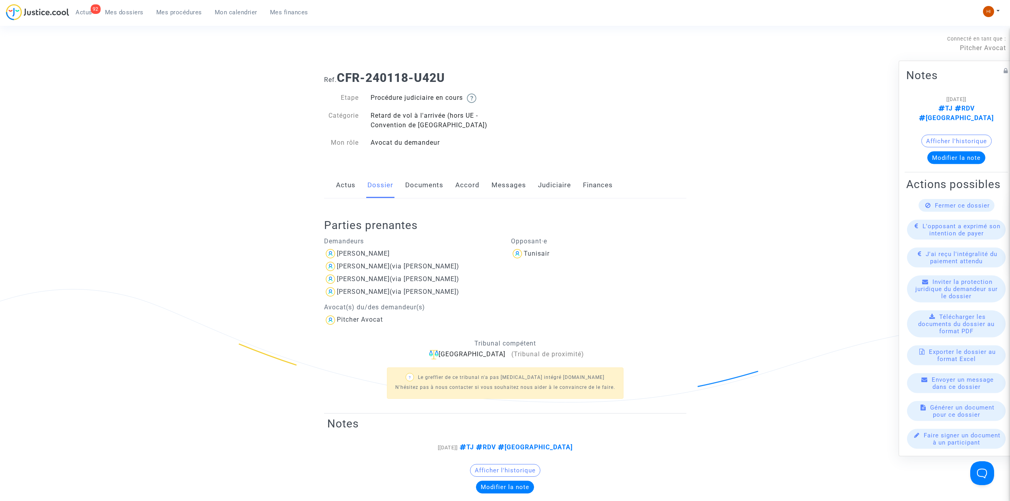
click at [431, 186] on link "Documents" at bounding box center [424, 185] width 38 height 26
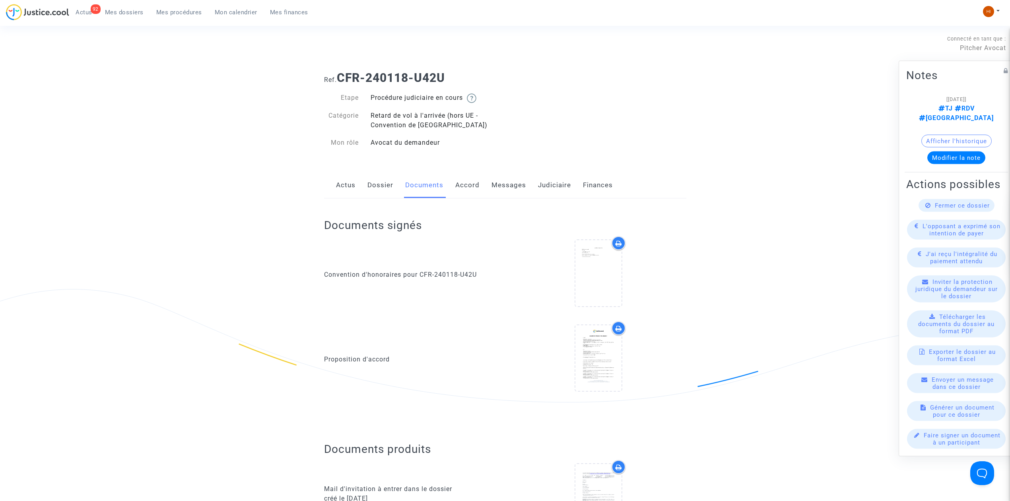
click at [381, 188] on link "Dossier" at bounding box center [380, 185] width 26 height 26
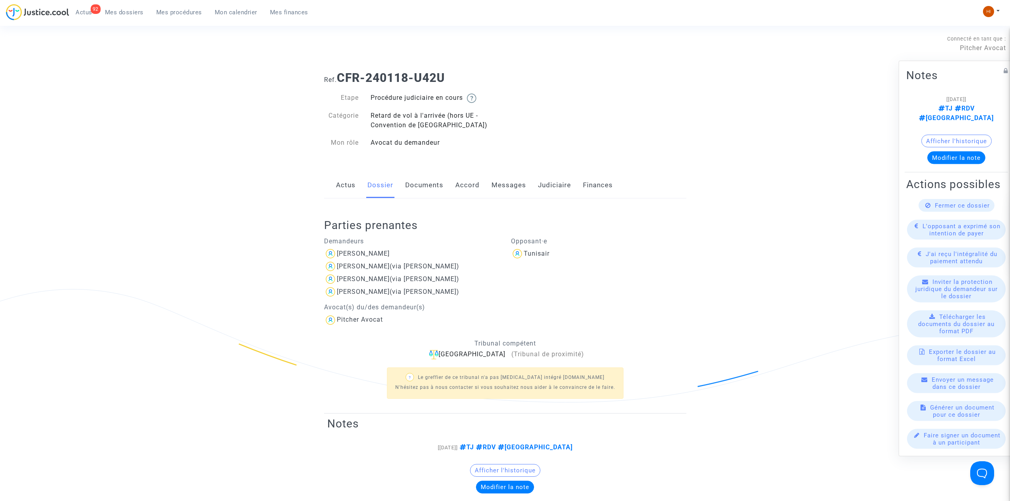
click at [485, 183] on div "Actus Dossier Documents Accord Messages Judiciaire Finances" at bounding box center [505, 185] width 362 height 27
click at [527, 183] on div "Actus Dossier Documents Accord Messages Judiciaire Finances" at bounding box center [505, 185] width 362 height 27
click at [568, 189] on link "Judiciaire" at bounding box center [554, 185] width 33 height 26
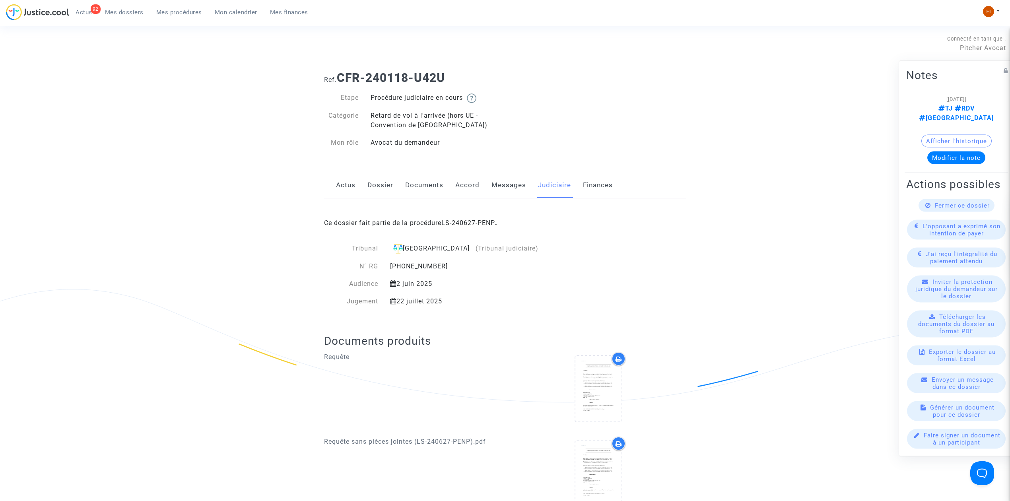
click at [371, 187] on link "Dossier" at bounding box center [380, 185] width 26 height 26
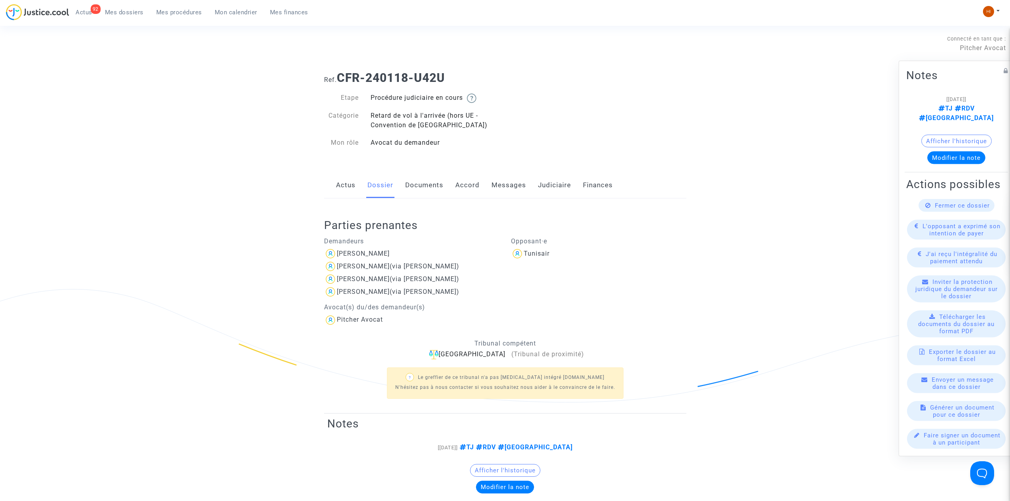
click at [548, 186] on link "Judiciaire" at bounding box center [554, 185] width 33 height 26
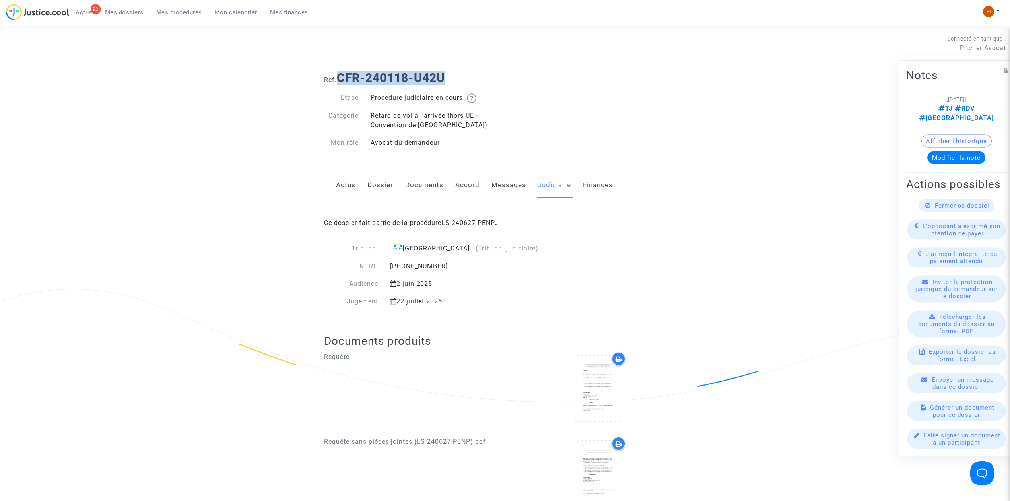
drag, startPoint x: 471, startPoint y: 72, endPoint x: 340, endPoint y: 75, distance: 131.7
click at [340, 75] on h1 "Ref. CFR-240118-U42U" at bounding box center [505, 78] width 362 height 14
copy b "CFR-240118-U42U"
click at [373, 185] on link "Dossier" at bounding box center [380, 185] width 26 height 26
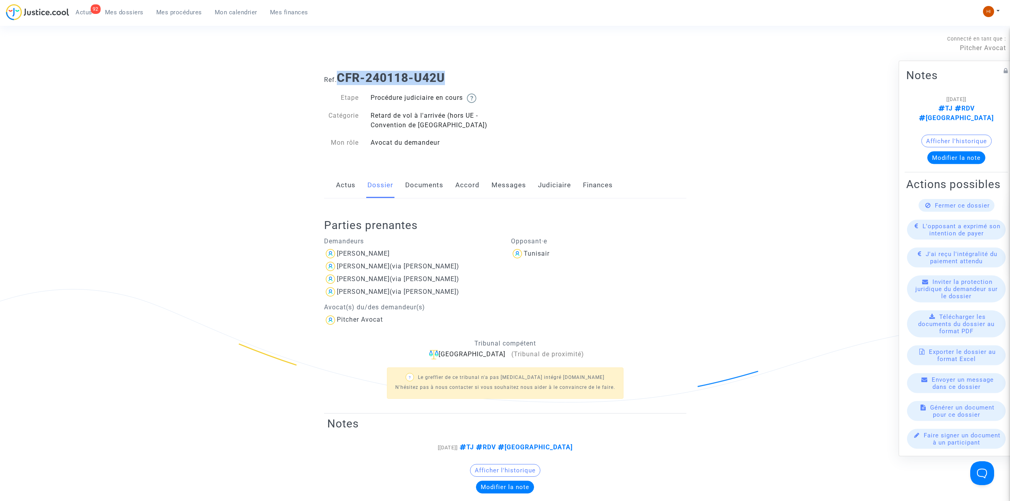
click at [556, 194] on link "Judiciaire" at bounding box center [554, 185] width 33 height 26
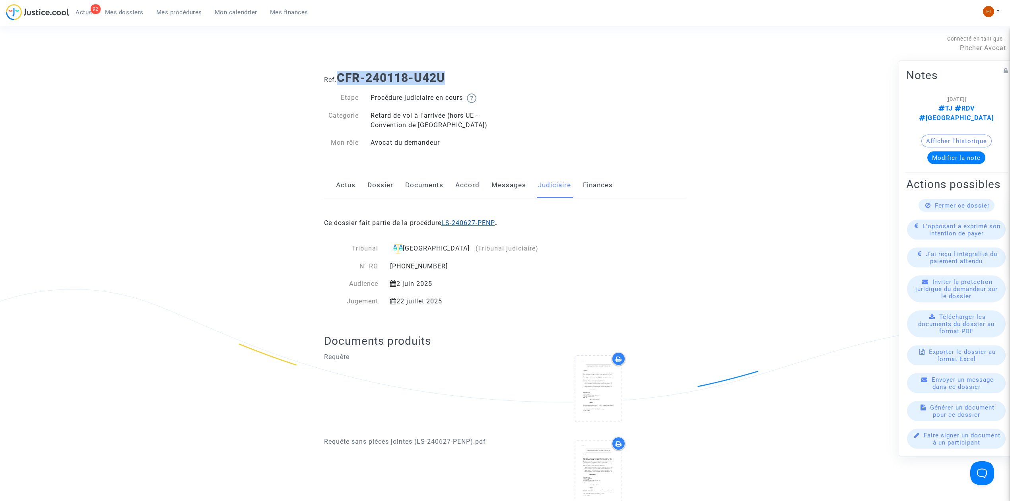
click at [489, 223] on link "LS-240627-PENP" at bounding box center [468, 223] width 54 height 8
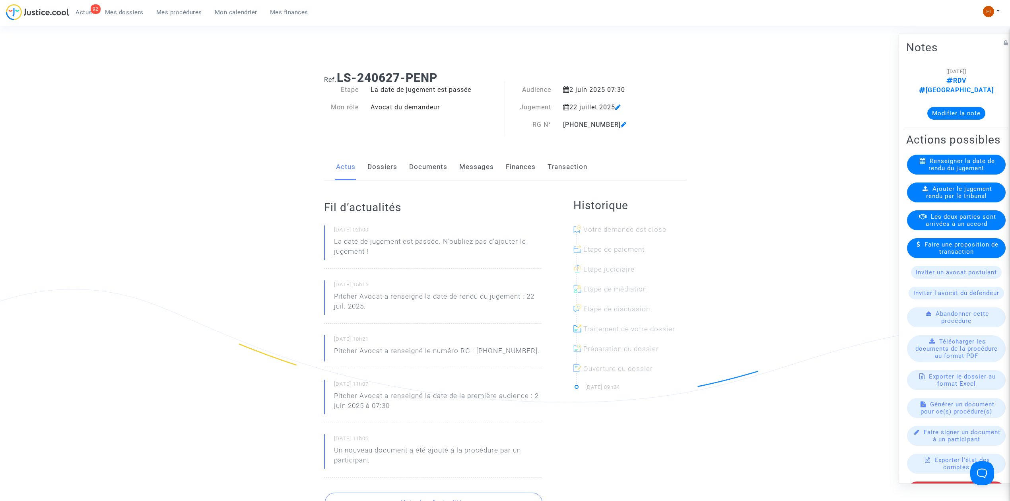
click at [427, 173] on link "Documents" at bounding box center [428, 167] width 38 height 26
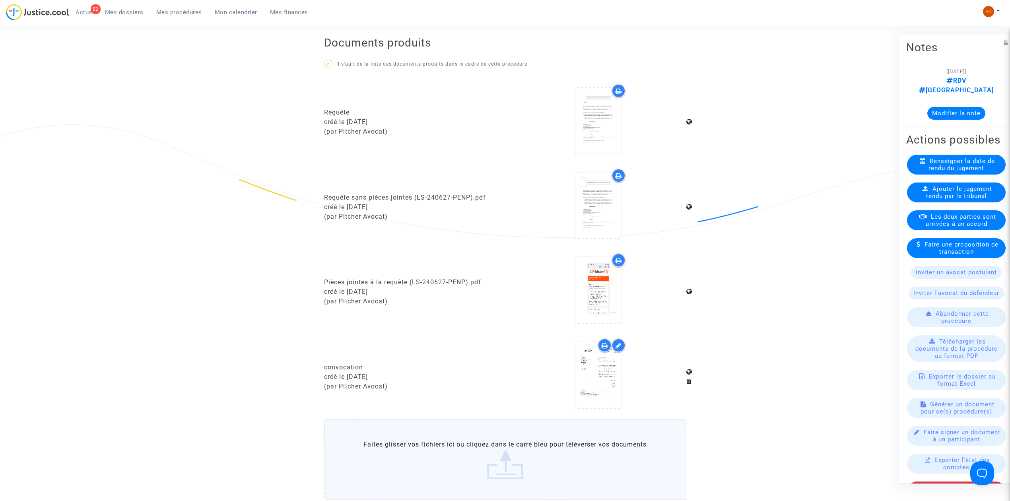
scroll to position [162, 0]
click at [167, 13] on span "Mes procédures" at bounding box center [179, 12] width 46 height 7
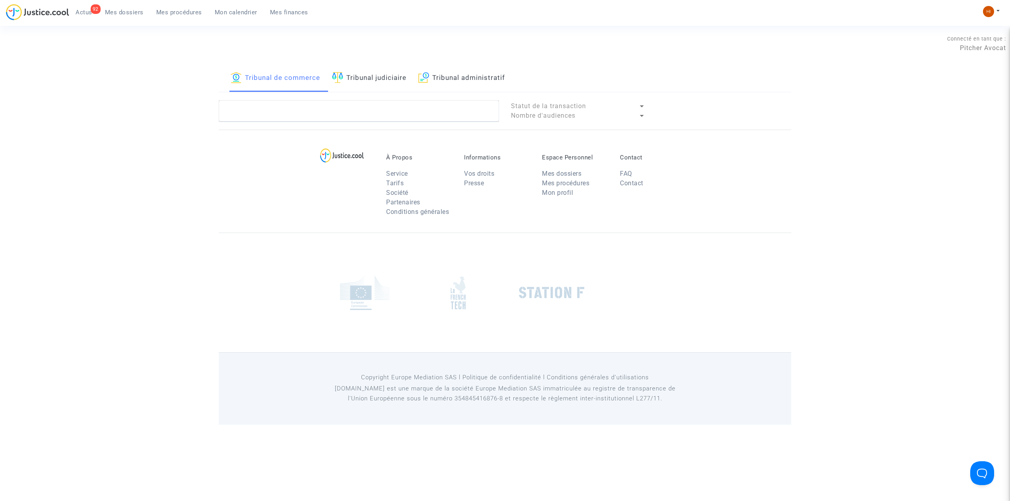
click at [403, 76] on link "Tribunal judiciaire" at bounding box center [369, 78] width 74 height 27
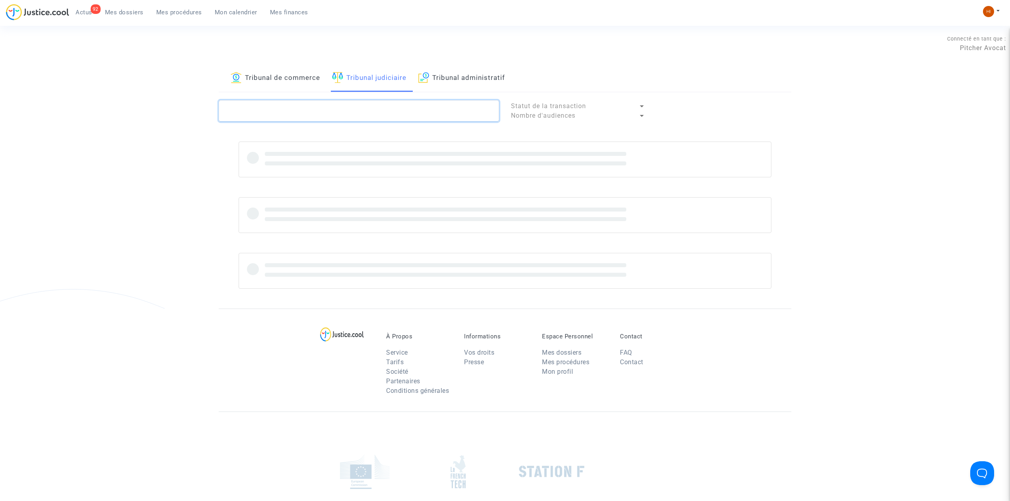
click at [395, 103] on textarea at bounding box center [359, 110] width 280 height 21
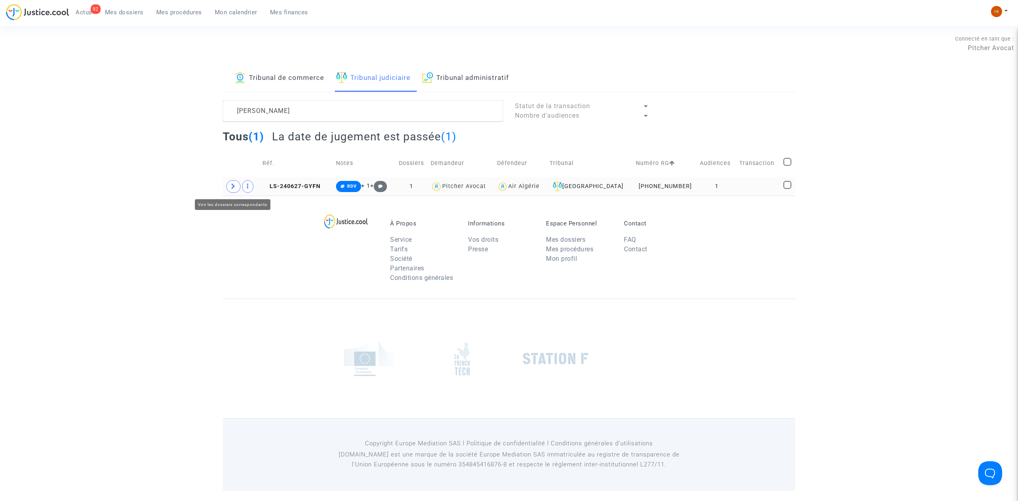
click at [233, 187] on icon at bounding box center [233, 186] width 5 height 6
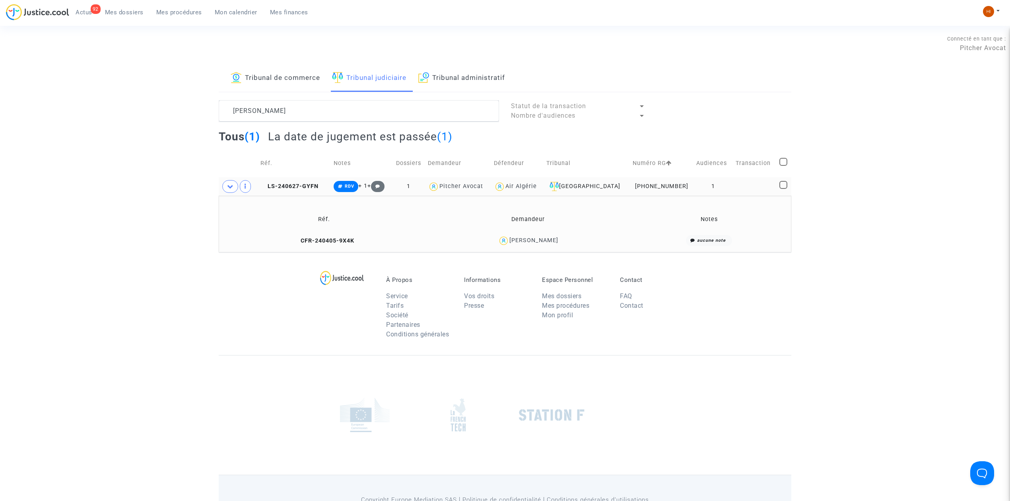
click at [724, 188] on td "1" at bounding box center [712, 186] width 39 height 18
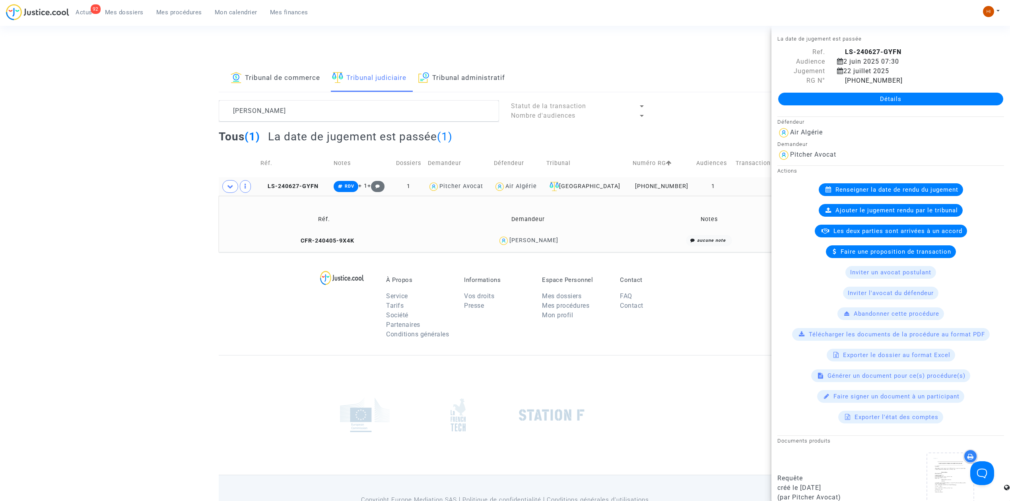
click at [298, 181] on td "LS-240627-GYFN" at bounding box center [294, 186] width 73 height 18
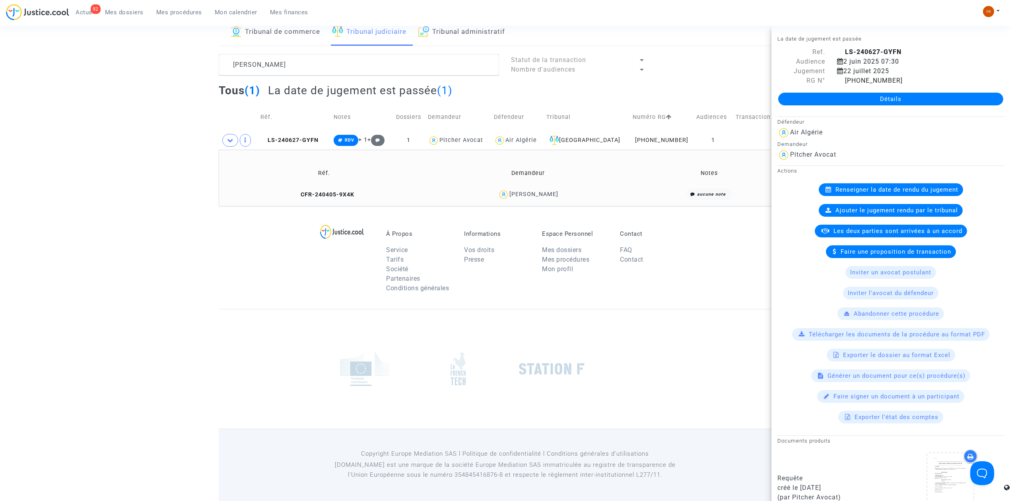
scroll to position [53, 0]
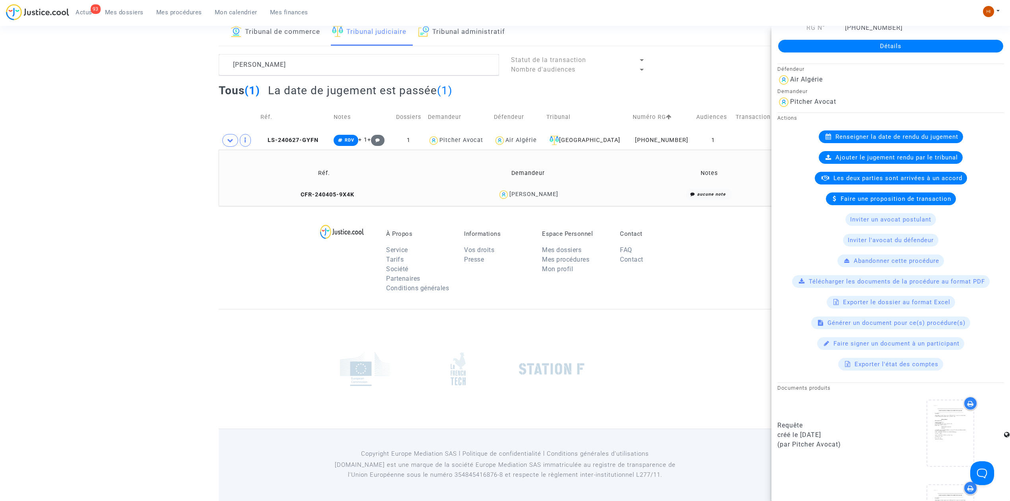
drag, startPoint x: 340, startPoint y: 191, endPoint x: 748, endPoint y: 193, distance: 407.6
click at [340, 191] on span "CFR-240405-9X4K" at bounding box center [323, 194] width 61 height 7
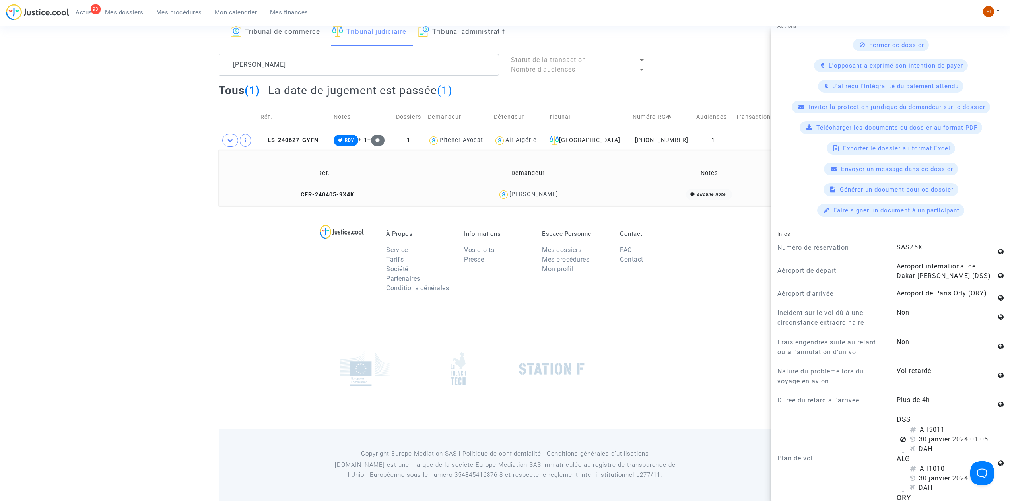
scroll to position [371, 0]
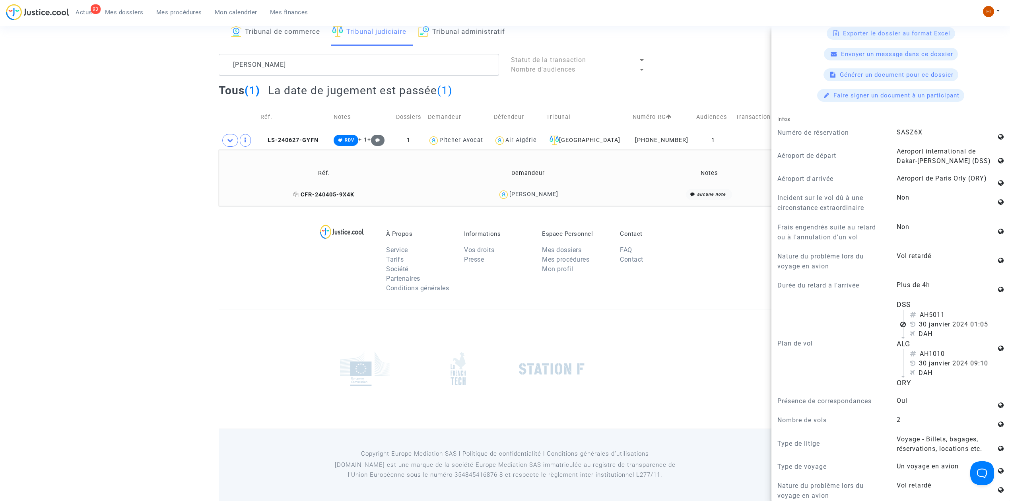
click at [299, 192] on icon at bounding box center [296, 195] width 6 height 6
drag, startPoint x: 293, startPoint y: 65, endPoint x: 66, endPoint y: 60, distance: 227.5
click at [66, 60] on div "Tribunal de commerce Tribunal judiciaire Tribunal administratif sy demba Statut…" at bounding box center [505, 112] width 1010 height 187
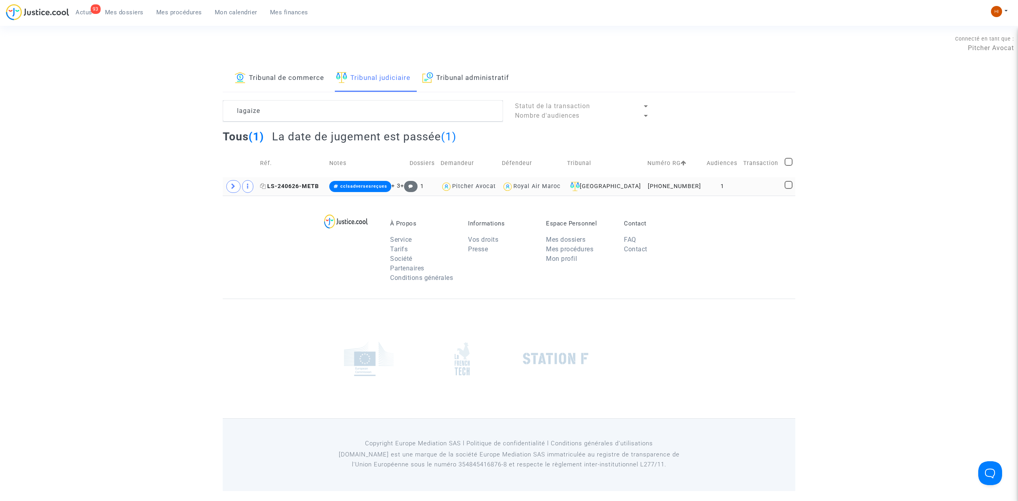
click at [293, 185] on span "LS-240626-METB" at bounding box center [289, 186] width 59 height 7
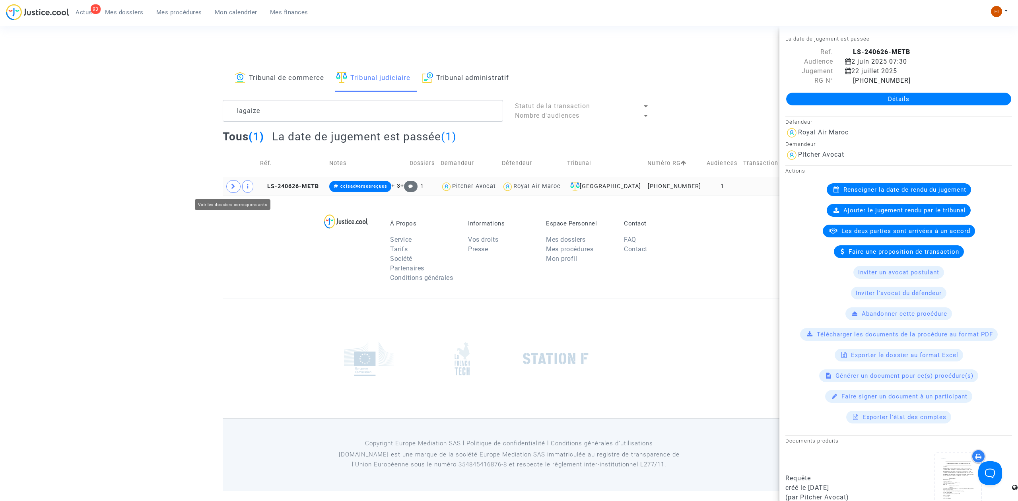
click at [231, 188] on span at bounding box center [233, 186] width 14 height 13
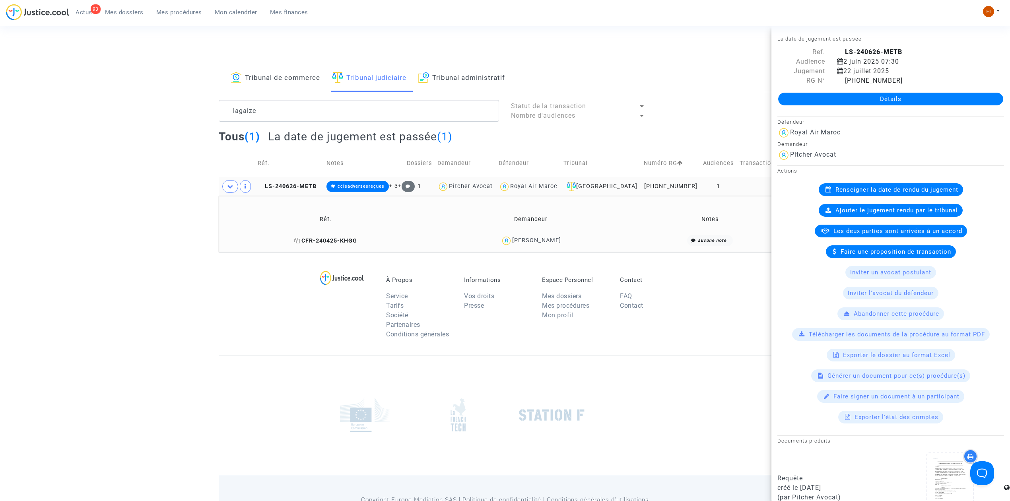
click at [298, 242] on icon at bounding box center [297, 241] width 6 height 6
drag, startPoint x: 341, startPoint y: 112, endPoint x: 22, endPoint y: 156, distance: 321.9
click at [22, 156] on div "Tribunal de commerce Tribunal judiciaire Tribunal administratif lagaize Statut …" at bounding box center [505, 158] width 1010 height 187
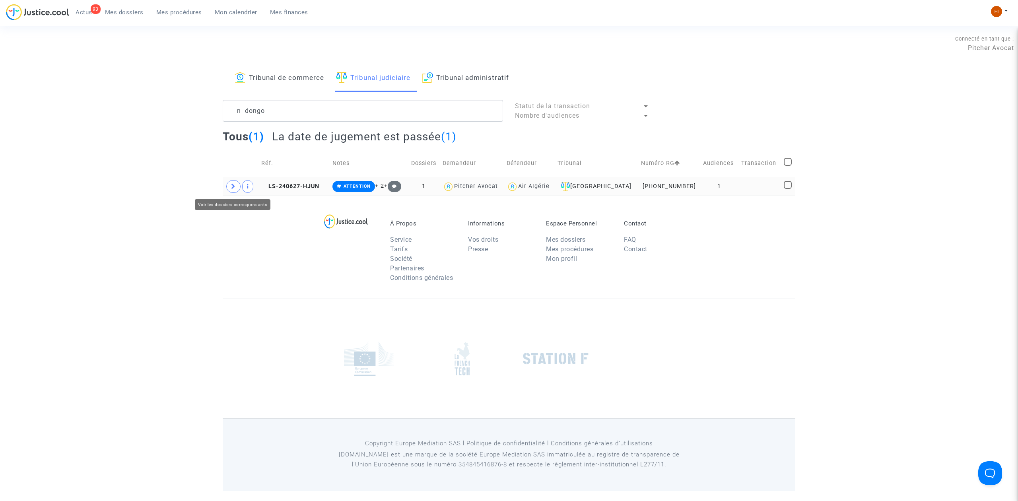
click at [237, 185] on span at bounding box center [233, 186] width 14 height 13
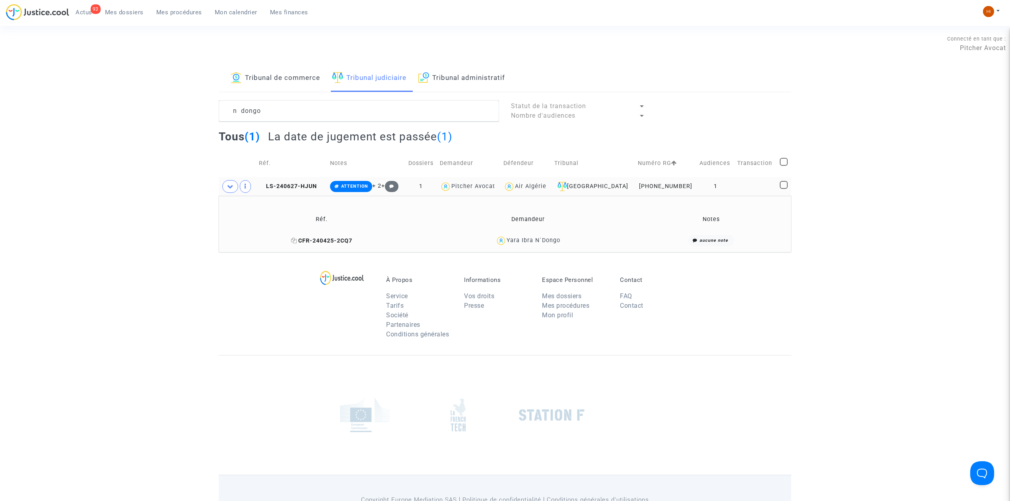
click at [296, 240] on icon at bounding box center [294, 241] width 6 height 6
drag, startPoint x: 384, startPoint y: 107, endPoint x: 117, endPoint y: 113, distance: 267.3
click at [68, 115] on div "Tribunal de commerce Tribunal judiciaire Tribunal administratif n dongo Statut …" at bounding box center [505, 158] width 1010 height 187
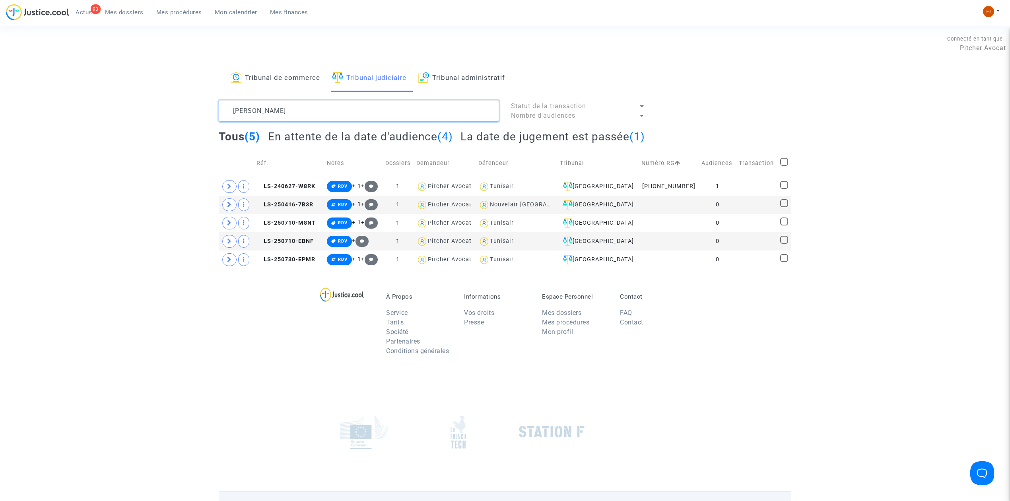
type textarea "ben salah"
click at [484, 136] on h2 "La date de jugement est passée (1)" at bounding box center [552, 137] width 184 height 14
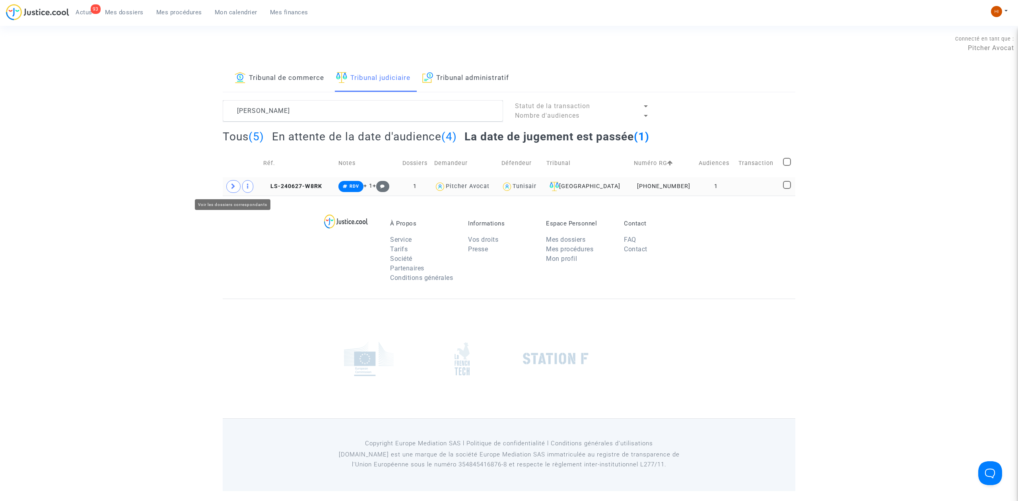
click at [231, 189] on icon at bounding box center [233, 186] width 5 height 6
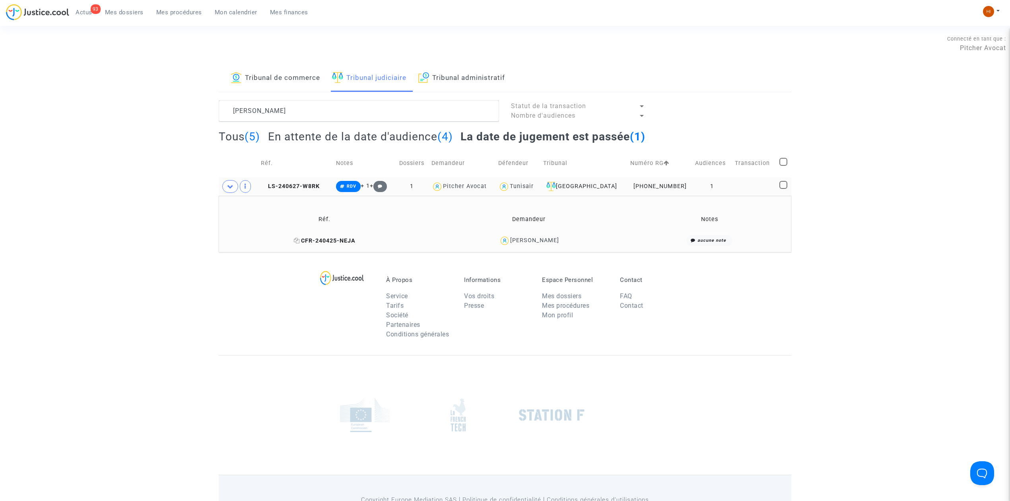
click at [298, 239] on icon at bounding box center [297, 241] width 6 height 6
click at [337, 235] on td "CFR-240425-NEJA" at bounding box center [324, 240] width 206 height 17
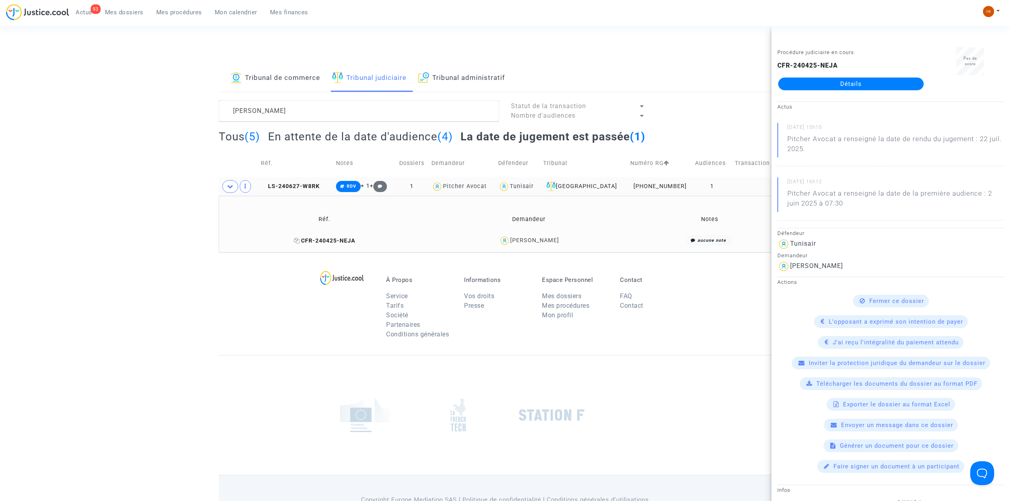
click at [297, 240] on icon at bounding box center [297, 241] width 6 height 6
drag, startPoint x: 367, startPoint y: 110, endPoint x: 196, endPoint y: 140, distance: 174.0
click at [196, 140] on div "Tribunal de commerce Tribunal judiciaire Tribunal administratif ben salah Statu…" at bounding box center [505, 158] width 1010 height 187
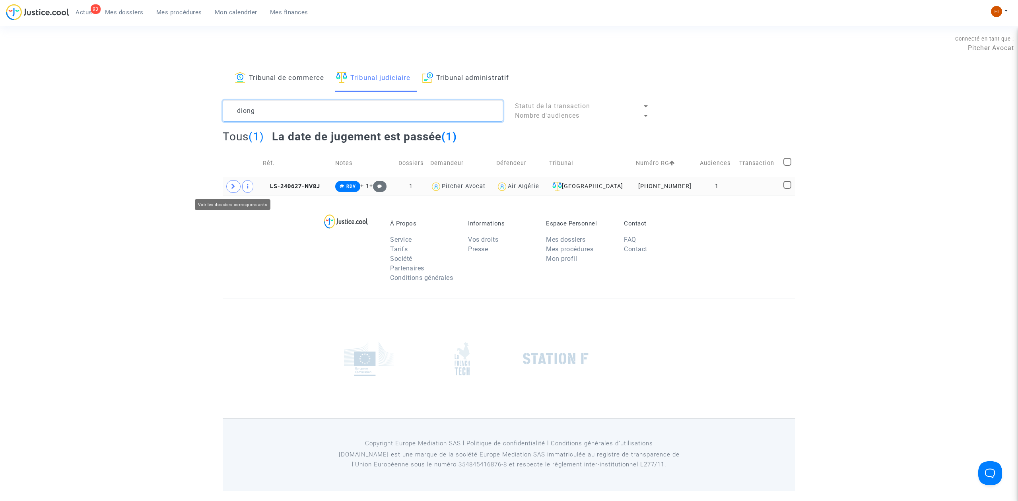
type textarea "diong"
click at [235, 184] on icon at bounding box center [233, 186] width 5 height 6
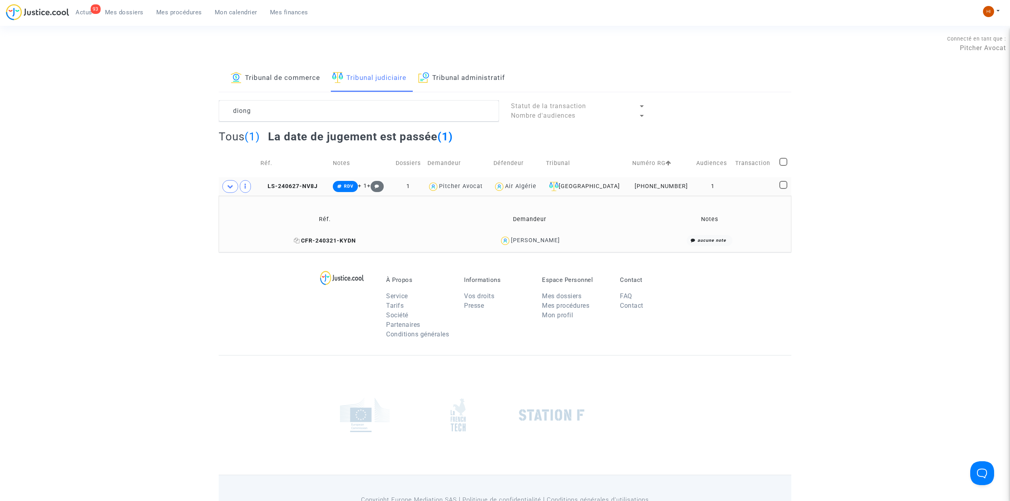
click at [300, 241] on icon at bounding box center [297, 241] width 6 height 6
click at [323, 136] on h2 "La date de jugement est passée (1)" at bounding box center [360, 137] width 185 height 14
drag, startPoint x: 323, startPoint y: 109, endPoint x: 105, endPoint y: 122, distance: 217.9
click at [105, 122] on div "Tribunal de commerce Tribunal judiciaire Tribunal administratif diong Statut de…" at bounding box center [505, 158] width 1010 height 187
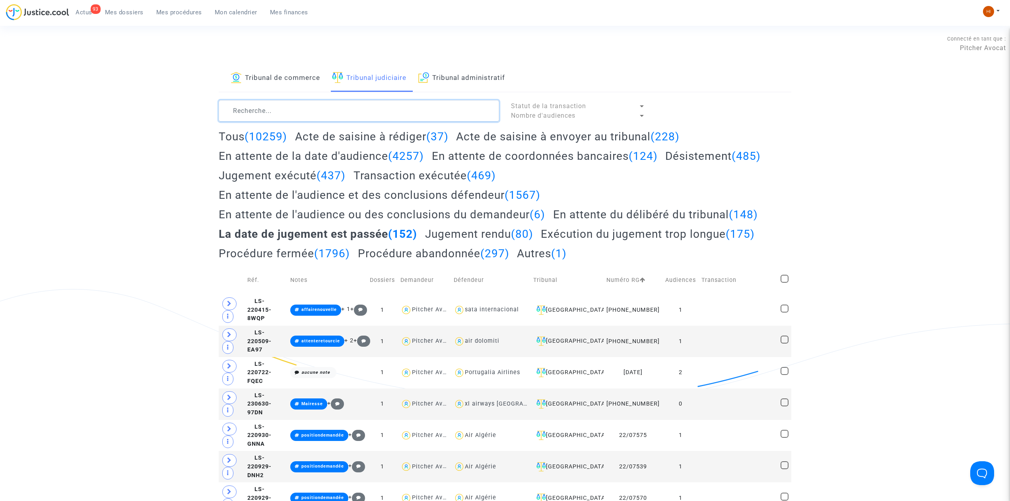
type textarea "f"
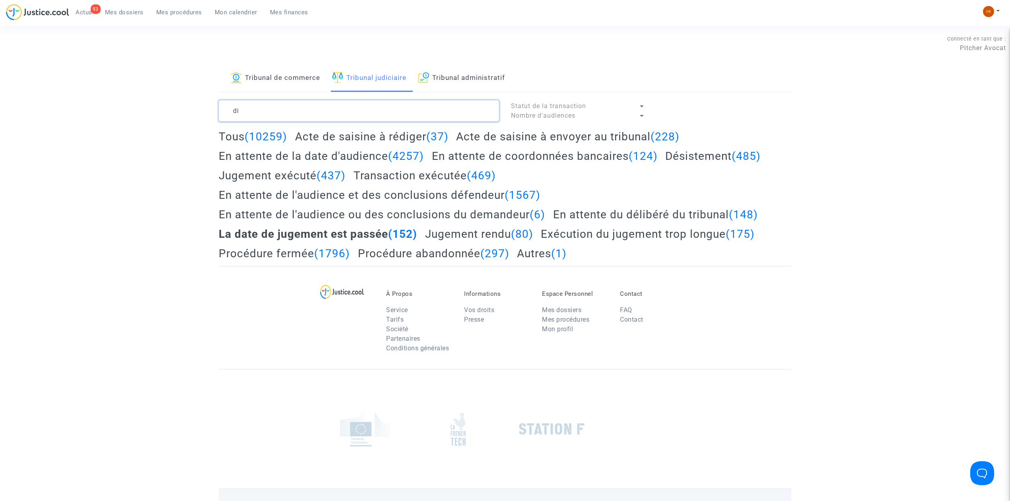
type textarea "d"
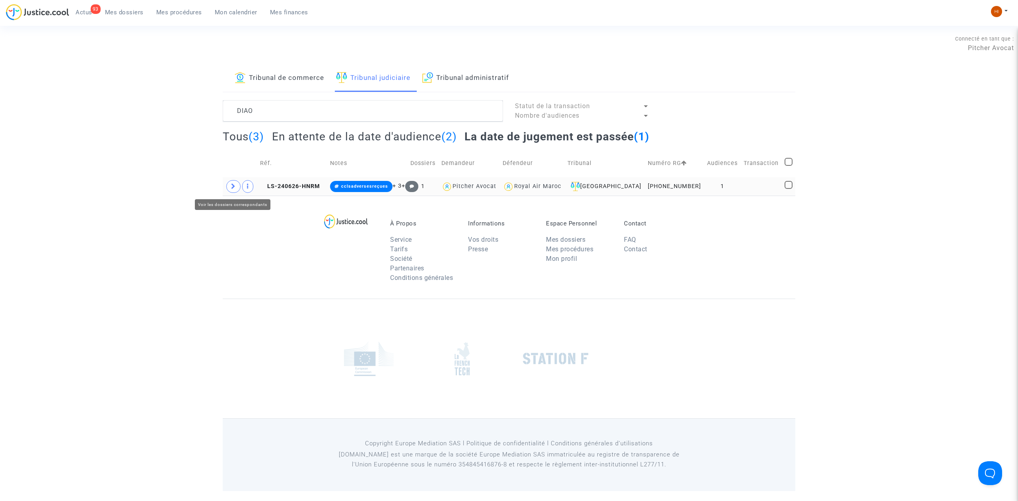
click at [231, 188] on span at bounding box center [233, 186] width 14 height 13
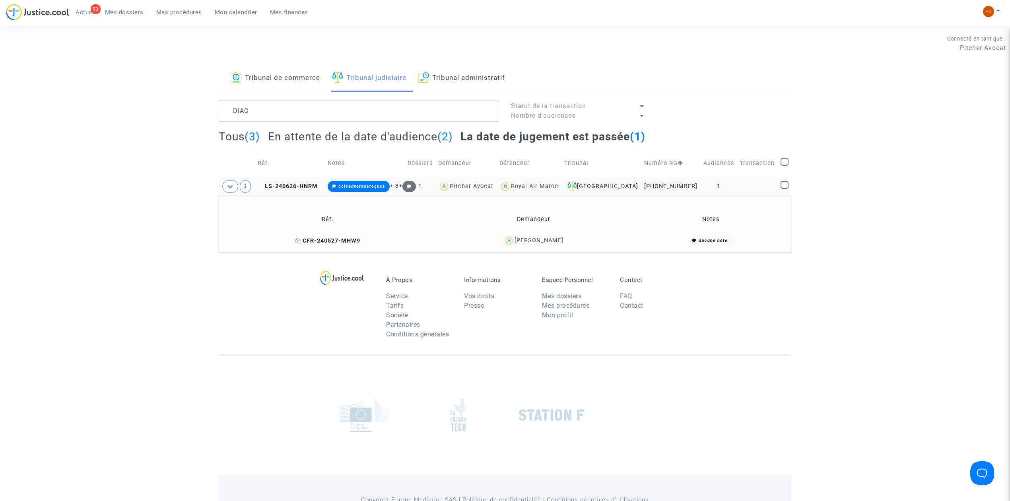
click at [340, 238] on span "CFR-240527-MHW9" at bounding box center [327, 240] width 65 height 7
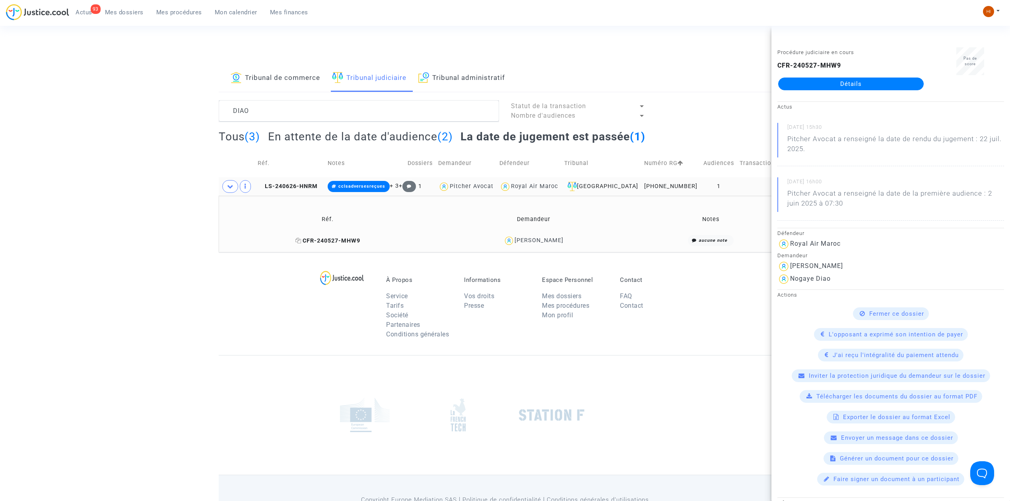
click at [301, 240] on icon at bounding box center [298, 241] width 6 height 6
drag, startPoint x: 272, startPoint y: 119, endPoint x: 207, endPoint y: 118, distance: 65.2
click at [207, 118] on div "Tribunal de commerce Tribunal judiciaire Tribunal administratif DIAO Statut de …" at bounding box center [505, 158] width 1010 height 187
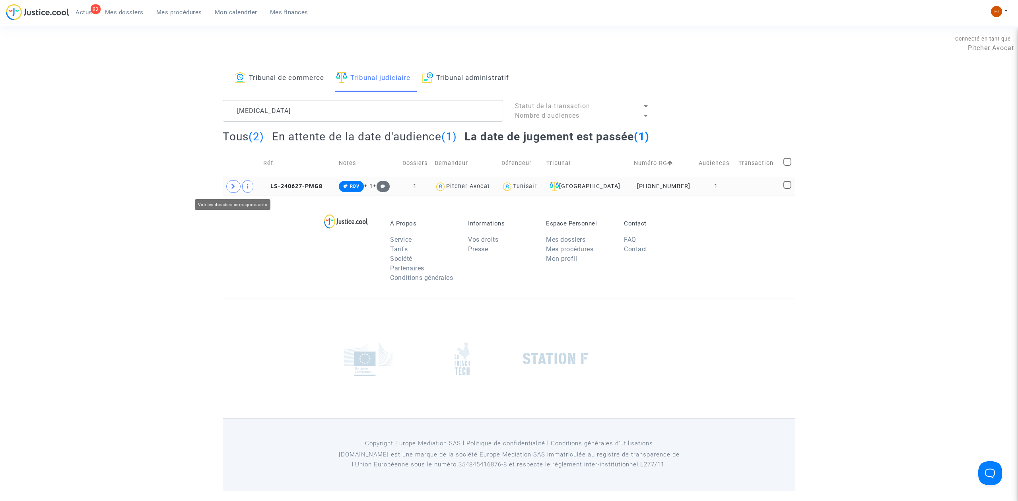
click at [229, 187] on span at bounding box center [233, 186] width 14 height 13
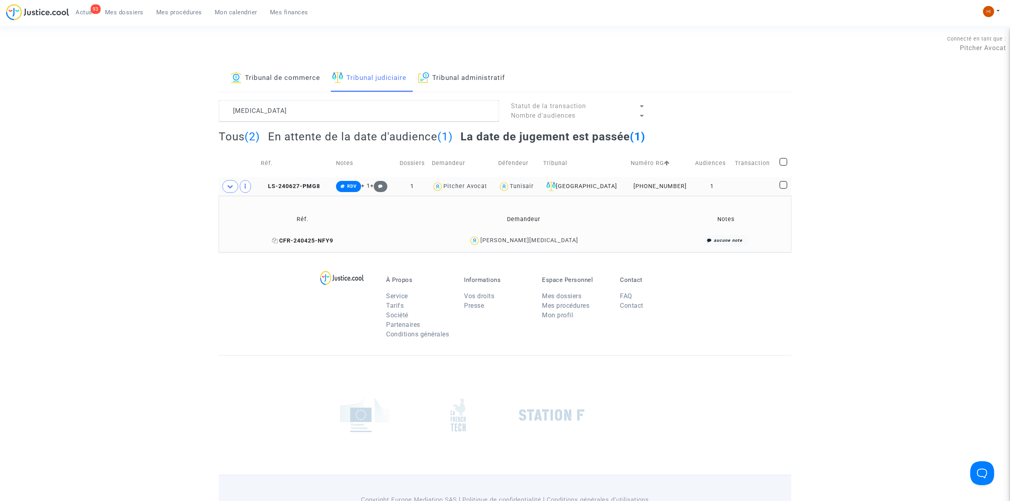
click at [333, 241] on span "CFR-240425-NFY9" at bounding box center [302, 240] width 61 height 7
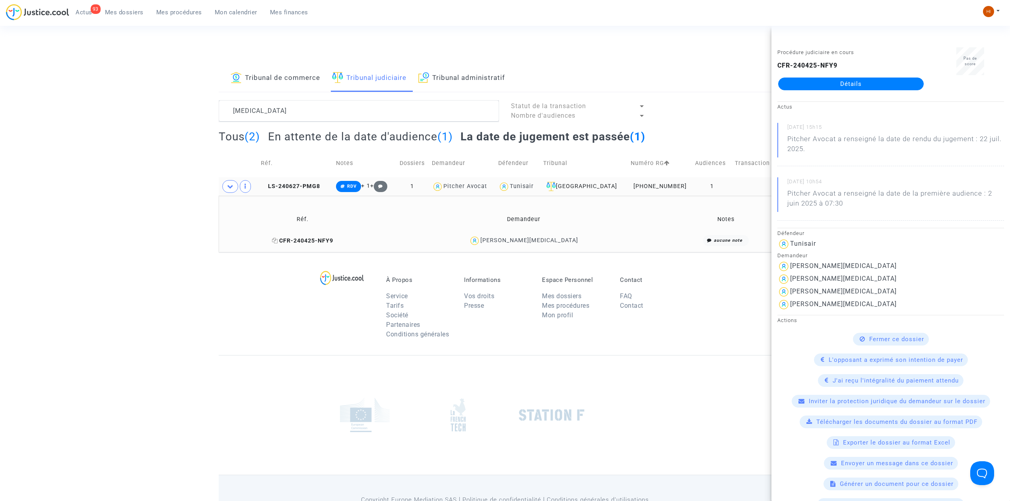
click at [278, 239] on icon at bounding box center [275, 241] width 6 height 6
drag, startPoint x: 346, startPoint y: 108, endPoint x: 191, endPoint y: 108, distance: 154.3
click at [191, 108] on div "Tribunal de commerce Tribunal judiciaire Tribunal administratif MILI Statut de …" at bounding box center [505, 158] width 1010 height 187
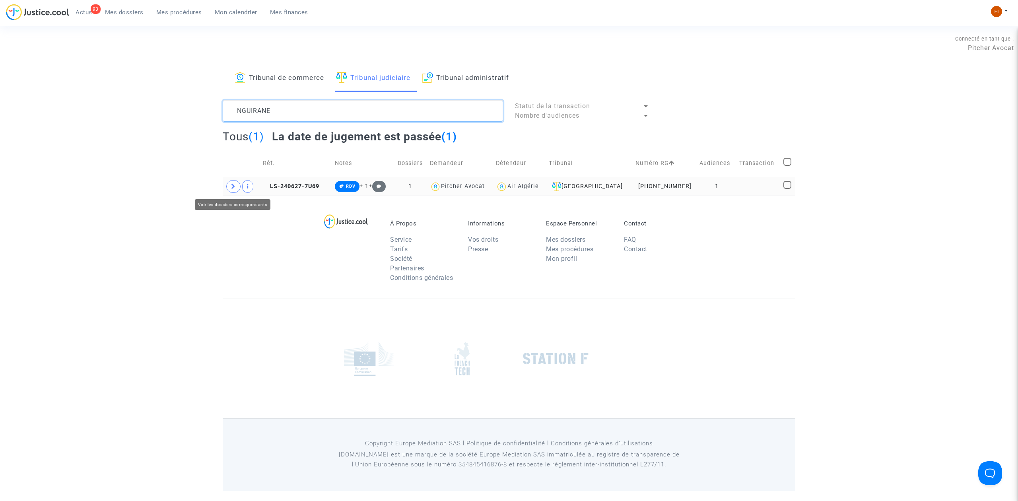
type textarea "NGUIRANE"
click at [238, 192] on td at bounding box center [241, 186] width 37 height 18
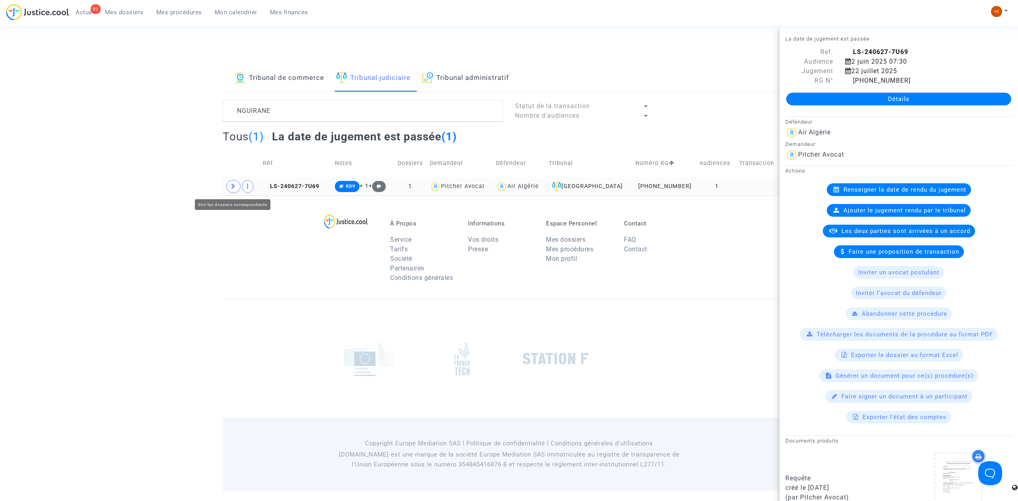
click at [229, 188] on span at bounding box center [233, 186] width 14 height 13
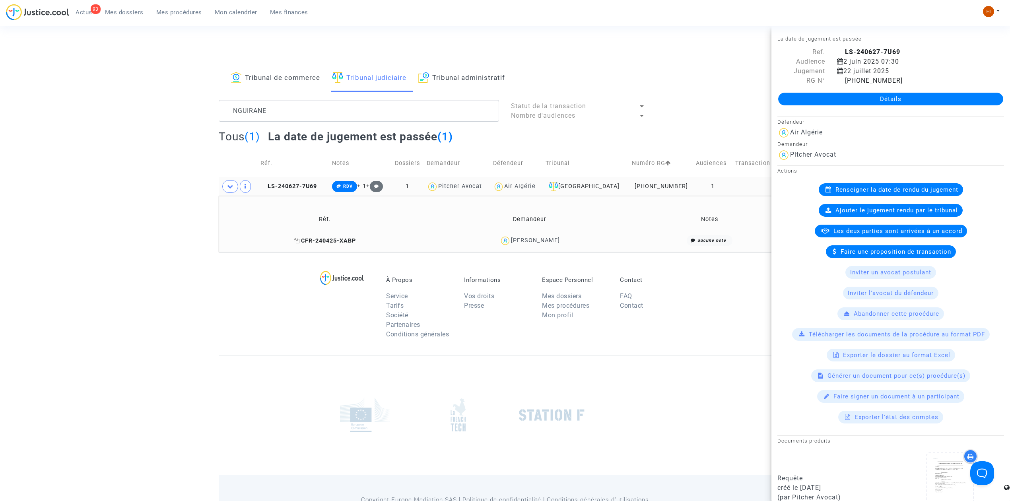
click at [296, 239] on icon at bounding box center [297, 241] width 6 height 6
click at [331, 108] on textarea at bounding box center [359, 110] width 280 height 21
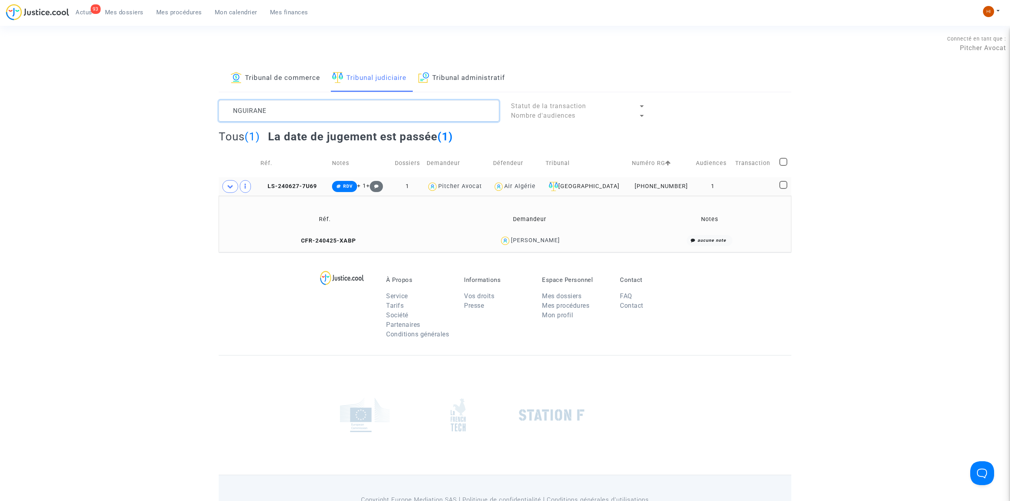
click at [331, 108] on textarea at bounding box center [359, 110] width 280 height 21
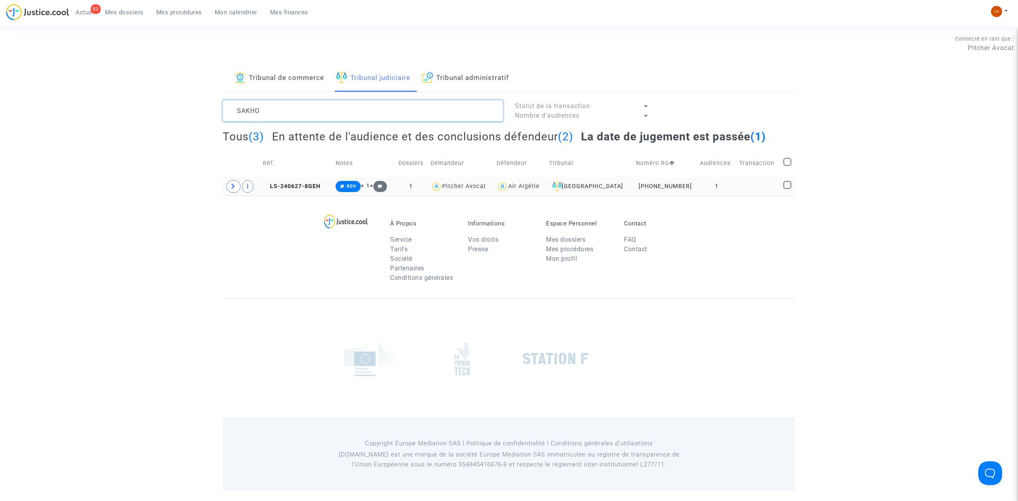
type textarea "SAKHO"
click at [223, 182] on td at bounding box center [241, 186] width 37 height 18
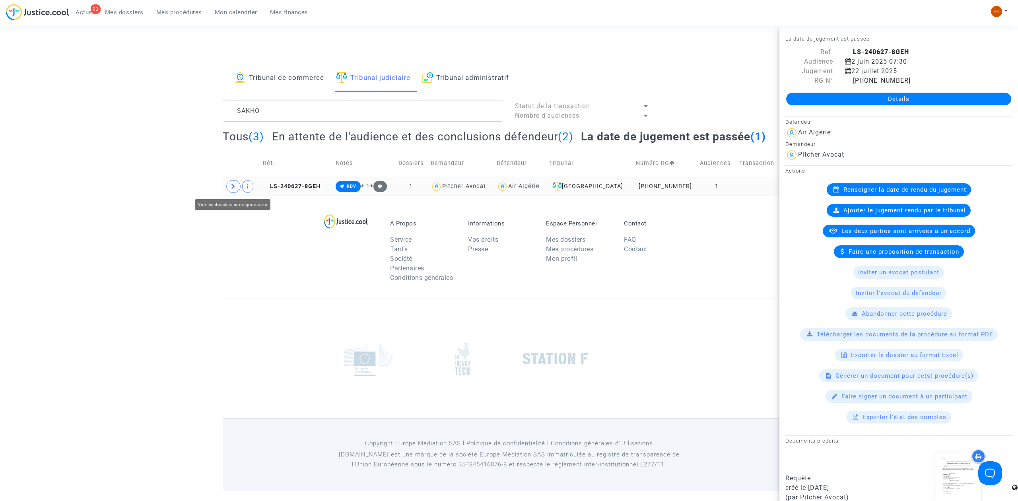
click at [229, 184] on span at bounding box center [233, 186] width 14 height 13
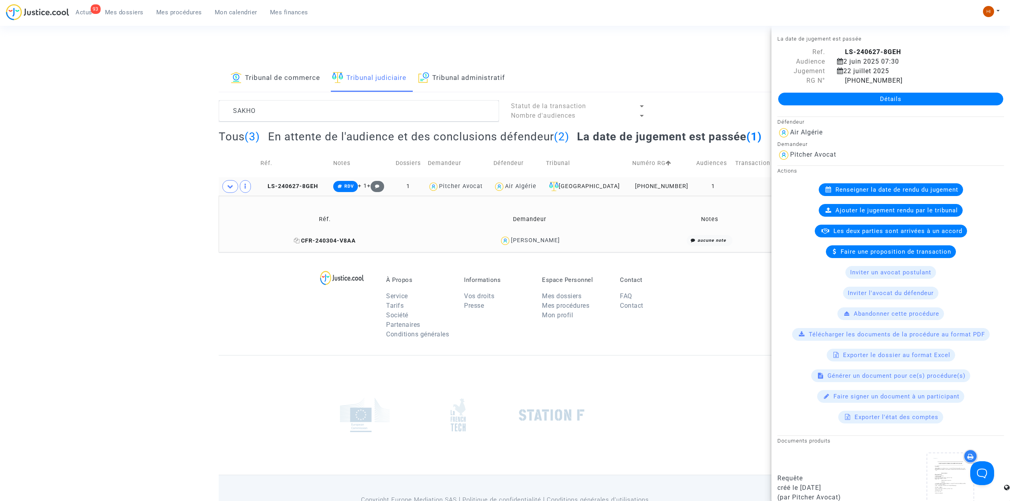
click at [300, 241] on icon at bounding box center [297, 241] width 6 height 6
click at [301, 117] on textarea at bounding box center [359, 110] width 280 height 21
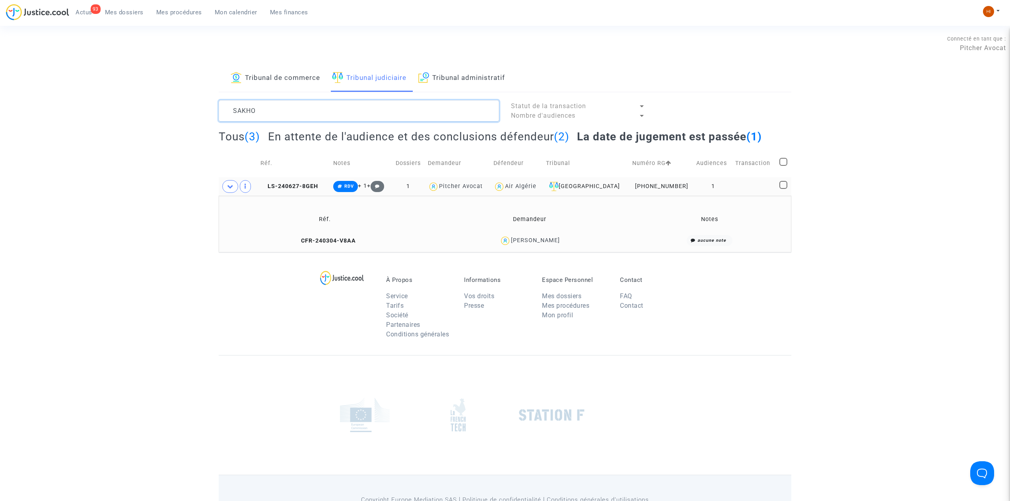
click at [301, 117] on textarea at bounding box center [359, 110] width 280 height 21
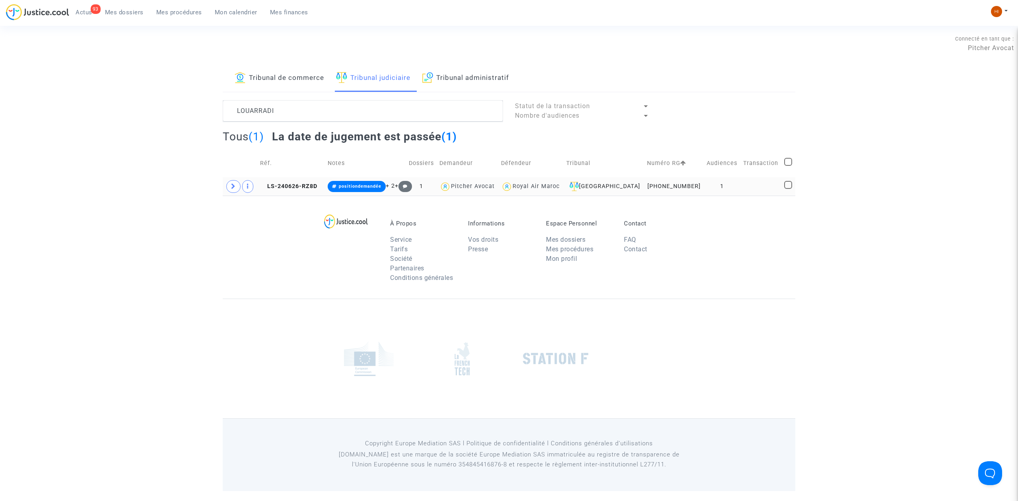
click at [223, 191] on td at bounding box center [240, 186] width 35 height 18
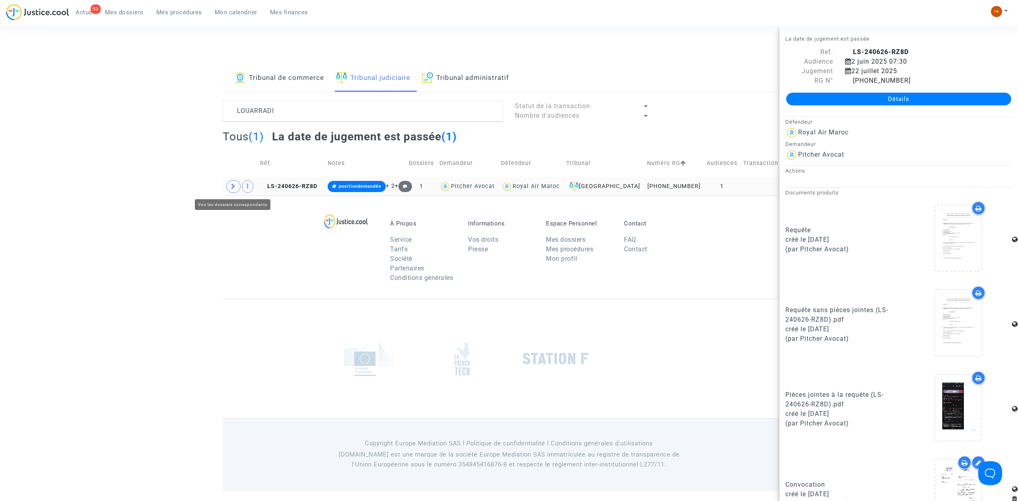
click at [233, 184] on icon at bounding box center [233, 186] width 5 height 6
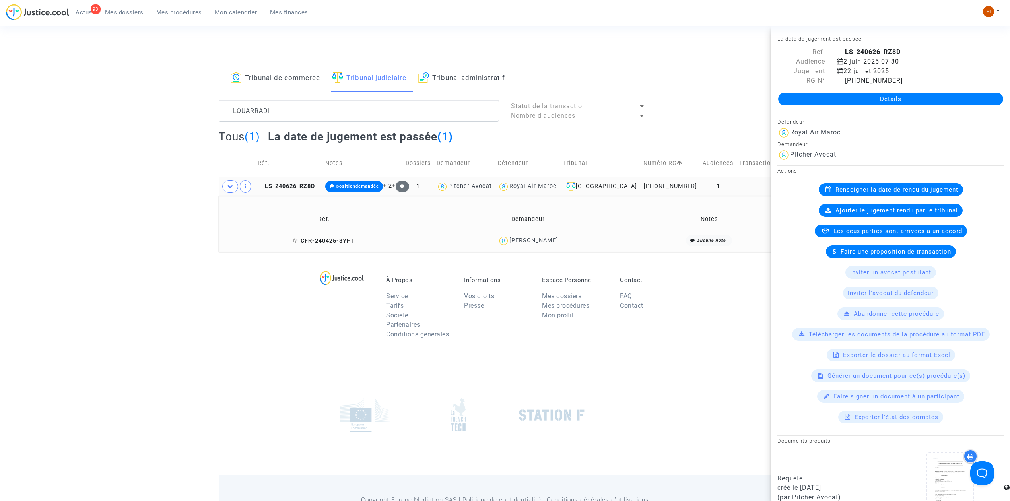
click at [293, 239] on icon at bounding box center [296, 241] width 6 height 6
drag, startPoint x: 262, startPoint y: 115, endPoint x: 212, endPoint y: 118, distance: 49.8
click at [213, 119] on div "LOUARRADI" at bounding box center [359, 110] width 292 height 21
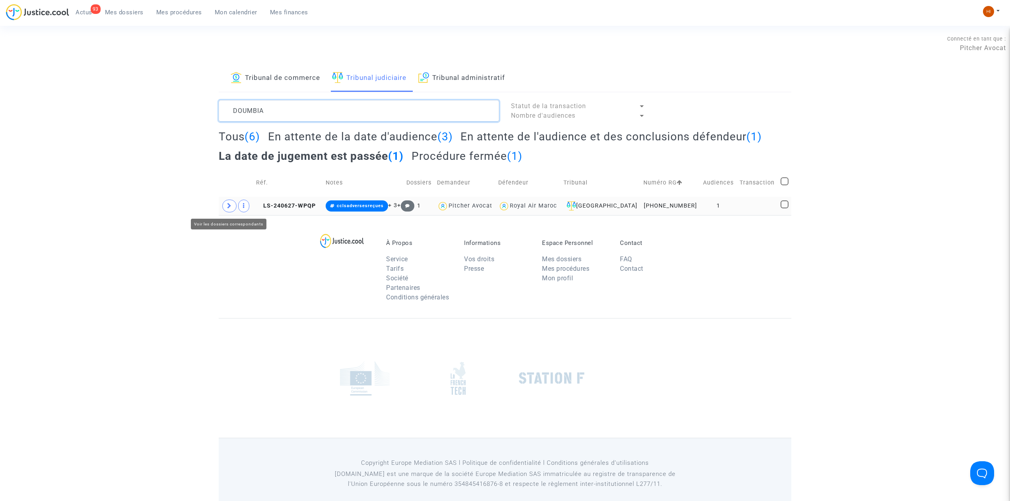
type textarea "DOUMBIA"
click at [230, 207] on icon at bounding box center [229, 206] width 5 height 6
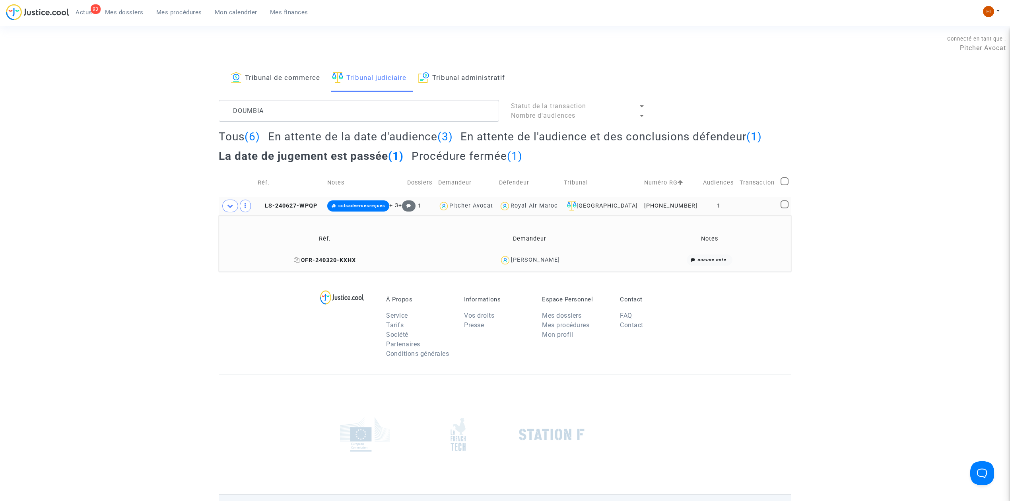
click at [294, 260] on icon at bounding box center [297, 260] width 6 height 6
drag, startPoint x: 299, startPoint y: 102, endPoint x: 147, endPoint y: 101, distance: 152.3
click at [147, 101] on div "Tribunal de commerce Tribunal judiciaire Tribunal administratif DOUMBIA Statut …" at bounding box center [505, 168] width 1010 height 207
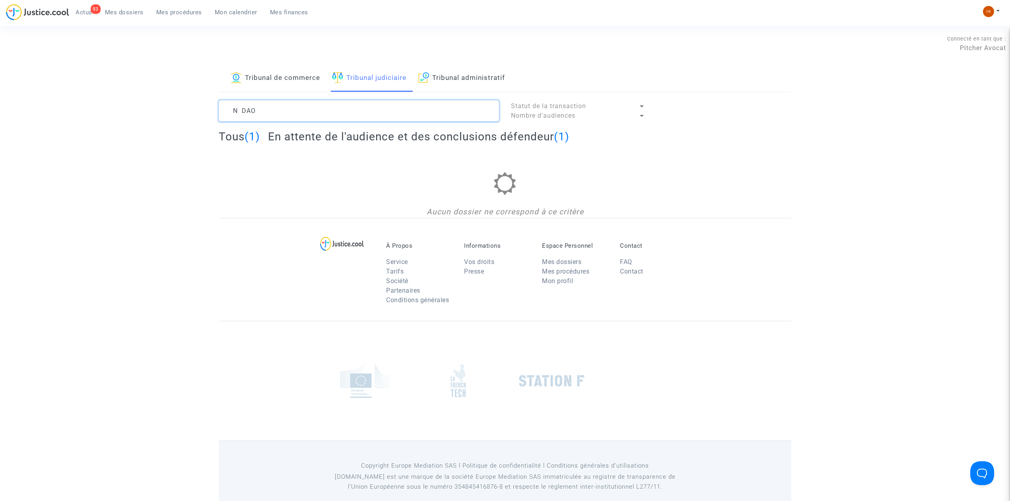
drag, startPoint x: 239, startPoint y: 111, endPoint x: 216, endPoint y: 109, distance: 22.8
click at [216, 109] on div "N DAO" at bounding box center [359, 110] width 292 height 21
click at [283, 107] on textarea at bounding box center [359, 110] width 280 height 21
drag, startPoint x: 289, startPoint y: 107, endPoint x: 227, endPoint y: 103, distance: 63.0
click at [227, 103] on textarea at bounding box center [359, 110] width 280 height 21
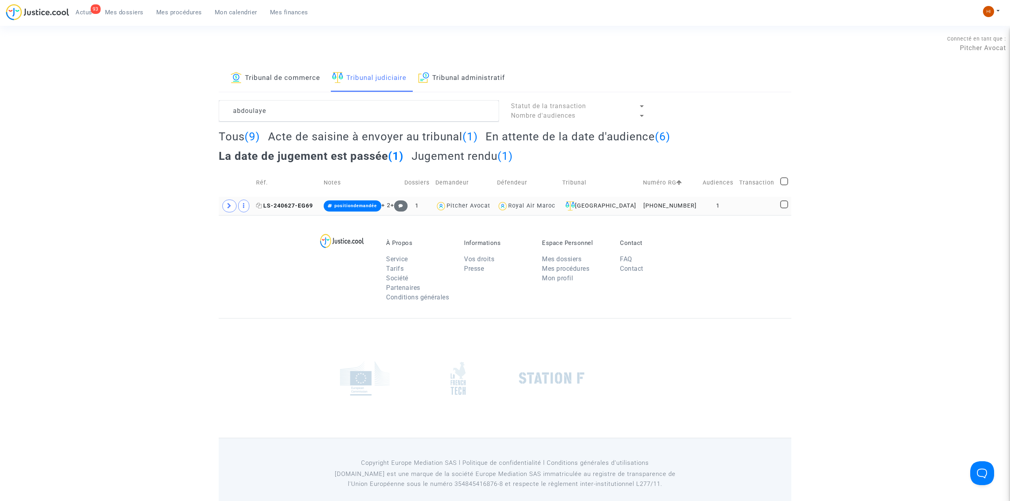
click at [308, 205] on span "LS-240627-EG69" at bounding box center [284, 205] width 57 height 7
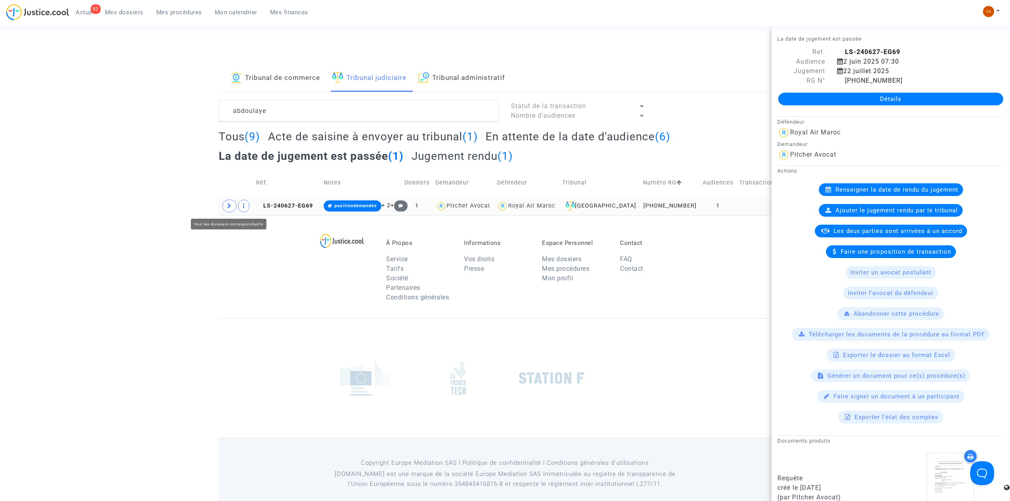
click at [223, 205] on span at bounding box center [229, 206] width 14 height 13
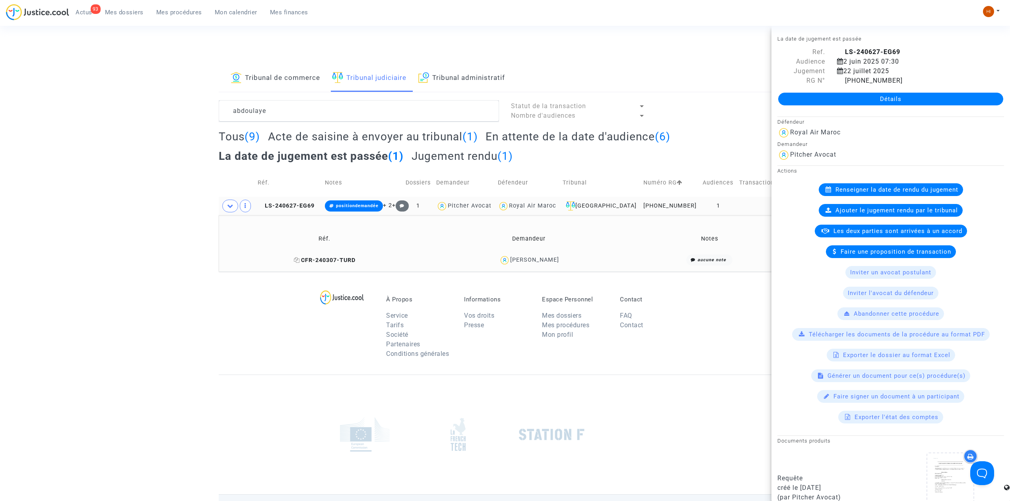
click at [331, 260] on span "CFR-240307-TURD" at bounding box center [325, 260] width 62 height 7
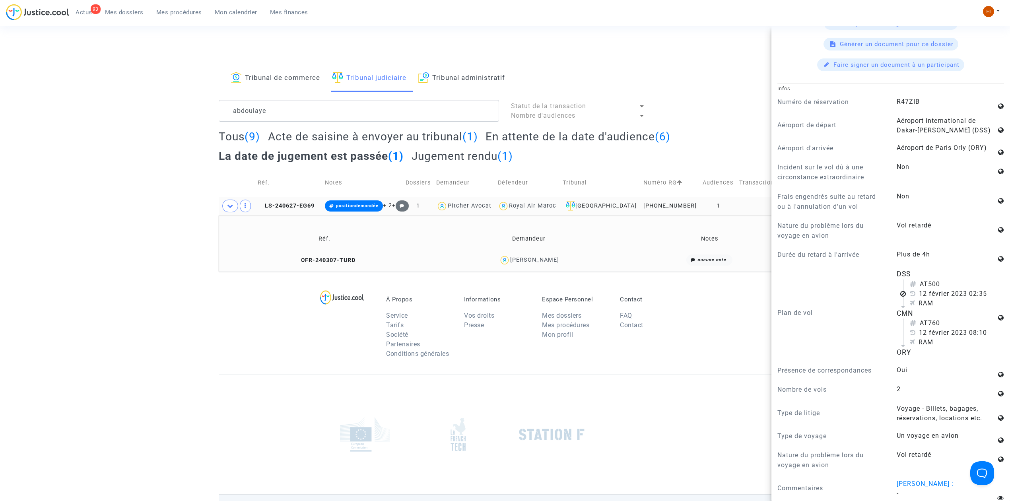
scroll to position [424, 0]
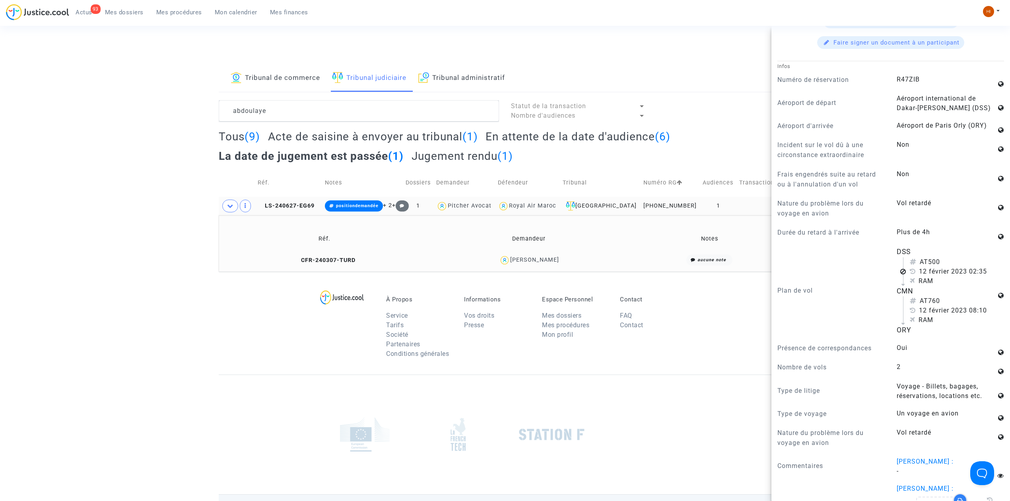
click at [331, 255] on td "CFR-240307-TURD" at bounding box center [324, 260] width 206 height 17
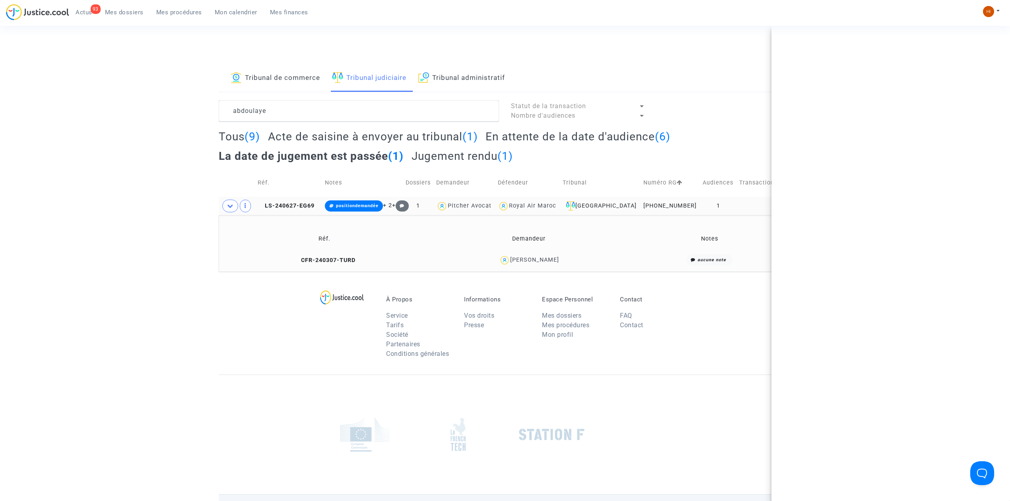
scroll to position [0, 0]
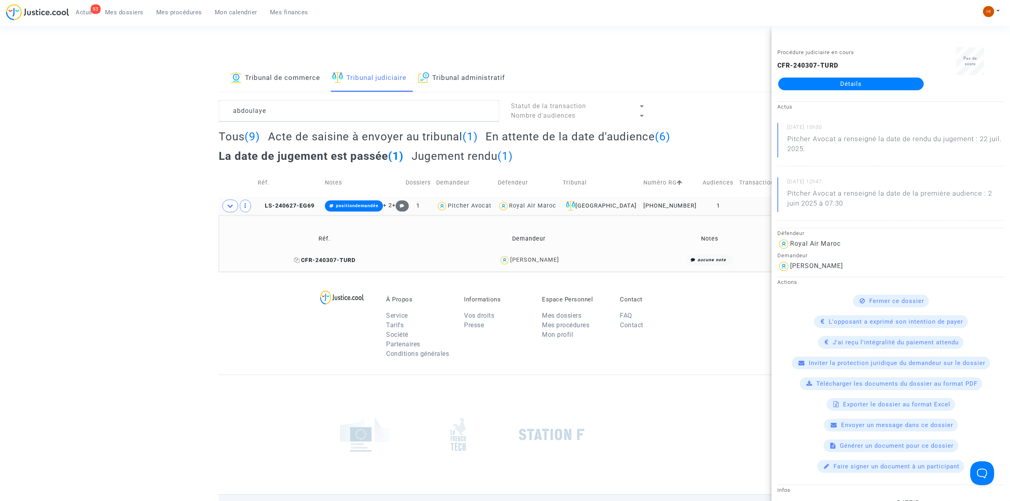
click at [297, 260] on icon at bounding box center [297, 260] width 6 height 6
drag, startPoint x: 344, startPoint y: 104, endPoint x: 180, endPoint y: 125, distance: 166.0
click at [184, 125] on div "Tribunal de commerce Tribunal judiciaire Tribunal administratif abdoulaye Statu…" at bounding box center [505, 168] width 1010 height 207
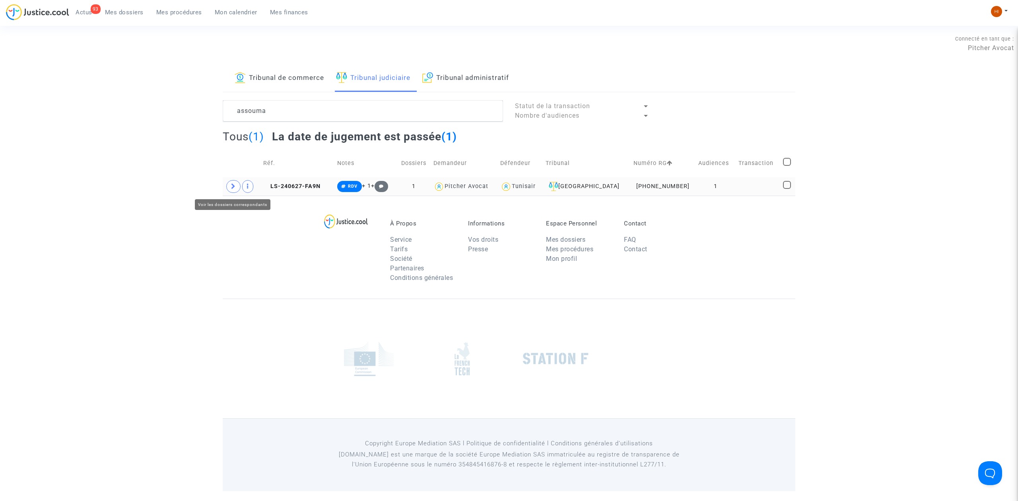
click at [229, 188] on span at bounding box center [233, 186] width 14 height 13
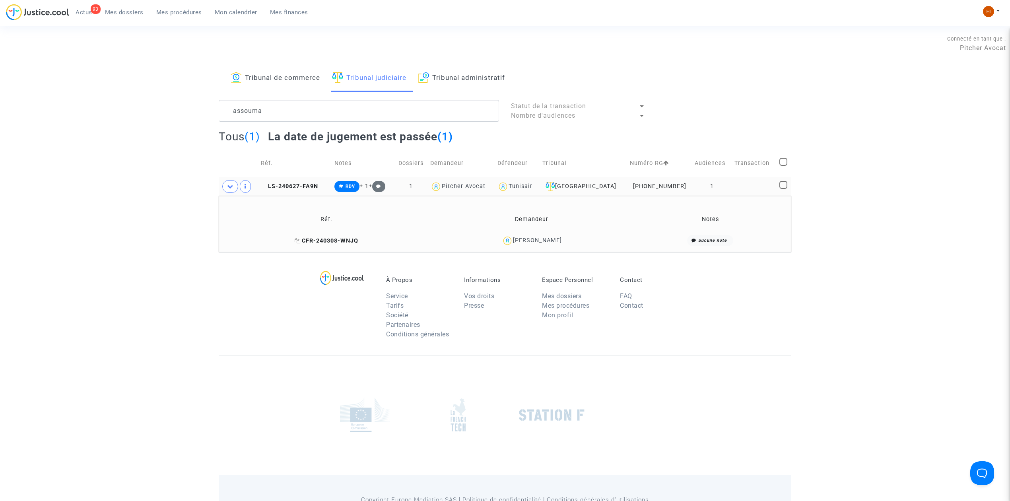
click at [342, 238] on span "CFR-240308-WNJQ" at bounding box center [327, 240] width 64 height 7
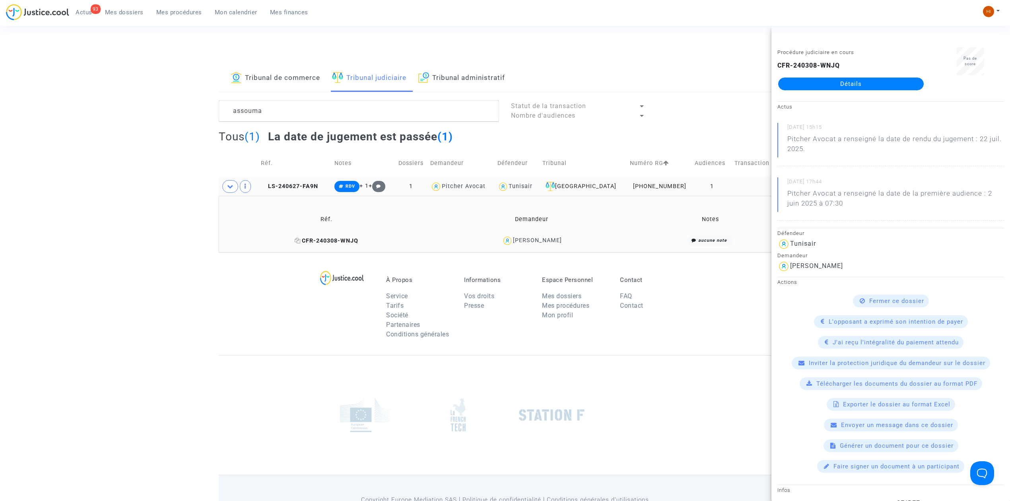
click at [295, 239] on icon at bounding box center [298, 241] width 6 height 6
drag, startPoint x: 295, startPoint y: 108, endPoint x: 150, endPoint y: 115, distance: 144.9
click at [150, 115] on div "Tribunal de commerce Tribunal judiciaire Tribunal administratif assouma Statut …" at bounding box center [505, 158] width 1010 height 187
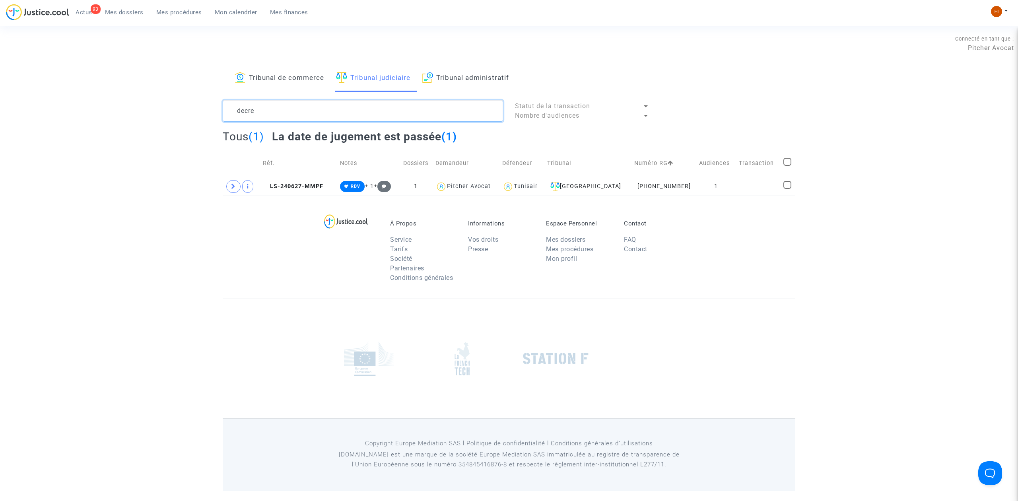
type textarea "decre"
click at [230, 188] on span at bounding box center [233, 186] width 14 height 13
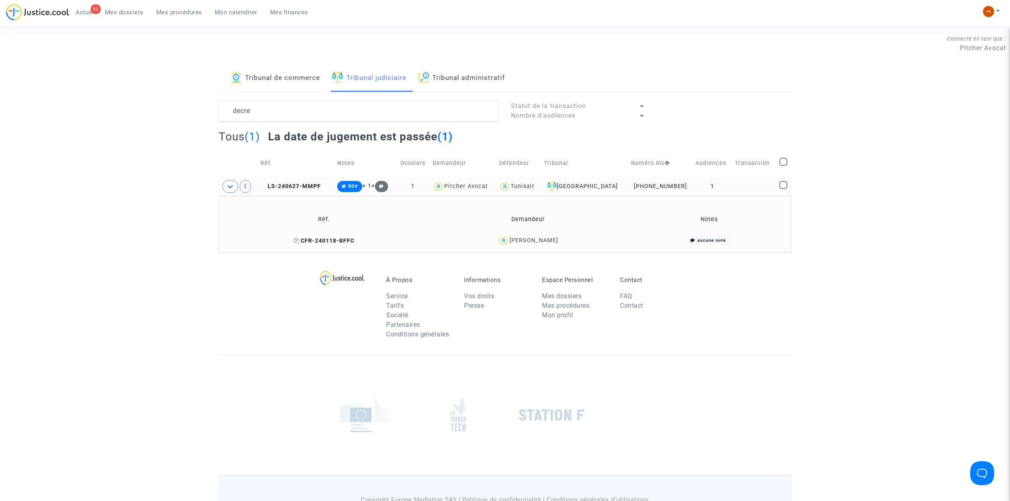
click at [347, 241] on span "CFR-240118-BFFC" at bounding box center [323, 240] width 61 height 7
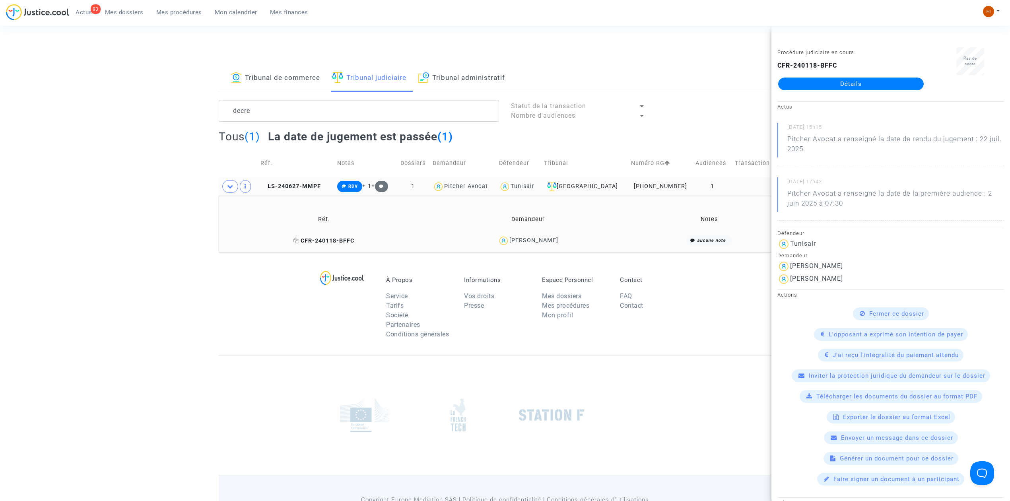
click at [294, 241] on icon at bounding box center [296, 241] width 6 height 6
drag, startPoint x: 419, startPoint y: 110, endPoint x: 234, endPoint y: 109, distance: 184.9
click at [234, 109] on textarea at bounding box center [359, 110] width 280 height 21
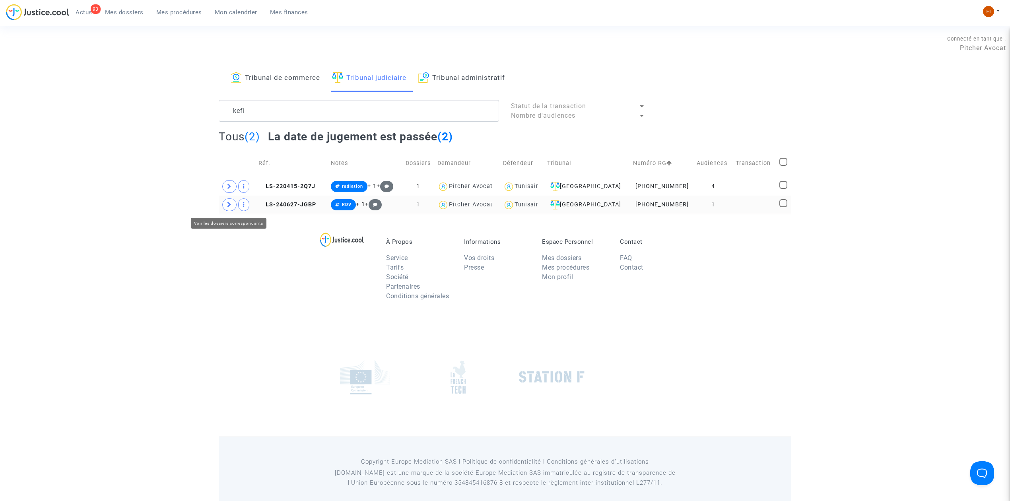
click at [233, 205] on span at bounding box center [229, 204] width 14 height 13
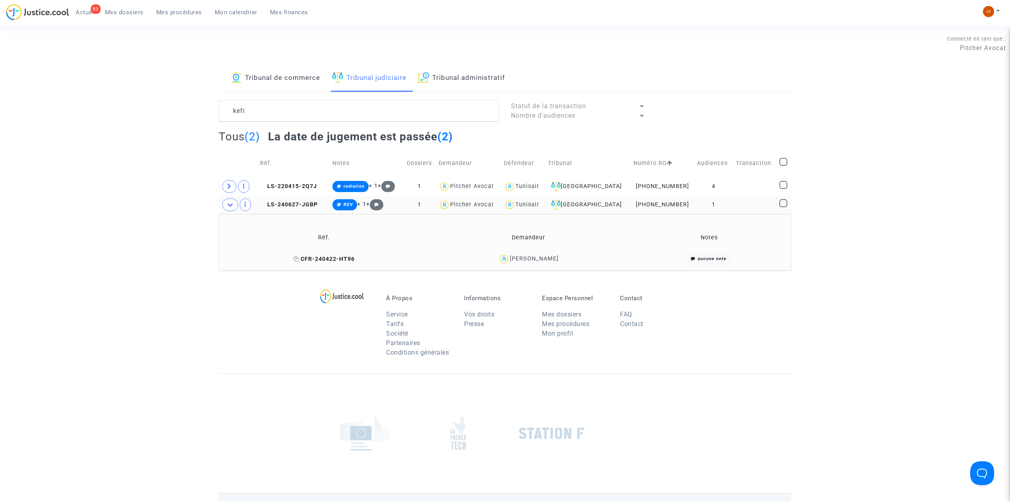
click at [299, 261] on icon at bounding box center [296, 259] width 6 height 6
drag, startPoint x: 312, startPoint y: 116, endPoint x: 69, endPoint y: 96, distance: 243.8
click at [69, 96] on div "Tribunal de commerce Tribunal judiciaire Tribunal administratif kefi Statut de …" at bounding box center [505, 168] width 1010 height 206
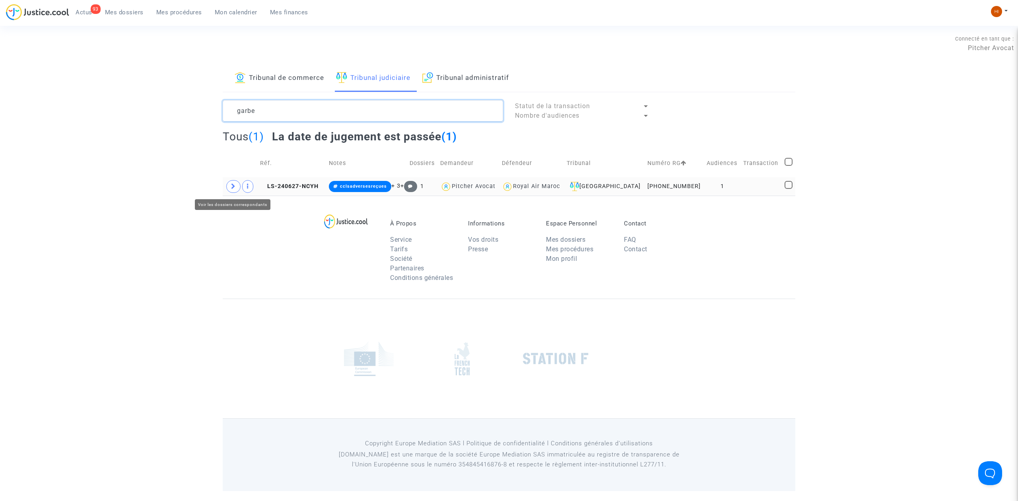
type textarea "garbe"
click at [229, 191] on span at bounding box center [233, 186] width 14 height 13
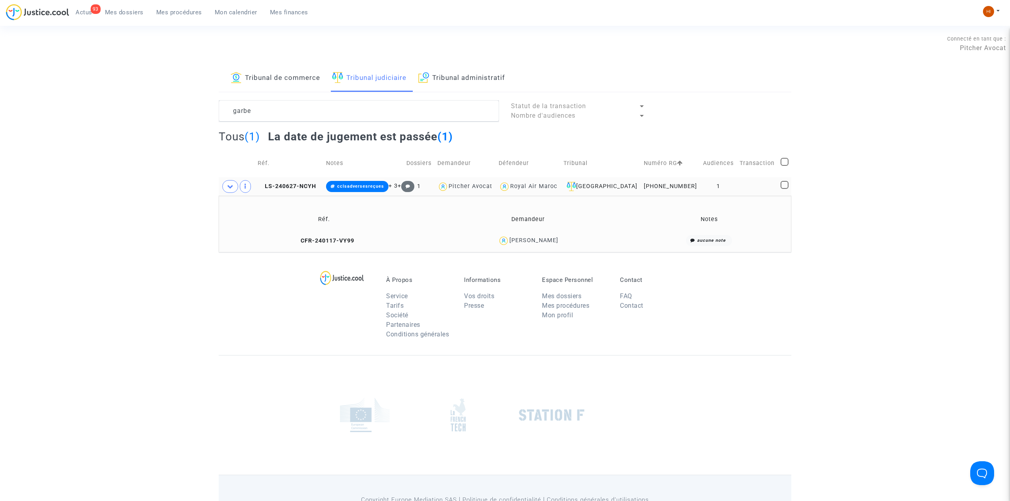
click at [342, 237] on td "CFR-240117-VY99" at bounding box center [323, 240] width 205 height 17
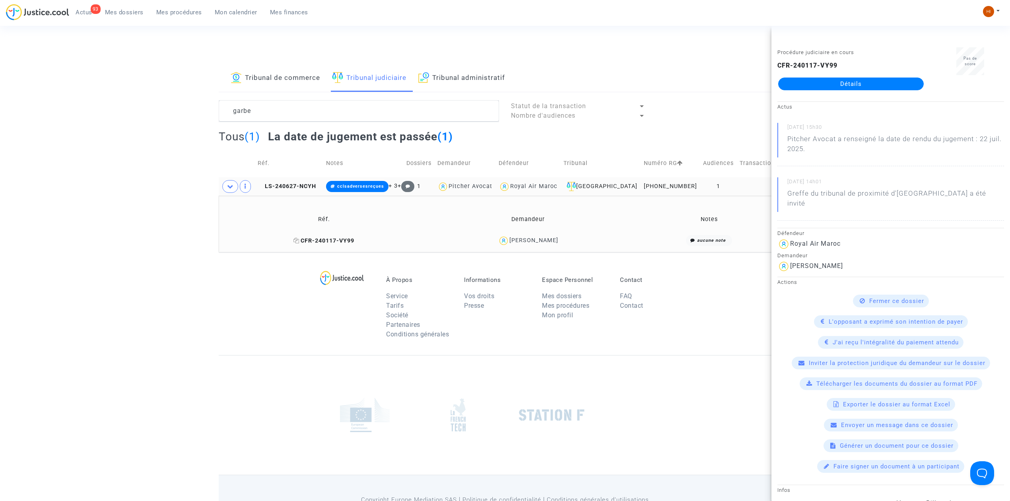
click at [306, 237] on span "CFR-240117-VY99" at bounding box center [323, 240] width 61 height 7
click at [299, 241] on icon at bounding box center [296, 241] width 6 height 6
drag, startPoint x: 258, startPoint y: 111, endPoint x: 202, endPoint y: 101, distance: 57.1
click at [201, 108] on div "Tribunal de commerce Tribunal judiciaire Tribunal administratif garbe Statut de…" at bounding box center [505, 158] width 1010 height 187
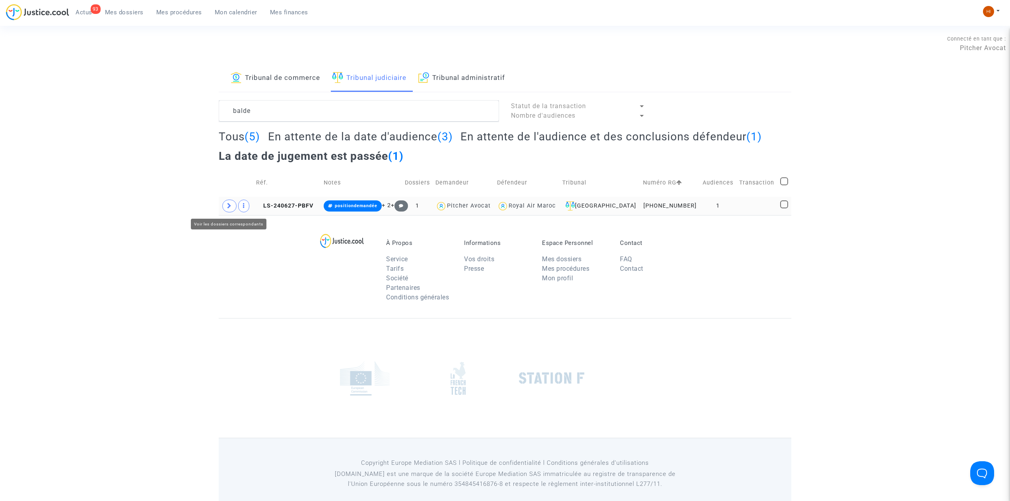
click at [231, 212] on span at bounding box center [229, 206] width 14 height 13
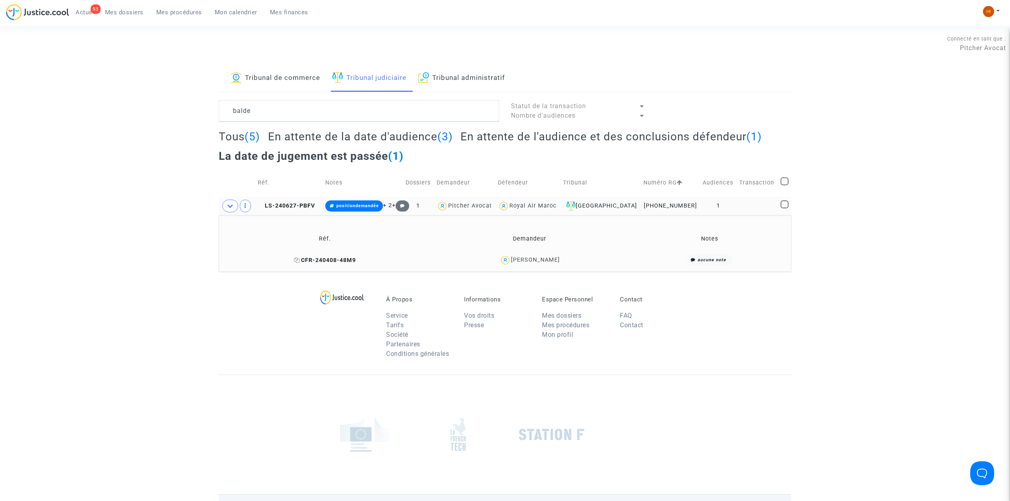
click at [323, 258] on span "CFR-240408-48M9" at bounding box center [325, 260] width 62 height 7
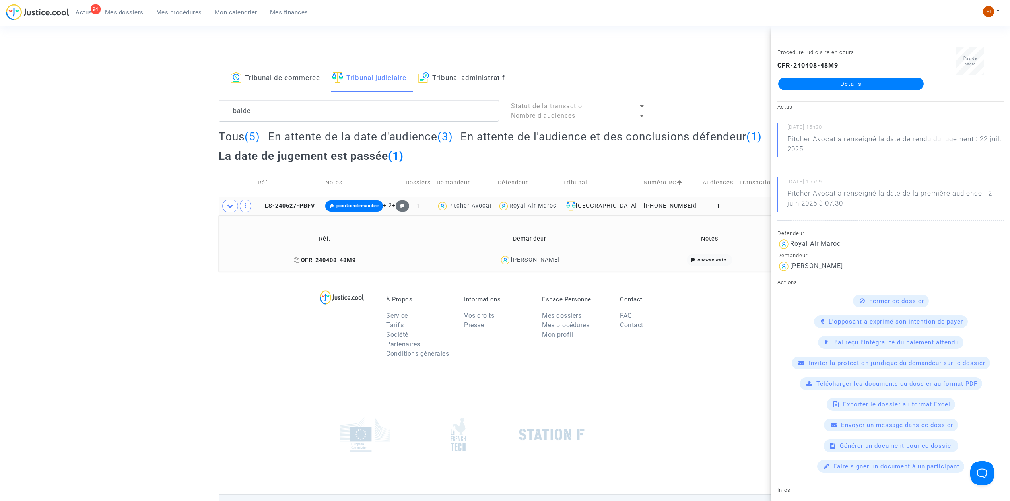
click at [300, 260] on icon at bounding box center [297, 260] width 6 height 6
click at [381, 104] on textarea at bounding box center [359, 110] width 280 height 21
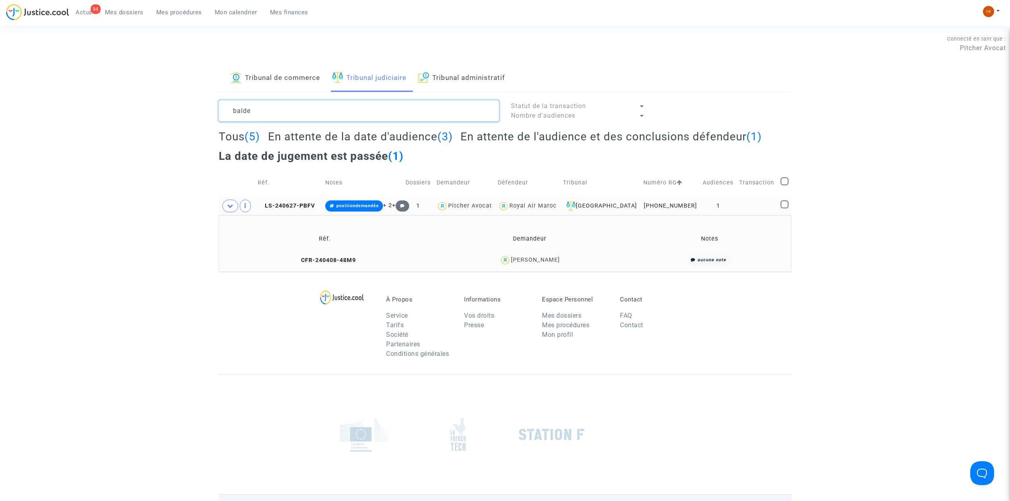
drag, startPoint x: 374, startPoint y: 105, endPoint x: 104, endPoint y: 101, distance: 270.0
click at [104, 101] on div "Tribunal de commerce Tribunal judiciaire Tribunal administratif balde Statut de…" at bounding box center [505, 168] width 1010 height 207
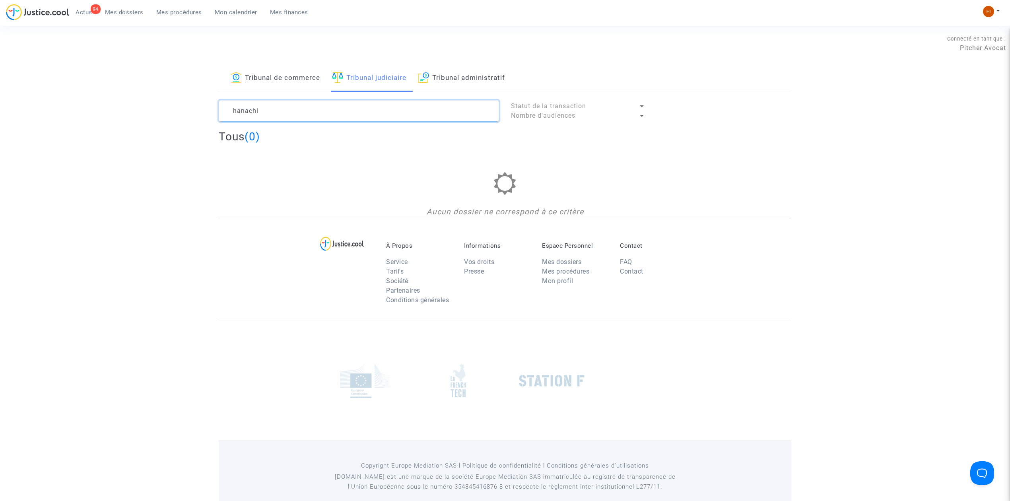
click at [244, 113] on textarea at bounding box center [359, 110] width 280 height 21
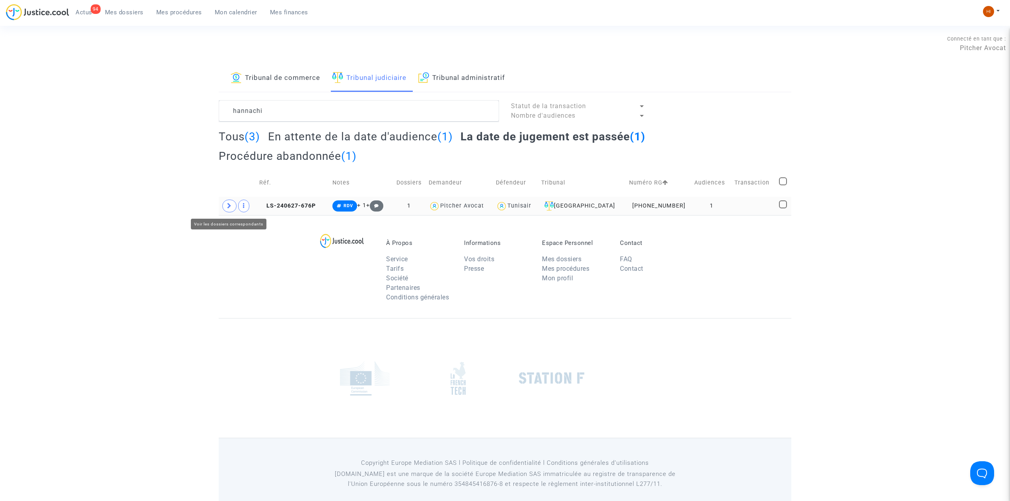
click at [228, 201] on span at bounding box center [229, 206] width 14 height 13
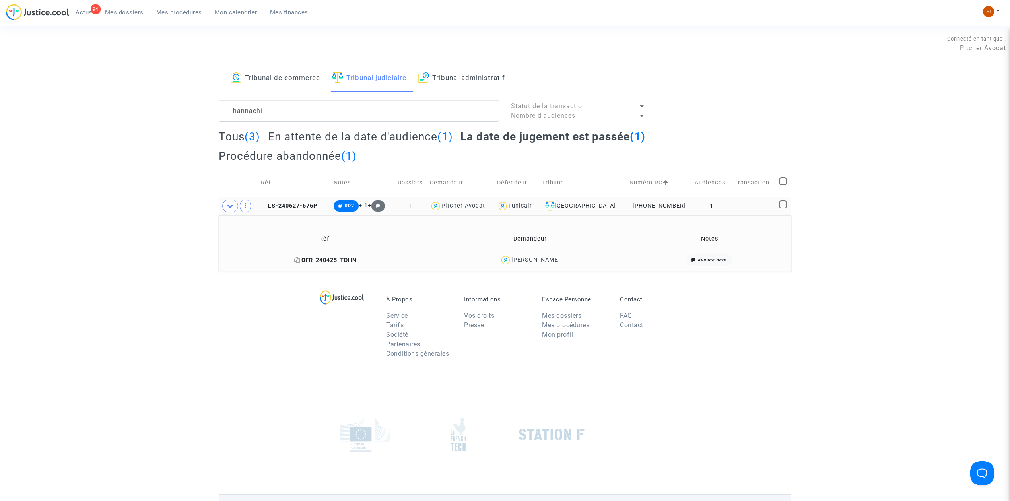
click at [341, 261] on span "CFR-240425-TDHN" at bounding box center [325, 260] width 62 height 7
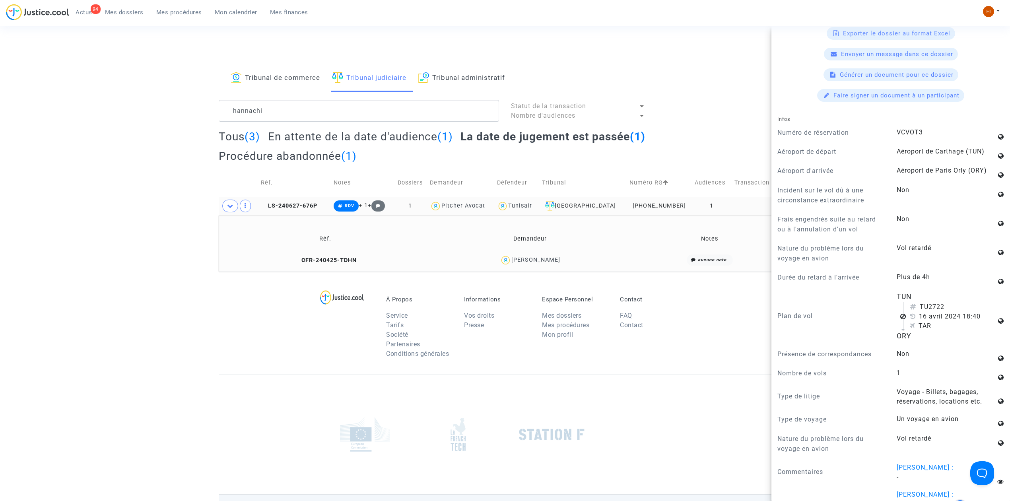
scroll to position [547, 0]
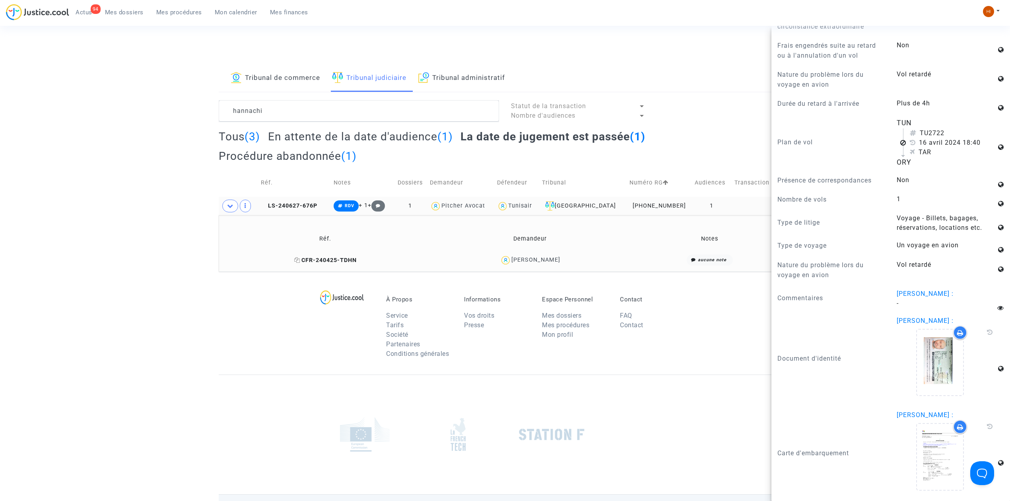
click at [298, 262] on icon at bounding box center [297, 260] width 6 height 6
drag, startPoint x: 379, startPoint y: 108, endPoint x: 185, endPoint y: 129, distance: 194.7
click at [201, 129] on div "Tribunal de commerce Tribunal judiciaire Tribunal administratif hannachi Statut…" at bounding box center [505, 168] width 1010 height 207
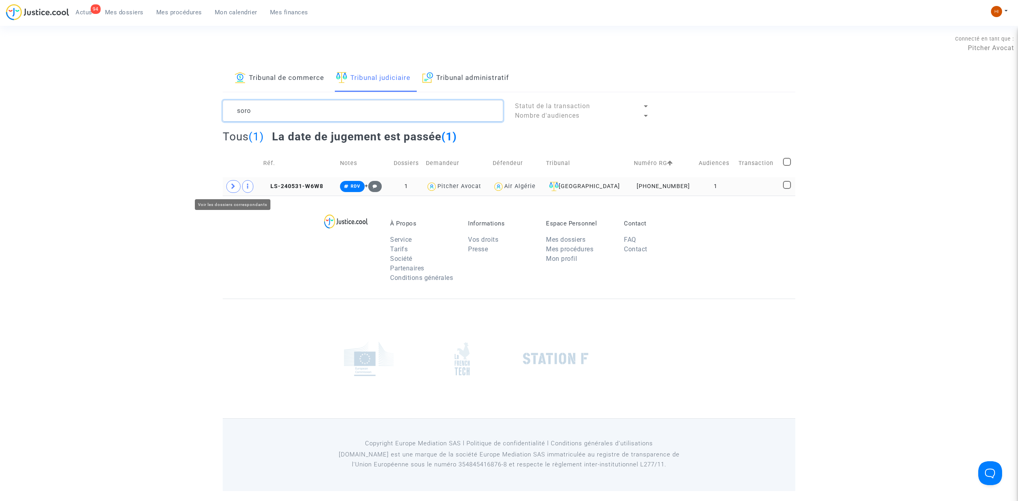
type textarea "soro"
click at [230, 188] on span at bounding box center [233, 186] width 14 height 13
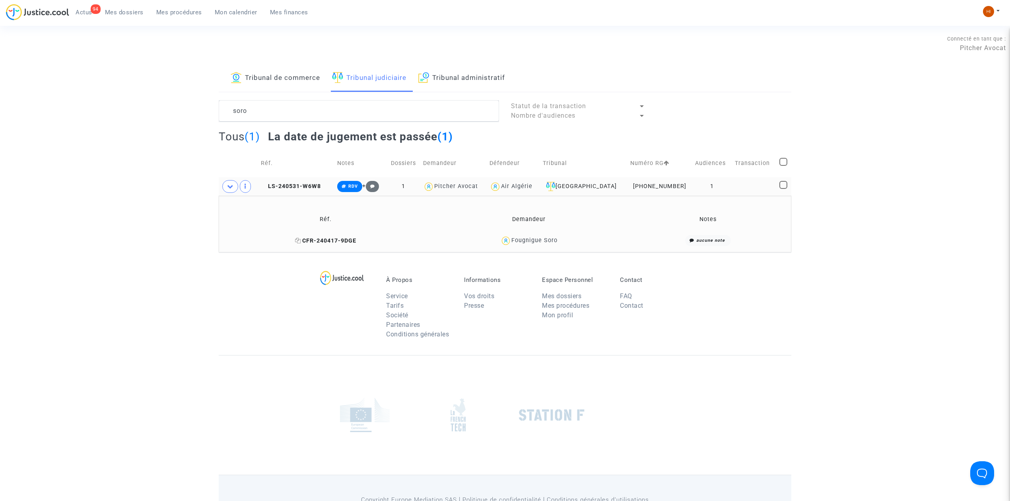
click at [302, 241] on span "CFR-240417-9DGE" at bounding box center [325, 240] width 61 height 7
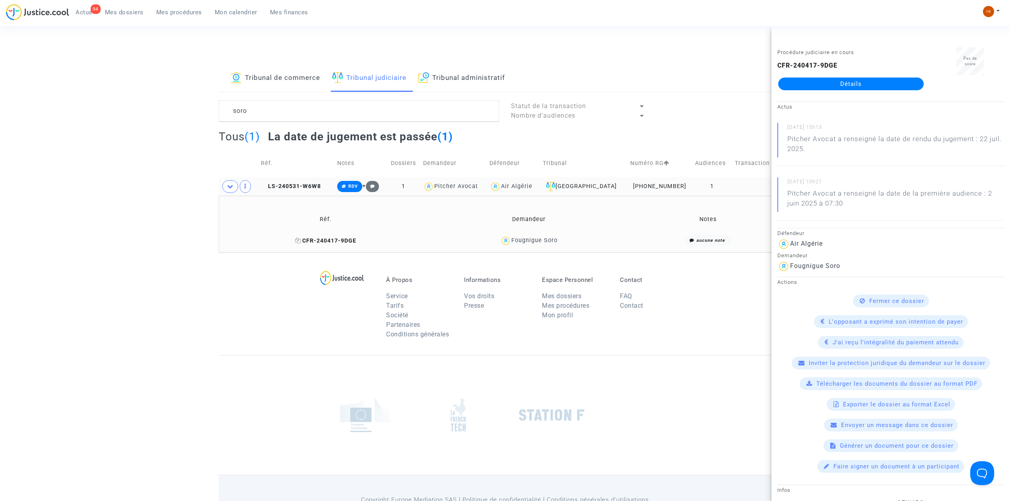
click at [298, 238] on icon at bounding box center [298, 241] width 6 height 6
click at [330, 237] on td "CFR-240417-9DGE" at bounding box center [325, 240] width 209 height 17
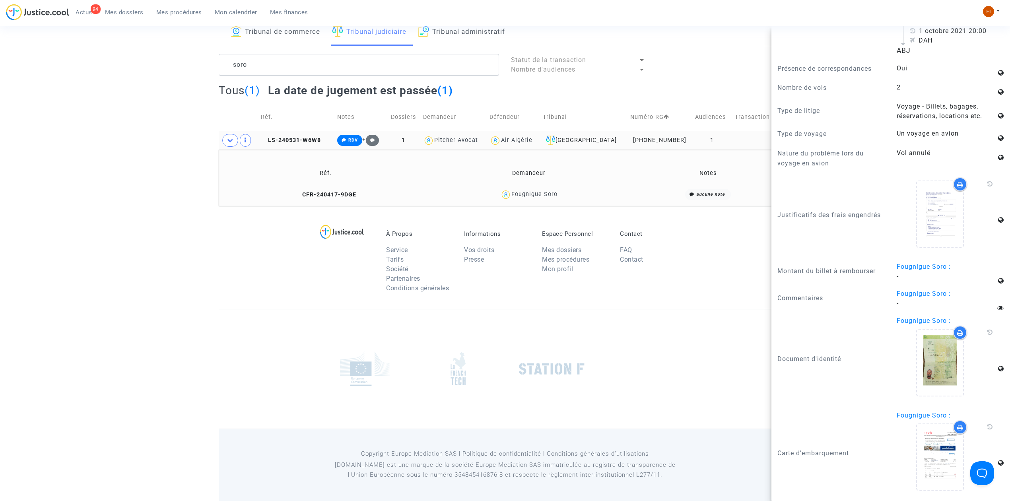
scroll to position [47, 0]
click at [927, 456] on icon at bounding box center [940, 456] width 26 height 25
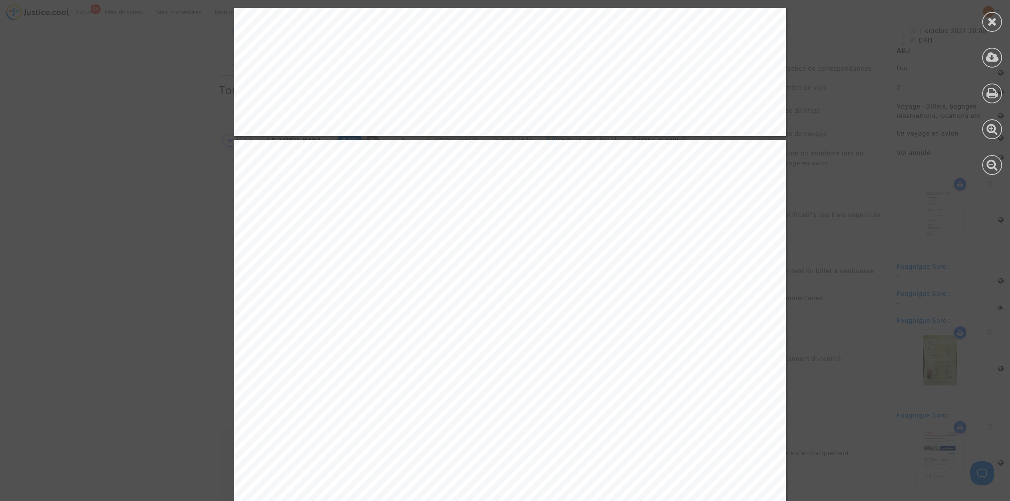
scroll to position [583, 0]
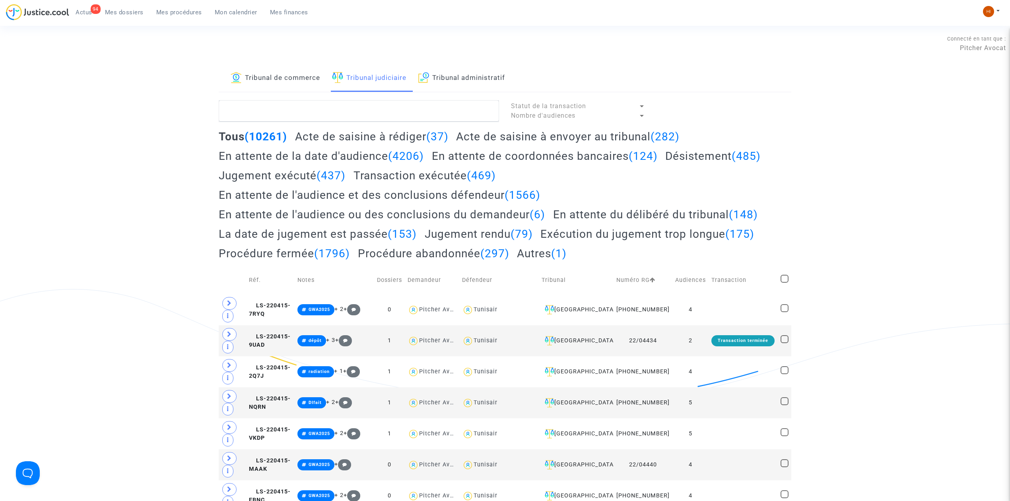
click at [134, 10] on span "Mes dossiers" at bounding box center [124, 12] width 39 height 7
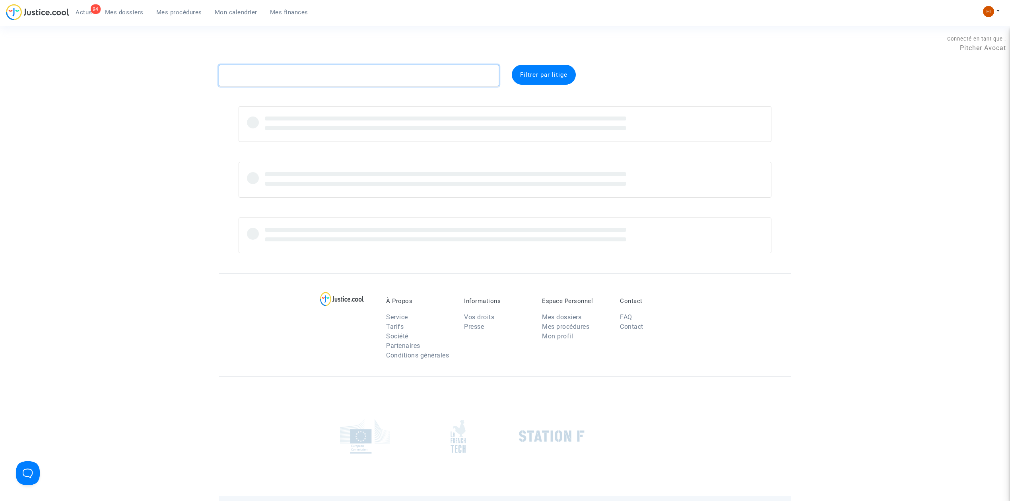
click at [369, 79] on textarea at bounding box center [359, 75] width 280 height 21
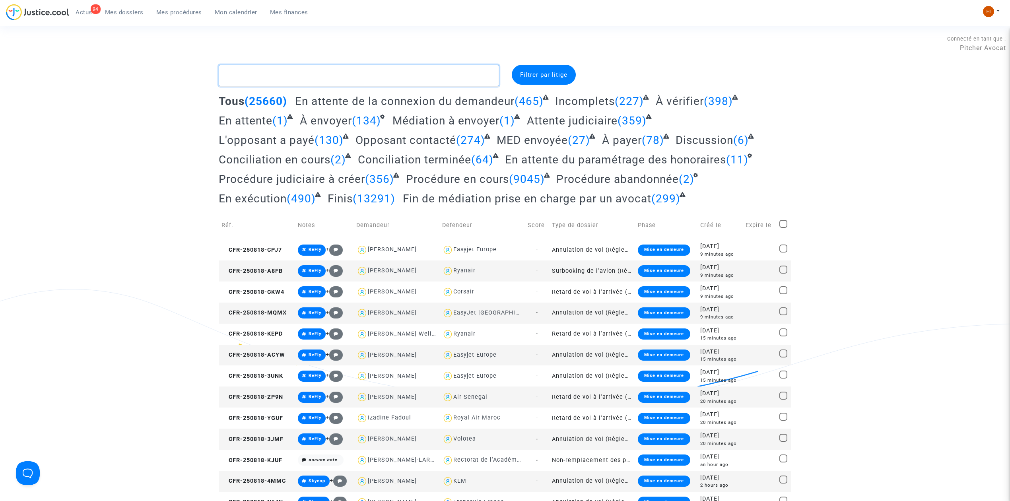
type textarea "g"
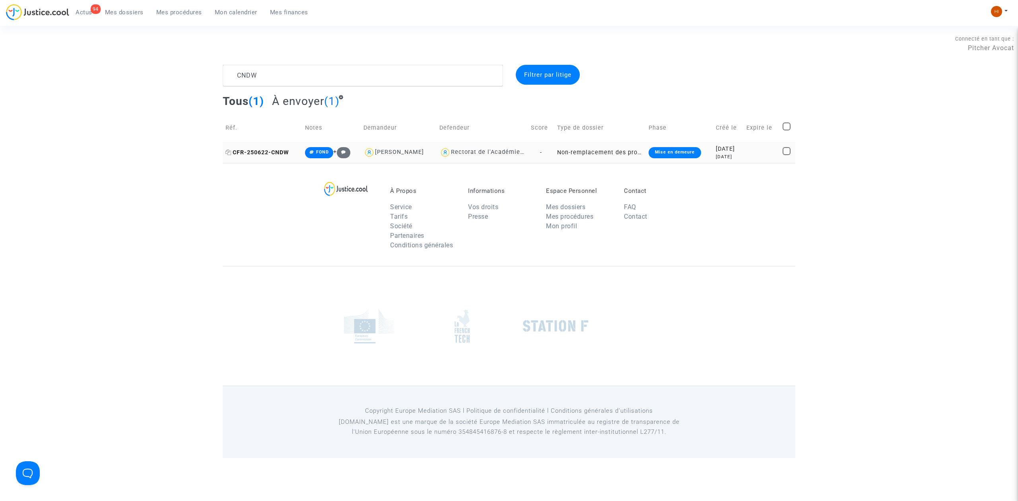
click at [260, 153] on span "CFR-250622-CNDW" at bounding box center [257, 152] width 64 height 7
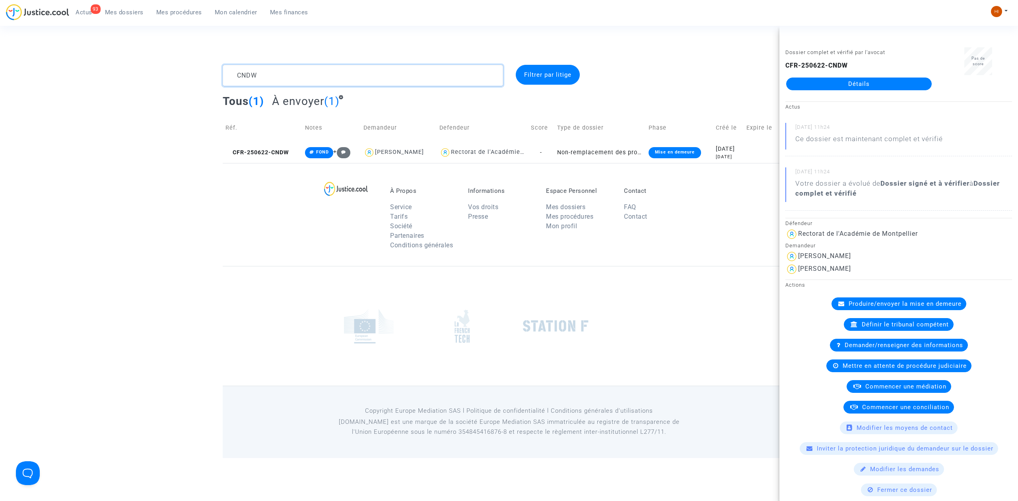
drag, startPoint x: 350, startPoint y: 83, endPoint x: 213, endPoint y: 71, distance: 137.7
click at [214, 70] on div "CNDW Filtrer par litige Tous (1) À envoyer (1) Réf. Notes Demandeur Defendeur S…" at bounding box center [509, 114] width 1018 height 98
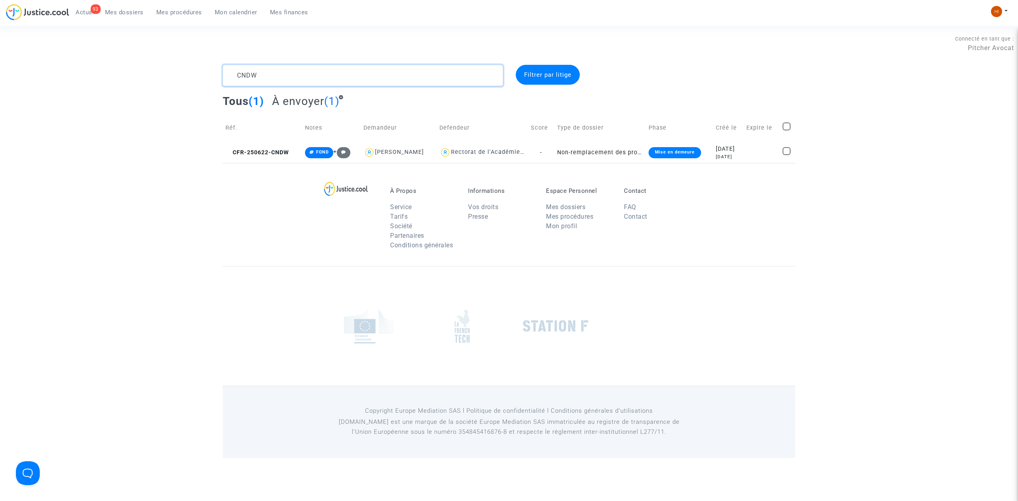
paste textarea "EL GHOUL"
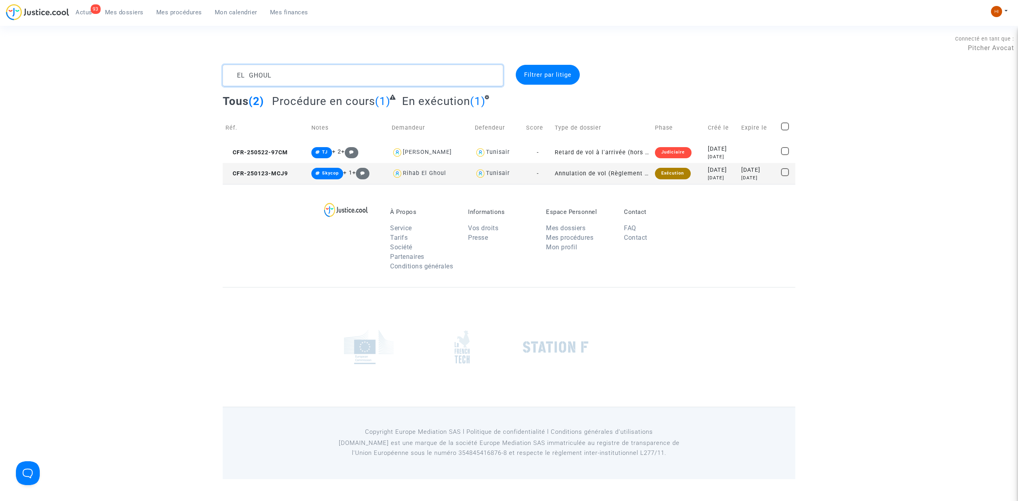
type textarea "EL GHOUL"
click at [181, 12] on span "Mes procédures" at bounding box center [179, 12] width 46 height 7
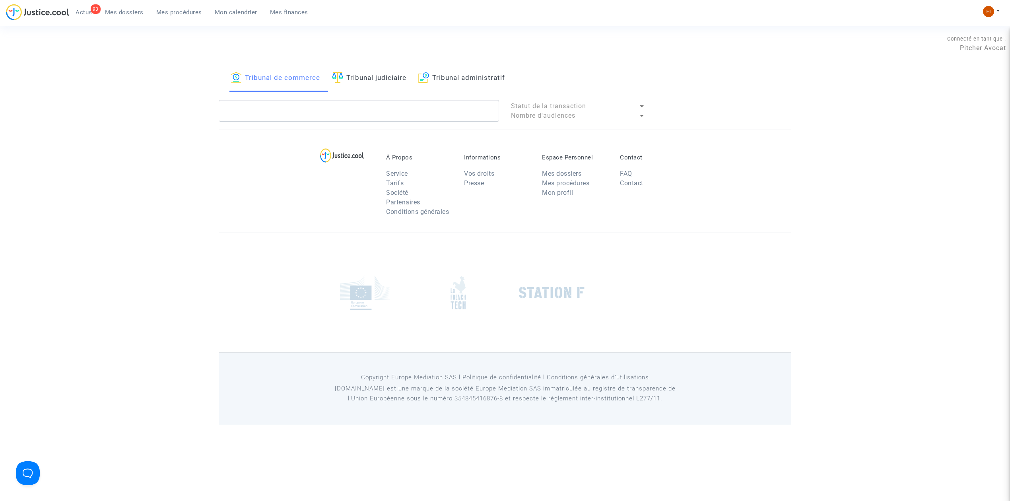
click at [379, 79] on link "Tribunal judiciaire" at bounding box center [369, 78] width 74 height 27
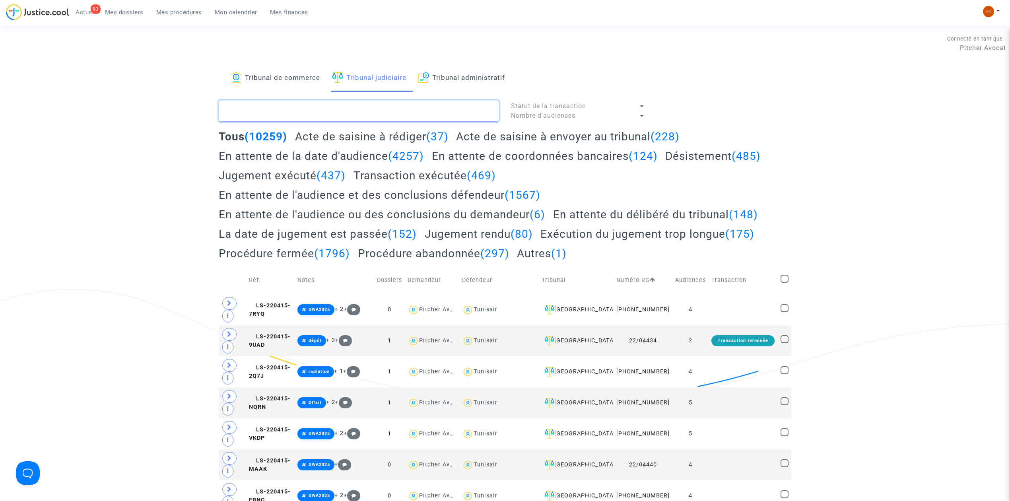
click at [380, 113] on textarea at bounding box center [359, 110] width 280 height 21
paste textarea "EL GHOUL"
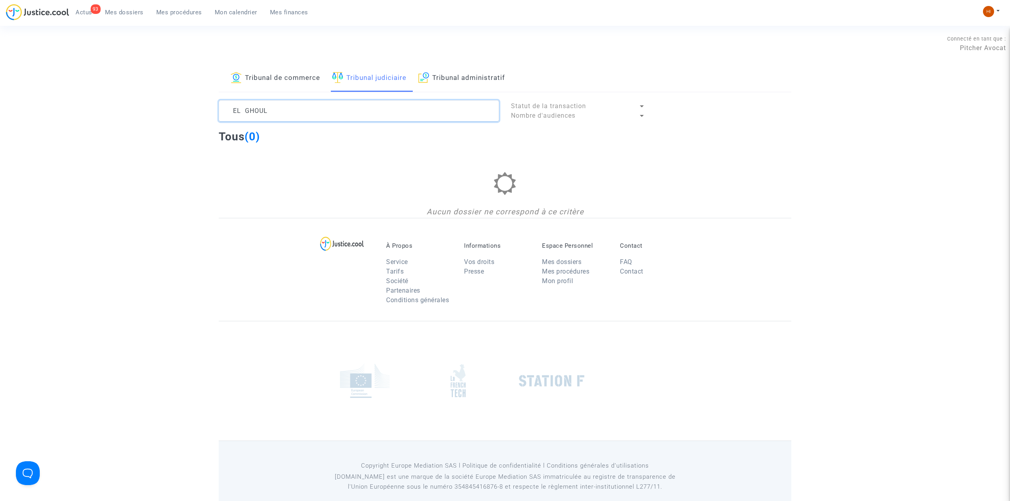
click at [242, 115] on textarea at bounding box center [359, 110] width 280 height 21
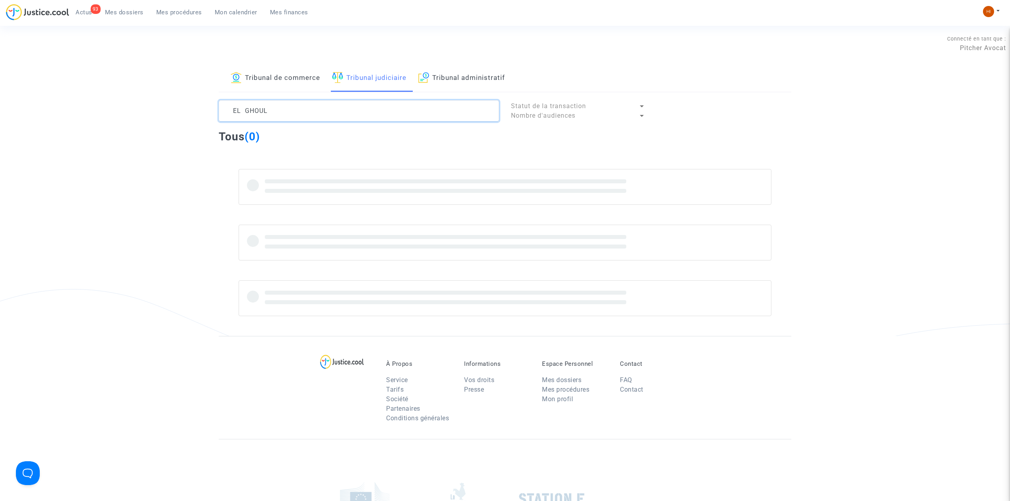
type textarea "EL GHOUL"
click at [263, 85] on link "Tribunal de commerce" at bounding box center [275, 78] width 89 height 27
click at [274, 110] on textarea at bounding box center [359, 110] width 280 height 21
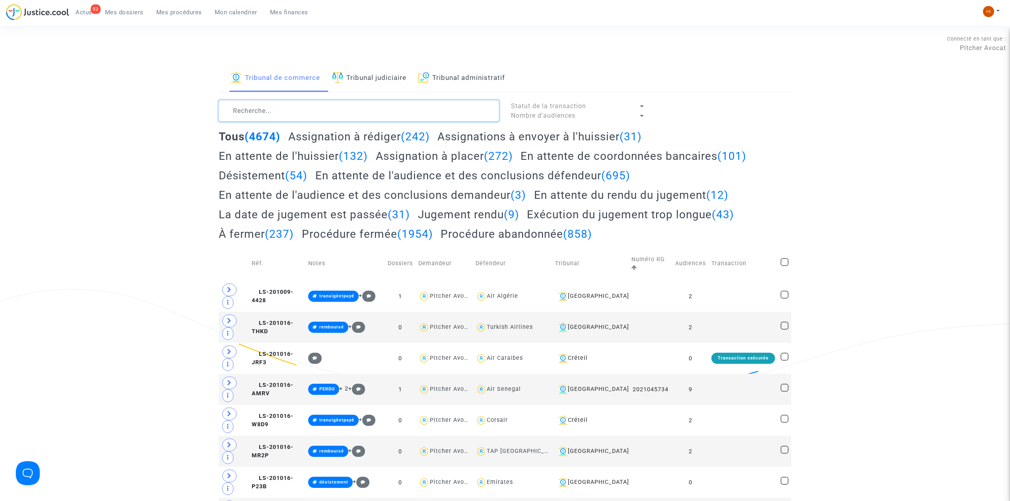
paste textarea "EL GHOUL"
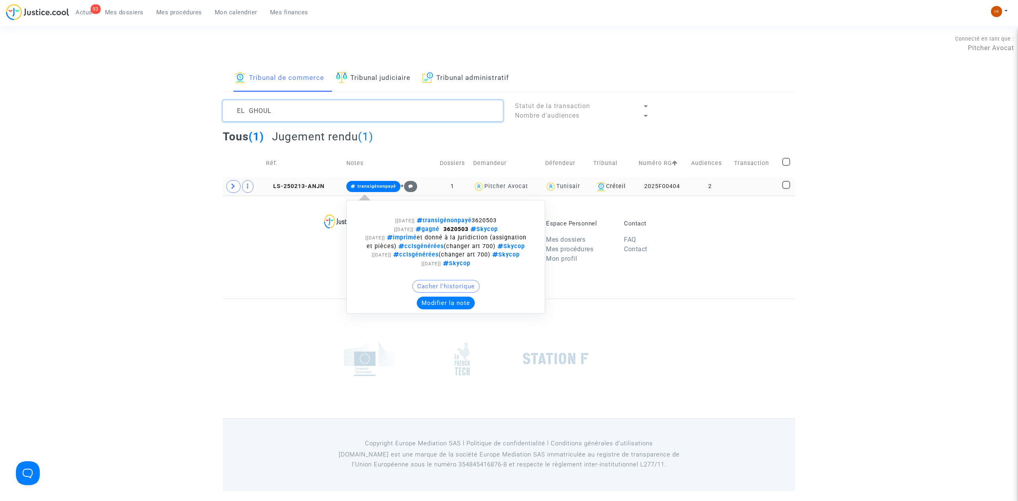
type textarea "EL GHOUL"
click at [366, 183] on span "transigénonpayé" at bounding box center [373, 186] width 54 height 11
click at [441, 309] on button "Modifier la note" at bounding box center [446, 303] width 58 height 13
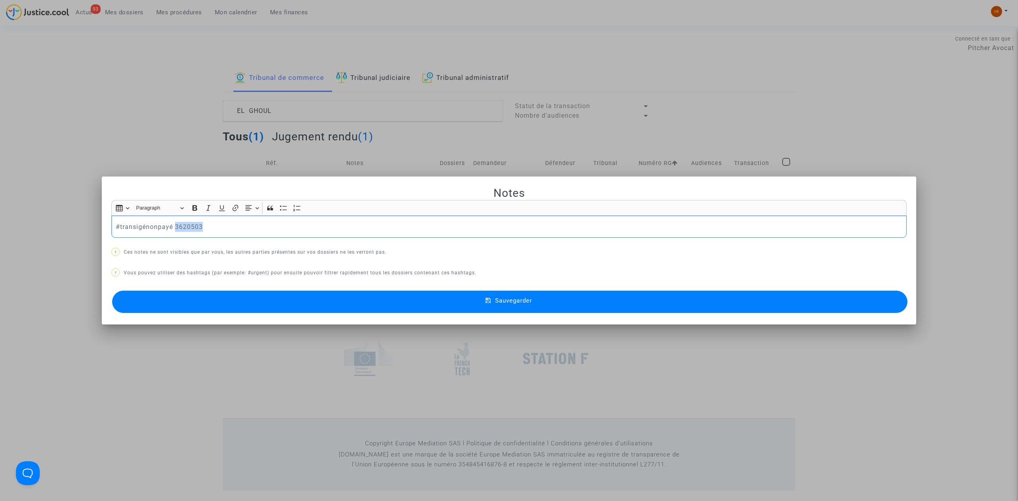
drag, startPoint x: 216, startPoint y: 224, endPoint x: 175, endPoint y: 227, distance: 40.7
click at [175, 227] on p "#transigénonpayé 3620503" at bounding box center [509, 227] width 787 height 10
copy p "3620503"
click at [206, 139] on div at bounding box center [509, 250] width 1018 height 501
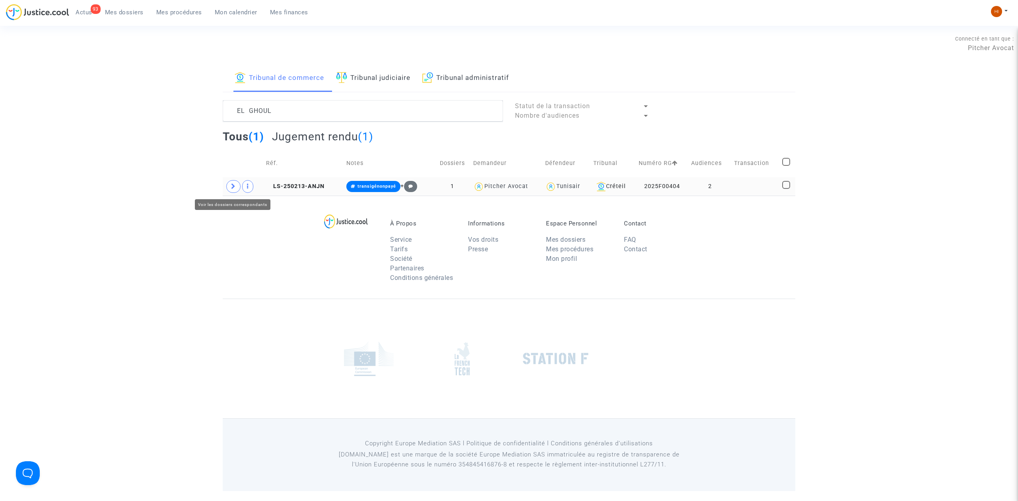
click at [231, 188] on span at bounding box center [233, 186] width 14 height 13
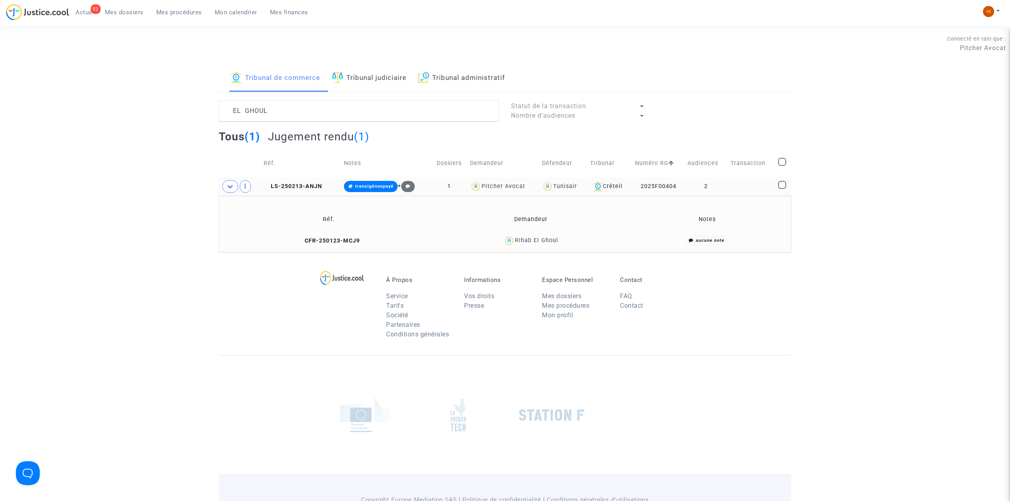
click at [353, 244] on copy "CFR-250123-MCJ9" at bounding box center [328, 240] width 62 height 7
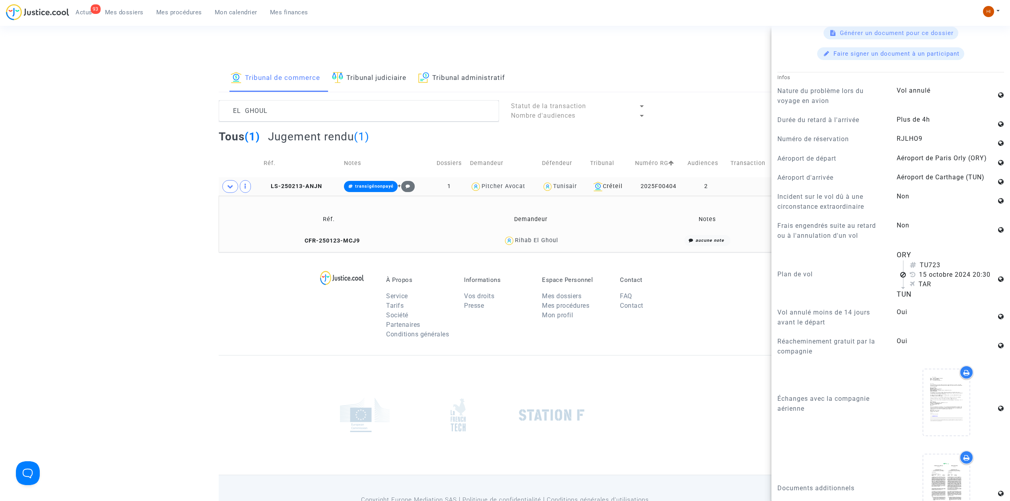
scroll to position [795, 0]
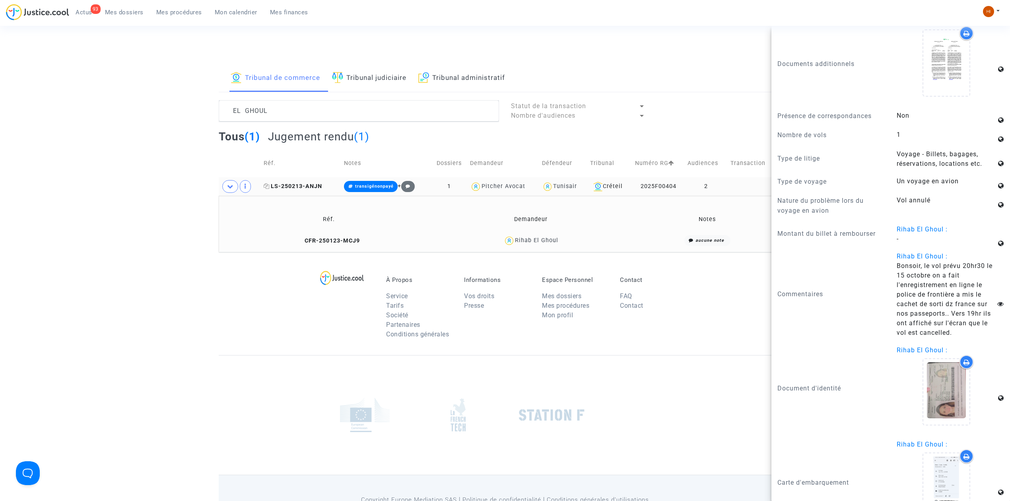
click at [295, 184] on span "LS-250213-ANJN" at bounding box center [293, 186] width 58 height 7
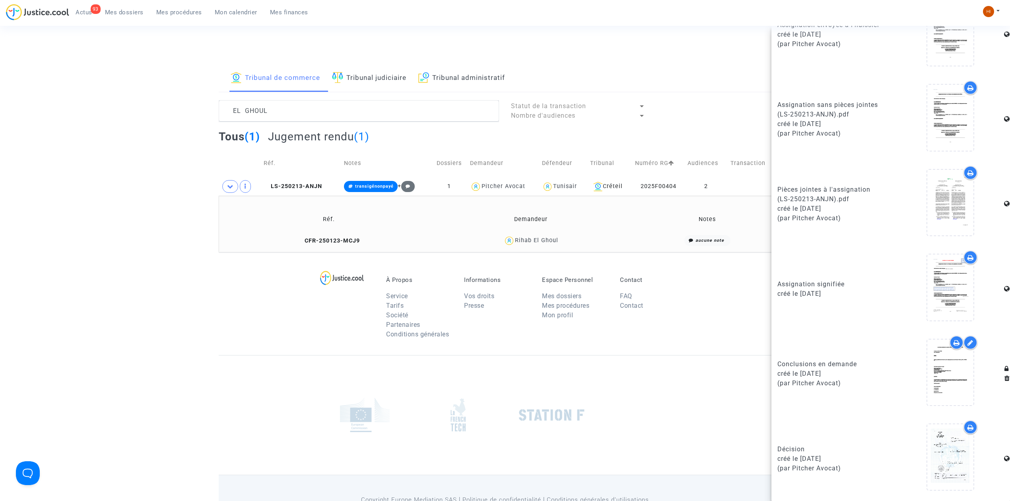
scroll to position [454, 0]
click at [944, 449] on icon at bounding box center [951, 457] width 26 height 25
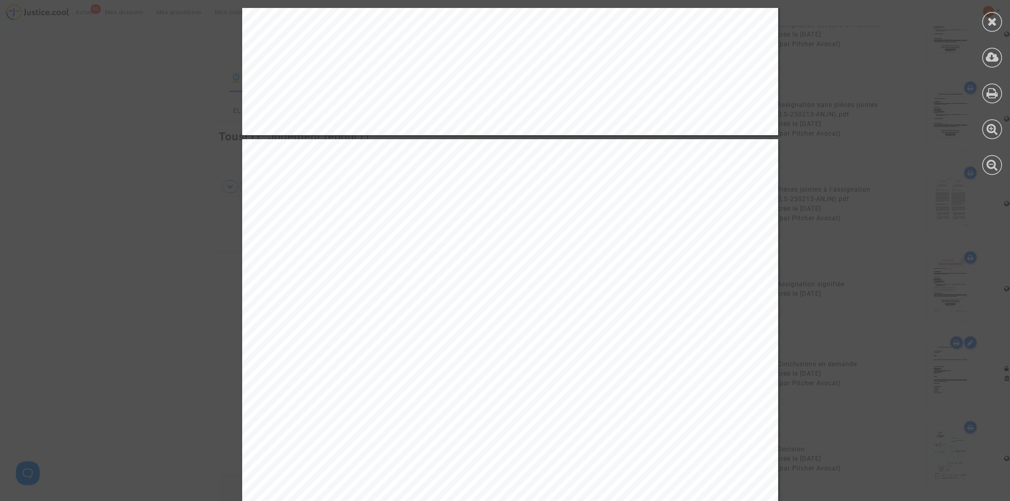
scroll to position [5090, 0]
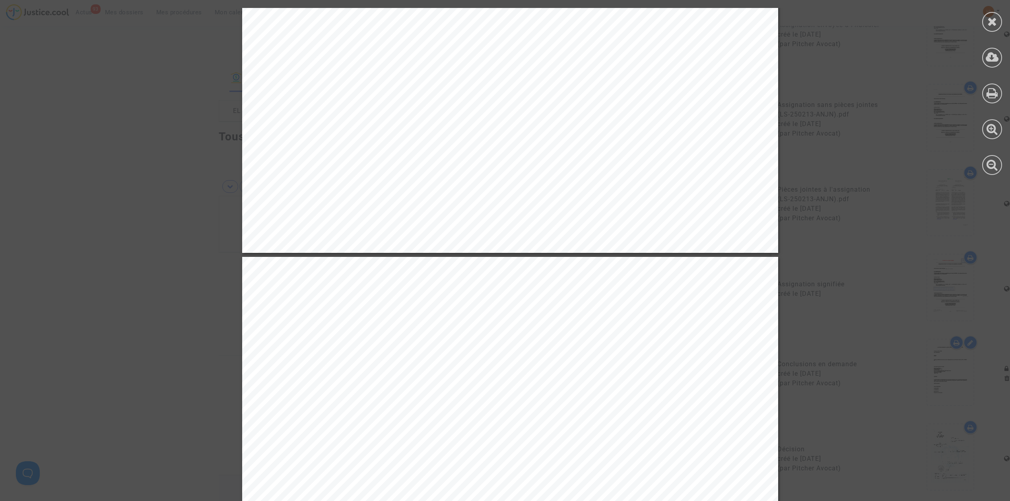
click at [987, 35] on div at bounding box center [992, 91] width 36 height 183
click at [994, 25] on icon at bounding box center [992, 22] width 10 height 12
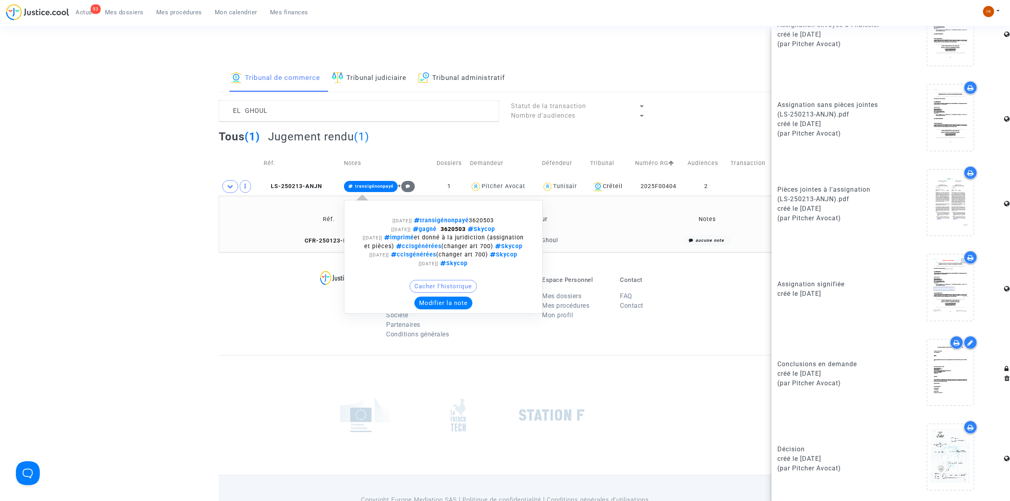
click at [376, 183] on span "transigénonpayé" at bounding box center [371, 186] width 54 height 11
click at [447, 309] on button "Modifier la note" at bounding box center [443, 303] width 58 height 13
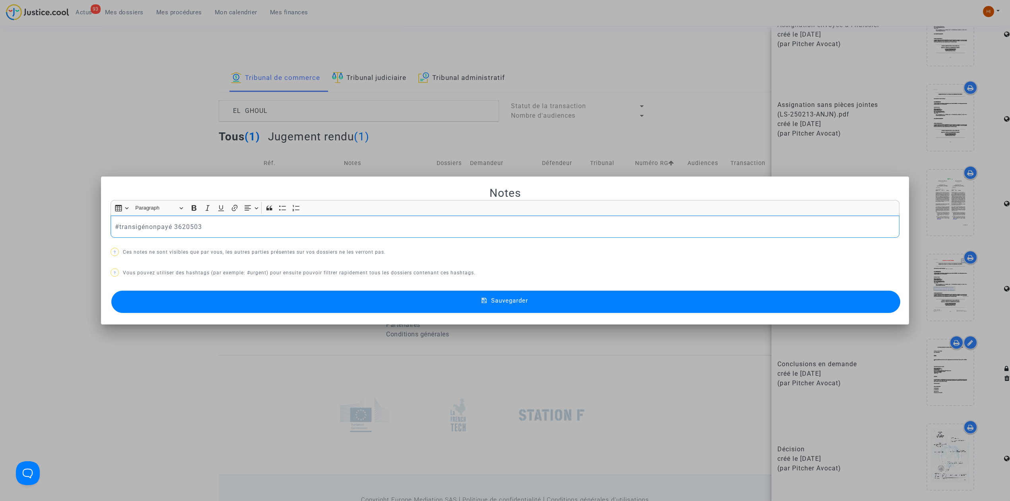
click at [220, 227] on p "#transigénonpayé 3620503" at bounding box center [505, 227] width 781 height 10
drag, startPoint x: 170, startPoint y: 224, endPoint x: 40, endPoint y: 217, distance: 130.2
click at [42, 217] on div "Notes Rich Text Editor Insert table Insert table Heading Paragraph Paragraph He…" at bounding box center [505, 250] width 1010 height 501
click at [326, 317] on mat-dialog-container "Notes Rich Text Editor Insert table Insert table Heading Paragraph Paragraph He…" at bounding box center [505, 251] width 808 height 148
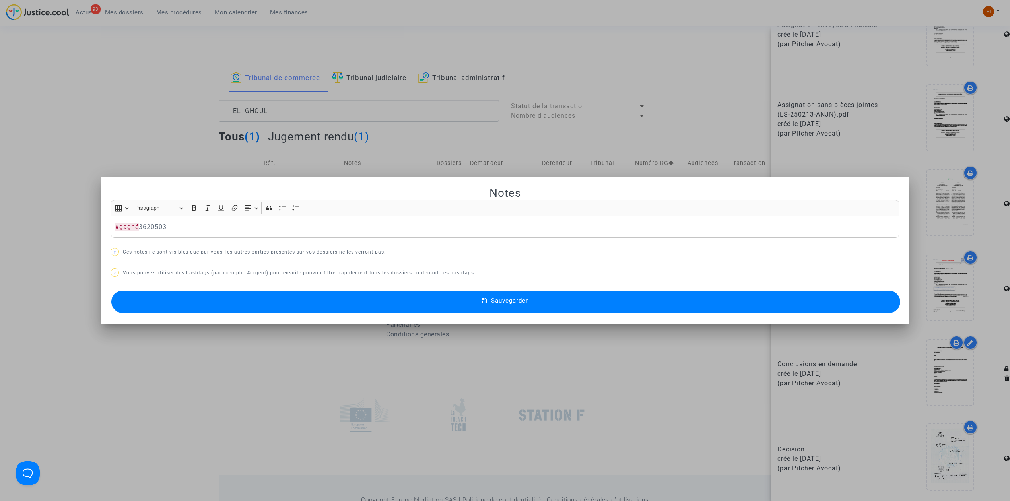
click at [336, 305] on button "Sauvegarder" at bounding box center [505, 302] width 789 height 22
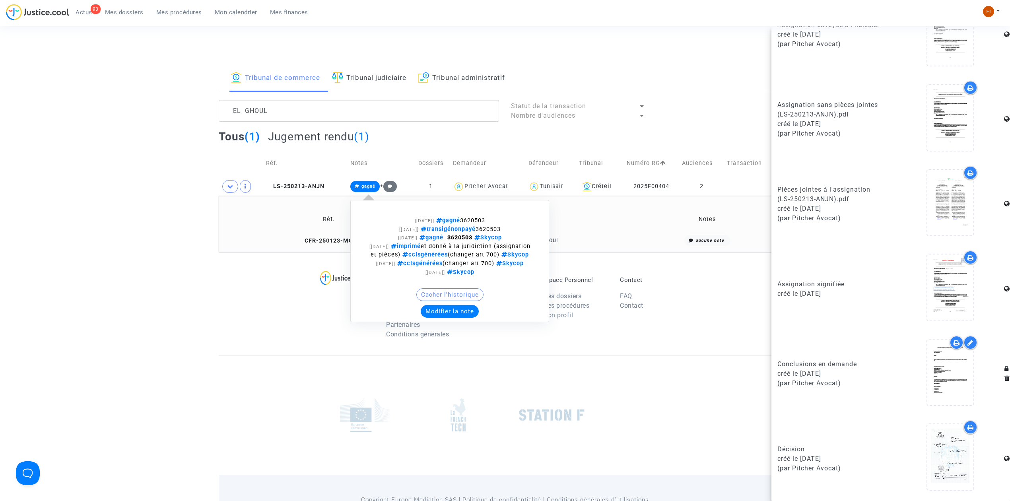
click at [366, 187] on span "gagné" at bounding box center [368, 186] width 14 height 5
click at [440, 318] on button "Modifier la note" at bounding box center [450, 311] width 58 height 13
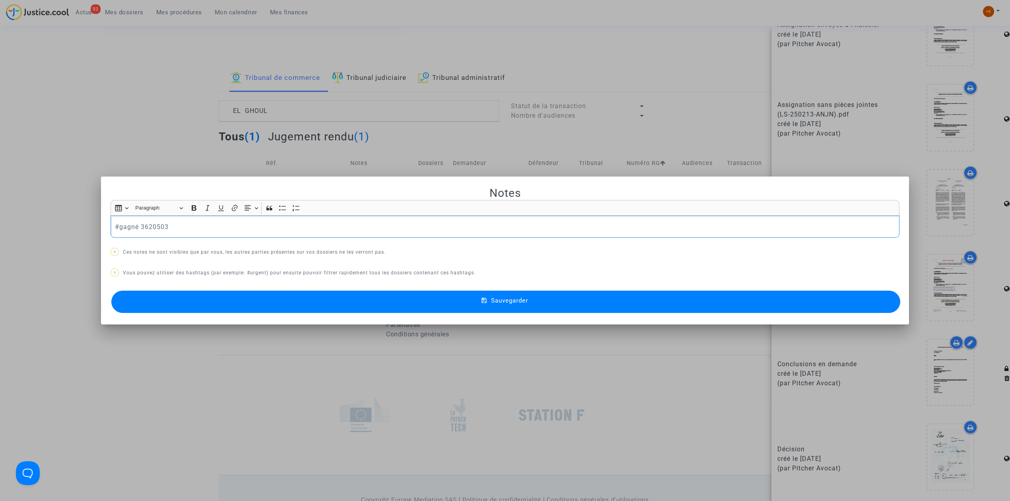
drag, startPoint x: 181, startPoint y: 226, endPoint x: 138, endPoint y: 221, distance: 44.0
click at [138, 222] on p "#gagné 3620503" at bounding box center [505, 227] width 781 height 10
copy p "3620503"
click at [281, 307] on button "Sauvegarder" at bounding box center [505, 302] width 789 height 22
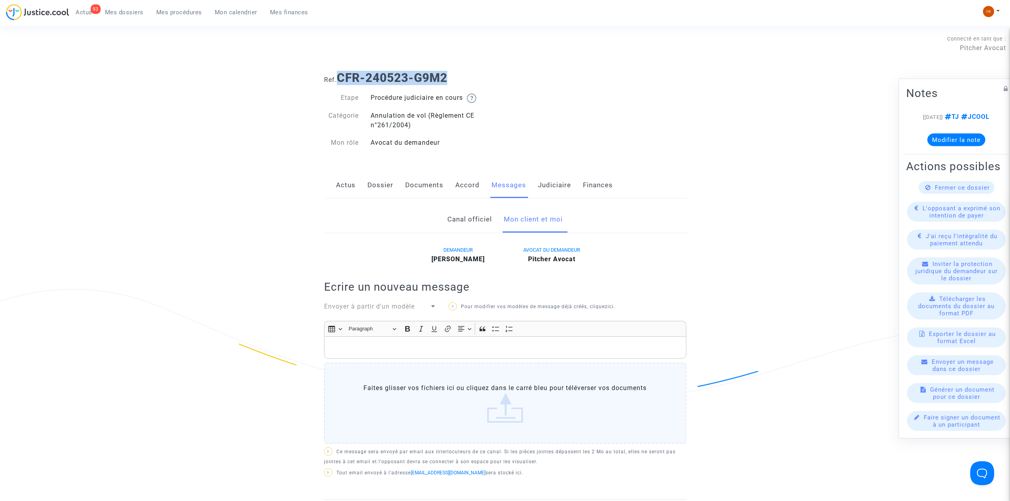
click at [191, 9] on span "Mes procédures" at bounding box center [179, 12] width 46 height 7
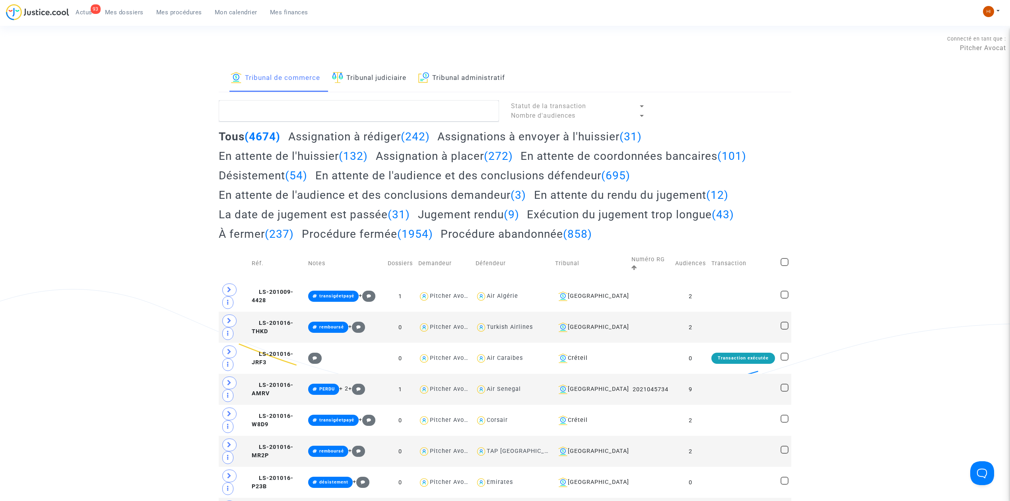
click at [339, 72] on img at bounding box center [337, 77] width 11 height 11
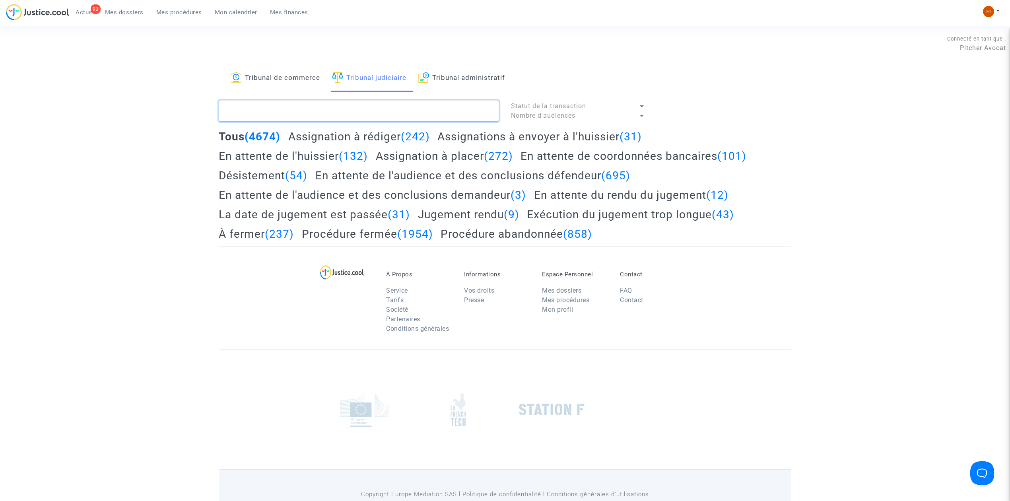
click at [359, 112] on textarea at bounding box center [359, 110] width 280 height 21
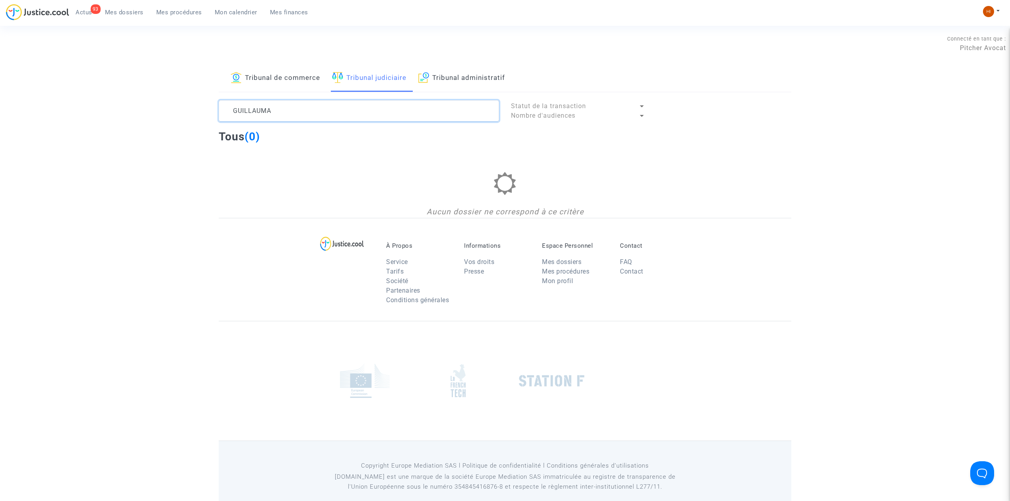
click at [302, 111] on textarea at bounding box center [359, 110] width 280 height 21
drag, startPoint x: 392, startPoint y: 101, endPoint x: 106, endPoint y: 120, distance: 286.6
click at [106, 120] on div "Tribunal de commerce Tribunal judiciaire Tribunal administratif GUILLAUMA Statu…" at bounding box center [505, 141] width 1010 height 153
drag, startPoint x: 385, startPoint y: 106, endPoint x: 181, endPoint y: 93, distance: 205.2
click at [181, 93] on div "Tribunal de commerce Tribunal judiciaire Tribunal administratif [PERSON_NAME] S…" at bounding box center [505, 141] width 1010 height 153
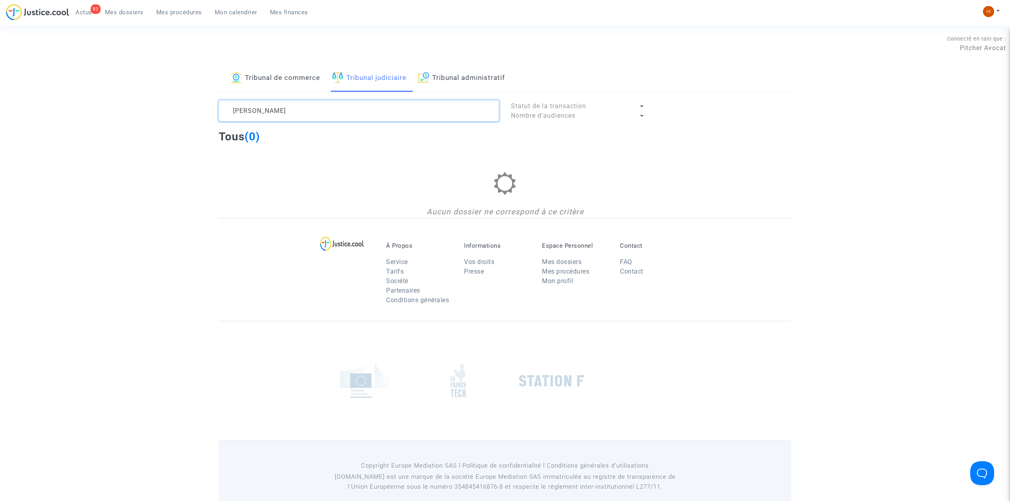
type textarea "[PERSON_NAME]"
click at [114, 5] on ul "93 Actus Mes dossiers Mes procédures Mon calendrier Mes finances" at bounding box center [191, 11] width 245 height 14
click at [119, 13] on span "Mes dossiers" at bounding box center [124, 12] width 39 height 7
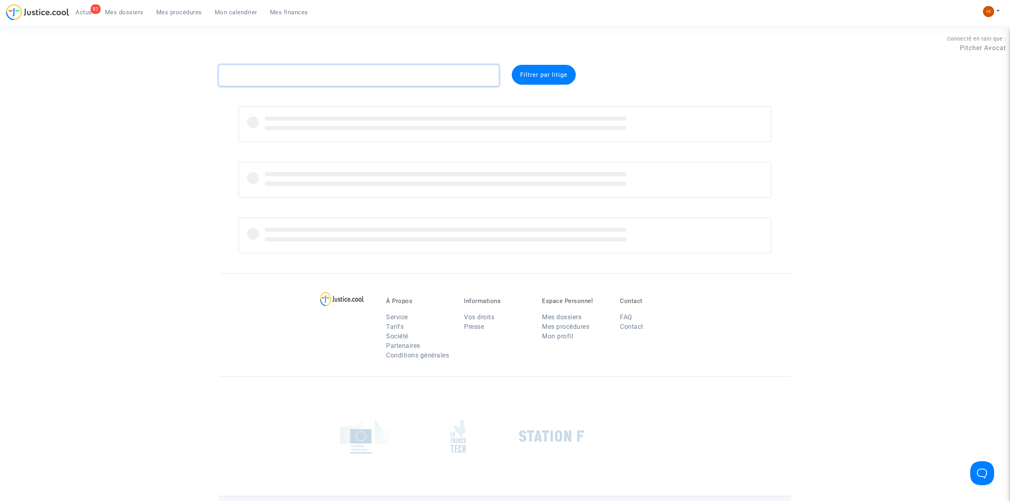
click at [265, 82] on textarea at bounding box center [359, 75] width 280 height 21
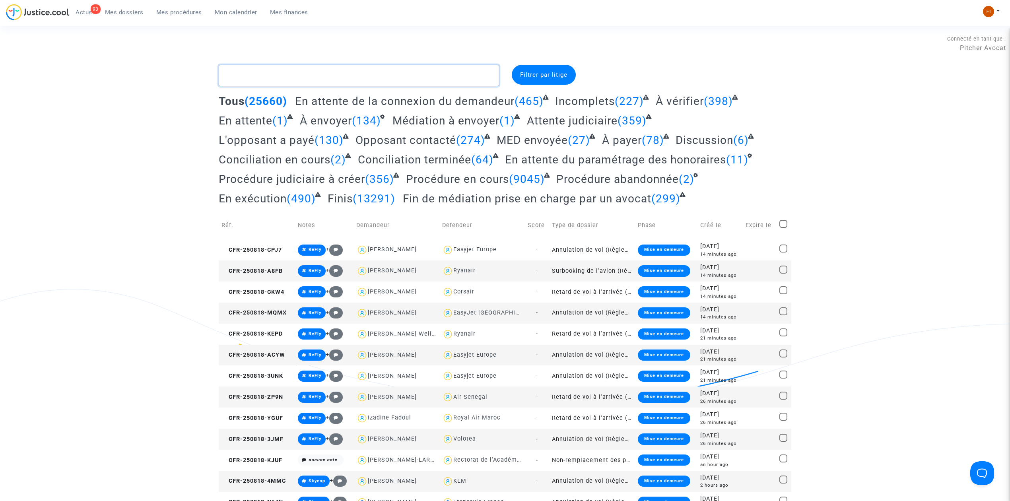
type textarea "G"
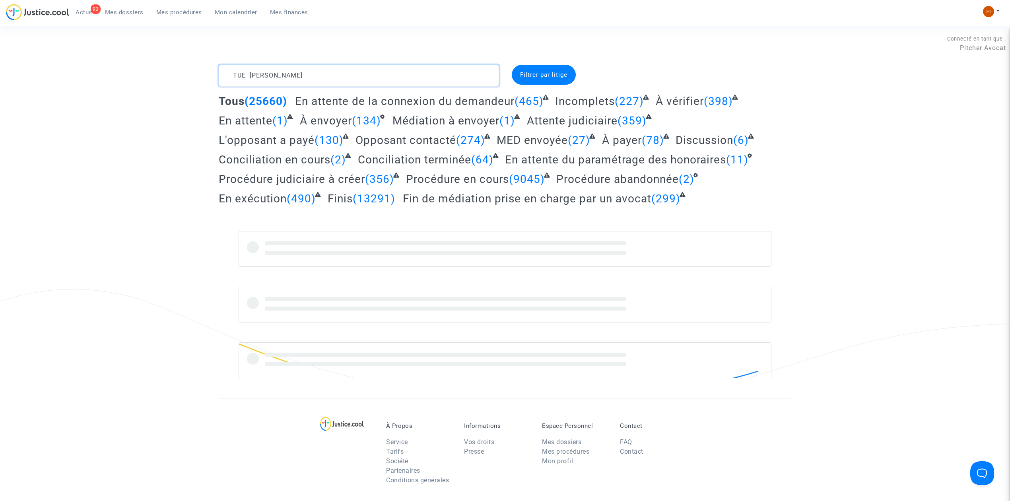
drag, startPoint x: 350, startPoint y: 74, endPoint x: 166, endPoint y: 65, distance: 184.3
click at [166, 65] on div "TUE [PERSON_NAME] par litige Tous (25660) En attente de la connexion du demande…" at bounding box center [505, 221] width 1010 height 313
click at [102, 164] on div "TUE [PERSON_NAME] par litige Tous (25660) En attente de la connexion du demande…" at bounding box center [505, 221] width 1010 height 313
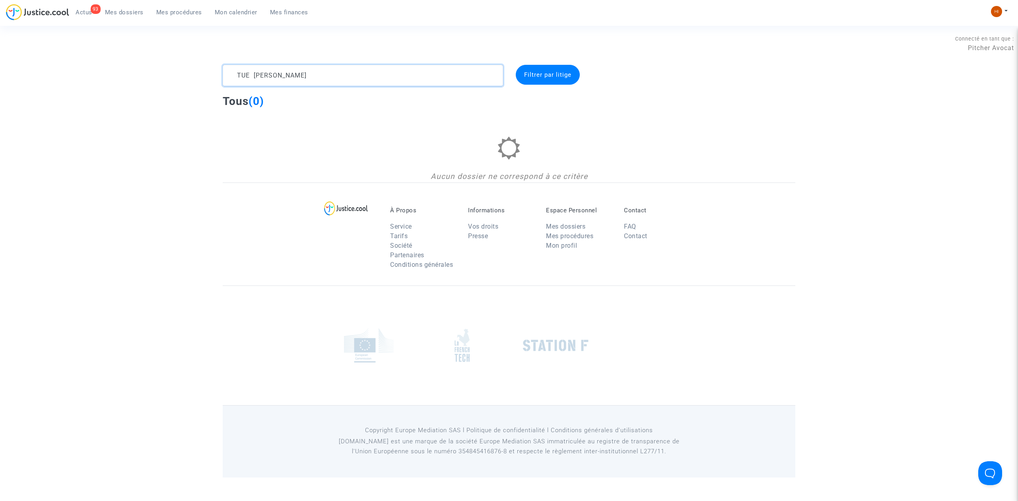
drag, startPoint x: 311, startPoint y: 74, endPoint x: 88, endPoint y: 72, distance: 222.3
click at [88, 72] on div "TUE [PERSON_NAME] par litige Tous (0) Aucun dossier ne correspond à ce critère" at bounding box center [509, 124] width 1018 height 118
paste textarea "CFR-240723-9EAP"
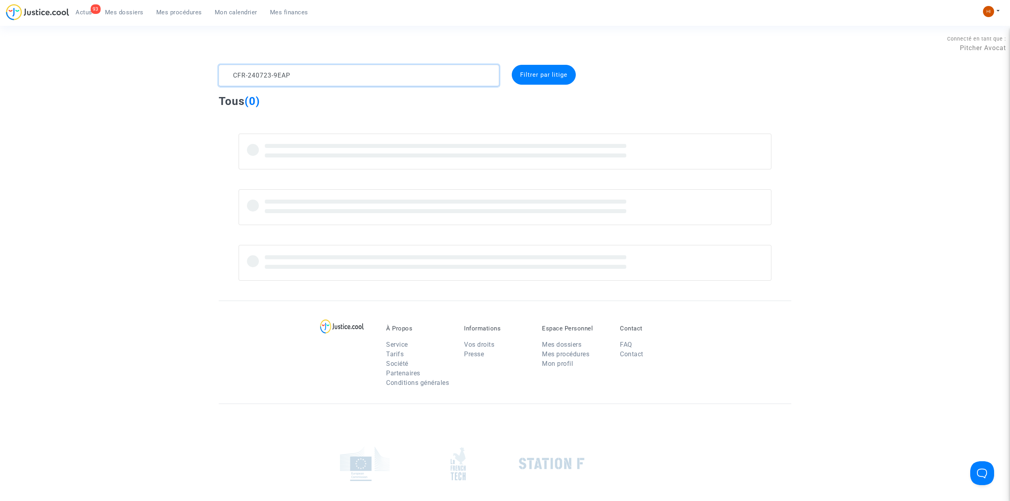
type textarea "CFR-240723-9EAP"
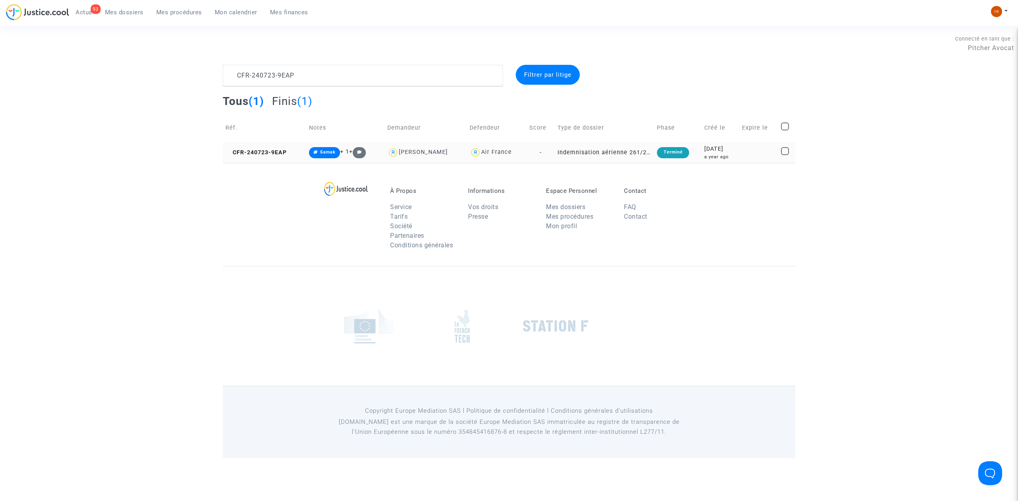
click at [289, 153] on td "CFR-240723-9EAP" at bounding box center [265, 152] width 84 height 21
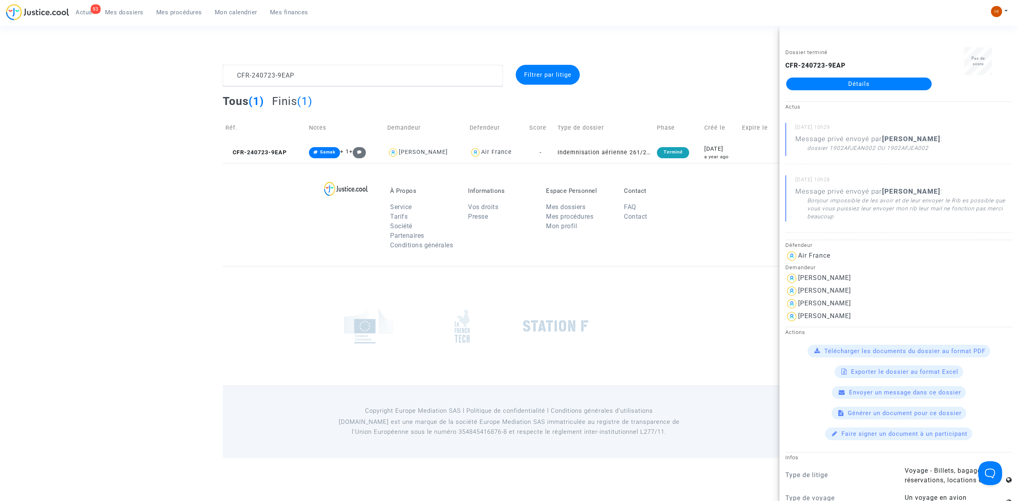
click at [862, 76] on div "CFR-240723-9EAP Détails" at bounding box center [858, 75] width 147 height 29
click at [858, 83] on link "Détails" at bounding box center [859, 84] width 146 height 13
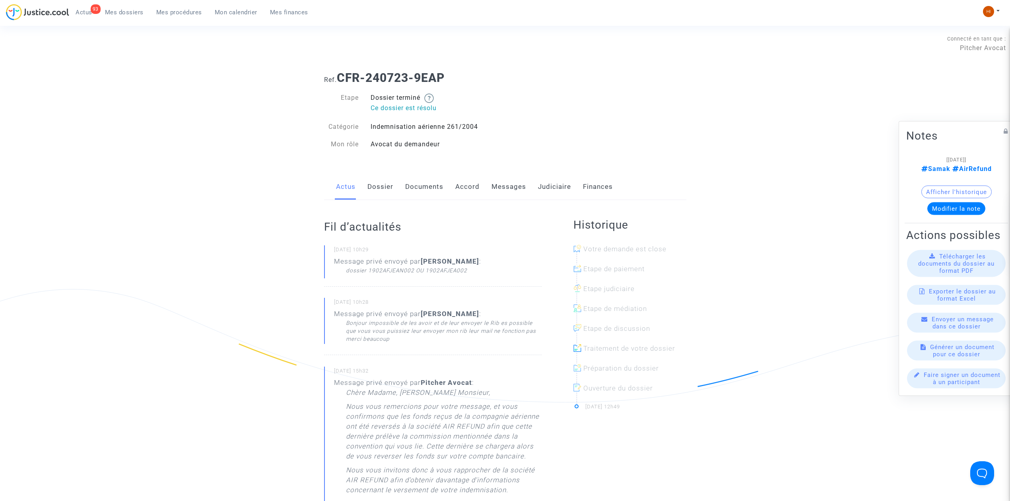
click at [365, 190] on div "Actus Dossier Documents Accord Messages Judiciaire Finances" at bounding box center [505, 187] width 362 height 27
click at [379, 191] on link "Dossier" at bounding box center [380, 187] width 26 height 26
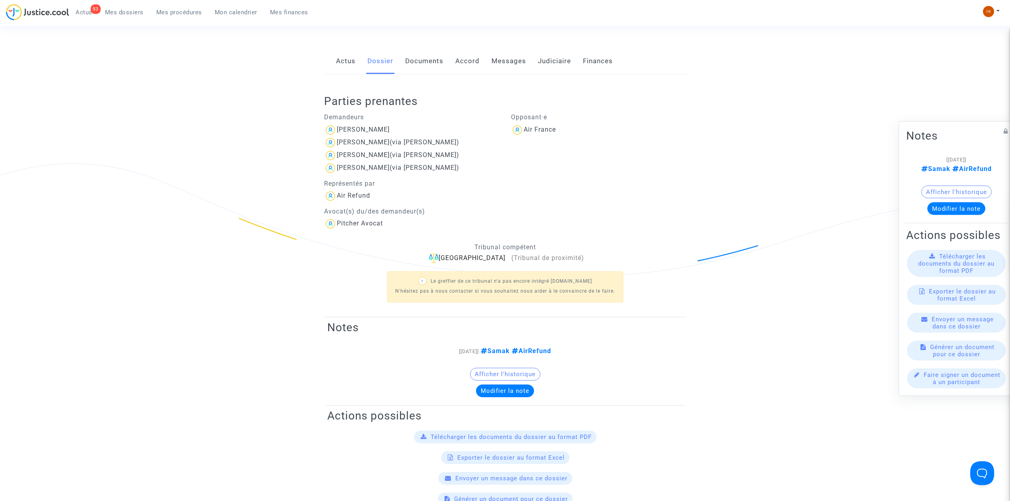
scroll to position [159, 0]
